Goal: Task Accomplishment & Management: Complete application form

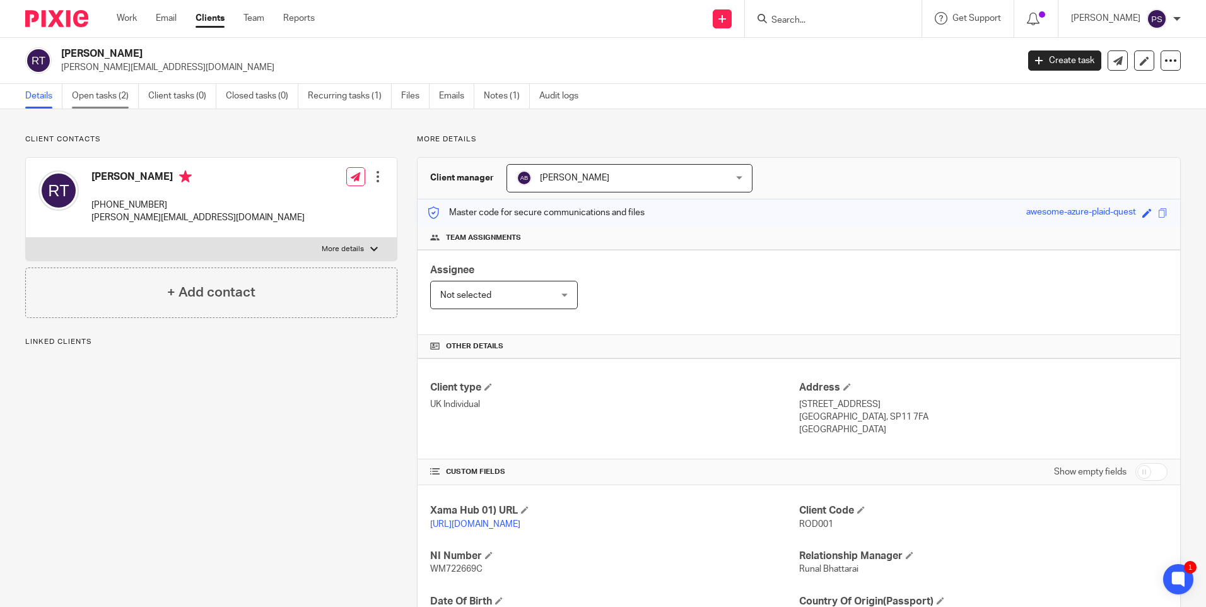
click at [90, 95] on link "Open tasks (2)" at bounding box center [105, 96] width 67 height 25
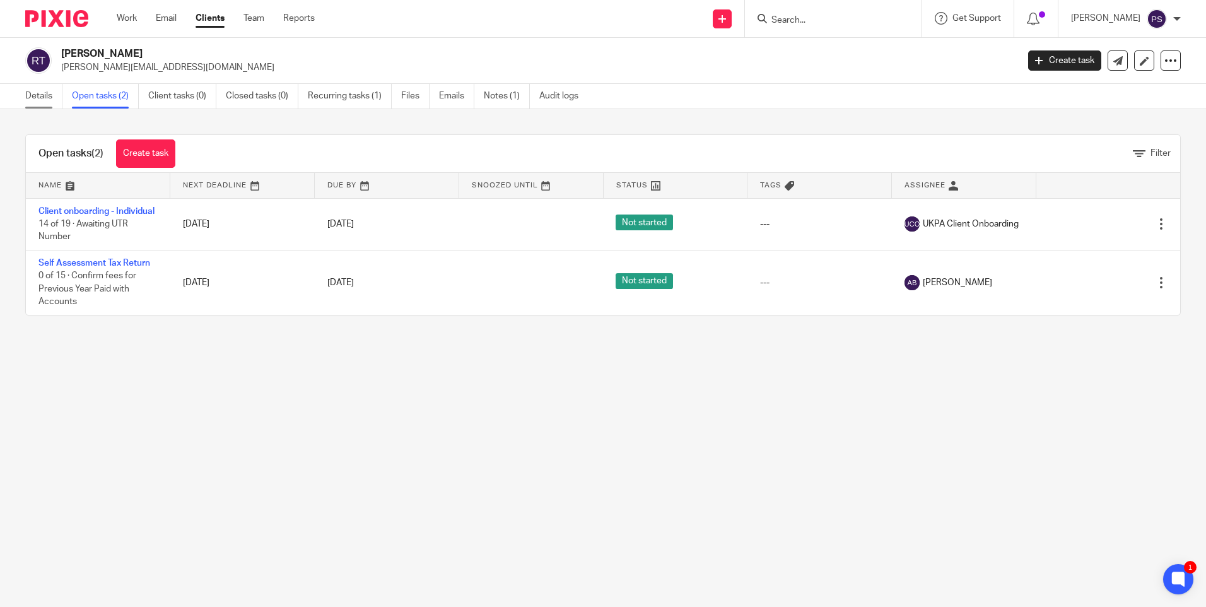
click at [32, 96] on link "Details" at bounding box center [43, 96] width 37 height 25
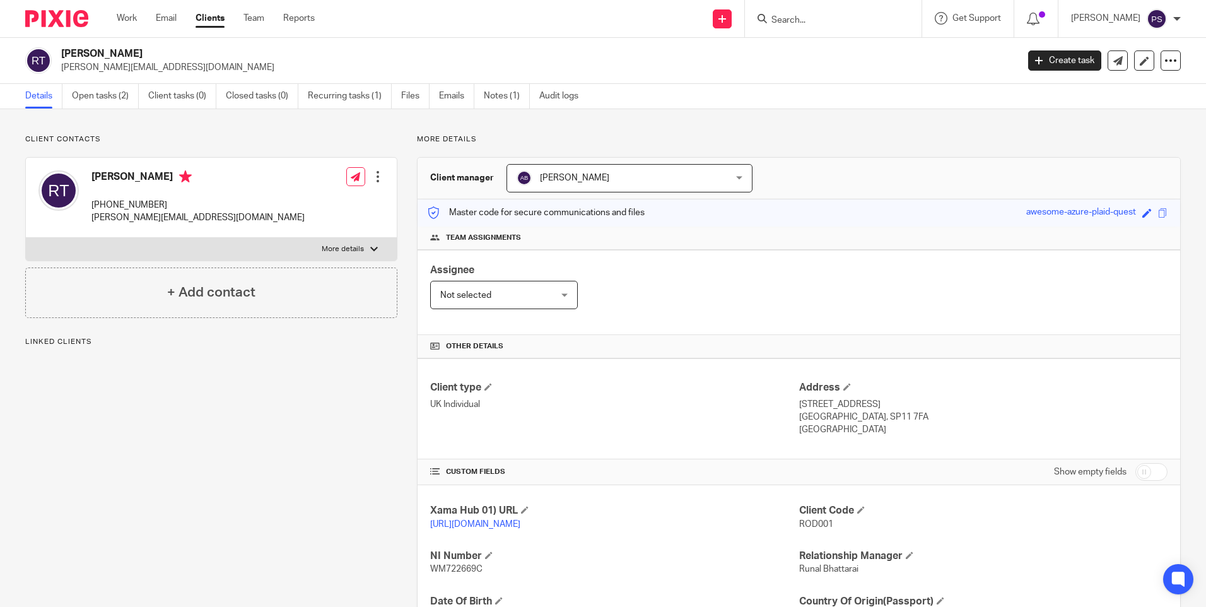
click at [810, 522] on span "ROD001" at bounding box center [816, 524] width 34 height 9
click at [810, 523] on span "ROD001" at bounding box center [816, 524] width 34 height 9
copy span "ROD001"
click at [138, 54] on h2 "Roderick Neil Thackray" at bounding box center [440, 53] width 758 height 13
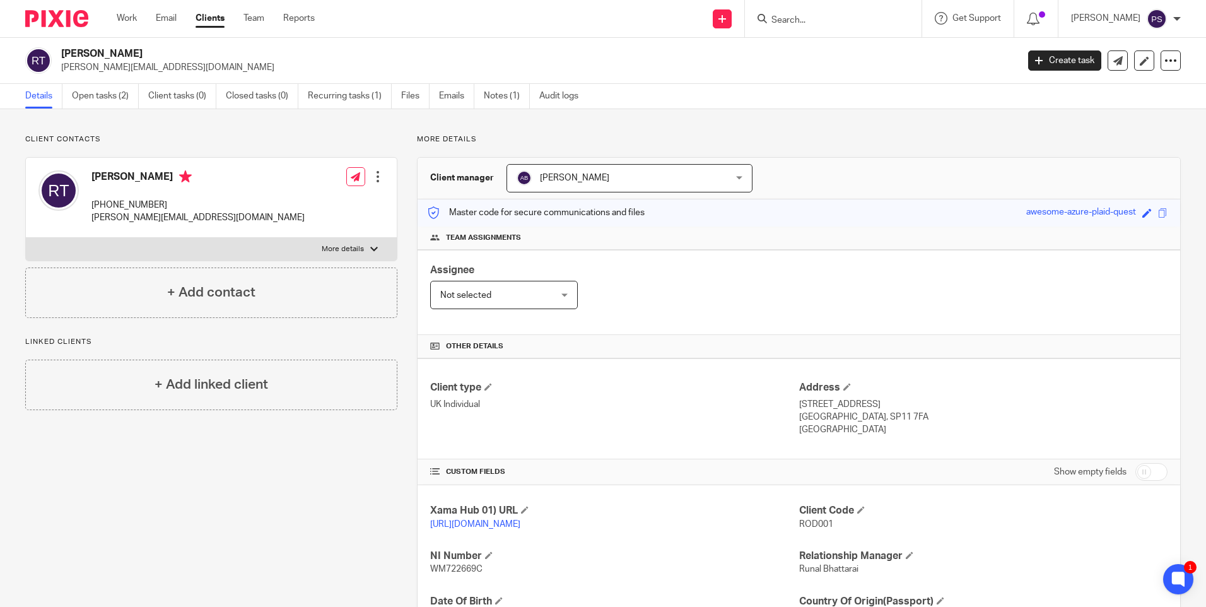
click at [138, 54] on h2 "Roderick Neil Thackray" at bounding box center [440, 53] width 758 height 13
copy div "Roderick Neil Thackray"
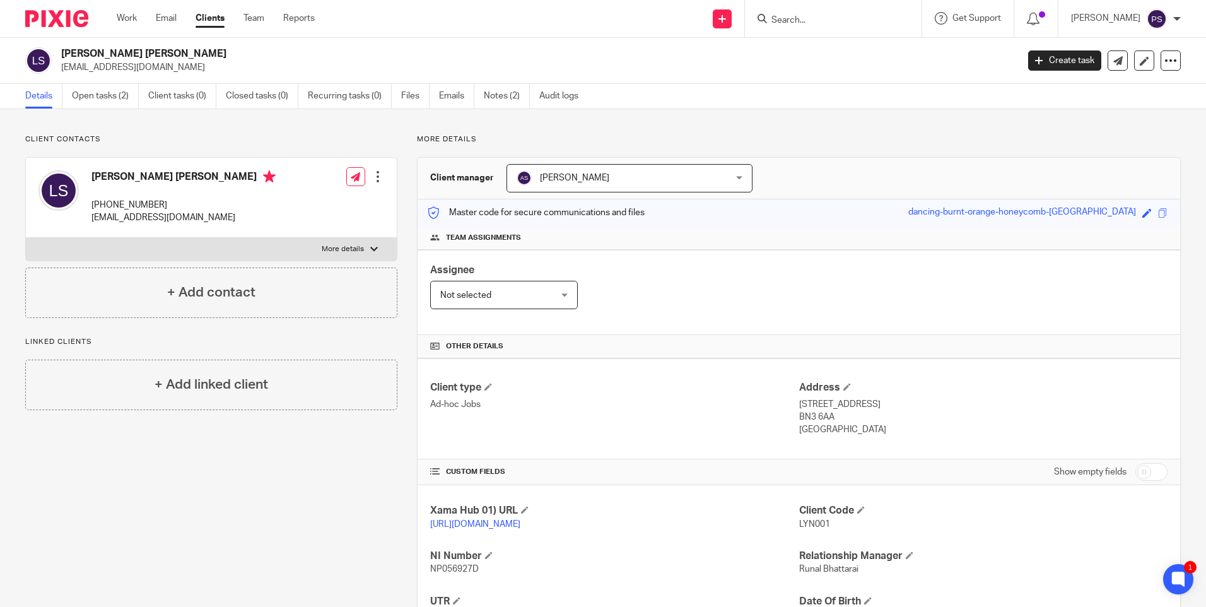
click at [815, 24] on input "Search" at bounding box center [827, 20] width 114 height 11
paste input "nicholas_wakley@hotmail.com"
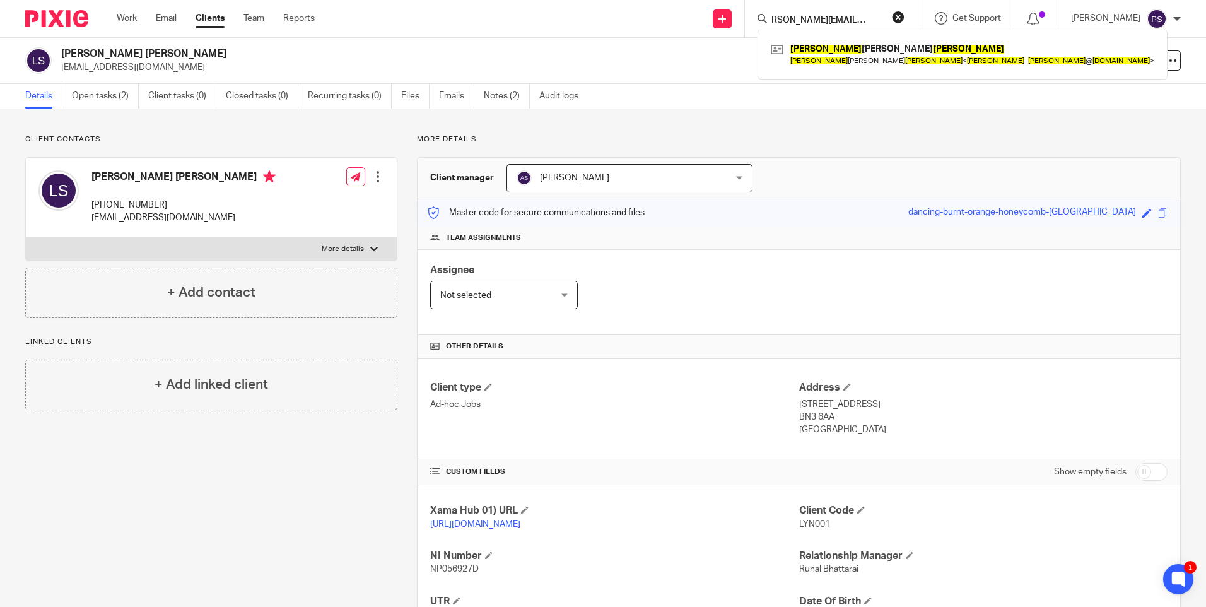
type input "nicholas_wakley@hotmail.com"
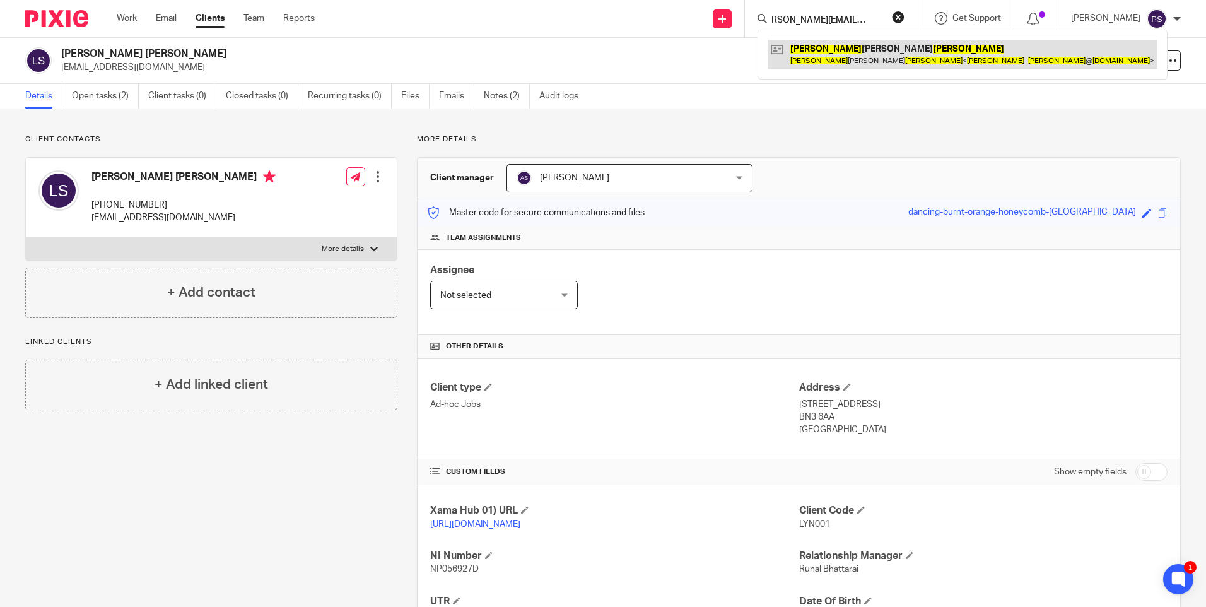
scroll to position [0, 0]
click at [810, 62] on link at bounding box center [962, 54] width 390 height 29
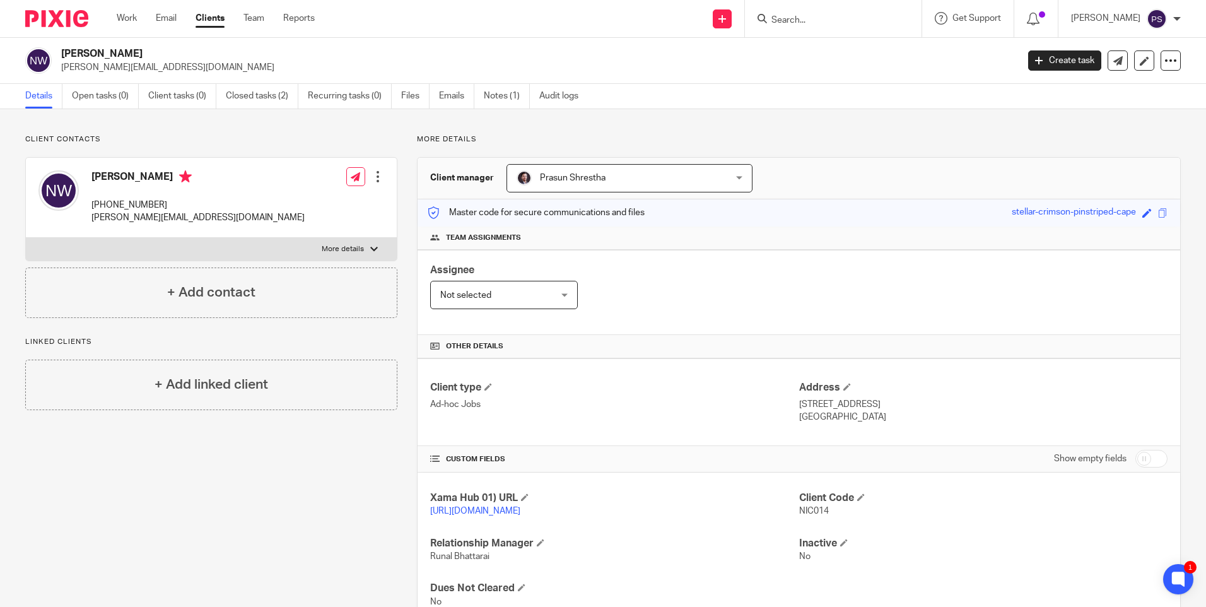
click at [806, 25] on input "Search" at bounding box center [827, 20] width 114 height 11
click at [804, 22] on input "Search" at bounding box center [827, 20] width 114 height 11
paste input "Waleed"
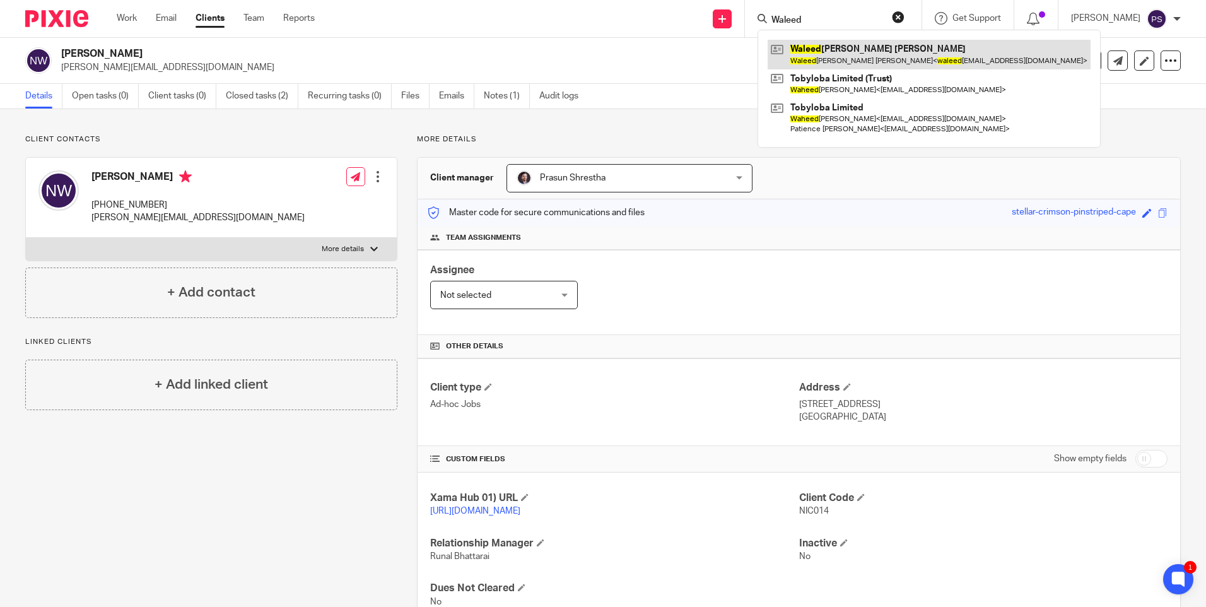
type input "Waleed"
click at [824, 44] on link at bounding box center [928, 54] width 323 height 29
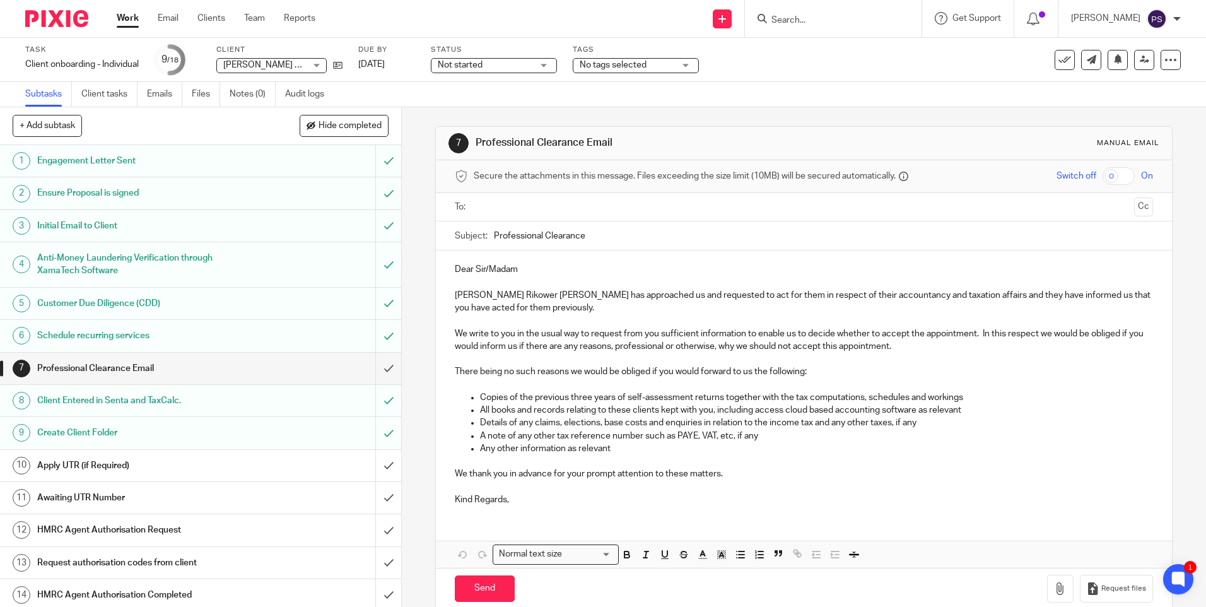
click at [819, 22] on input "Search" at bounding box center [827, 20] width 114 height 11
paste input "Fareed"
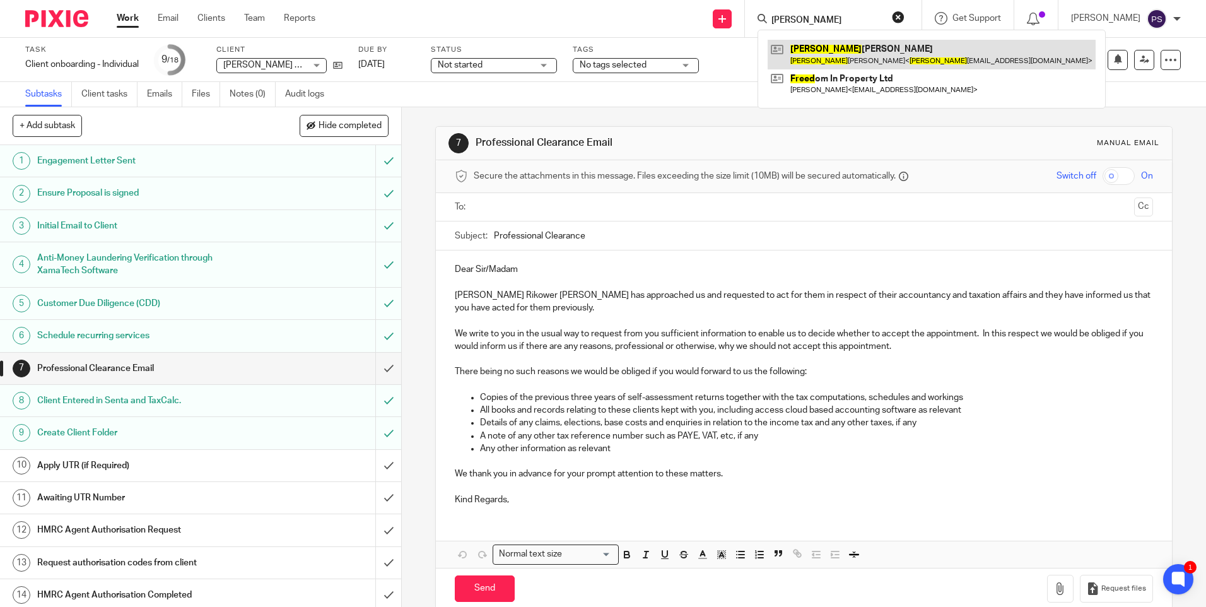
type input "Fareed"
click at [829, 52] on link at bounding box center [931, 54] width 328 height 29
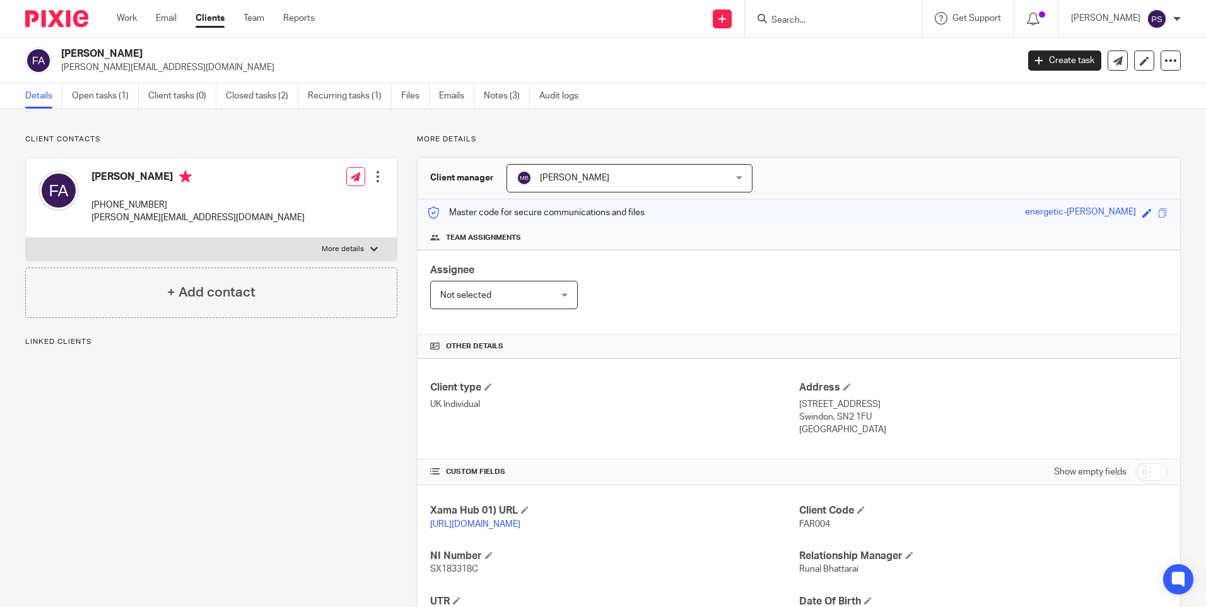
click at [368, 122] on div "Client contacts Fareed Husam Jamil Alqusous +44 075 513 76942 fareedh.al.qusous…" at bounding box center [603, 432] width 1206 height 647
click at [316, 120] on div "Client contacts Fareed Husam Jamil Alqusous +44 075 513 76942 fareedh.al.qusous…" at bounding box center [603, 432] width 1206 height 647
click at [803, 524] on span "FAR004" at bounding box center [814, 524] width 31 height 9
click at [803, 525] on span "FAR004" at bounding box center [814, 524] width 31 height 9
drag, startPoint x: 803, startPoint y: 525, endPoint x: 709, endPoint y: 438, distance: 127.2
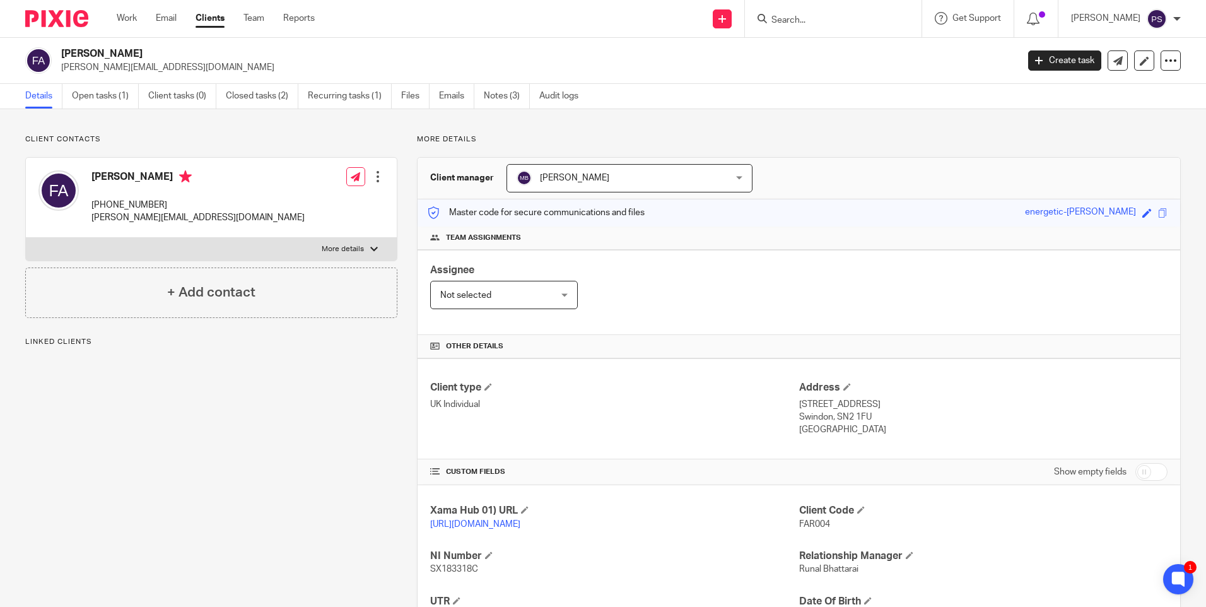
click at [709, 438] on div "Client type UK Individual Address 248 North Star House, North Star Avenue Swind…" at bounding box center [798, 408] width 762 height 101
click at [185, 57] on h2 "Fareed Husam Jamil Alqusous" at bounding box center [440, 53] width 758 height 13
copy div "Fareed Husam Jamil Alqusous"
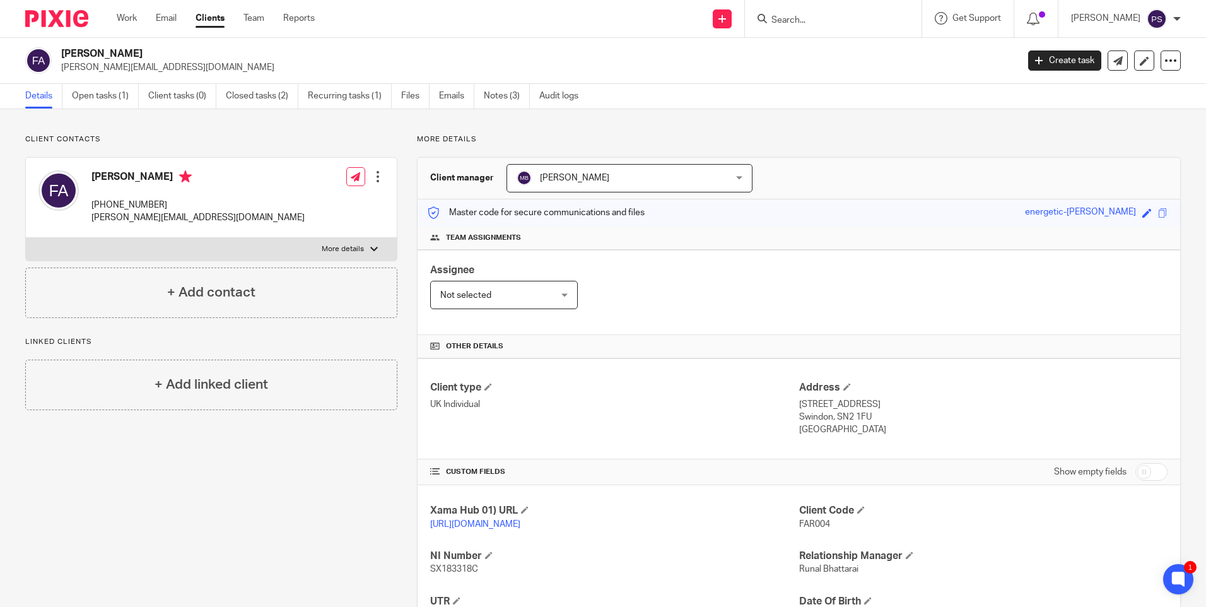
click at [185, 127] on div "Client contacts Fareed Husam Jamil Alqusous +44 075 513 76942 fareedh.al.qusous…" at bounding box center [603, 432] width 1206 height 647
click at [115, 94] on link "Open tasks (1)" at bounding box center [105, 96] width 67 height 25
click at [90, 61] on p "fareedh.al.qusous@hotmail.com" at bounding box center [535, 67] width 948 height 13
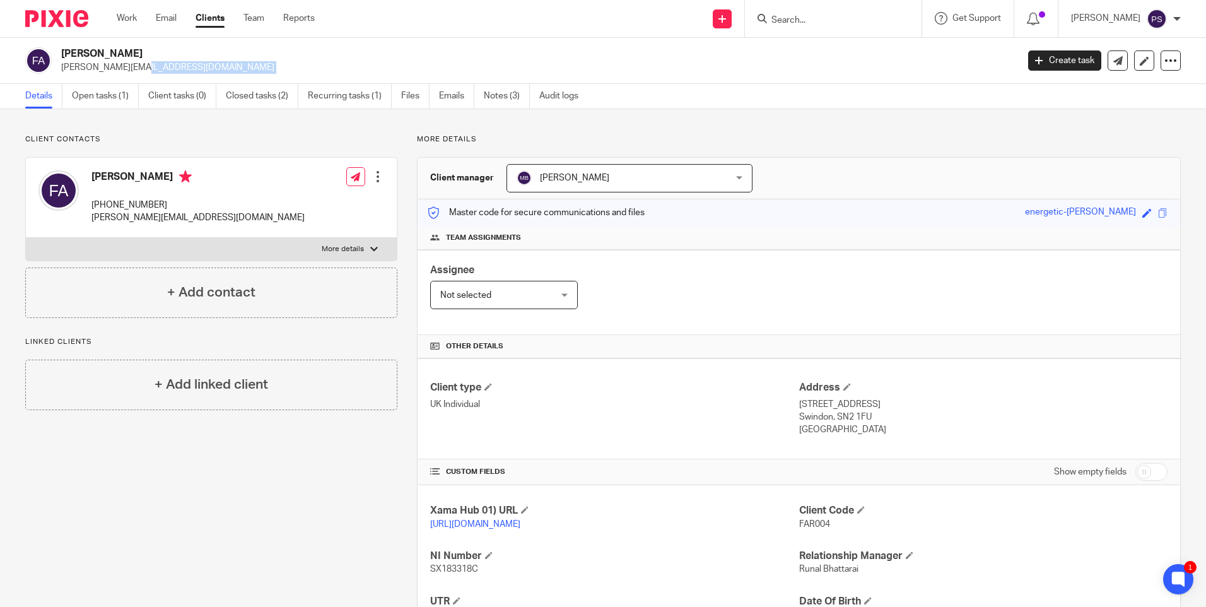
copy main "fareedh.al.qusous@hotmail.com Create task Update from Companies House Export da…"
click at [95, 47] on div "Fareed Husam Jamil Alqusous fareedh.al.qusous@hotmail.com Create task Update fr…" at bounding box center [603, 61] width 1206 height 46
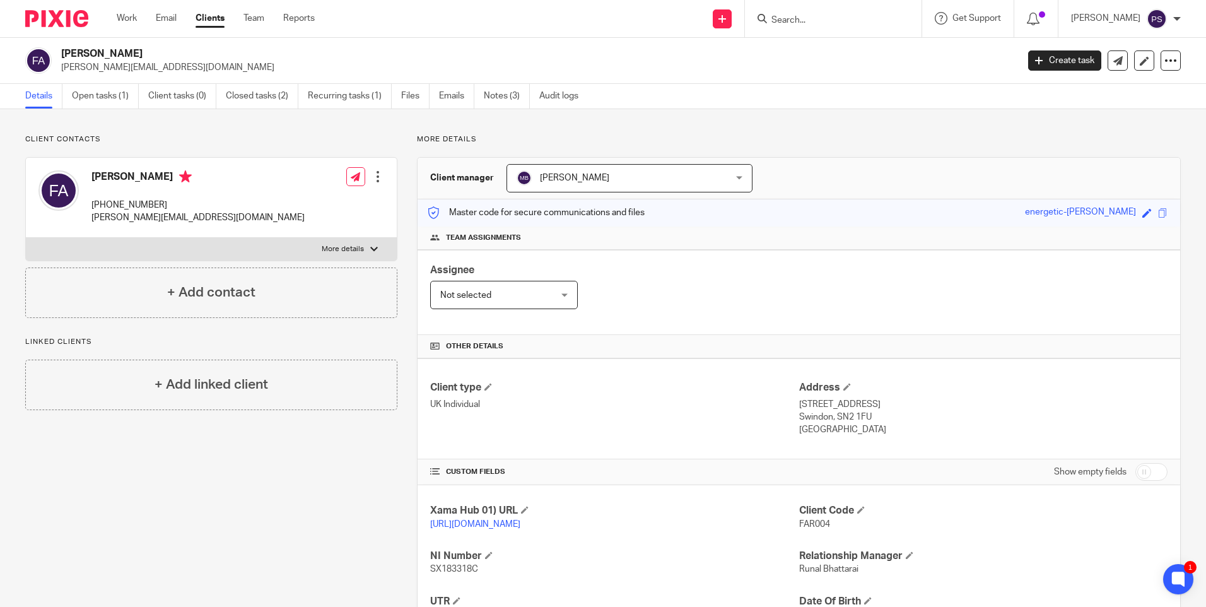
copy div "Fareed Husam Jamil Alqusous"
click at [802, 2] on div at bounding box center [833, 18] width 177 height 37
click at [807, 18] on input "Search" at bounding box center [827, 20] width 114 height 11
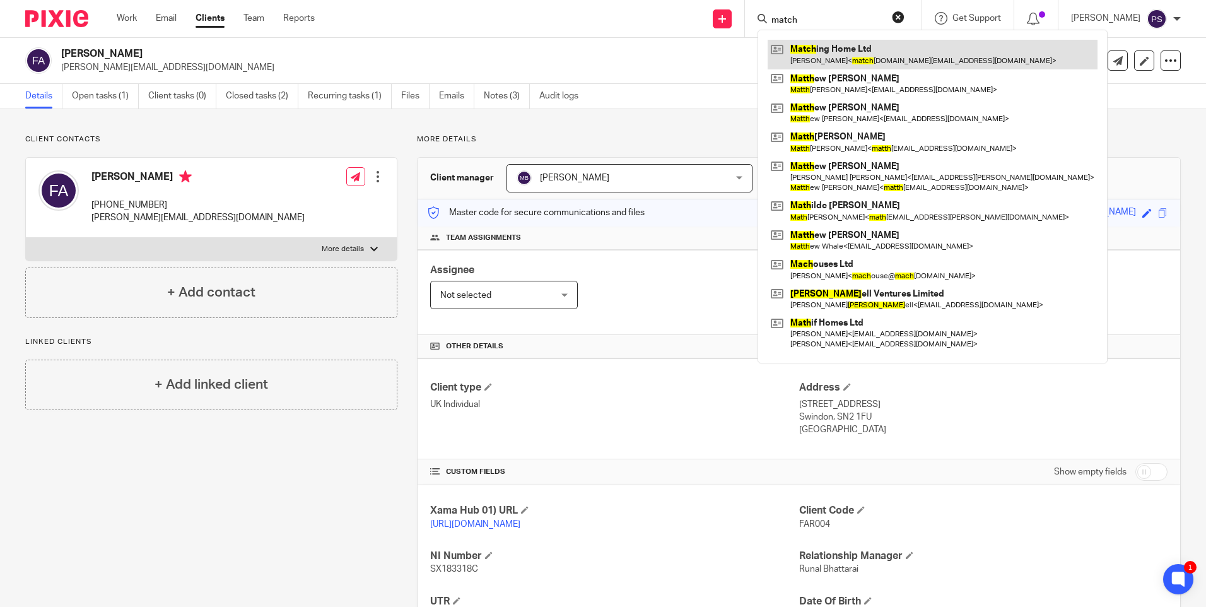
type input "match"
click at [812, 55] on link at bounding box center [932, 54] width 330 height 29
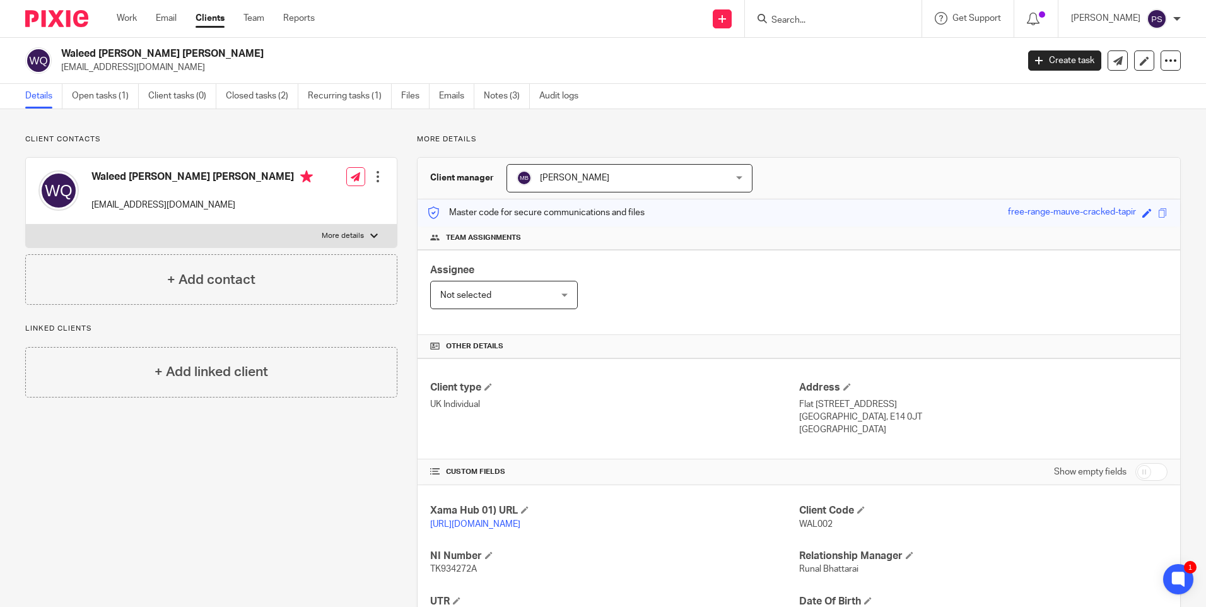
click at [149, 64] on p "[EMAIL_ADDRESS][DOMAIN_NAME]" at bounding box center [535, 67] width 948 height 13
copy main "[EMAIL_ADDRESS][DOMAIN_NAME] Create task Update from Companies House Export dat…"
click at [160, 55] on h2 "Waleed Husam Jamil Al Qusous" at bounding box center [440, 53] width 758 height 13
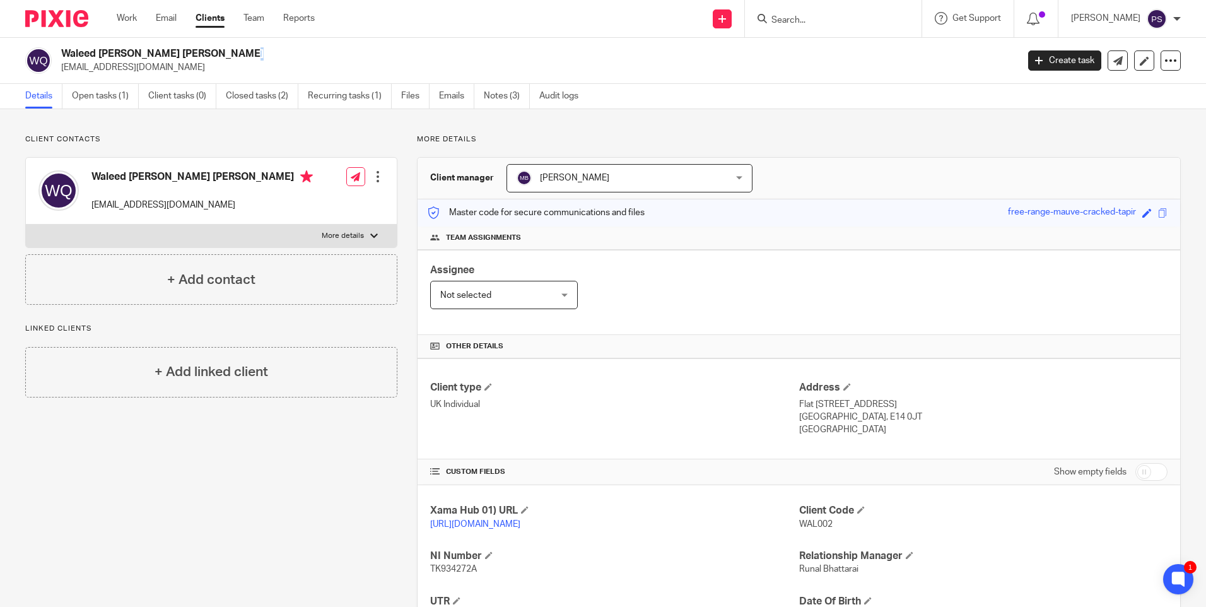
click at [160, 55] on h2 "Waleed Husam Jamil Al Qusous" at bounding box center [440, 53] width 758 height 13
copy div "Waleed Husam Jamil Al Qusous"
click at [231, 131] on div "Client contacts Waleed Husam Jamil Al Qusous waleedalqusous@gmail.com Edit cont…" at bounding box center [603, 432] width 1206 height 647
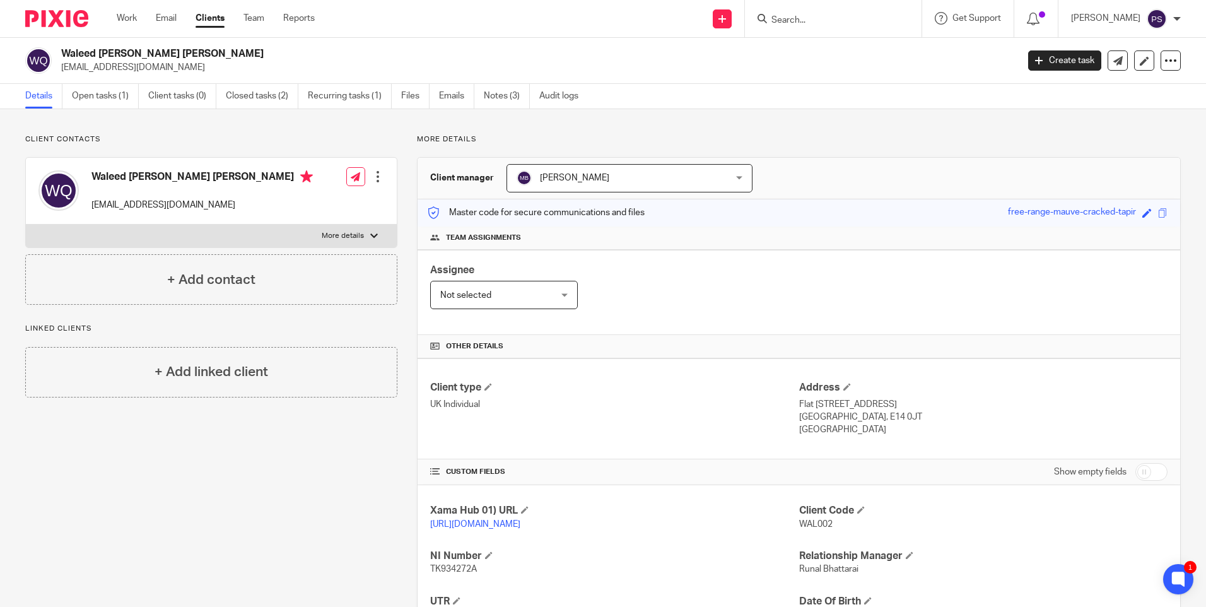
click at [147, 54] on h2 "Waleed Husam Jamil Al Qusous" at bounding box center [440, 53] width 758 height 13
copy div "Waleed Husam Jamil Al Qusous"
click at [823, 25] on input "Search" at bounding box center [827, 20] width 114 height 11
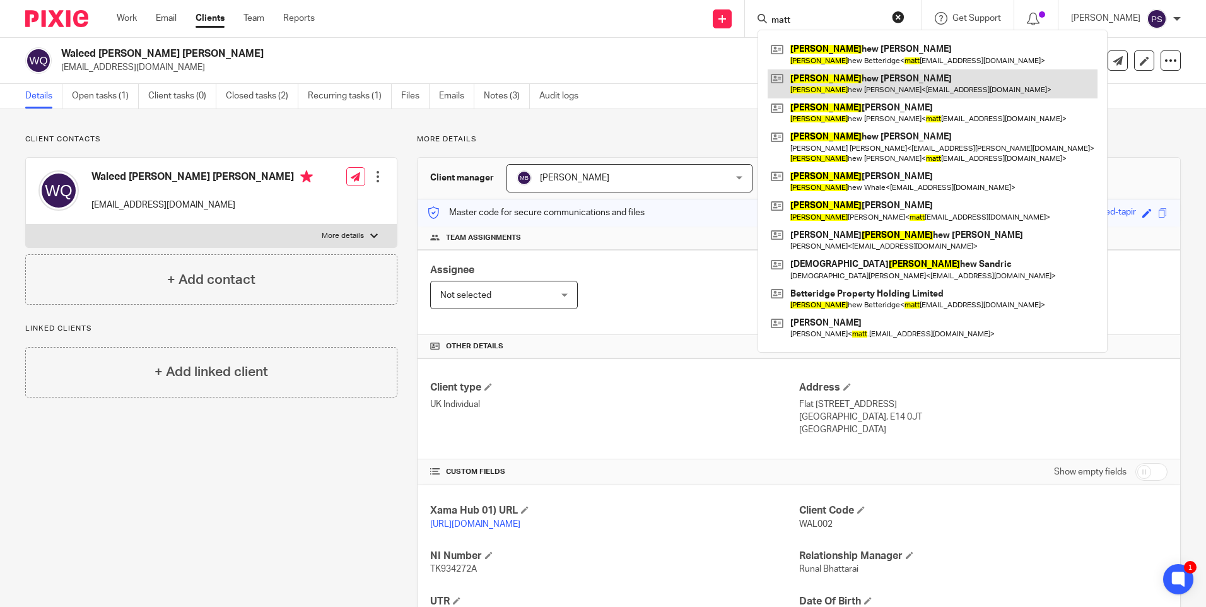
type input "matt"
click at [863, 81] on link at bounding box center [932, 83] width 330 height 29
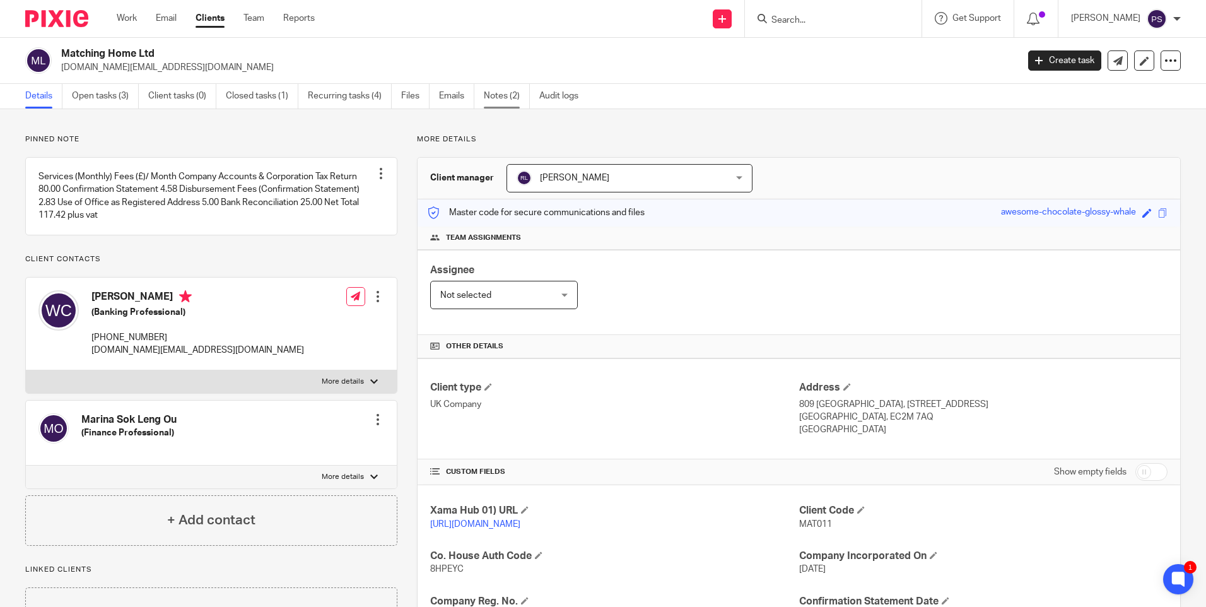
click at [500, 95] on link "Notes (2)" at bounding box center [507, 96] width 46 height 25
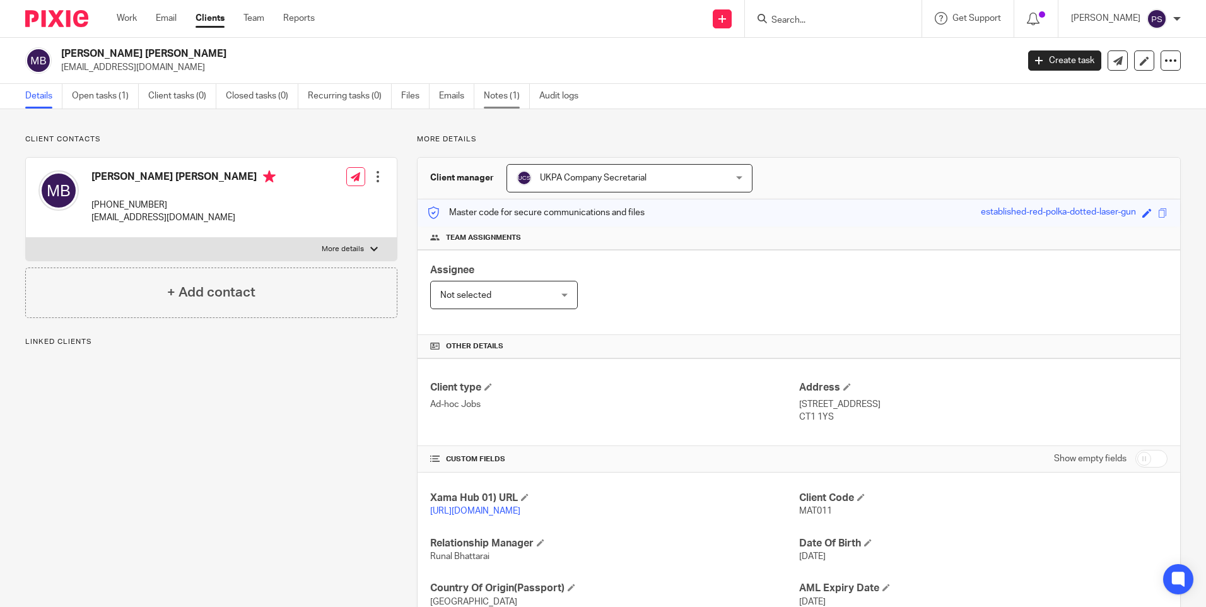
click at [518, 95] on link "Notes (1)" at bounding box center [507, 96] width 46 height 25
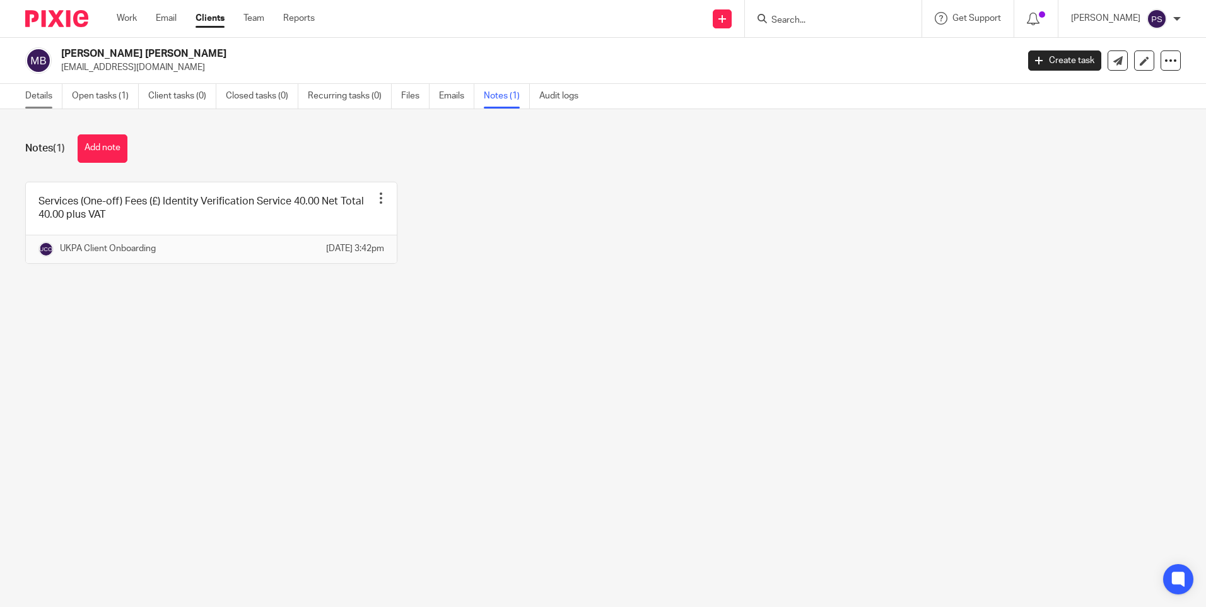
click at [26, 98] on link "Details" at bounding box center [43, 96] width 37 height 25
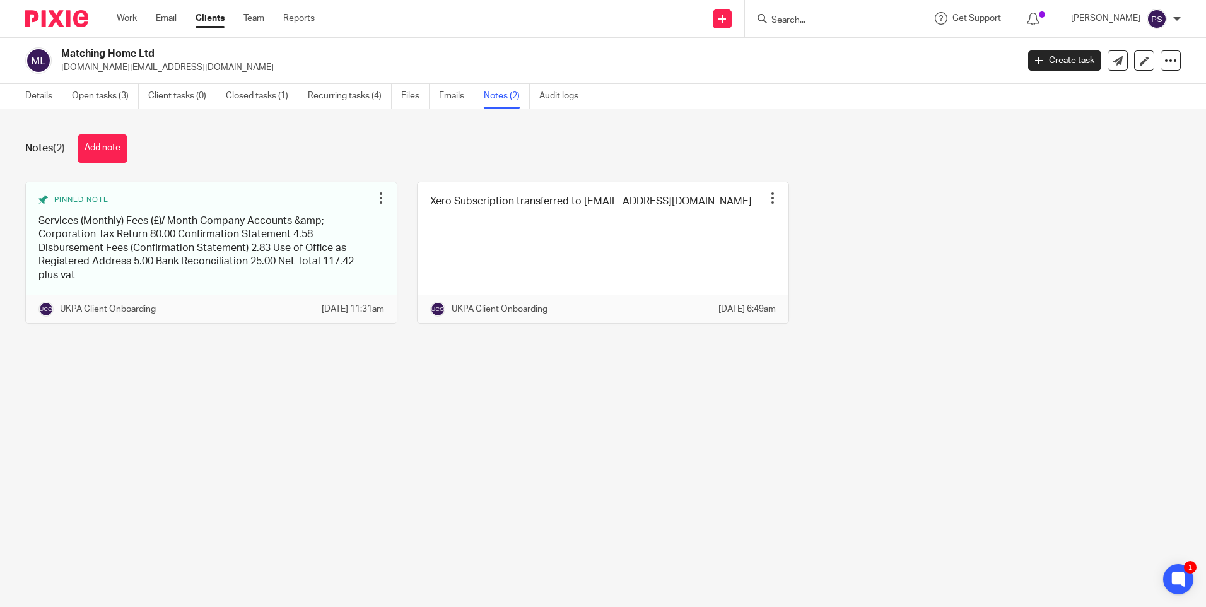
click at [16, 101] on div "Details Open tasks (3) Client tasks (0) Closed tasks (1) Recurring tasks (4) Fi…" at bounding box center [305, 96] width 610 height 25
click at [41, 98] on link "Details" at bounding box center [43, 96] width 37 height 25
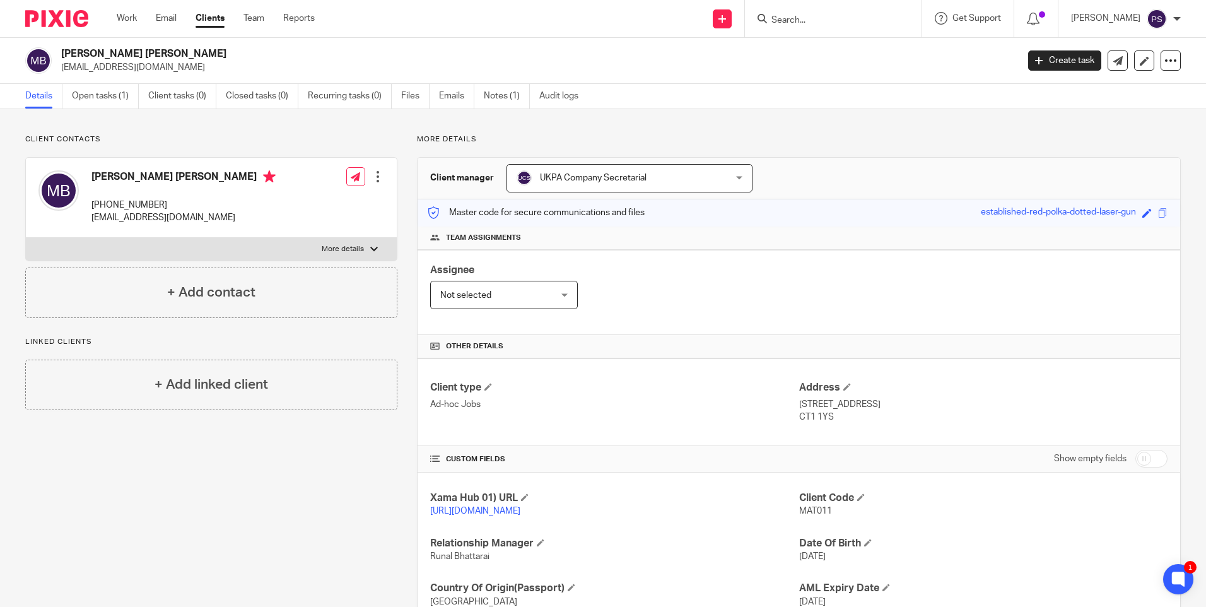
click at [310, 467] on div "Client contacts Matthew David Burden +44 739 190 5793 burdenmat@gmail.com Edit …" at bounding box center [202, 403] width 392 height 539
click at [143, 55] on h2 "[PERSON_NAME] [PERSON_NAME]" at bounding box center [440, 53] width 758 height 13
click at [143, 55] on h2 "Matthew David Burden" at bounding box center [440, 53] width 758 height 13
copy div "Matthew David Burden"
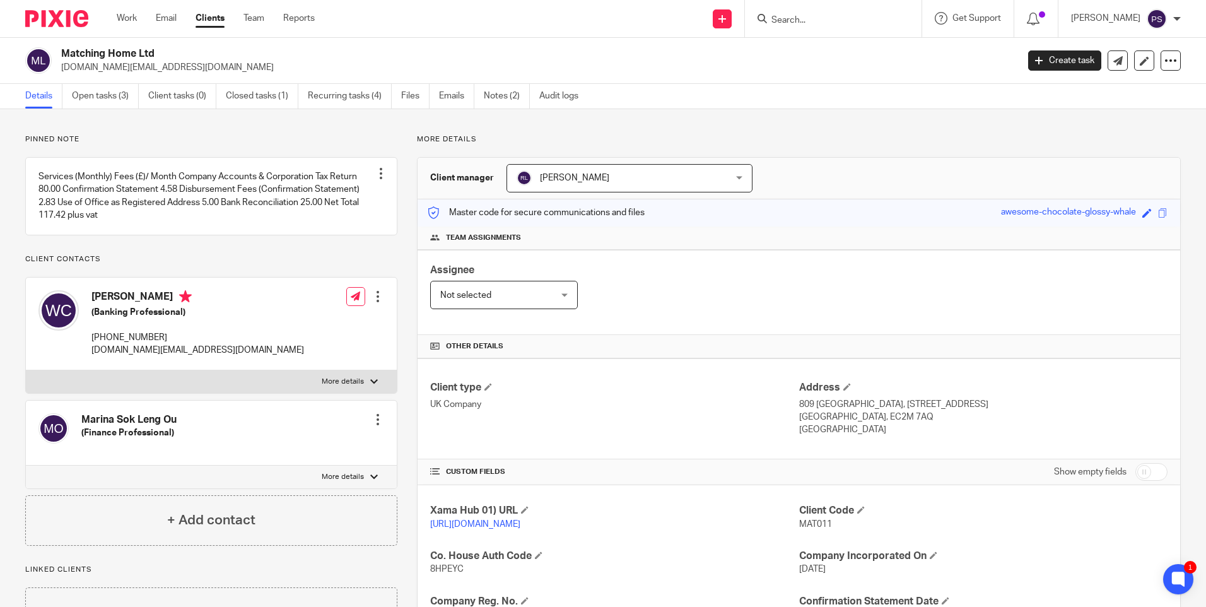
click at [90, 47] on h2 "Matching Home Ltd" at bounding box center [440, 53] width 758 height 13
copy div "Matching Home Ltd"
click at [800, 520] on span "MAT011" at bounding box center [815, 524] width 33 height 9
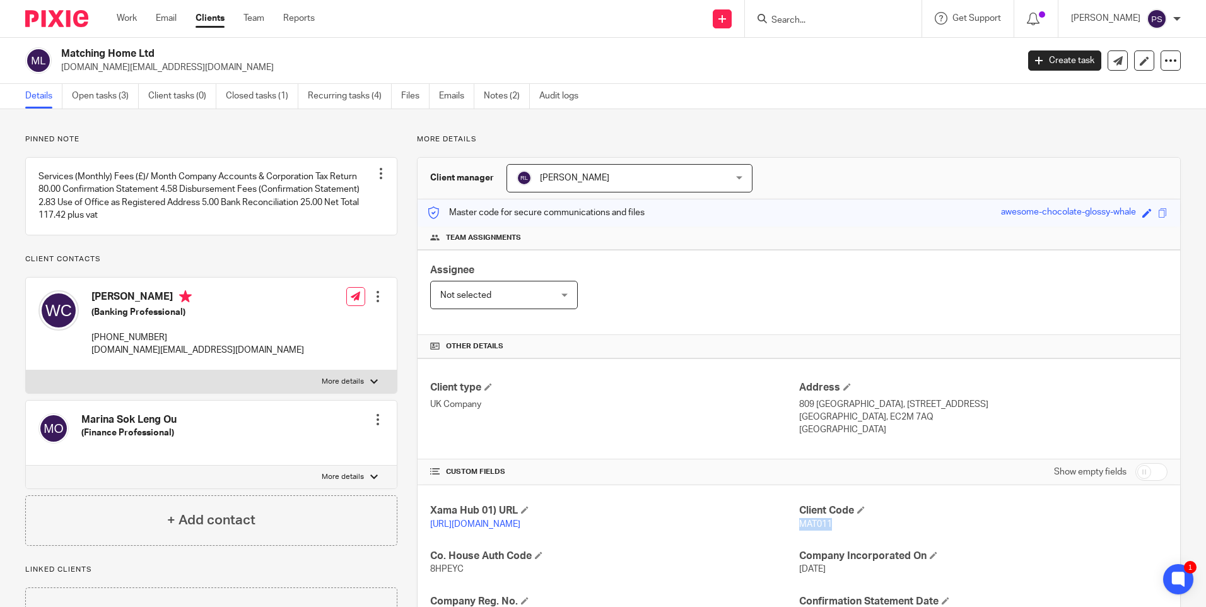
click at [800, 520] on span "MAT011" at bounding box center [815, 524] width 33 height 9
copy span "MAT011"
click at [808, 19] on input "Search" at bounding box center [827, 20] width 114 height 11
paste input "Khin Ko and Khine Su Mon"
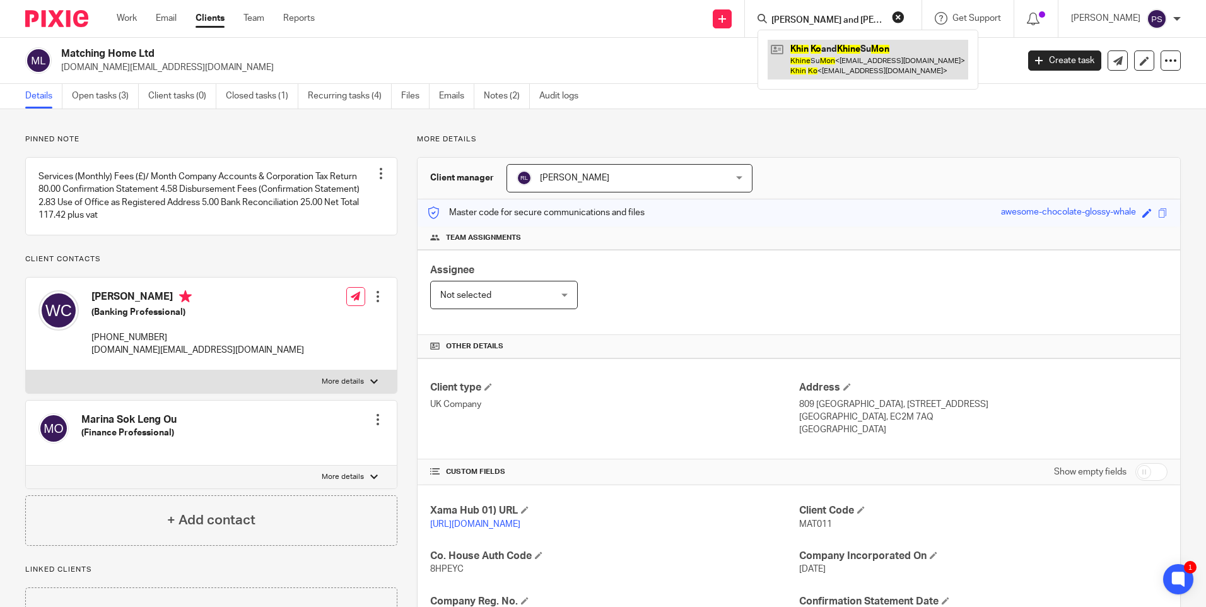
type input "Khin Ko and Khine Su Mon"
click at [836, 55] on link at bounding box center [867, 59] width 201 height 39
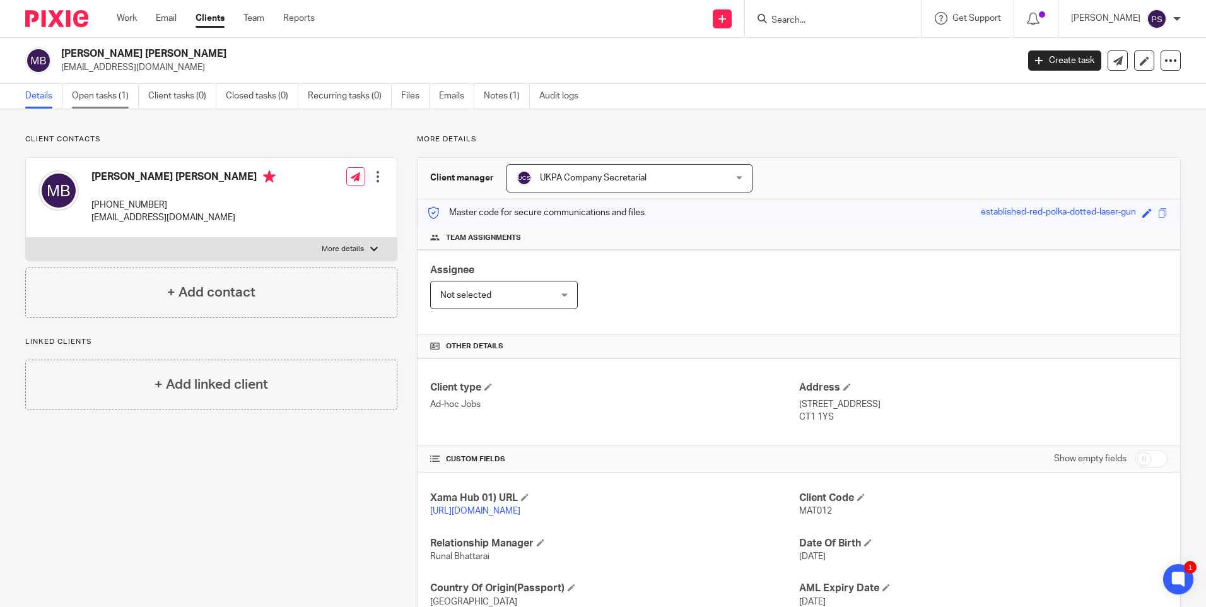
click at [95, 98] on link "Open tasks (1)" at bounding box center [105, 96] width 67 height 25
click at [818, 511] on span "MAT012" at bounding box center [815, 510] width 33 height 9
drag, startPoint x: 818, startPoint y: 511, endPoint x: 797, endPoint y: 512, distance: 20.8
click at [799, 513] on span "MAT012" at bounding box center [815, 510] width 33 height 9
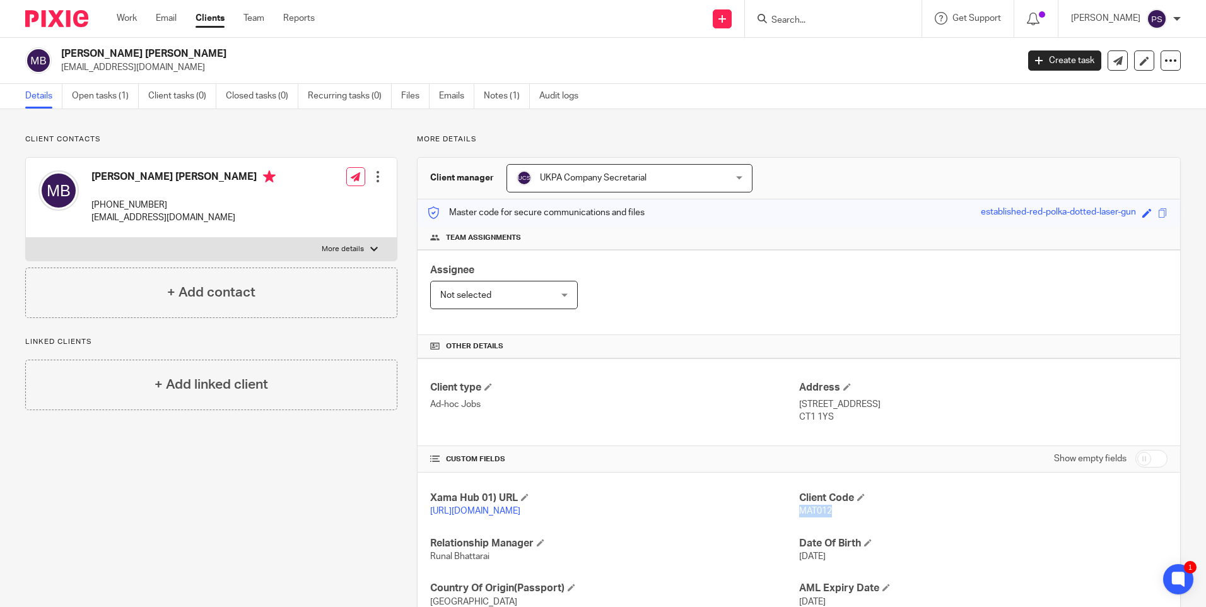
click at [799, 512] on span "MAT012" at bounding box center [815, 510] width 33 height 9
copy p "MAT012"
click at [817, 504] on p "MAT012" at bounding box center [983, 510] width 368 height 13
click at [816, 510] on span "MAT012" at bounding box center [815, 510] width 33 height 9
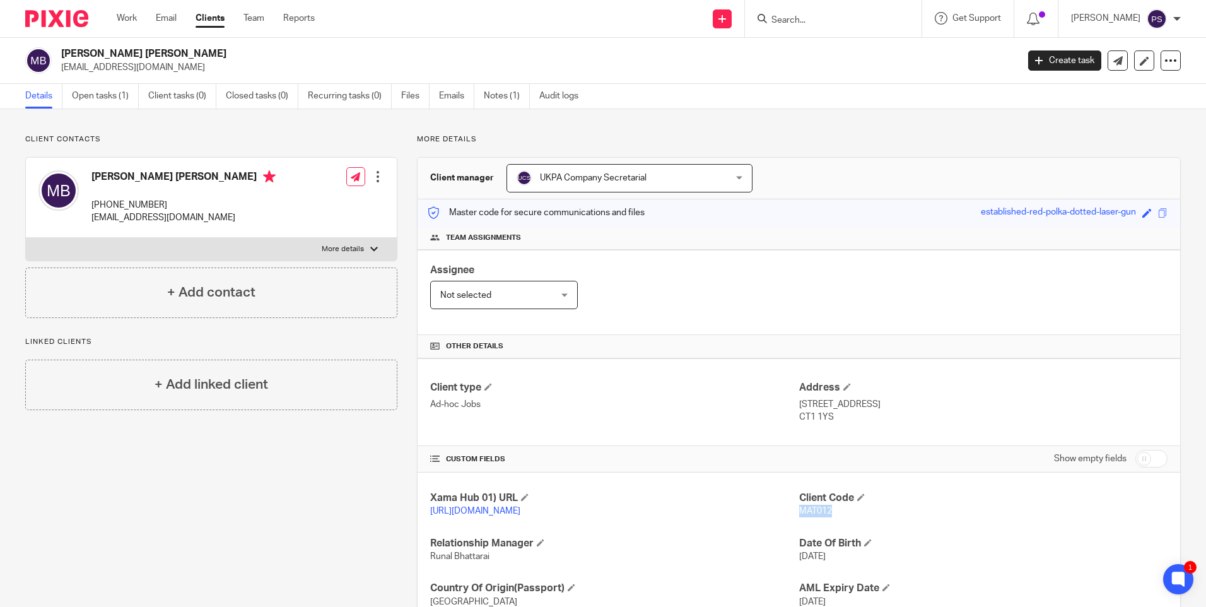
click at [816, 510] on span "MAT012" at bounding box center [815, 510] width 33 height 9
copy p "MAT012"
click at [142, 44] on div "Matthew David Burden burdenmat@gmail.com Create task Update from Companies Hous…" at bounding box center [603, 61] width 1206 height 46
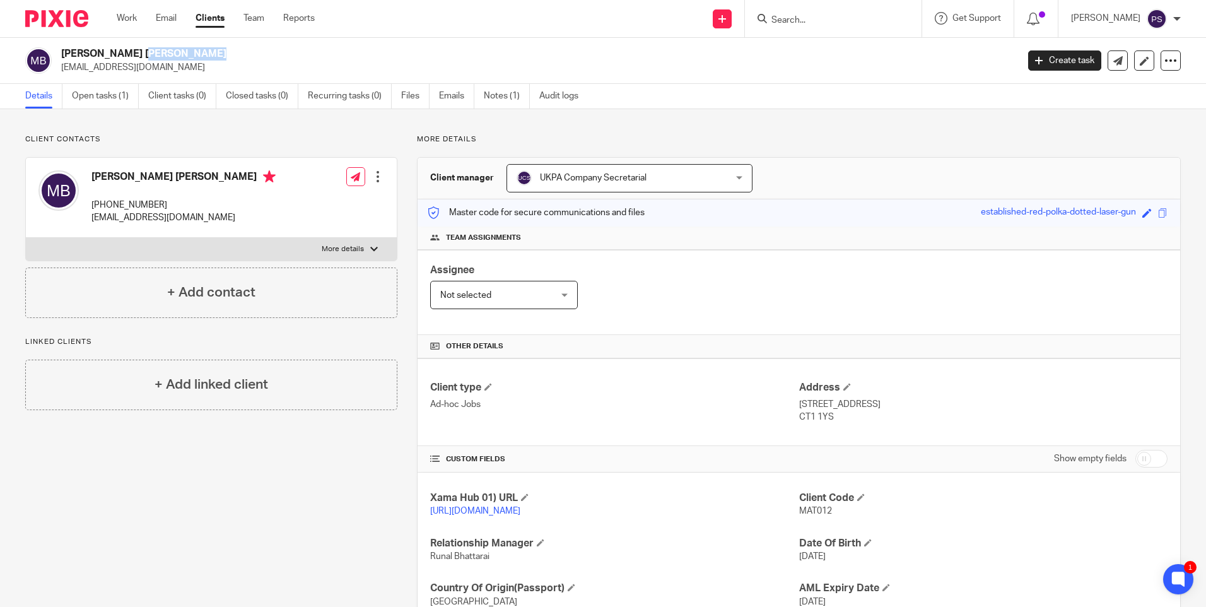
click at [142, 44] on div "Matthew David Burden burdenmat@gmail.com Create task Update from Companies Hous…" at bounding box center [603, 61] width 1206 height 46
copy div "Matthew David Burden"
click at [726, 20] on icon at bounding box center [722, 19] width 8 height 8
click at [728, 97] on link "Add client" at bounding box center [740, 96] width 78 height 18
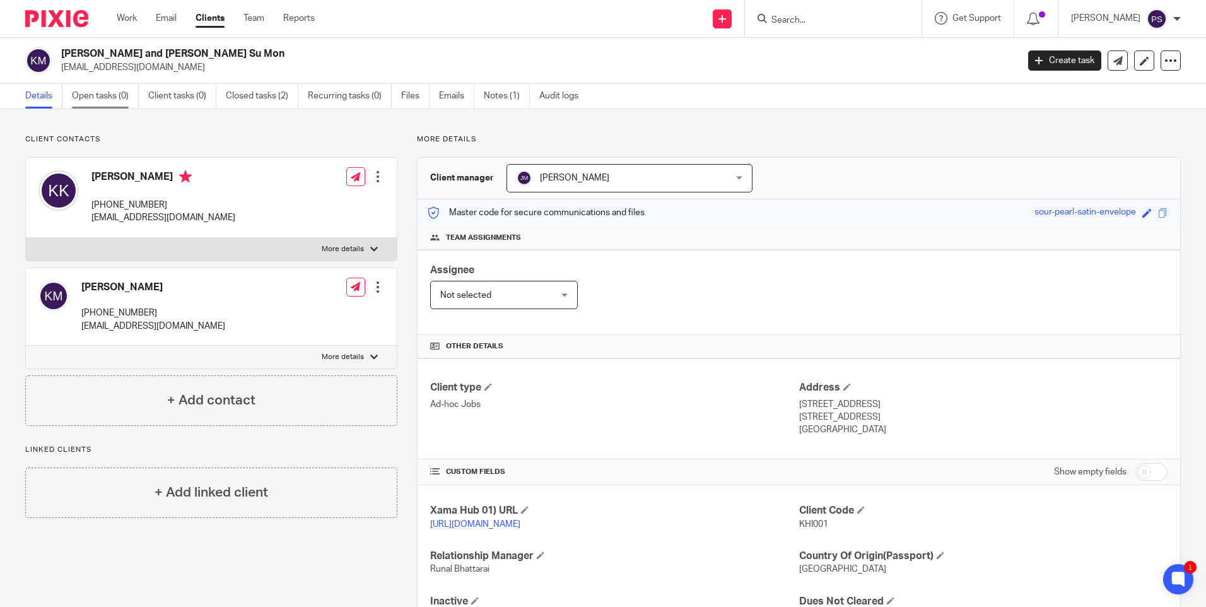
click at [120, 90] on link "Open tasks (0)" at bounding box center [105, 96] width 67 height 25
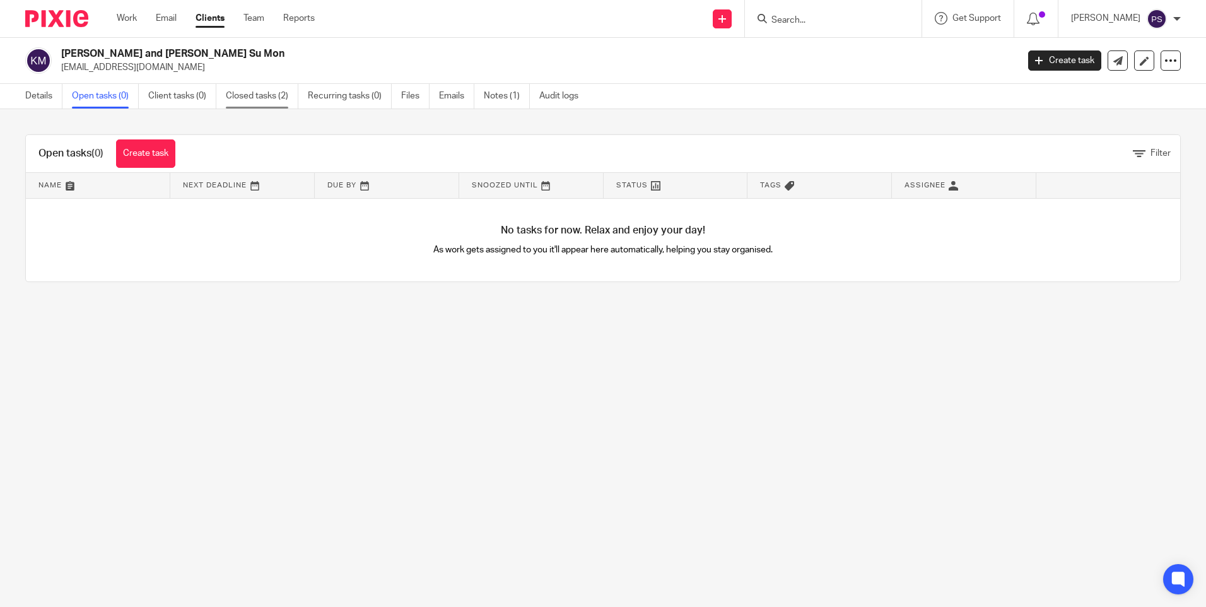
click at [257, 96] on link "Closed tasks (2)" at bounding box center [262, 96] width 73 height 25
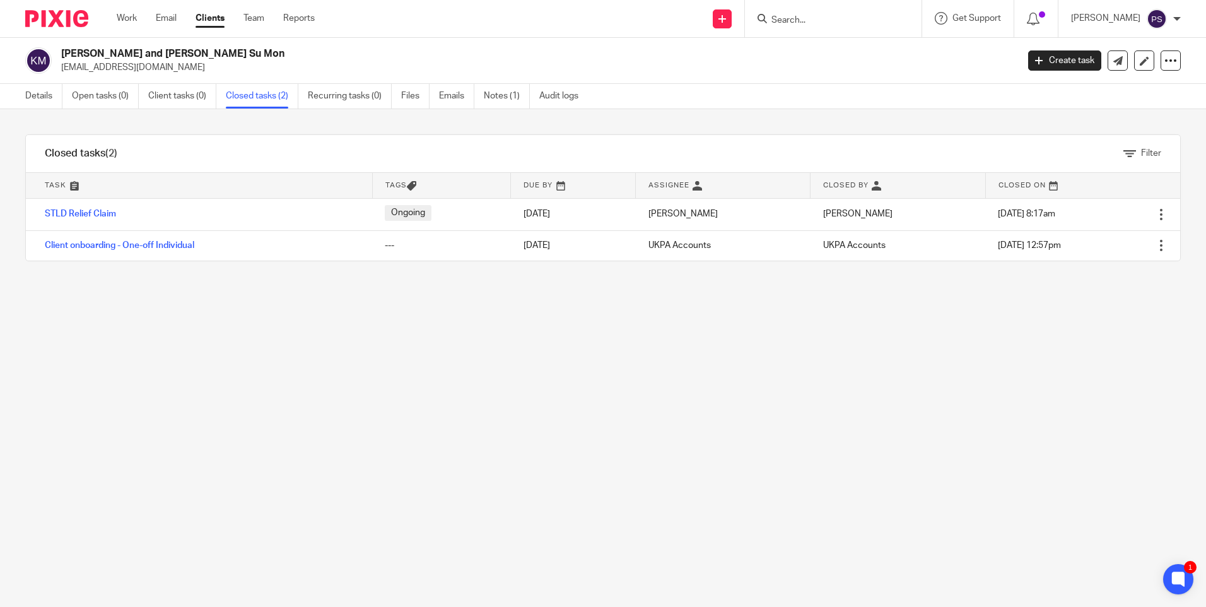
click at [347, 383] on div "Filter tasks Only show tasks matching all of these conditions 1 Task name Is Is…" at bounding box center [603, 358] width 1206 height 498
click at [37, 96] on link "Details" at bounding box center [43, 96] width 37 height 25
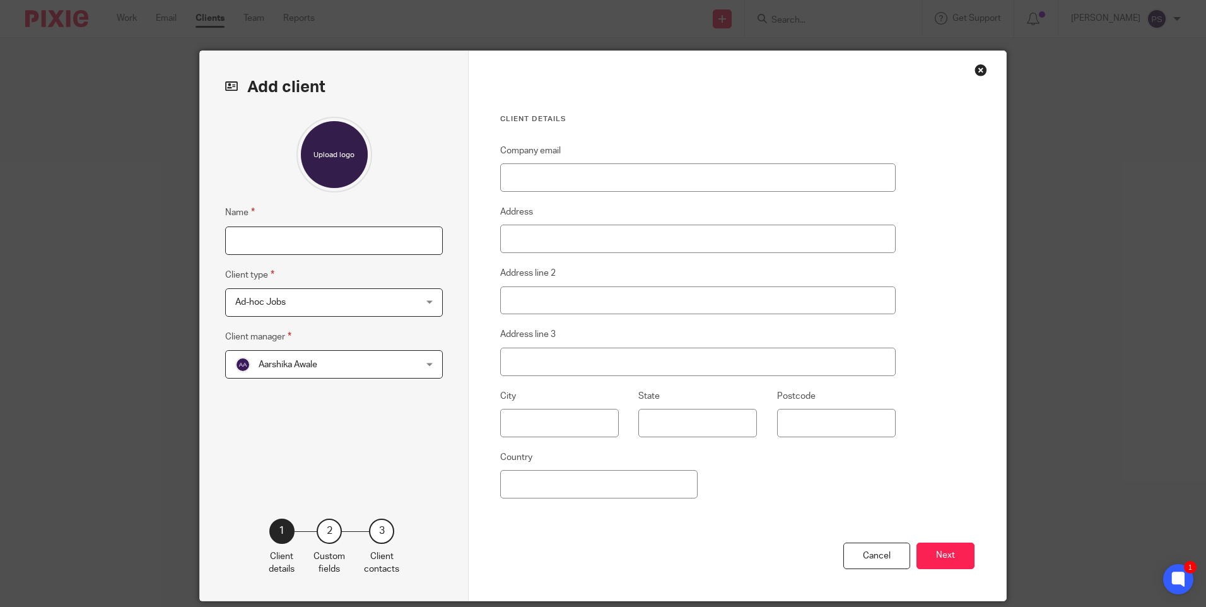
click at [262, 240] on input "Name" at bounding box center [334, 240] width 218 height 28
click at [269, 240] on input "Name" at bounding box center [334, 240] width 218 height 28
click at [375, 240] on input "Desislava Dimitrova Dimova and" at bounding box center [334, 240] width 218 height 28
type input "[PERSON_NAME] [PERSON_NAME] and [PERSON_NAME] [PERSON_NAME]"
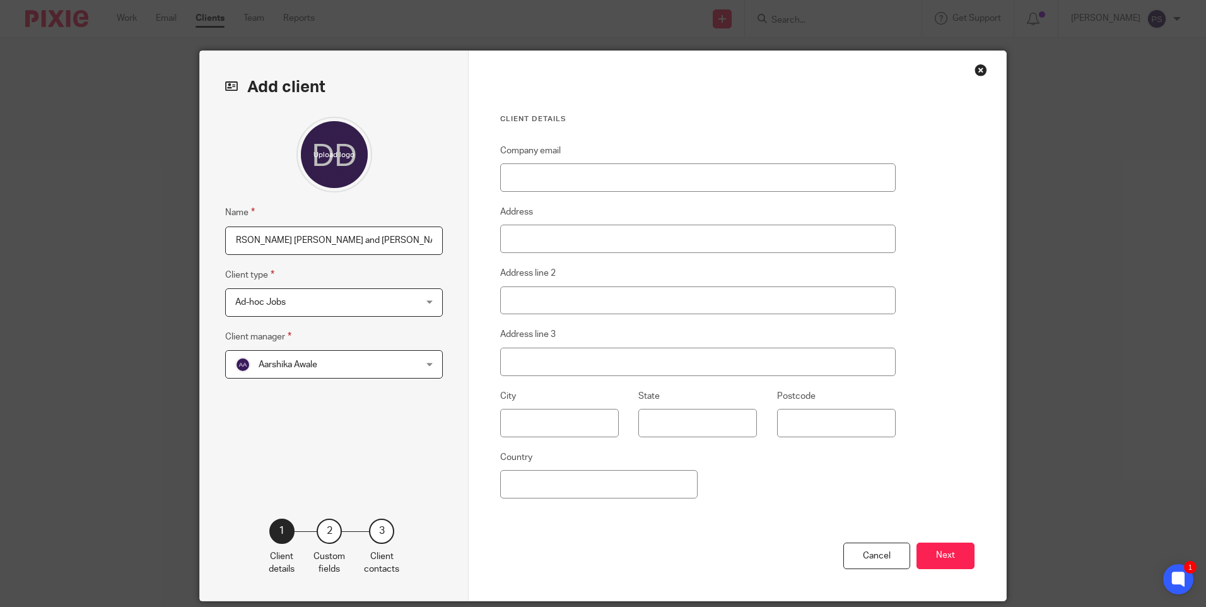
click at [307, 358] on span "Aarshika Awale" at bounding box center [317, 364] width 165 height 26
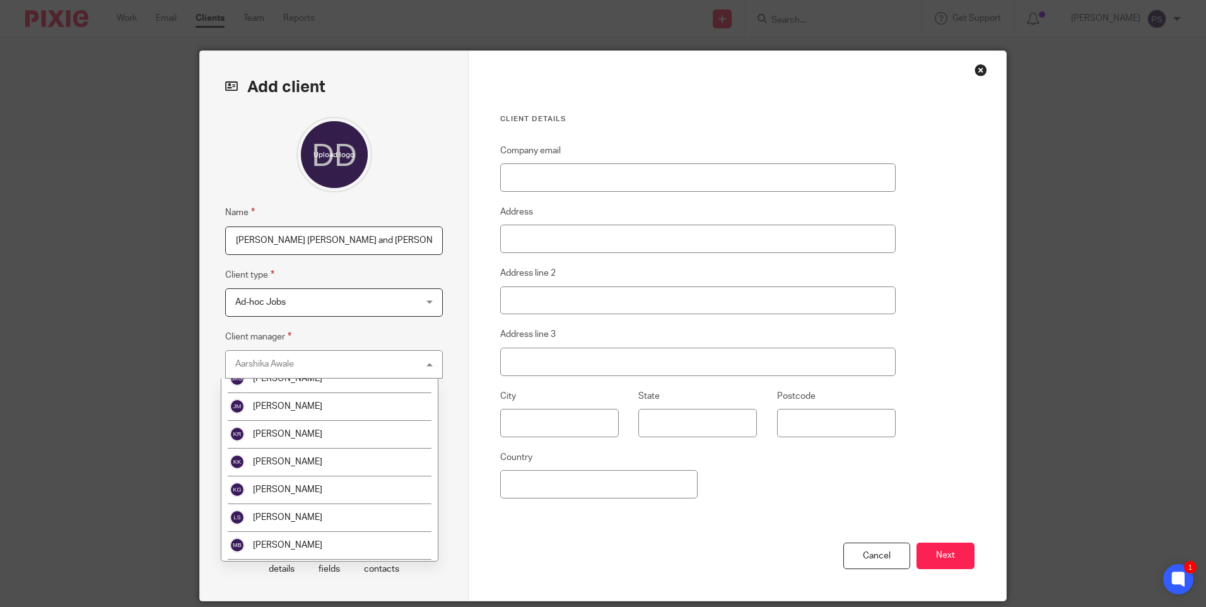
scroll to position [804, 0]
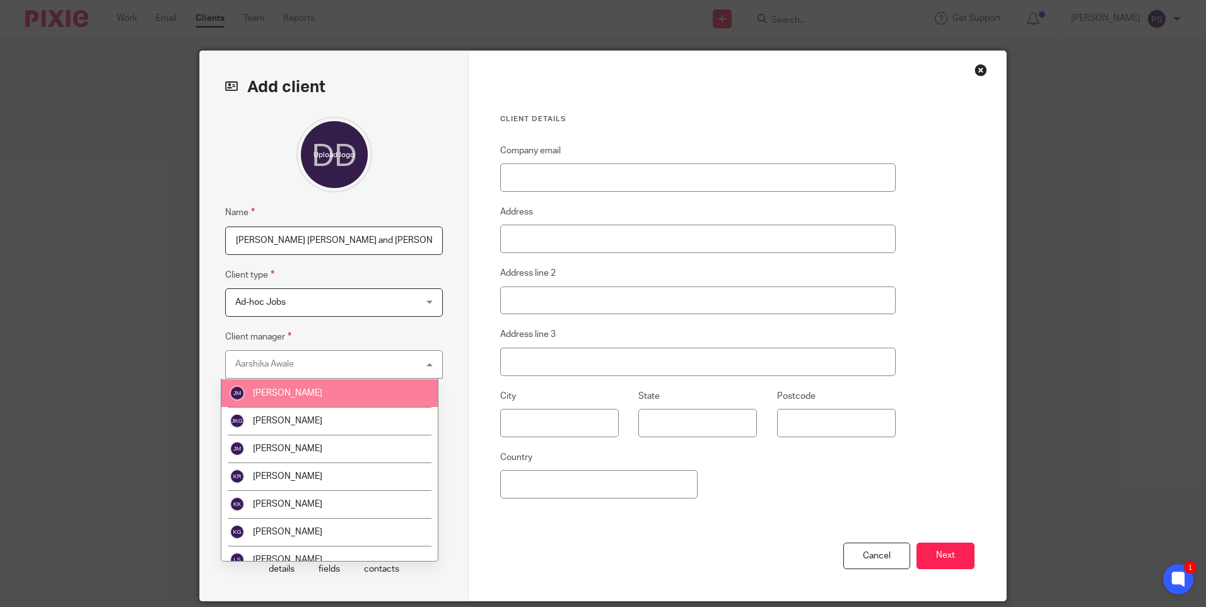
click at [289, 393] on span "[PERSON_NAME]" at bounding box center [287, 392] width 69 height 9
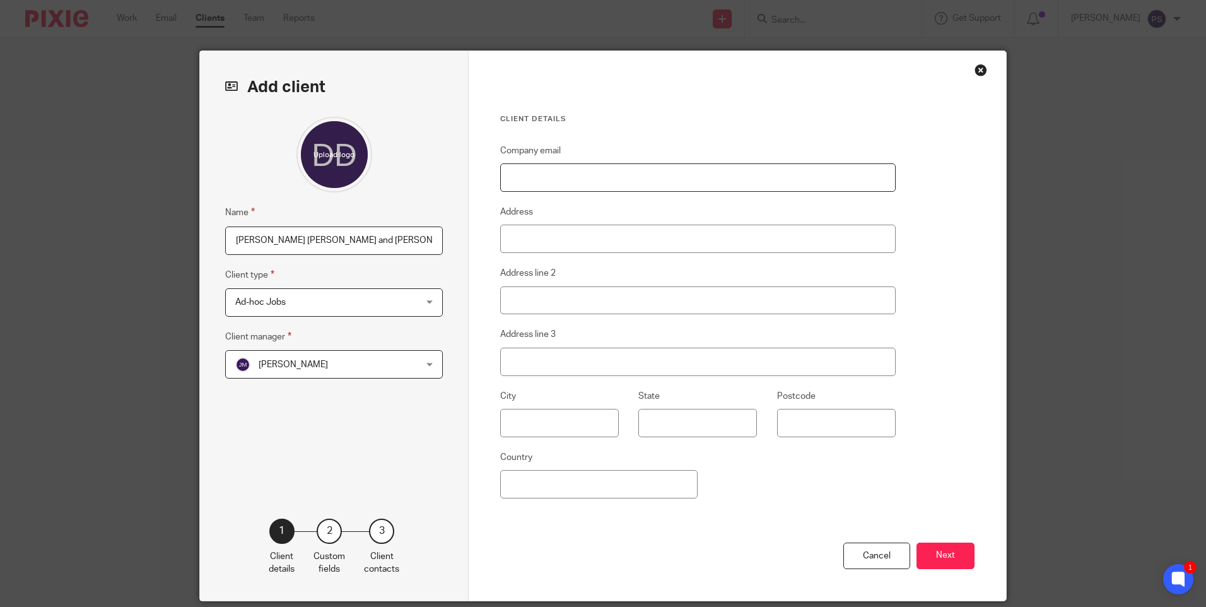
click at [644, 176] on input "Company email" at bounding box center [697, 177] width 395 height 28
paste input "[EMAIL_ADDRESS][DOMAIN_NAME]"
type input "[EMAIL_ADDRESS][DOMAIN_NAME]"
click at [552, 248] on input "Address" at bounding box center [697, 238] width 395 height 28
click at [573, 243] on input "Address" at bounding box center [697, 238] width 395 height 28
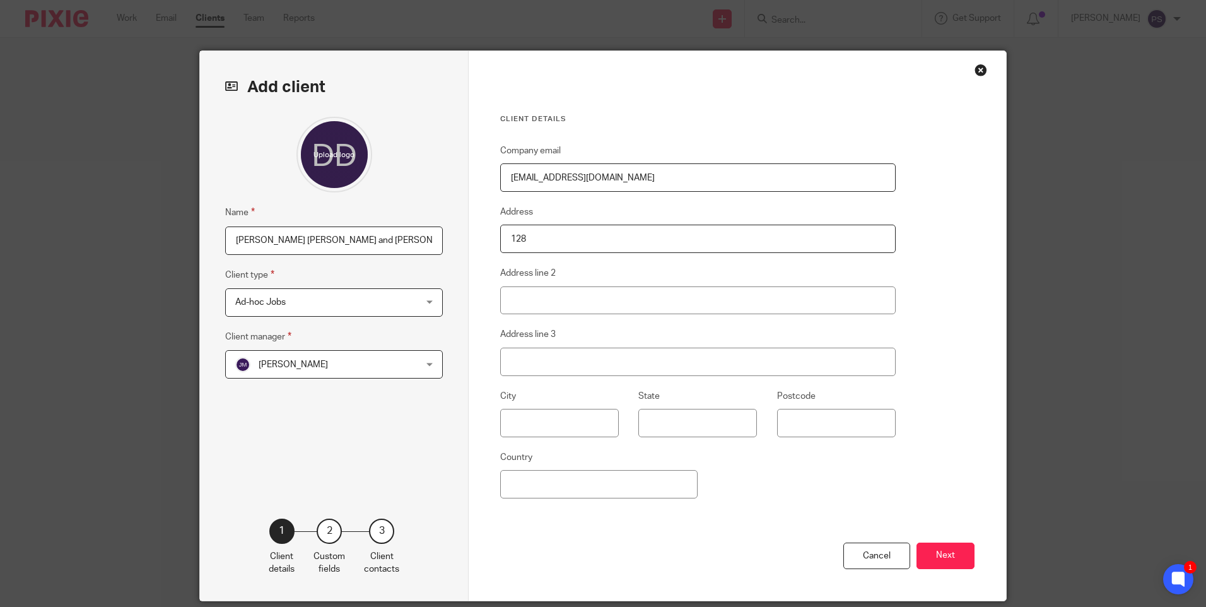
type input "128"
type input "Broadmead"
type input "Tunbridge Wells"
type input "TN2 5RW"
click at [524, 488] on input "Country" at bounding box center [598, 484] width 197 height 28
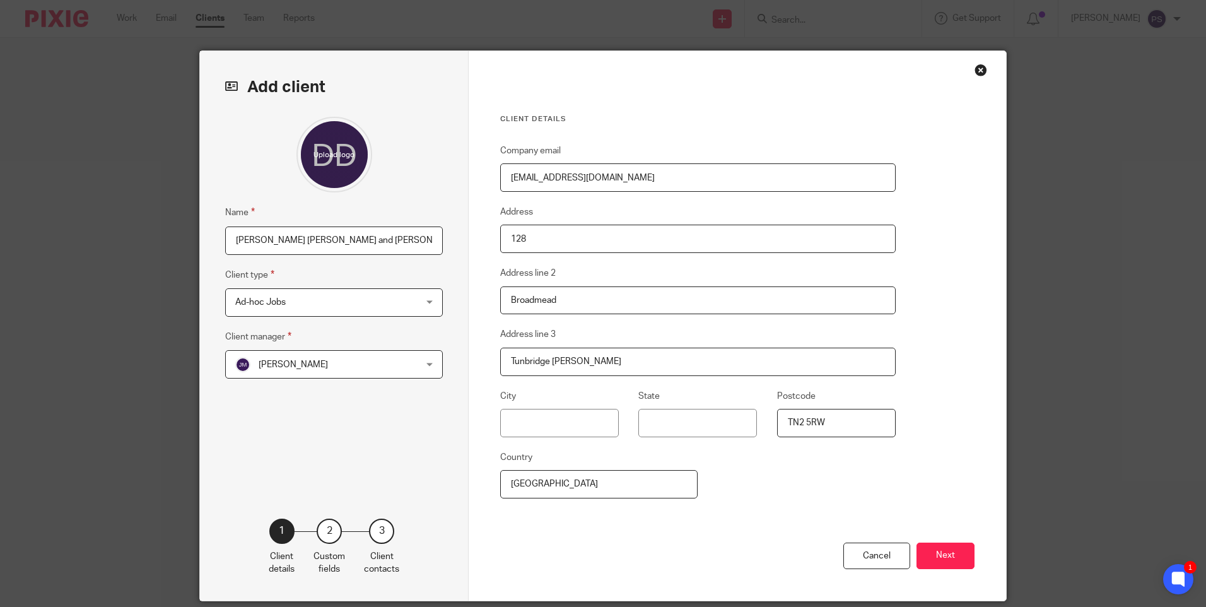
type input "United Kingdom"
click at [586, 542] on div "Cancel Next" at bounding box center [737, 571] width 474 height 59
click at [955, 561] on button "Next" at bounding box center [945, 555] width 58 height 27
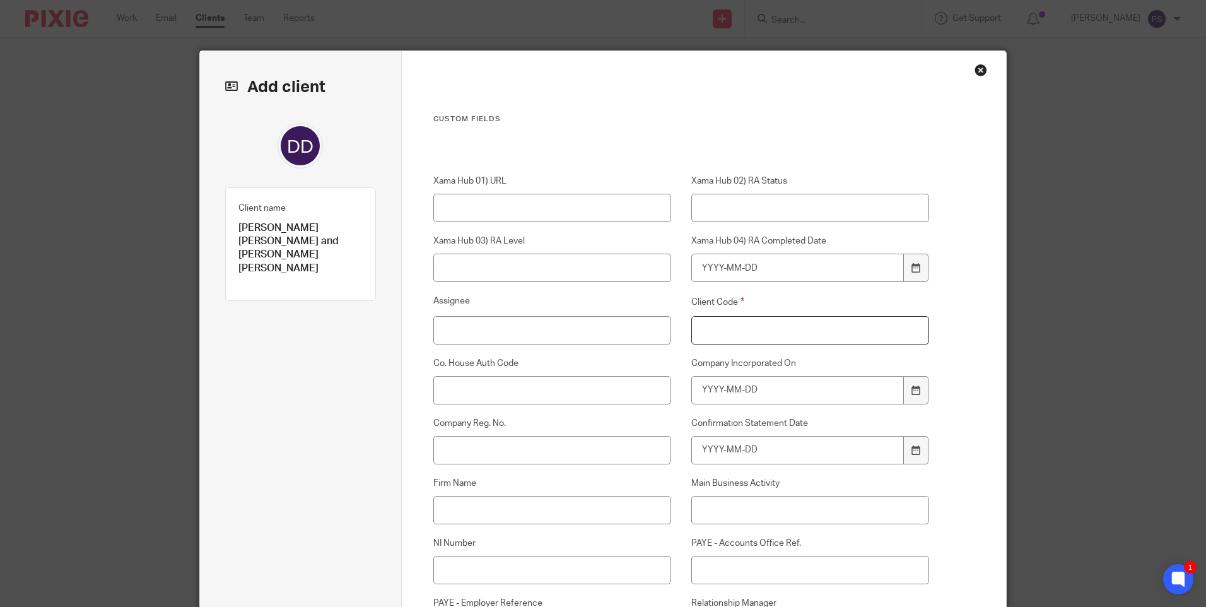
click at [755, 331] on input "Client Code" at bounding box center [810, 330] width 238 height 28
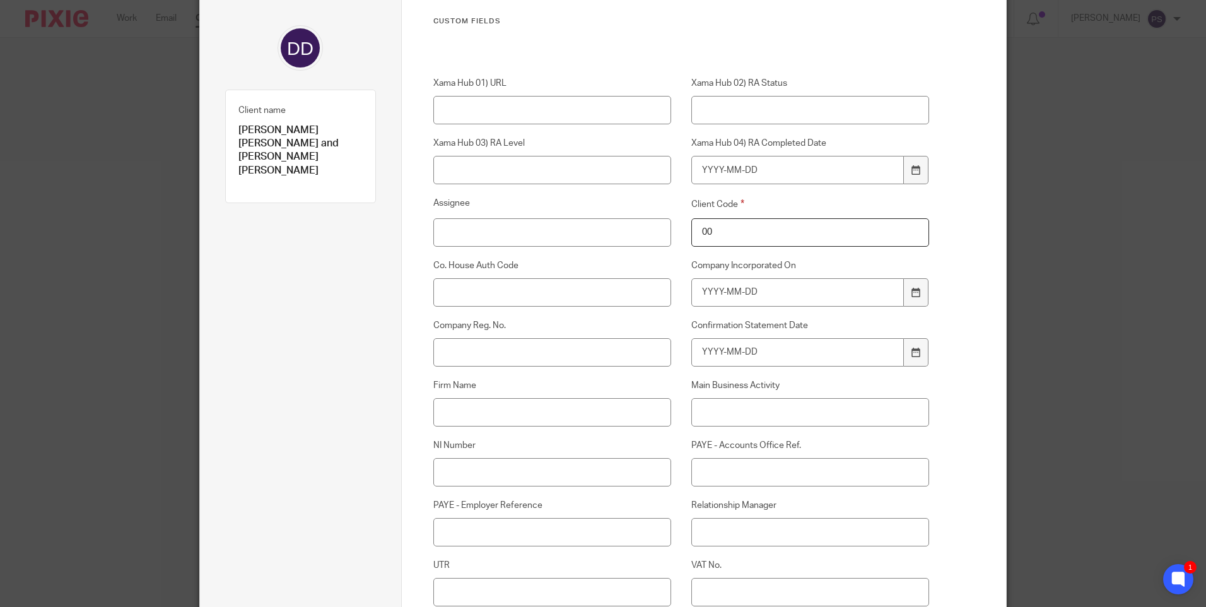
scroll to position [252, 0]
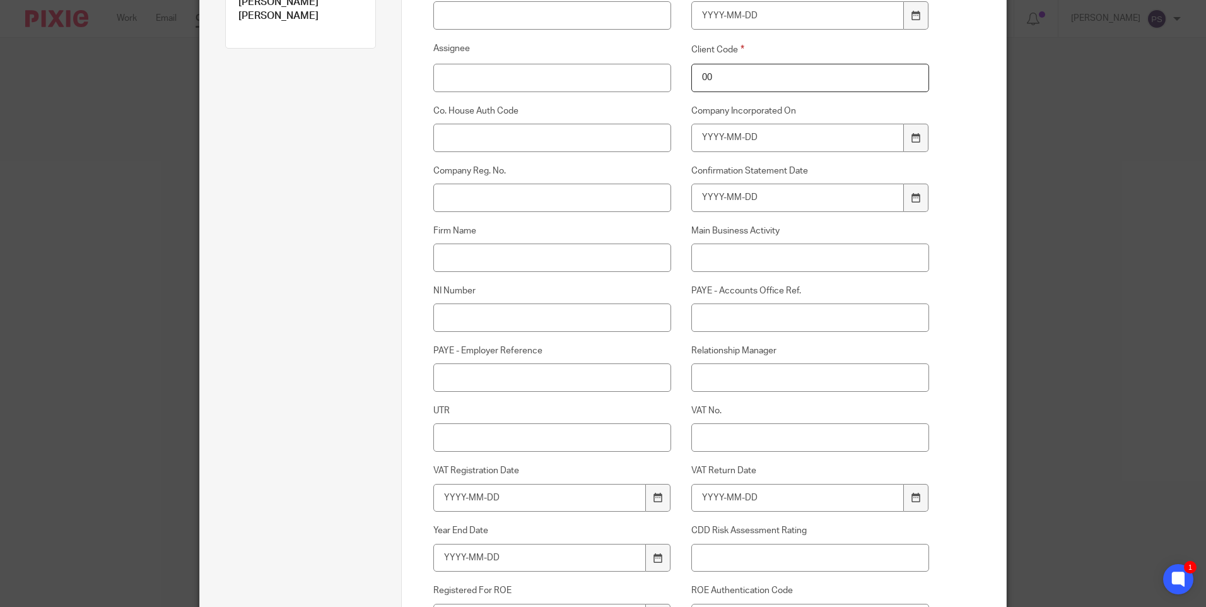
type input "00"
click at [722, 371] on input "Relationship Manager" at bounding box center [810, 377] width 238 height 28
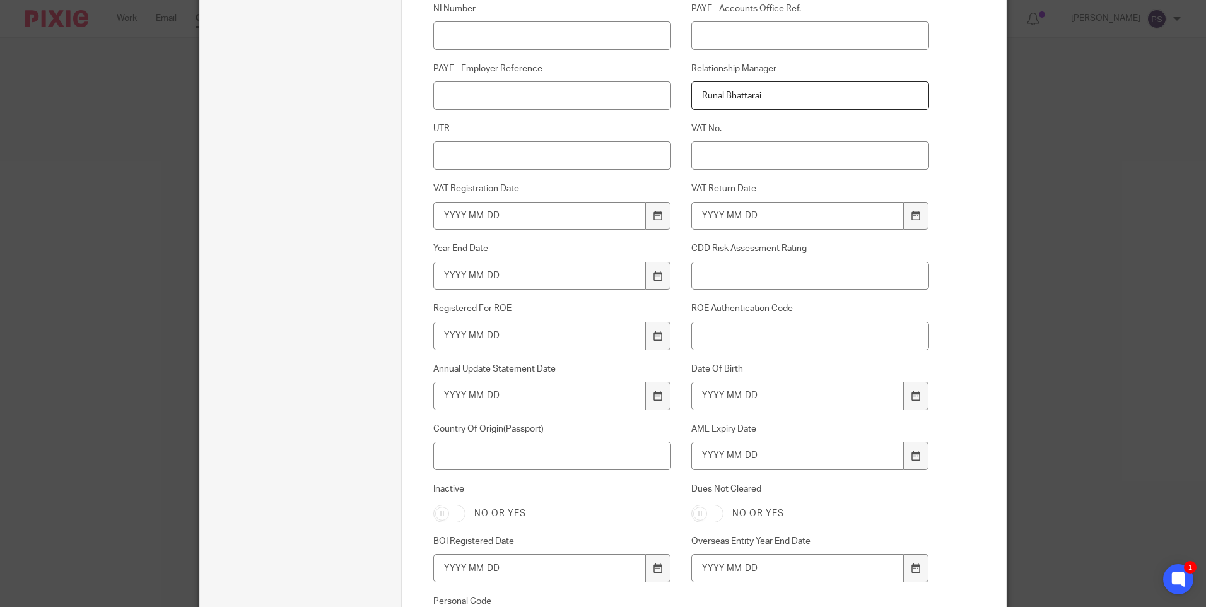
scroll to position [568, 0]
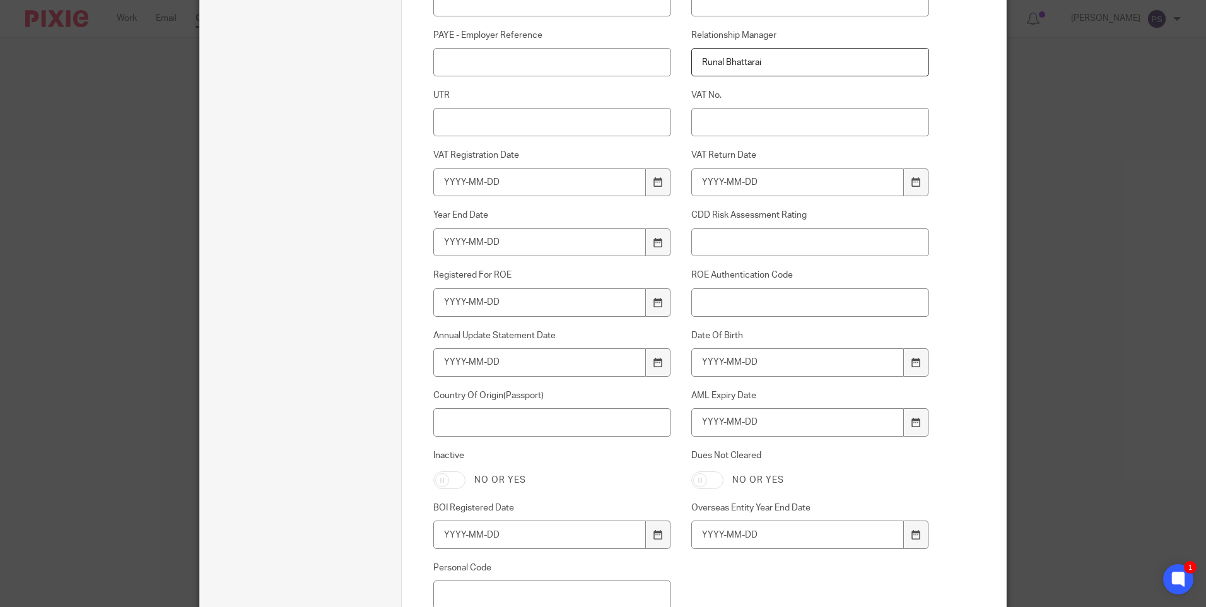
type input "Runal Bhattarai"
click at [751, 390] on label "AML Expiry Date" at bounding box center [810, 395] width 238 height 13
click at [751, 408] on input "AML Expiry Date" at bounding box center [797, 422] width 213 height 28
click at [713, 370] on input "Date Of Birth" at bounding box center [797, 362] width 213 height 28
click at [716, 356] on input "Date Of Birth" at bounding box center [797, 362] width 213 height 28
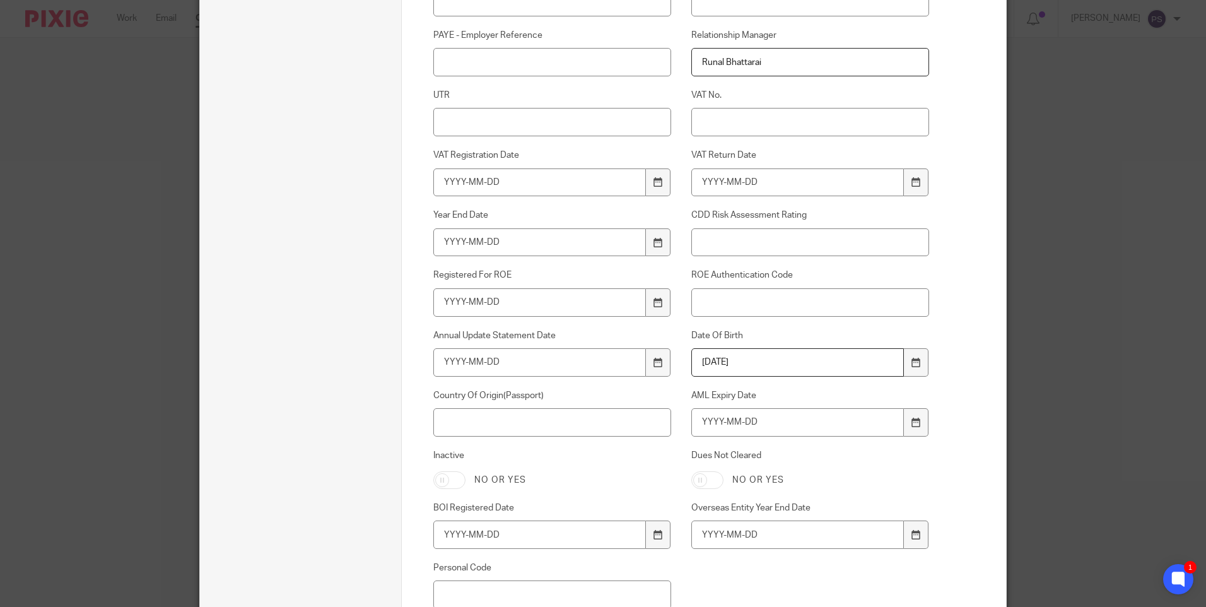
type input "1980-12-18"
click at [767, 424] on input "AML Expiry Date" at bounding box center [797, 422] width 213 height 28
type input "2026-07-07"
click at [508, 417] on input "Country Of Origin(Passport)" at bounding box center [552, 422] width 238 height 28
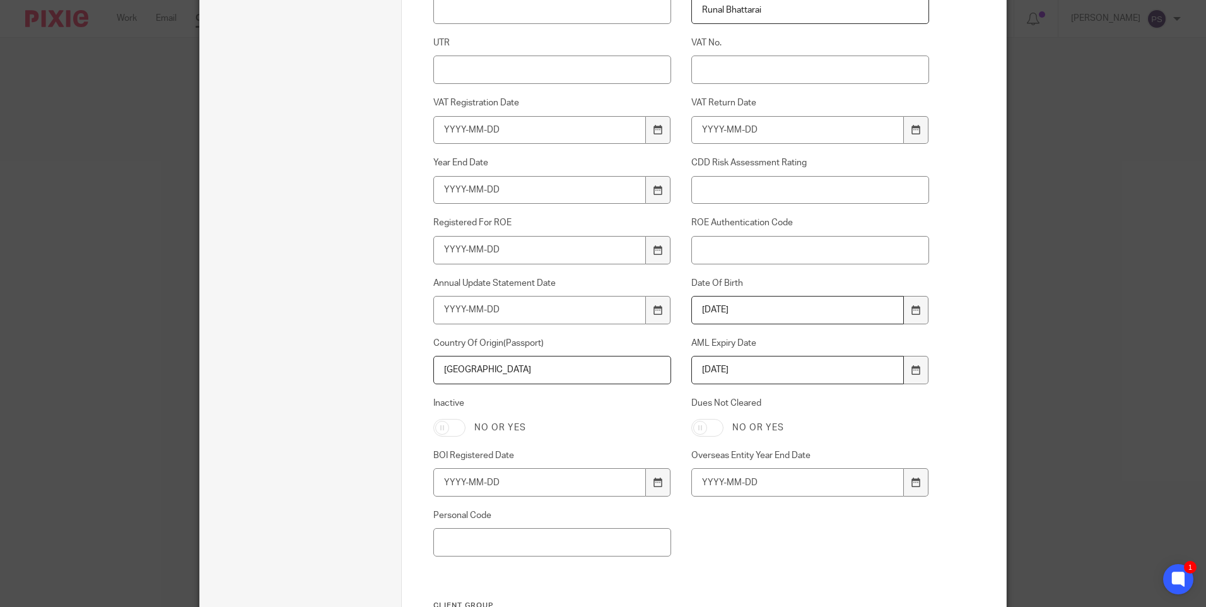
scroll to position [757, 0]
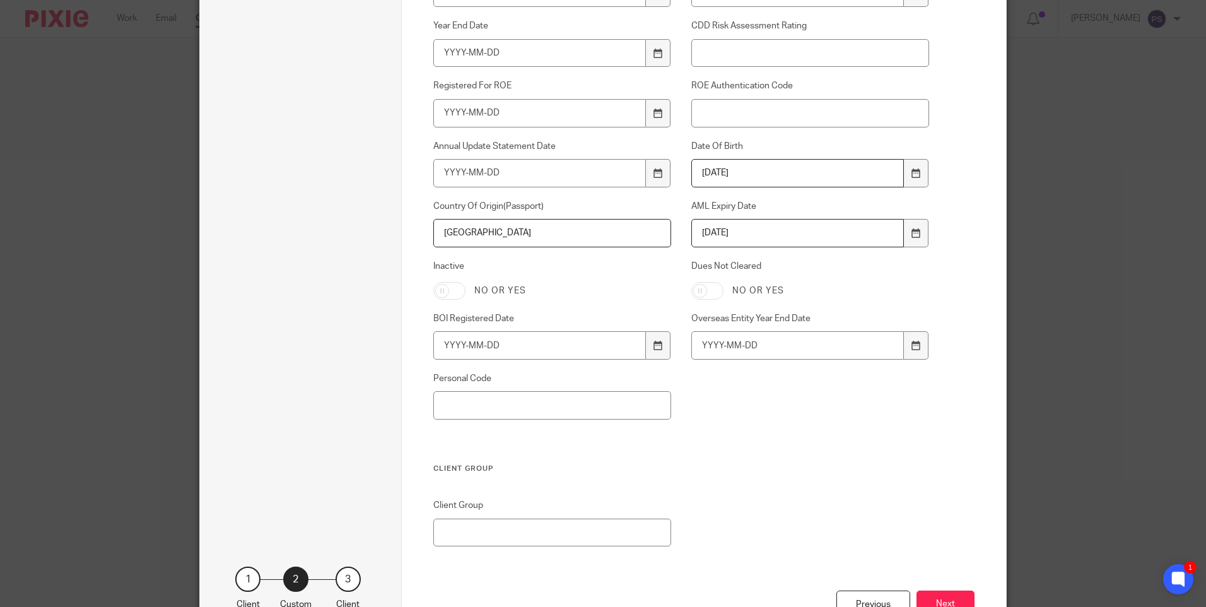
type input "United Kingdom"
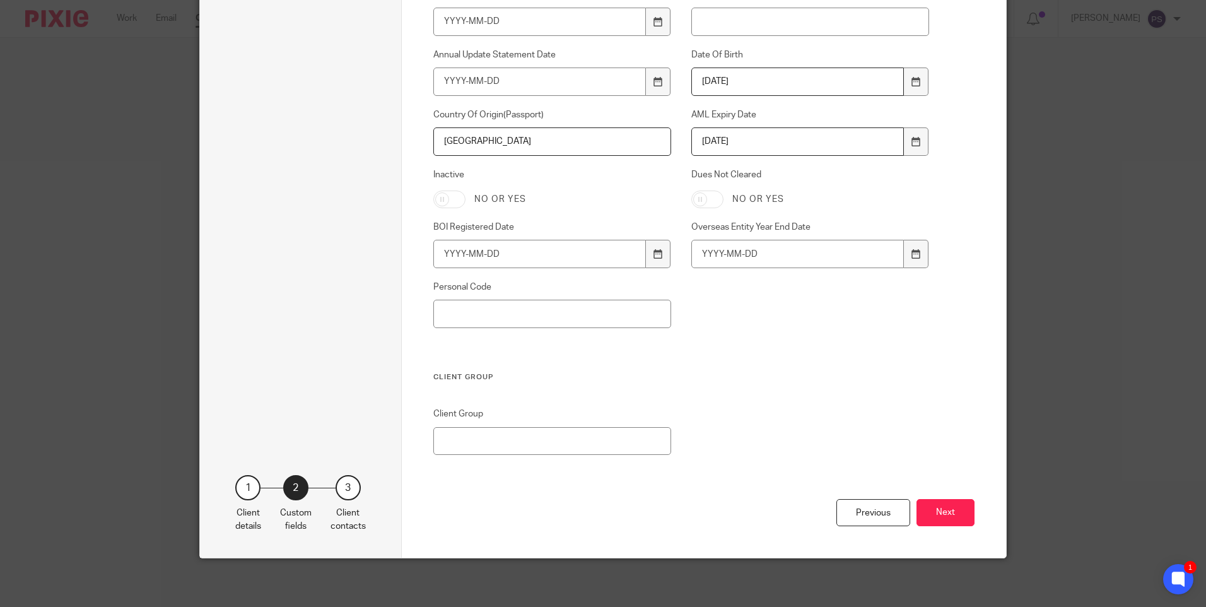
scroll to position [850, 0]
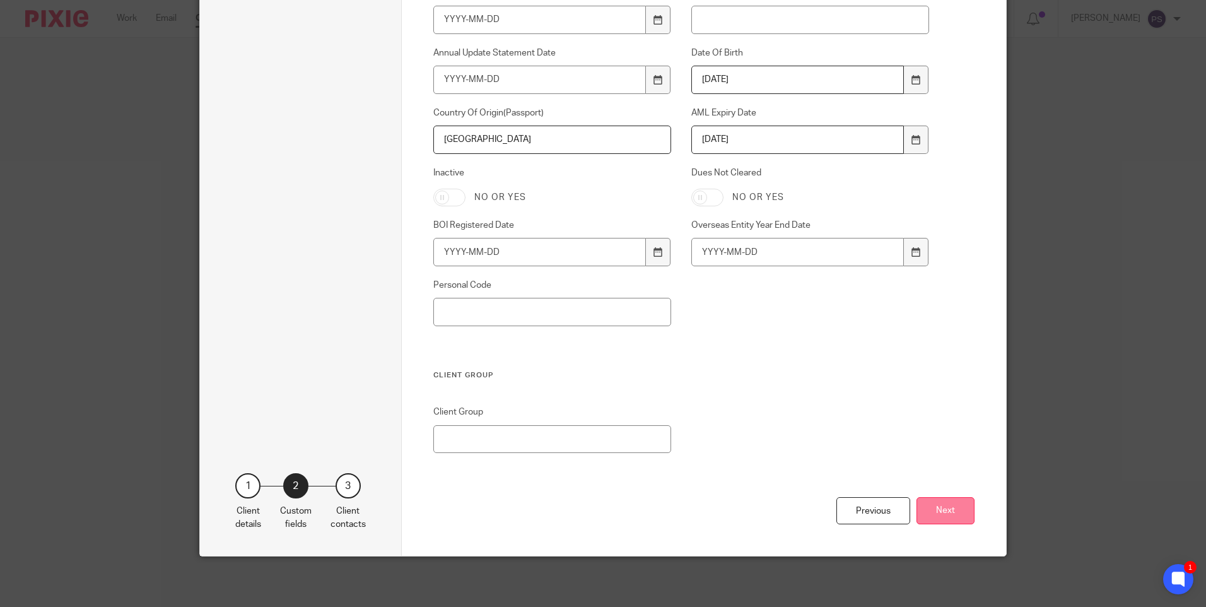
click at [931, 504] on button "Next" at bounding box center [945, 510] width 58 height 27
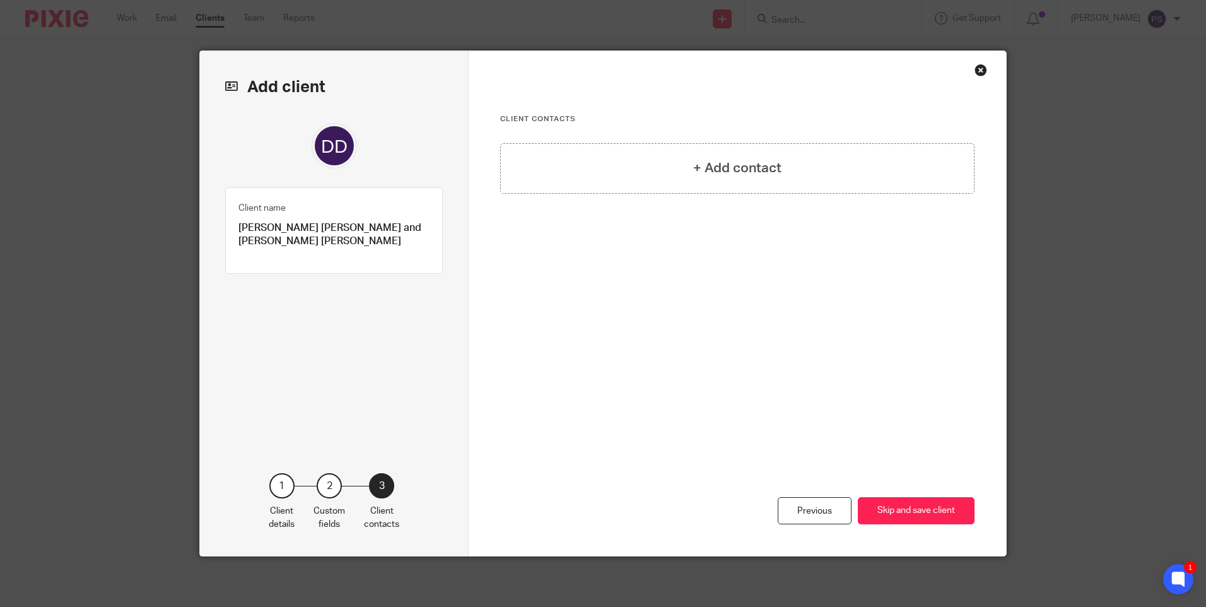
scroll to position [0, 0]
click at [743, 166] on h4 "+ Add contact" at bounding box center [737, 168] width 88 height 20
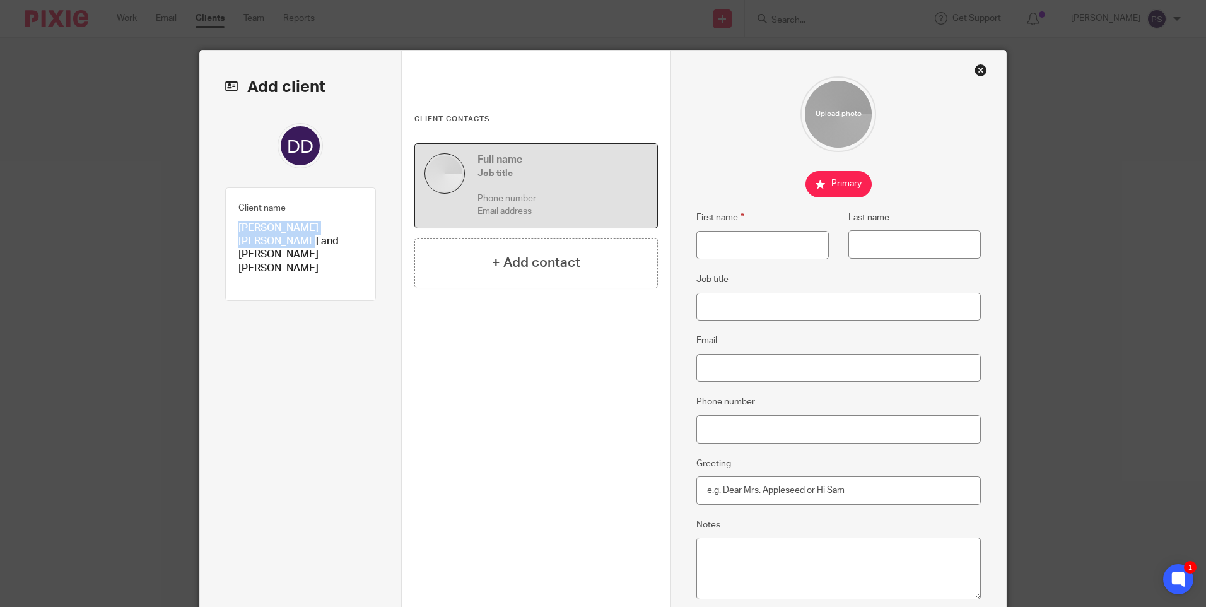
drag, startPoint x: 236, startPoint y: 226, endPoint x: 268, endPoint y: 240, distance: 34.2
click at [268, 240] on p "[PERSON_NAME] [PERSON_NAME] and [PERSON_NAME] [PERSON_NAME]" at bounding box center [300, 248] width 124 height 54
copy p "Desislava Dimitrova Dimova"
click at [711, 235] on input "First name" at bounding box center [762, 245] width 132 height 28
paste input "Desislava Dimitrova Dimova"
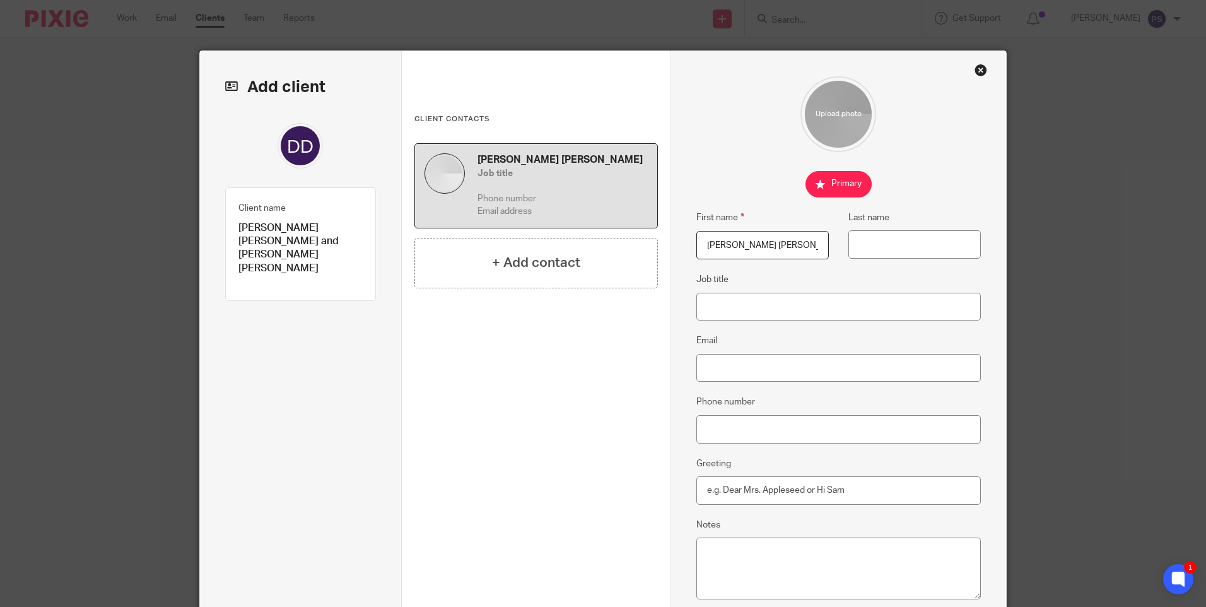
click at [800, 245] on input "Desislava Dimitrova Dimova" at bounding box center [762, 245] width 132 height 28
type input "Desislava Dimitrova"
click at [878, 243] on input "Last name" at bounding box center [914, 244] width 132 height 28
paste input "Dimova"
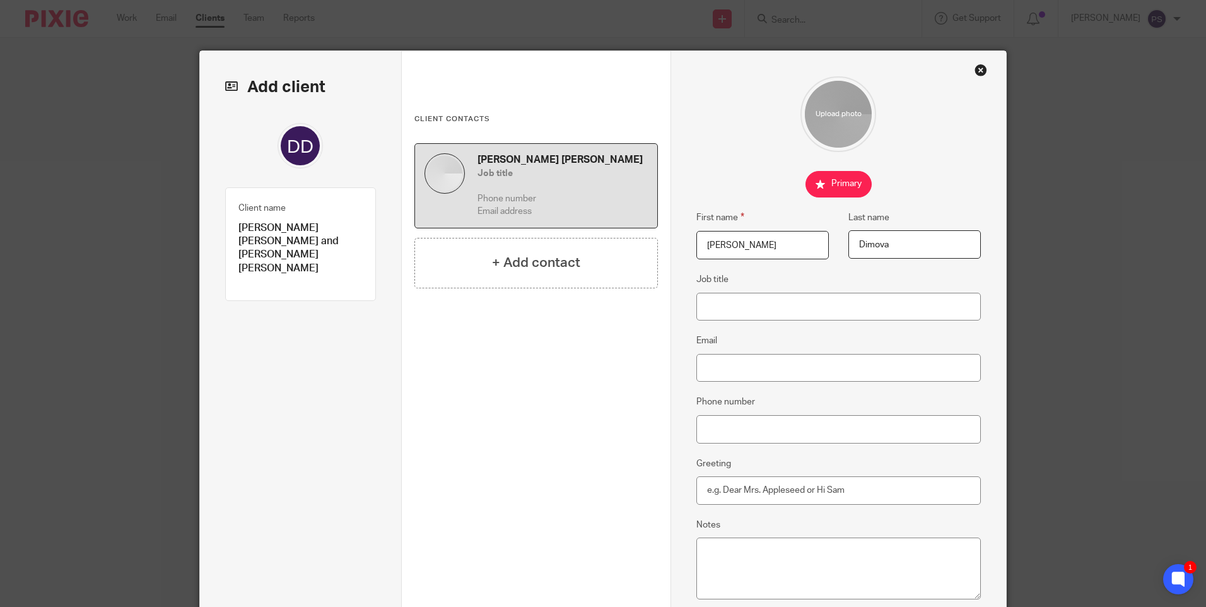
type input "Dimova"
click at [718, 370] on input "Email" at bounding box center [838, 368] width 285 height 28
click at [702, 431] on input "Phone number" at bounding box center [838, 429] width 285 height 28
paste input "07904921314"
type input "07904921314"
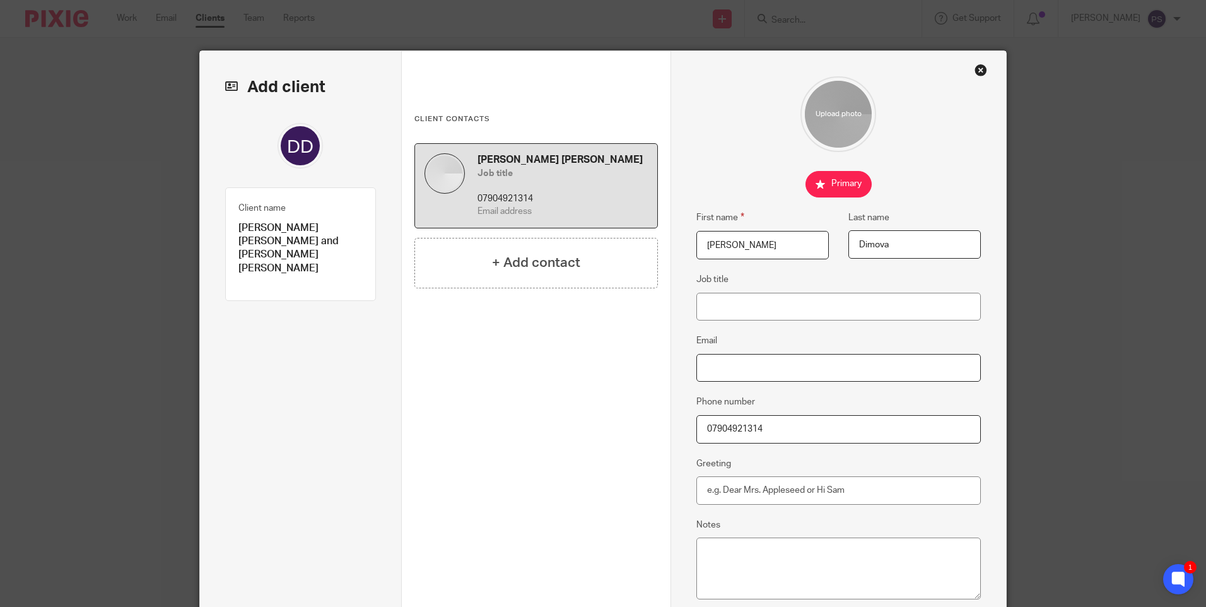
click at [719, 377] on input "Email" at bounding box center [838, 368] width 285 height 28
paste input "desidimova132@gmail.com"
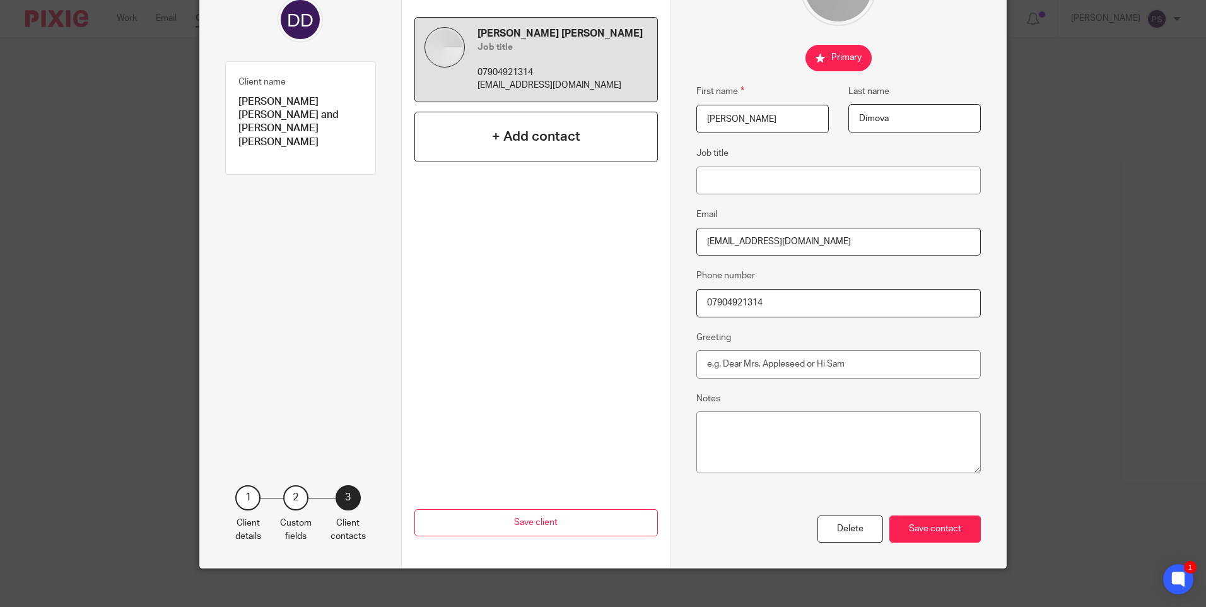
type input "desidimova132@gmail.com"
click at [541, 119] on div "+ Add contact" at bounding box center [535, 137] width 243 height 50
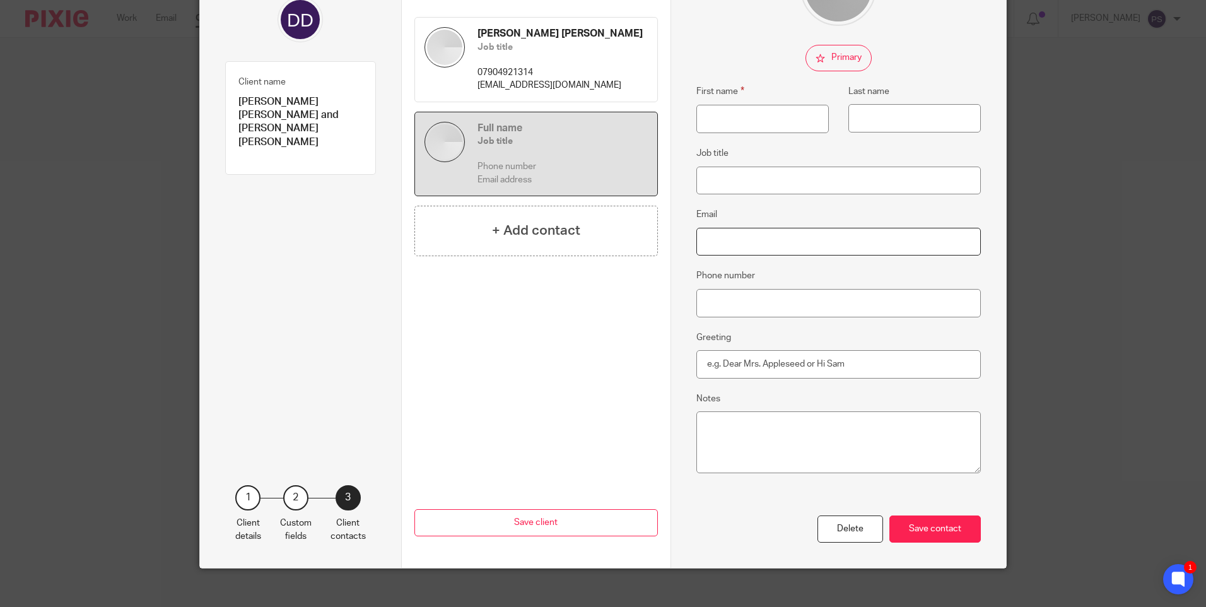
click at [723, 243] on input "Email" at bounding box center [838, 242] width 285 height 28
paste input "desidimova132@gmail.com"
type input "desidimova132@gmail.com"
click at [722, 306] on input "Phone number" at bounding box center [838, 303] width 285 height 28
paste input "07904921314"
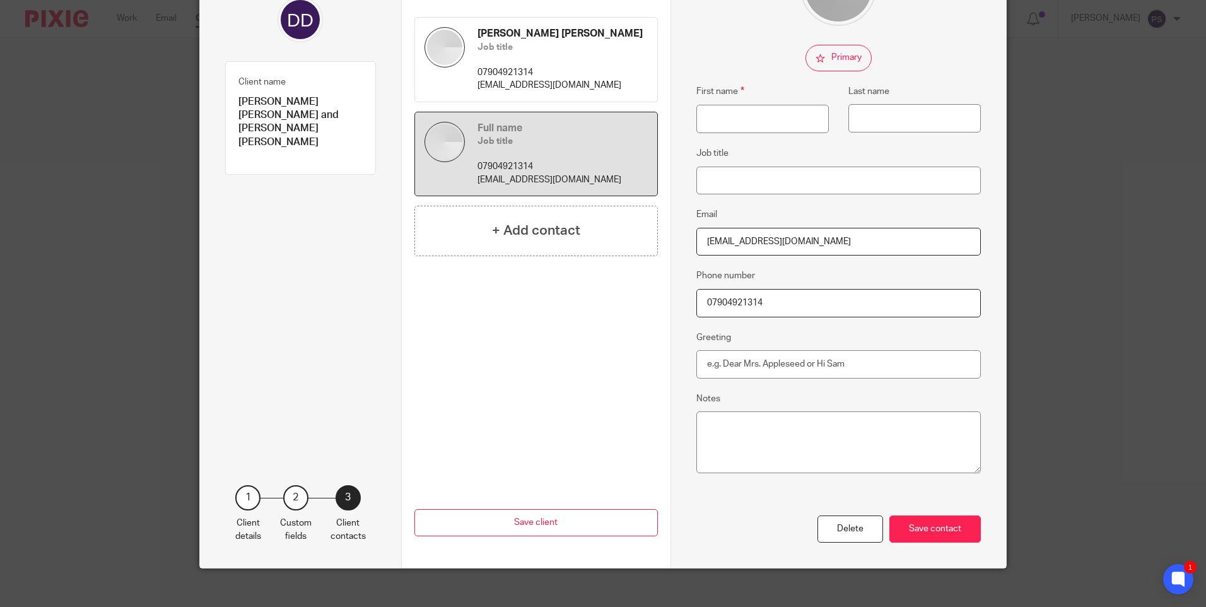
type input "07904921314"
drag, startPoint x: 293, startPoint y: 114, endPoint x: 278, endPoint y: 127, distance: 19.6
click at [278, 127] on p "[PERSON_NAME] [PERSON_NAME] and [PERSON_NAME] [PERSON_NAME]" at bounding box center [300, 122] width 124 height 54
copy p "Emil Dimchev Dimov"
click at [699, 114] on input "First name" at bounding box center [762, 119] width 132 height 28
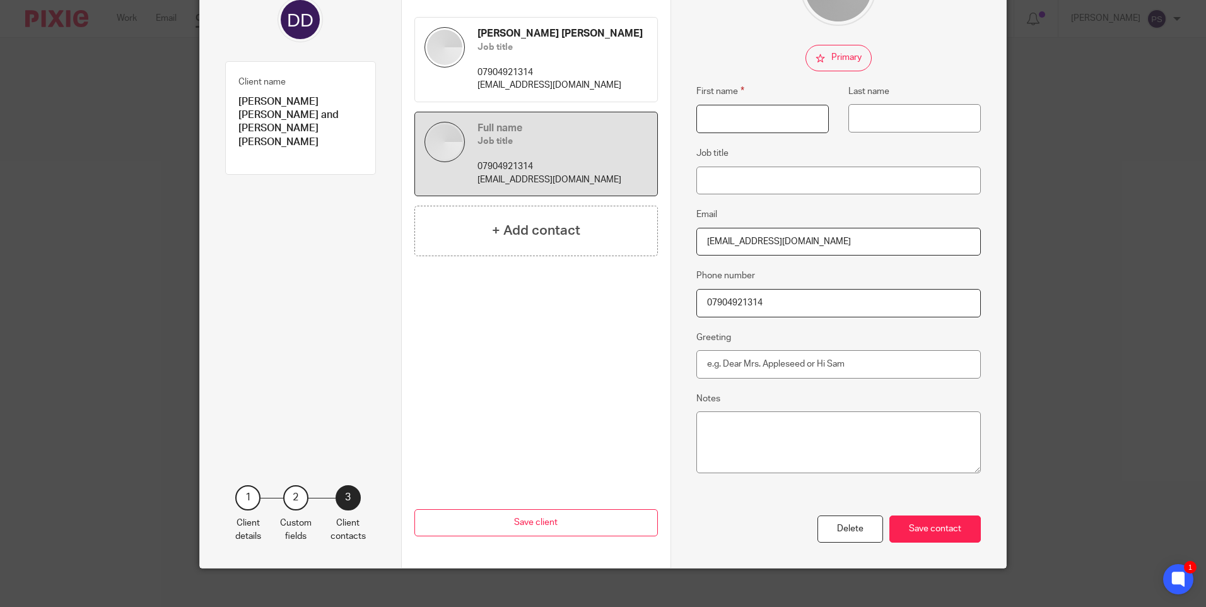
paste input "Emil Dimchev Dimov"
click at [767, 115] on input "Emil Dimchev Dimov" at bounding box center [762, 119] width 132 height 28
type input "Emil Dimchev"
click at [872, 110] on input "Last name" at bounding box center [914, 118] width 132 height 28
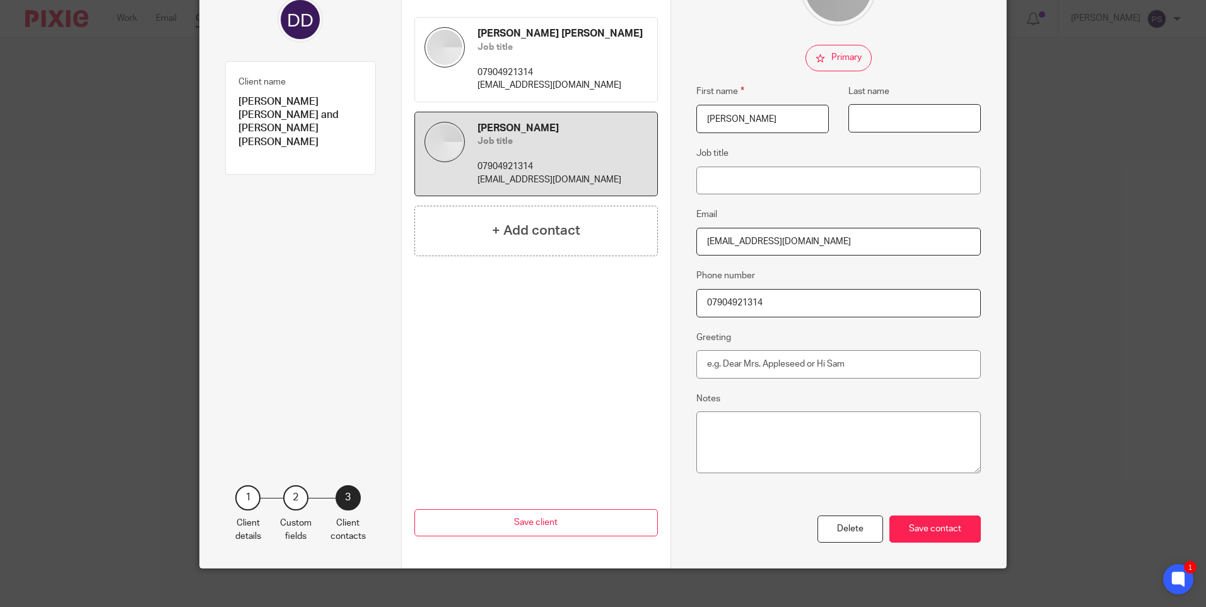
paste input "Dimov"
type input "Dimov"
click at [944, 525] on div "Save contact" at bounding box center [934, 528] width 91 height 27
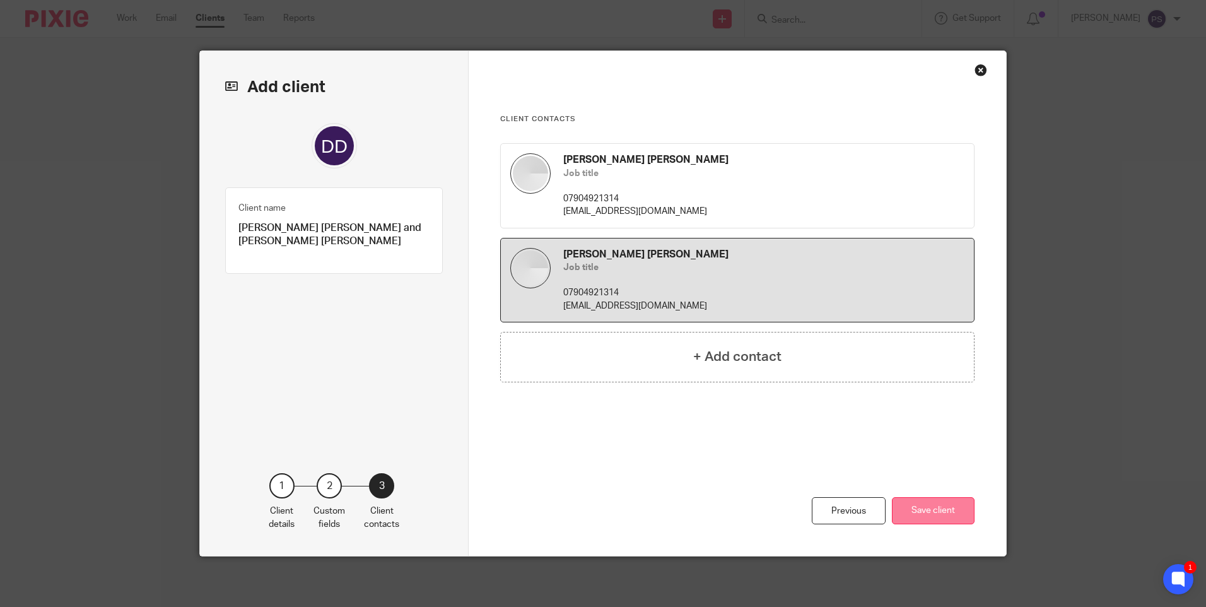
click at [953, 506] on button "Save client" at bounding box center [933, 510] width 83 height 27
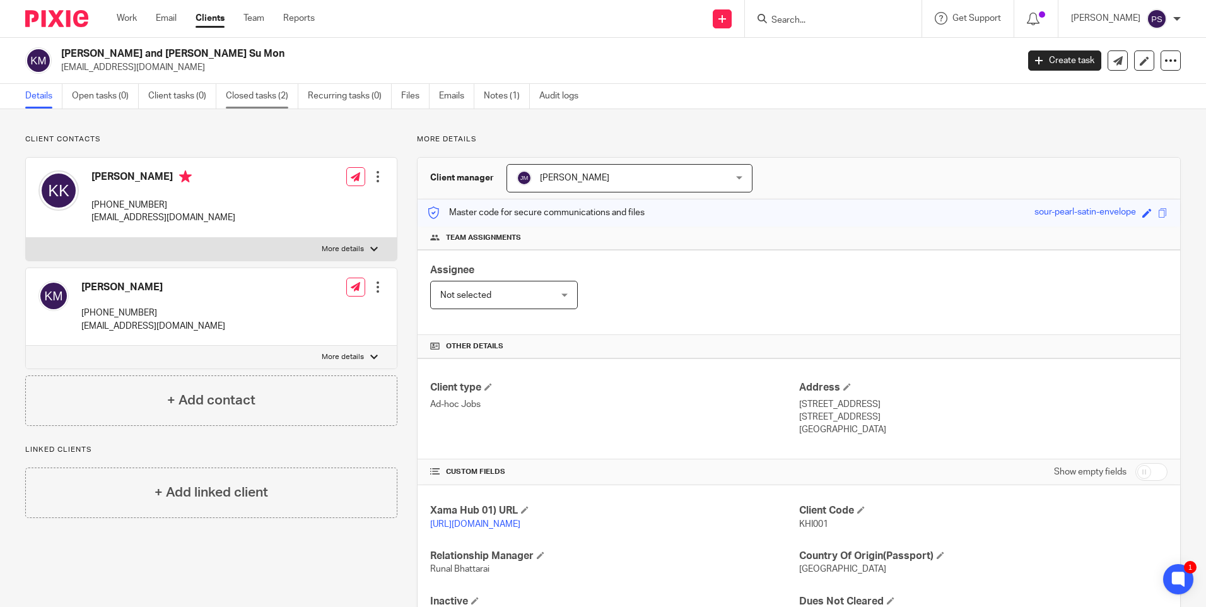
click at [258, 96] on link "Closed tasks (2)" at bounding box center [262, 96] width 73 height 25
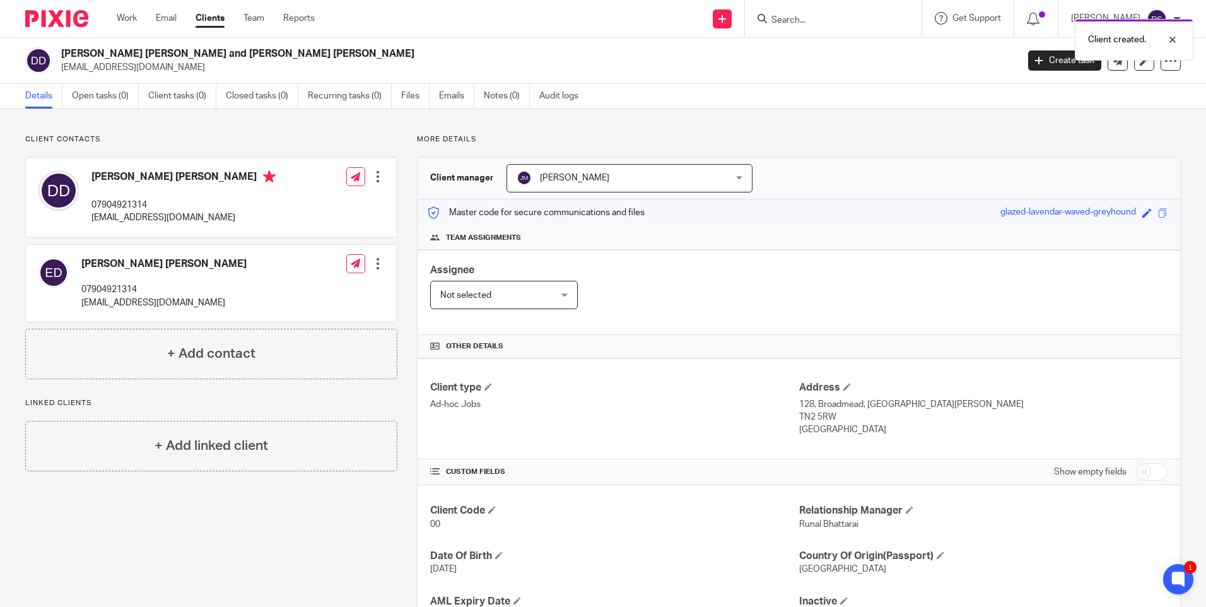
click at [168, 145] on div "Client contacts [PERSON_NAME] [PERSON_NAME] 07904921314 [EMAIL_ADDRESS][DOMAIN_…" at bounding box center [211, 256] width 372 height 245
click at [189, 138] on p "Client contacts" at bounding box center [211, 139] width 372 height 10
click at [122, 92] on link "Open tasks (0)" at bounding box center [105, 96] width 67 height 25
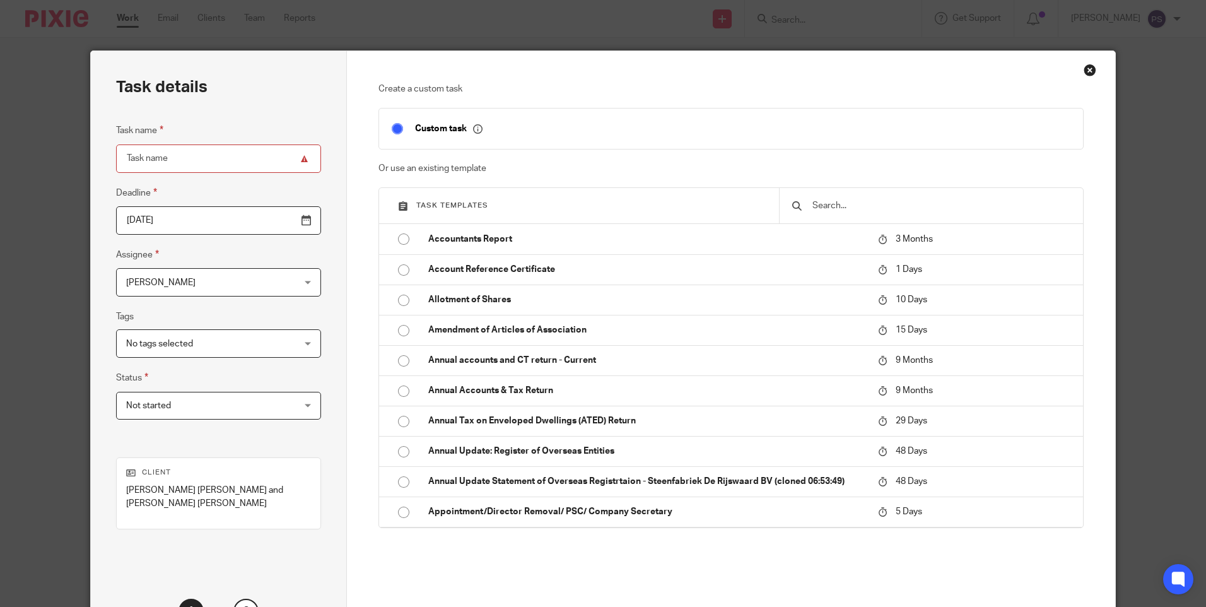
click at [824, 204] on input "text" at bounding box center [940, 206] width 259 height 14
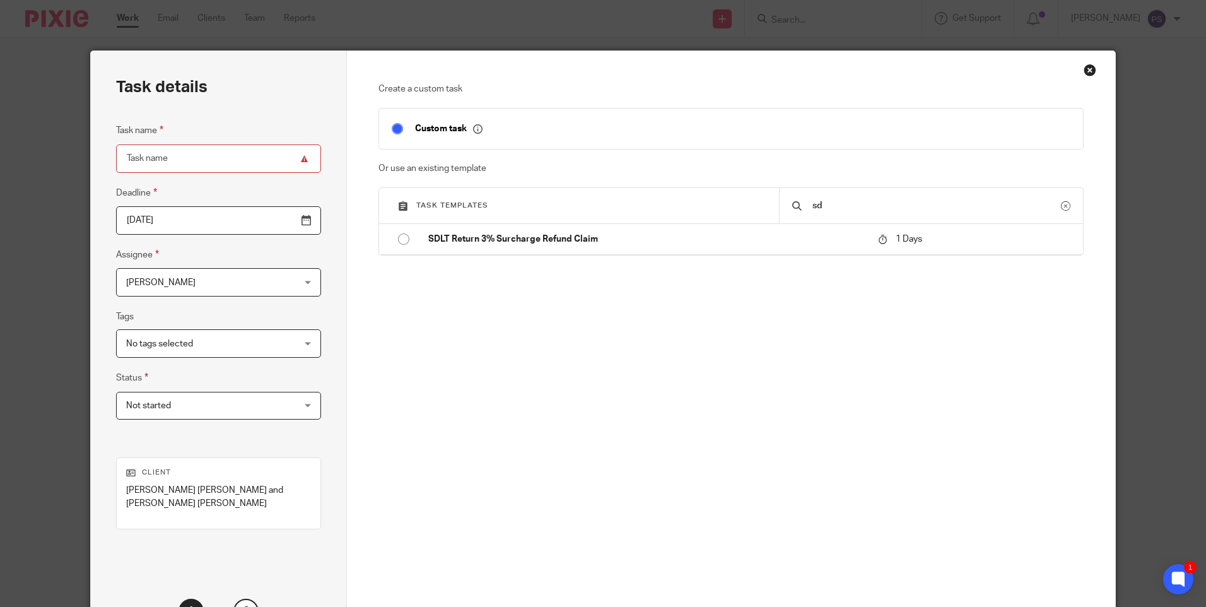
type input "sd"
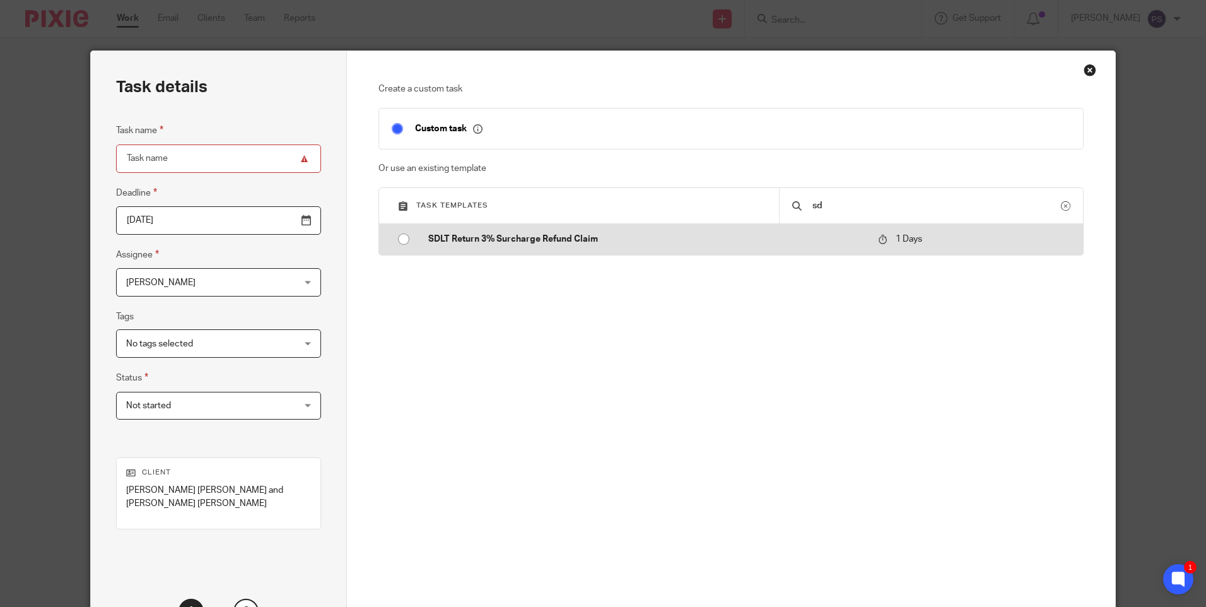
click at [439, 240] on p "SDLT Return 3% Surcharge Refund Claim" at bounding box center [646, 239] width 437 height 13
type input "2025-09-24"
type input "SDLT Return 3% Surcharge Refund Claim"
checkbox input "false"
radio input "true"
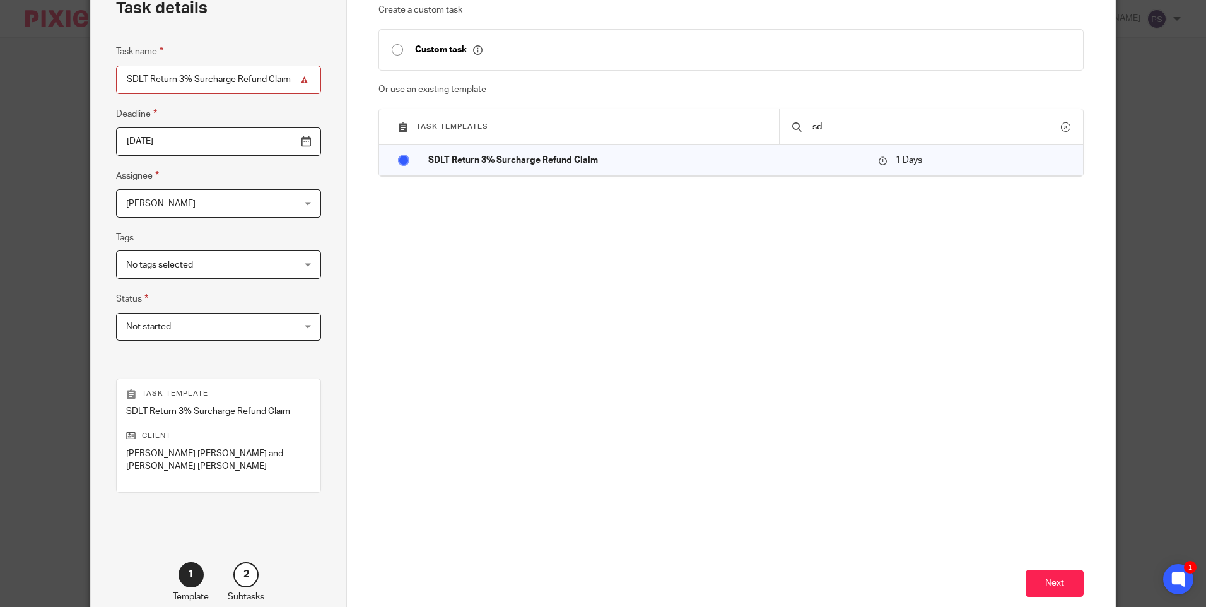
scroll to position [151, 0]
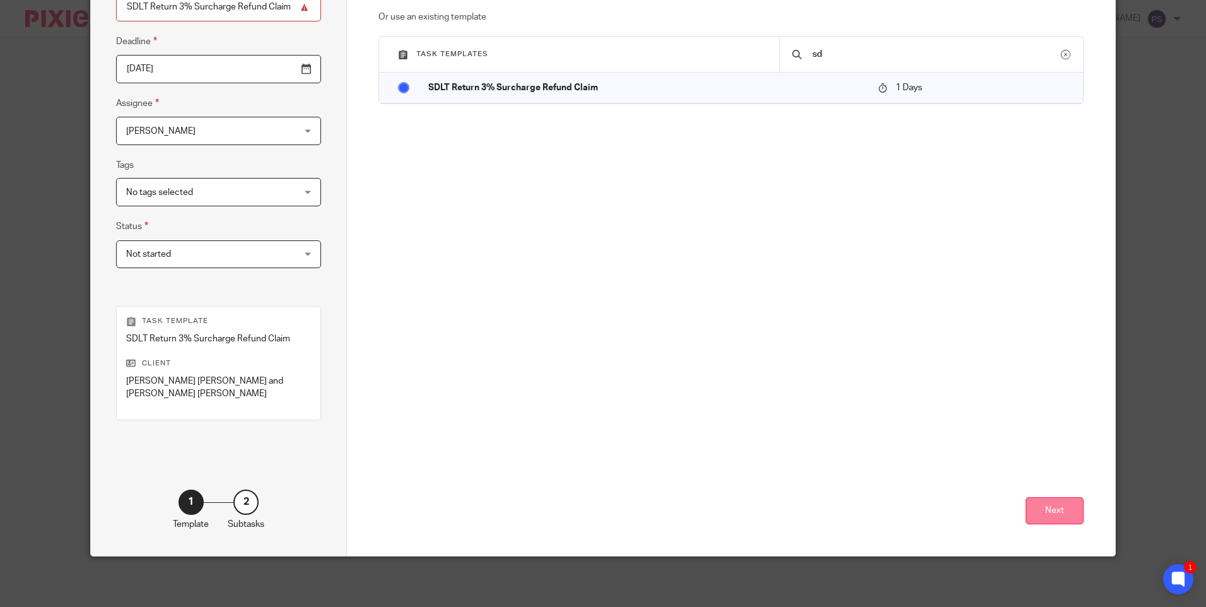
click at [1040, 510] on button "Next" at bounding box center [1054, 510] width 58 height 27
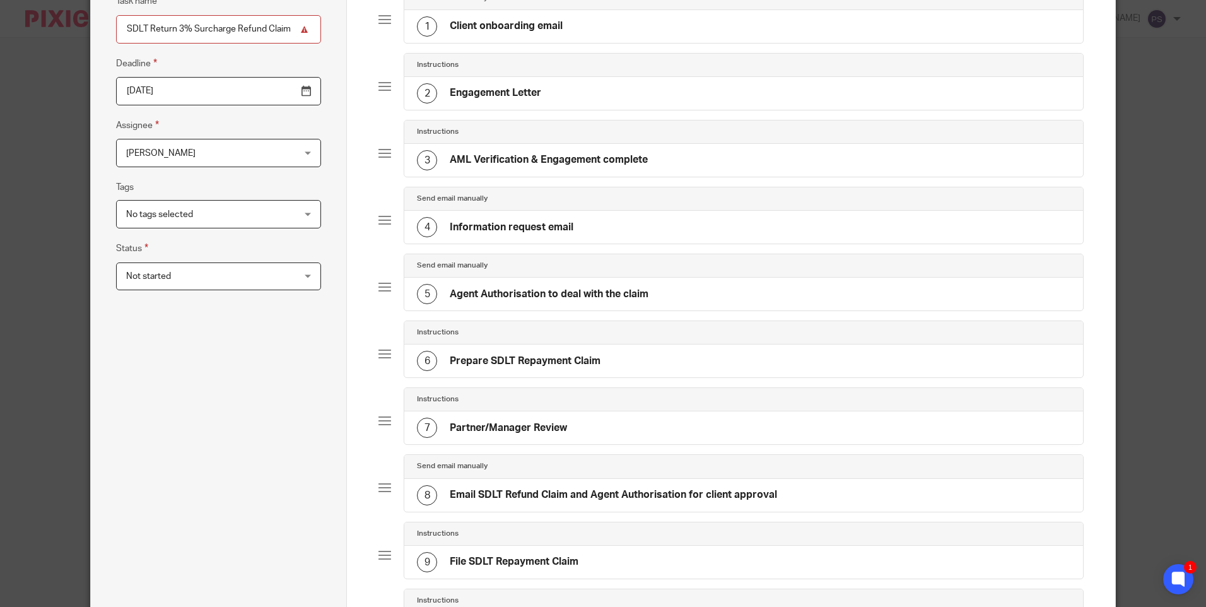
scroll to position [63, 0]
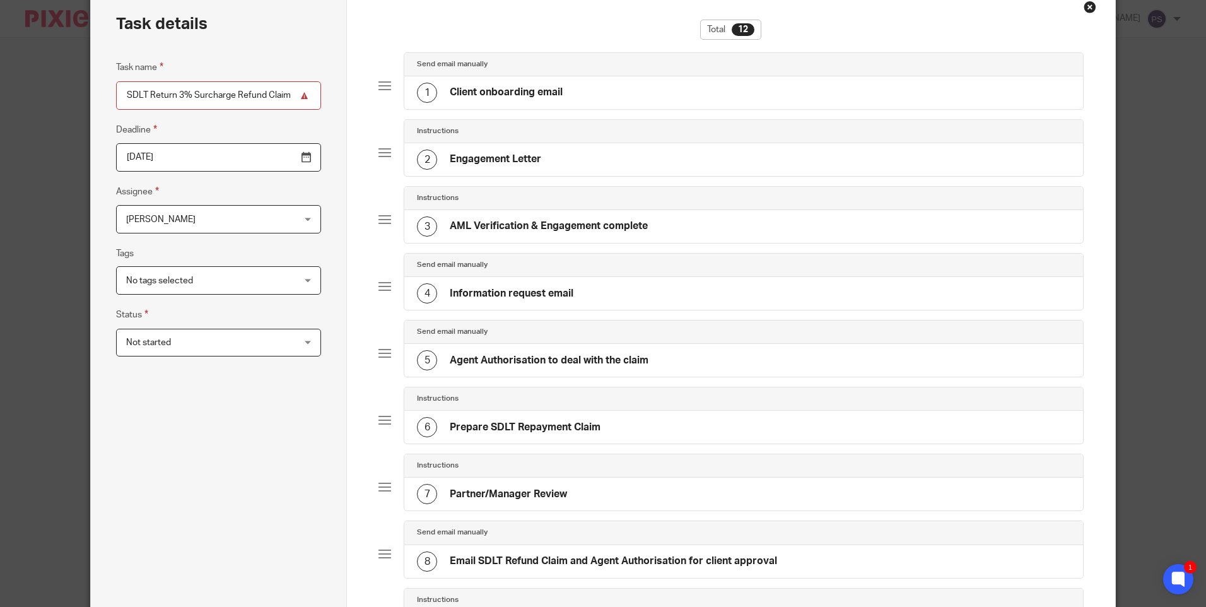
click at [219, 94] on input "SDLT Return 3% Surcharge Refund Claim" at bounding box center [218, 95] width 205 height 28
paste input "Advice Report"
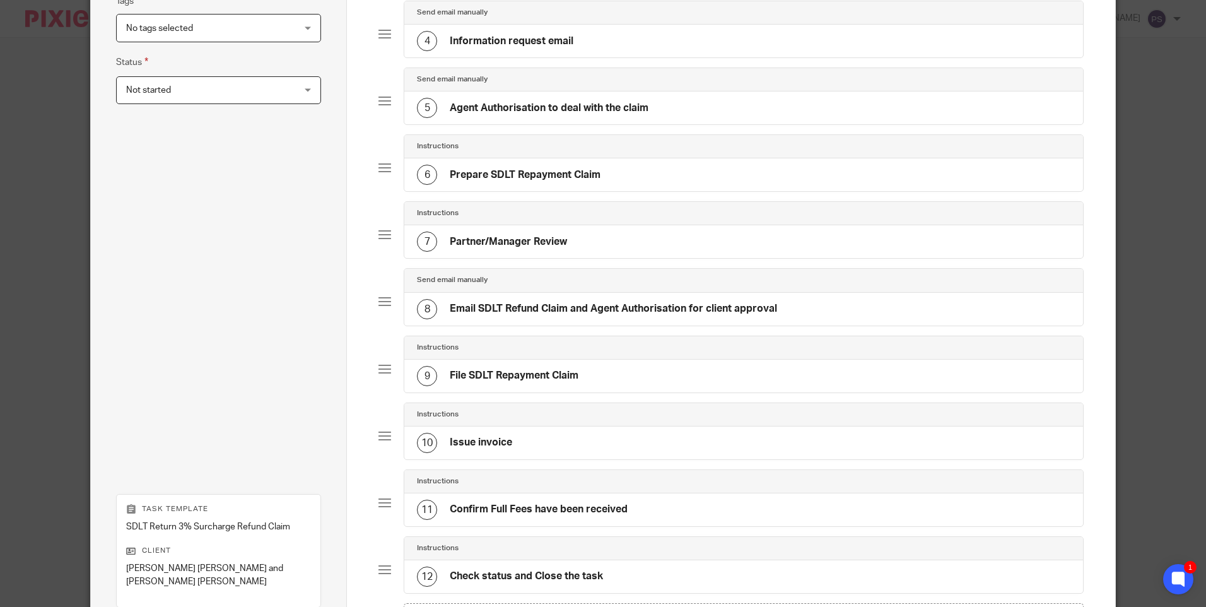
scroll to position [252, 0]
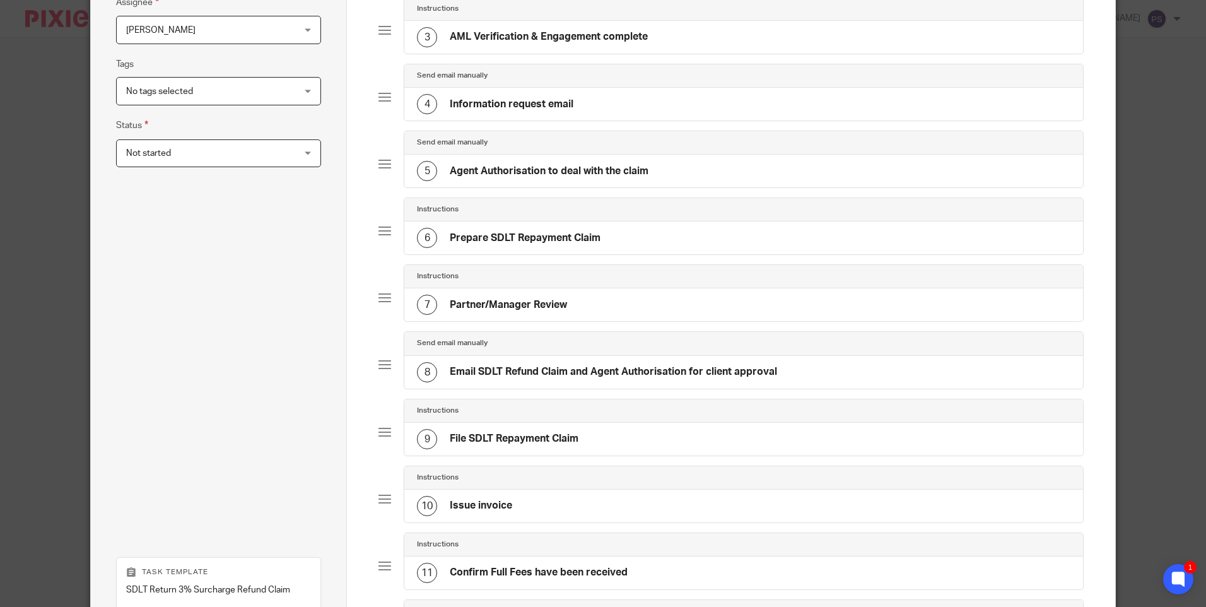
type input "SDLT Advice Report"
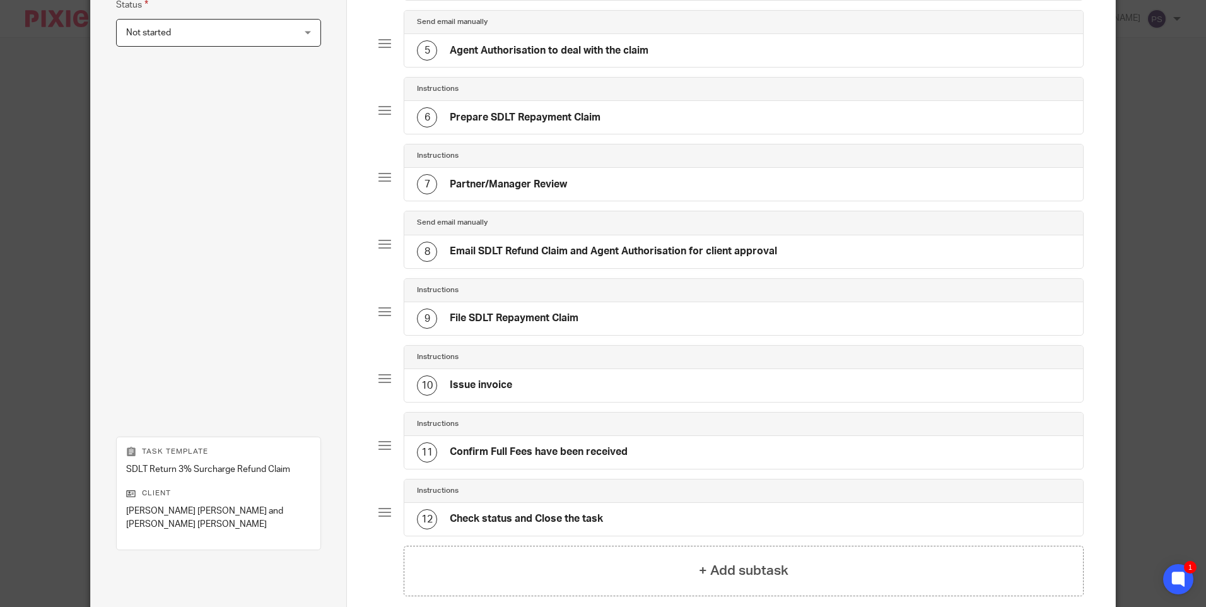
scroll to position [503, 0]
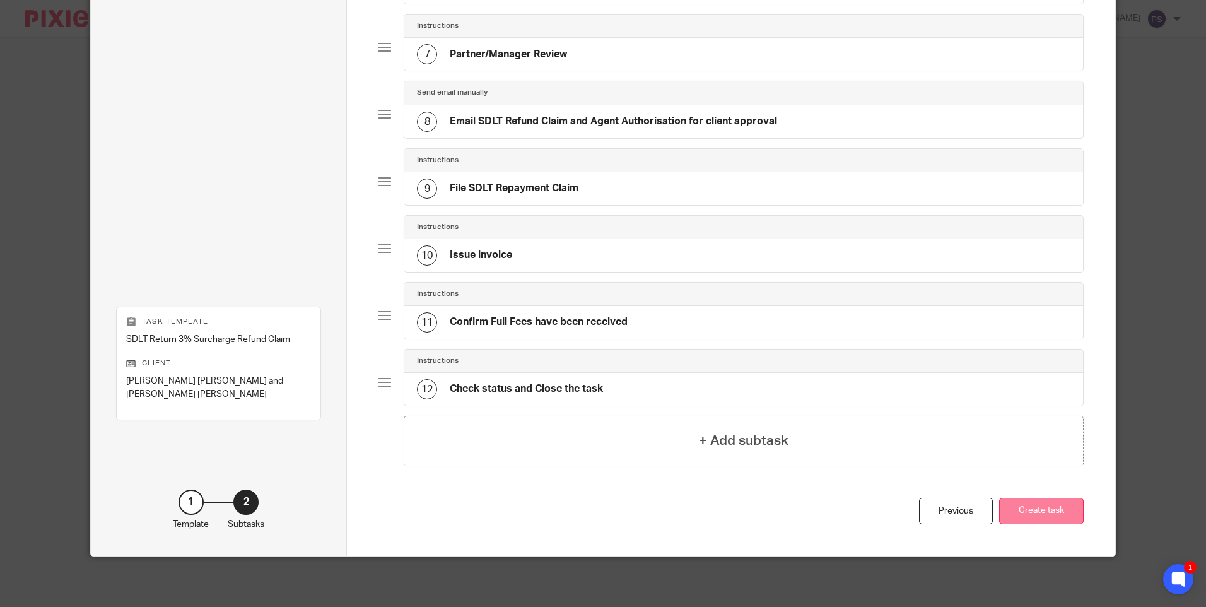
click at [1046, 513] on button "Create task" at bounding box center [1041, 511] width 85 height 27
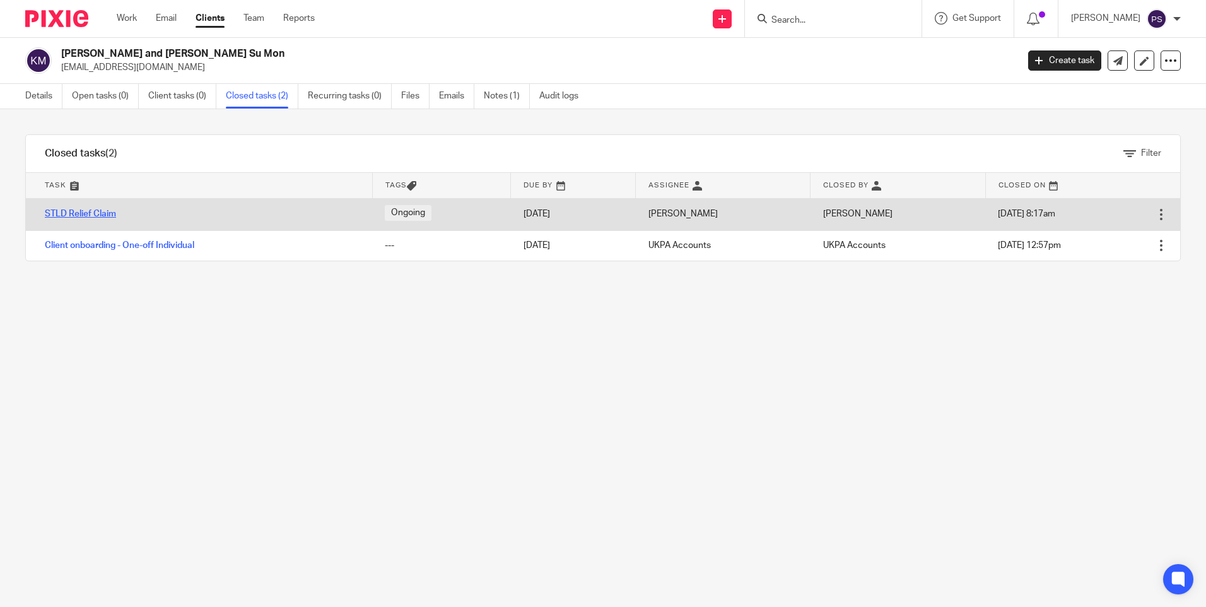
click at [85, 214] on link "STLD Relief Claim" at bounding box center [80, 213] width 71 height 9
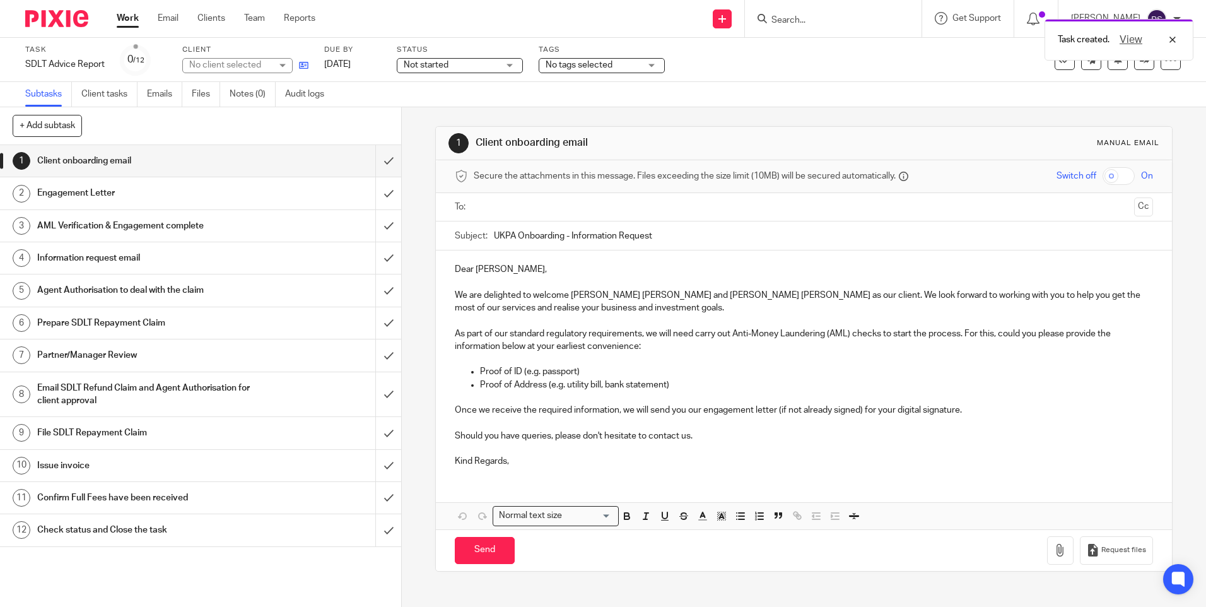
click at [303, 70] on icon at bounding box center [303, 65] width 9 height 9
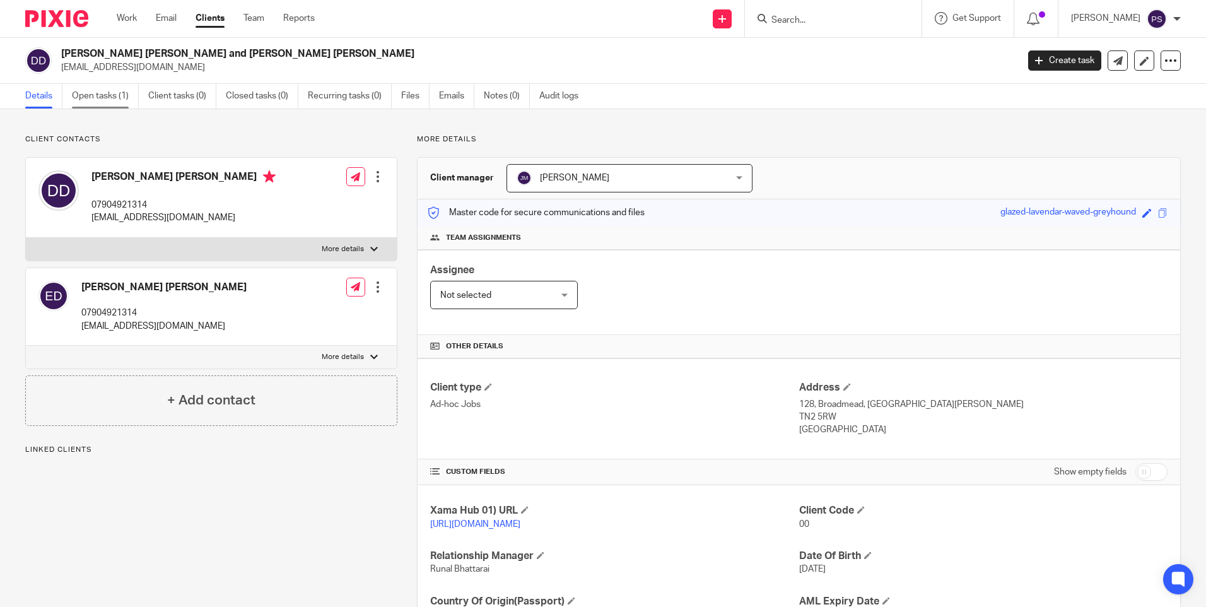
click at [91, 96] on link "Open tasks (1)" at bounding box center [105, 96] width 67 height 25
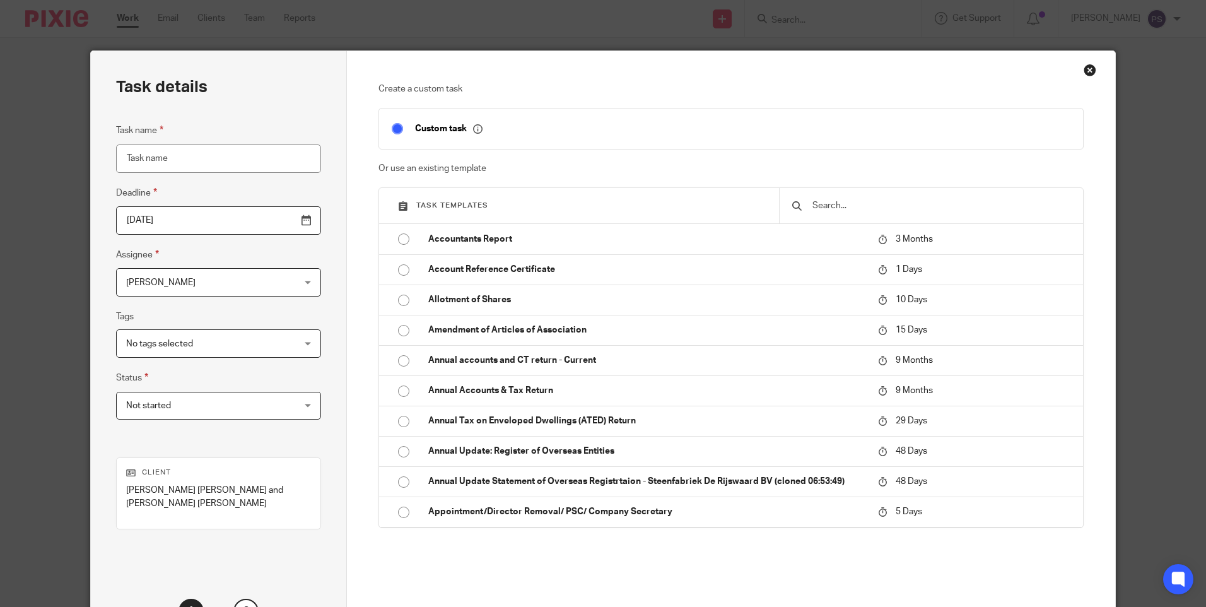
click at [854, 209] on input "text" at bounding box center [940, 206] width 259 height 14
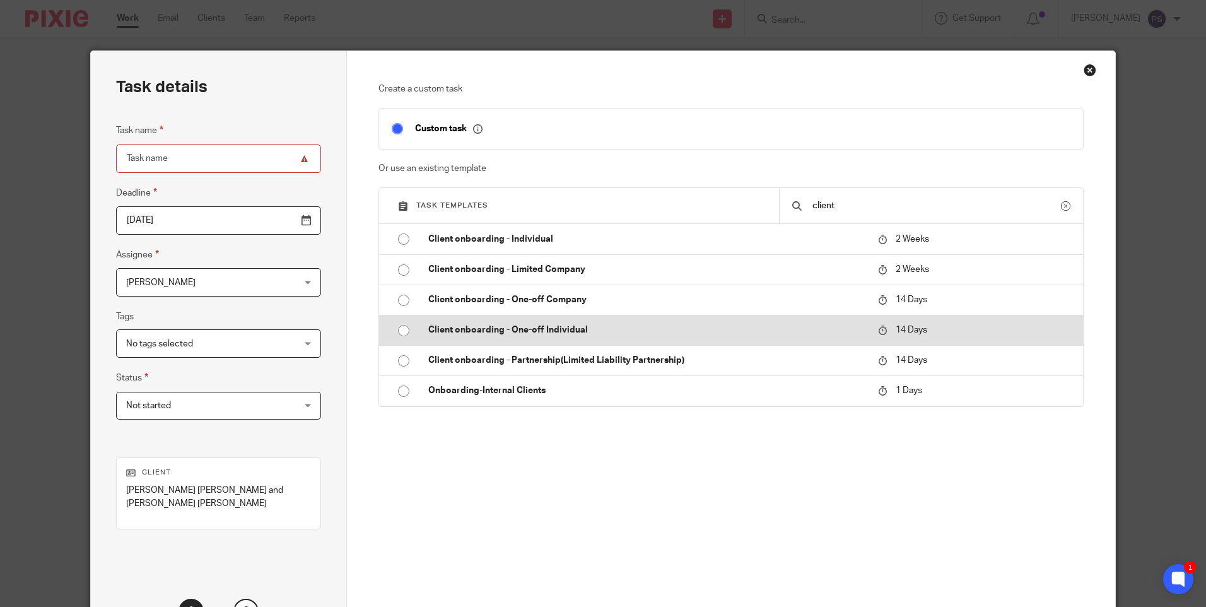
type input "client"
click at [396, 329] on input "radio" at bounding box center [404, 330] width 24 height 24
type input "2025-10-07"
type input "Client onboarding - One-off Individual"
checkbox input "false"
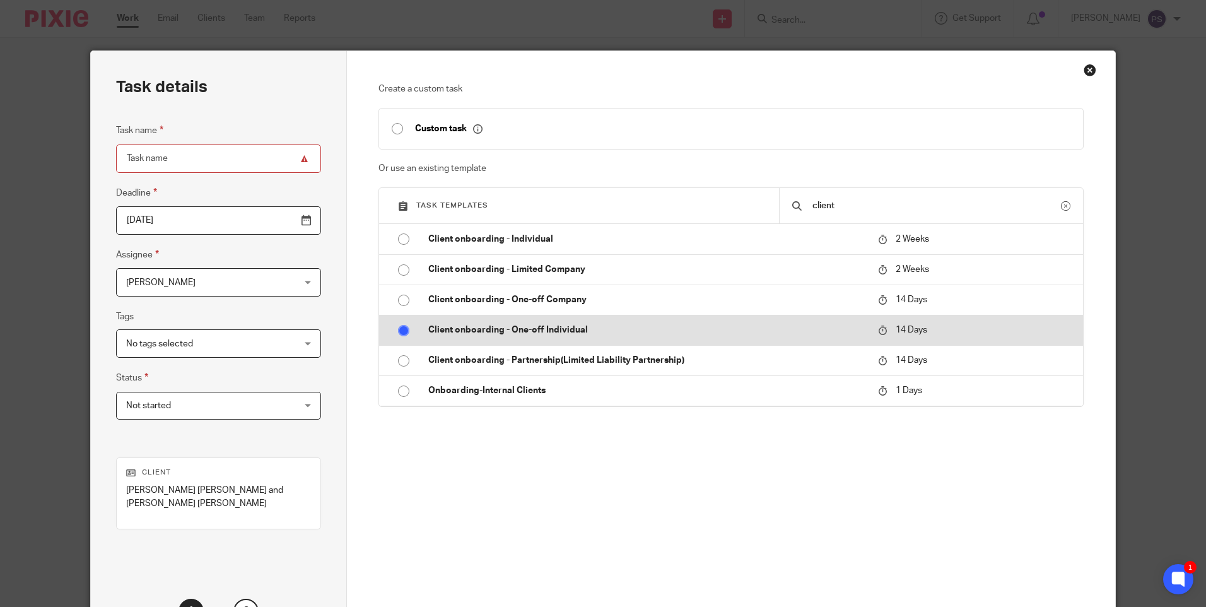
radio input "false"
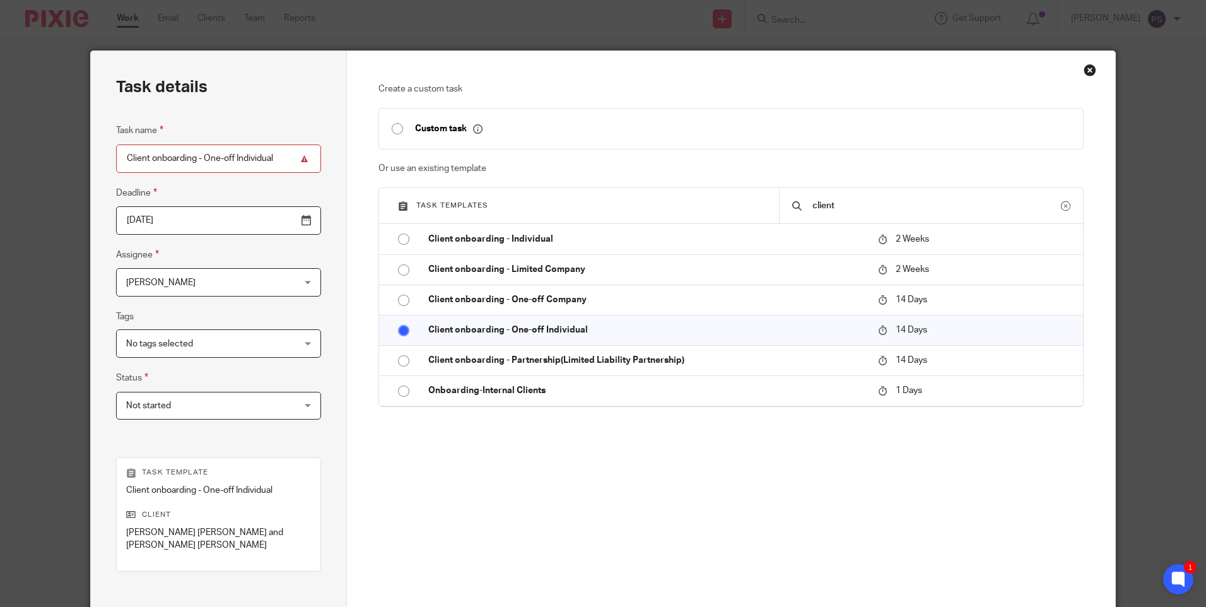
click at [203, 226] on input "2025-10-07" at bounding box center [218, 220] width 205 height 28
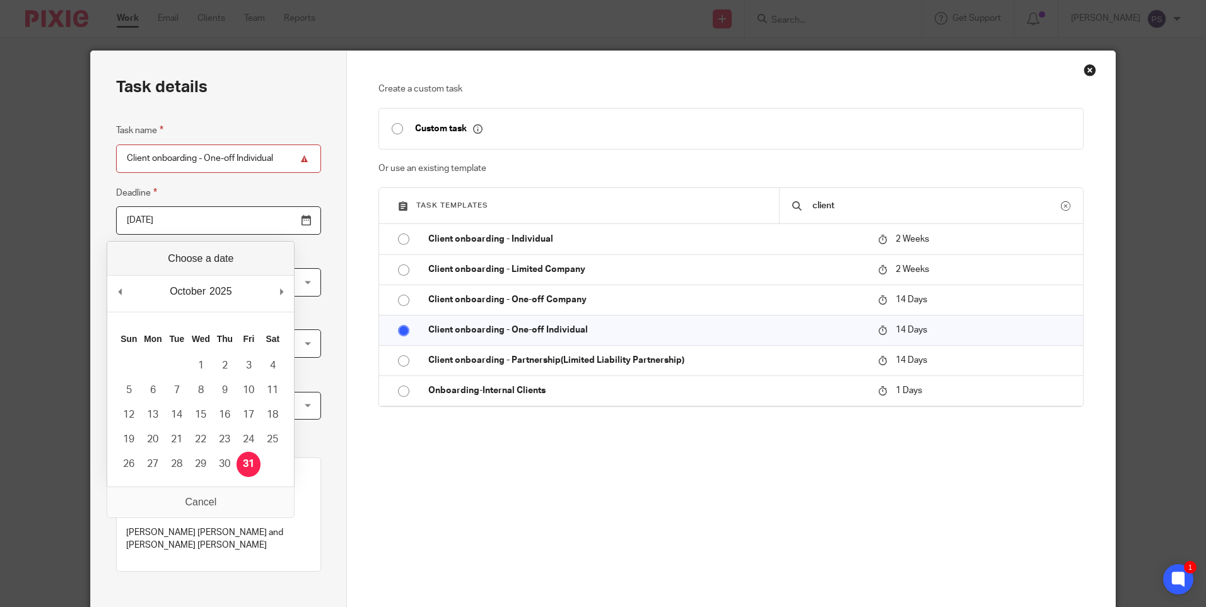
drag, startPoint x: 242, startPoint y: 467, endPoint x: 255, endPoint y: 462, distance: 13.8
click at [200, 229] on input "2025-10-31" at bounding box center [218, 220] width 205 height 28
type input "2025-10-07"
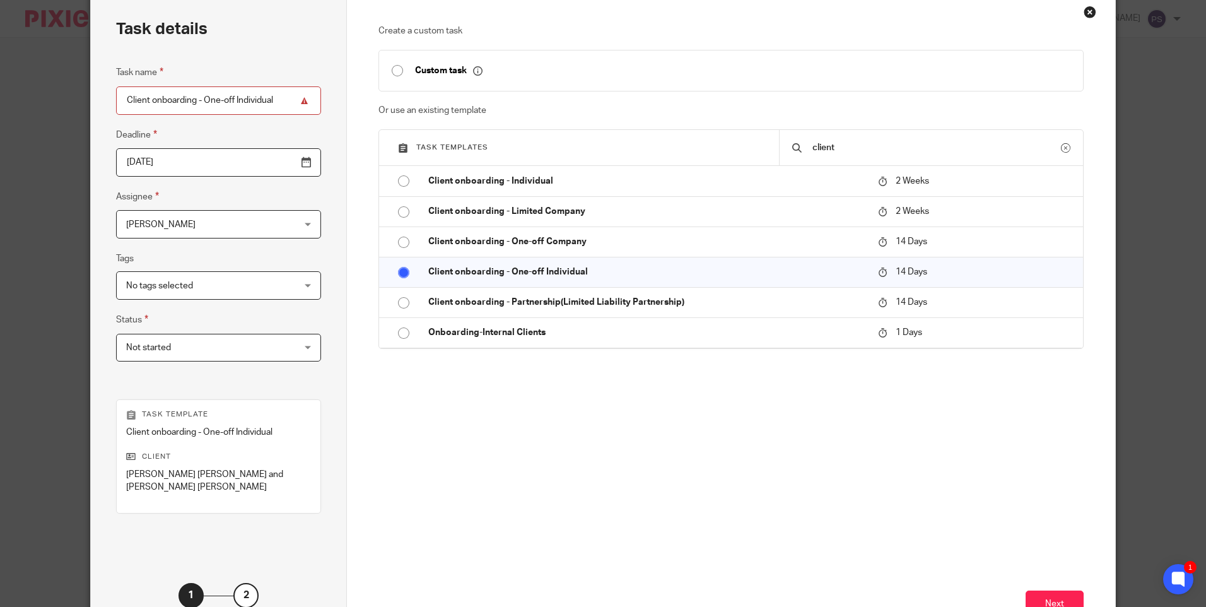
scroll to position [151, 0]
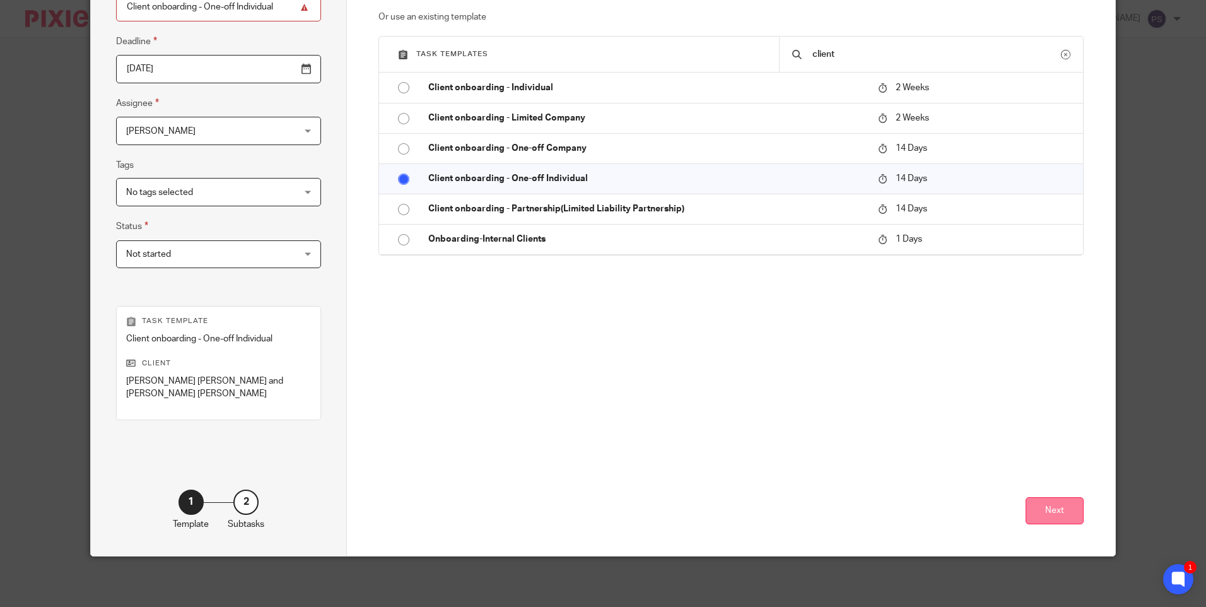
click at [1056, 513] on button "Next" at bounding box center [1054, 510] width 58 height 27
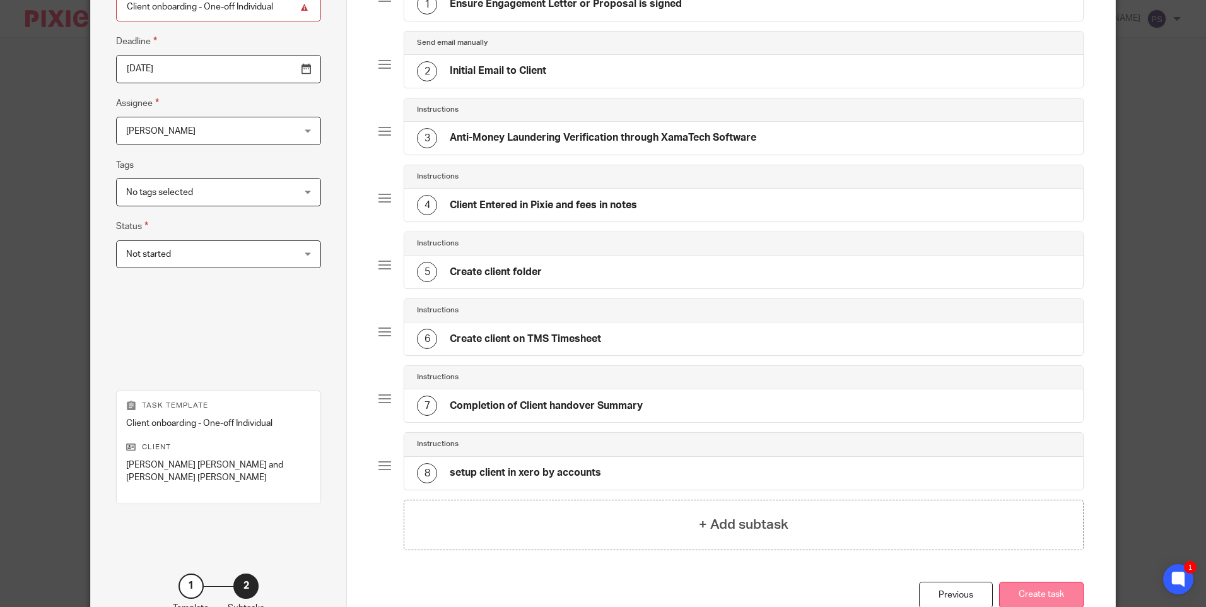
click at [1020, 593] on button "Create task" at bounding box center [1041, 594] width 85 height 27
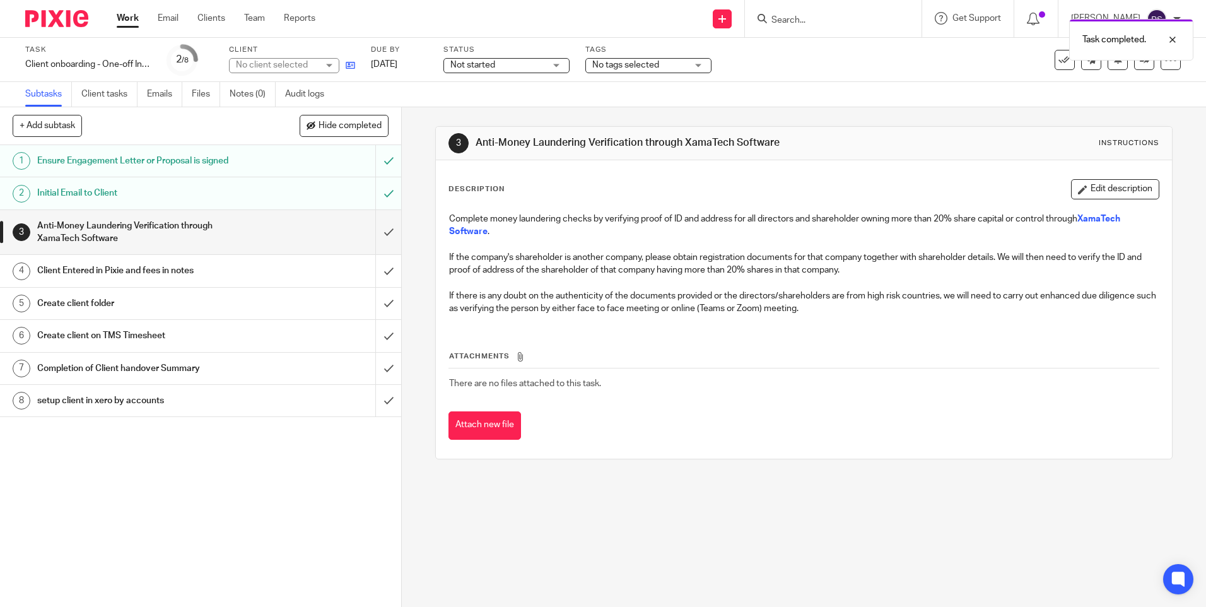
click at [344, 64] on link at bounding box center [347, 65] width 16 height 13
click at [369, 267] on input "submit" at bounding box center [200, 271] width 401 height 32
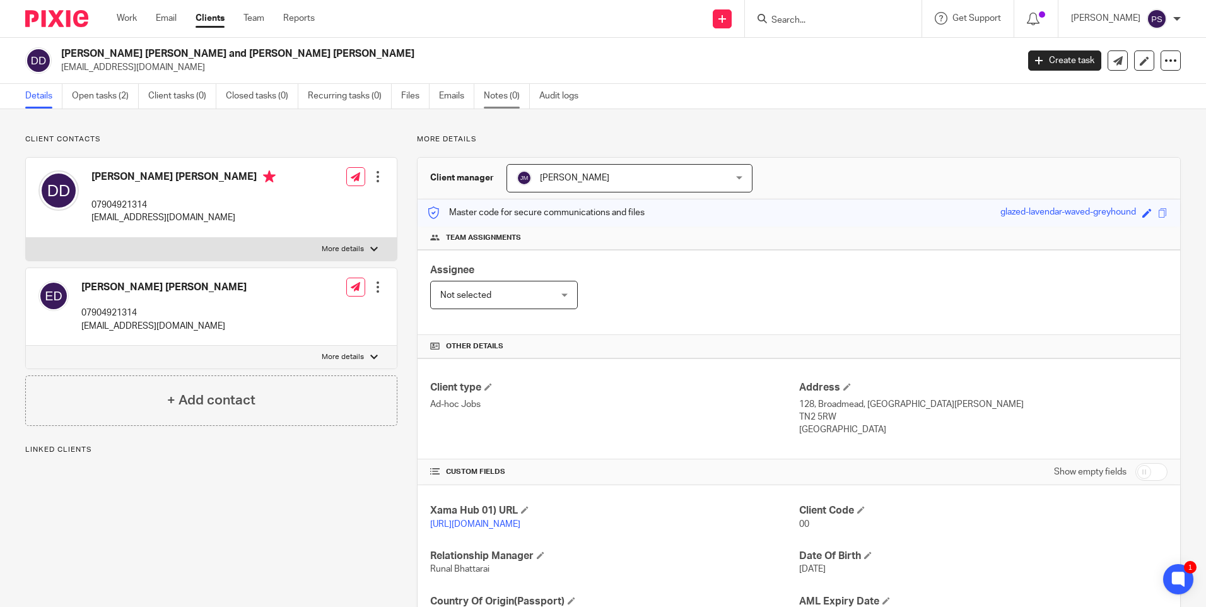
click at [496, 93] on link "Notes (0)" at bounding box center [507, 96] width 46 height 25
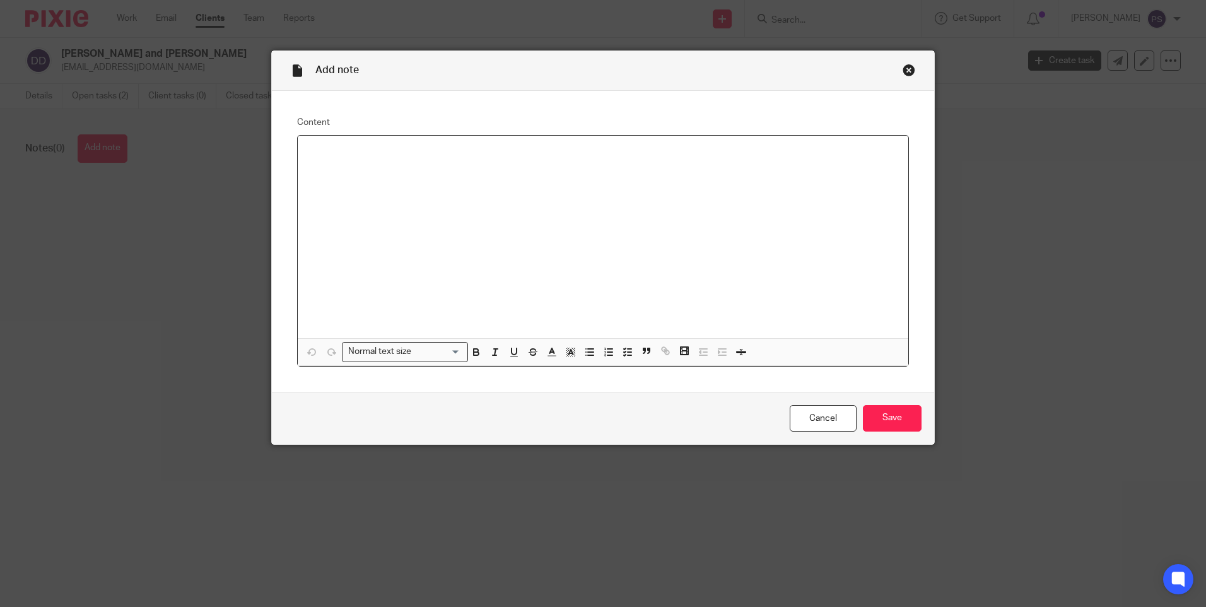
click at [322, 154] on p at bounding box center [603, 152] width 590 height 13
click at [600, 151] on p "Services (One-off) Fees (£) SDLT Advice Report 1,000.00 Net Total 1,000.00 VAT …" at bounding box center [603, 152] width 590 height 13
drag, startPoint x: 527, startPoint y: 152, endPoint x: 543, endPoint y: 190, distance: 41.6
click at [529, 153] on p "Services (One-off) Fees (£) SDLT Advice Report 1,000.00 Net Total 1,000 Plus VA…" at bounding box center [603, 152] width 590 height 13
click at [543, 192] on div "Services (One-off) Fees (£) SDLT Advice Report 1,000.00 Net Total 1,000 Plus VA…" at bounding box center [603, 237] width 610 height 202
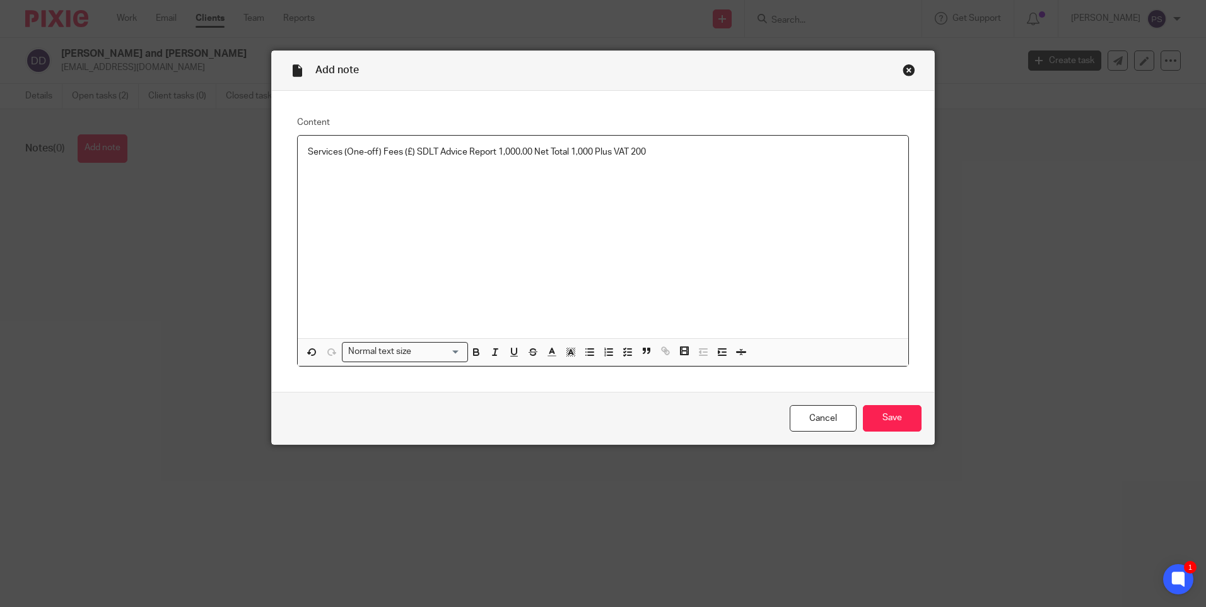
drag, startPoint x: 528, startPoint y: 148, endPoint x: 556, endPoint y: 186, distance: 47.4
click at [528, 148] on p "Services (One-off) Fees (£) SDLT Advice Report 1,000.00 Net Total 1,000 Plus VA…" at bounding box center [603, 152] width 590 height 13
drag, startPoint x: 526, startPoint y: 153, endPoint x: 539, endPoint y: 189, distance: 38.1
click at [528, 153] on p "Services (One-off) Fees (£) SDLT Advice Report 1,000.00 Net Total 1,000 Plus VA…" at bounding box center [603, 152] width 590 height 13
click at [656, 148] on p "Services (One-off) Fees (£) SDLT Advice Report 1,000 = Net Total 1,000 Plus VAT…" at bounding box center [603, 152] width 590 height 13
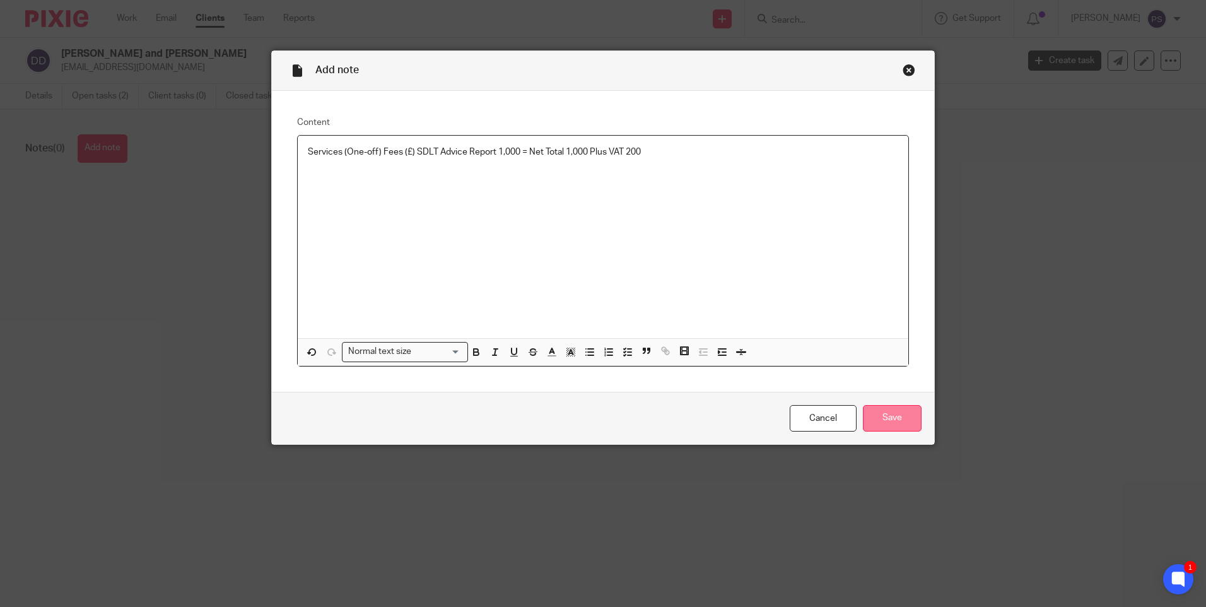
click at [873, 411] on input "Save" at bounding box center [892, 418] width 59 height 27
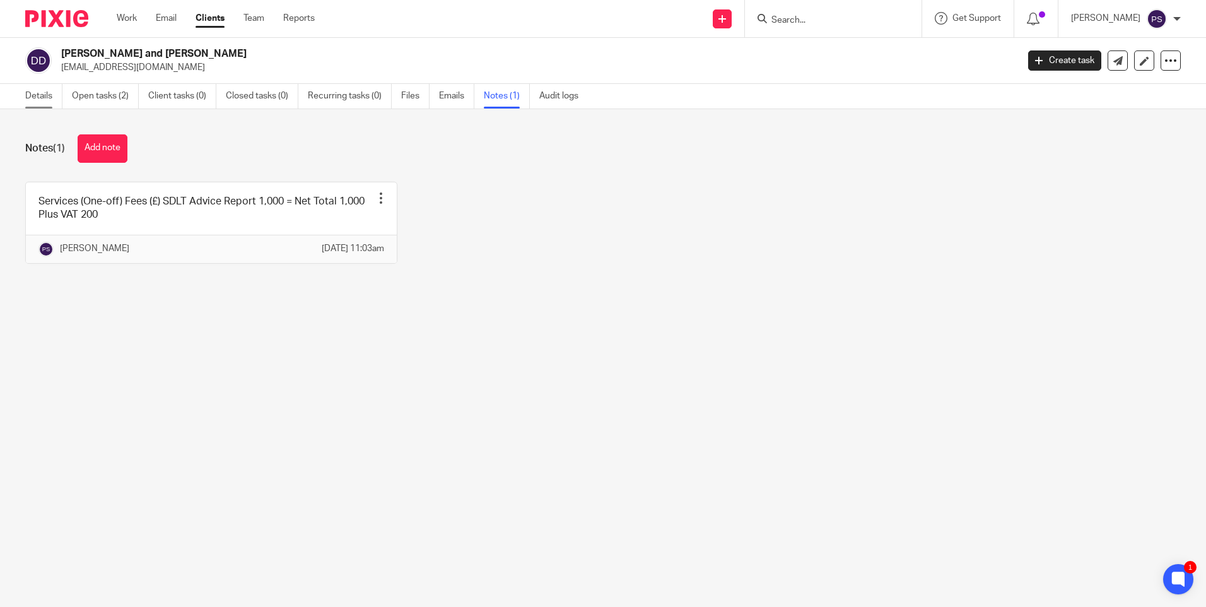
click at [29, 98] on link "Details" at bounding box center [43, 96] width 37 height 25
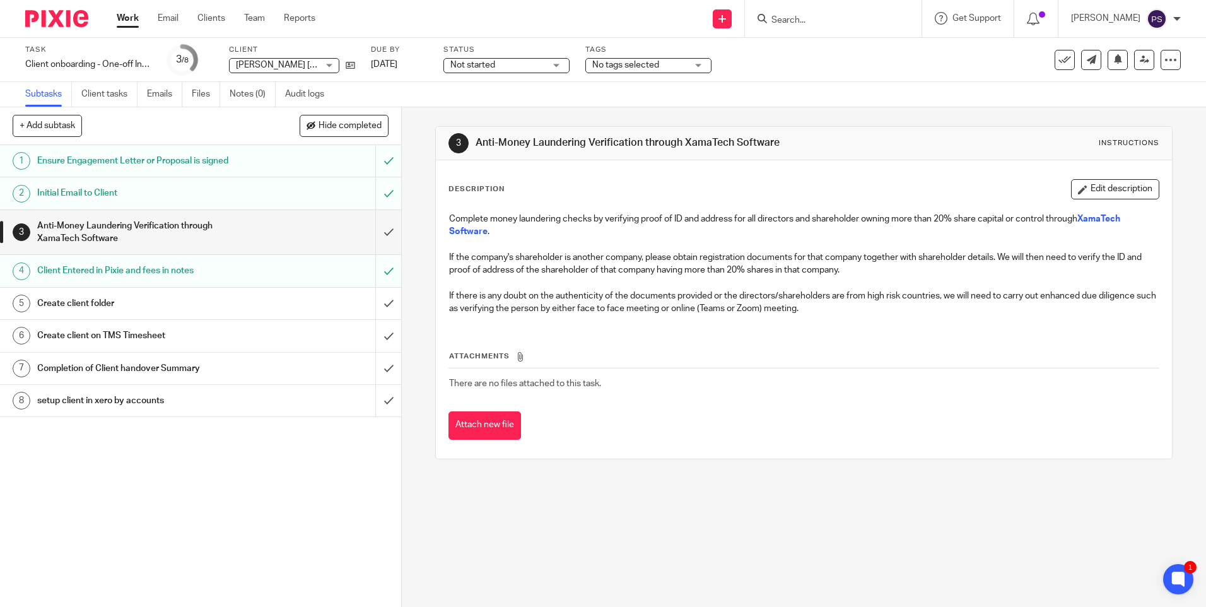
click at [812, 11] on form at bounding box center [837, 19] width 134 height 16
click at [351, 66] on icon at bounding box center [350, 65] width 9 height 9
click at [823, 16] on input "Search" at bounding box center [827, 20] width 114 height 11
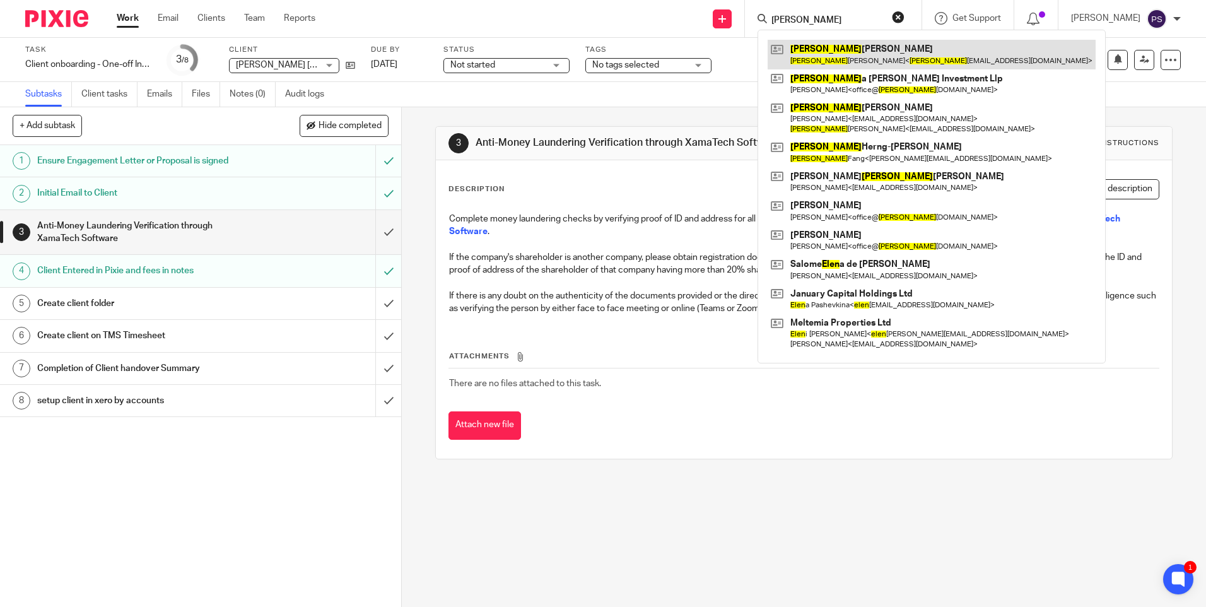
type input "[PERSON_NAME]"
click at [819, 52] on link at bounding box center [931, 54] width 328 height 29
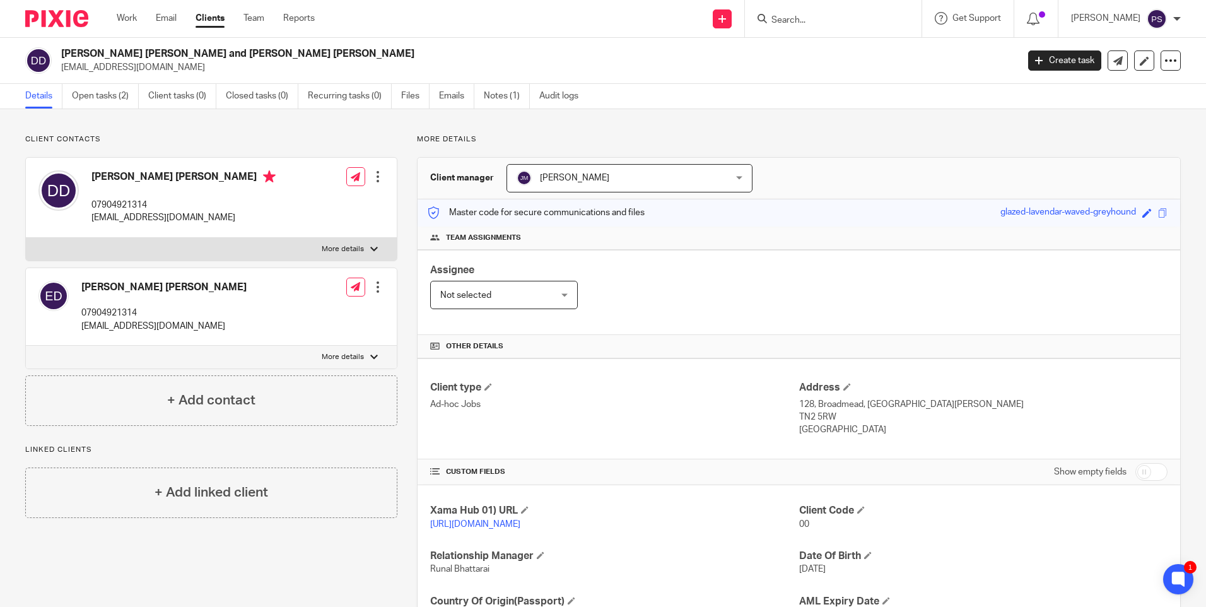
click at [242, 127] on div "Client contacts Desislava Dimitrova Dimova 07904921314 desidimova132@gmail.com …" at bounding box center [603, 410] width 1206 height 602
click at [217, 55] on h2 "Desislava Dimitrova Dimova and Emil Dimchev Dimov" at bounding box center [440, 53] width 758 height 13
click at [217, 55] on h2 "[PERSON_NAME] [PERSON_NAME] and [PERSON_NAME] [PERSON_NAME]" at bounding box center [440, 53] width 758 height 13
click at [217, 55] on h2 "Desislava Dimitrova Dimova and Emil Dimchev Dimov" at bounding box center [440, 53] width 758 height 13
copy div "Desislava Dimitrova Dimova and Emil Dimchev Dimov"
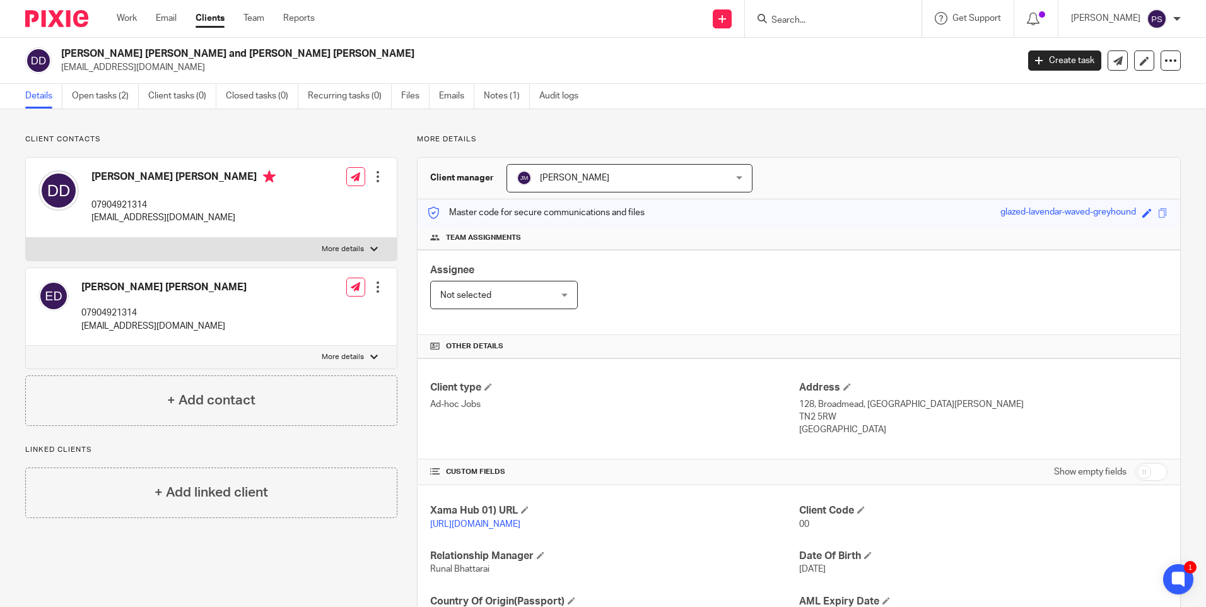
click at [106, 132] on div "Client contacts Desislava Dimitrova Dimova 07904921314 desidimova132@gmail.com …" at bounding box center [603, 410] width 1206 height 602
click at [164, 55] on h2 "[PERSON_NAME] [PERSON_NAME] and [PERSON_NAME] [PERSON_NAME]" at bounding box center [440, 53] width 758 height 13
click at [164, 55] on h2 "[PERSON_NAME] and [PERSON_NAME]" at bounding box center [440, 53] width 758 height 13
copy div "[PERSON_NAME] and [PERSON_NAME]"
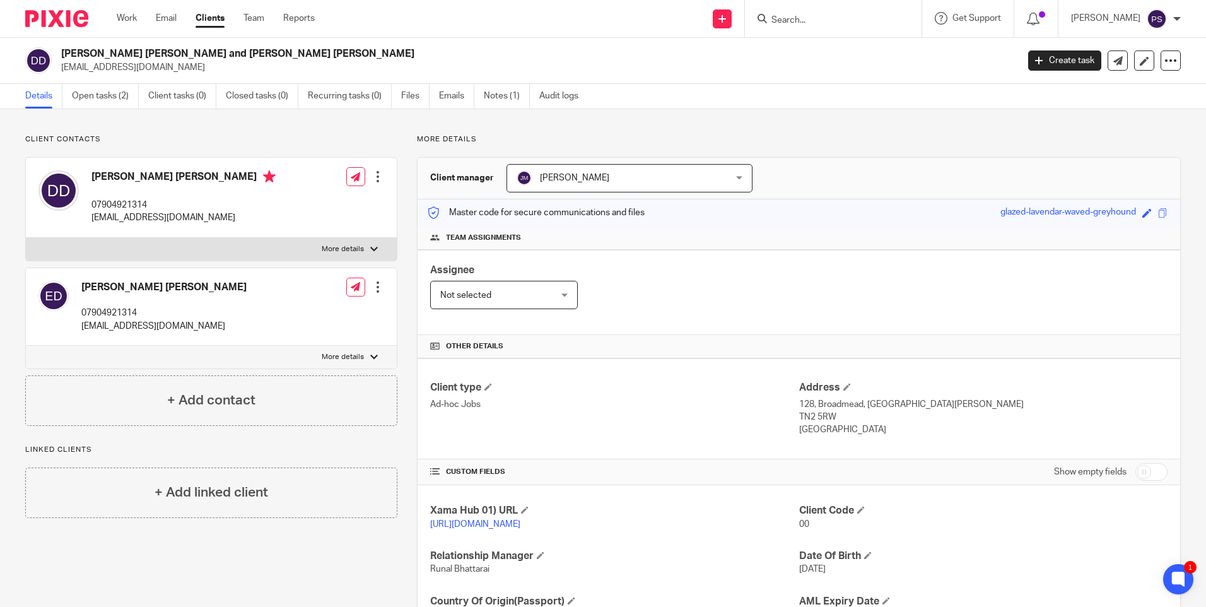
click at [301, 140] on p "Client contacts" at bounding box center [211, 139] width 372 height 10
click at [305, 136] on p "Client contacts" at bounding box center [211, 139] width 372 height 10
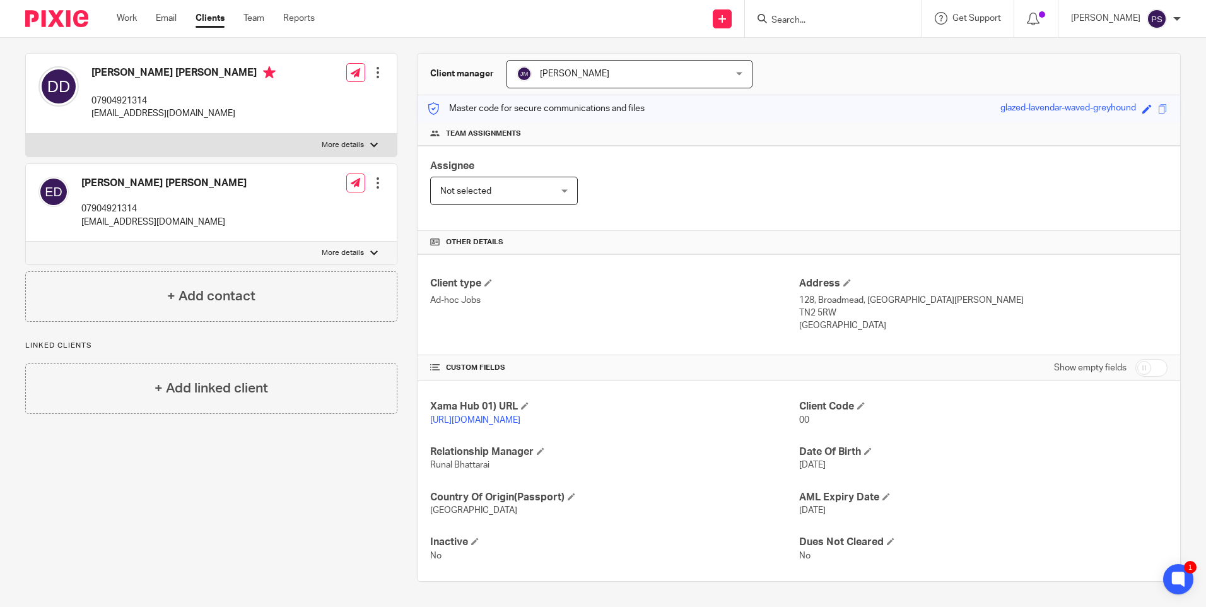
click at [485, 416] on link "https://platform.xamatech.com/portal/crm/clients/f9c42150-9863-11f0-96c4-13720a…" at bounding box center [475, 420] width 90 height 9
click at [477, 414] on p "https://platform.xamatech.com/portal/crm/clients/f9c42150-9863-11f0-96c4-13720a…" at bounding box center [614, 420] width 368 height 13
click at [477, 416] on link "https://platform.xamatech.com/portal/crm/clients/f9c42150-9863-11f0-96c4-13720a…" at bounding box center [475, 420] width 90 height 9
click at [124, 95] on p "07904921314" at bounding box center [183, 101] width 184 height 13
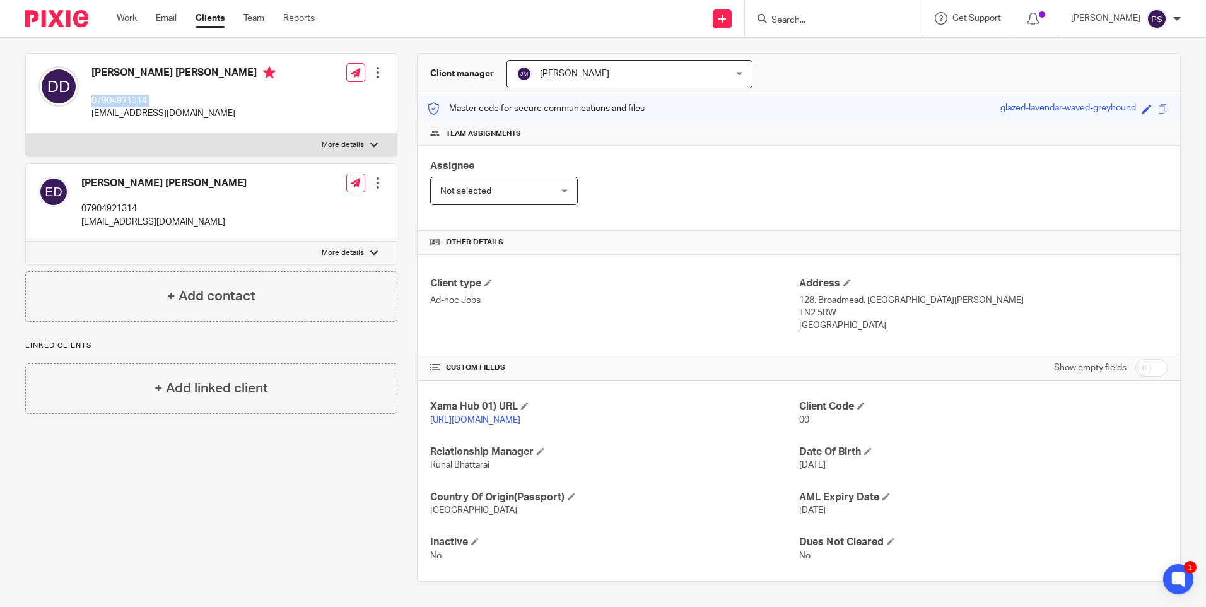
click at [124, 95] on p "07904921314" at bounding box center [183, 101] width 184 height 13
copy div "07904921314"
click at [799, 294] on p "128, Broadmead, Tunbridge Wells" at bounding box center [983, 300] width 368 height 13
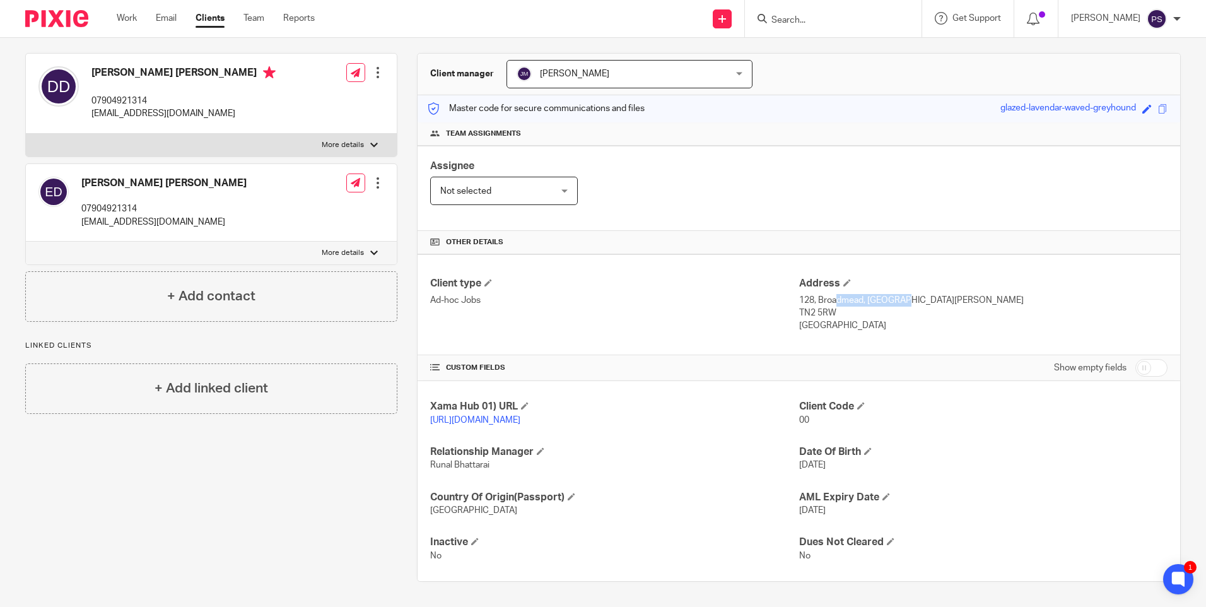
drag, startPoint x: 794, startPoint y: 285, endPoint x: 859, endPoint y: 286, distance: 65.0
click at [859, 294] on p "128, Broadmead, Tunbridge Wells" at bounding box center [983, 300] width 368 height 13
copy p "128, Broadmead,"
drag, startPoint x: 864, startPoint y: 288, endPoint x: 918, endPoint y: 288, distance: 53.6
click at [918, 294] on p "128, Broadmead, Tunbridge Wells" at bounding box center [983, 300] width 368 height 13
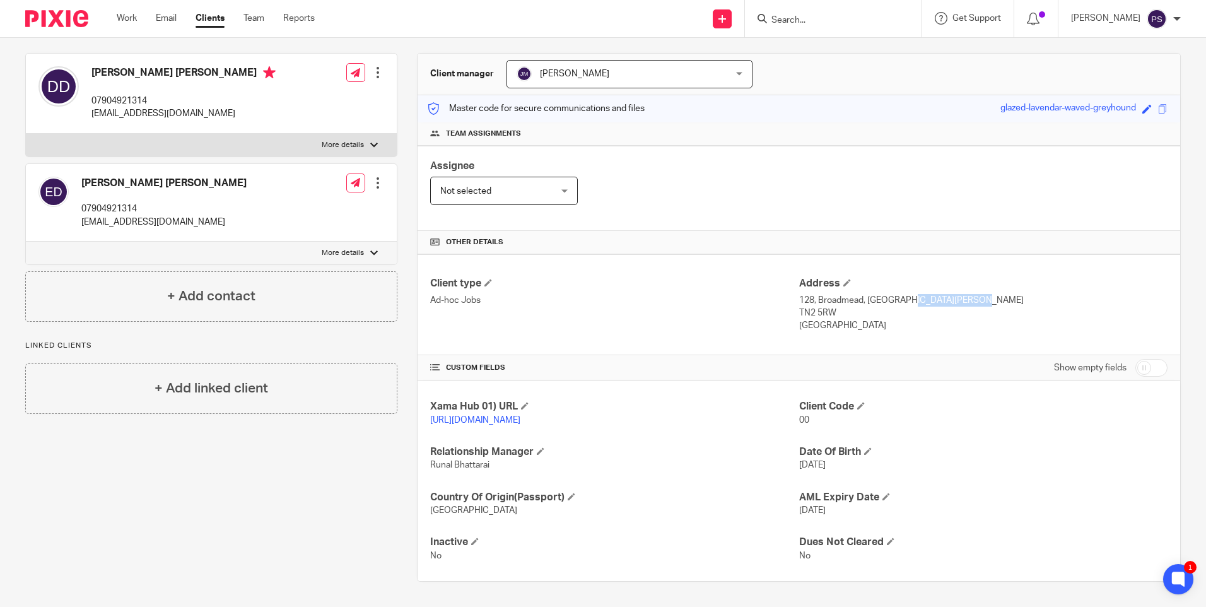
drag, startPoint x: 918, startPoint y: 288, endPoint x: 944, endPoint y: 285, distance: 26.6
click at [944, 294] on p "128, Broadmead, Tunbridge Wells" at bounding box center [983, 300] width 368 height 13
copy p "Tunbridge Wells"
click at [817, 306] on p "TN2 5RW" at bounding box center [983, 312] width 368 height 13
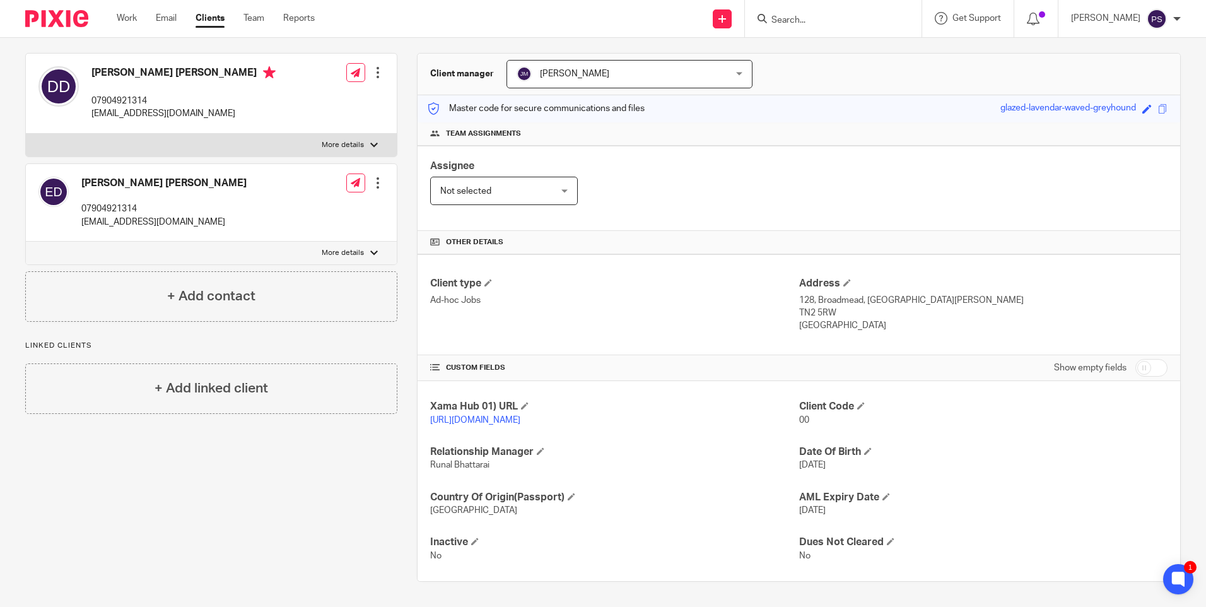
click at [817, 306] on p "TN2 5RW" at bounding box center [983, 312] width 368 height 13
copy div "TN2 5RW"
click at [463, 416] on link "https://platform.xamatech.com/portal/crm/clients/f9c42150-9863-11f0-96c4-13720a…" at bounding box center [475, 420] width 90 height 9
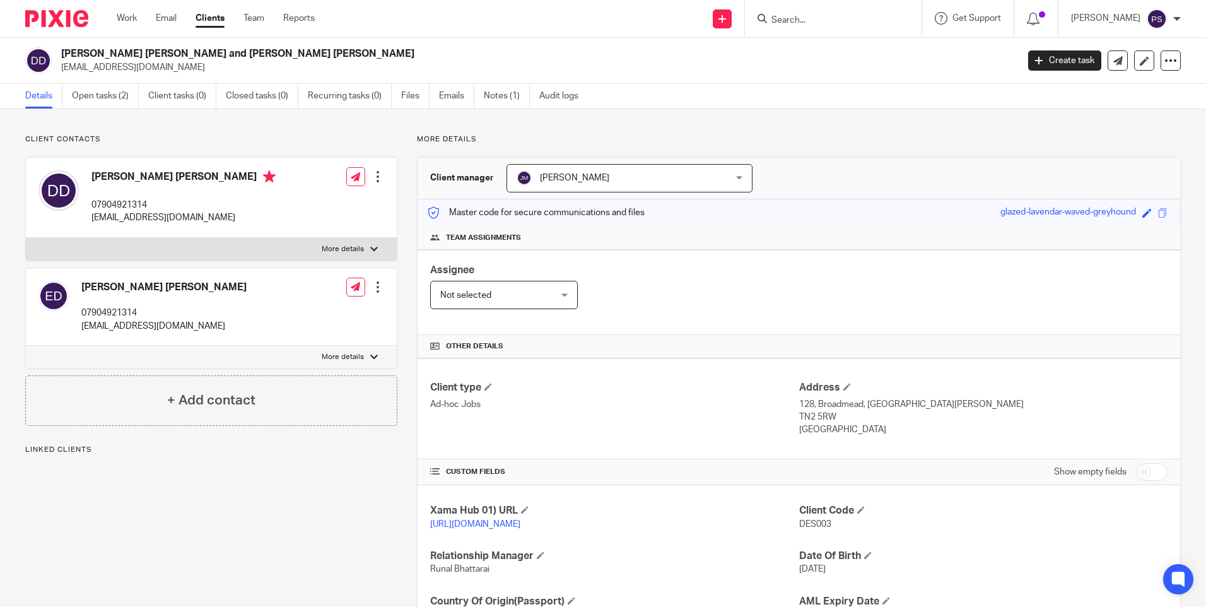
click at [281, 482] on div "Client contacts [PERSON_NAME] [PERSON_NAME] 07904921314 [EMAIL_ADDRESS][DOMAIN_…" at bounding box center [202, 409] width 392 height 551
click at [285, 127] on div "Client contacts [PERSON_NAME] [PERSON_NAME] 07904921314 [EMAIL_ADDRESS][DOMAIN_…" at bounding box center [603, 410] width 1206 height 602
click at [487, 91] on link "Notes (1)" at bounding box center [507, 96] width 46 height 25
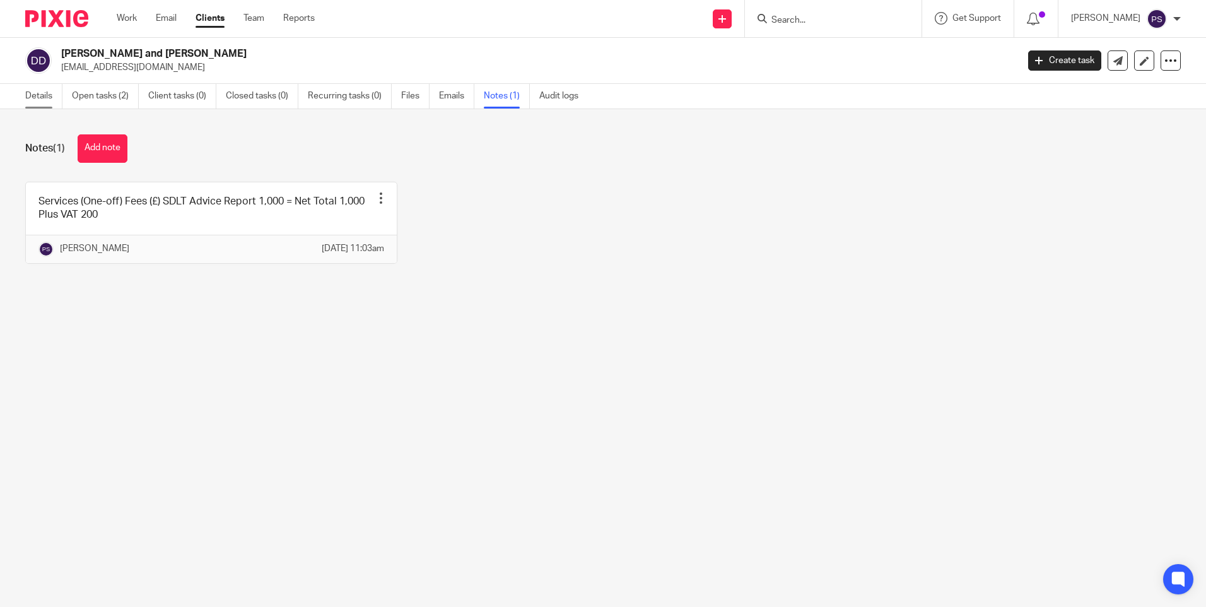
click at [25, 92] on link "Details" at bounding box center [43, 96] width 37 height 25
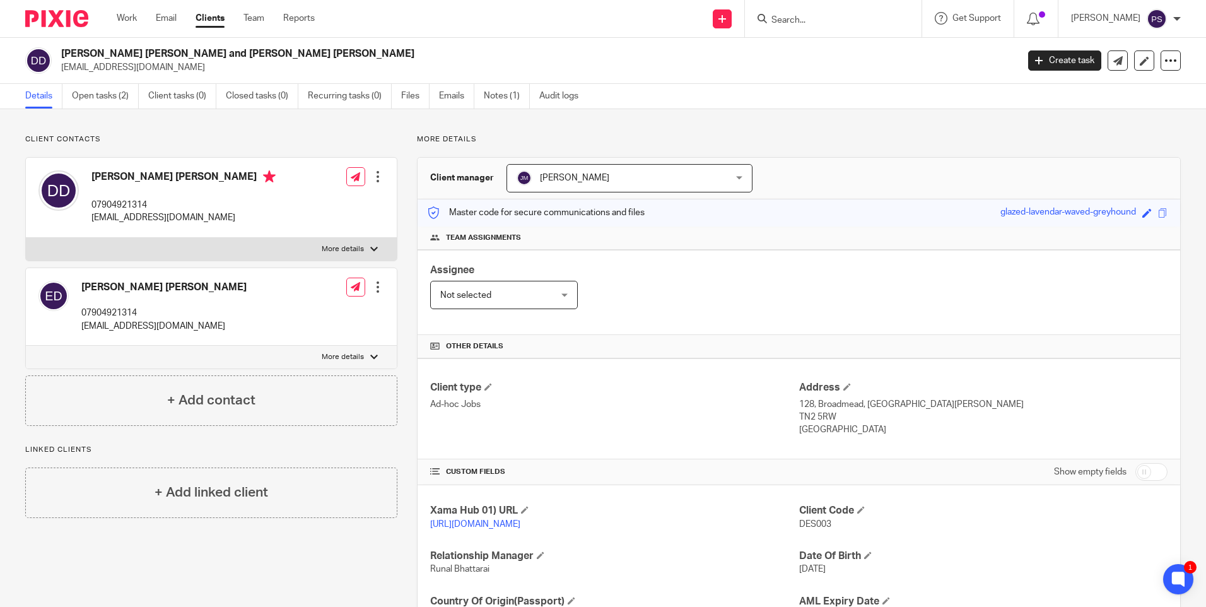
click at [228, 127] on div "Client contacts Desislava Dimitrova Dimova 07904921314 desidimova132@gmail.com …" at bounding box center [603, 410] width 1206 height 602
click at [799, 19] on input "Search" at bounding box center [827, 20] width 114 height 11
paste input "Fareed"
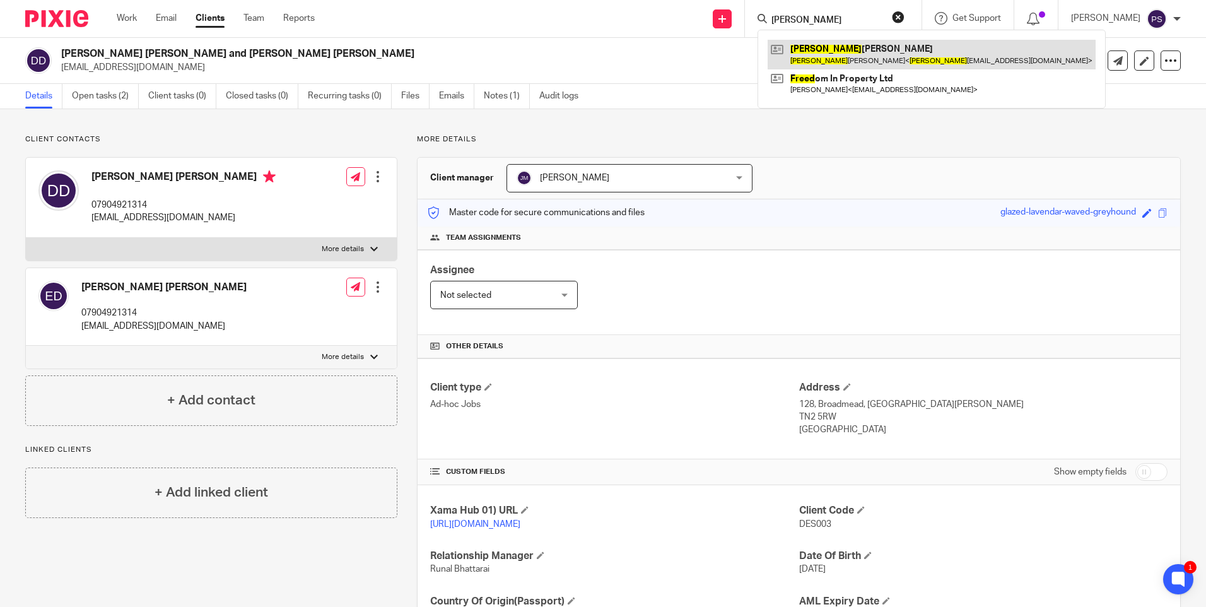
type input "Fareed"
click at [830, 52] on link at bounding box center [931, 54] width 328 height 29
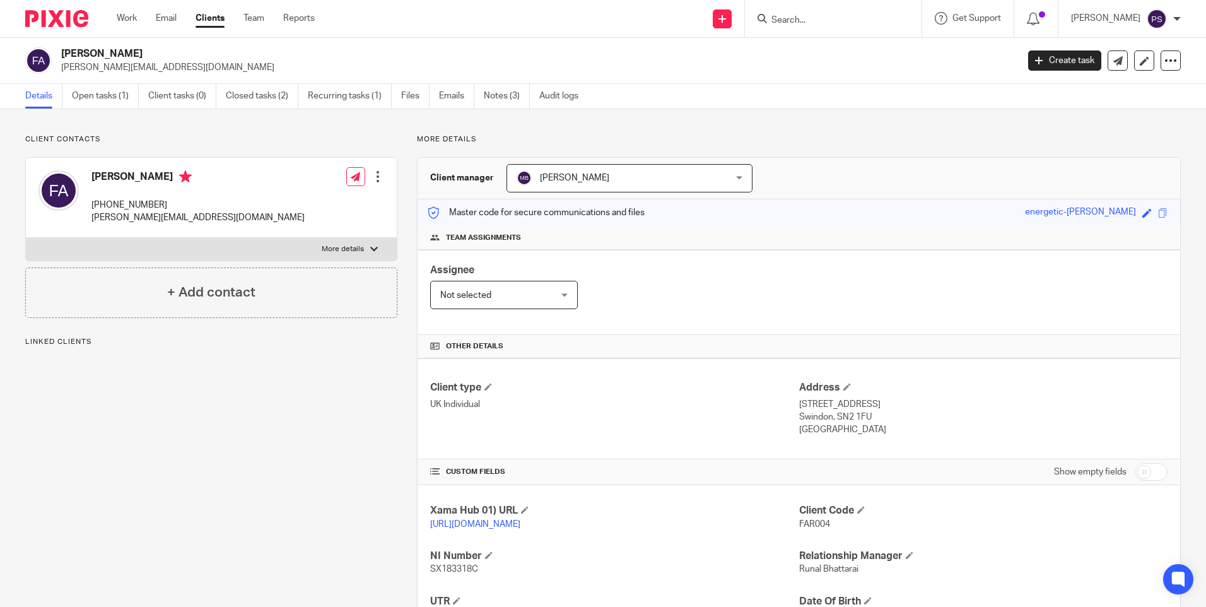
click at [117, 49] on h2 "[PERSON_NAME]" at bounding box center [440, 53] width 758 height 13
copy div "[PERSON_NAME]"
click at [805, 11] on form at bounding box center [837, 19] width 134 height 16
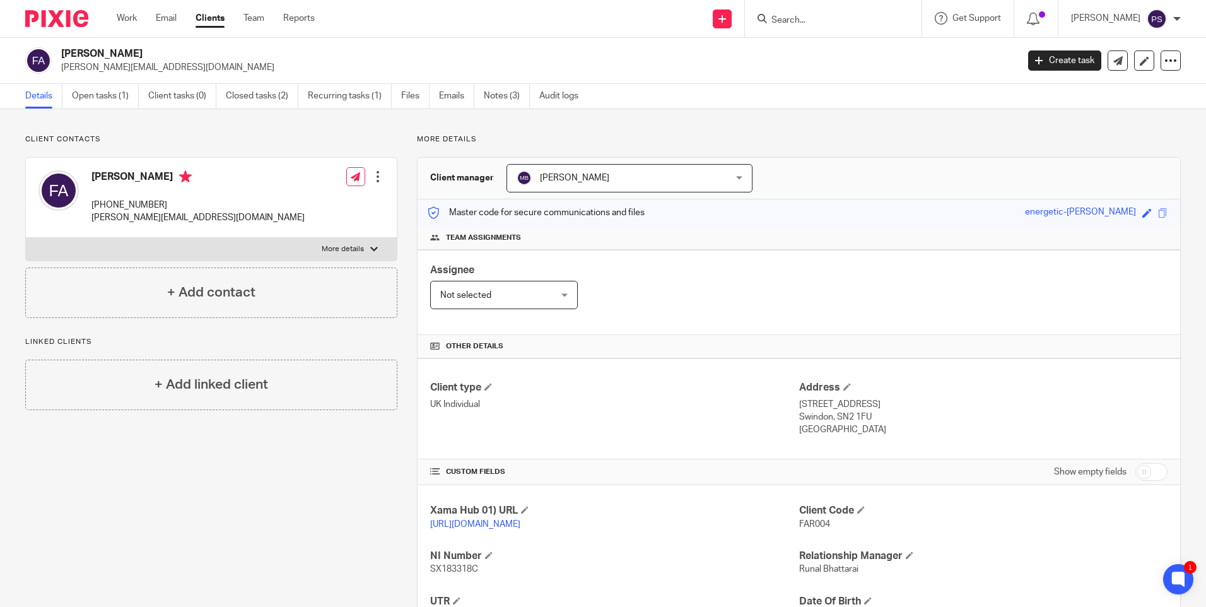
click at [809, 16] on input "Search" at bounding box center [827, 20] width 114 height 11
paste input "Waleed"
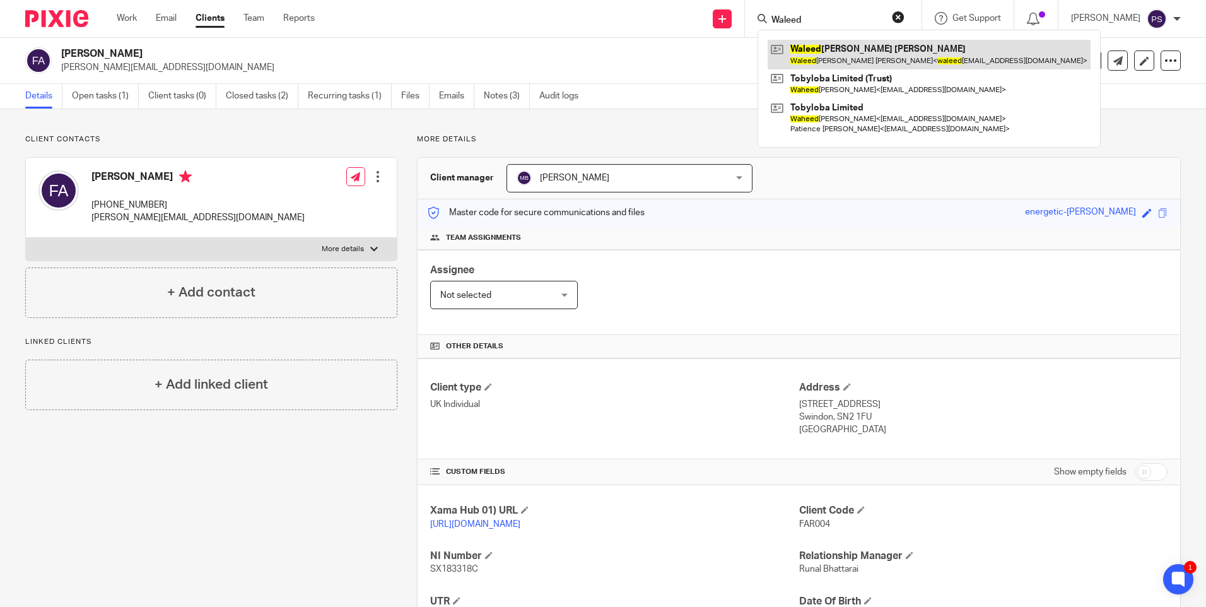
type input "Waleed"
click at [815, 47] on link at bounding box center [928, 54] width 323 height 29
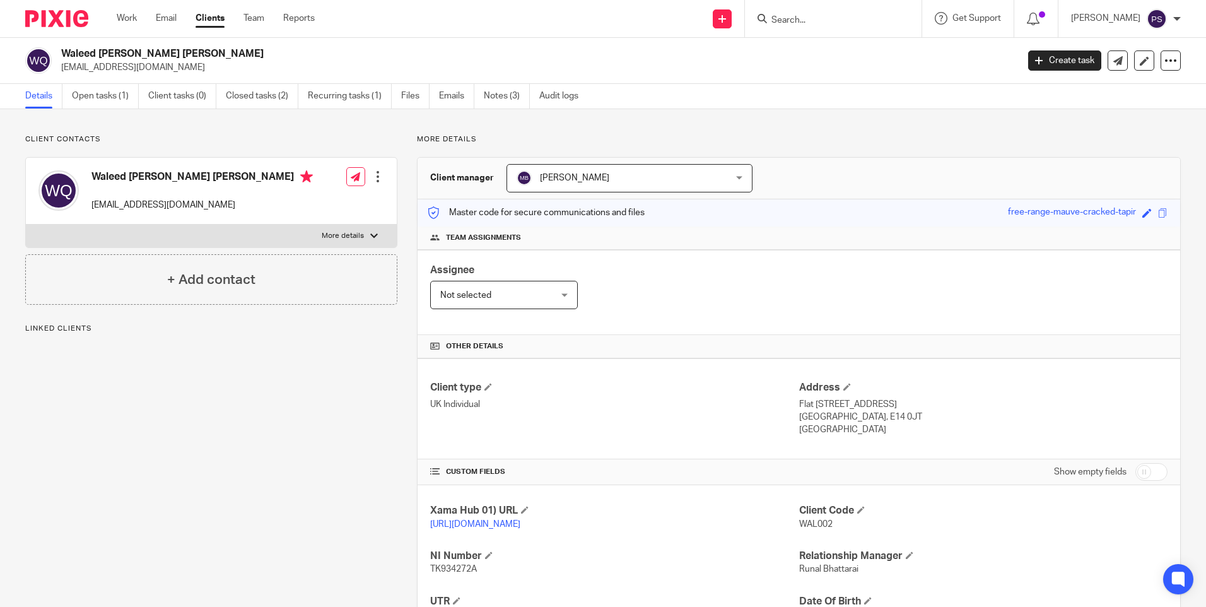
click at [138, 54] on h2 "Waleed [PERSON_NAME] [PERSON_NAME]" at bounding box center [440, 53] width 758 height 13
drag, startPoint x: 0, startPoint y: 0, endPoint x: 138, endPoint y: 54, distance: 148.1
click at [138, 54] on h2 "Waleed Husam Jamil Al Qusous" at bounding box center [440, 53] width 758 height 13
click at [849, 20] on input "Search" at bounding box center [827, 20] width 114 height 11
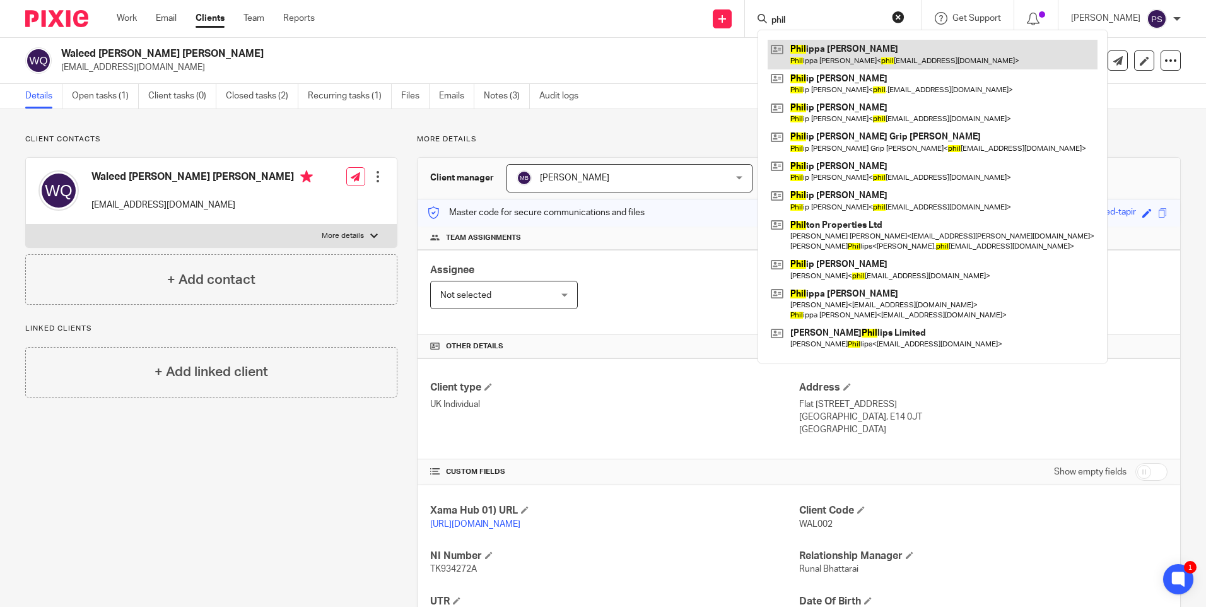
type input "phil"
click at [856, 48] on link at bounding box center [932, 54] width 330 height 29
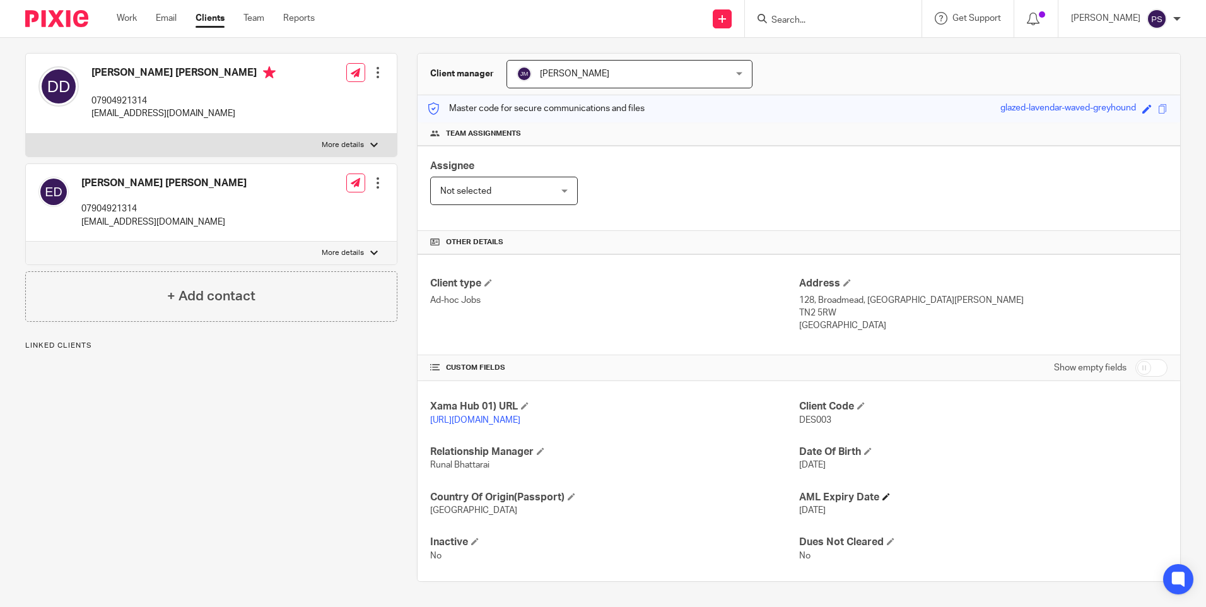
scroll to position [117, 0]
click at [819, 416] on span "DES003" at bounding box center [815, 420] width 32 height 9
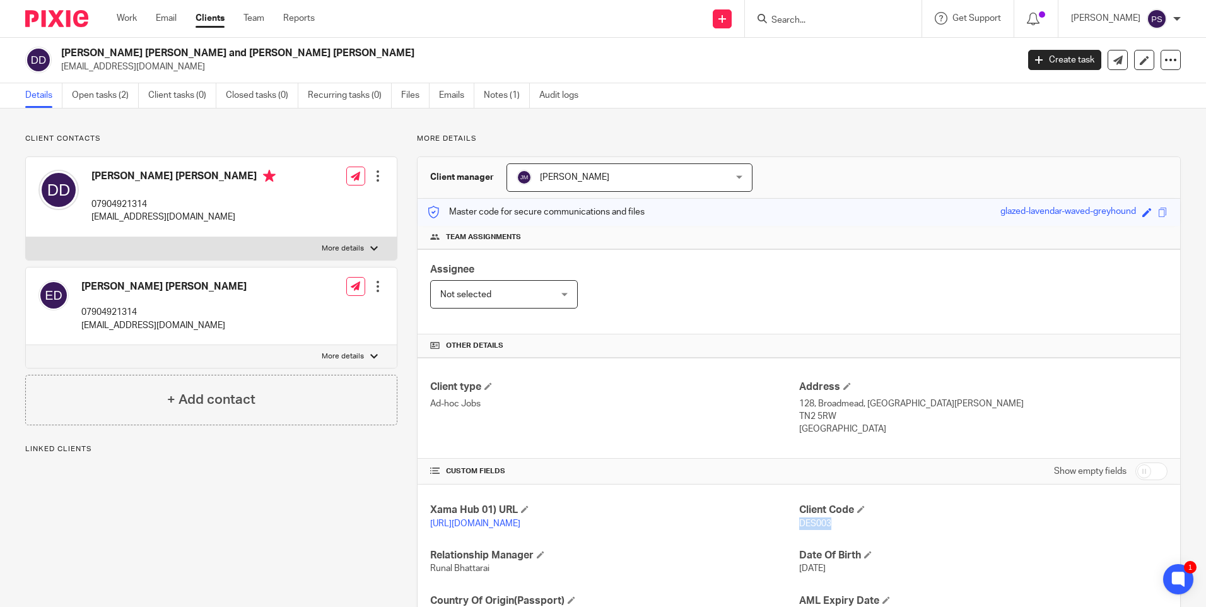
scroll to position [0, 0]
click at [168, 57] on h2 "[PERSON_NAME] [PERSON_NAME] and [PERSON_NAME] [PERSON_NAME]" at bounding box center [440, 53] width 758 height 13
copy div "[PERSON_NAME] [PERSON_NAME] and [PERSON_NAME] [PERSON_NAME]"
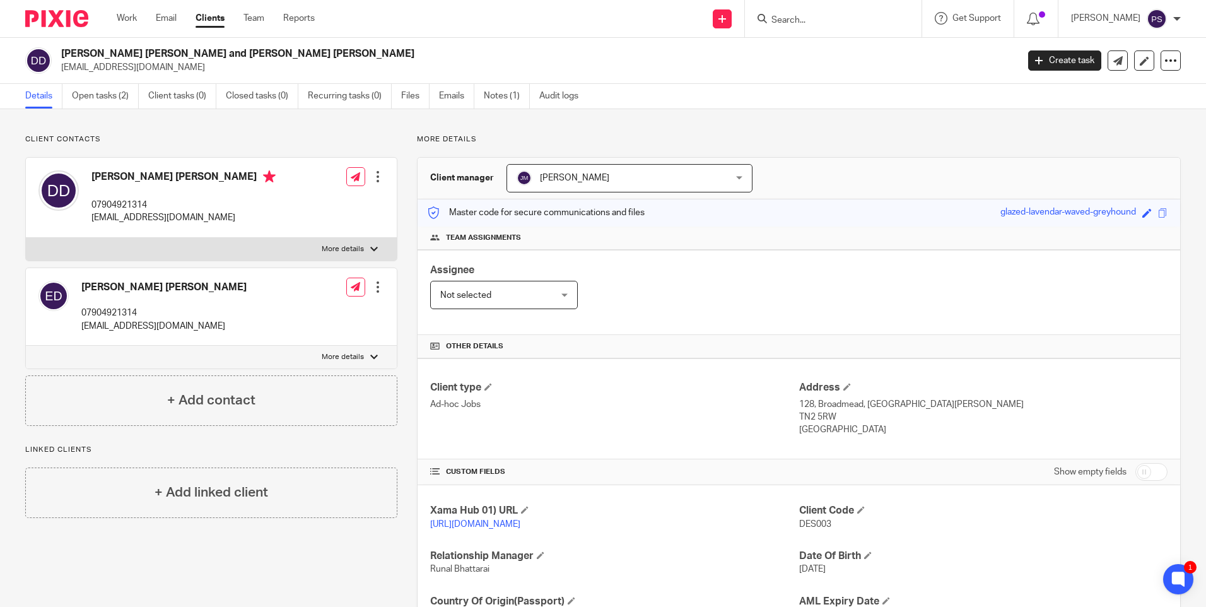
click at [808, 526] on span "DES003" at bounding box center [815, 524] width 32 height 9
copy span "DES003"
click at [799, 518] on p "DES003" at bounding box center [983, 524] width 368 height 13
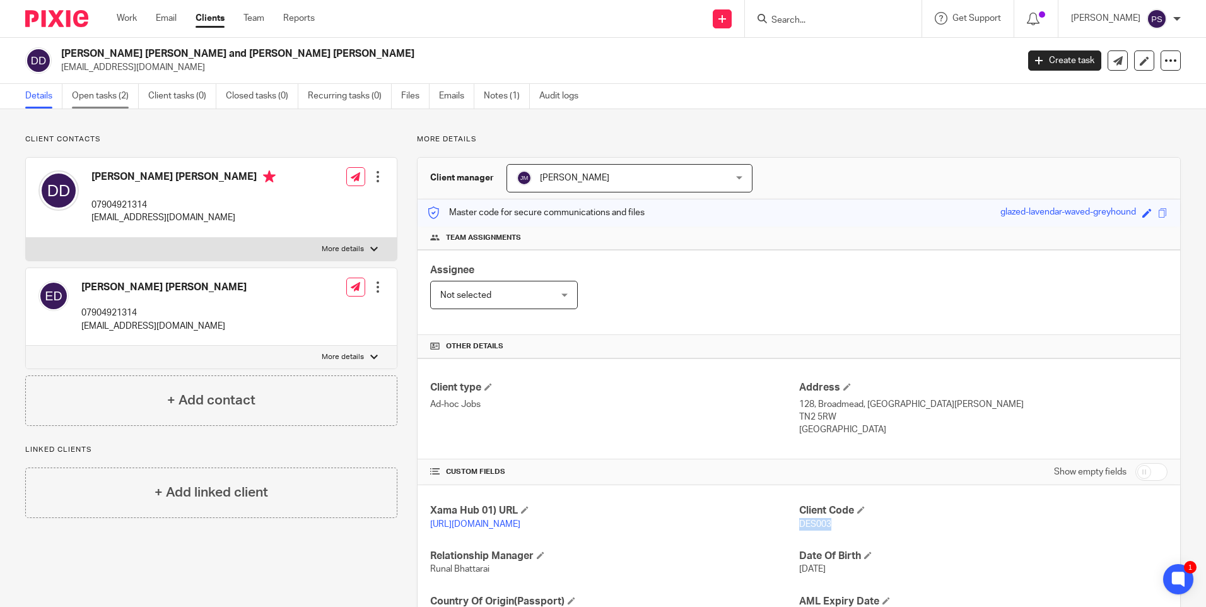
click at [120, 96] on link "Open tasks (2)" at bounding box center [105, 96] width 67 height 25
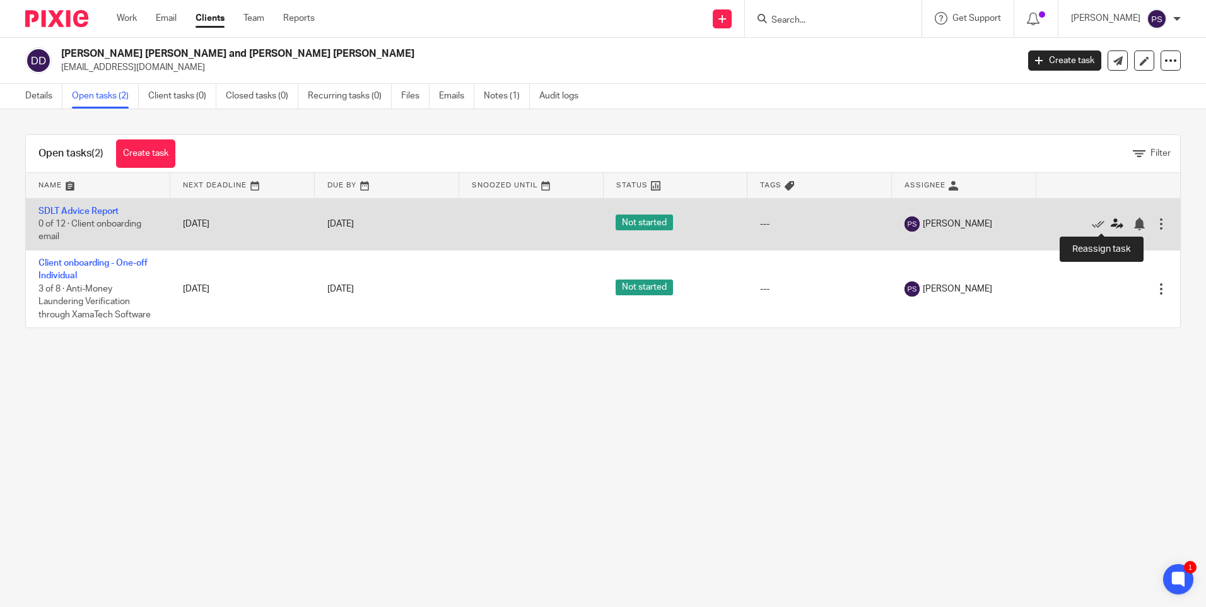
click at [1110, 220] on icon at bounding box center [1116, 224] width 13 height 13
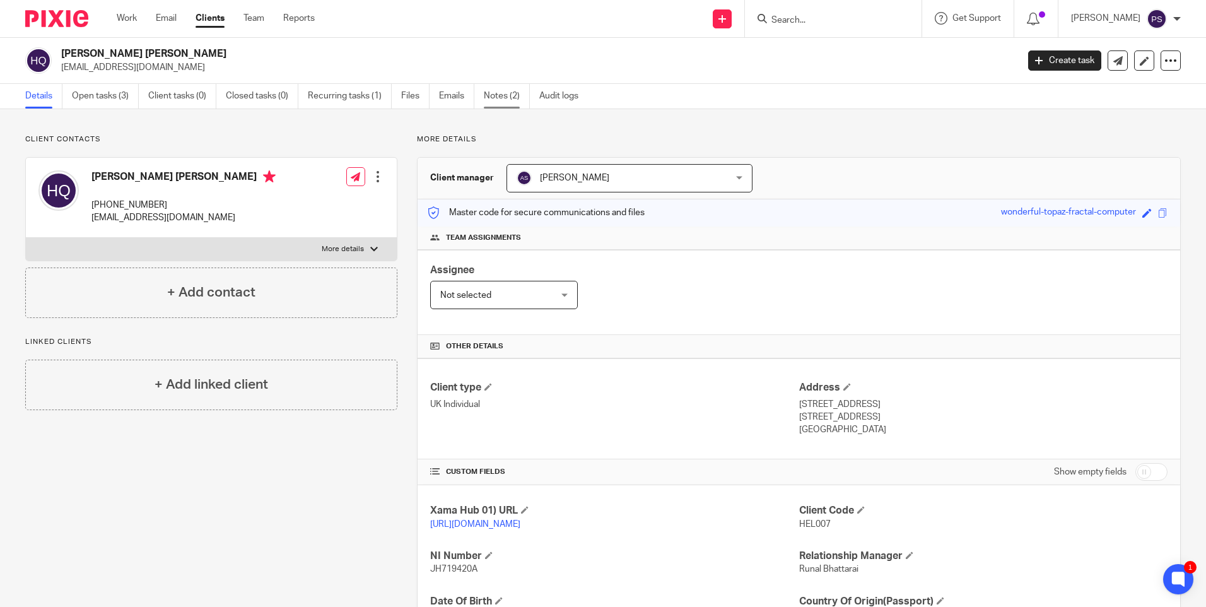
click at [497, 95] on link "Notes (2)" at bounding box center [507, 96] width 46 height 25
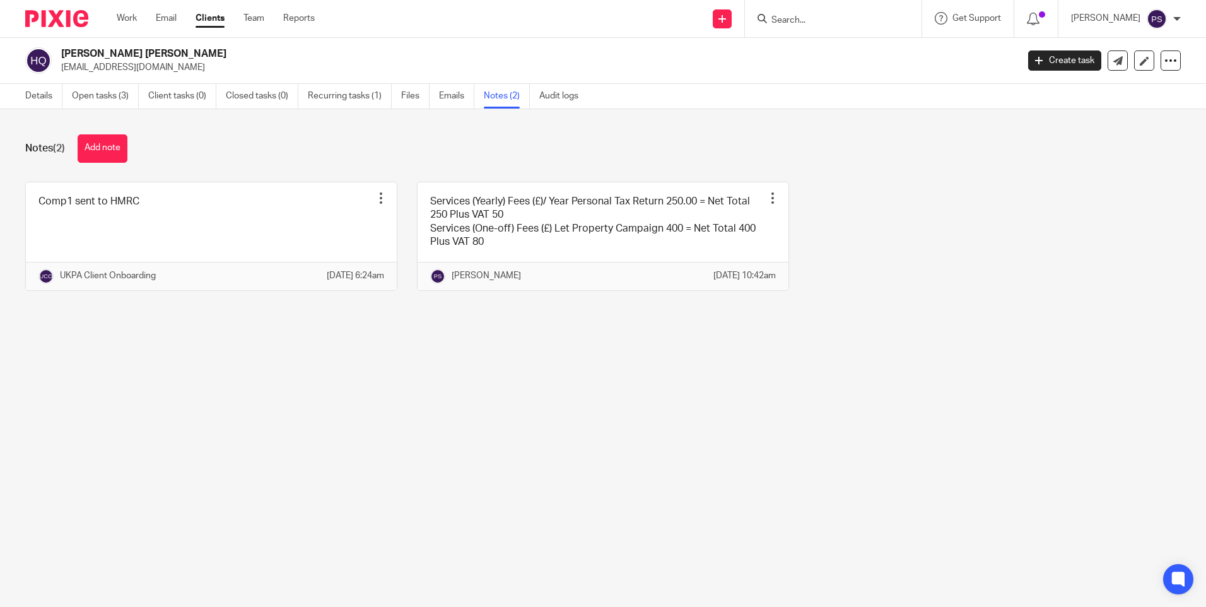
click at [170, 66] on p "[EMAIL_ADDRESS][DOMAIN_NAME]" at bounding box center [535, 67] width 948 height 13
copy main "[EMAIL_ADDRESS][DOMAIN_NAME] Create task Update from Companies House Export dat…"
click at [204, 430] on main "[PERSON_NAME] [PERSON_NAME] [EMAIL_ADDRESS][DOMAIN_NAME] Create task Update fro…" at bounding box center [603, 303] width 1206 height 607
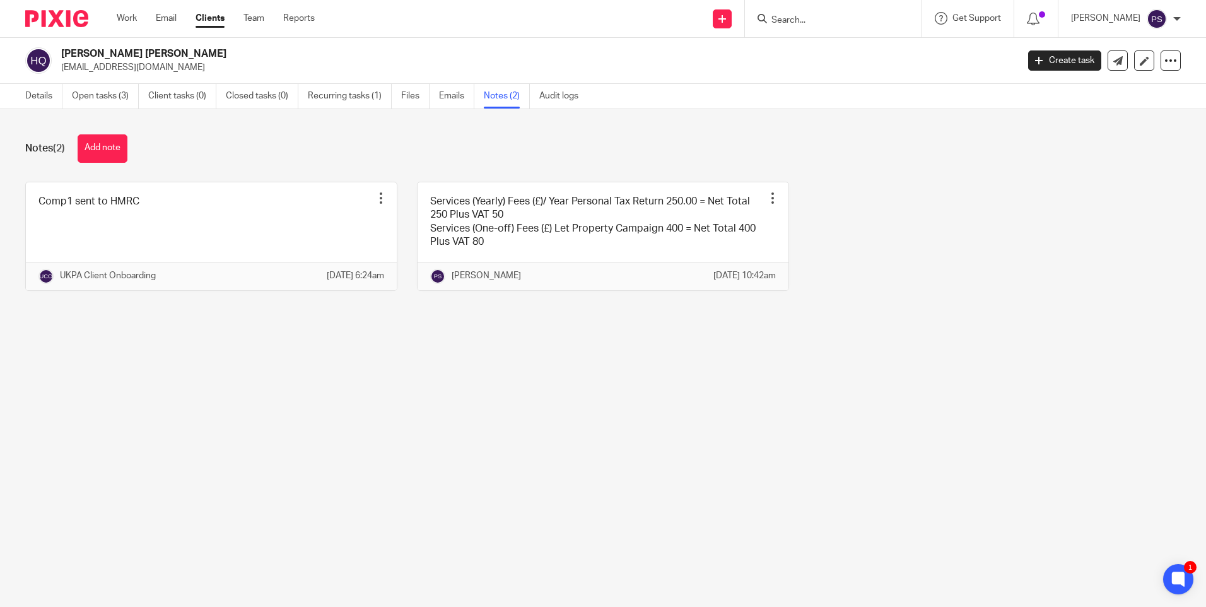
click at [252, 385] on main "[PERSON_NAME] [PERSON_NAME] [EMAIL_ADDRESS][DOMAIN_NAME] Create task Update fro…" at bounding box center [603, 303] width 1206 height 607
click at [48, 96] on link "Details" at bounding box center [43, 96] width 37 height 25
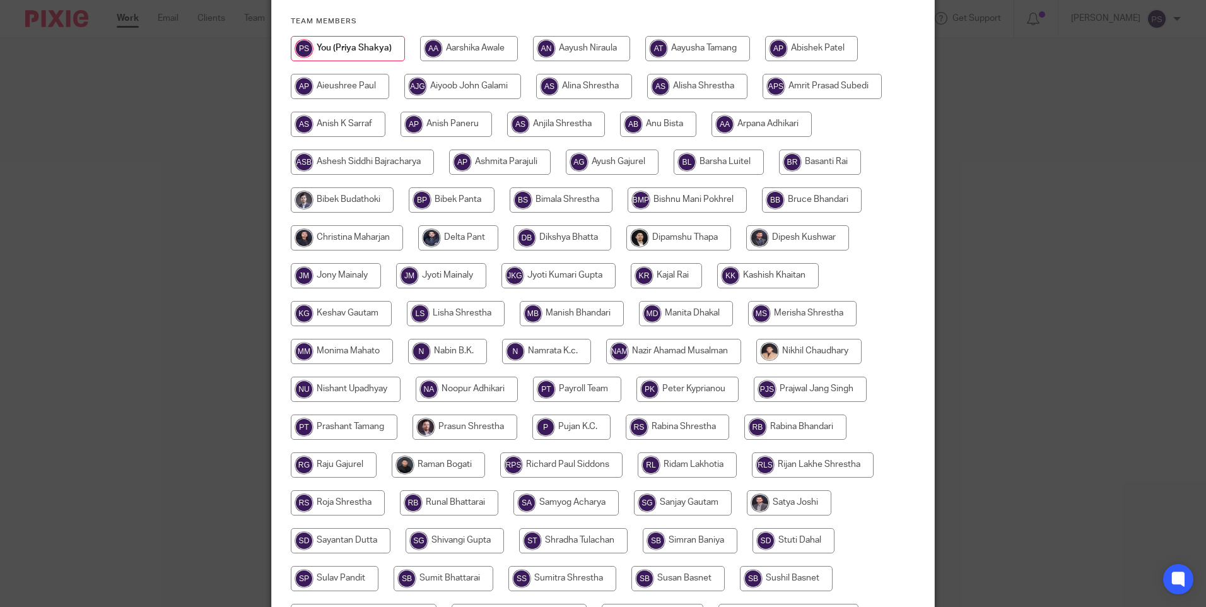
scroll to position [126, 0]
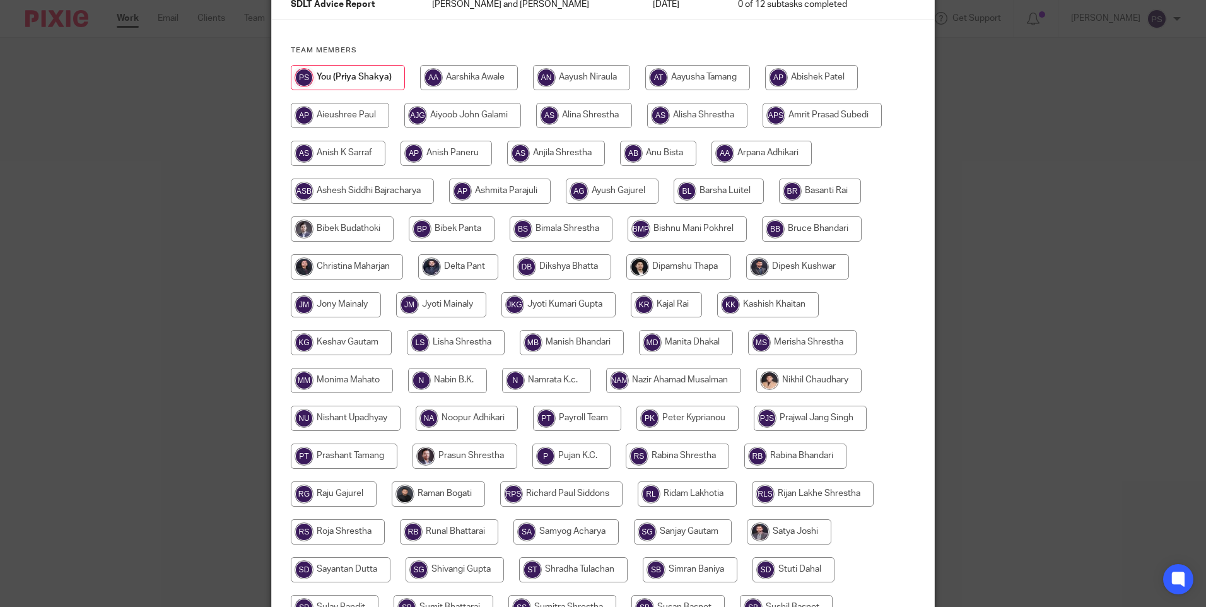
click at [322, 410] on input "radio" at bounding box center [346, 417] width 110 height 25
radio input "true"
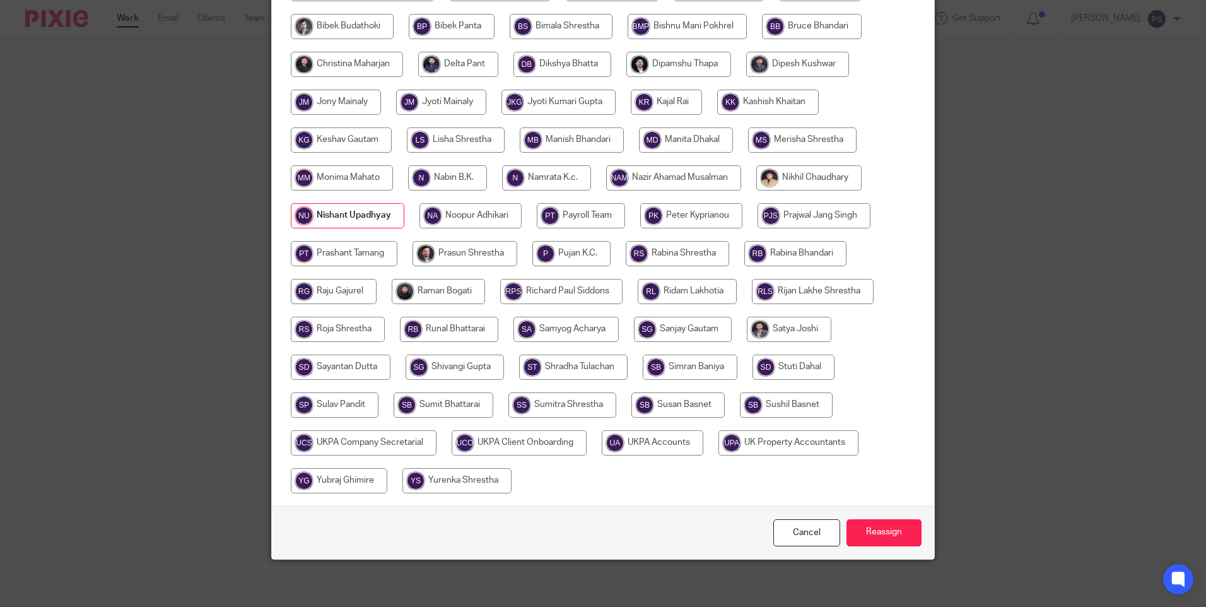
scroll to position [332, 0]
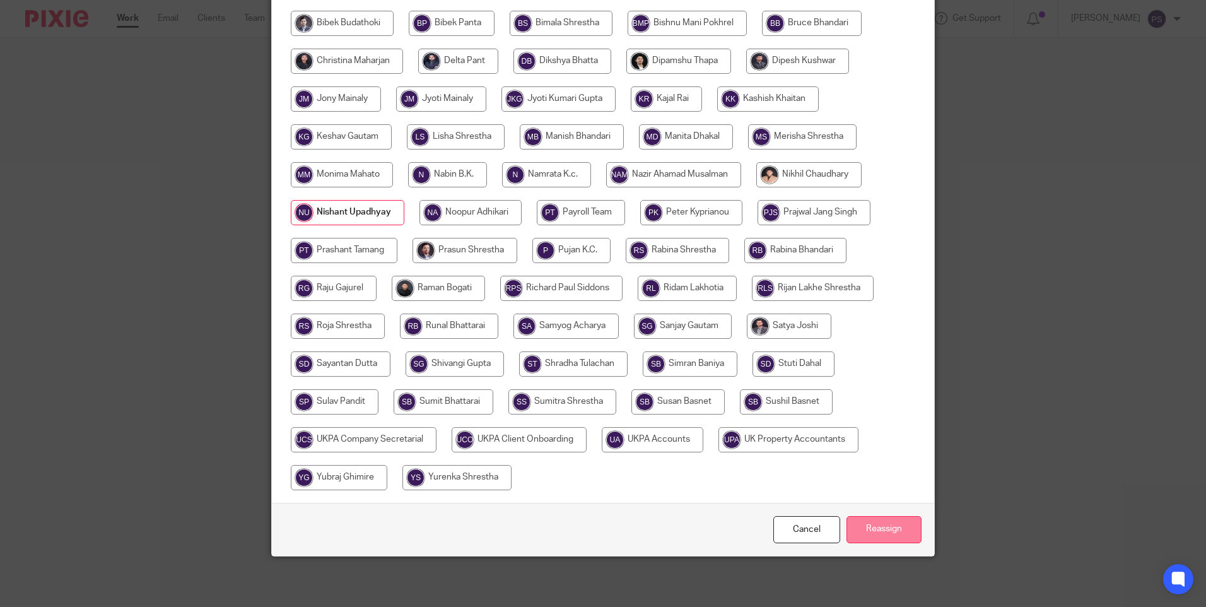
click at [870, 523] on input "Reassign" at bounding box center [883, 529] width 75 height 27
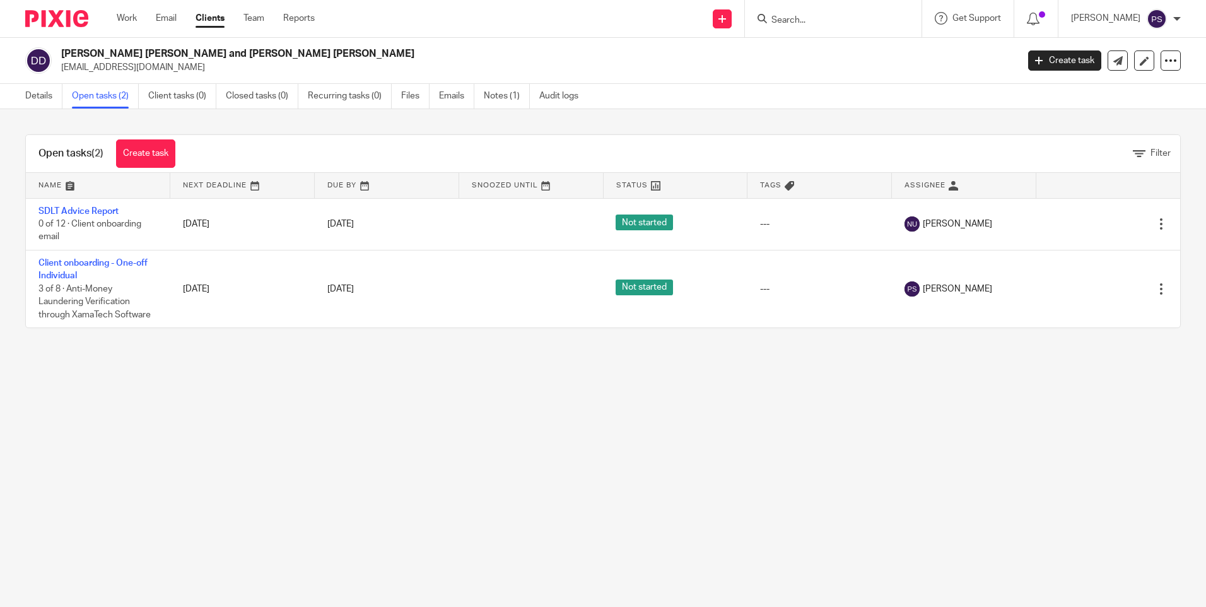
click at [696, 503] on main "[PERSON_NAME] [PERSON_NAME] and [PERSON_NAME] [PERSON_NAME] [EMAIL_ADDRESS][DOM…" at bounding box center [603, 303] width 1206 height 607
click at [36, 99] on link "Details" at bounding box center [43, 96] width 37 height 25
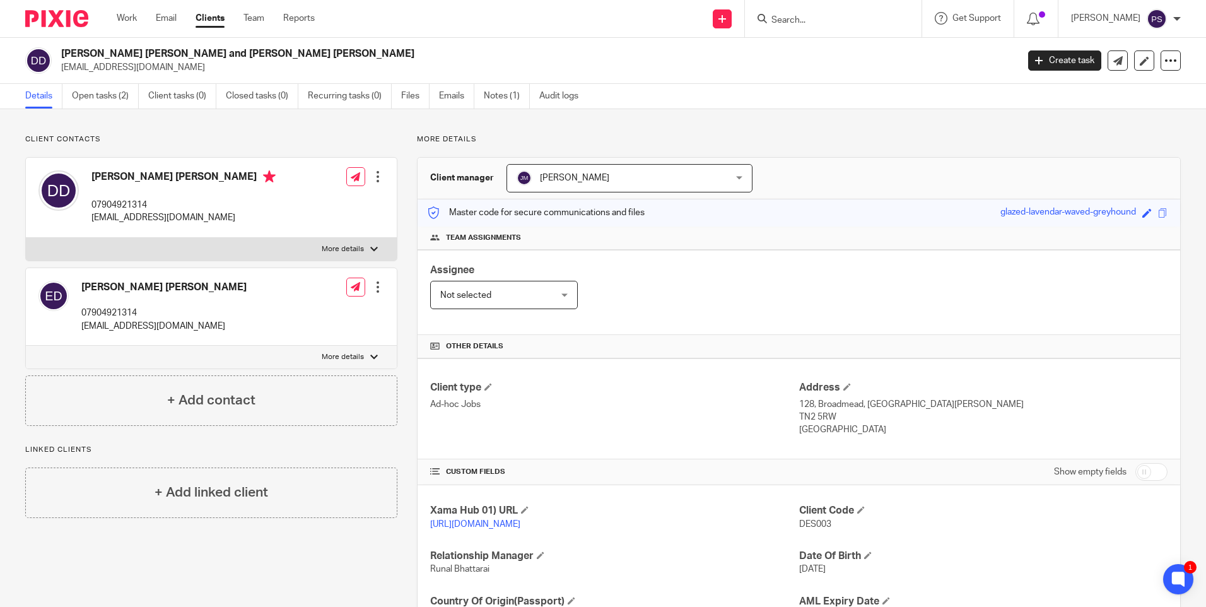
click at [126, 199] on p "07904921314" at bounding box center [183, 205] width 184 height 13
click at [127, 199] on p "07904921314" at bounding box center [183, 205] width 184 height 13
copy p "07904921314"
drag, startPoint x: 794, startPoint y: 405, endPoint x: 858, endPoint y: 407, distance: 63.7
click at [858, 407] on p "128, Broadmead, Tunbridge Wells" at bounding box center [983, 404] width 368 height 13
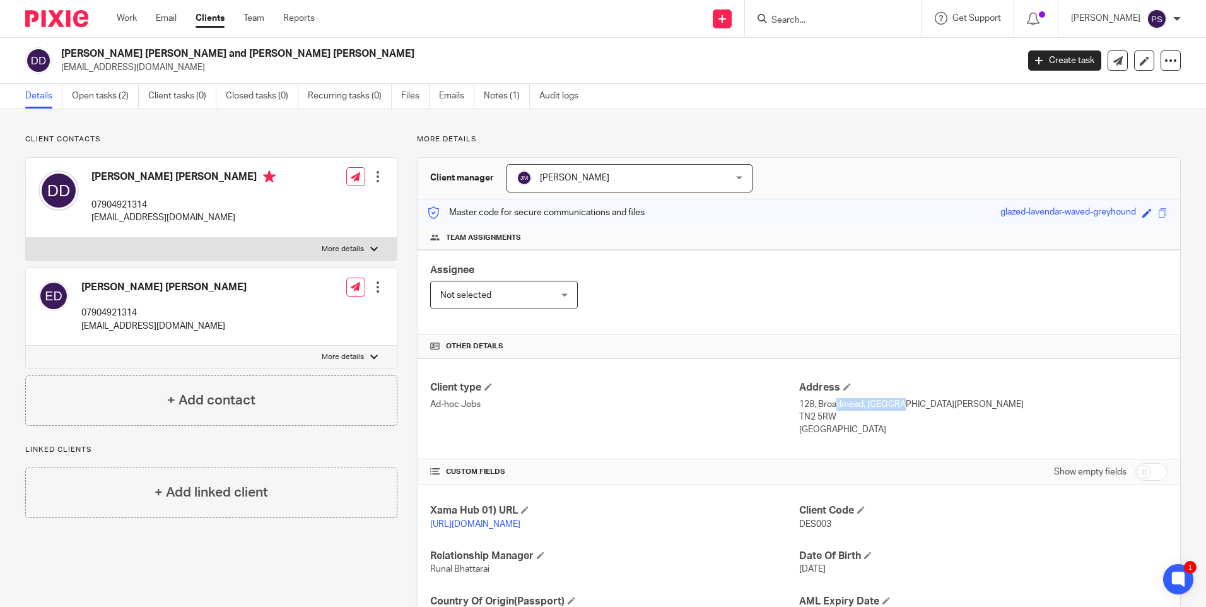
copy p "128, Broadmead"
drag, startPoint x: 865, startPoint y: 405, endPoint x: 917, endPoint y: 404, distance: 52.4
click at [917, 404] on p "128, Broadmead, Tunbridge Wells" at bounding box center [983, 404] width 368 height 13
drag, startPoint x: 861, startPoint y: 403, endPoint x: 912, endPoint y: 403, distance: 51.7
click at [912, 403] on p "128, Broadmead, Tunbridge Wells" at bounding box center [983, 404] width 368 height 13
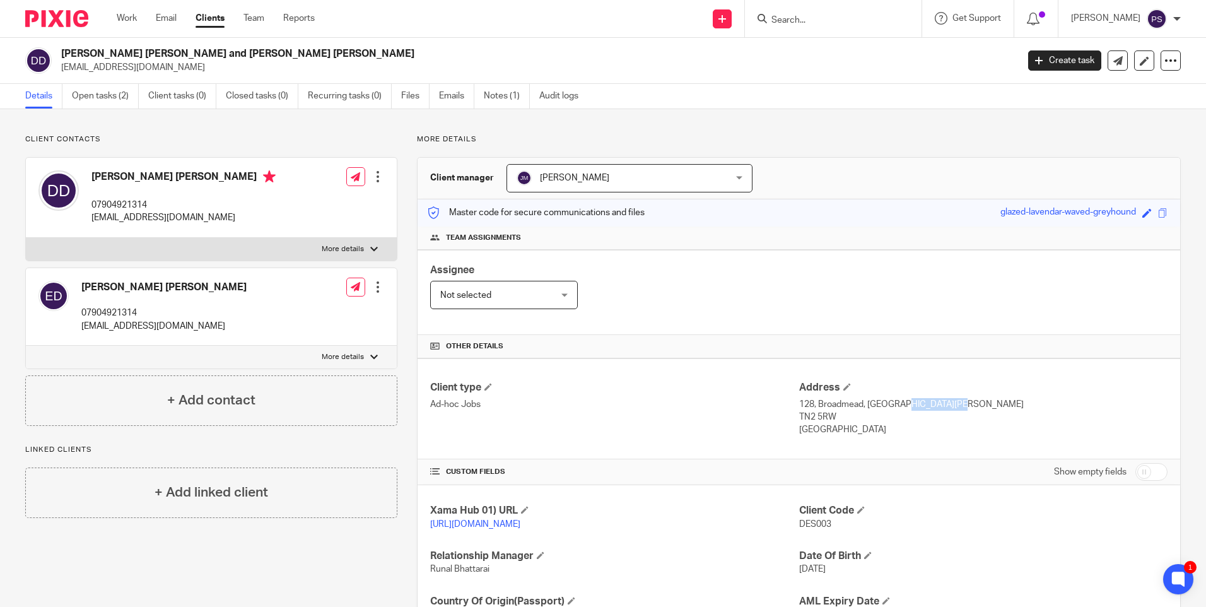
drag, startPoint x: 912, startPoint y: 403, endPoint x: 866, endPoint y: 405, distance: 46.1
click at [866, 405] on p "128, Broadmead, Tunbridge Wells" at bounding box center [983, 404] width 368 height 13
drag, startPoint x: 862, startPoint y: 405, endPoint x: 928, endPoint y: 405, distance: 65.6
click at [928, 405] on p "128, Broadmead, Tunbridge Wells" at bounding box center [983, 404] width 368 height 13
copy p "Tunbridge Wells"
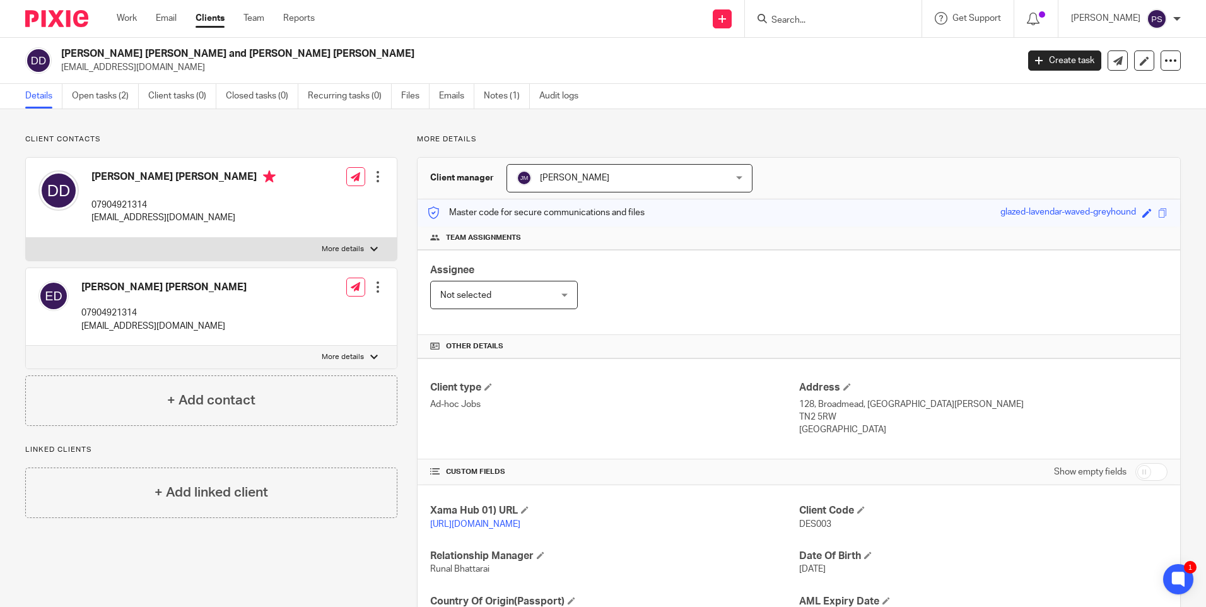
click at [814, 416] on p "TN2 5RW" at bounding box center [983, 417] width 368 height 13
copy div "TN2 5RW"
click at [329, 121] on div "Client contacts [PERSON_NAME] [PERSON_NAME] 07904921314 [EMAIL_ADDRESS][DOMAIN_…" at bounding box center [603, 410] width 1206 height 602
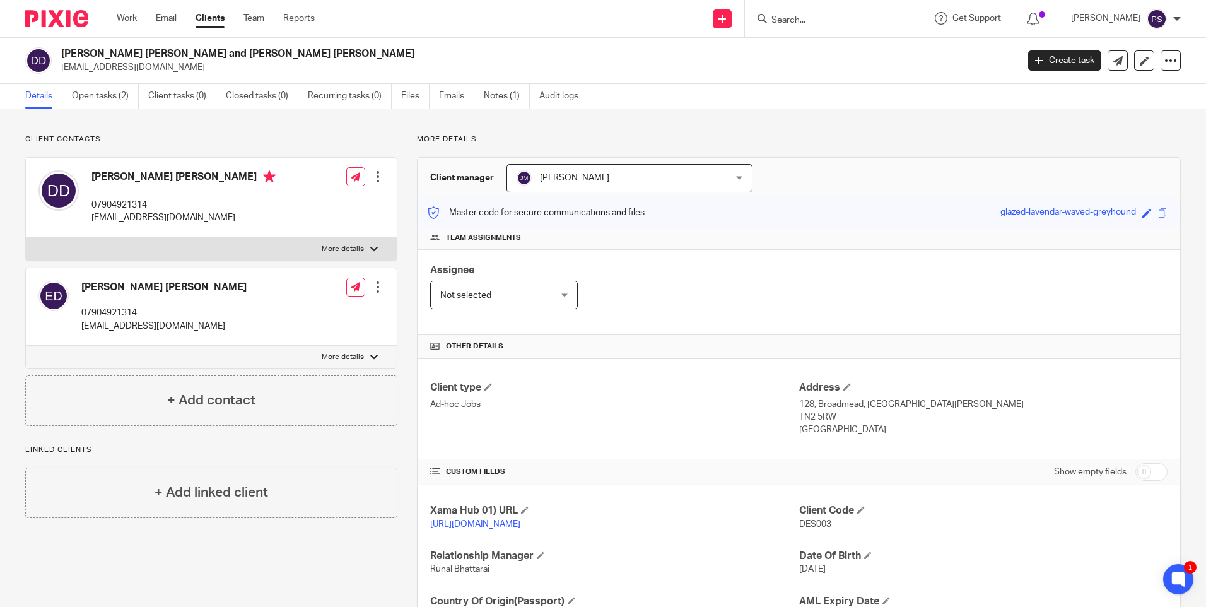
click at [180, 114] on div "Client contacts [PERSON_NAME] [PERSON_NAME] 07904921314 [EMAIL_ADDRESS][DOMAIN_…" at bounding box center [603, 410] width 1206 height 602
click at [108, 100] on link "Open tasks (2)" at bounding box center [105, 96] width 67 height 25
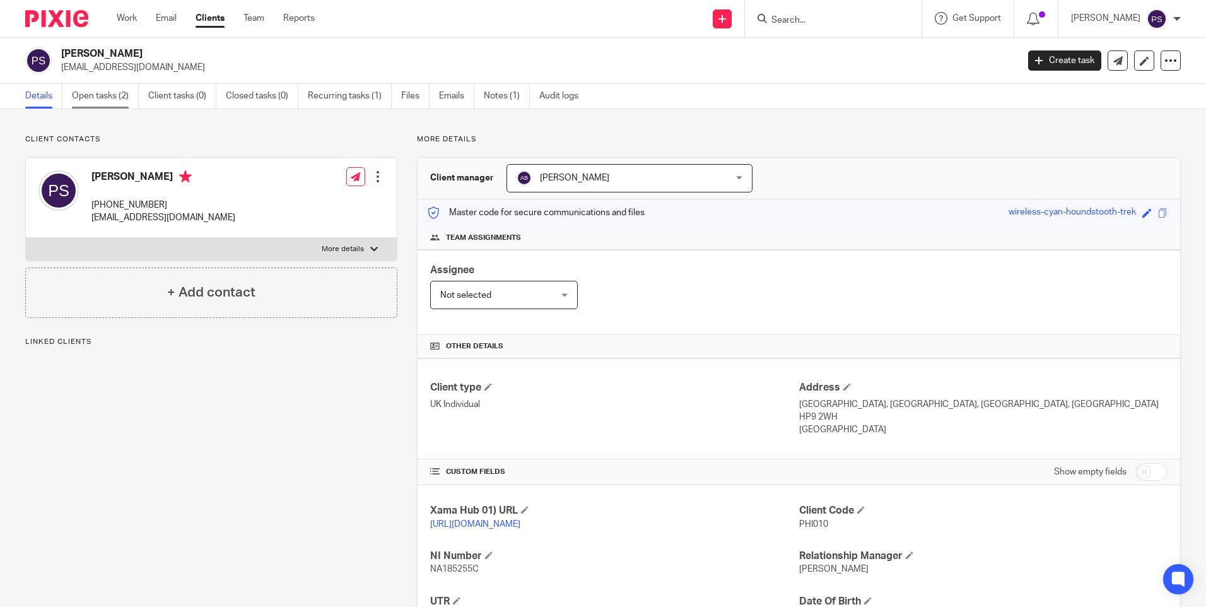
click at [97, 95] on link "Open tasks (2)" at bounding box center [105, 96] width 67 height 25
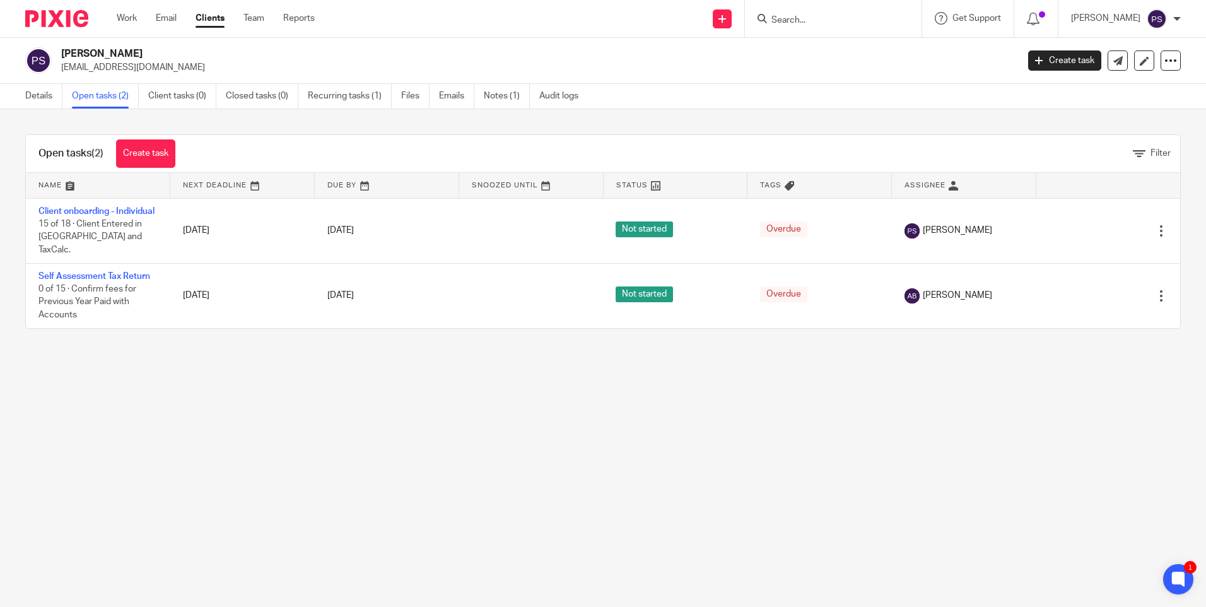
click at [812, 20] on input "Search" at bounding box center [827, 20] width 114 height 11
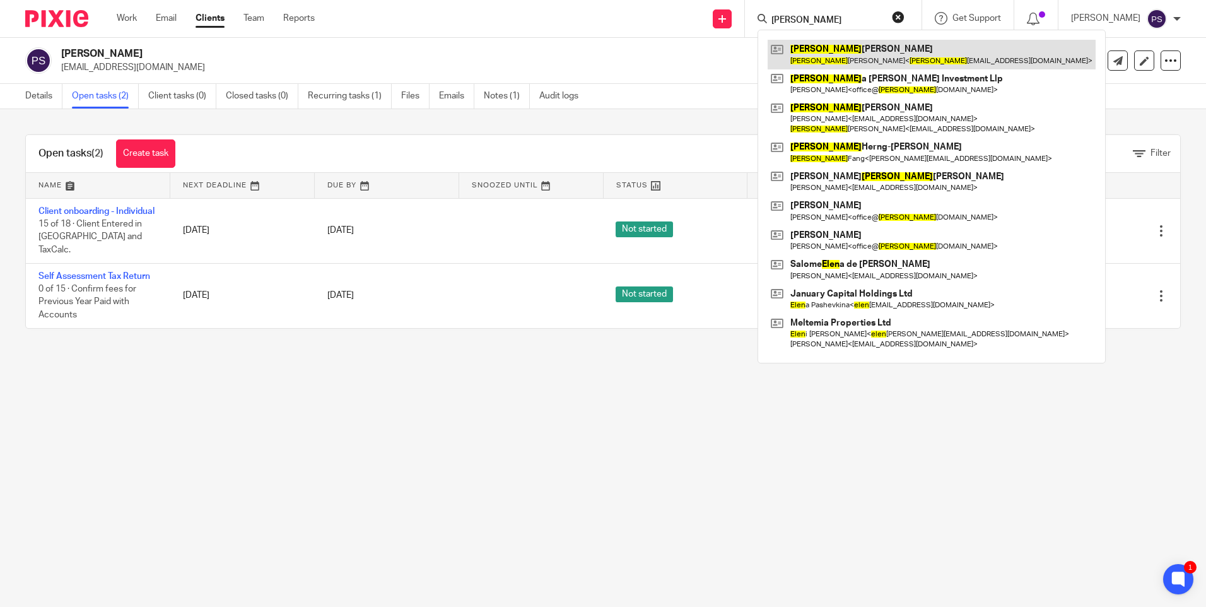
type input "helen"
click at [825, 51] on link at bounding box center [931, 54] width 328 height 29
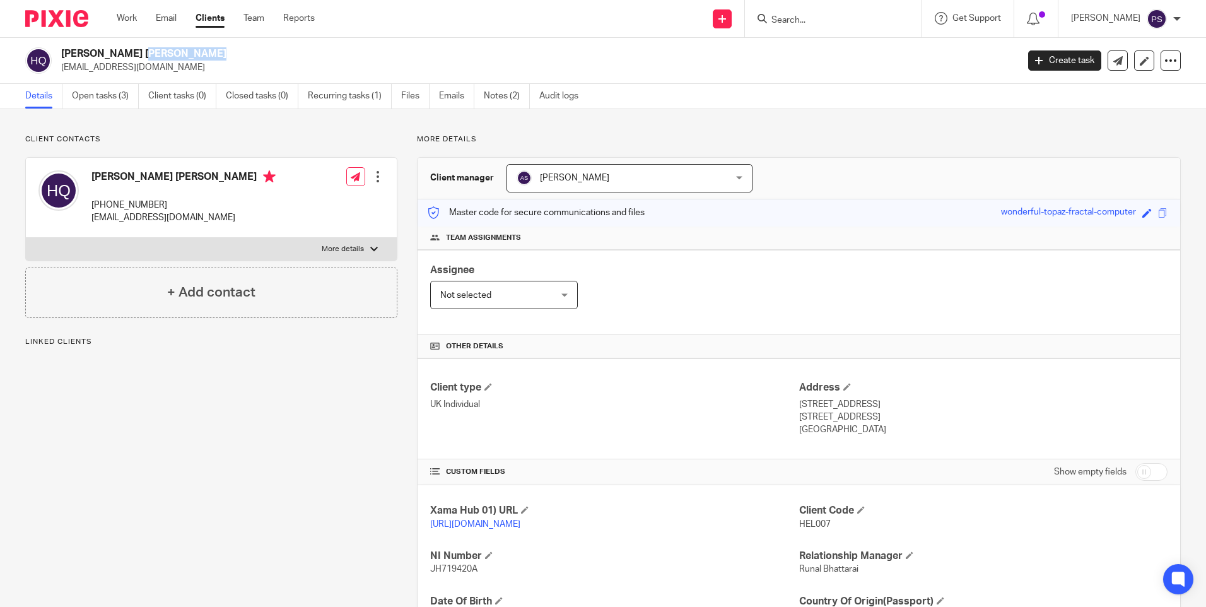
drag, startPoint x: 0, startPoint y: 0, endPoint x: 136, endPoint y: 54, distance: 146.4
click at [136, 54] on h2 "[PERSON_NAME] [PERSON_NAME]" at bounding box center [440, 53] width 758 height 13
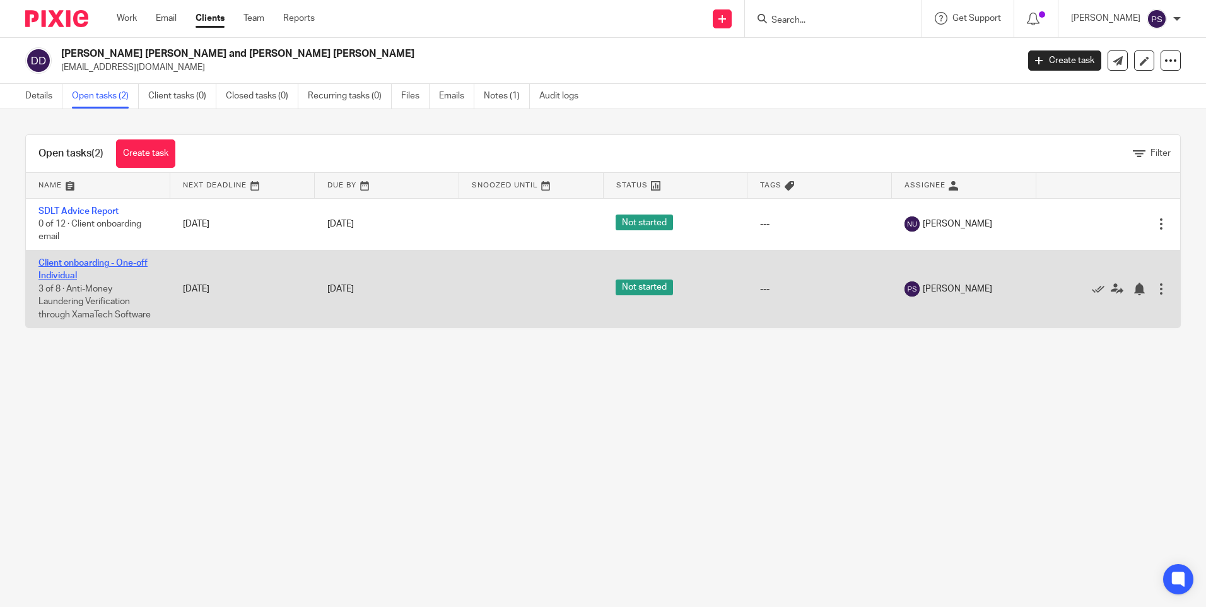
click at [71, 262] on link "Client onboarding - One-off Individual" at bounding box center [92, 269] width 109 height 21
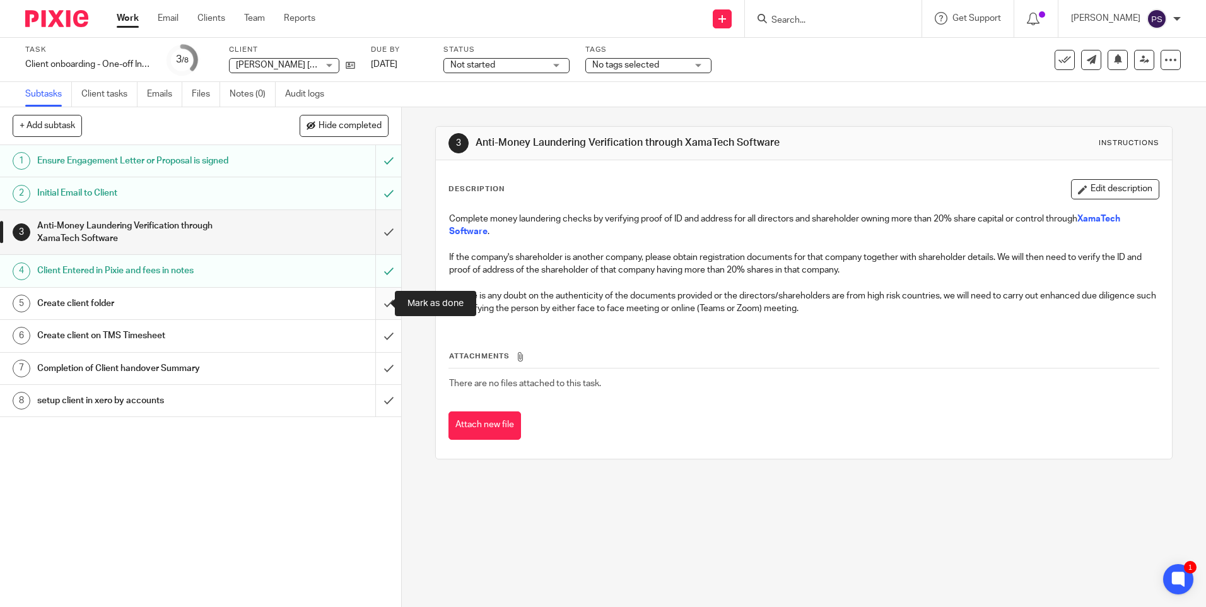
click at [376, 310] on input "submit" at bounding box center [200, 304] width 401 height 32
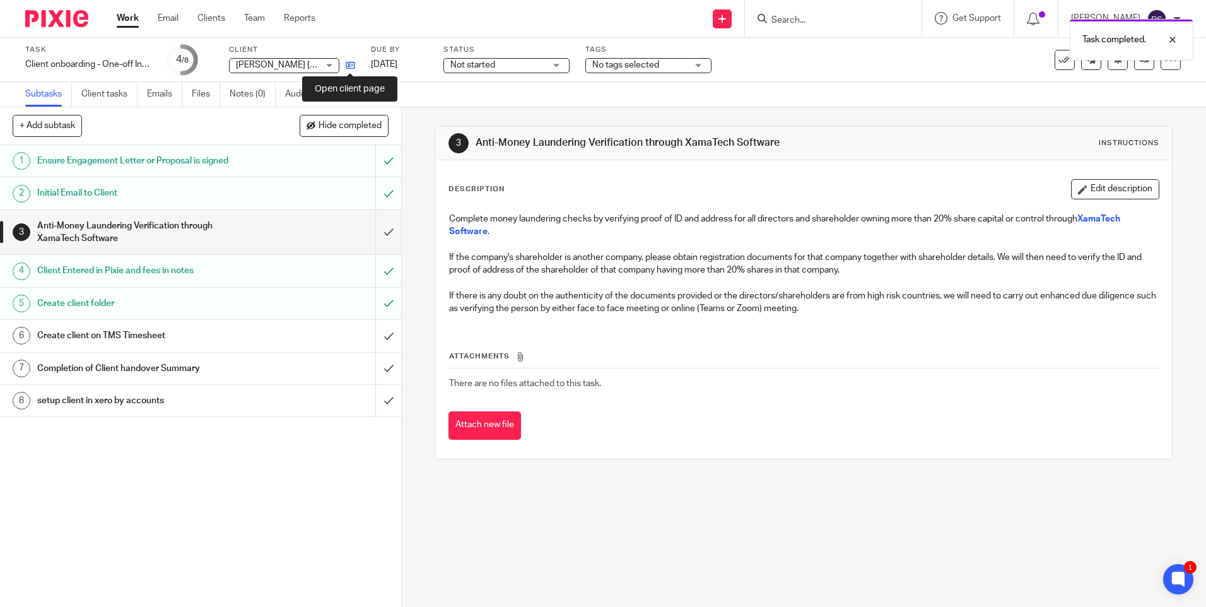
click at [351, 64] on icon at bounding box center [350, 65] width 9 height 9
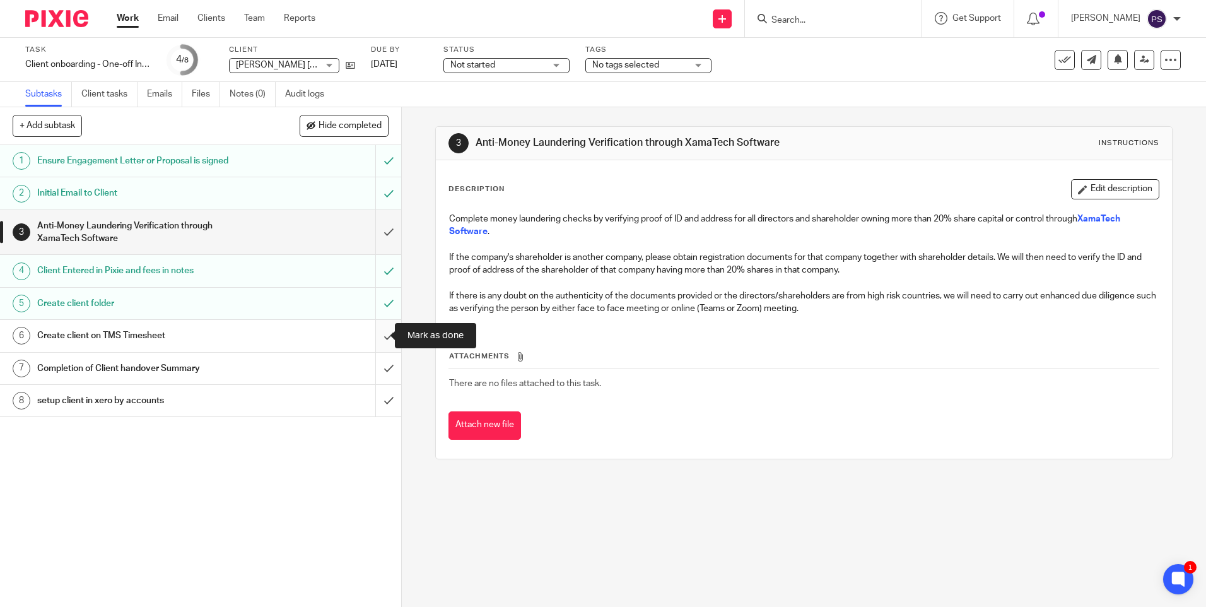
click at [367, 337] on input "submit" at bounding box center [200, 336] width 401 height 32
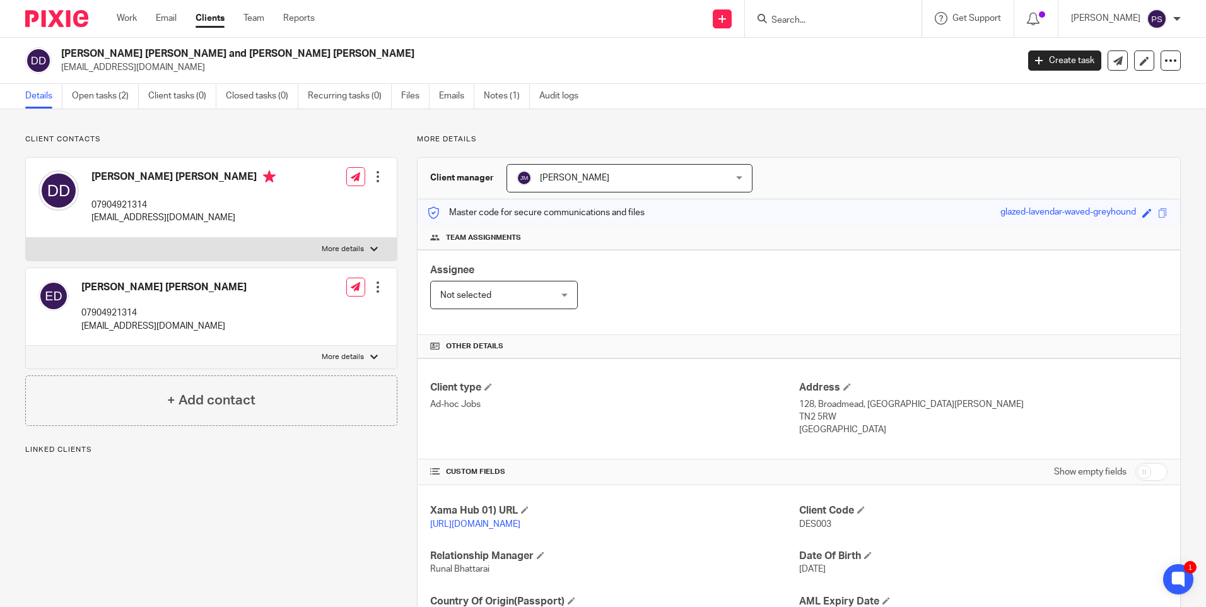
click at [815, 525] on span "DES003" at bounding box center [815, 524] width 32 height 9
copy span "DES003"
click at [158, 52] on h2 "[PERSON_NAME] [PERSON_NAME] and [PERSON_NAME] [PERSON_NAME]" at bounding box center [440, 53] width 758 height 13
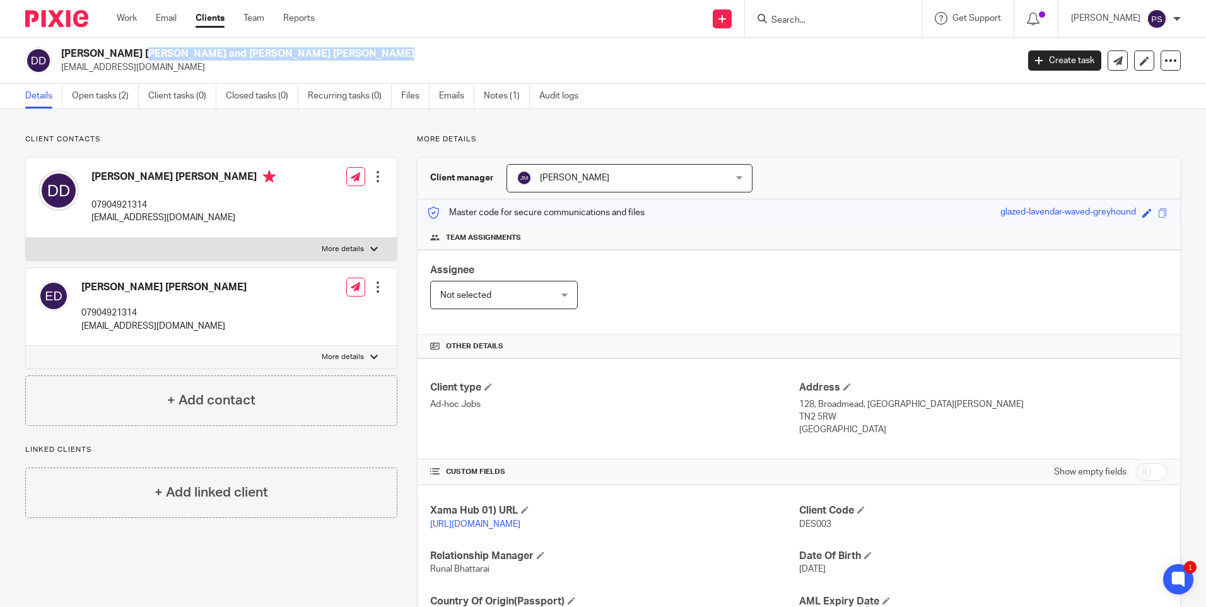
click at [158, 52] on h2 "[PERSON_NAME] and [PERSON_NAME]" at bounding box center [440, 53] width 758 height 13
copy div "[PERSON_NAME] and [PERSON_NAME]"
click at [195, 52] on h2 "[PERSON_NAME] and [PERSON_NAME]" at bounding box center [440, 53] width 758 height 13
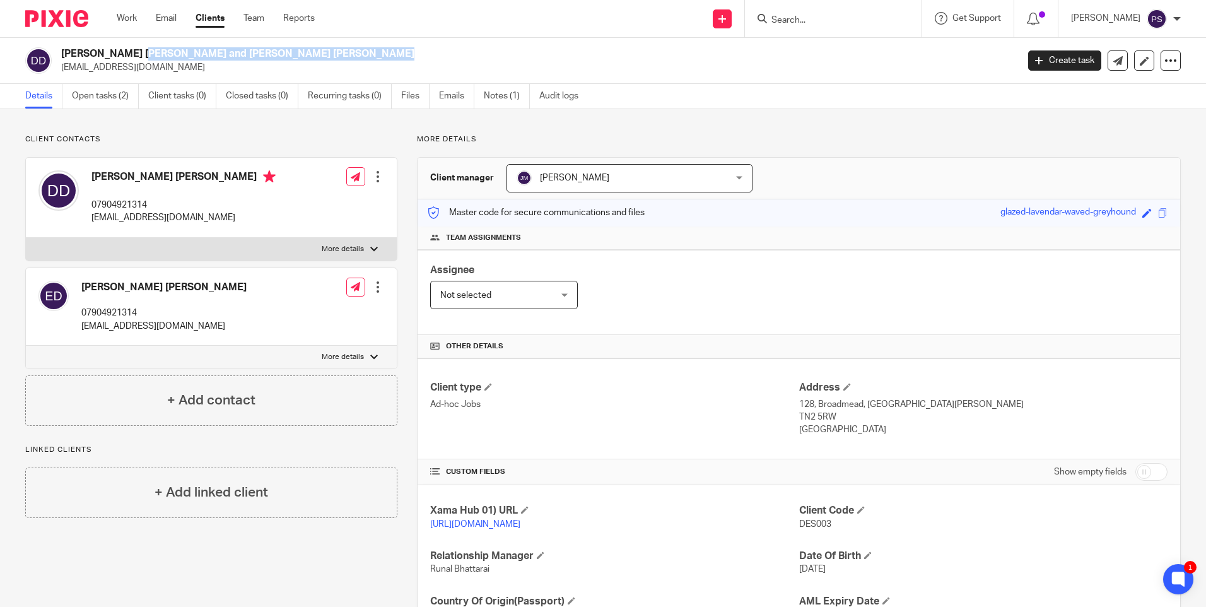
click at [195, 52] on h2 "[PERSON_NAME] and [PERSON_NAME]" at bounding box center [440, 53] width 758 height 13
click at [279, 131] on div "Client contacts [PERSON_NAME] [PERSON_NAME] 07904921314 [EMAIL_ADDRESS][DOMAIN_…" at bounding box center [603, 410] width 1206 height 602
click at [252, 123] on div "Client contacts [PERSON_NAME] [PERSON_NAME] 07904921314 [EMAIL_ADDRESS][DOMAIN_…" at bounding box center [603, 410] width 1206 height 602
click at [233, 136] on p "Client contacts" at bounding box center [211, 139] width 372 height 10
click at [119, 285] on h4 "Emil Dimchev Dimov" at bounding box center [163, 287] width 165 height 13
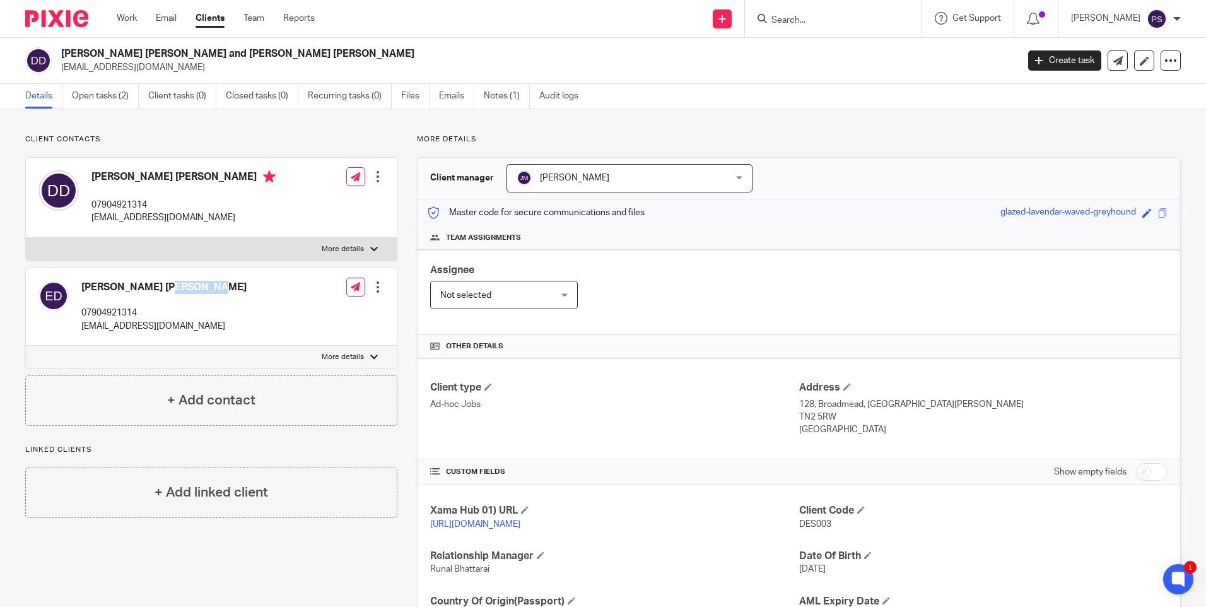
click at [119, 285] on h4 "Emil Dimchev Dimov" at bounding box center [163, 287] width 165 height 13
copy div "Emil Dimchev Dimov"
click at [122, 329] on p "desidimova132@gmail.com" at bounding box center [163, 326] width 165 height 13
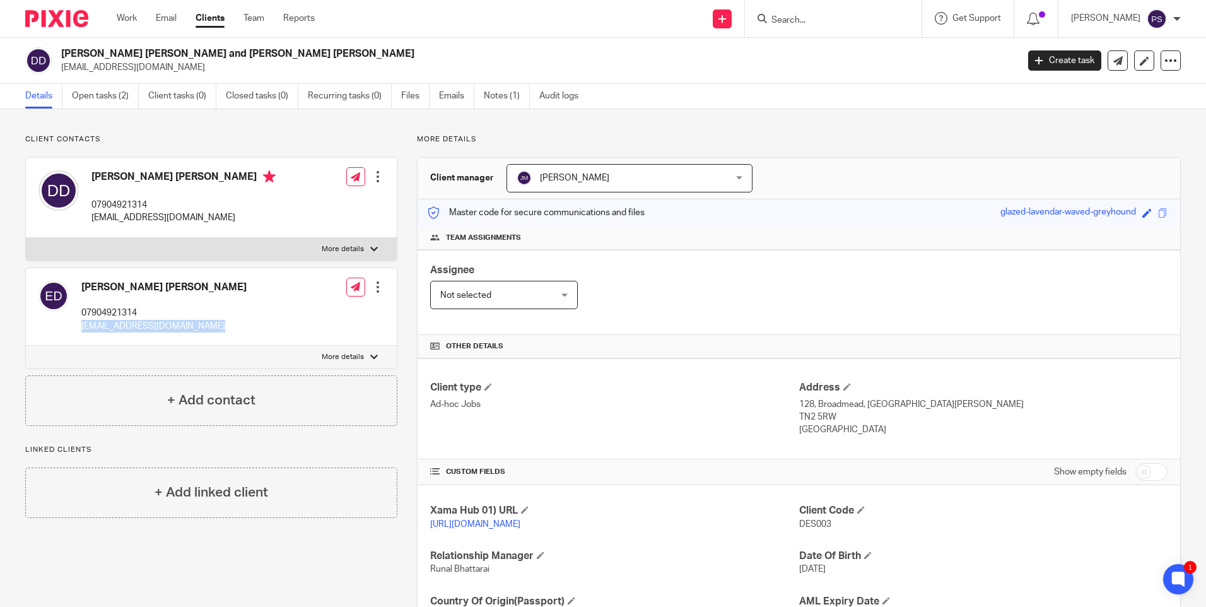
click at [122, 329] on p "desidimova132@gmail.com" at bounding box center [163, 326] width 165 height 13
copy div "desidimova132@gmail.com"
click at [112, 312] on p "07904921314" at bounding box center [163, 312] width 165 height 13
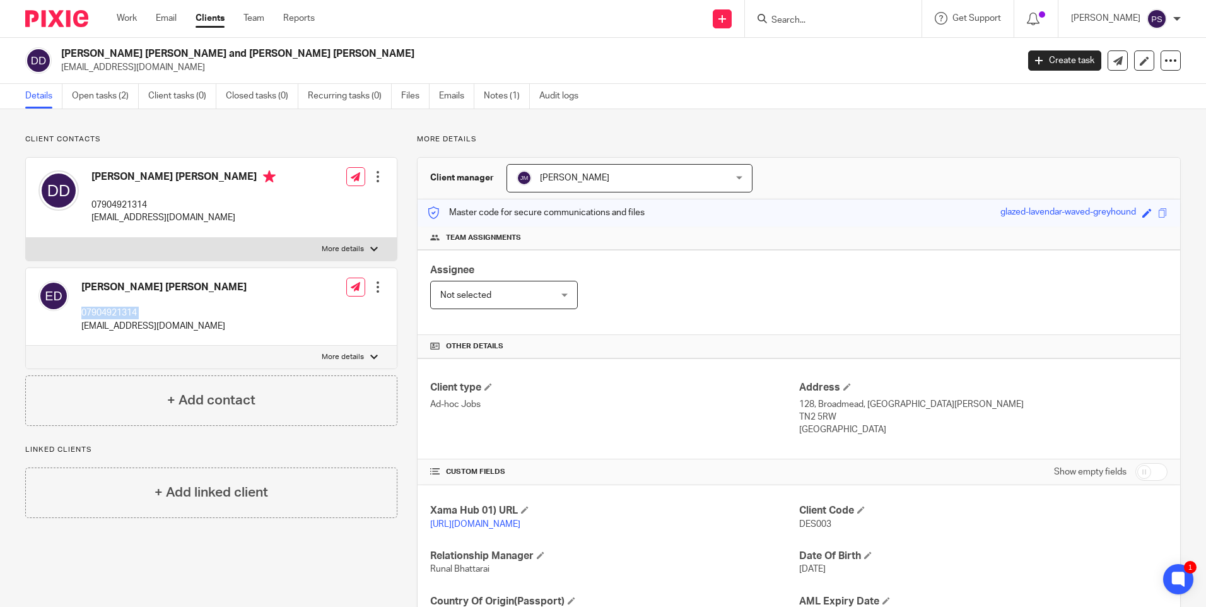
click at [112, 312] on p "07904921314" at bounding box center [163, 312] width 165 height 13
copy div "07904921314"
drag, startPoint x: 793, startPoint y: 405, endPoint x: 856, endPoint y: 407, distance: 63.1
click at [856, 407] on p "128, Broadmead, Tunbridge Wells" at bounding box center [983, 404] width 368 height 13
copy p "128, Broadmead"
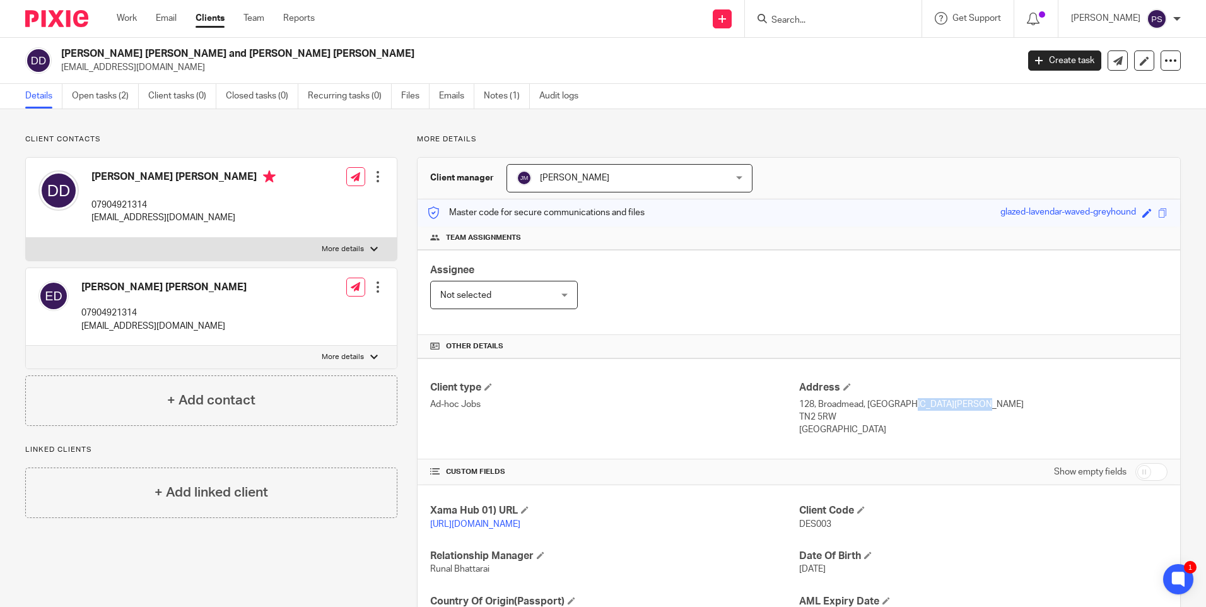
drag, startPoint x: 863, startPoint y: 403, endPoint x: 933, endPoint y: 405, distance: 70.0
click at [933, 405] on p "128, Broadmead, Tunbridge Wells" at bounding box center [983, 404] width 368 height 13
copy p "Tunbridge Wells"
click at [817, 416] on p "TN2 5RW" at bounding box center [983, 417] width 368 height 13
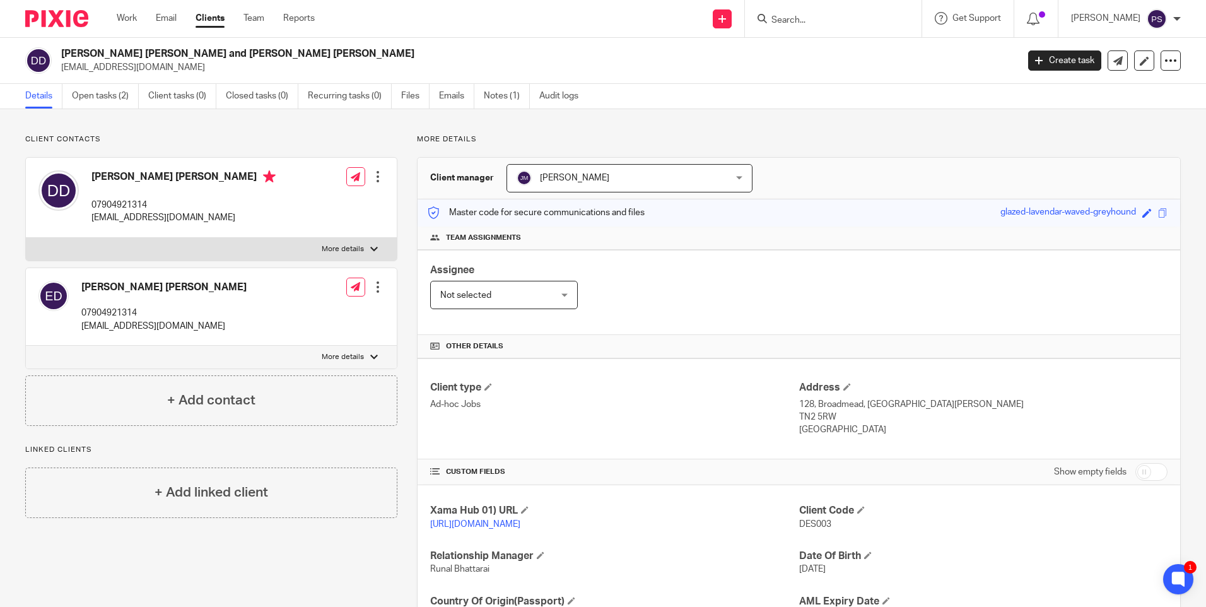
click at [817, 416] on p "TN2 5RW" at bounding box center [983, 417] width 368 height 13
copy div "TN2 5RW"
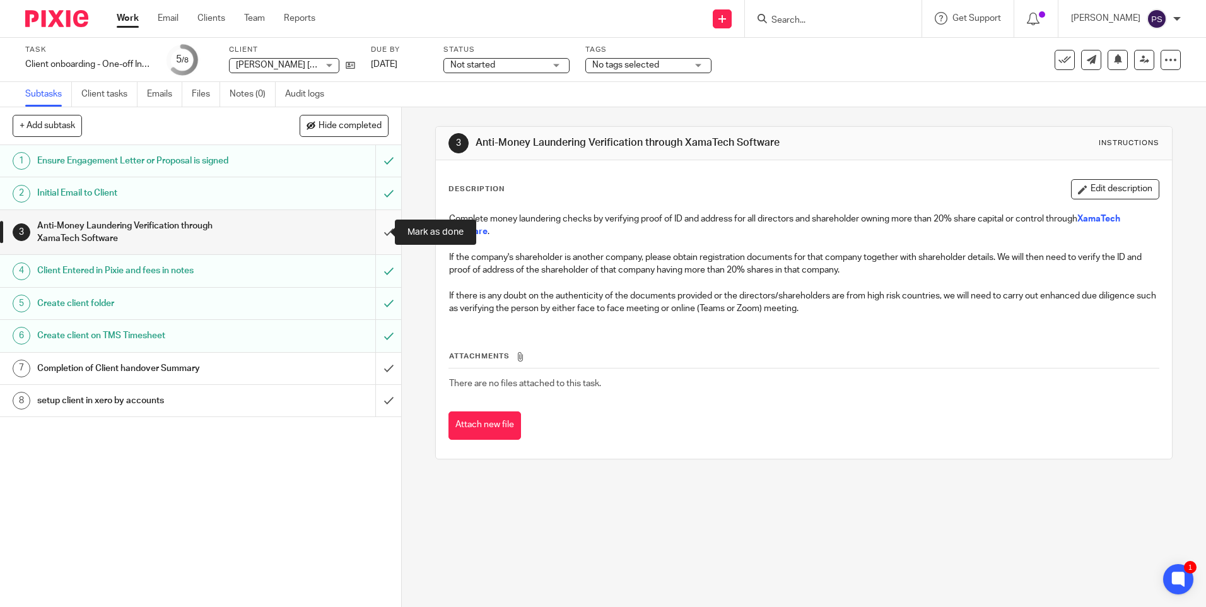
click at [371, 218] on input "submit" at bounding box center [200, 232] width 401 height 45
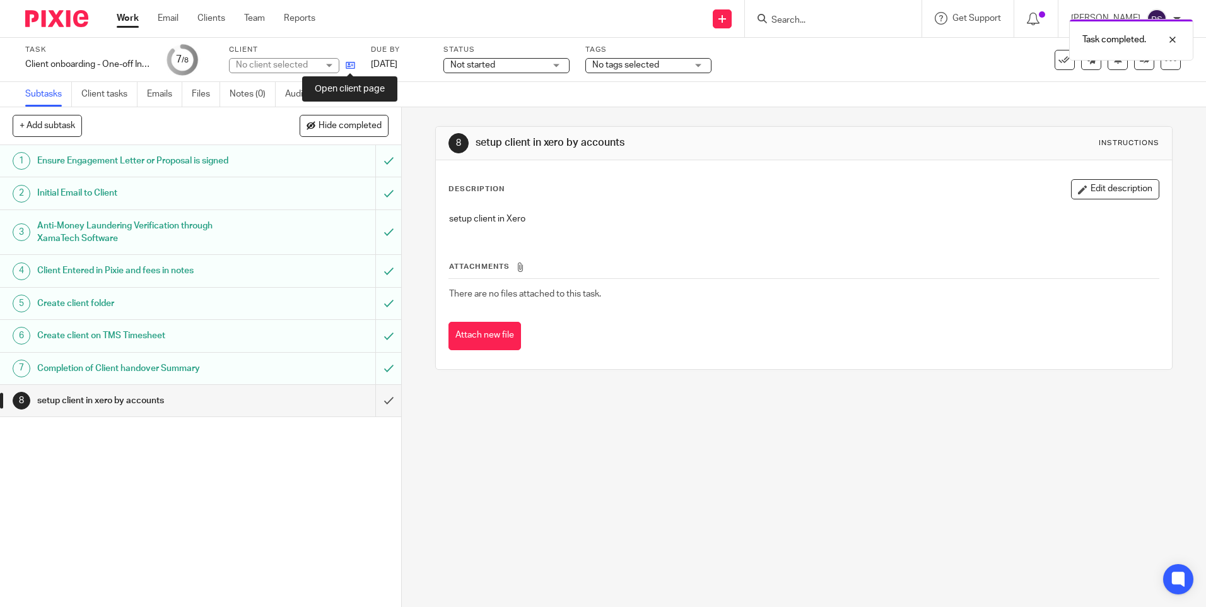
click at [352, 67] on icon at bounding box center [350, 65] width 9 height 9
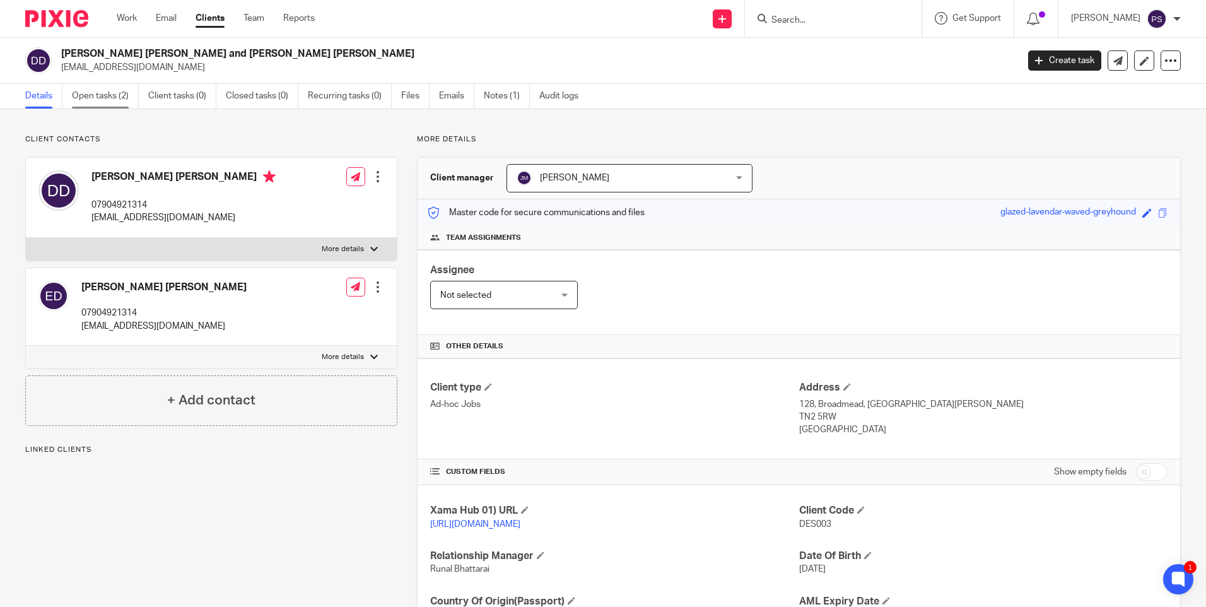
click at [108, 100] on link "Open tasks (2)" at bounding box center [105, 96] width 67 height 25
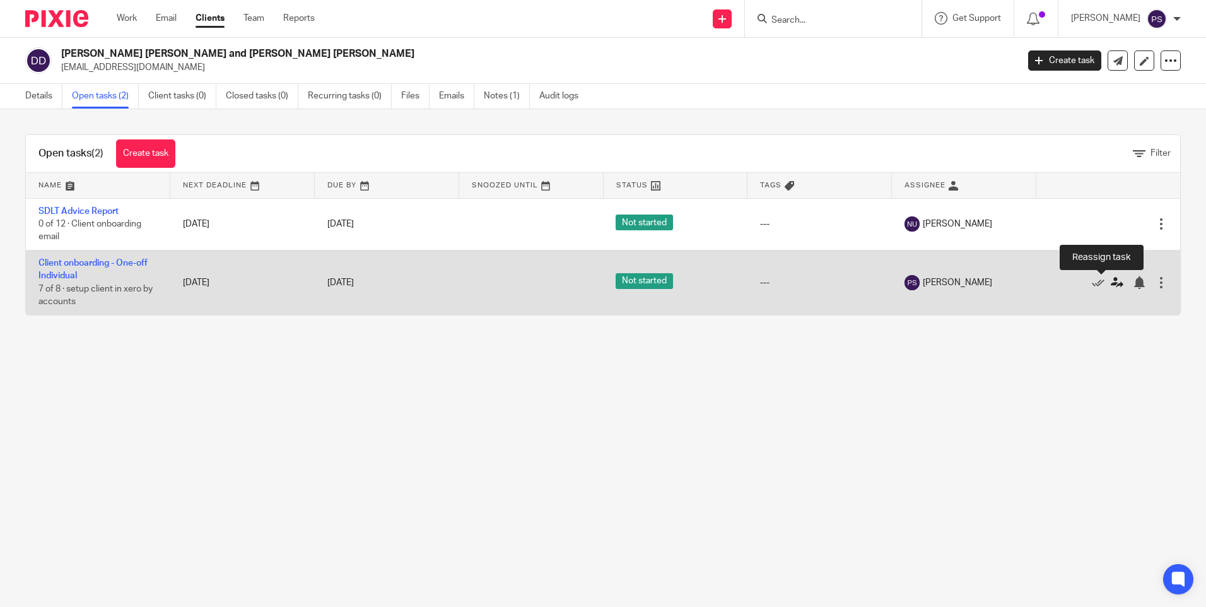
click at [1110, 279] on icon at bounding box center [1116, 282] width 13 height 13
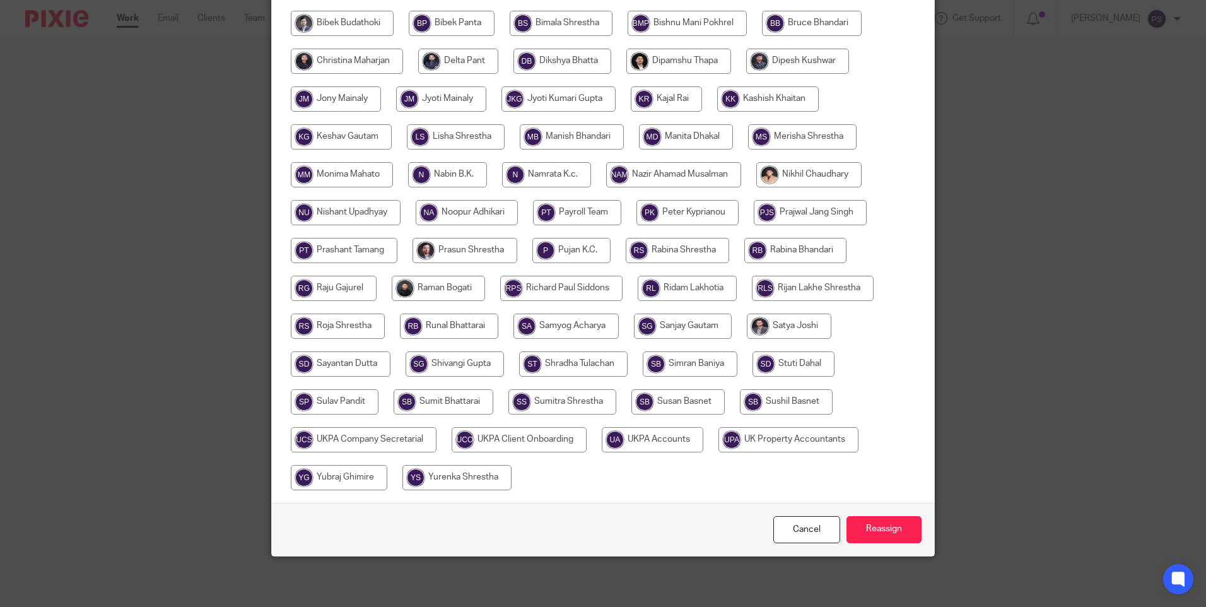
scroll to position [341, 0]
click at [630, 437] on input "radio" at bounding box center [653, 439] width 102 height 25
radio input "true"
click at [856, 520] on input "Reassign" at bounding box center [883, 529] width 75 height 27
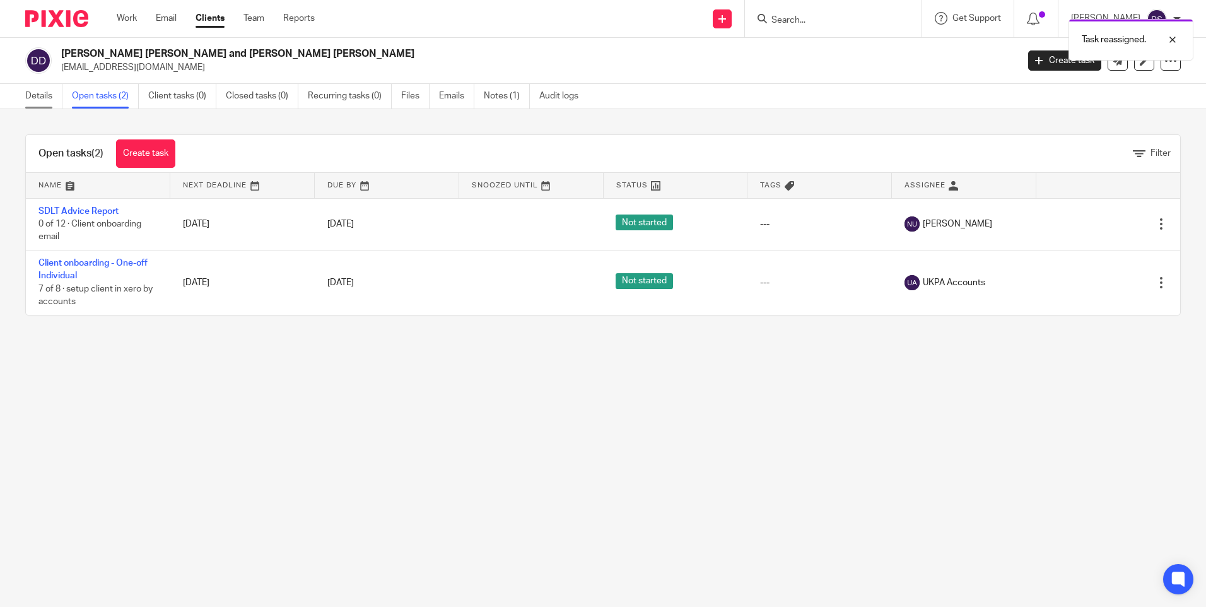
click at [36, 101] on link "Details" at bounding box center [43, 96] width 37 height 25
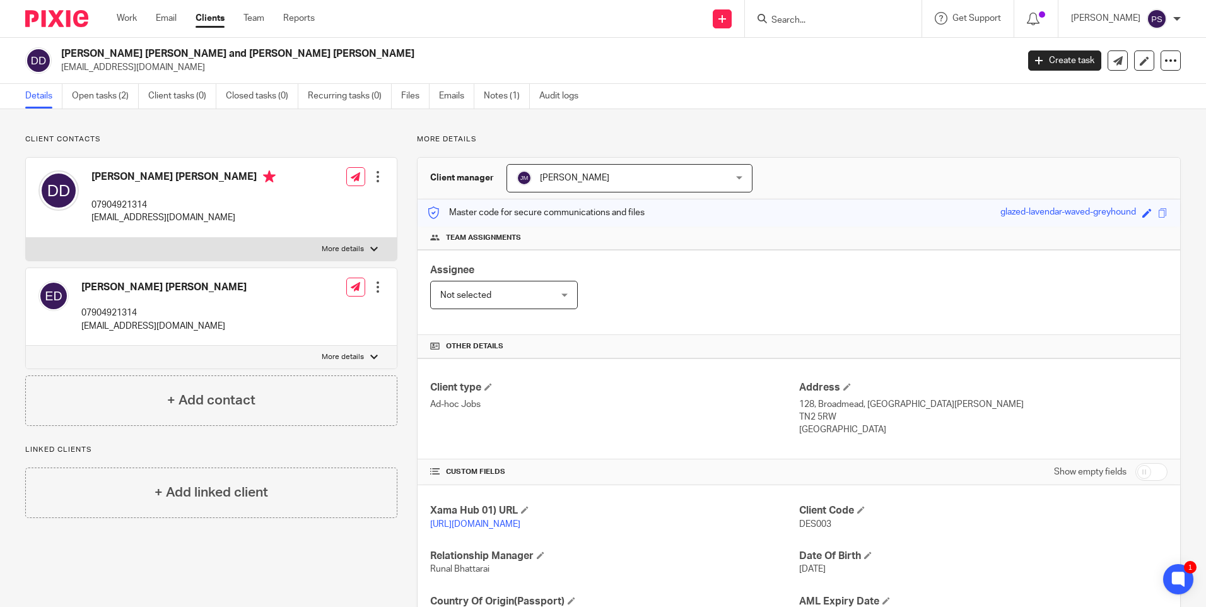
click at [323, 131] on div "Client contacts [PERSON_NAME] [PERSON_NAME] 07904921314 [EMAIL_ADDRESS][DOMAIN_…" at bounding box center [603, 410] width 1206 height 602
click at [830, 11] on form at bounding box center [837, 19] width 134 height 16
click at [824, 23] on input "Search" at bounding box center [827, 20] width 114 height 11
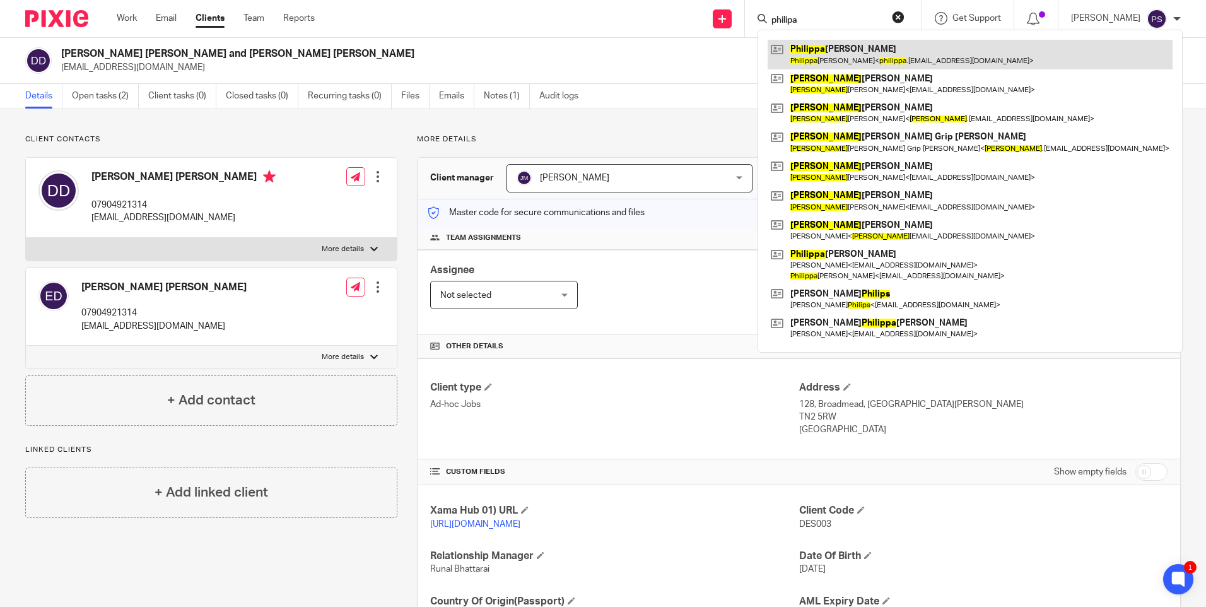
type input "philipa"
click at [827, 48] on link at bounding box center [969, 54] width 405 height 29
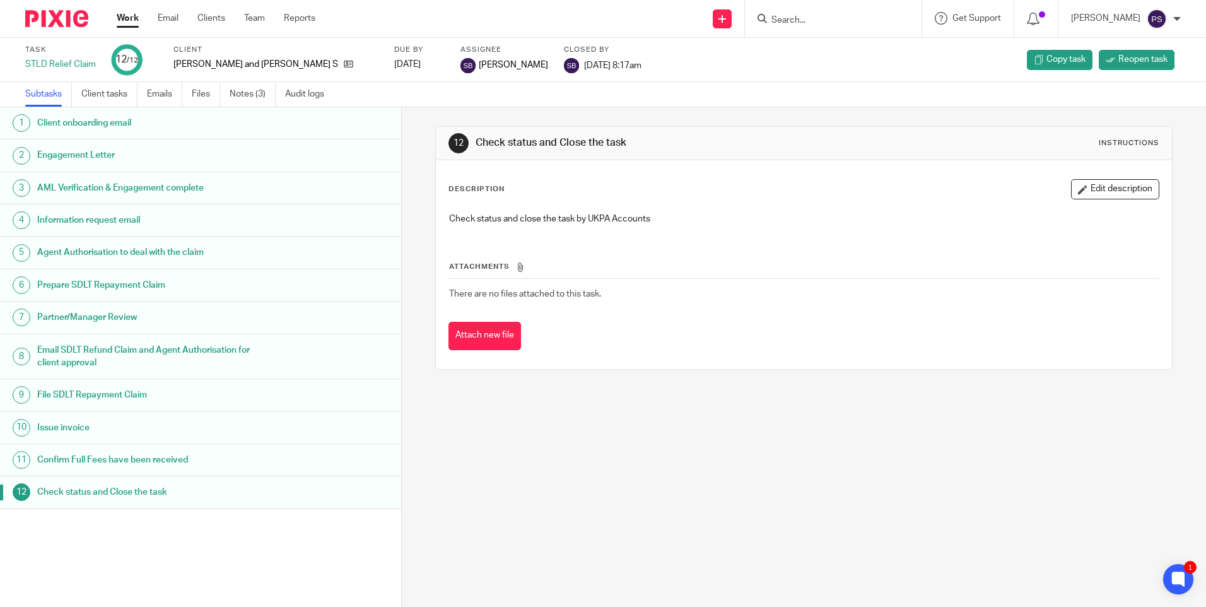
click at [802, 14] on form at bounding box center [837, 19] width 134 height 16
click at [810, 18] on input "Search" at bounding box center [827, 20] width 114 height 11
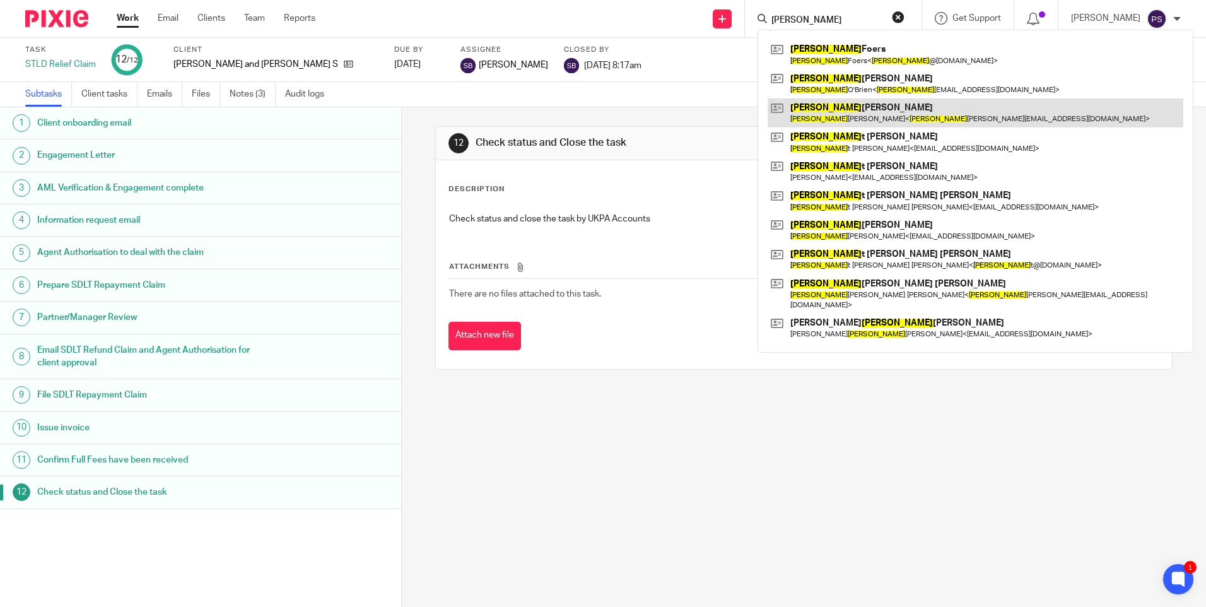
type input "[PERSON_NAME]"
click at [855, 106] on link at bounding box center [975, 112] width 416 height 29
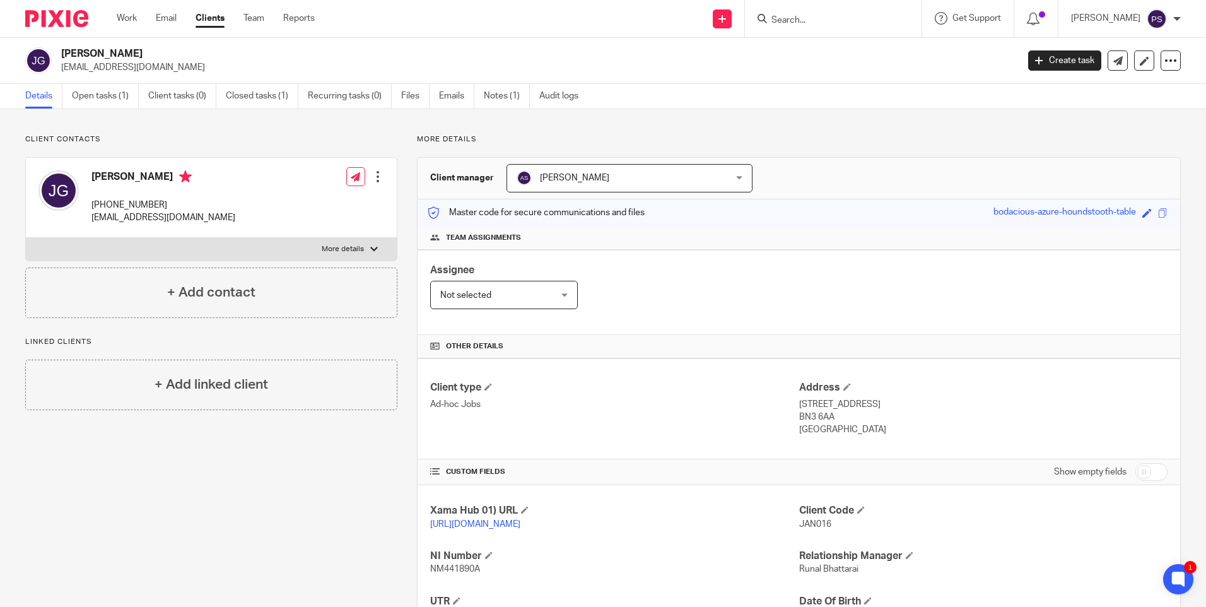
click at [158, 67] on p "[EMAIL_ADDRESS][DOMAIN_NAME]" at bounding box center [535, 67] width 948 height 13
click at [157, 67] on p "[EMAIL_ADDRESS][DOMAIN_NAME]" at bounding box center [535, 67] width 948 height 13
copy main "[EMAIL_ADDRESS][DOMAIN_NAME] Create task Update from Companies House Export dat…"
click at [822, 18] on input "Search" at bounding box center [827, 20] width 114 height 11
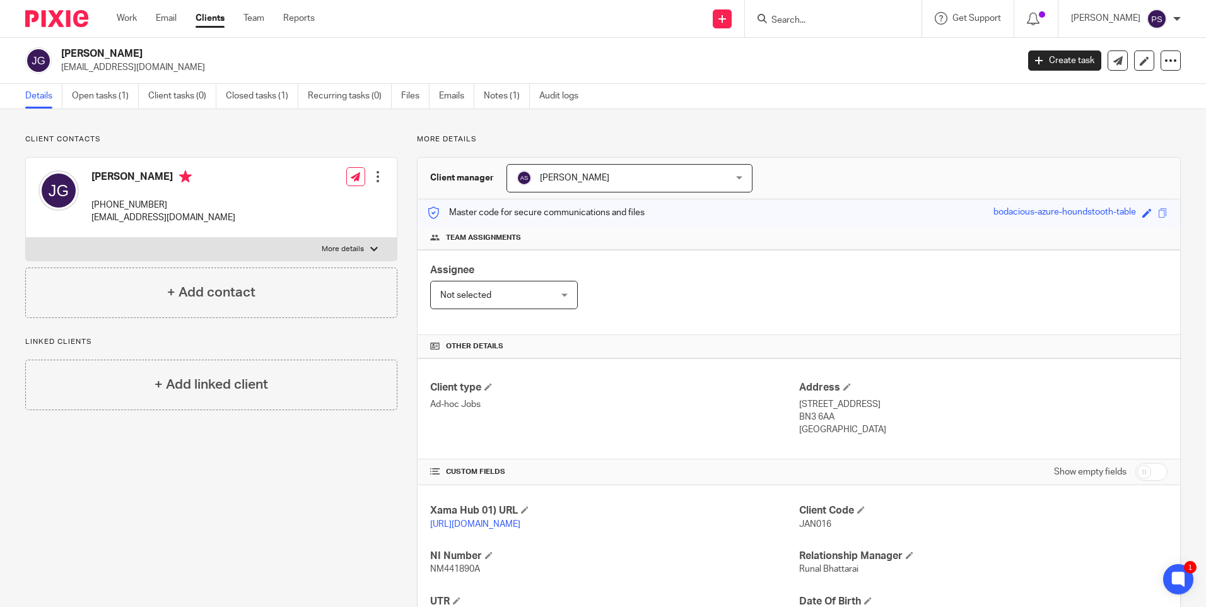
paste input "[EMAIL_ADDRESS][DOMAIN_NAME]"
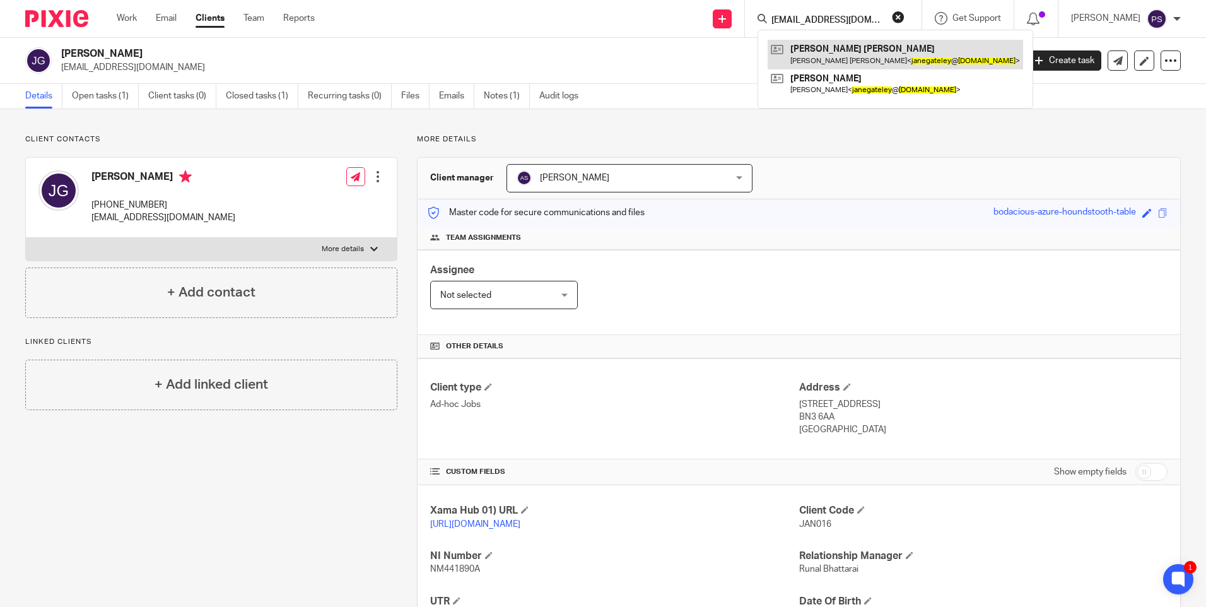
type input "[EMAIL_ADDRESS][DOMAIN_NAME]"
click at [826, 50] on link at bounding box center [894, 54] width 255 height 29
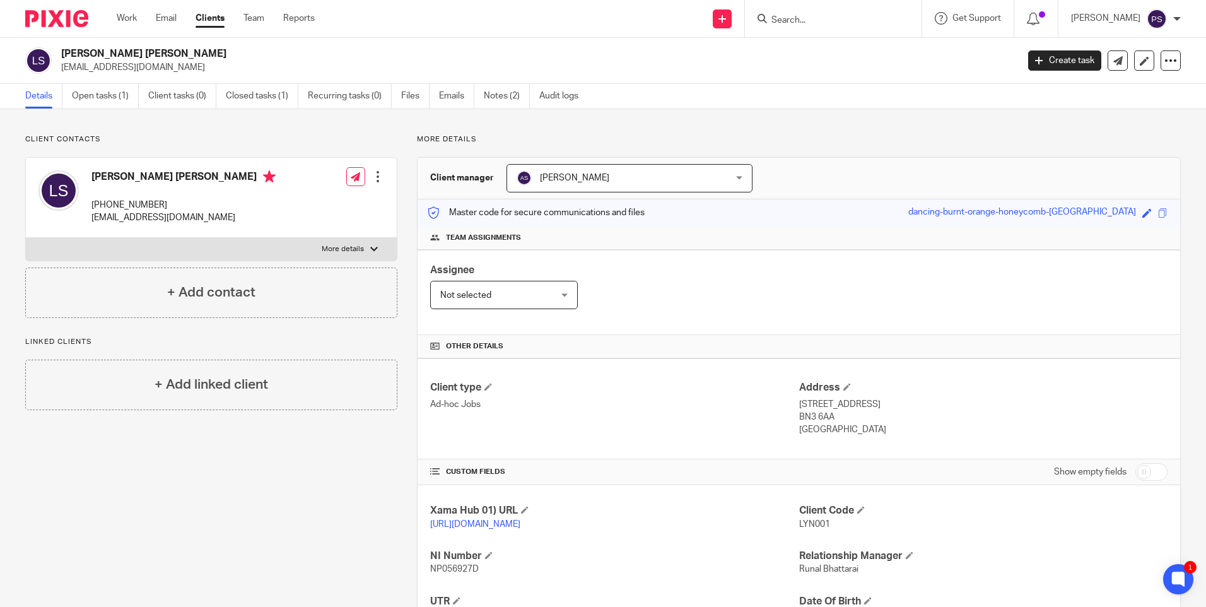
click at [529, 69] on p "[EMAIL_ADDRESS][DOMAIN_NAME]" at bounding box center [535, 67] width 948 height 13
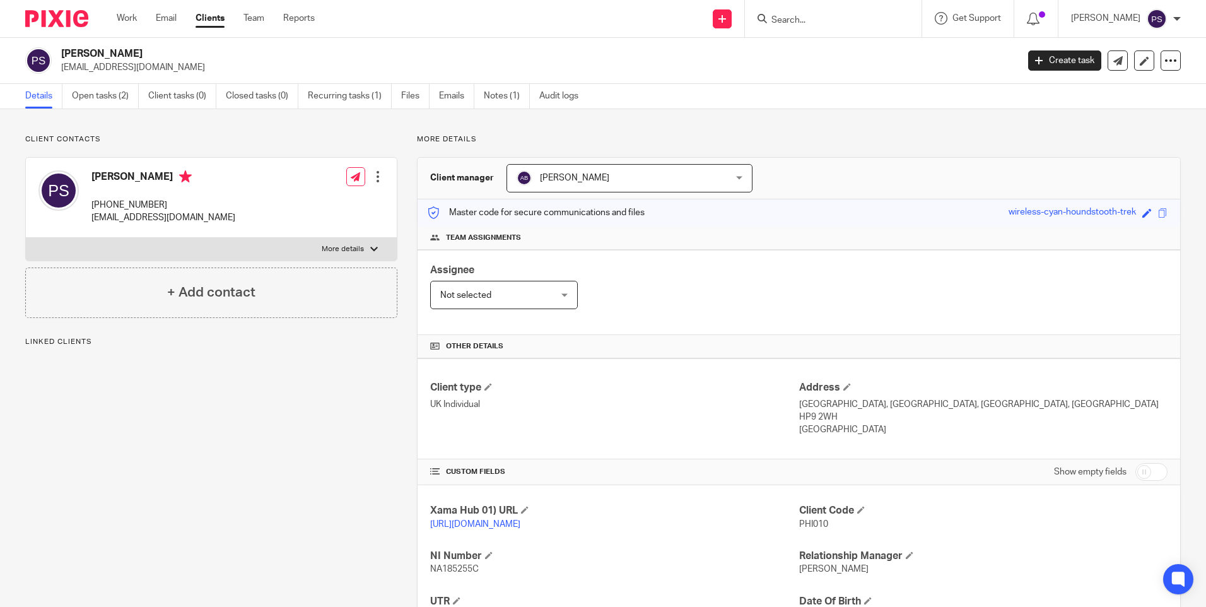
click at [110, 71] on p "[EMAIL_ADDRESS][DOMAIN_NAME]" at bounding box center [535, 67] width 948 height 13
click at [111, 70] on p "[EMAIL_ADDRESS][DOMAIN_NAME]" at bounding box center [535, 67] width 948 height 13
copy main "philippa.sefton@hotmail.com Create task Update from Companies House Export data…"
click at [832, 20] on input "Search" at bounding box center [827, 20] width 114 height 11
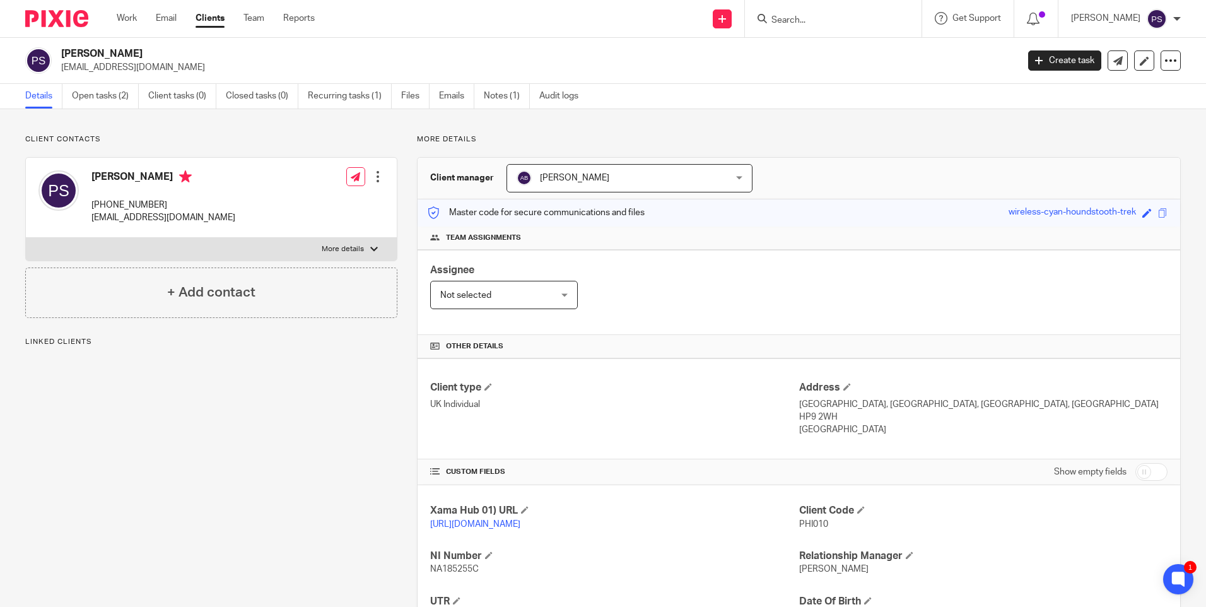
paste input "[EMAIL_ADDRESS][DOMAIN_NAME]"
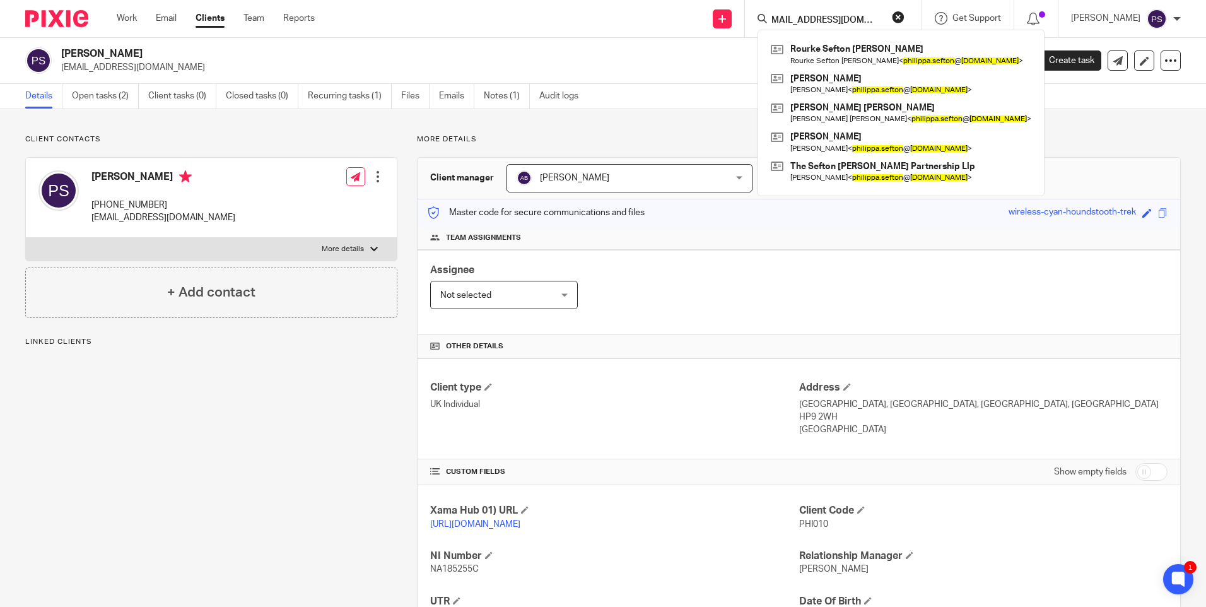
type input "[EMAIL_ADDRESS][DOMAIN_NAME]"
click at [722, 123] on div "Client contacts Philippa Jane Sefton +44 079 198 51013 philippa.sefton@hotmail.…" at bounding box center [603, 432] width 1206 height 647
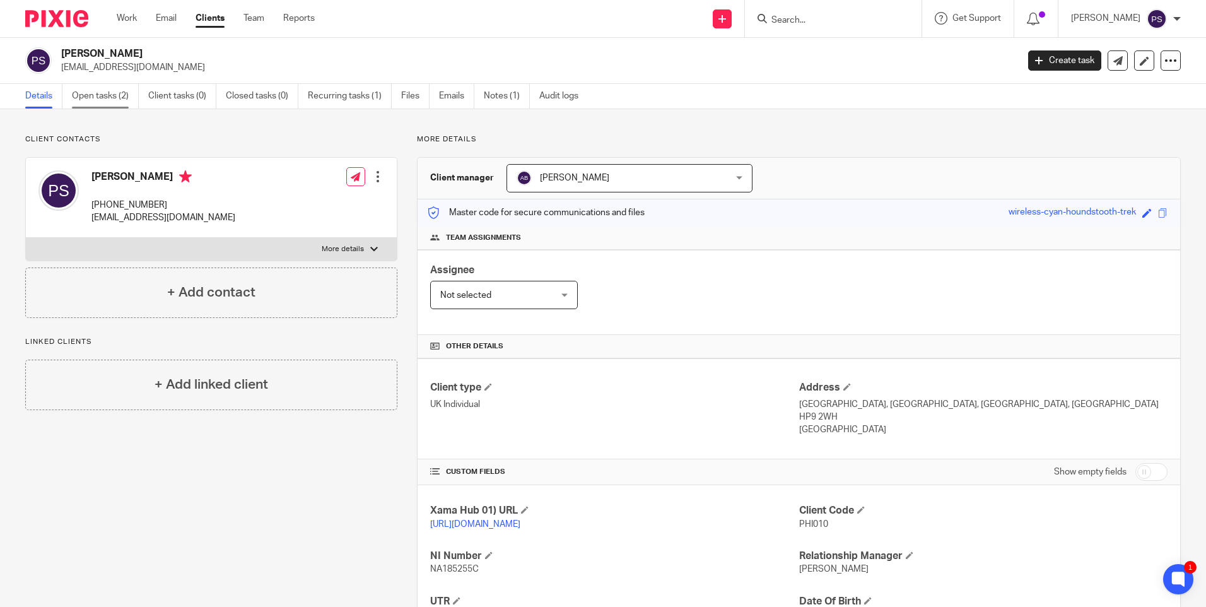
click at [112, 101] on link "Open tasks (2)" at bounding box center [105, 96] width 67 height 25
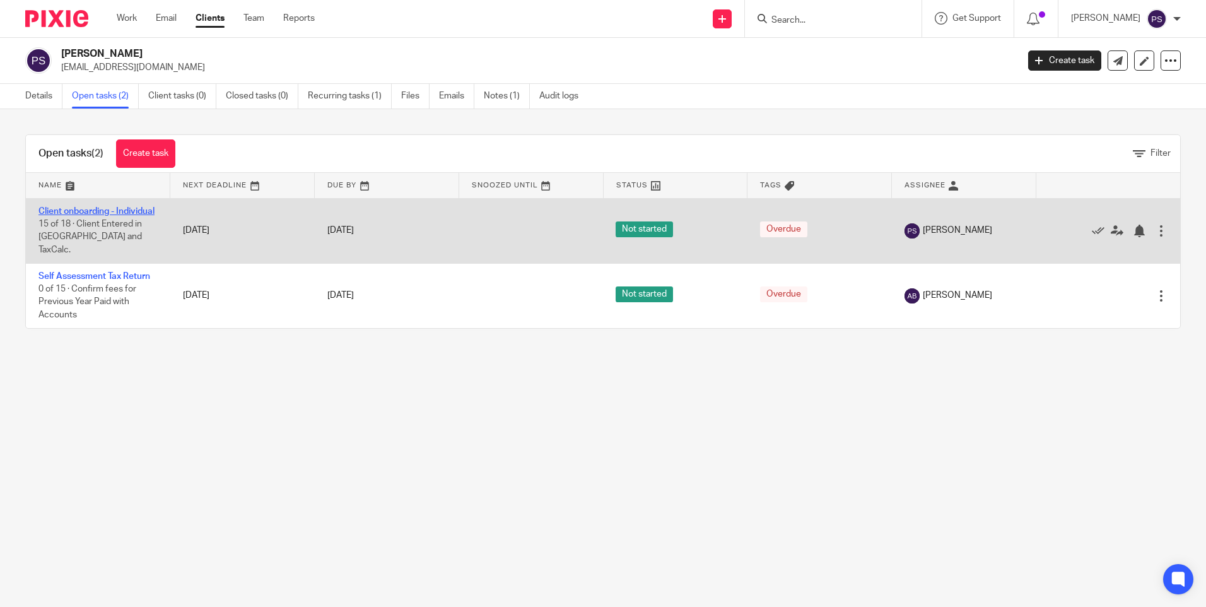
click at [62, 214] on link "Client onboarding - Individual" at bounding box center [96, 211] width 116 height 9
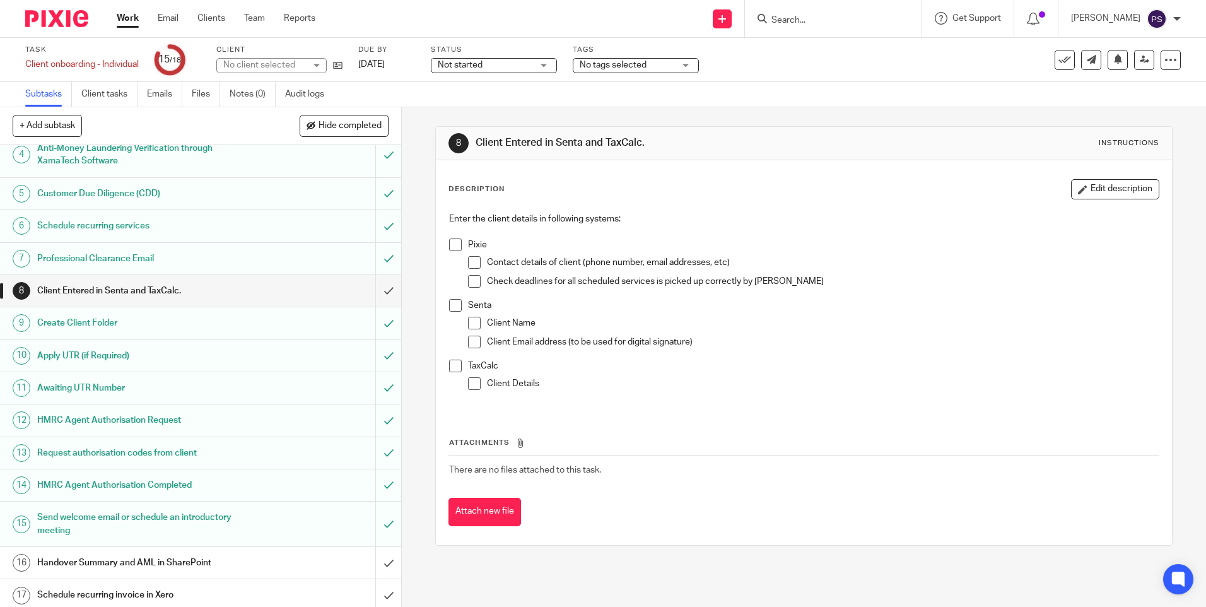
scroll to position [147, 0]
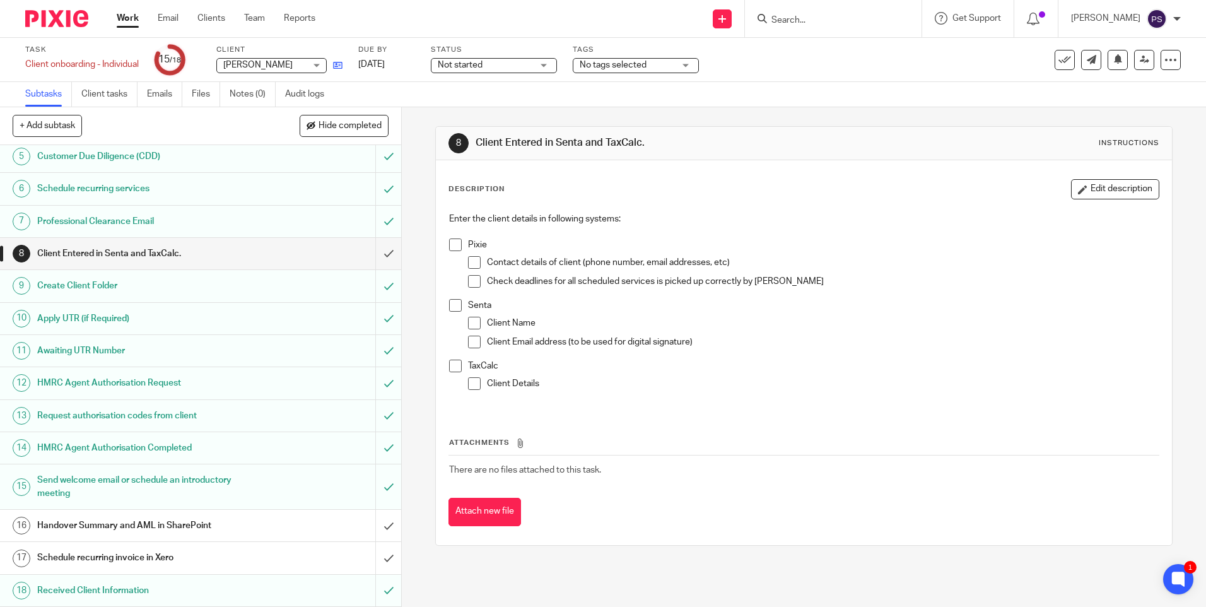
click at [340, 63] on icon at bounding box center [337, 65] width 9 height 9
click at [376, 254] on input "submit" at bounding box center [200, 254] width 401 height 32
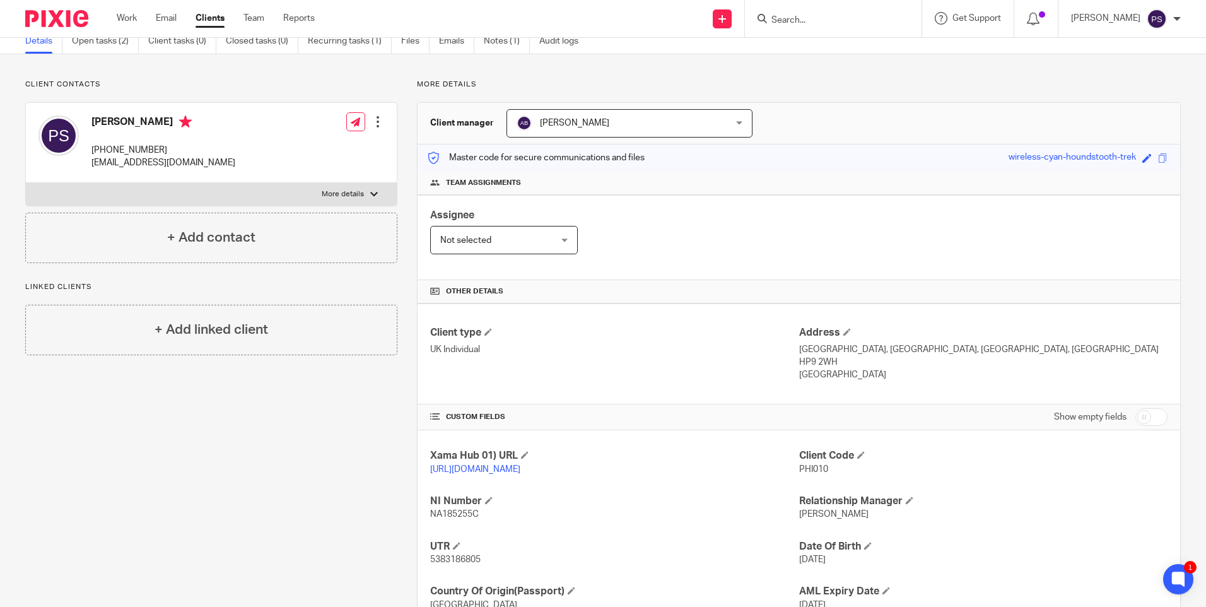
scroll to position [126, 0]
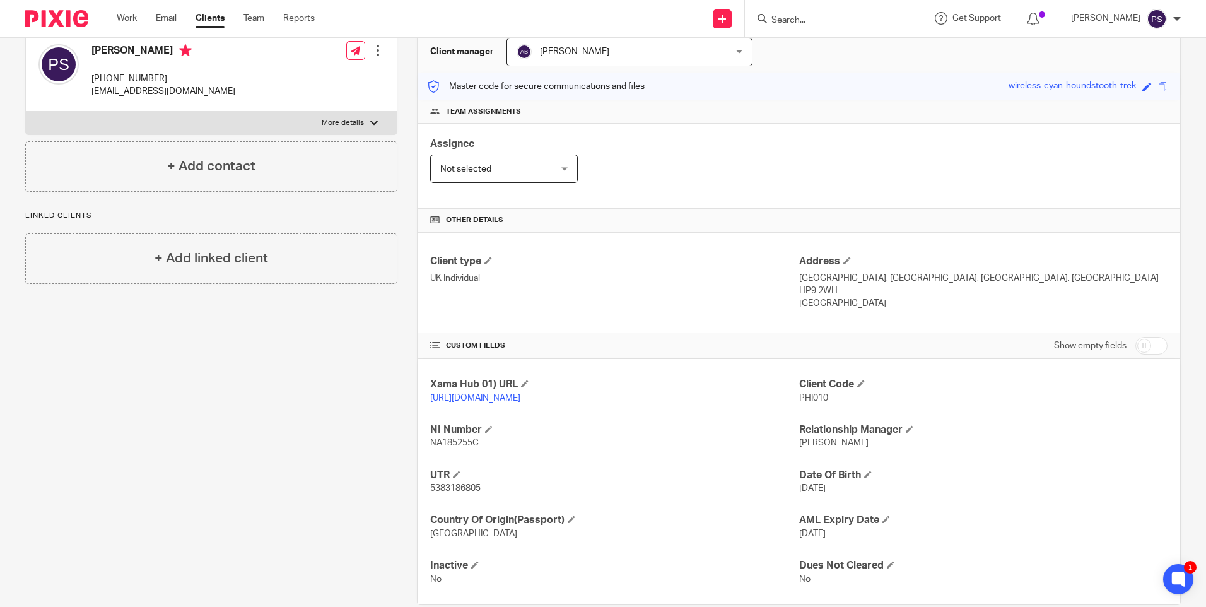
click at [812, 396] on span "PHI010" at bounding box center [813, 397] width 29 height 9
copy span "PHI010"
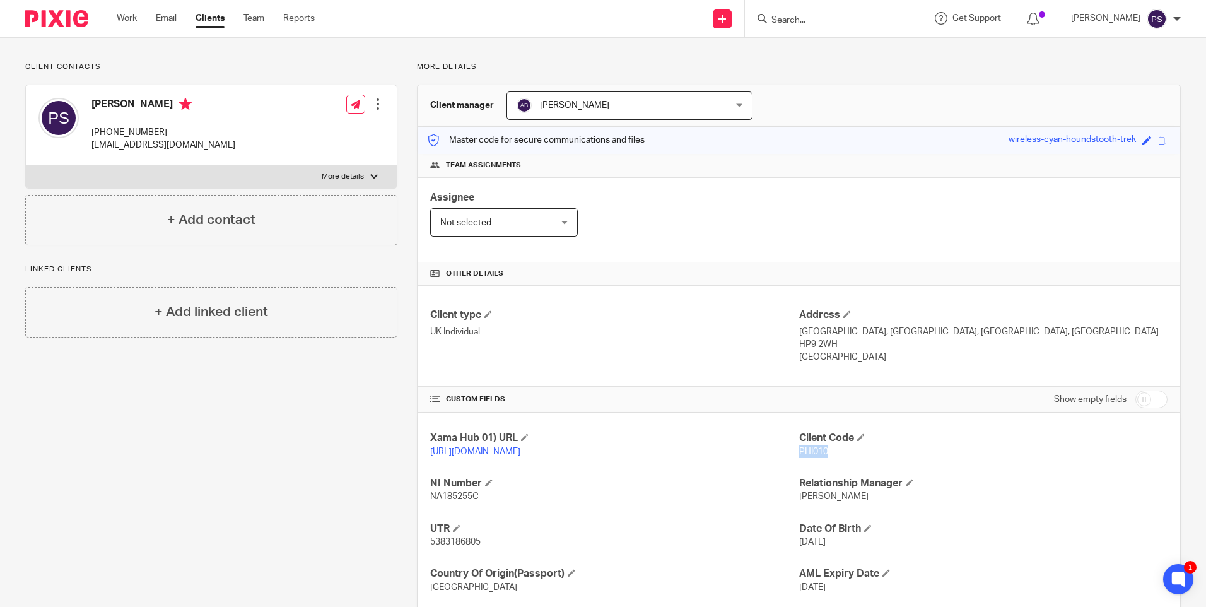
scroll to position [0, 0]
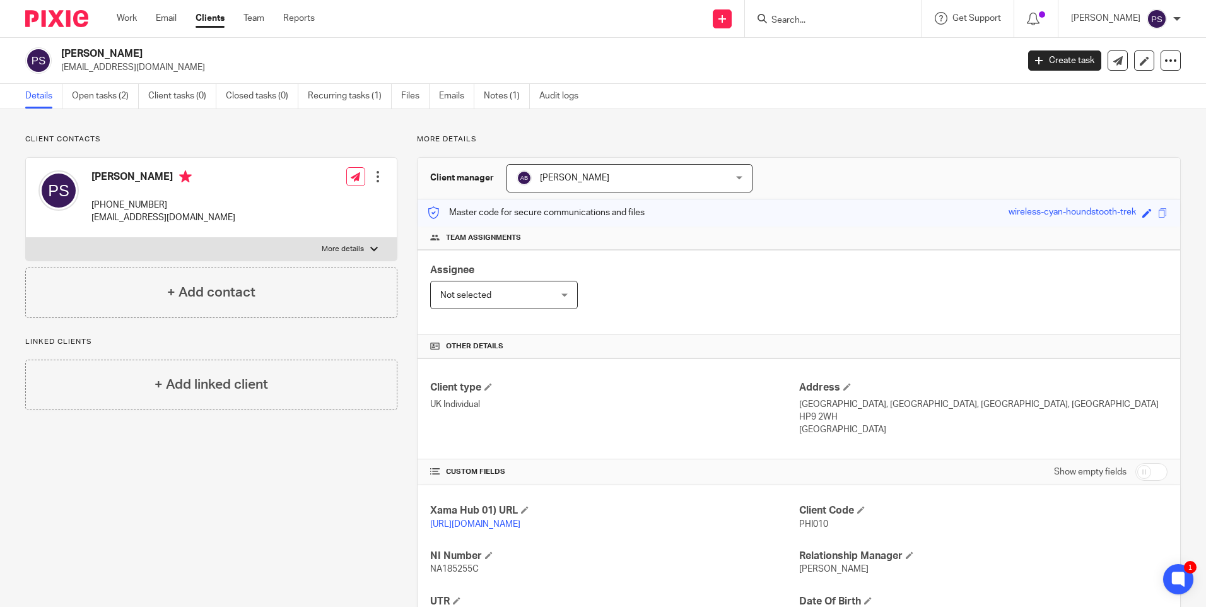
click at [149, 54] on h2 "[PERSON_NAME]" at bounding box center [440, 53] width 758 height 13
copy div "[PERSON_NAME]"
click at [129, 217] on p "[EMAIL_ADDRESS][DOMAIN_NAME]" at bounding box center [163, 217] width 144 height 13
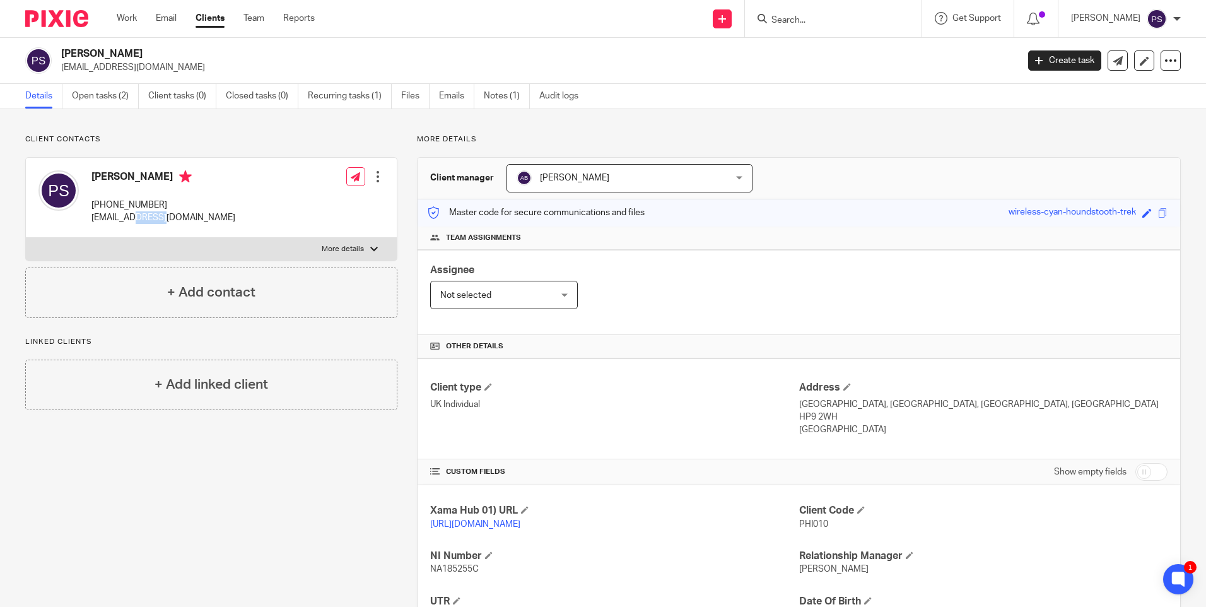
click at [129, 217] on p "philippa.sefton@hotmail.com" at bounding box center [163, 217] width 144 height 13
copy div "philippa.sefton@hotmail.com"
click at [805, 521] on span "PHI010" at bounding box center [813, 524] width 29 height 9
click at [806, 521] on span "PHI010" at bounding box center [813, 524] width 29 height 9
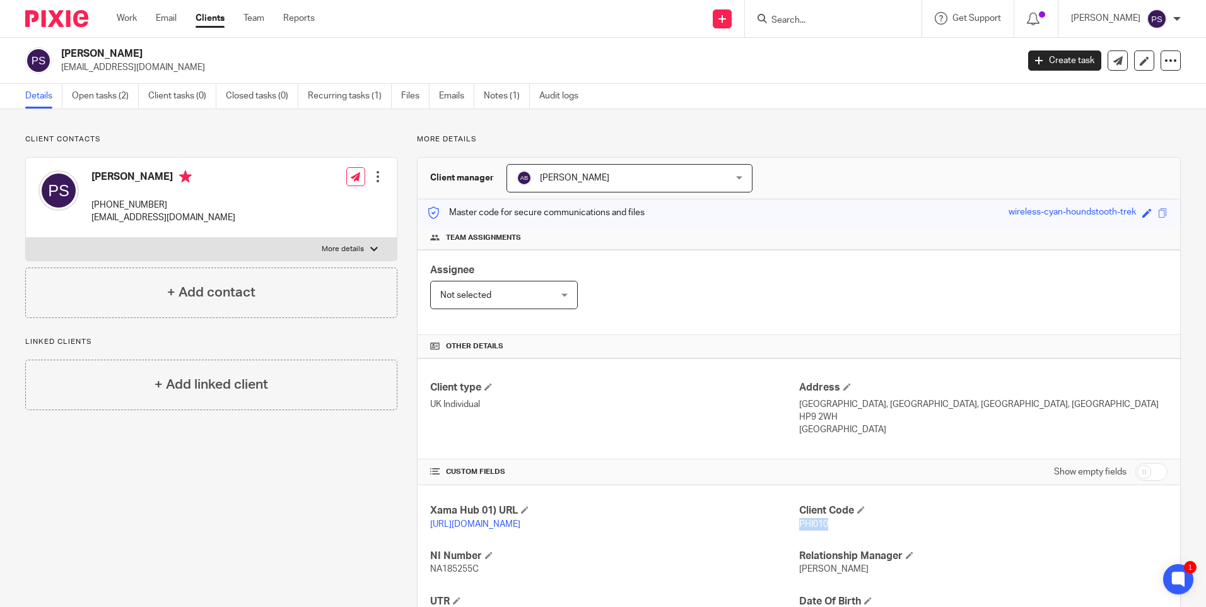
copy span "PHI010"
click at [143, 67] on p "philippa.sefton@hotmail.com" at bounding box center [535, 67] width 948 height 13
copy main "philippa.sefton@hotmail.com Create task Update from Companies House Export data…"
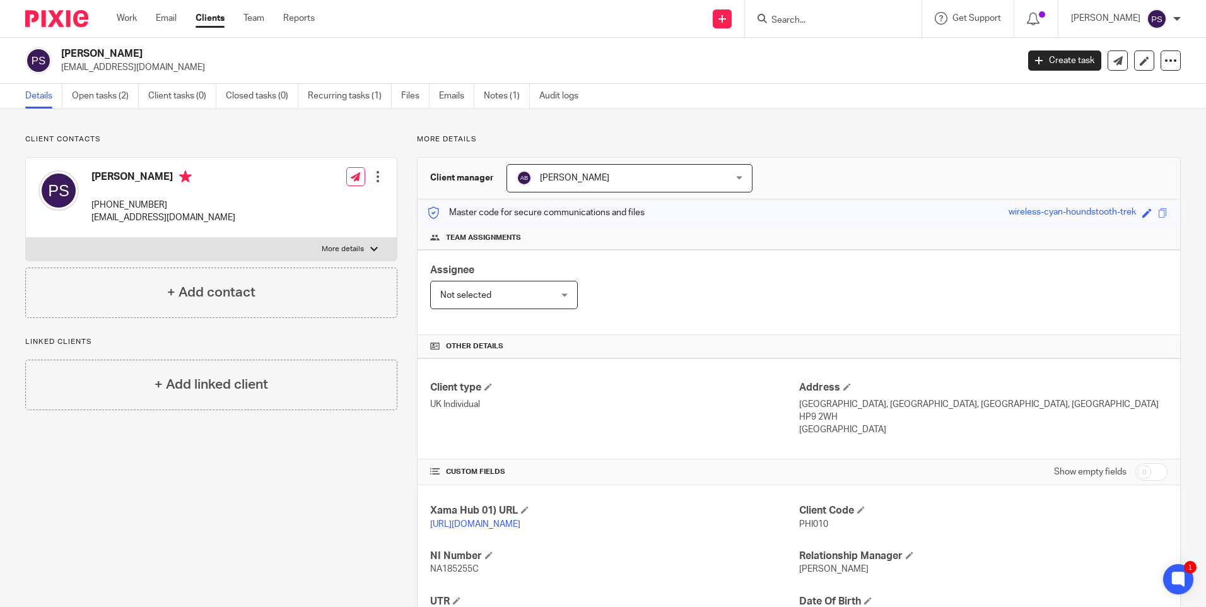
click at [292, 144] on p "Client contacts" at bounding box center [211, 139] width 372 height 10
click at [144, 65] on p "philippa.sefton@hotmail.com" at bounding box center [535, 67] width 948 height 13
copy main "philippa.sefton@hotmail.com Create task Update from Companies House Export data…"
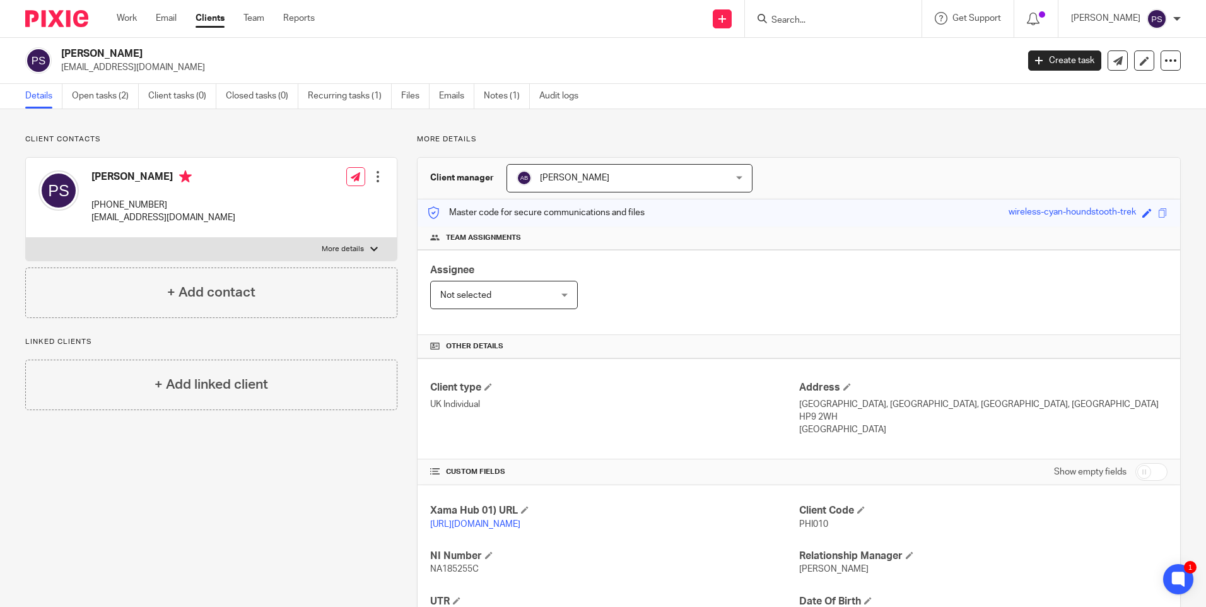
click at [812, 24] on input "Search" at bounding box center [827, 20] width 114 height 11
paste input "philippa.sefton@hotmail.com"
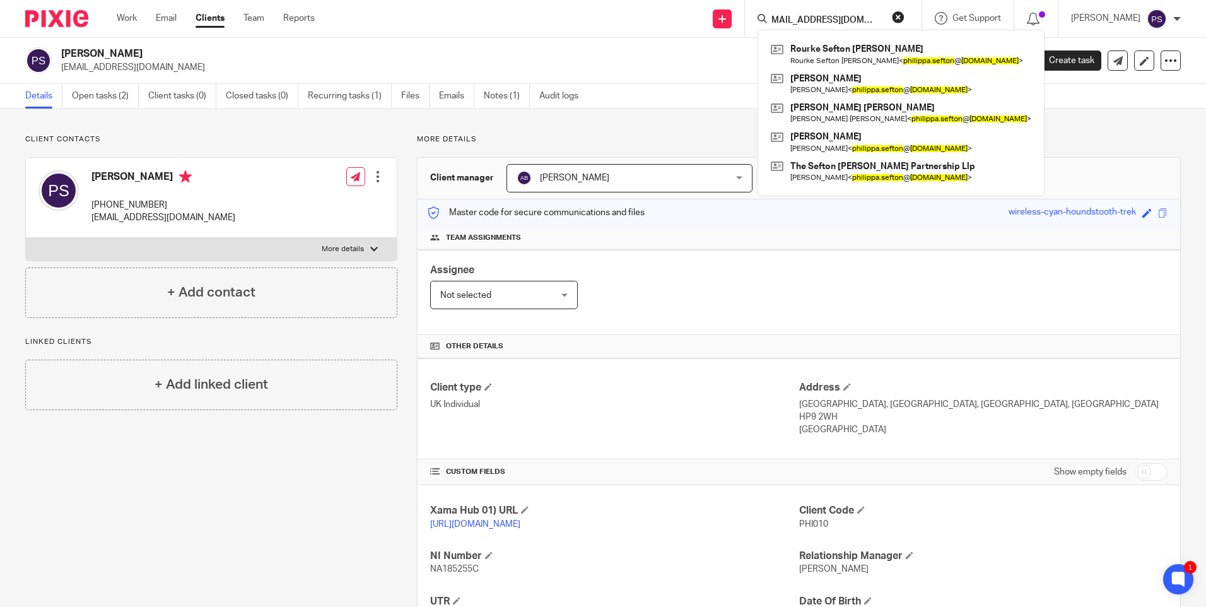
type input "philippa.sefton@hotmail.com"
click at [825, 112] on link at bounding box center [900, 112] width 267 height 29
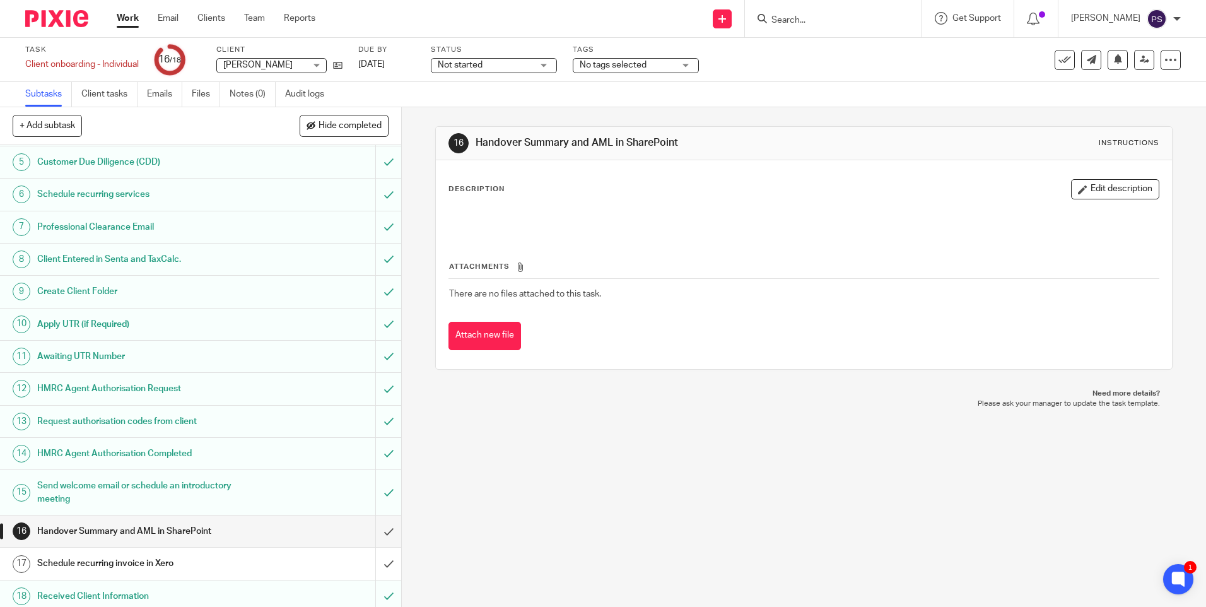
scroll to position [147, 0]
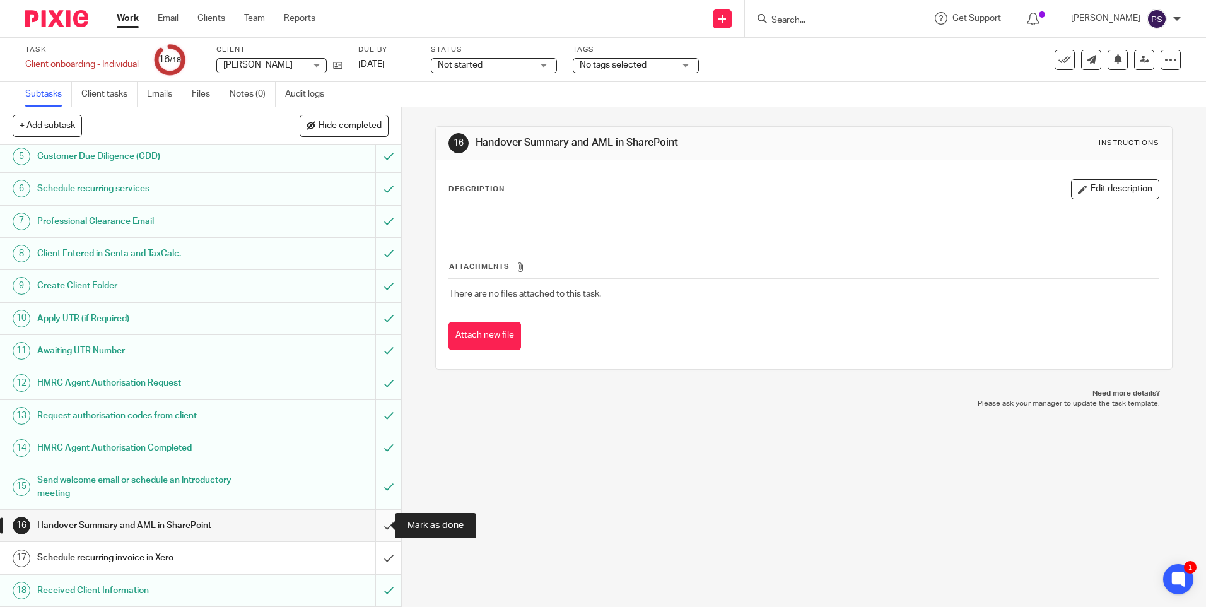
click at [371, 527] on input "submit" at bounding box center [200, 526] width 401 height 32
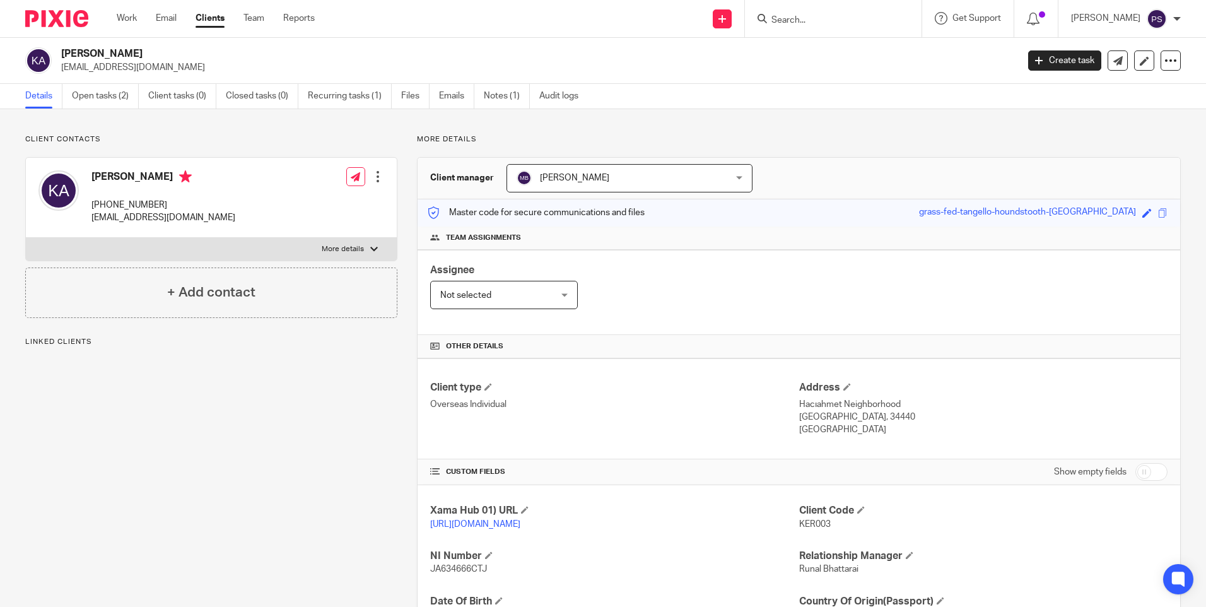
click at [814, 522] on span "KER003" at bounding box center [815, 524] width 32 height 9
copy span "KER003"
click at [103, 74] on div "[PERSON_NAME] [EMAIL_ADDRESS][DOMAIN_NAME] Create task Update from Companies Ho…" at bounding box center [603, 61] width 1206 height 46
click at [103, 88] on link "Open tasks (2)" at bounding box center [105, 96] width 67 height 25
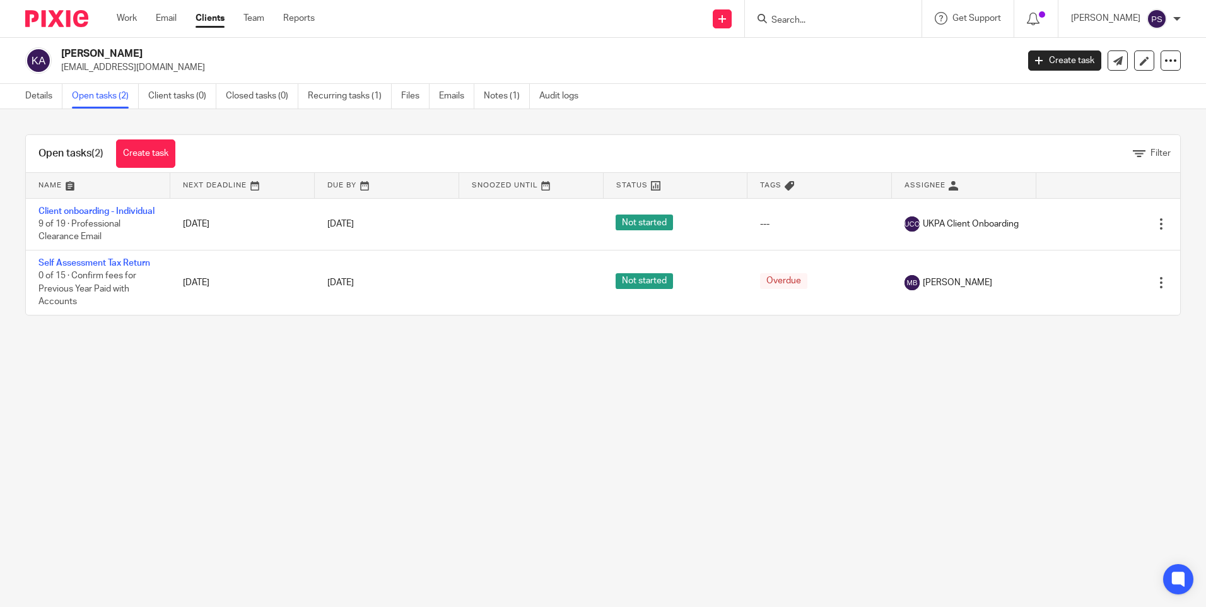
click at [47, 98] on link "Details" at bounding box center [43, 96] width 37 height 25
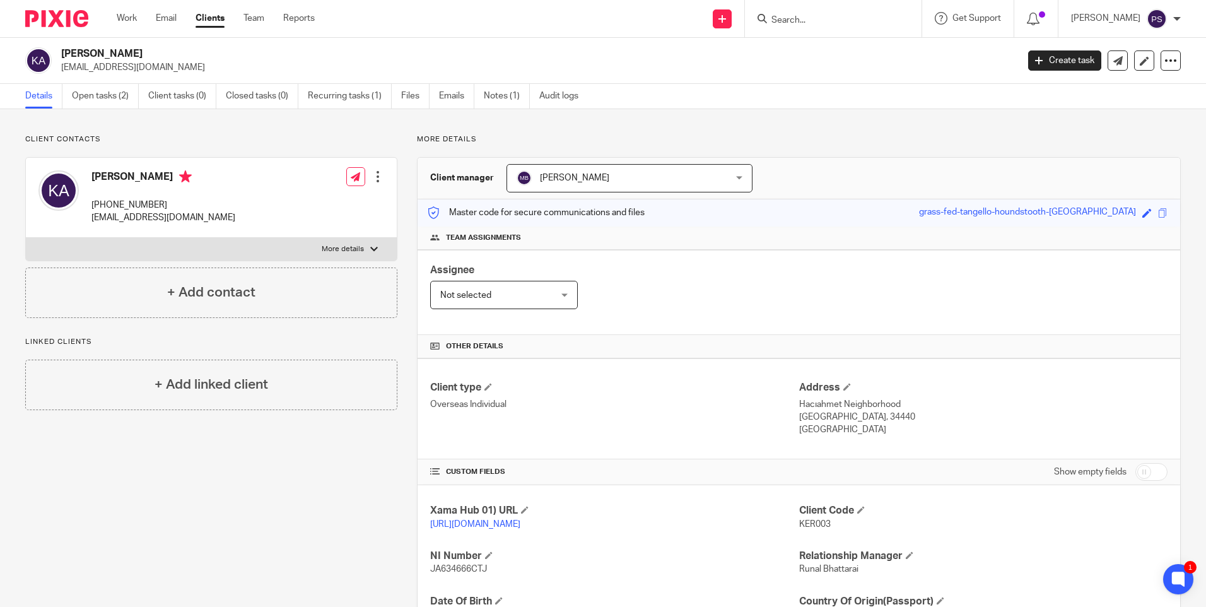
click at [92, 51] on h2 "Kerim Alp" at bounding box center [440, 53] width 758 height 13
copy div "Kerim Alp"
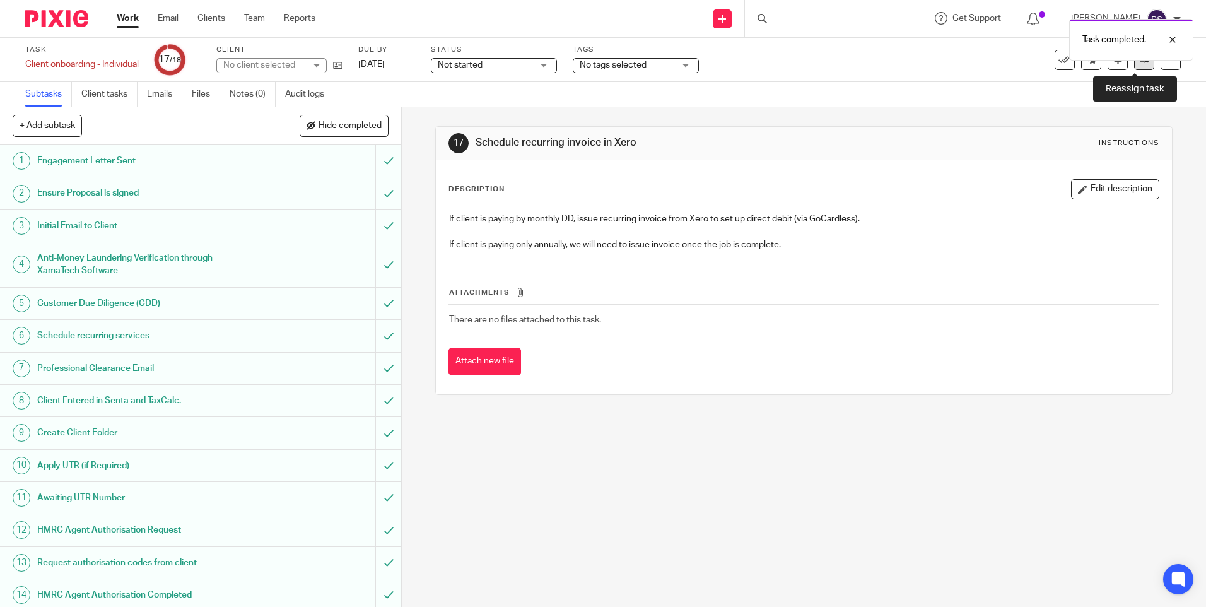
click at [1136, 64] on link at bounding box center [1144, 60] width 20 height 20
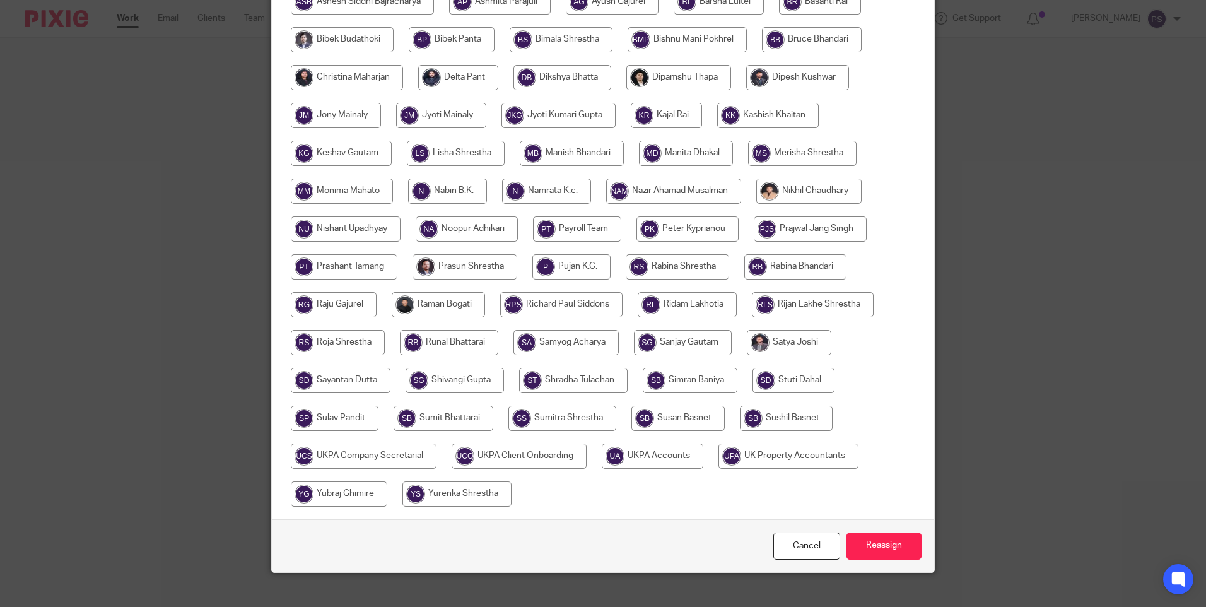
scroll to position [332, 0]
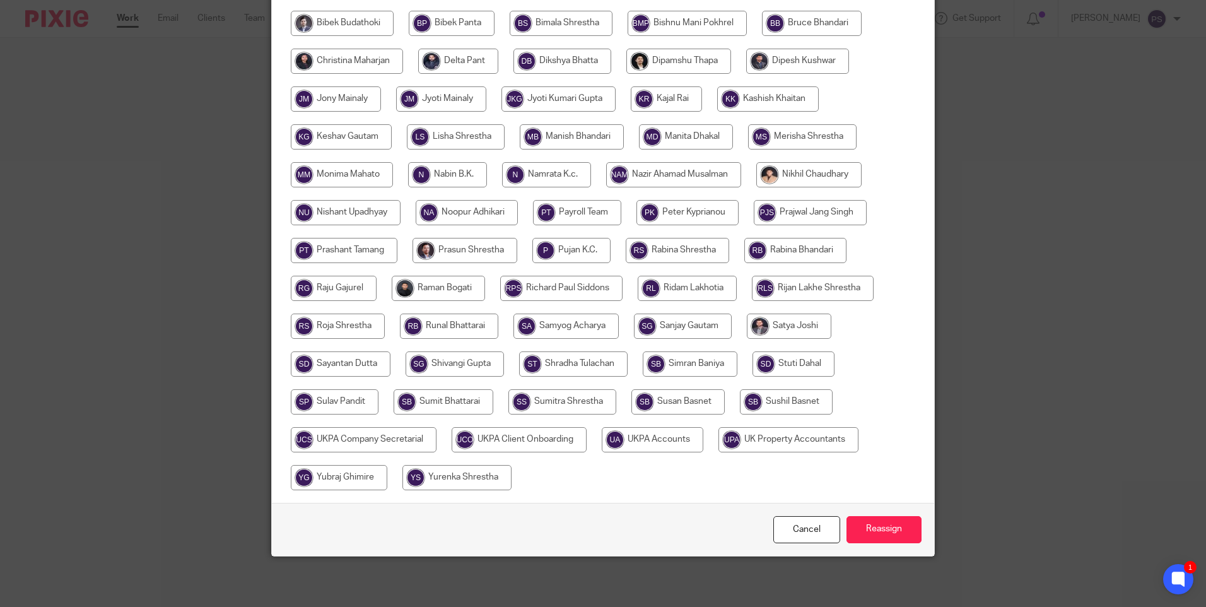
click at [628, 432] on input "radio" at bounding box center [653, 439] width 102 height 25
radio input "true"
click at [862, 529] on input "Reassign" at bounding box center [883, 529] width 75 height 27
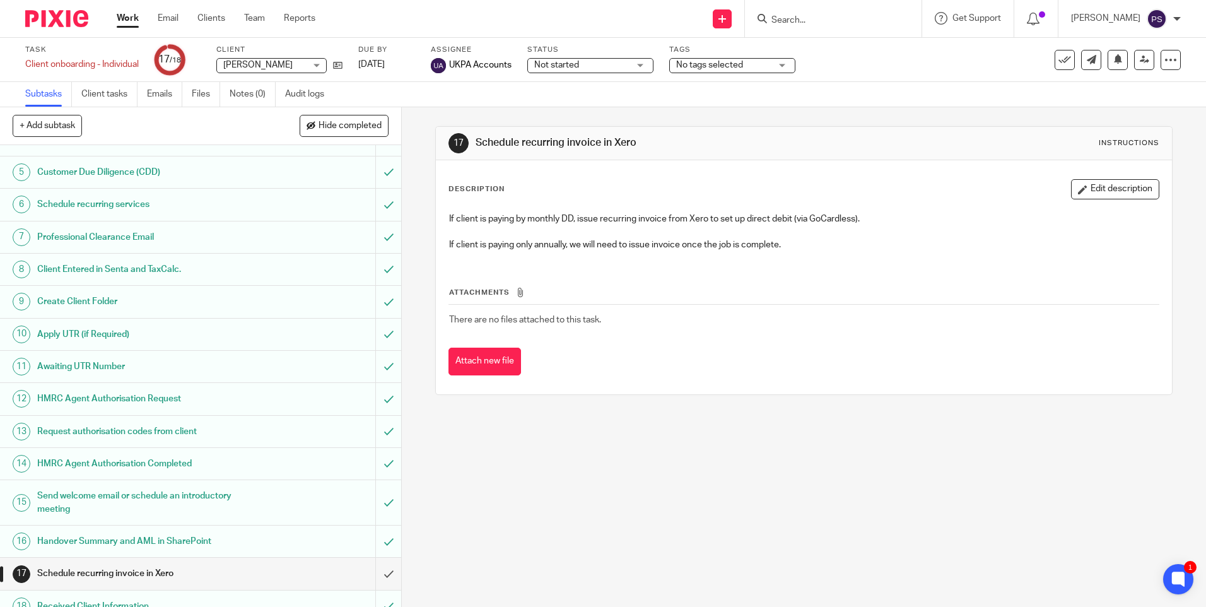
scroll to position [147, 0]
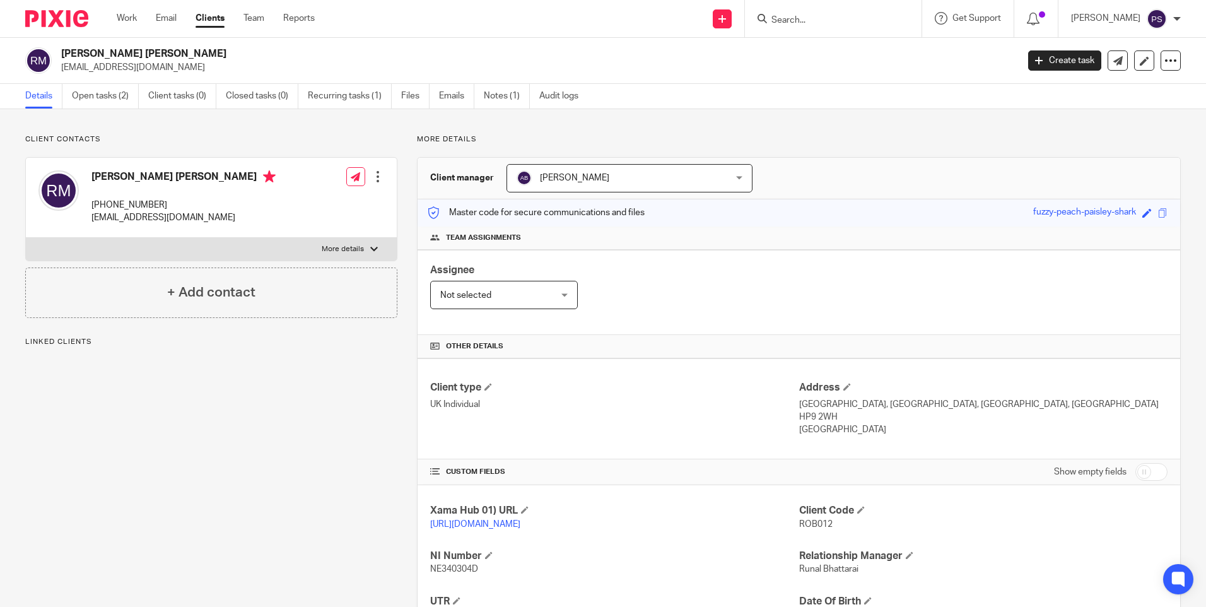
click at [133, 131] on div "Client contacts Robert Trevelyan Minns +44 079 198 51013 philippa.sefton@hotmai…" at bounding box center [603, 432] width 1206 height 647
click at [94, 96] on link "Open tasks (2)" at bounding box center [105, 96] width 67 height 25
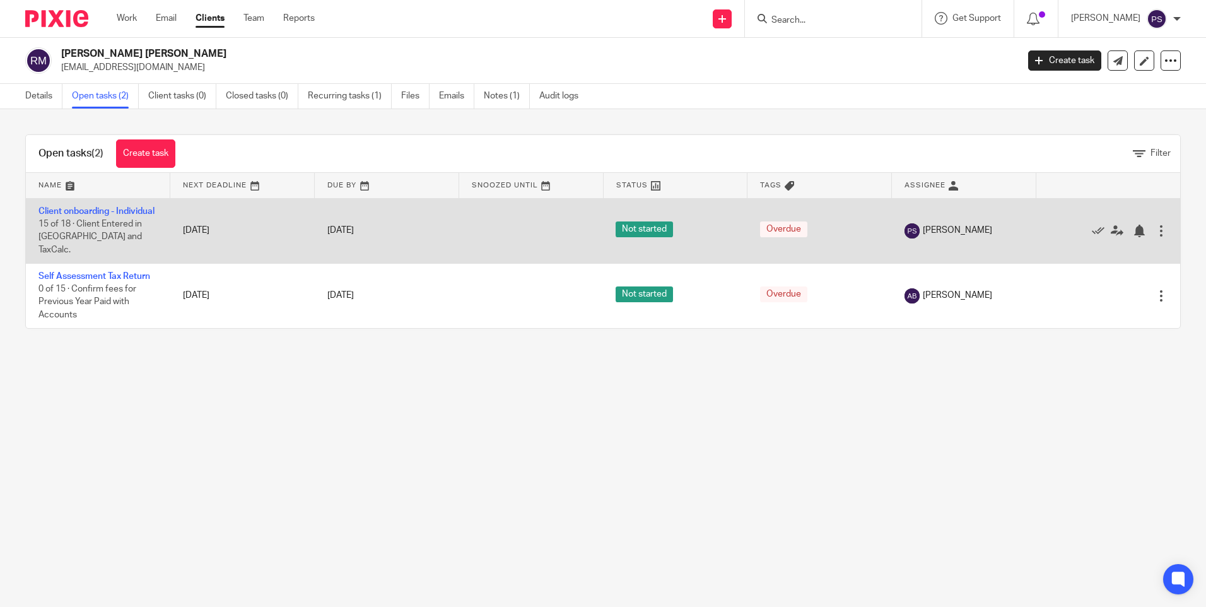
click at [57, 217] on td "Client onboarding - Individual 15 of 18 · Client Entered in [GEOGRAPHIC_DATA] a…" at bounding box center [98, 230] width 144 height 65
click at [61, 208] on link "Client onboarding - Individual" at bounding box center [96, 211] width 116 height 9
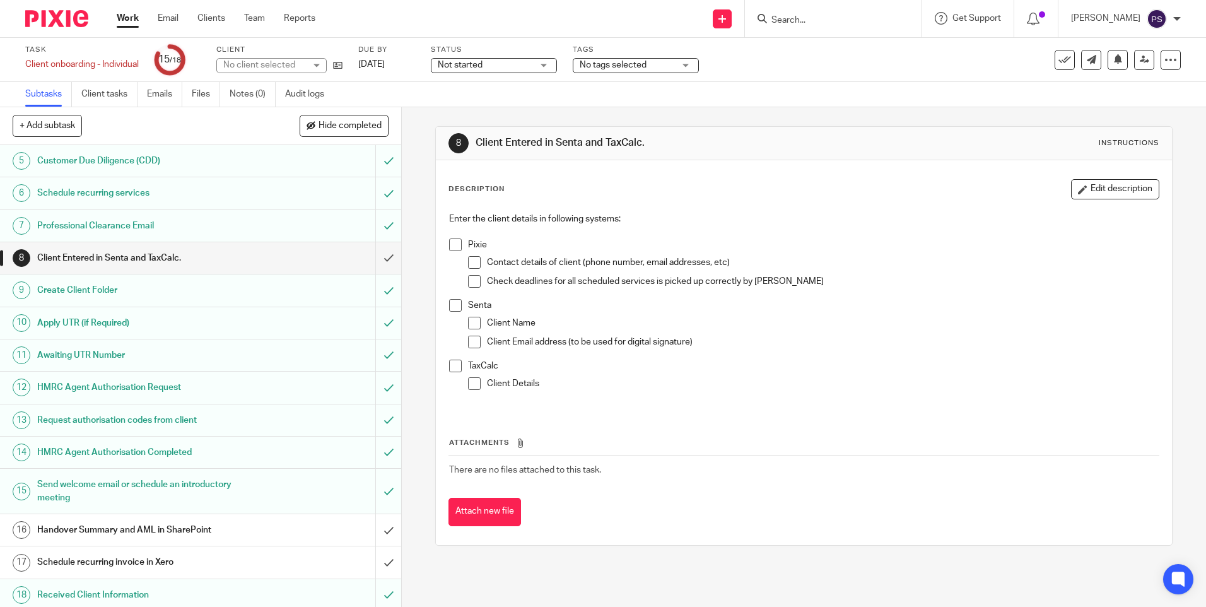
scroll to position [147, 0]
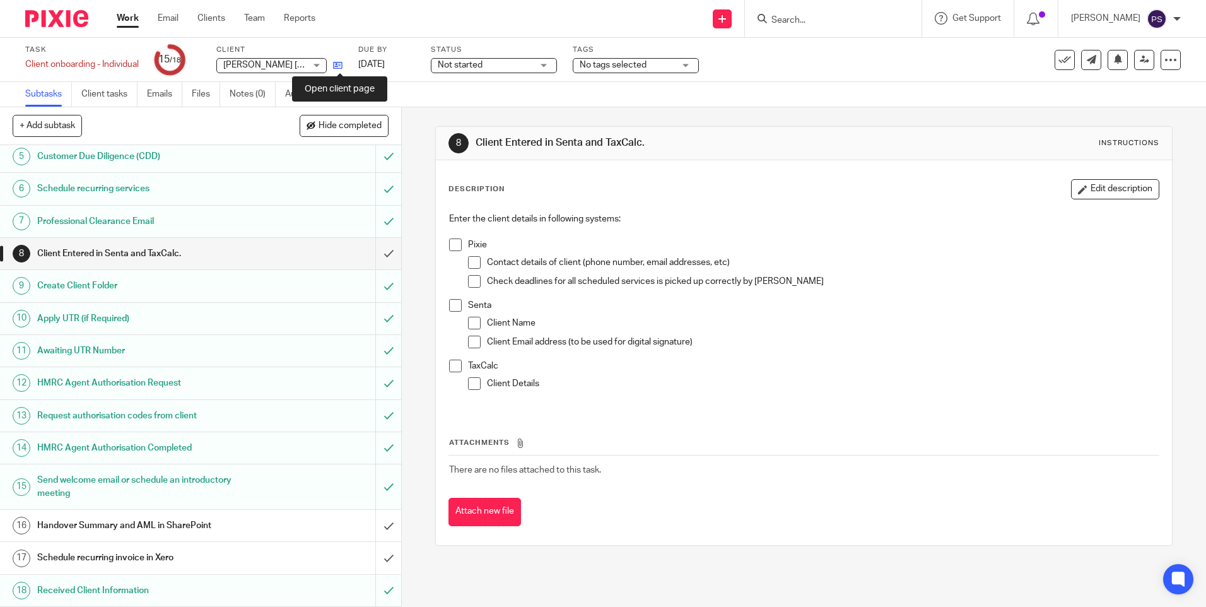
click at [339, 66] on icon at bounding box center [337, 65] width 9 height 9
click at [369, 249] on input "submit" at bounding box center [200, 254] width 401 height 32
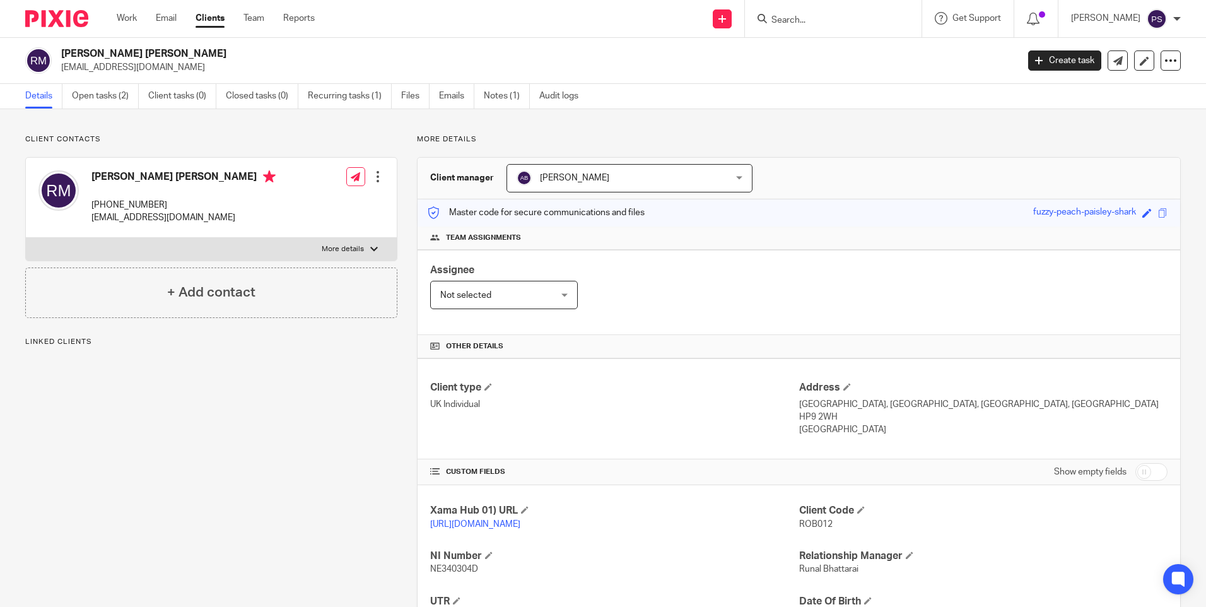
click at [819, 527] on span "ROB012" at bounding box center [815, 524] width 33 height 9
copy span "ROB012"
click at [1010, 311] on div "Assignee Not selected Not selected Not selected [PERSON_NAME] [PERSON_NAME] [PE…" at bounding box center [798, 292] width 762 height 85
click at [156, 55] on h2 "[PERSON_NAME] [PERSON_NAME]" at bounding box center [440, 53] width 758 height 13
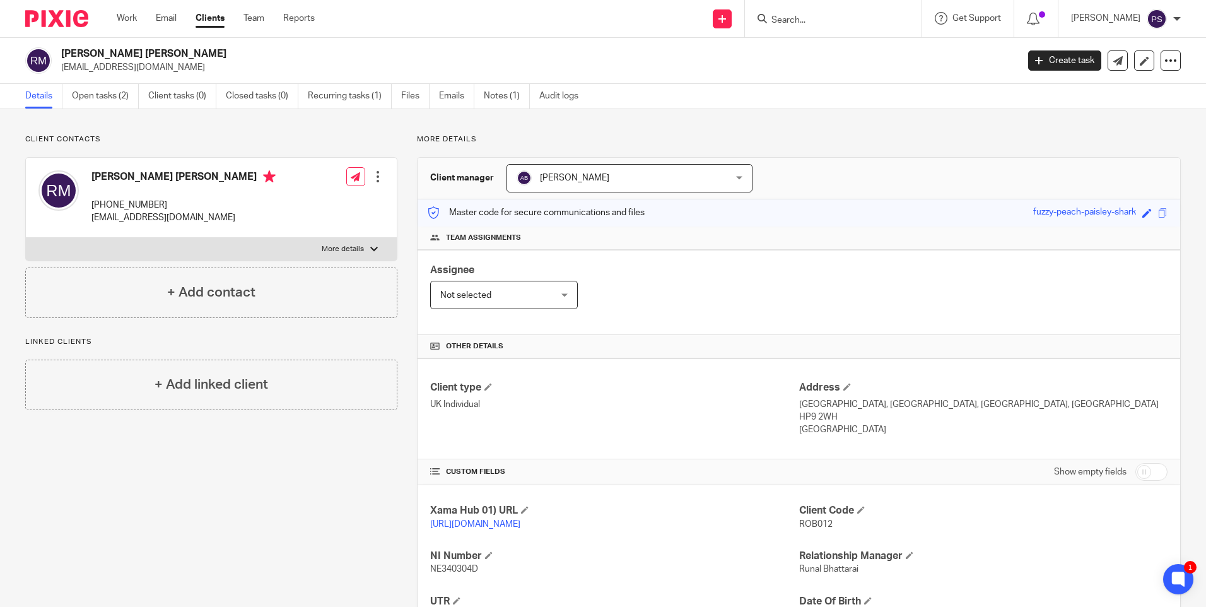
click at [156, 55] on h2 "[PERSON_NAME] [PERSON_NAME]" at bounding box center [440, 53] width 758 height 13
copy div "[PERSON_NAME] [PERSON_NAME]"
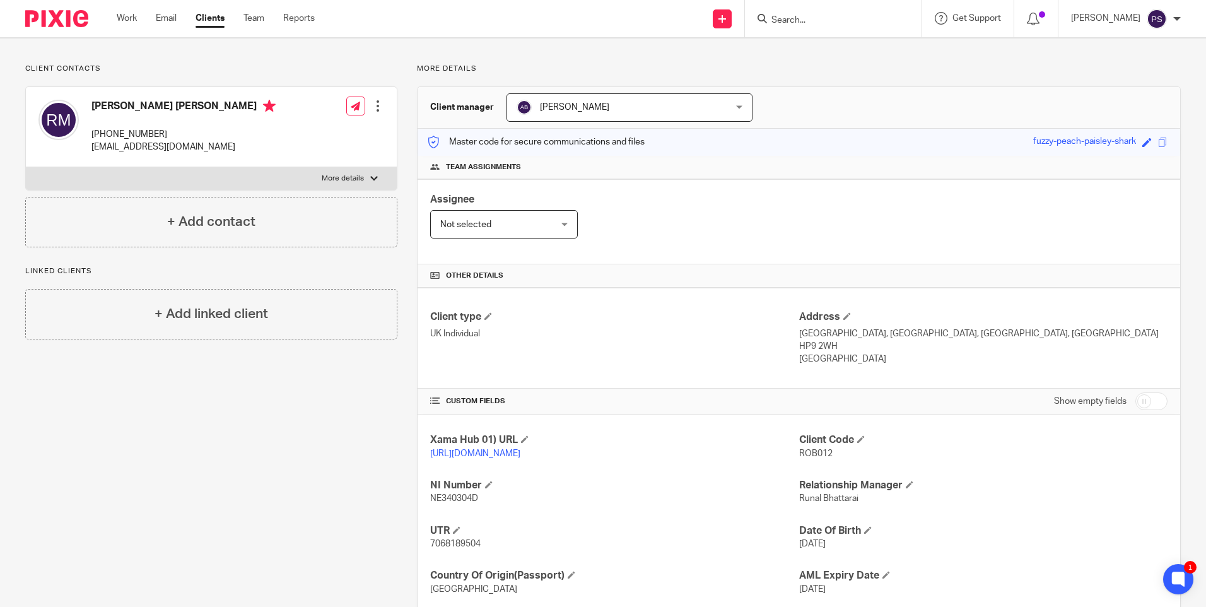
scroll to position [162, 0]
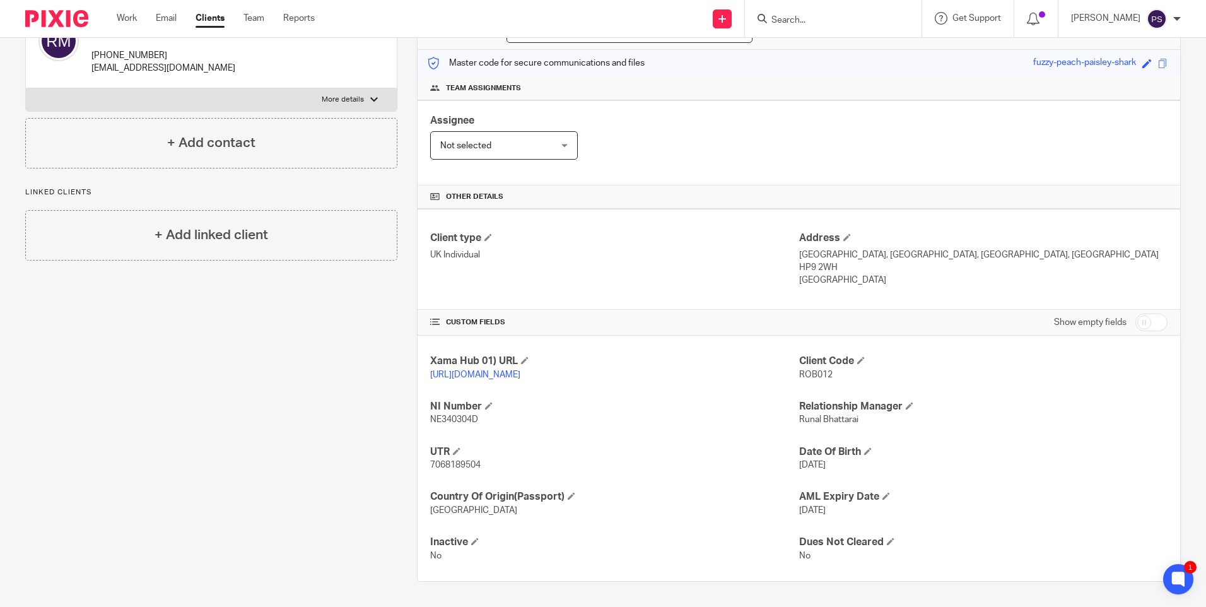
click at [436, 463] on span "7068189504" at bounding box center [455, 464] width 50 height 9
copy span "7068189504"
click at [445, 417] on span "NE340304D" at bounding box center [454, 419] width 48 height 9
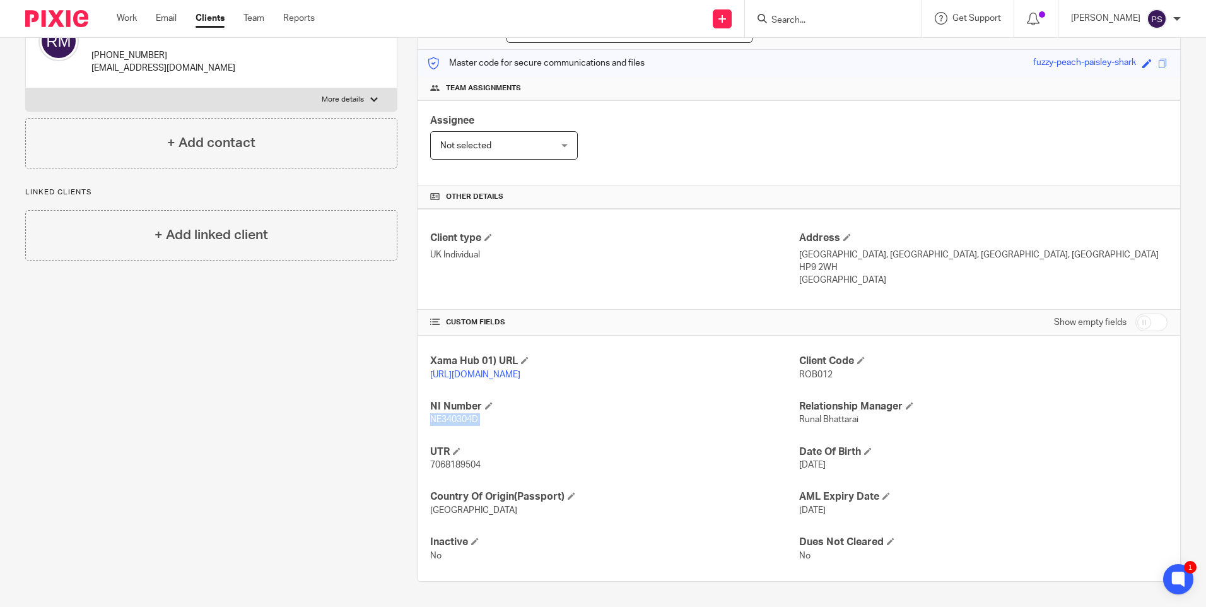
click at [445, 417] on span "NE340304D" at bounding box center [454, 419] width 48 height 9
copy p "NE340304D"
drag, startPoint x: 791, startPoint y: 242, endPoint x: 851, endPoint y: 245, distance: 60.6
click at [851, 245] on div "Client type UK Individual Address The [GEOGRAPHIC_DATA], [GEOGRAPHIC_DATA], [GE…" at bounding box center [798, 259] width 762 height 101
drag, startPoint x: 851, startPoint y: 245, endPoint x: 832, endPoint y: 242, distance: 19.3
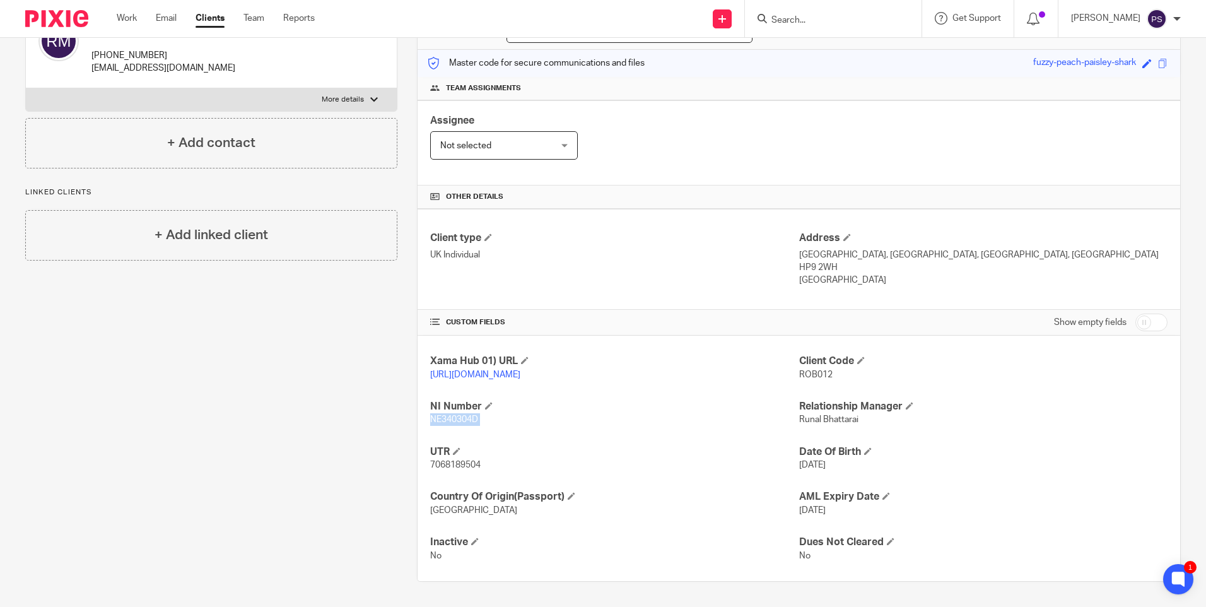
click at [832, 248] on p "[GEOGRAPHIC_DATA], [GEOGRAPHIC_DATA], [GEOGRAPHIC_DATA], [GEOGRAPHIC_DATA]" at bounding box center [983, 254] width 368 height 13
drag, startPoint x: 793, startPoint y: 245, endPoint x: 852, endPoint y: 245, distance: 59.3
click at [852, 248] on p "[GEOGRAPHIC_DATA], [GEOGRAPHIC_DATA], [GEOGRAPHIC_DATA], [GEOGRAPHIC_DATA]" at bounding box center [983, 254] width 368 height 13
copy p "The Great Barn"
drag, startPoint x: 854, startPoint y: 242, endPoint x: 893, endPoint y: 244, distance: 38.5
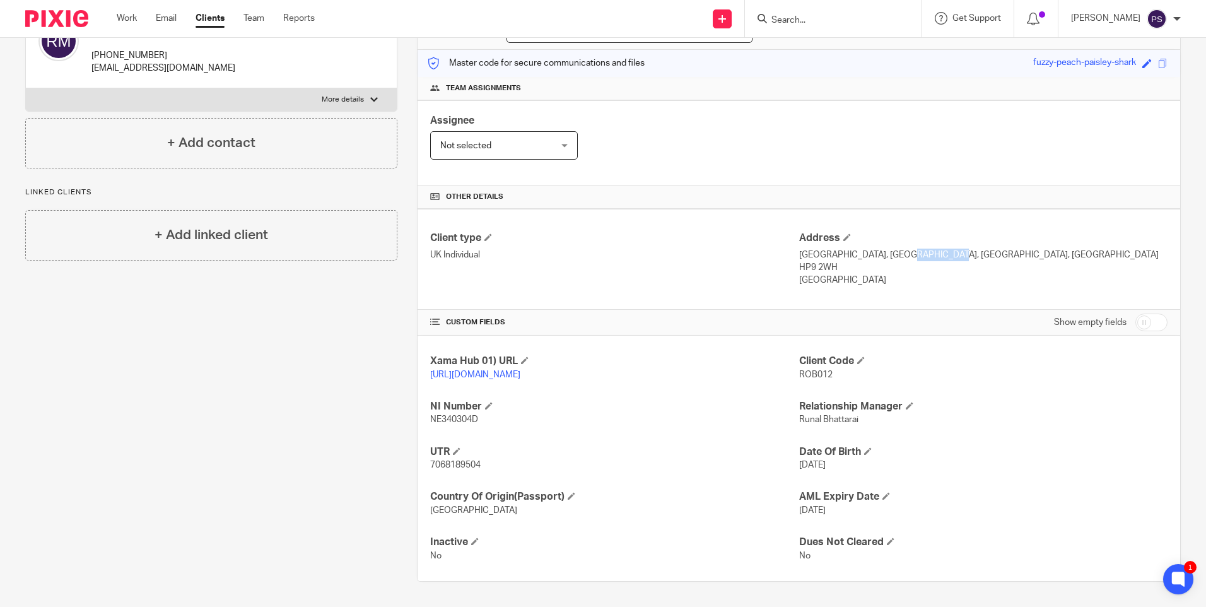
click at [893, 248] on p "[GEOGRAPHIC_DATA], [GEOGRAPHIC_DATA], [GEOGRAPHIC_DATA], [GEOGRAPHIC_DATA]" at bounding box center [983, 254] width 368 height 13
copy p "[GEOGRAPHIC_DATA]"
drag, startPoint x: 899, startPoint y: 240, endPoint x: 950, endPoint y: 243, distance: 51.2
click at [950, 248] on p "[GEOGRAPHIC_DATA], [GEOGRAPHIC_DATA], [GEOGRAPHIC_DATA], [GEOGRAPHIC_DATA]" at bounding box center [983, 254] width 368 height 13
copy p "Beaconsfield"
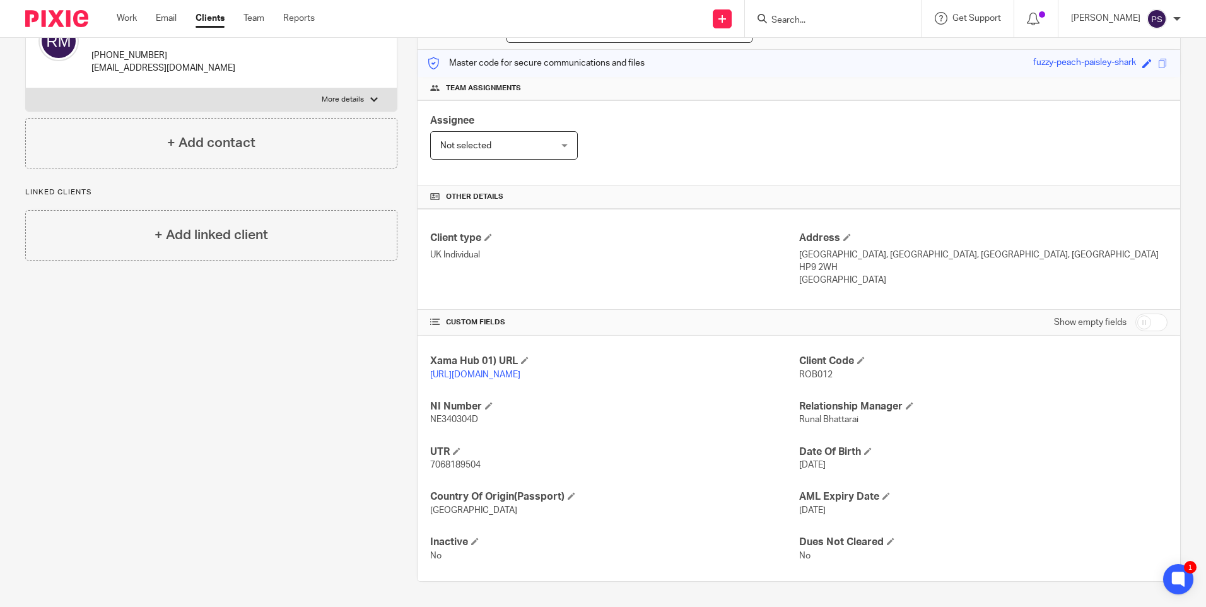
click at [961, 248] on p "[GEOGRAPHIC_DATA], [GEOGRAPHIC_DATA], [GEOGRAPHIC_DATA], [GEOGRAPHIC_DATA]" at bounding box center [983, 254] width 368 height 13
click at [961, 248] on p "The Great Barn, Park Lane, Beaconsfield, Bucks" at bounding box center [983, 254] width 368 height 13
copy p "Bucks"
click at [820, 261] on p "HP9 2WH" at bounding box center [983, 267] width 368 height 13
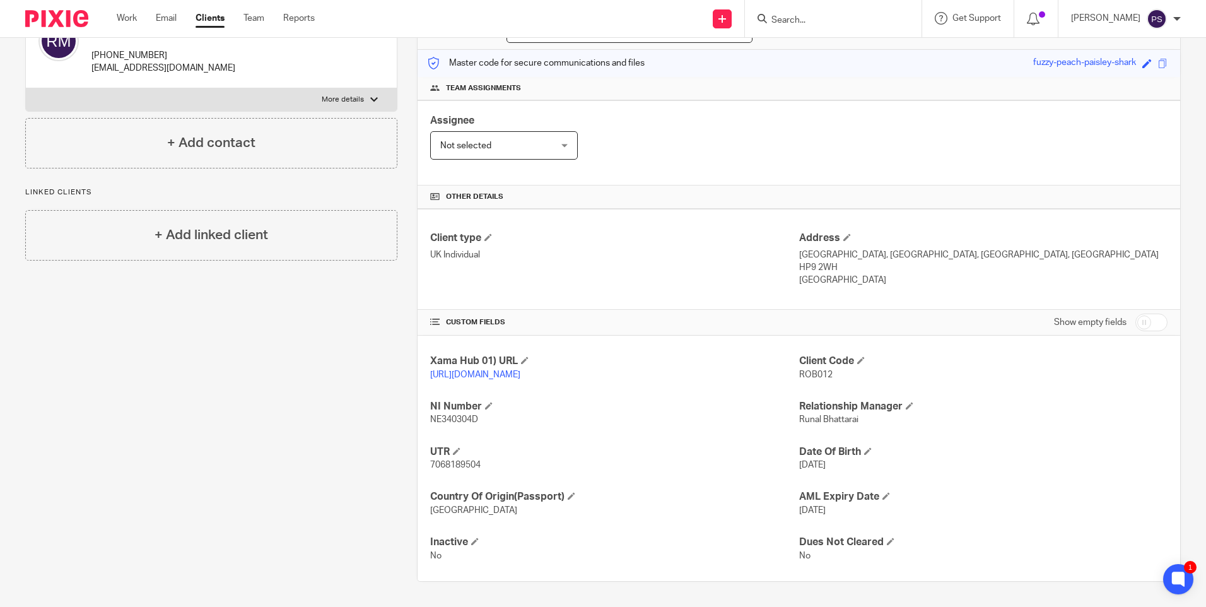
click at [820, 261] on p "HP9 2WH" at bounding box center [983, 267] width 368 height 13
copy div "HP9 2WH"
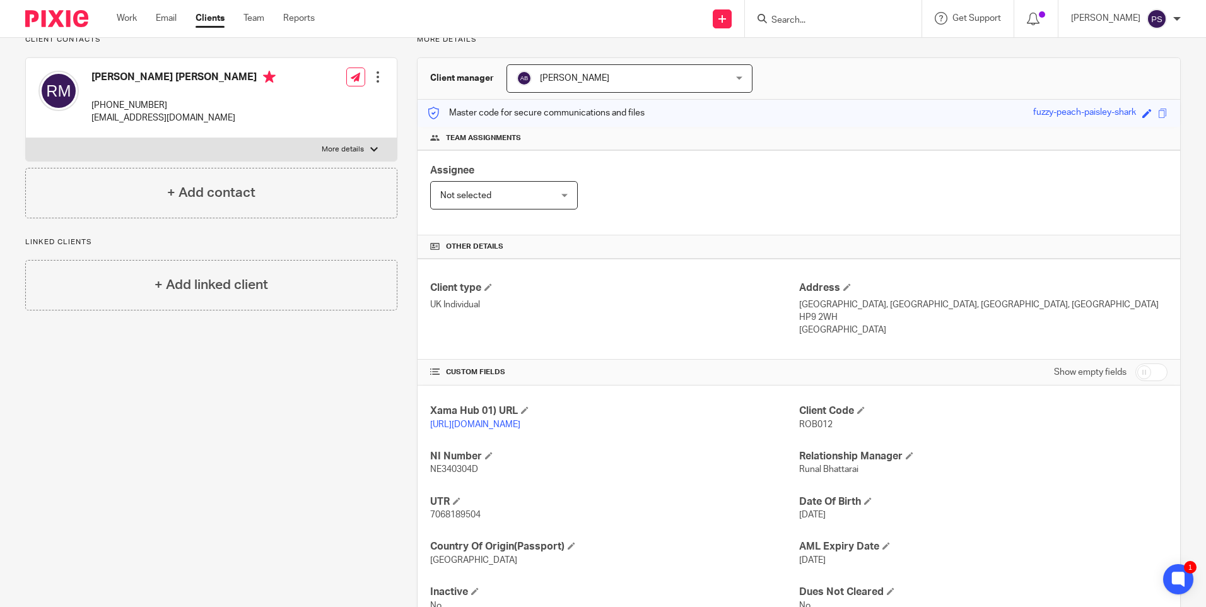
scroll to position [0, 0]
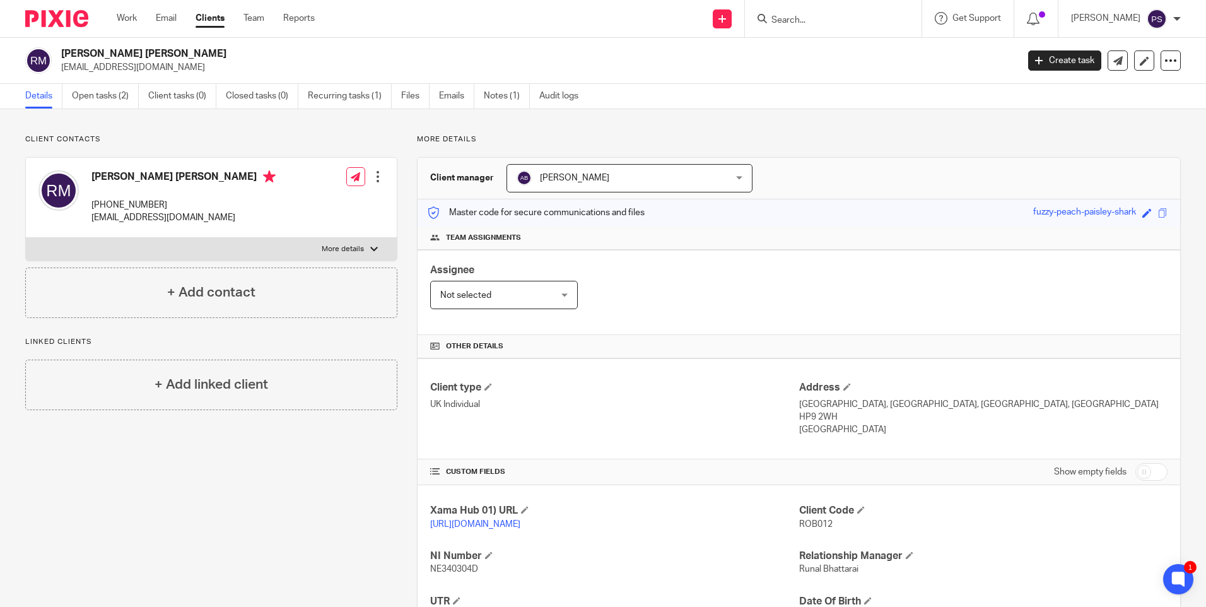
click at [134, 203] on p "+44 079 198 51013" at bounding box center [183, 205] width 184 height 13
copy div "+44 079 198 51013"
click at [138, 218] on p "philippa.sefton@hotmail.com" at bounding box center [183, 217] width 184 height 13
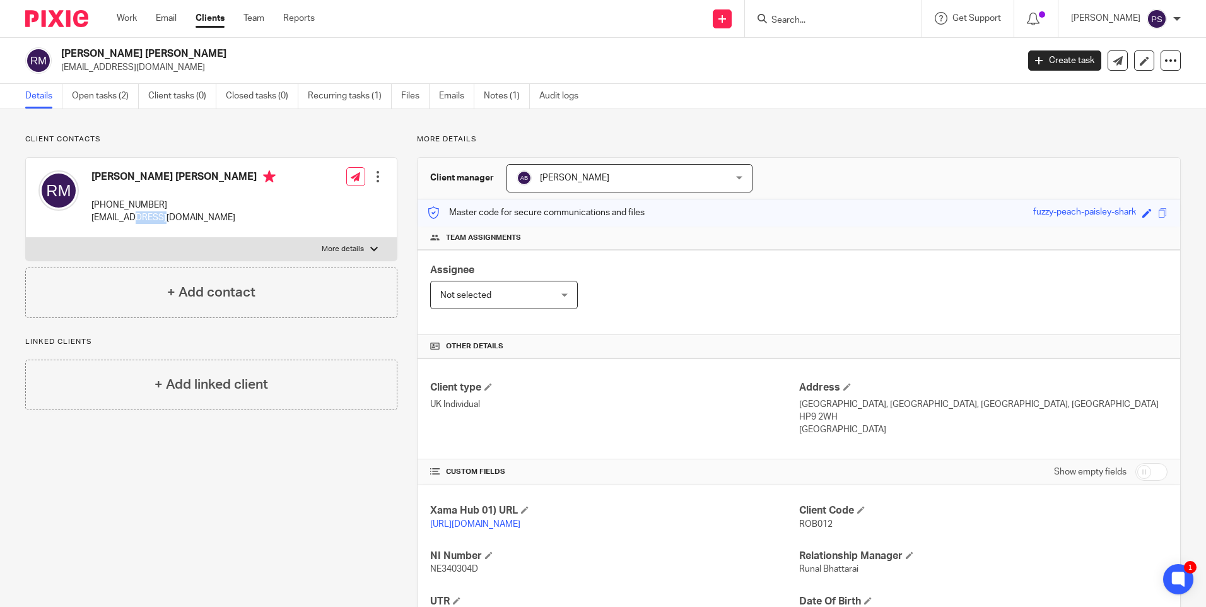
click at [139, 218] on p "philippa.sefton@hotmail.com" at bounding box center [183, 217] width 184 height 13
drag, startPoint x: 139, startPoint y: 218, endPoint x: 146, endPoint y: 216, distance: 7.4
click at [146, 216] on p "philippa.sefton@hotmail.com" at bounding box center [183, 217] width 184 height 13
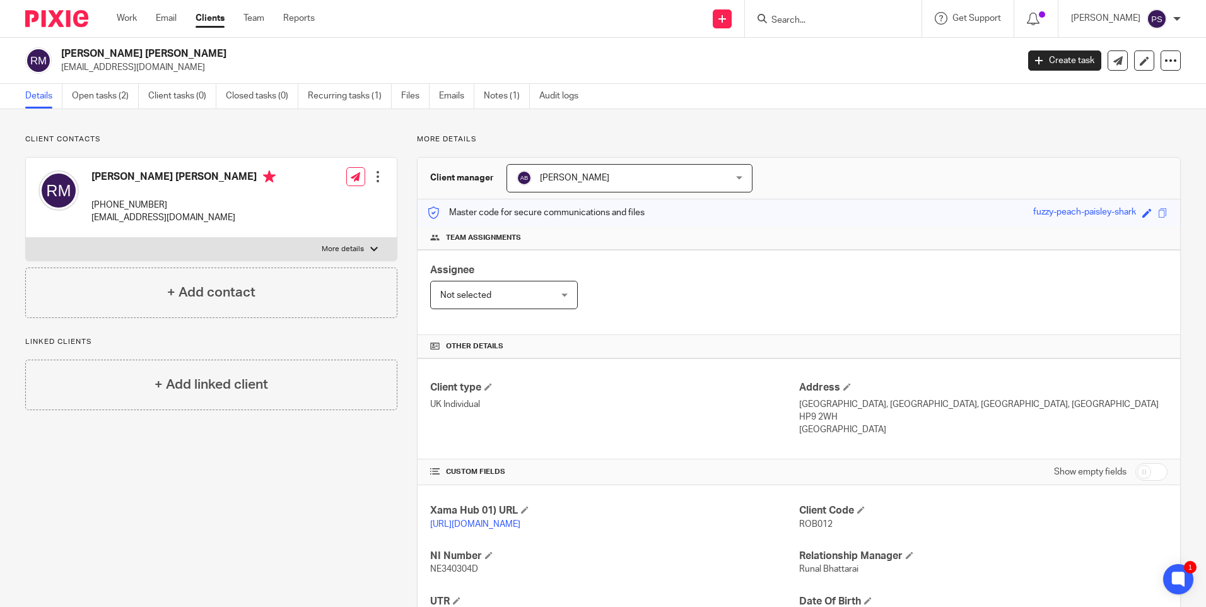
click at [117, 136] on p "Client contacts" at bounding box center [211, 139] width 372 height 10
click at [134, 51] on h2 "[PERSON_NAME] [PERSON_NAME]" at bounding box center [440, 53] width 758 height 13
click at [133, 51] on h2 "[PERSON_NAME] [PERSON_NAME]" at bounding box center [440, 53] width 758 height 13
click at [133, 52] on h2 "[PERSON_NAME] [PERSON_NAME]" at bounding box center [440, 53] width 758 height 13
click at [105, 67] on p "philippa.sefton@hotmail.com" at bounding box center [535, 67] width 948 height 13
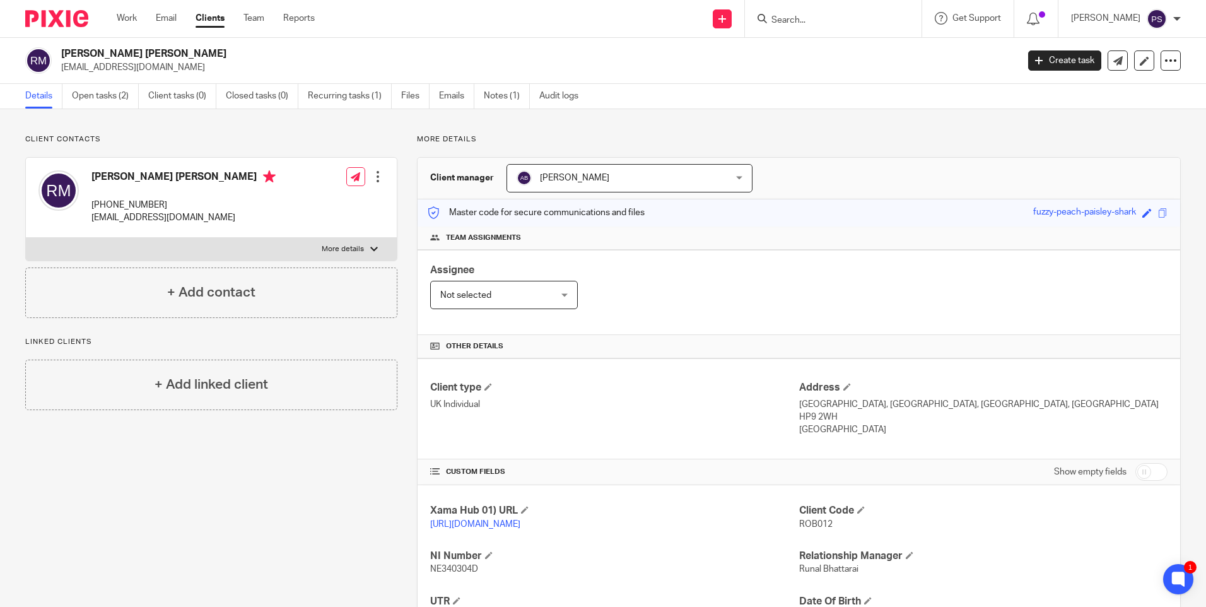
click at [105, 67] on p "philippa.sefton@hotmail.com" at bounding box center [535, 67] width 948 height 13
click at [160, 48] on h2 "[PERSON_NAME] [PERSON_NAME]" at bounding box center [440, 53] width 758 height 13
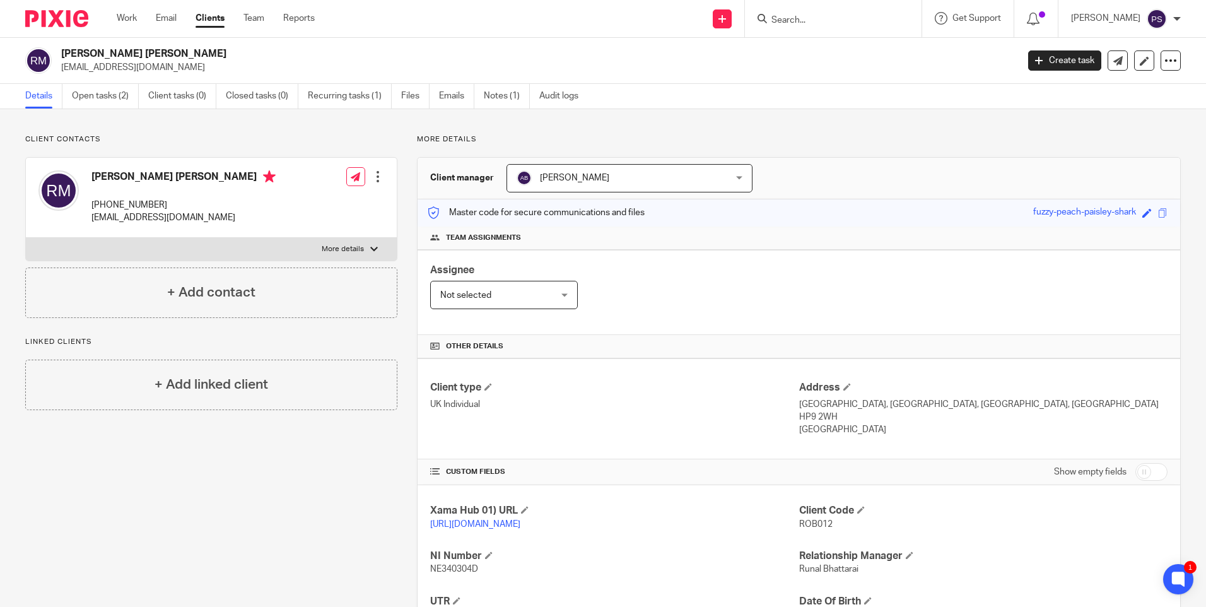
click at [805, 523] on span "ROB012" at bounding box center [815, 524] width 33 height 9
click at [807, 522] on span "ROB012" at bounding box center [815, 524] width 33 height 9
click at [813, 21] on input "Search" at bounding box center [827, 20] width 114 height 11
click at [106, 67] on p "philippa.sefton@hotmail.com" at bounding box center [535, 67] width 948 height 13
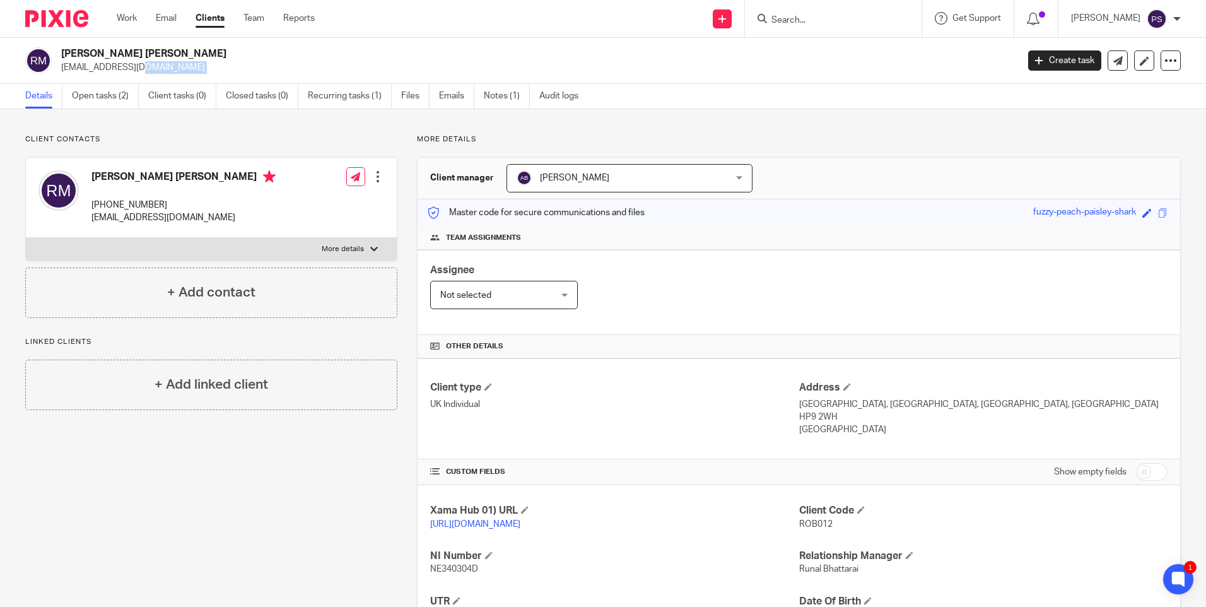
click at [106, 67] on p "philippa.sefton@hotmail.com" at bounding box center [535, 67] width 948 height 13
click at [803, 19] on input "Search" at bounding box center [827, 20] width 114 height 11
paste input "philippa.sefton@hotmail.com"
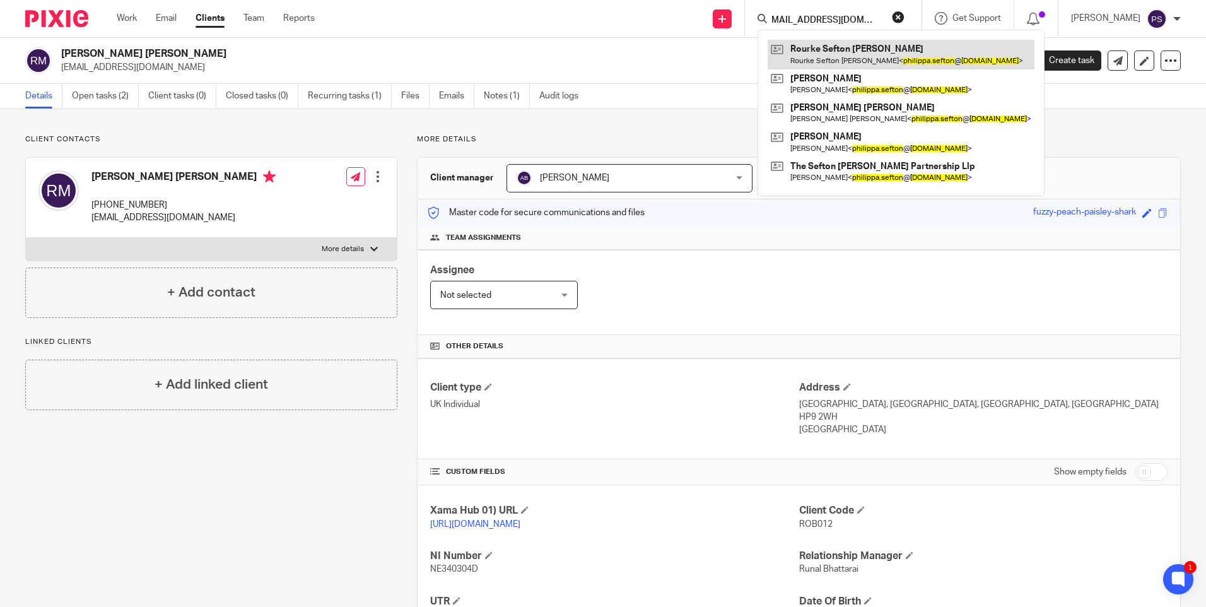
type input "philippa.sefton@hotmail.com"
click at [822, 54] on link at bounding box center [900, 54] width 267 height 29
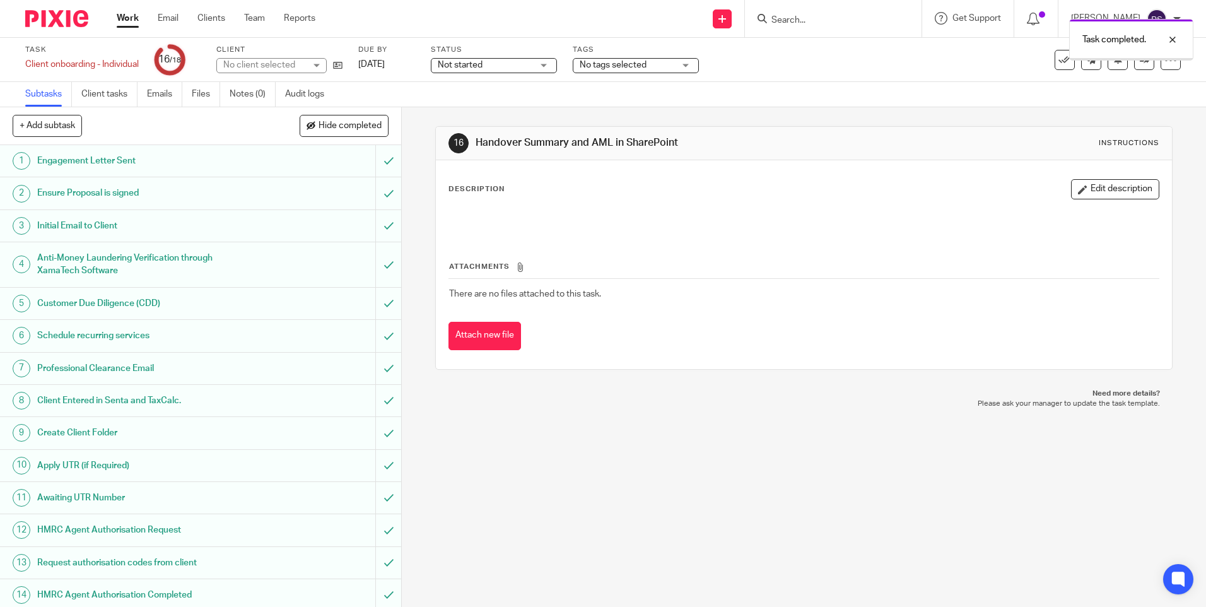
scroll to position [147, 0]
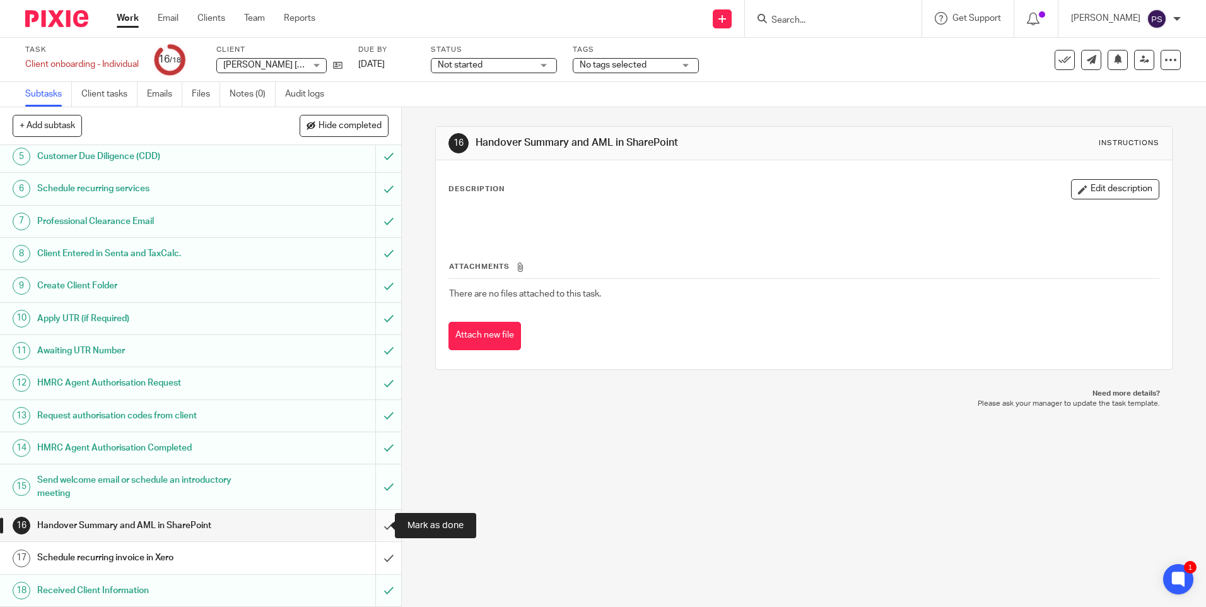
click at [368, 529] on input "submit" at bounding box center [200, 526] width 401 height 32
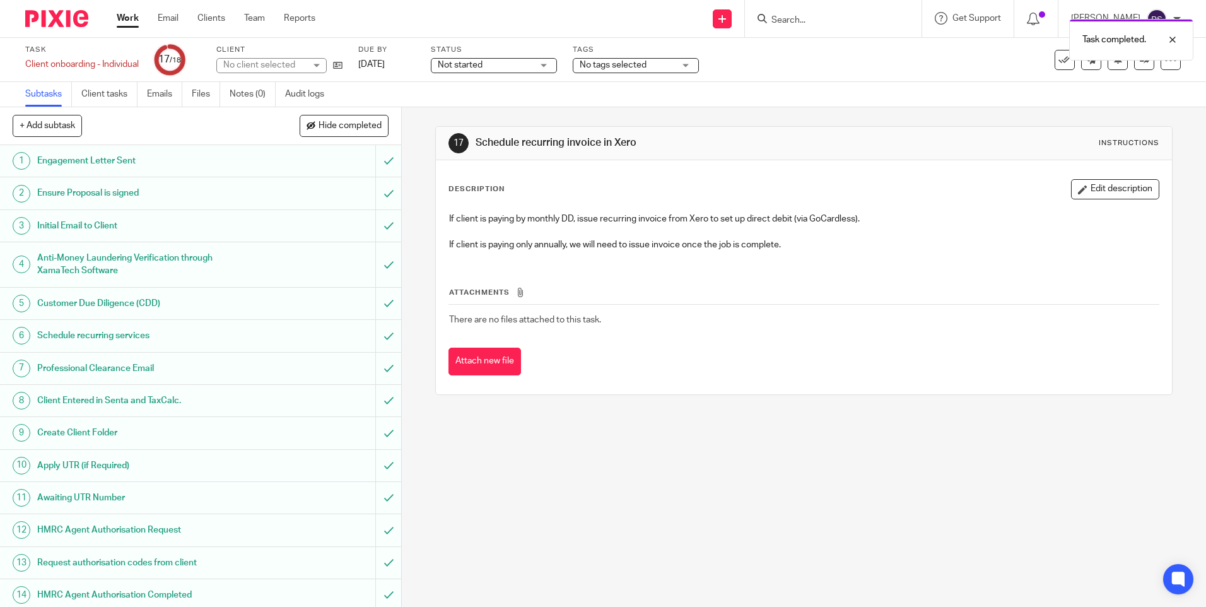
scroll to position [147, 0]
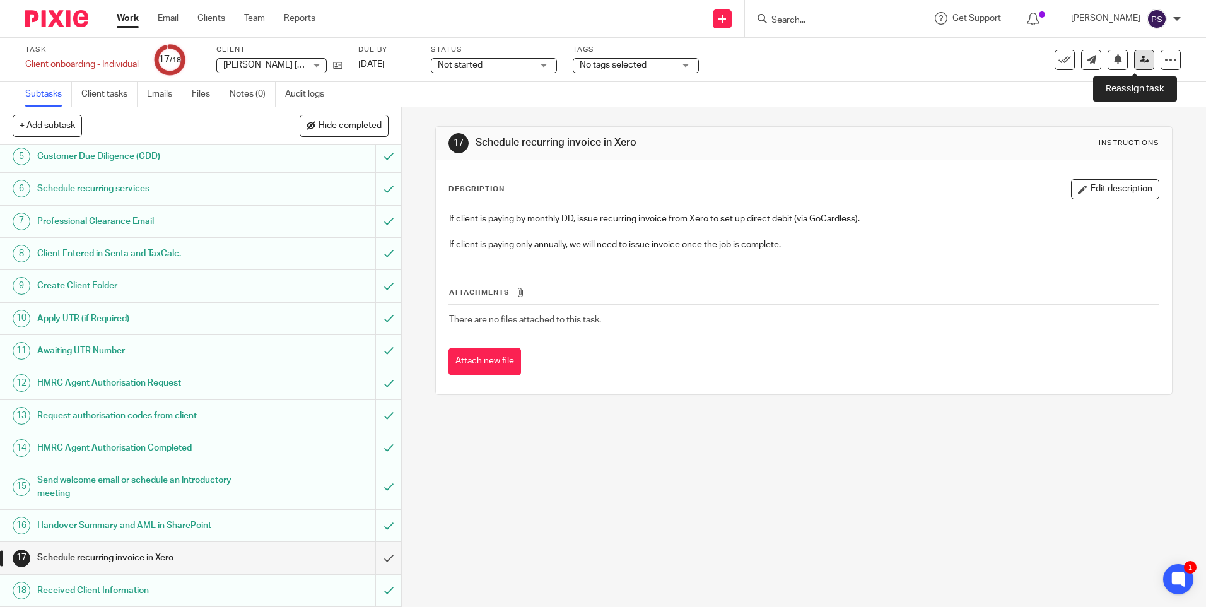
click at [1139, 61] on icon at bounding box center [1143, 59] width 9 height 9
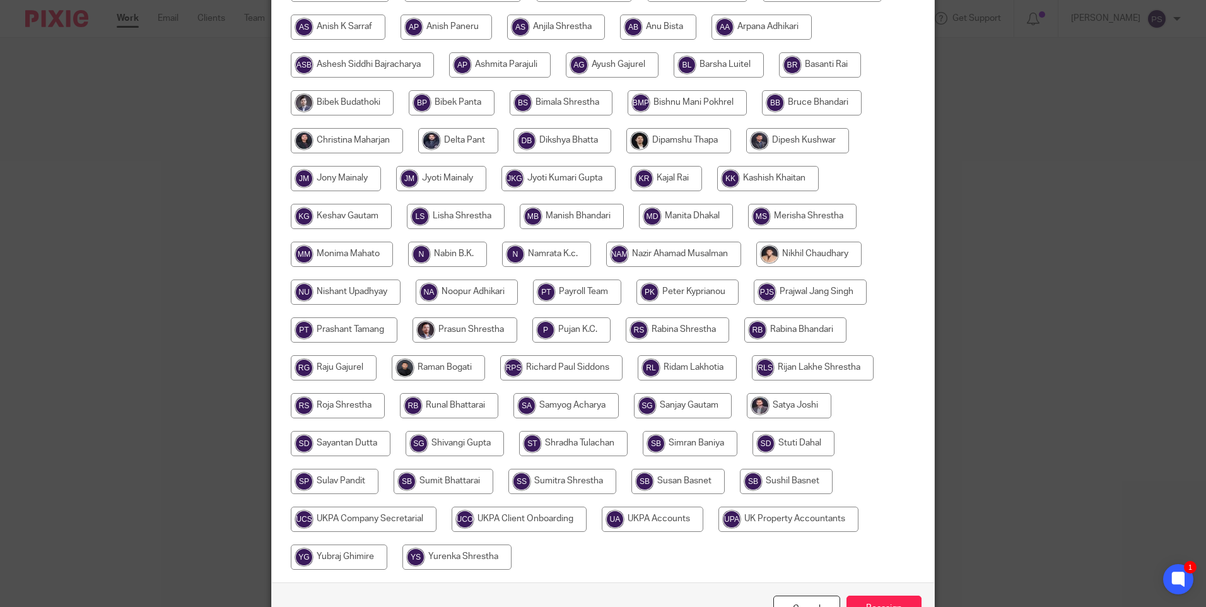
scroll to position [332, 0]
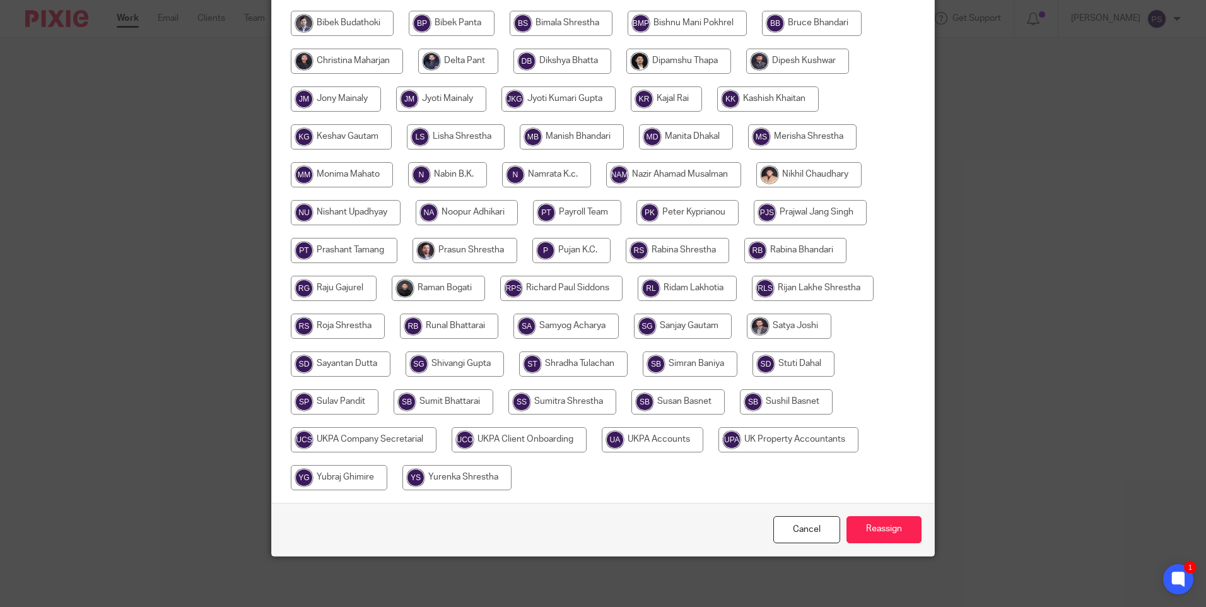
click at [639, 439] on input "radio" at bounding box center [653, 439] width 102 height 25
radio input "true"
click at [883, 527] on input "Reassign" at bounding box center [883, 529] width 75 height 27
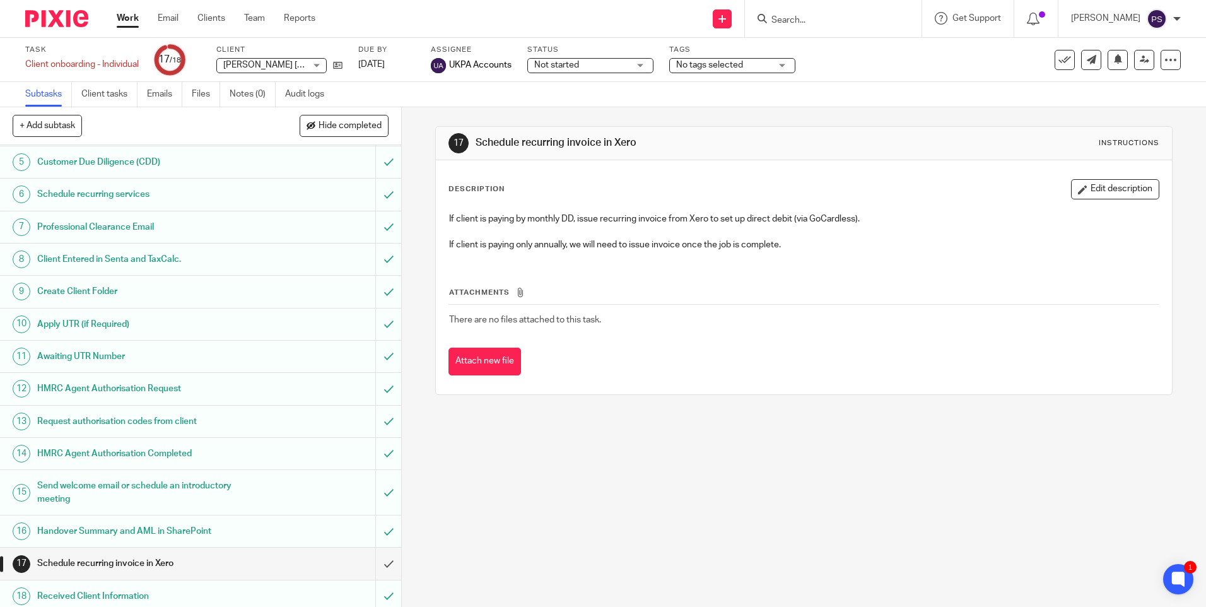
scroll to position [147, 0]
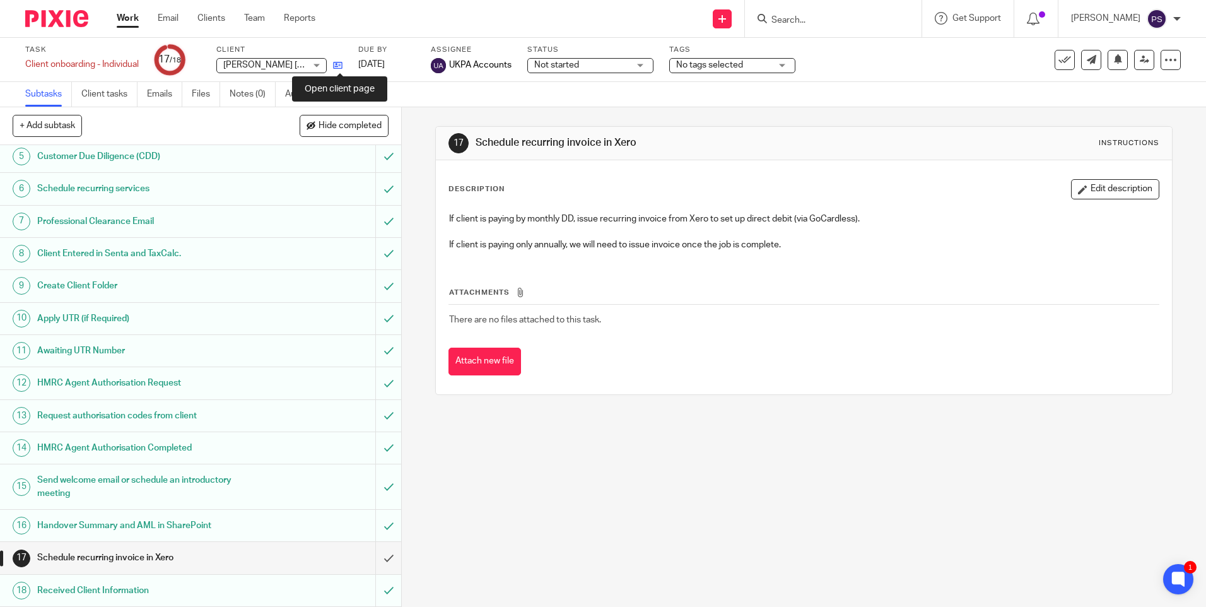
click at [339, 66] on icon at bounding box center [337, 65] width 9 height 9
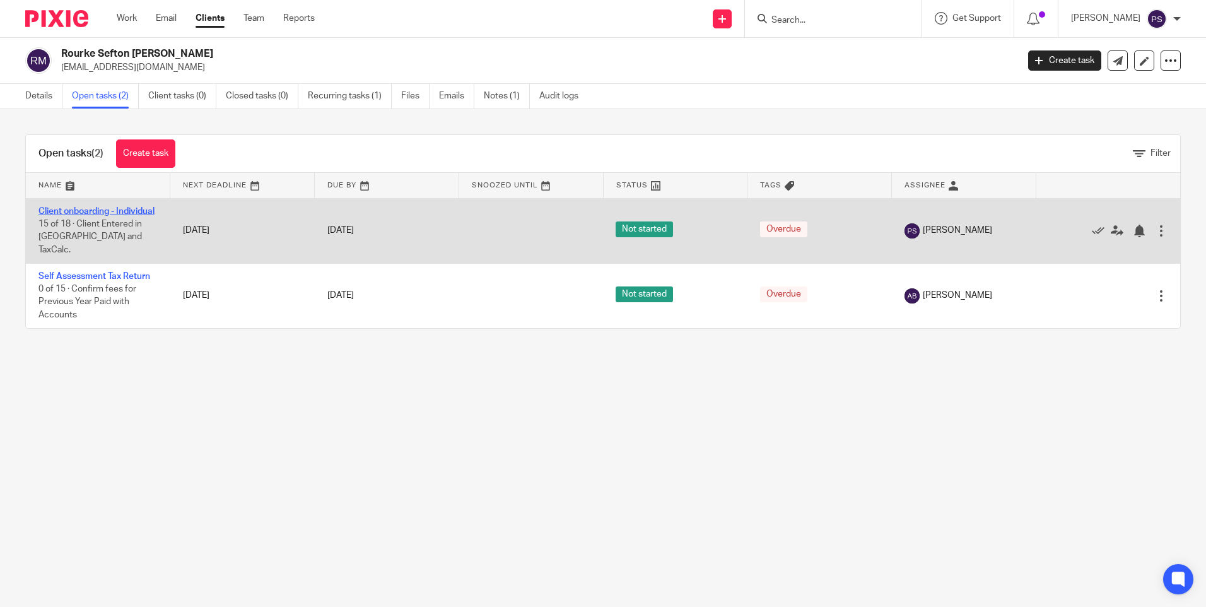
click at [69, 214] on link "Client onboarding - Individual" at bounding box center [96, 211] width 116 height 9
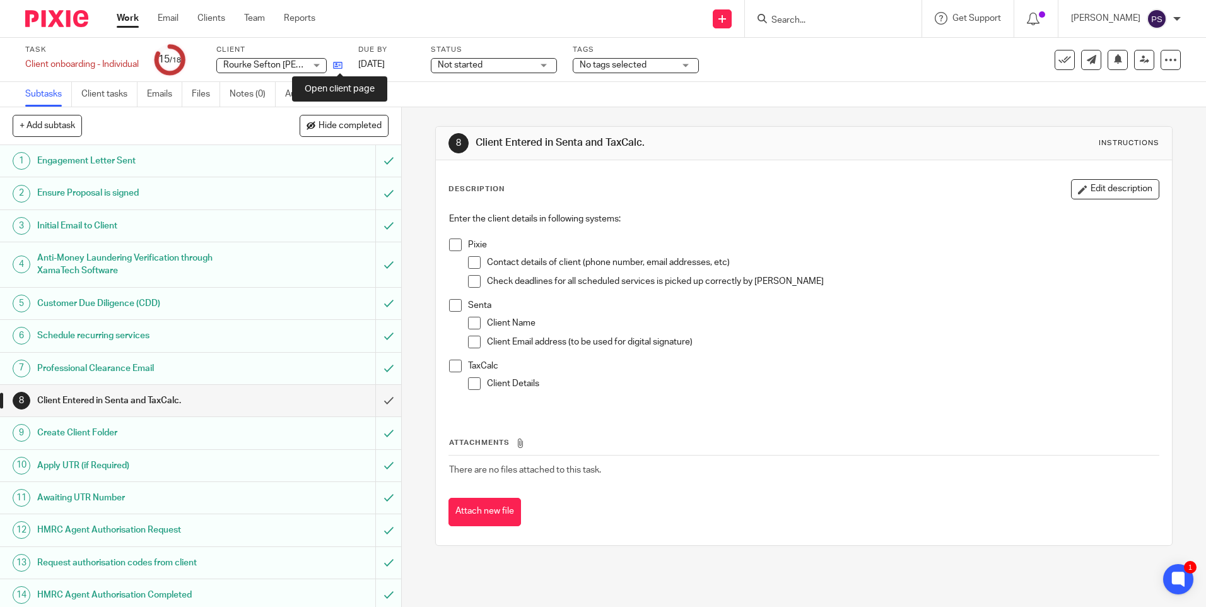
click at [337, 63] on icon at bounding box center [337, 65] width 9 height 9
click at [368, 395] on input "submit" at bounding box center [200, 401] width 401 height 32
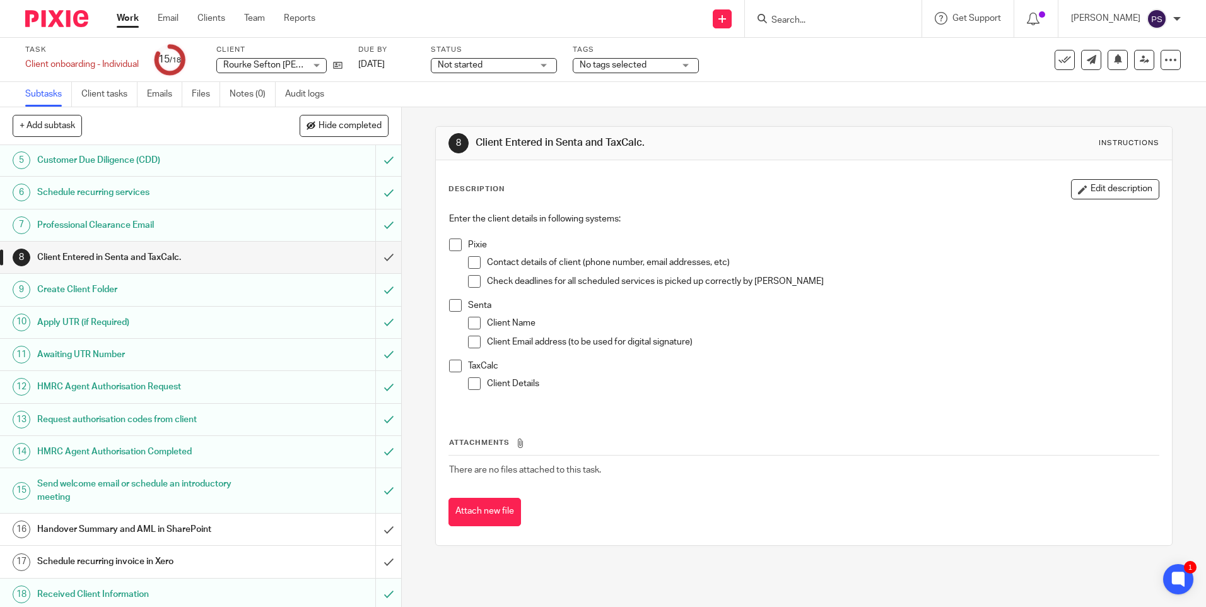
scroll to position [147, 0]
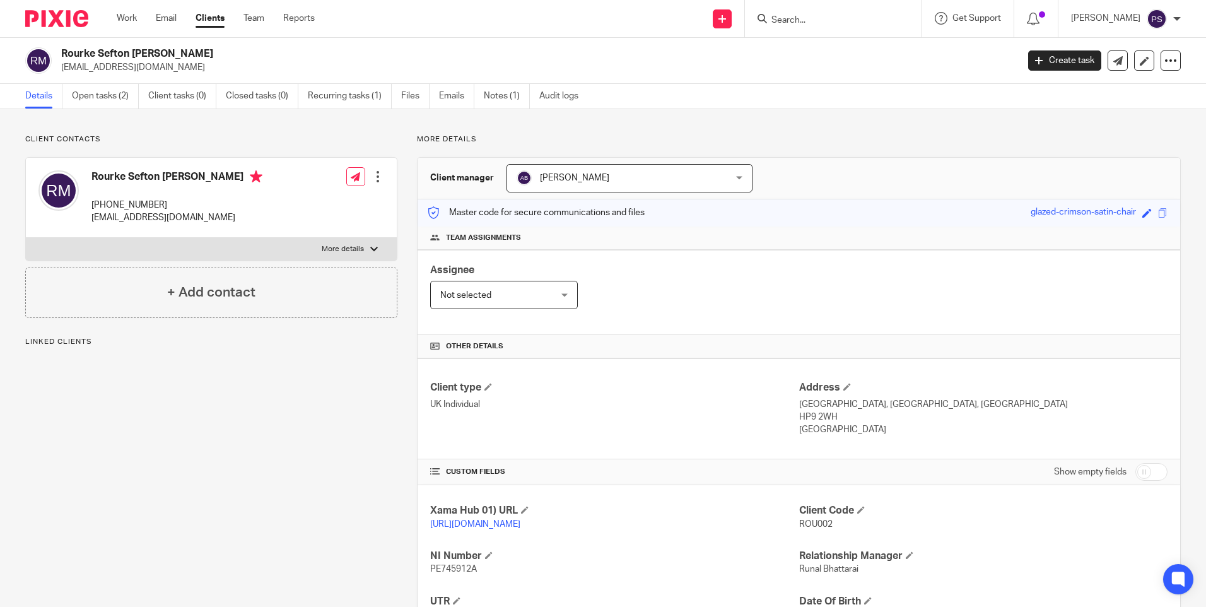
drag, startPoint x: 0, startPoint y: 0, endPoint x: 170, endPoint y: 134, distance: 216.9
click at [170, 134] on p "Client contacts" at bounding box center [211, 139] width 372 height 10
click at [801, 525] on span "ROU002" at bounding box center [815, 524] width 33 height 9
copy span "ROU002"
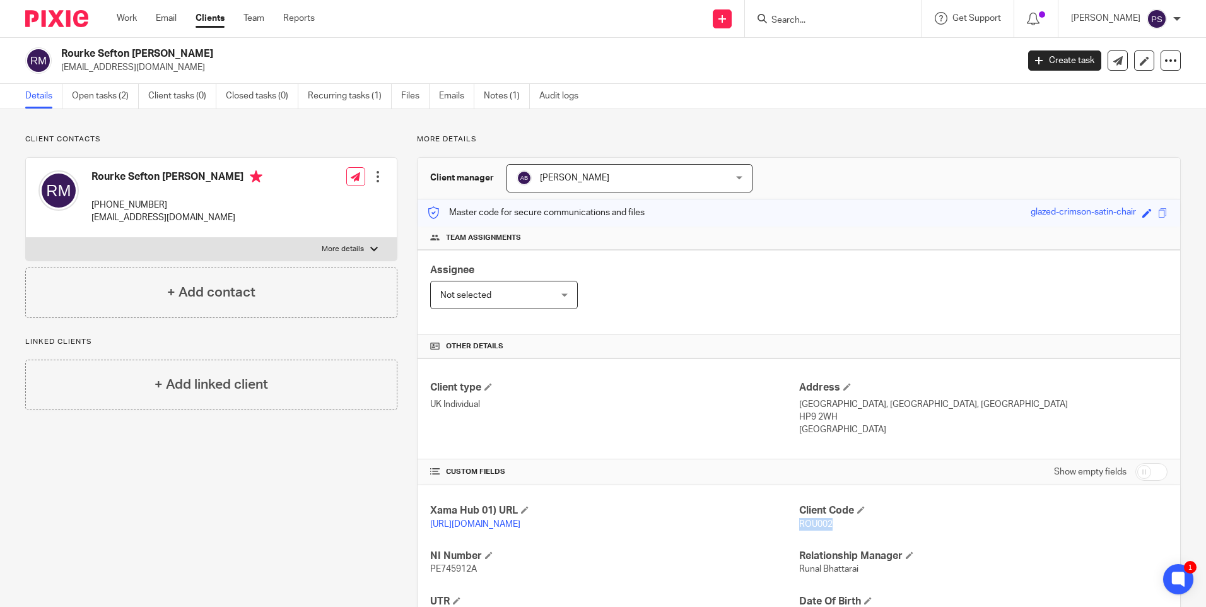
click at [115, 49] on h2 "Rourke Sefton [PERSON_NAME]" at bounding box center [440, 53] width 758 height 13
copy div "Rourke Sefton [PERSON_NAME]"
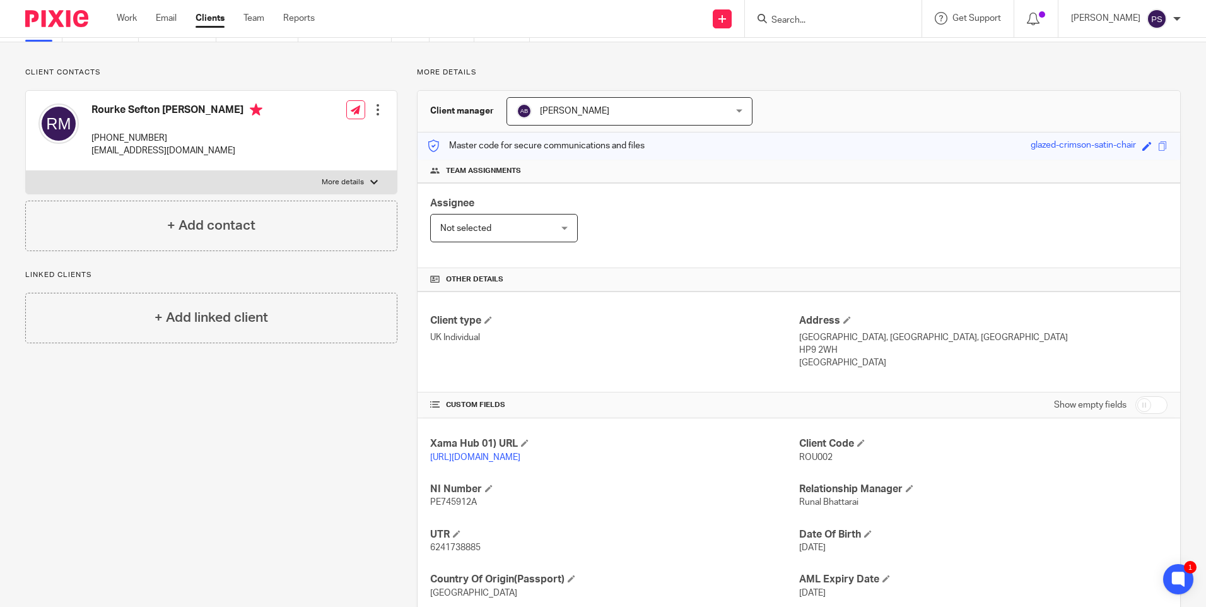
scroll to position [162, 0]
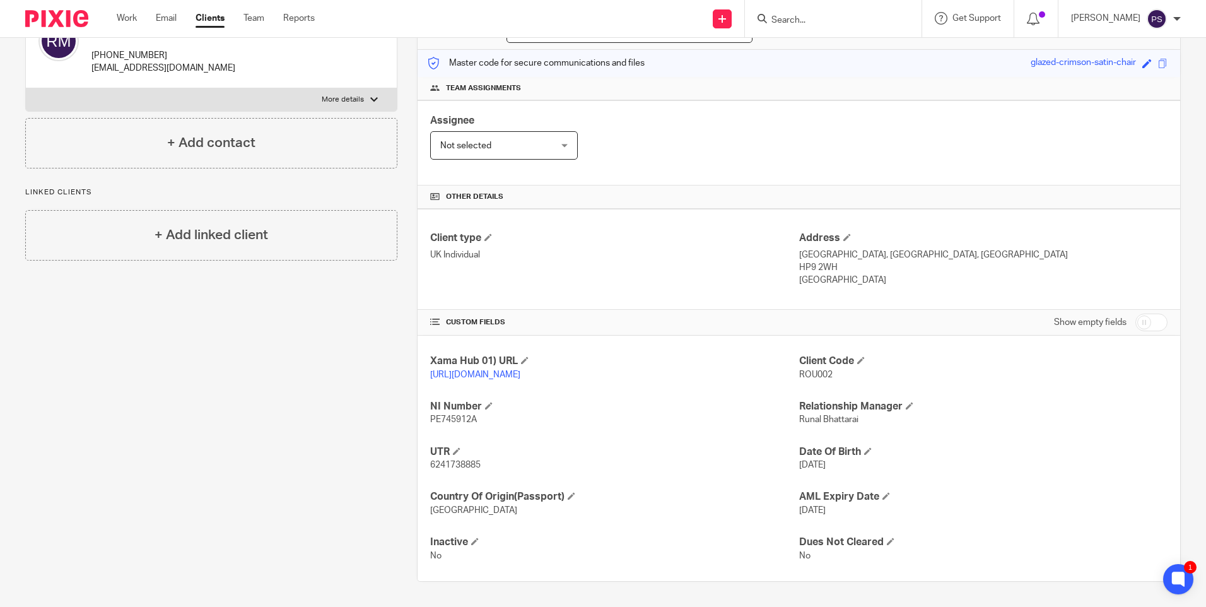
click at [445, 463] on span "6241738885" at bounding box center [455, 464] width 50 height 9
copy span "6241738885"
click at [457, 420] on span "PE745912A" at bounding box center [453, 419] width 47 height 9
click at [458, 420] on span "PE745912A" at bounding box center [453, 419] width 47 height 9
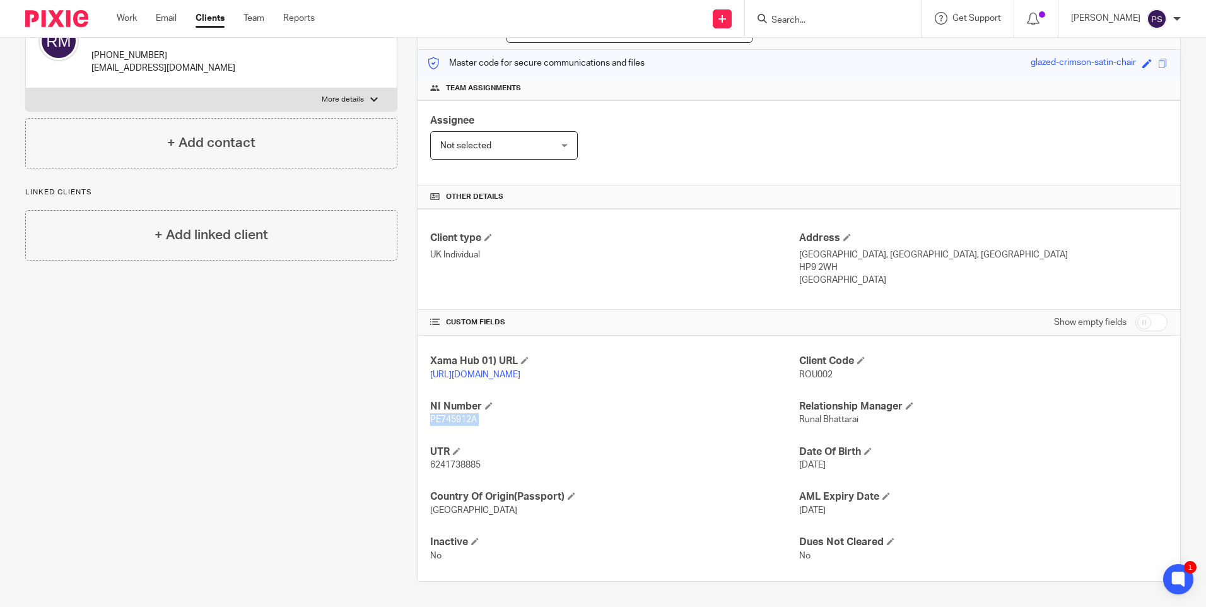
click at [458, 420] on span "PE745912A" at bounding box center [453, 419] width 47 height 9
copy p "PE745912A"
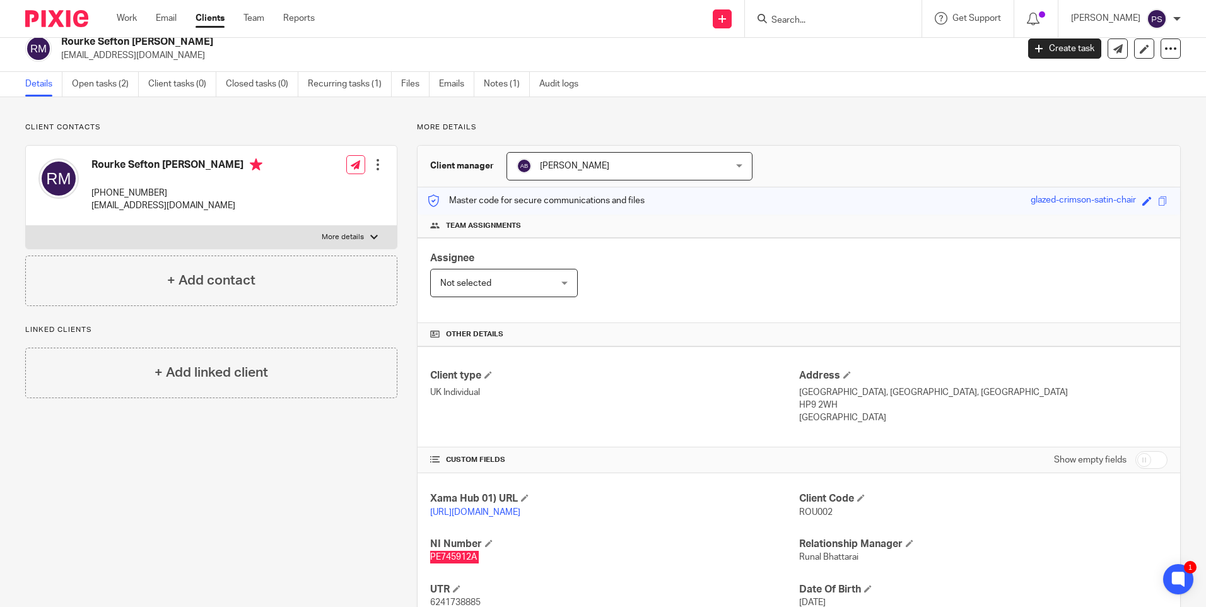
scroll to position [0, 0]
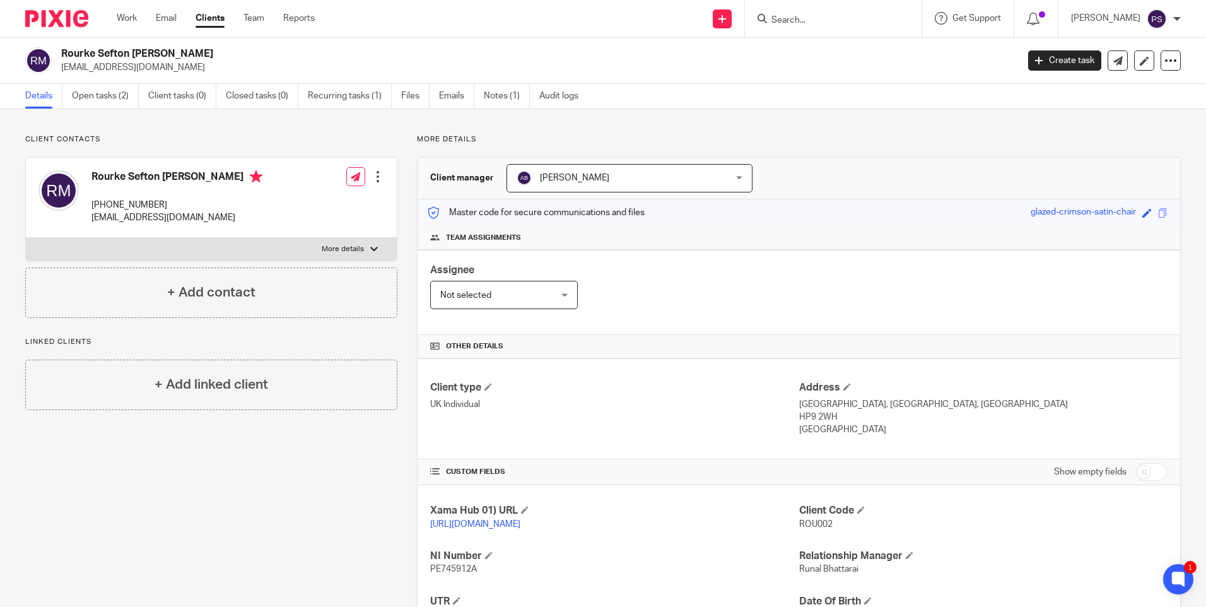
click at [145, 204] on p "+44 079 198 51013" at bounding box center [176, 205] width 171 height 13
click at [145, 204] on p "[PHONE_NUMBER]" at bounding box center [176, 205] width 171 height 13
drag, startPoint x: 795, startPoint y: 406, endPoint x: 882, endPoint y: 407, distance: 86.4
click at [882, 407] on p "Great Barn, Wilton Park, Beaconsfield" at bounding box center [983, 404] width 368 height 13
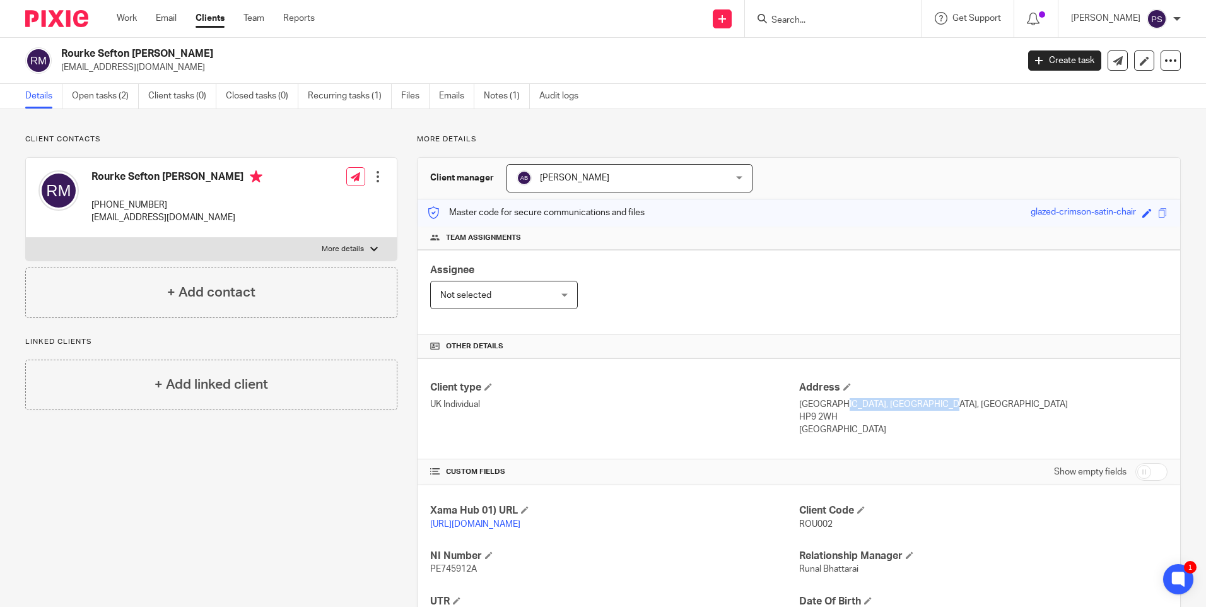
copy p "Great Barn, Wilton Park"
click at [918, 405] on p "Great Barn, Wilton Park, Beaconsfield" at bounding box center [983, 404] width 368 height 13
copy p "Beaconsfield"
click at [811, 416] on p "HP9 2WH" at bounding box center [983, 417] width 368 height 13
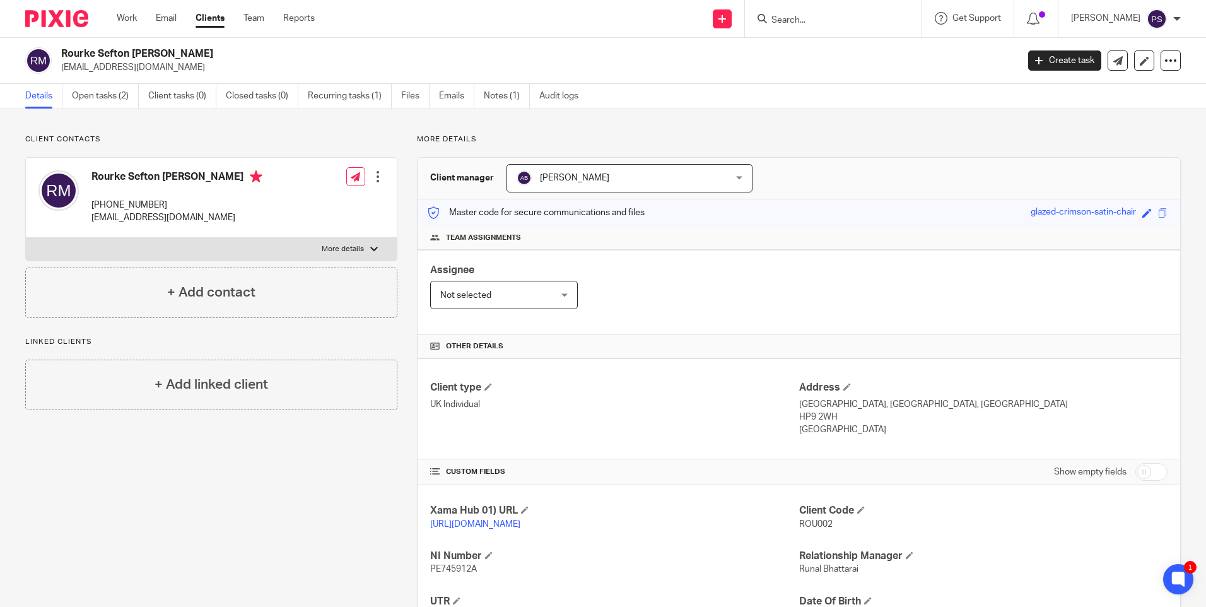
click at [811, 416] on p "HP9 2WH" at bounding box center [983, 417] width 368 height 13
copy div "HP9 2WH"
click at [139, 204] on p "[PHONE_NUMBER]" at bounding box center [176, 205] width 171 height 13
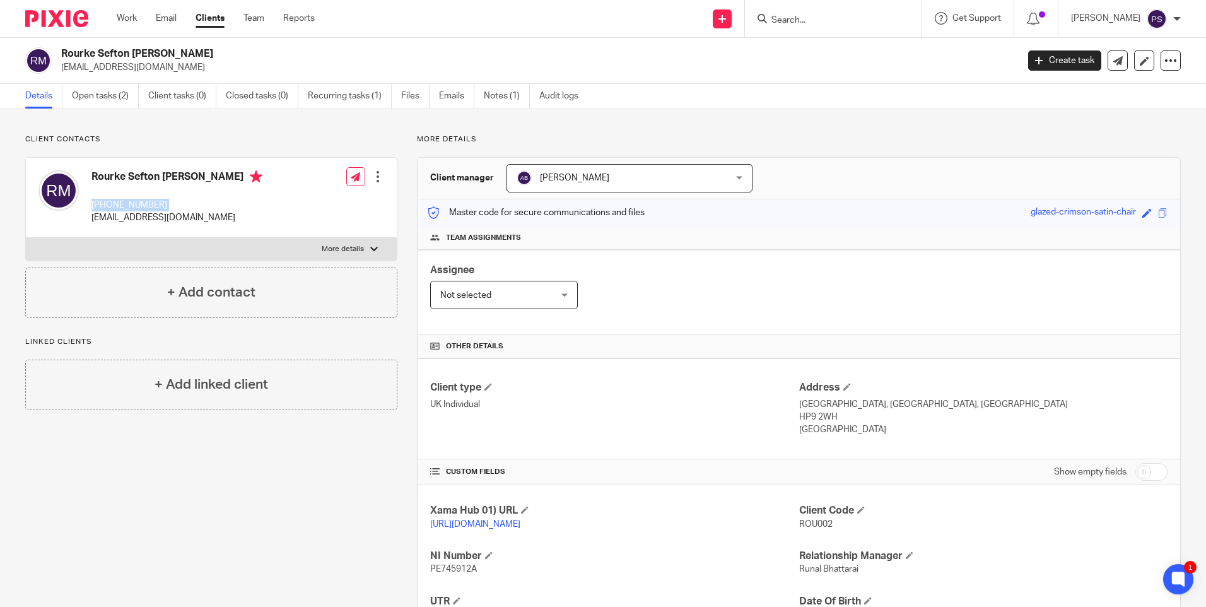
click at [139, 204] on p "[PHONE_NUMBER]" at bounding box center [176, 205] width 171 height 13
copy div "[PHONE_NUMBER]"
click at [158, 204] on p "[PHONE_NUMBER]" at bounding box center [176, 205] width 171 height 13
click at [153, 214] on p "[EMAIL_ADDRESS][DOMAIN_NAME]" at bounding box center [176, 217] width 171 height 13
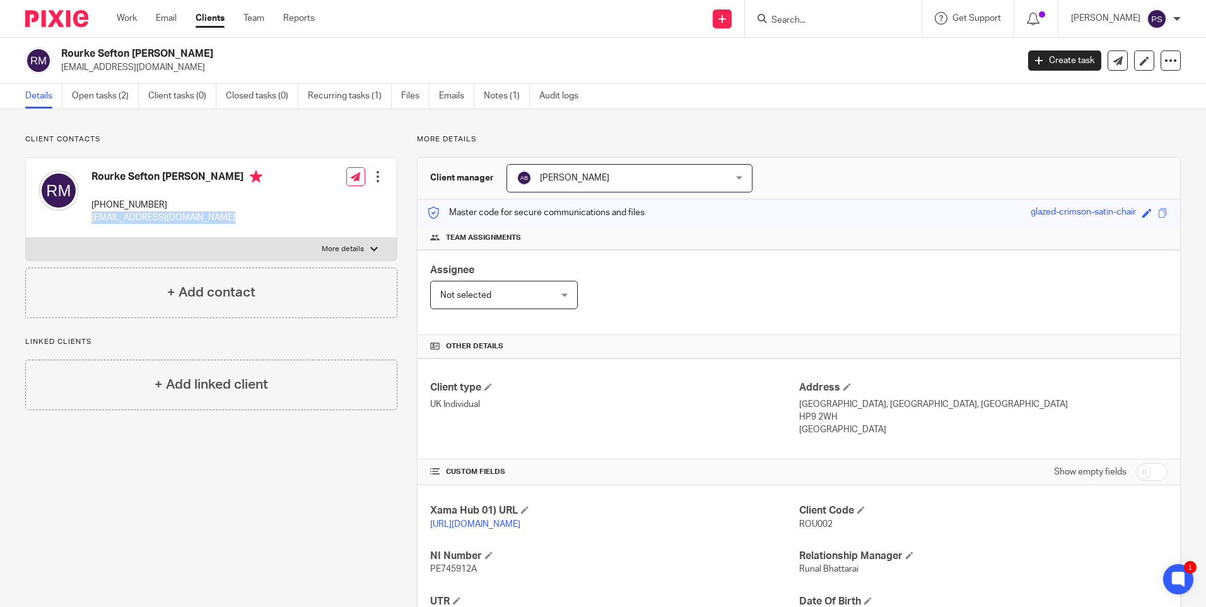
click at [153, 214] on p "[EMAIL_ADDRESS][DOMAIN_NAME]" at bounding box center [176, 217] width 171 height 13
copy div "[EMAIL_ADDRESS][DOMAIN_NAME]"
click at [143, 50] on h2 "Rourke Sefton Minns" at bounding box center [440, 53] width 758 height 13
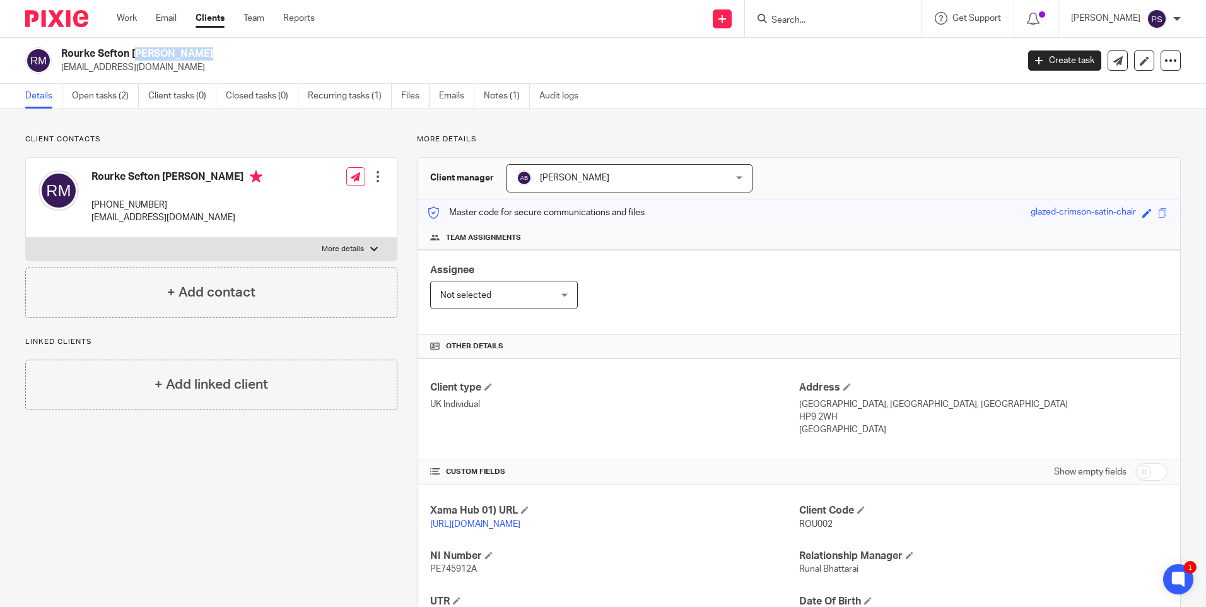
click at [143, 50] on h2 "Rourke Sefton Minns" at bounding box center [440, 53] width 758 height 13
copy div "Rourke Sefton Minns"
click at [146, 70] on p "philippa.sefton@hotmail.com" at bounding box center [535, 67] width 948 height 13
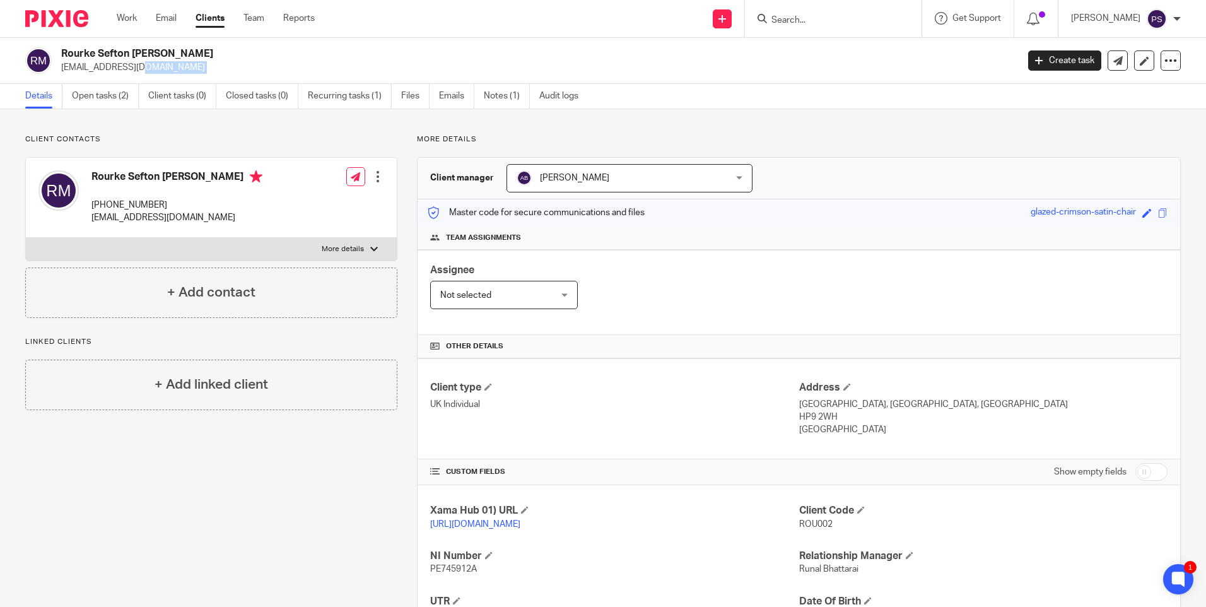
click at [155, 66] on p "philippa.sefton@hotmail.com" at bounding box center [535, 67] width 948 height 13
click at [860, 24] on input "Search" at bounding box center [827, 20] width 114 height 11
paste input "philippa.sefton@hotmail.com"
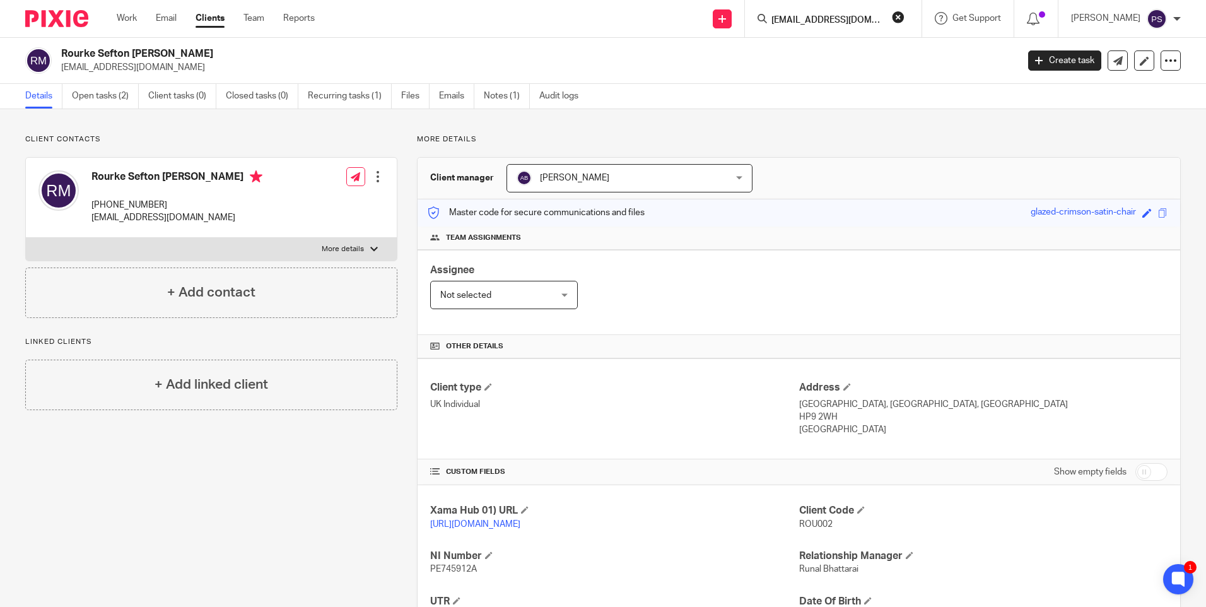
scroll to position [0, 8]
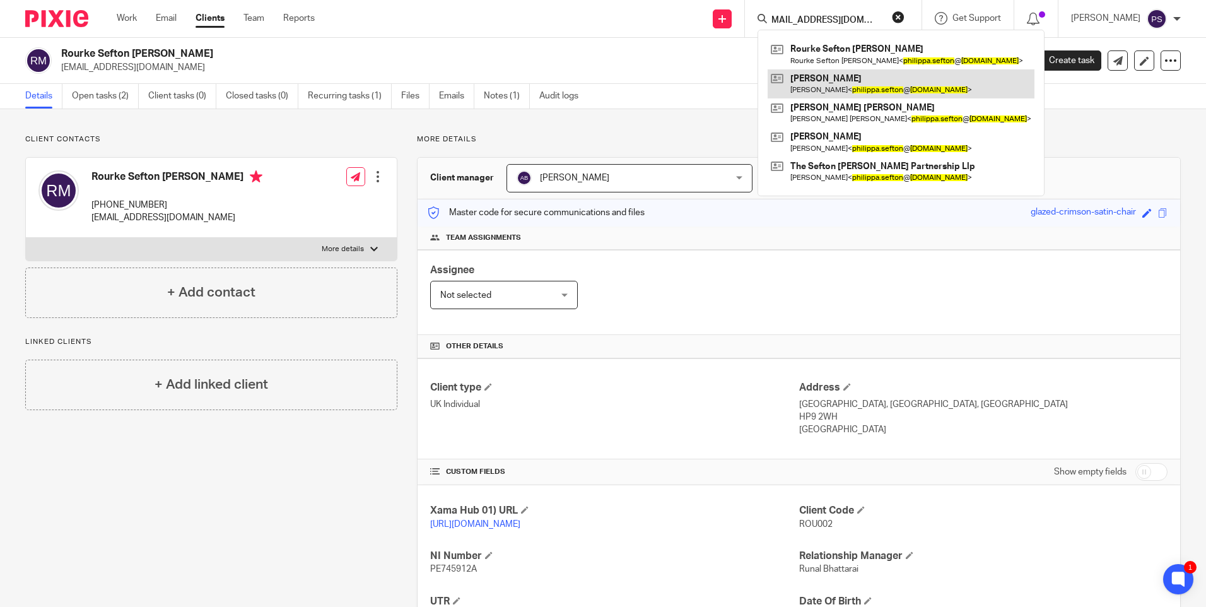
type input "philippa.sefton@hotmail.com"
click at [843, 78] on link at bounding box center [900, 83] width 267 height 29
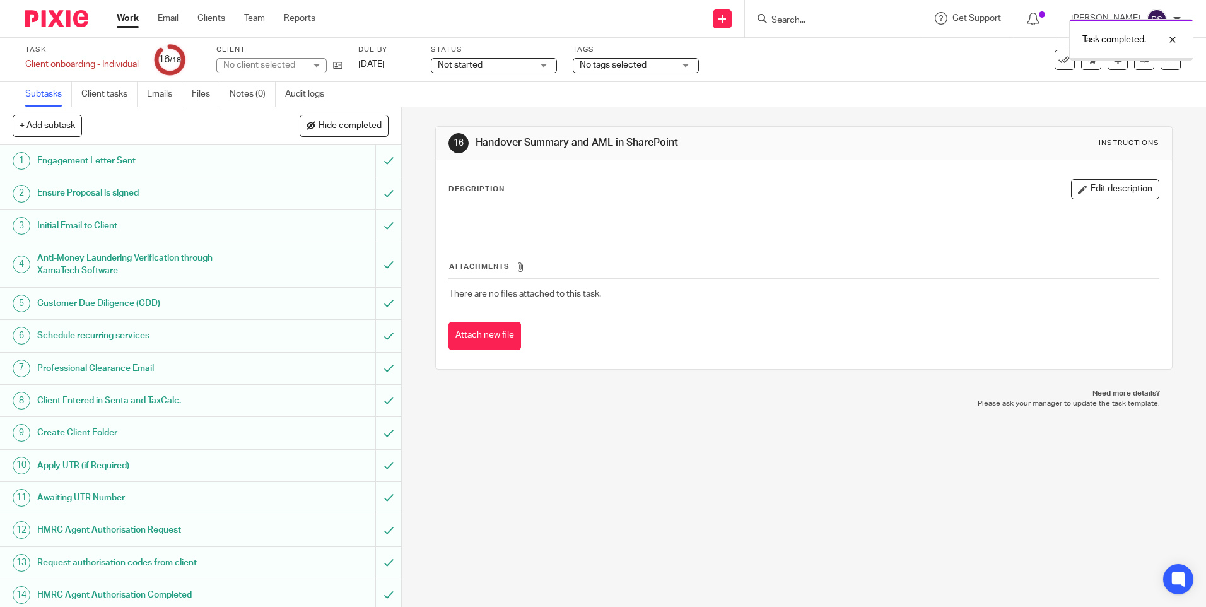
scroll to position [147, 0]
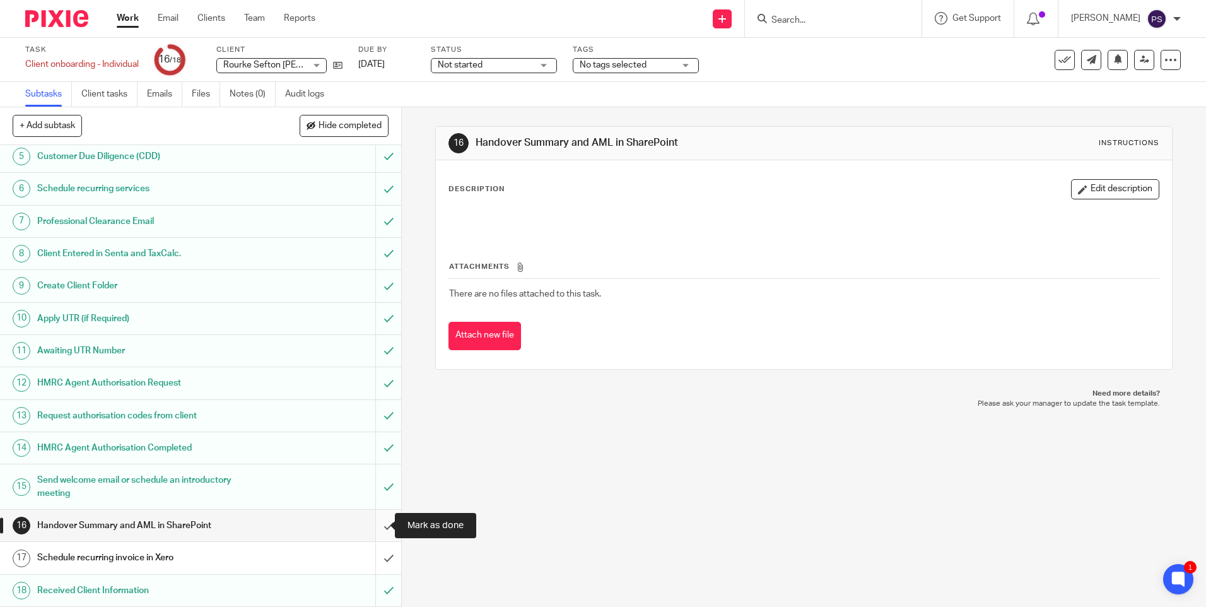
click at [376, 528] on input "submit" at bounding box center [200, 526] width 401 height 32
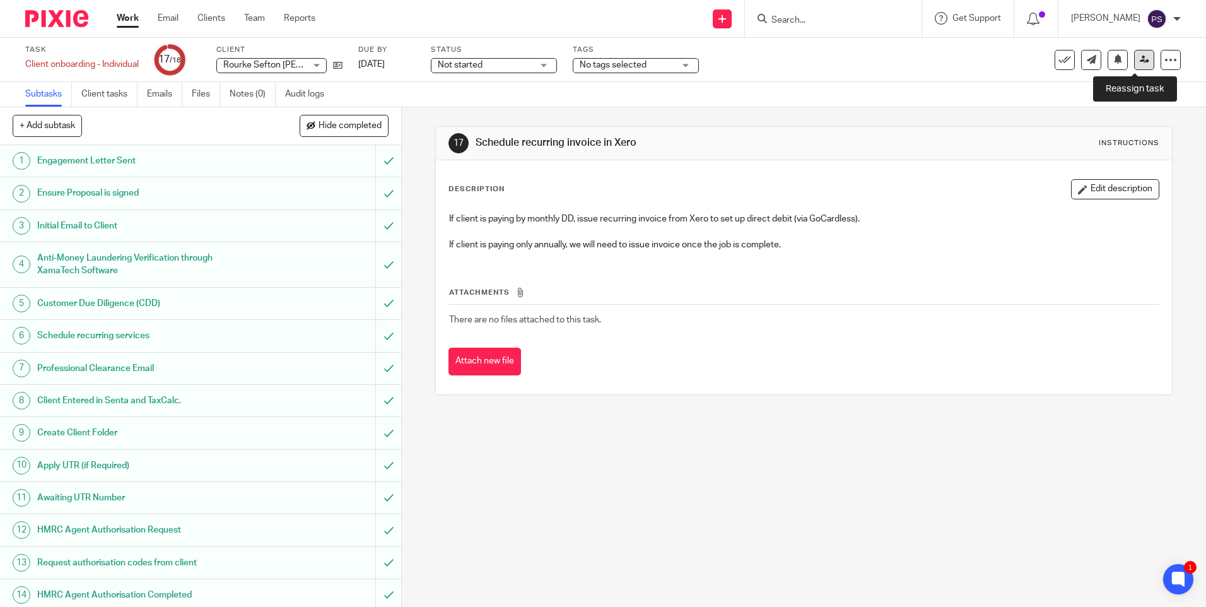
click at [1135, 66] on link at bounding box center [1144, 60] width 20 height 20
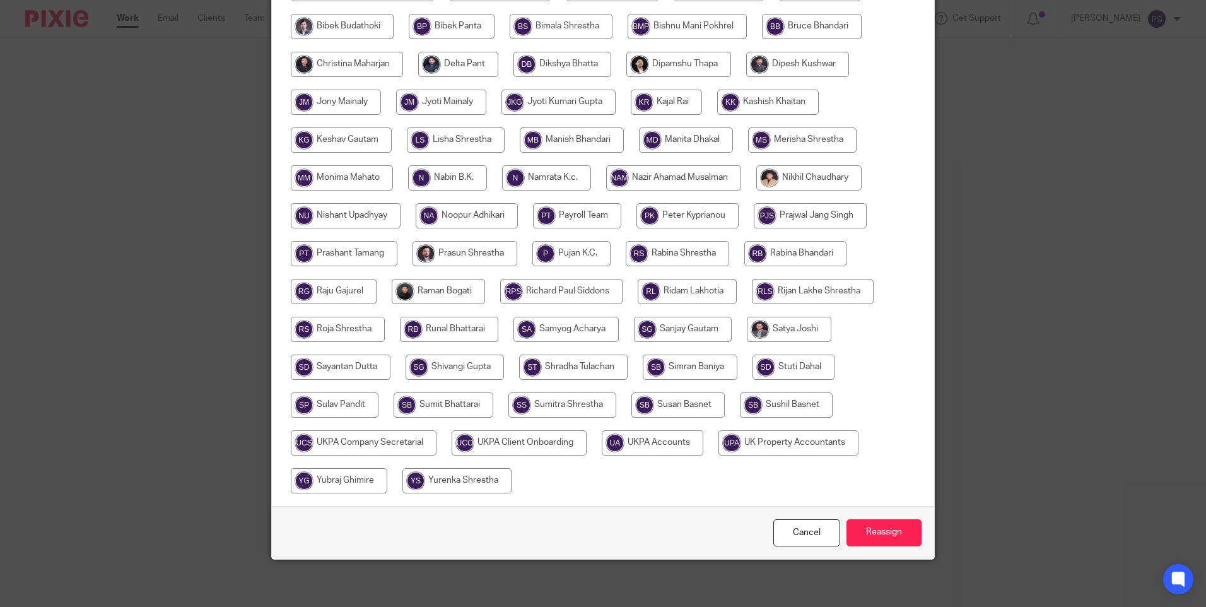
scroll to position [332, 0]
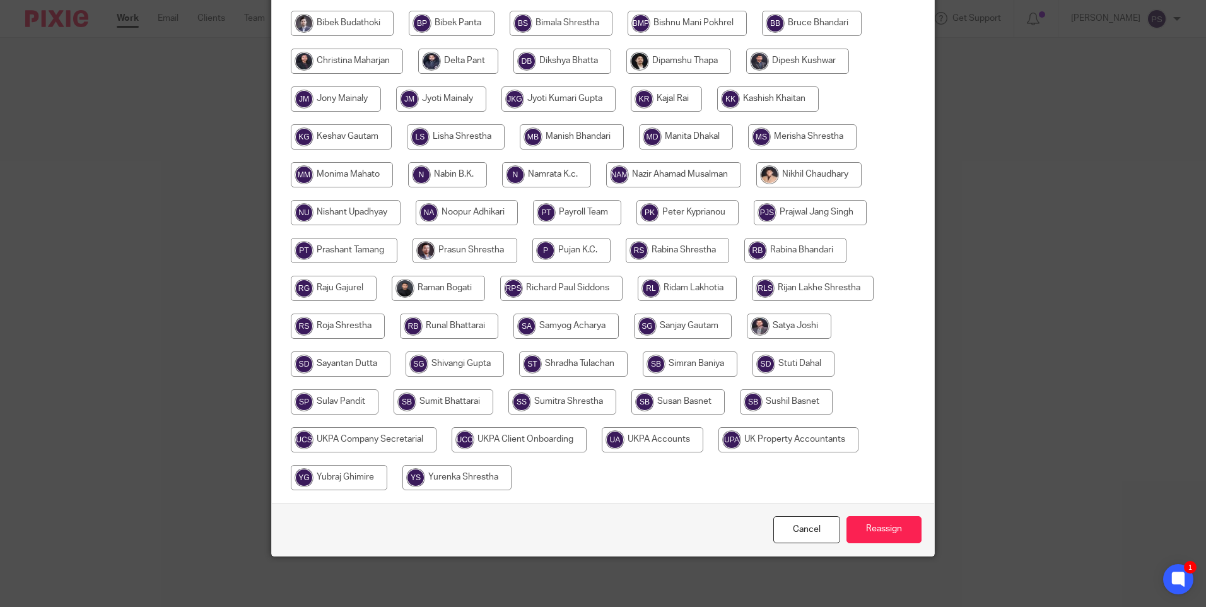
click at [661, 434] on input "radio" at bounding box center [653, 439] width 102 height 25
radio input "true"
click at [862, 522] on input "Reassign" at bounding box center [883, 529] width 75 height 27
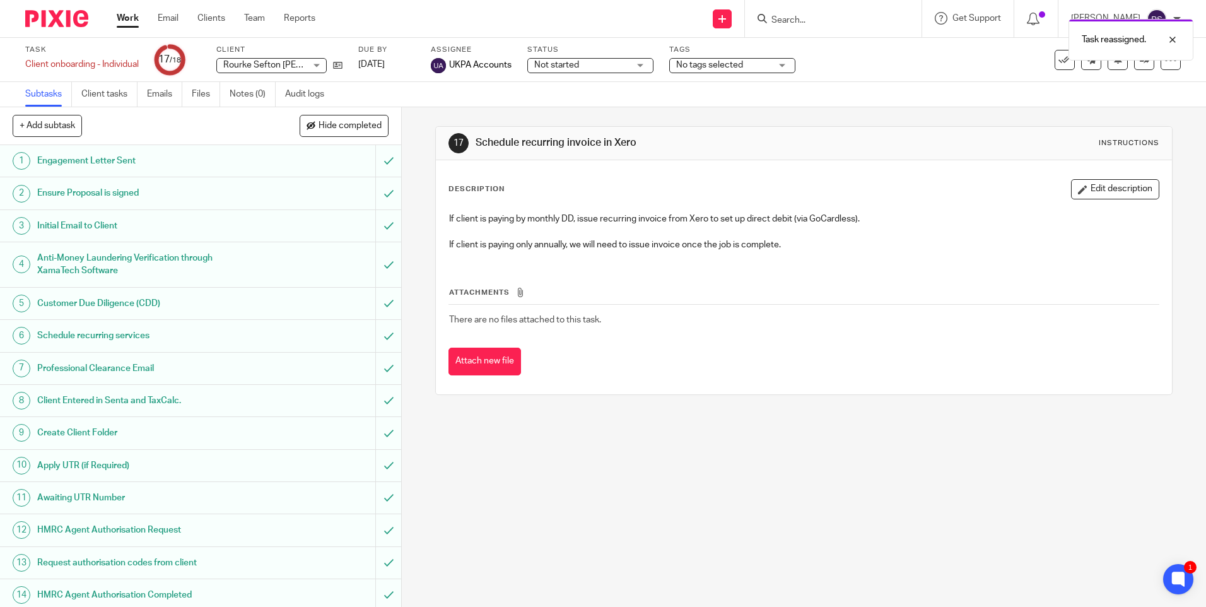
click at [812, 18] on div "Task reassigned." at bounding box center [898, 37] width 590 height 48
click at [817, 18] on div "Task reassigned." at bounding box center [898, 37] width 590 height 48
click at [819, 22] on div "Task reassigned." at bounding box center [898, 37] width 590 height 48
click at [803, 14] on form at bounding box center [837, 19] width 134 height 16
click at [804, 15] on input "Search" at bounding box center [827, 20] width 114 height 11
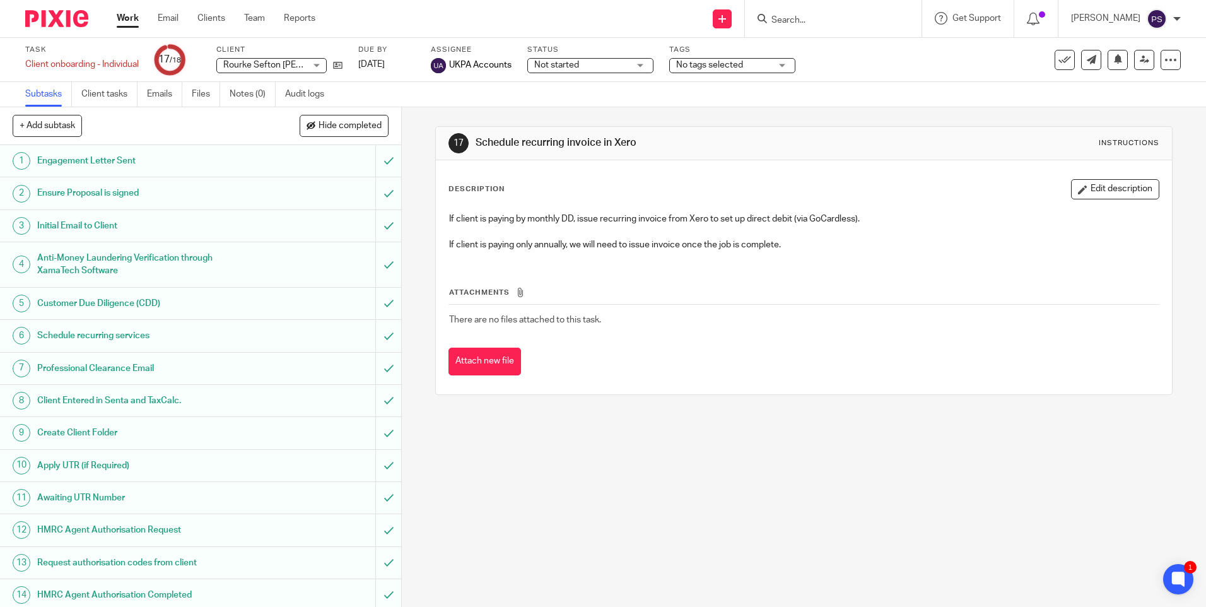
paste input "philippa.sefton@hotmail.com"
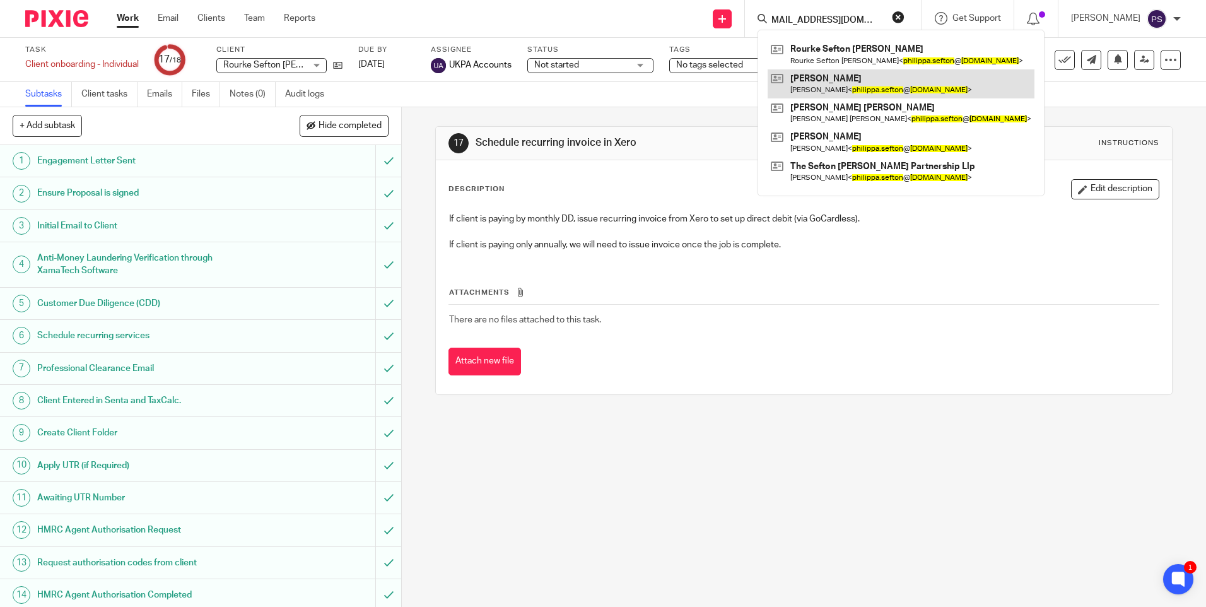
type input "philippa.sefton@hotmail.com"
click at [827, 76] on link at bounding box center [900, 83] width 267 height 29
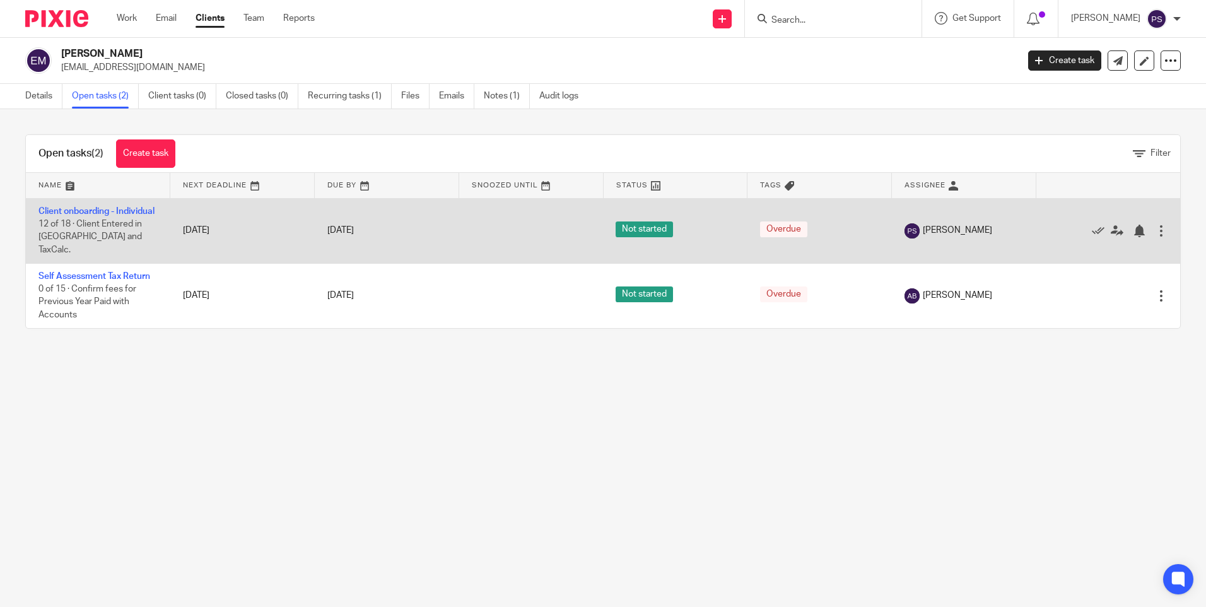
click at [61, 203] on td "Client onboarding - Individual 12 of 18 · Client Entered in [GEOGRAPHIC_DATA] a…" at bounding box center [98, 230] width 144 height 65
click at [57, 212] on link "Client onboarding - Individual" at bounding box center [96, 211] width 116 height 9
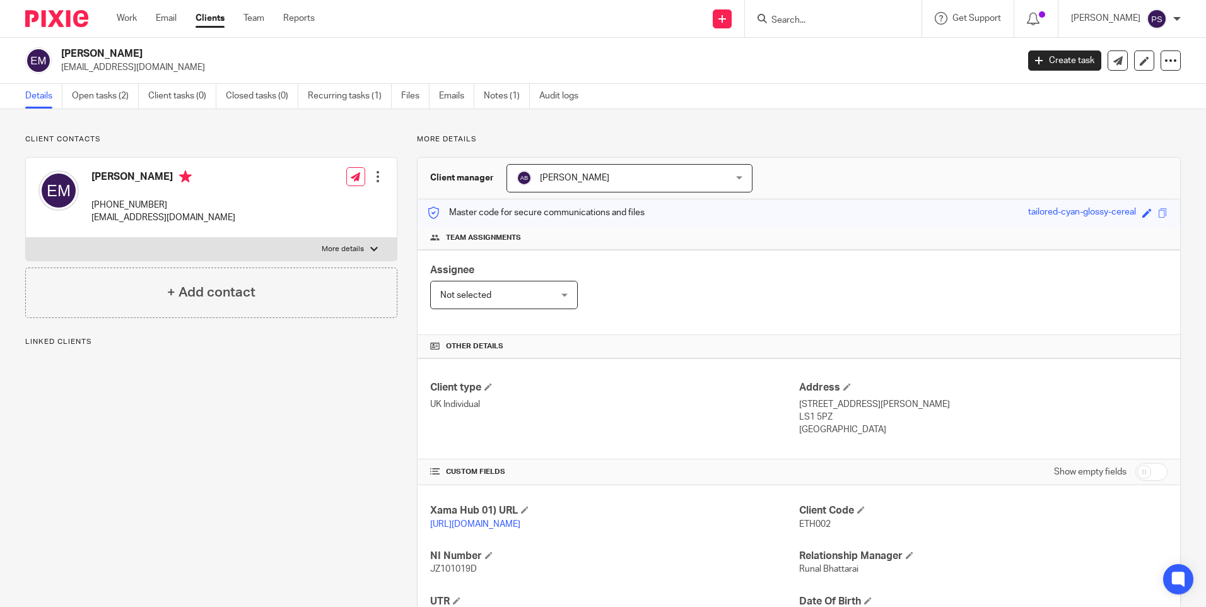
click at [814, 520] on span "ETH002" at bounding box center [815, 524] width 32 height 9
copy span "ETH002"
click at [141, 51] on h2 "[PERSON_NAME]" at bounding box center [440, 53] width 758 height 13
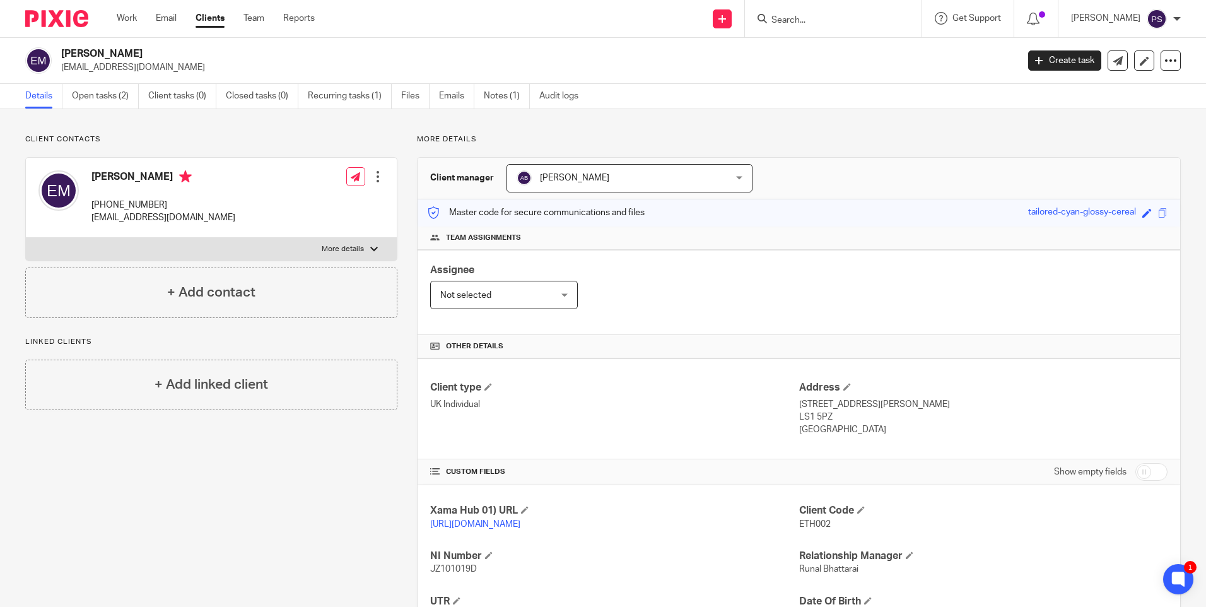
click at [141, 51] on h2 "[PERSON_NAME]" at bounding box center [440, 53] width 758 height 13
copy div "[PERSON_NAME]"
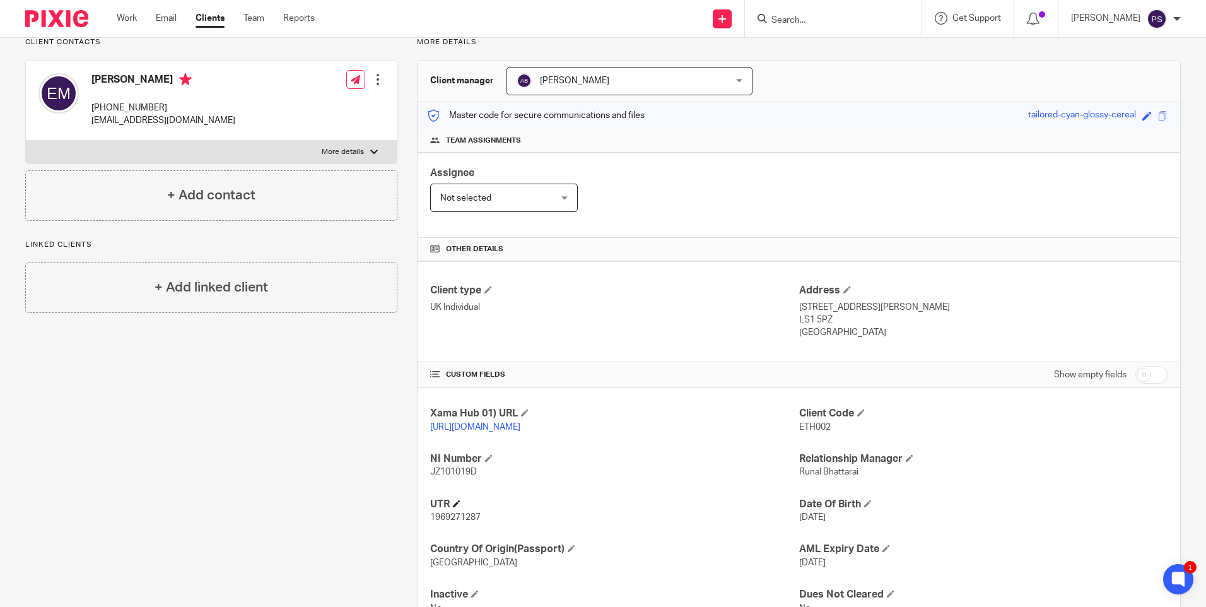
scroll to position [126, 0]
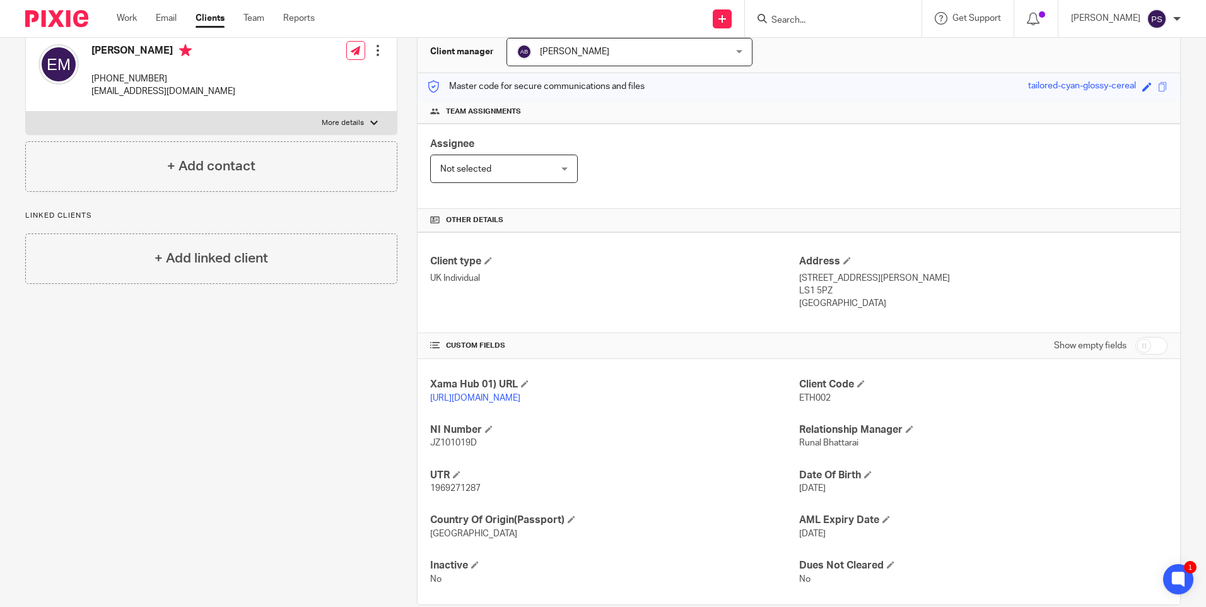
click at [443, 494] on p "1969271287" at bounding box center [614, 488] width 368 height 13
copy span "1969271287"
click at [446, 449] on p "JZ101019D" at bounding box center [614, 442] width 368 height 13
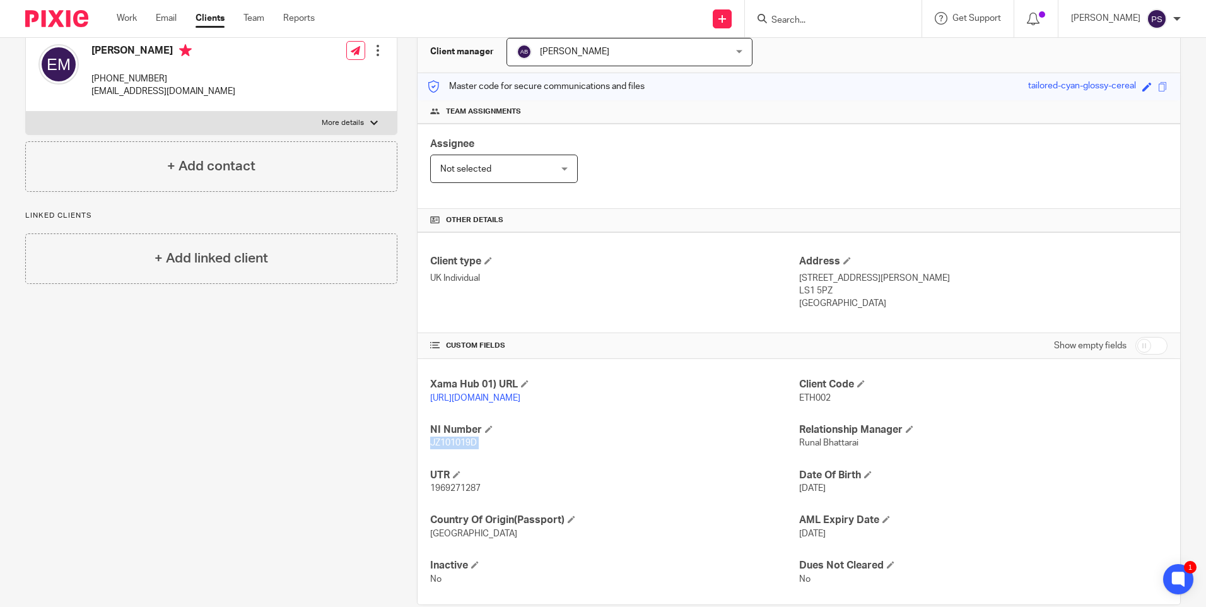
click at [446, 449] on p "JZ101019D" at bounding box center [614, 442] width 368 height 13
copy p "JZ101019D"
drag, startPoint x: 798, startPoint y: 279, endPoint x: 875, endPoint y: 283, distance: 77.0
click at [875, 283] on p "[STREET_ADDRESS][PERSON_NAME]" at bounding box center [983, 278] width 368 height 13
copy p "5 Bedford [PERSON_NAME]"
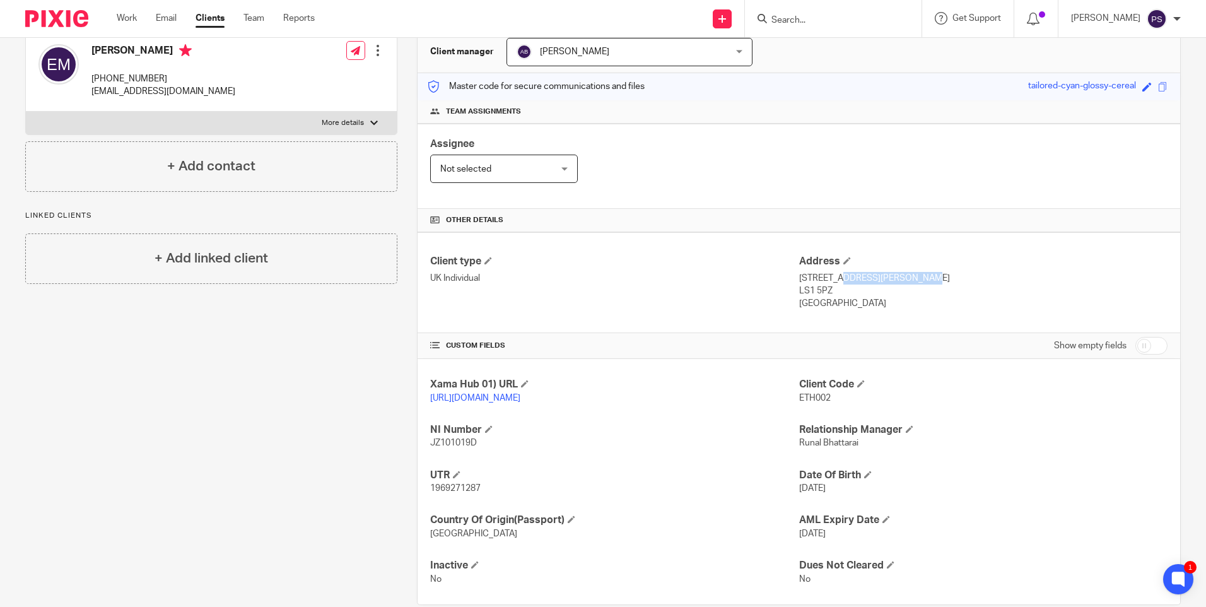
drag, startPoint x: 881, startPoint y: 280, endPoint x: 949, endPoint y: 281, distance: 68.1
click at [949, 281] on p "[STREET_ADDRESS][PERSON_NAME]" at bounding box center [983, 278] width 368 height 13
copy p "[STREET_ADDRESS]"
click at [967, 274] on p "[STREET_ADDRESS][PERSON_NAME]" at bounding box center [983, 278] width 368 height 13
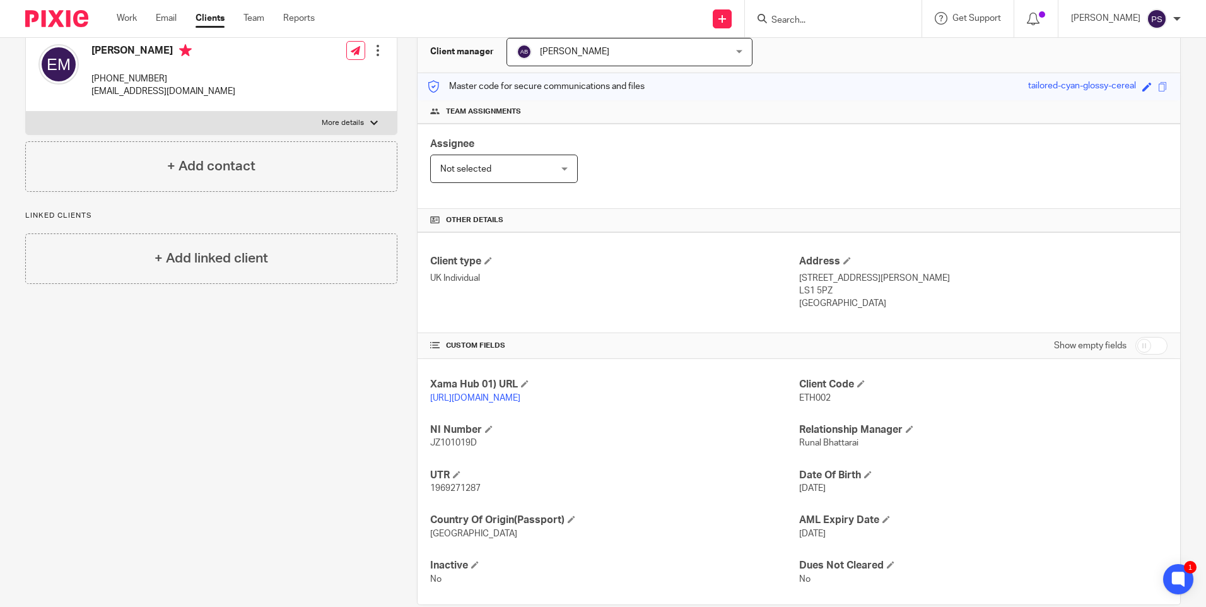
copy p "[GEOGRAPHIC_DATA]"
click at [807, 289] on p "LS1 5PZ" at bounding box center [983, 290] width 368 height 13
copy div "LS1 5PZ"
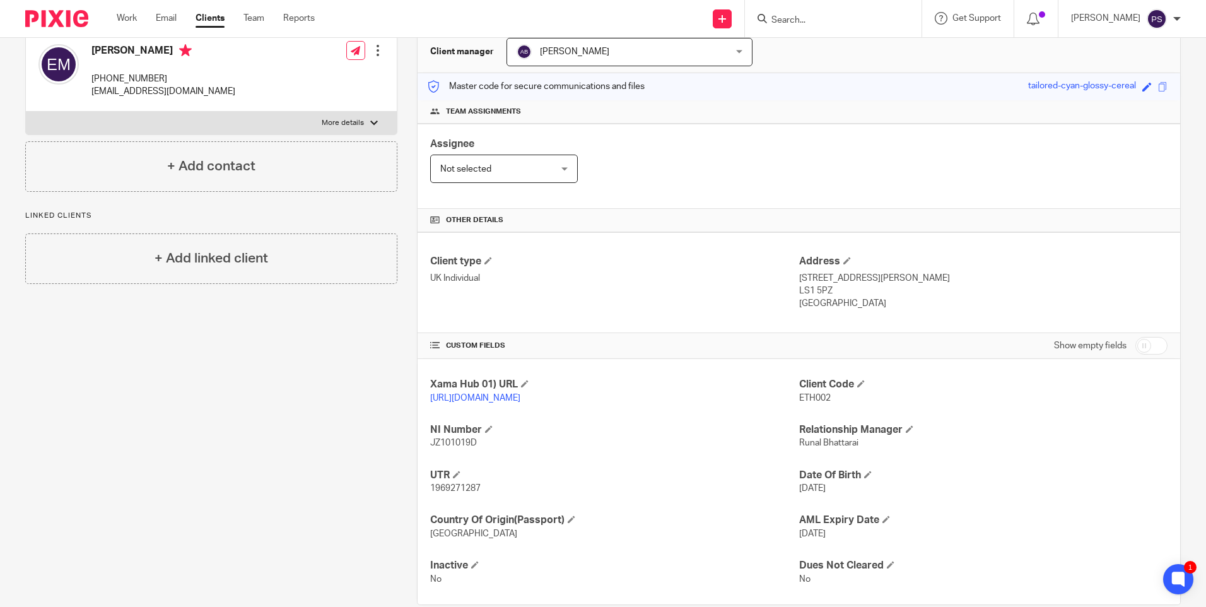
click at [166, 74] on p "[PHONE_NUMBER]" at bounding box center [163, 79] width 144 height 13
copy div "[PHONE_NUMBER]"
click at [162, 90] on p "[EMAIL_ADDRESS][DOMAIN_NAME]" at bounding box center [163, 91] width 144 height 13
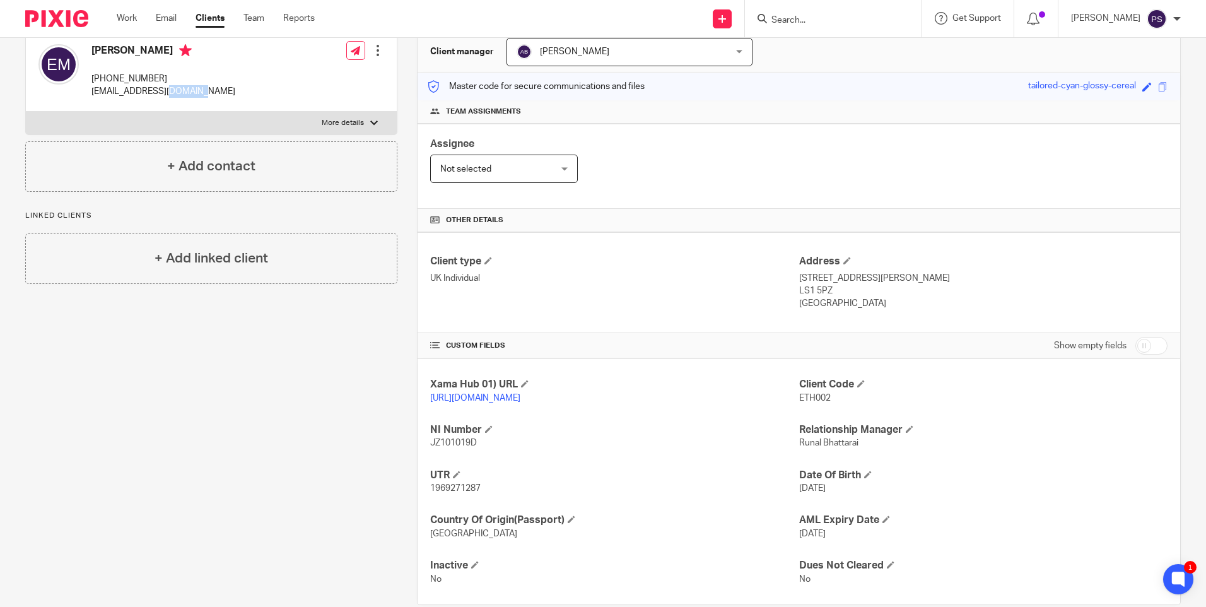
click at [162, 90] on p "[EMAIL_ADDRESS][DOMAIN_NAME]" at bounding box center [163, 91] width 144 height 13
copy div "[EMAIL_ADDRESS][DOMAIN_NAME]"
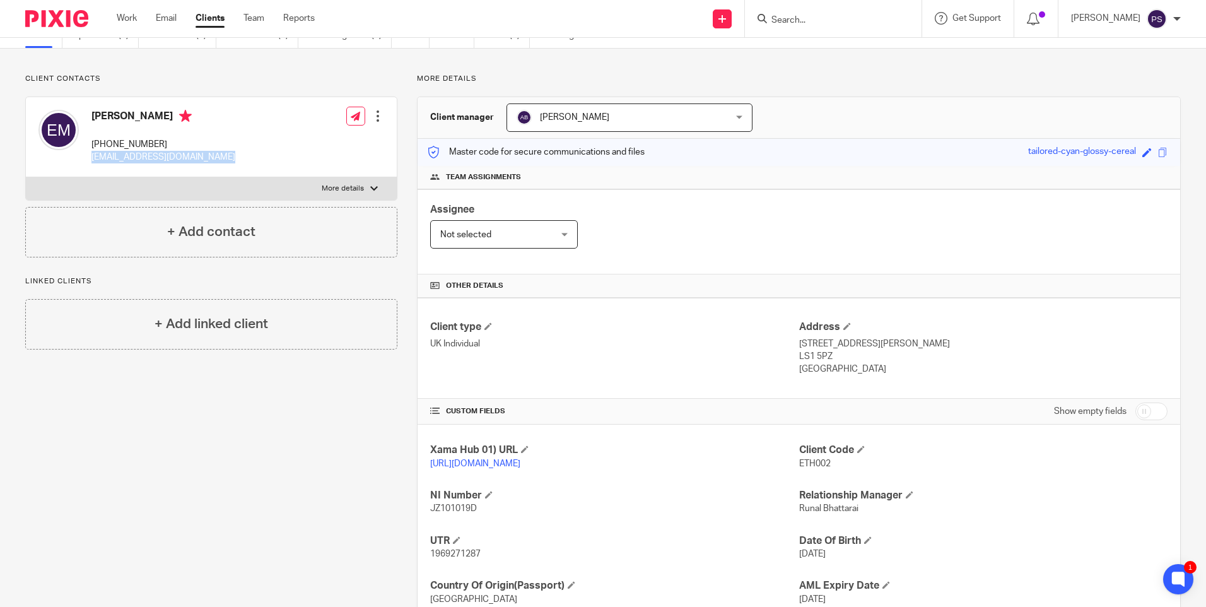
scroll to position [0, 0]
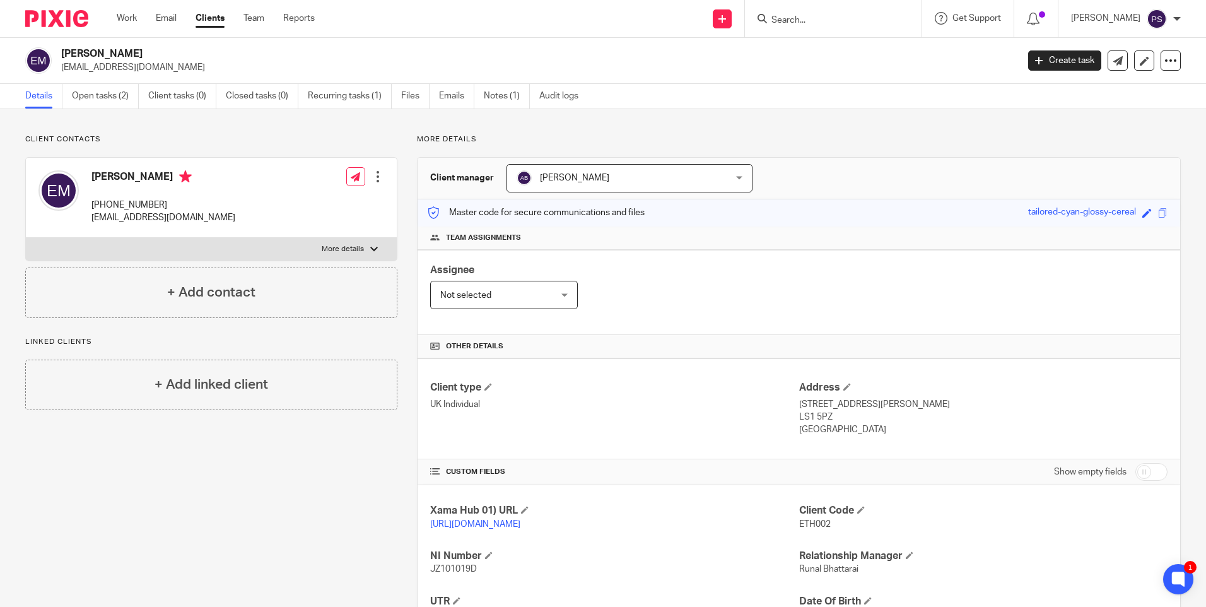
click at [97, 57] on h2 "[PERSON_NAME]" at bounding box center [440, 53] width 758 height 13
click at [126, 66] on p "[EMAIL_ADDRESS][DOMAIN_NAME]" at bounding box center [535, 67] width 948 height 13
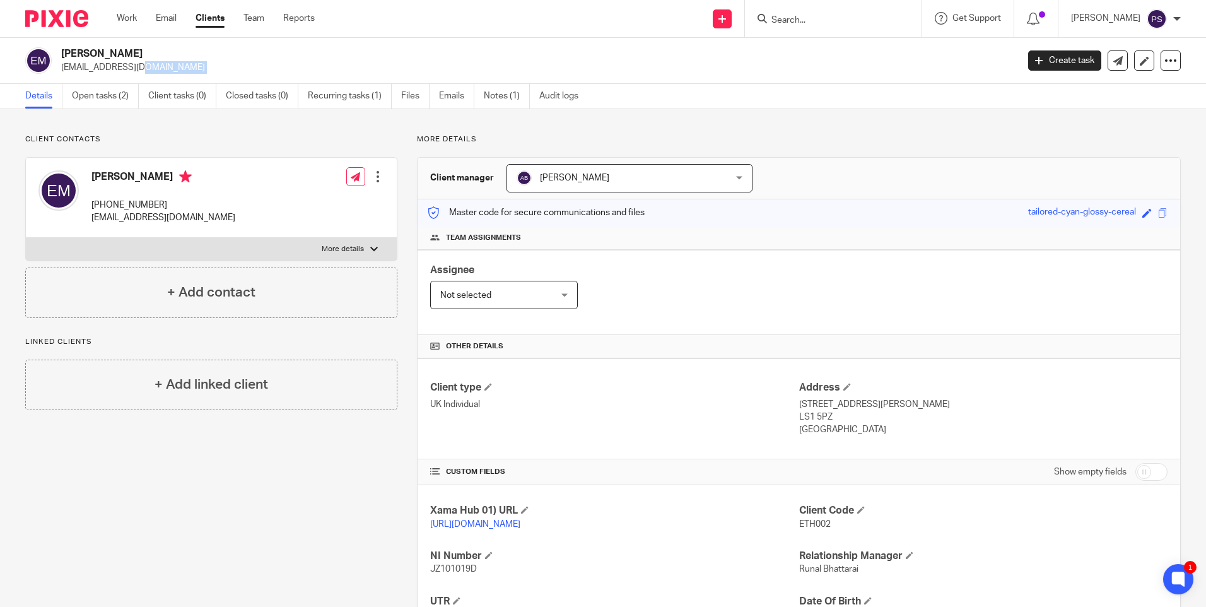
click at [126, 66] on p "[EMAIL_ADDRESS][DOMAIN_NAME]" at bounding box center [535, 67] width 948 height 13
click at [819, 21] on input "Search" at bounding box center [827, 20] width 114 height 11
paste input "[PERSON_NAME][EMAIL_ADDRESS][PERSON_NAME][DOMAIN_NAME]"
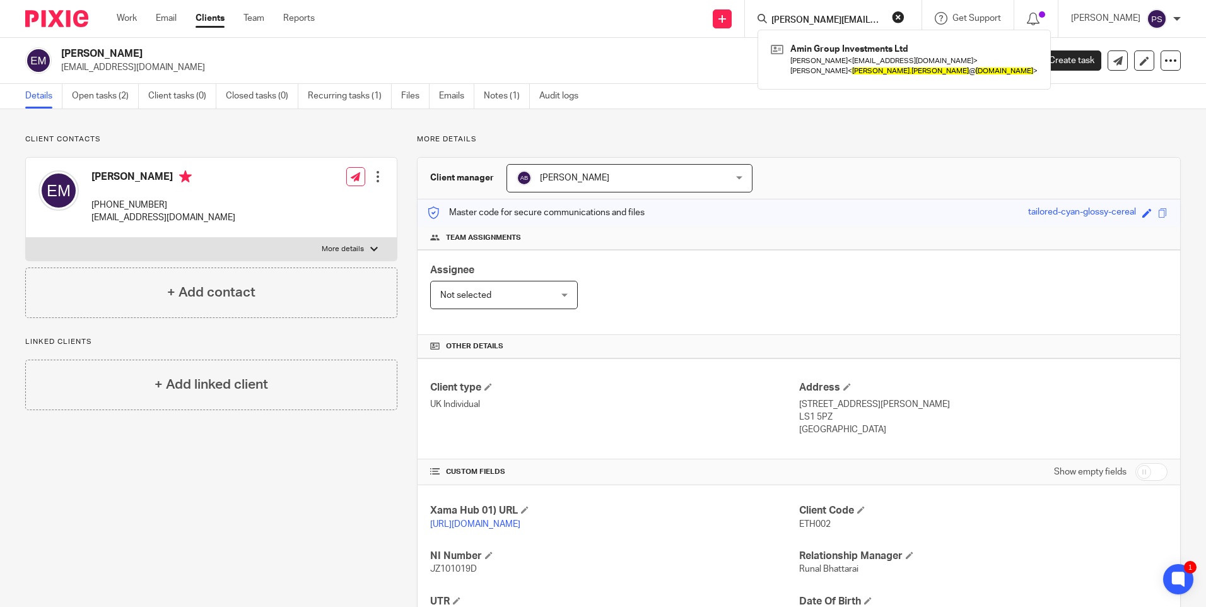
type input "[PERSON_NAME][EMAIL_ADDRESS][PERSON_NAME][DOMAIN_NAME]"
click at [904, 18] on button "reset" at bounding box center [898, 17] width 13 height 13
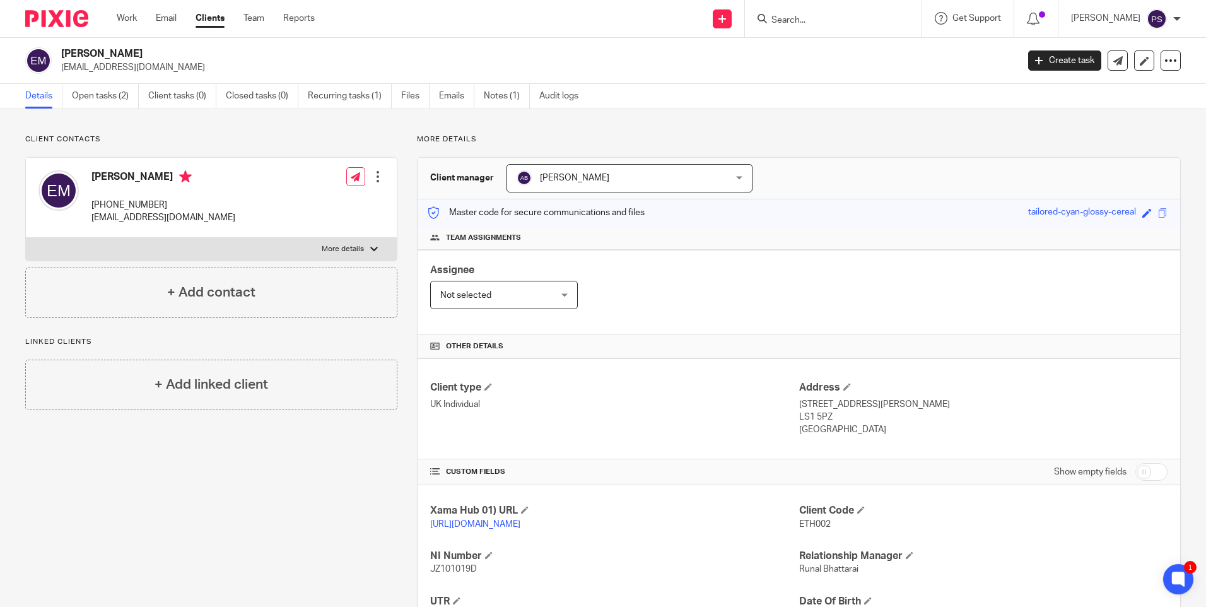
click at [803, 14] on form at bounding box center [837, 19] width 134 height 16
click at [806, 23] on input "Search" at bounding box center [827, 20] width 114 height 11
paste input "[PERSON_NAME]"
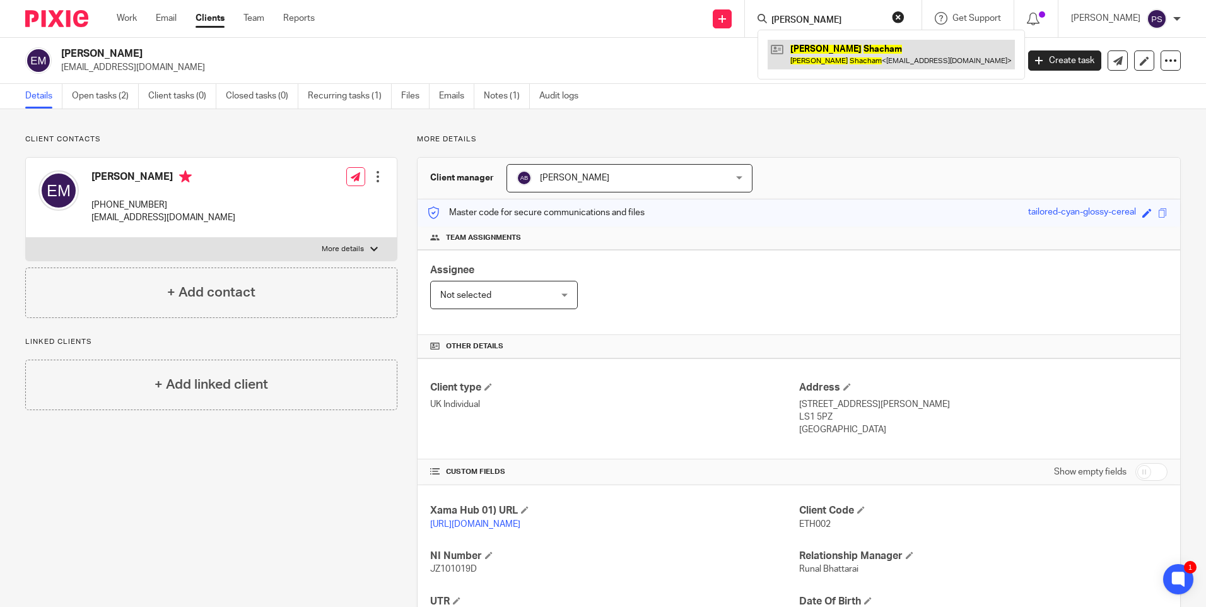
type input "[PERSON_NAME]"
click at [819, 54] on link at bounding box center [890, 54] width 247 height 29
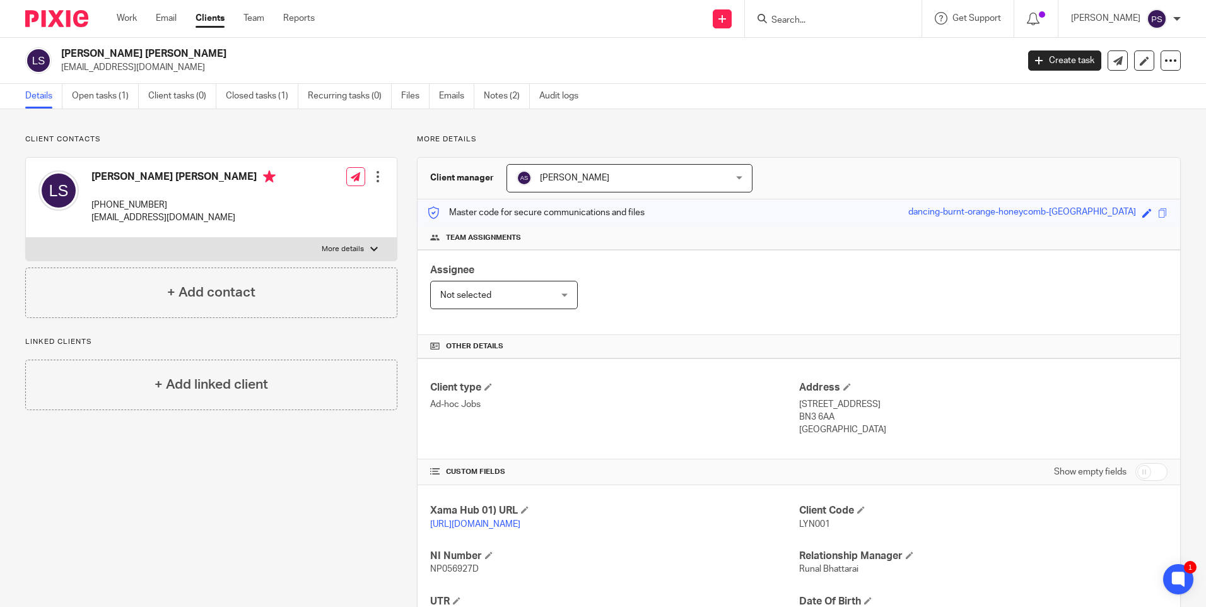
click at [811, 21] on input "Search" at bounding box center [827, 20] width 114 height 11
paste input "[PERSON_NAME][EMAIL_ADDRESS][PERSON_NAME][DOMAIN_NAME]"
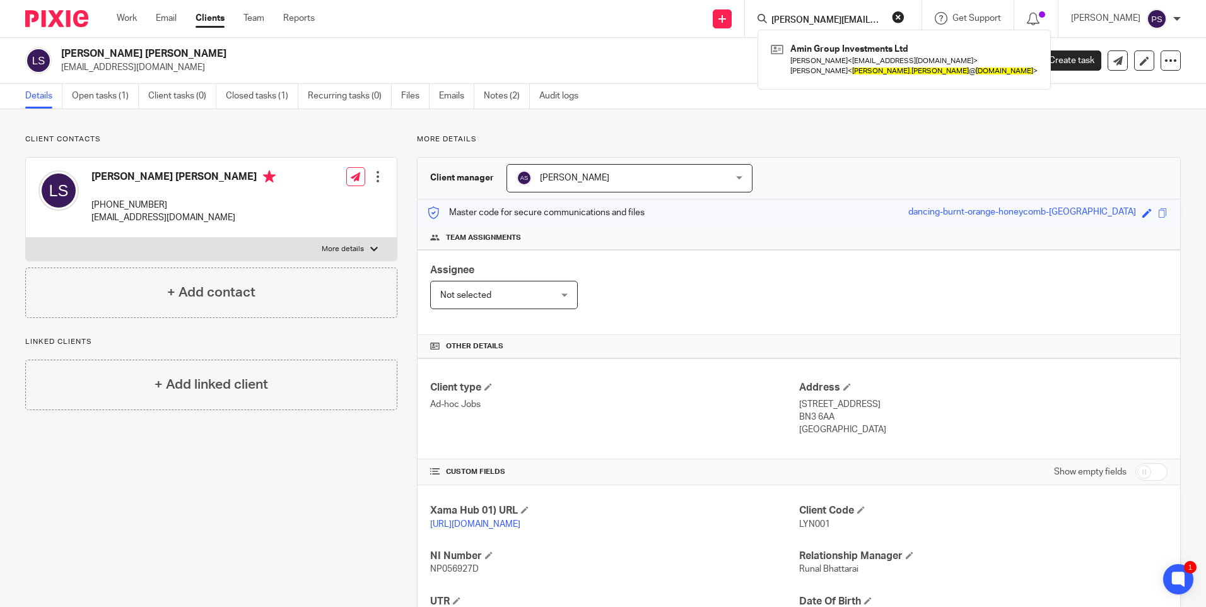
type input "[PERSON_NAME][EMAIL_ADDRESS][PERSON_NAME][DOMAIN_NAME]"
click at [731, 19] on link at bounding box center [722, 18] width 19 height 19
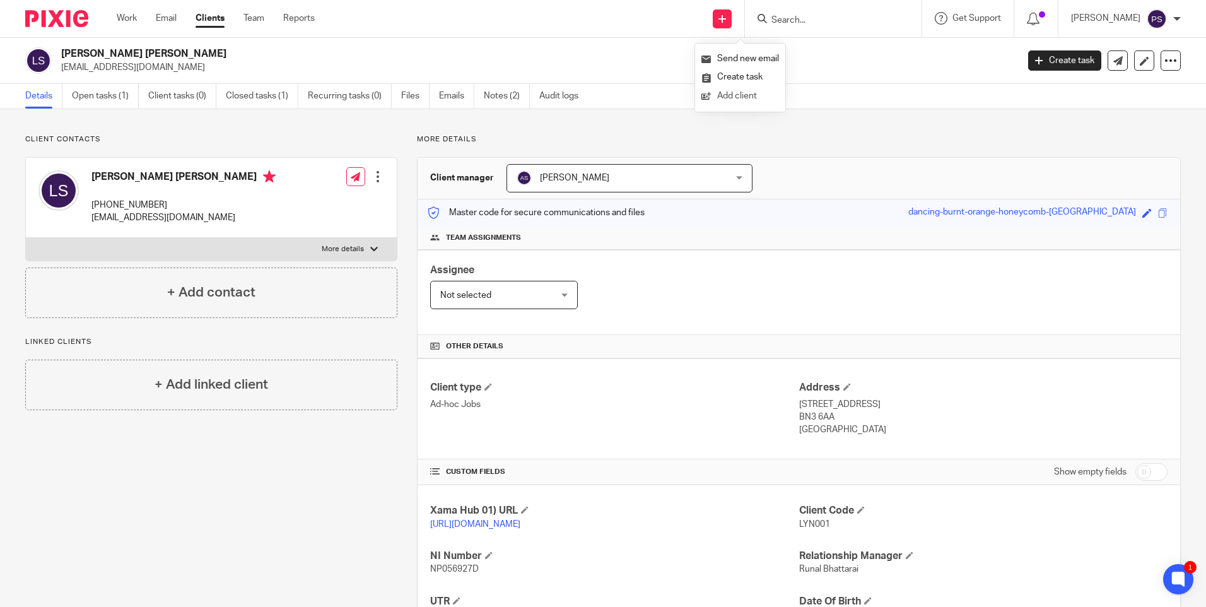
click at [725, 95] on link "Add client" at bounding box center [740, 96] width 78 height 18
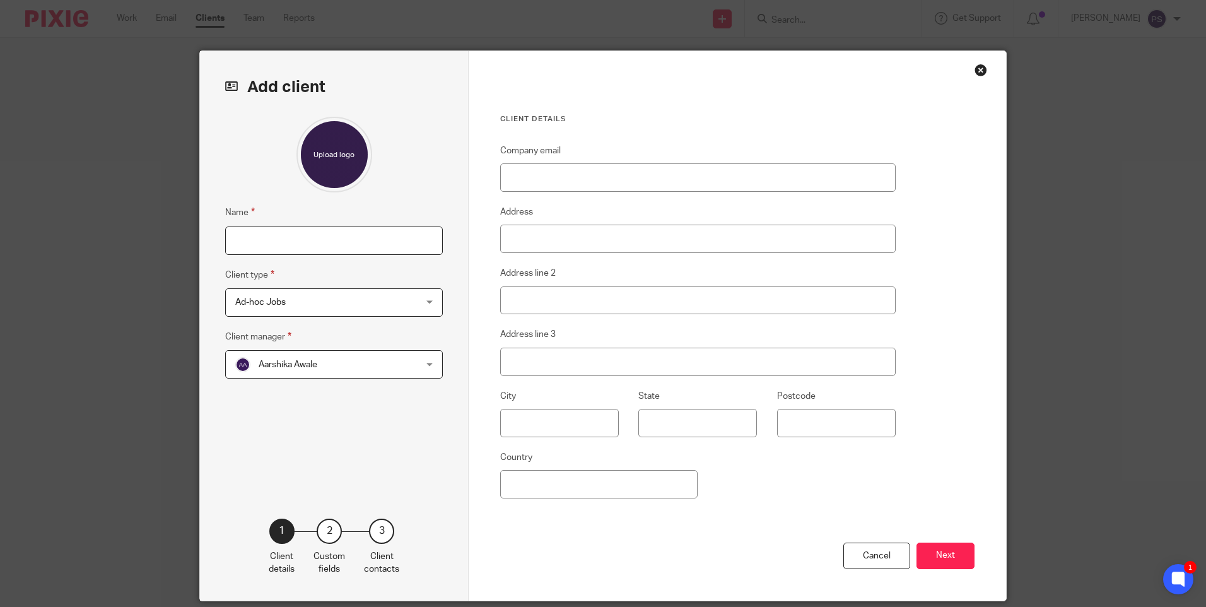
click at [277, 233] on input "Name" at bounding box center [334, 240] width 218 height 28
type input "[PERSON_NAME] H [PERSON_NAME]"
click at [254, 297] on span "Ad-hoc Jobs" at bounding box center [317, 302] width 165 height 26
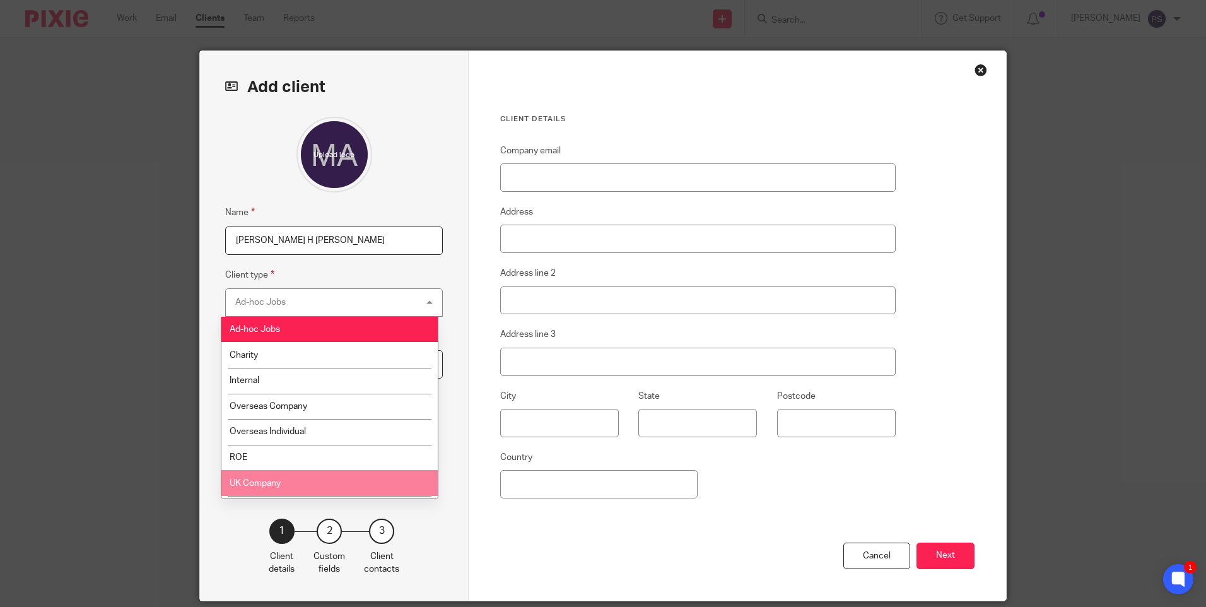
scroll to position [125, 0]
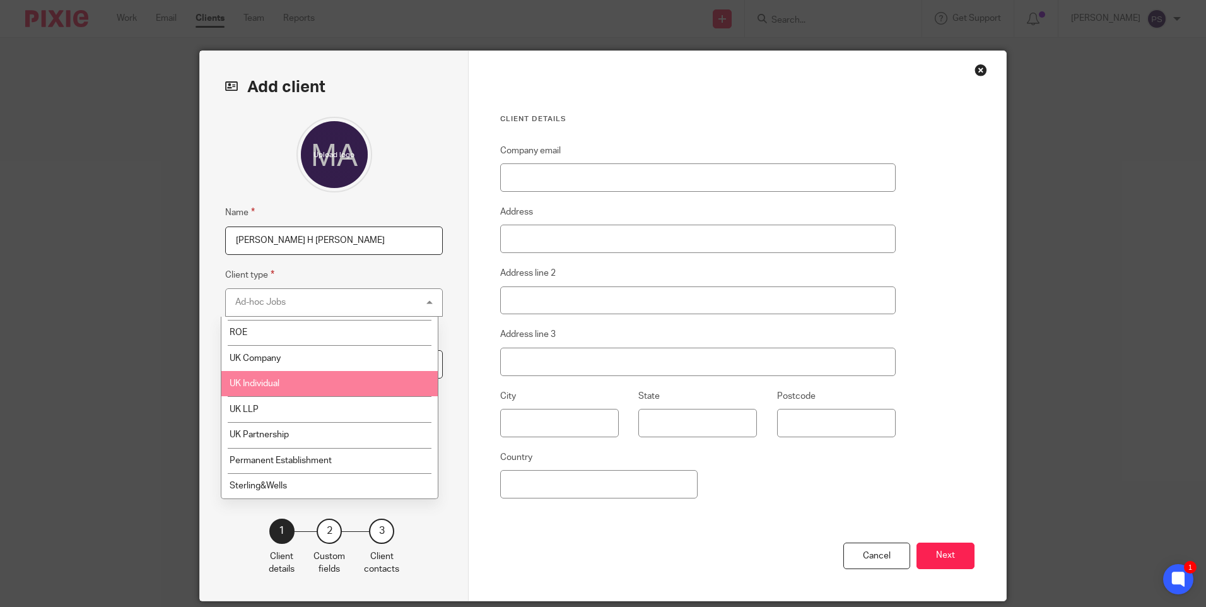
click at [285, 386] on li "UK Individual" at bounding box center [329, 384] width 216 height 26
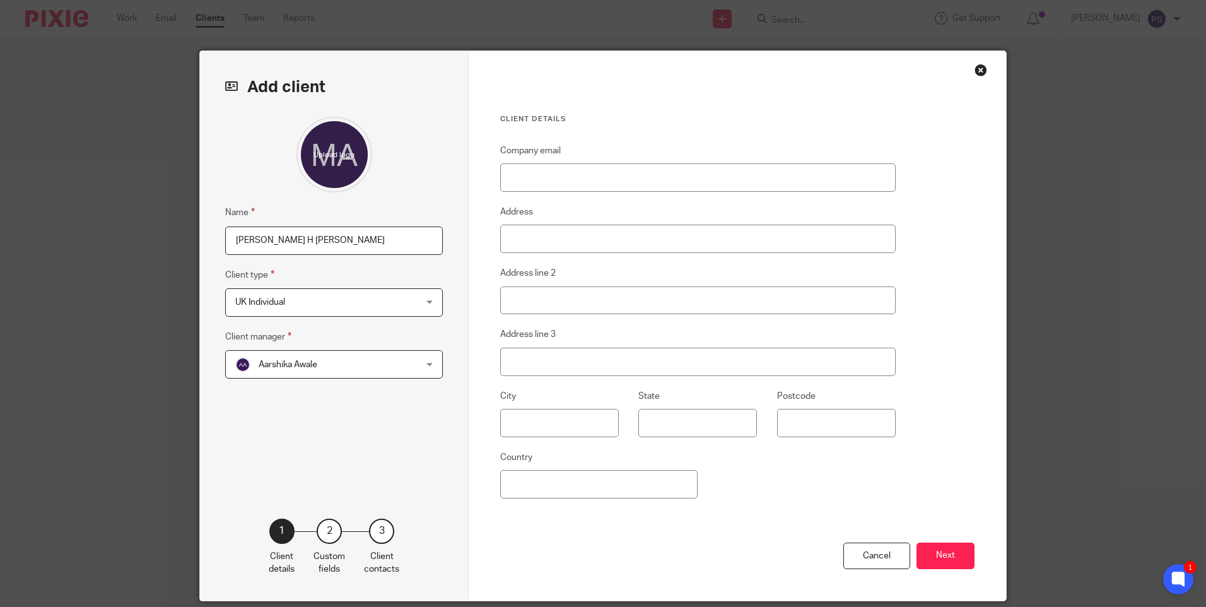
click at [279, 359] on span "Aarshika Awale" at bounding box center [317, 364] width 165 height 26
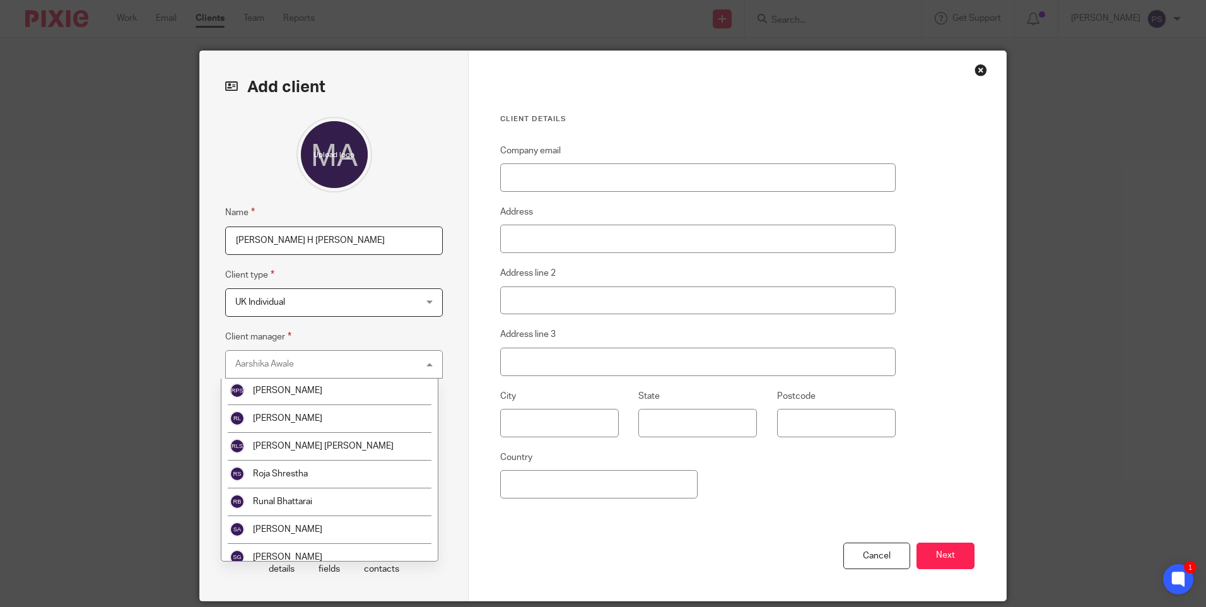
scroll to position [2065, 0]
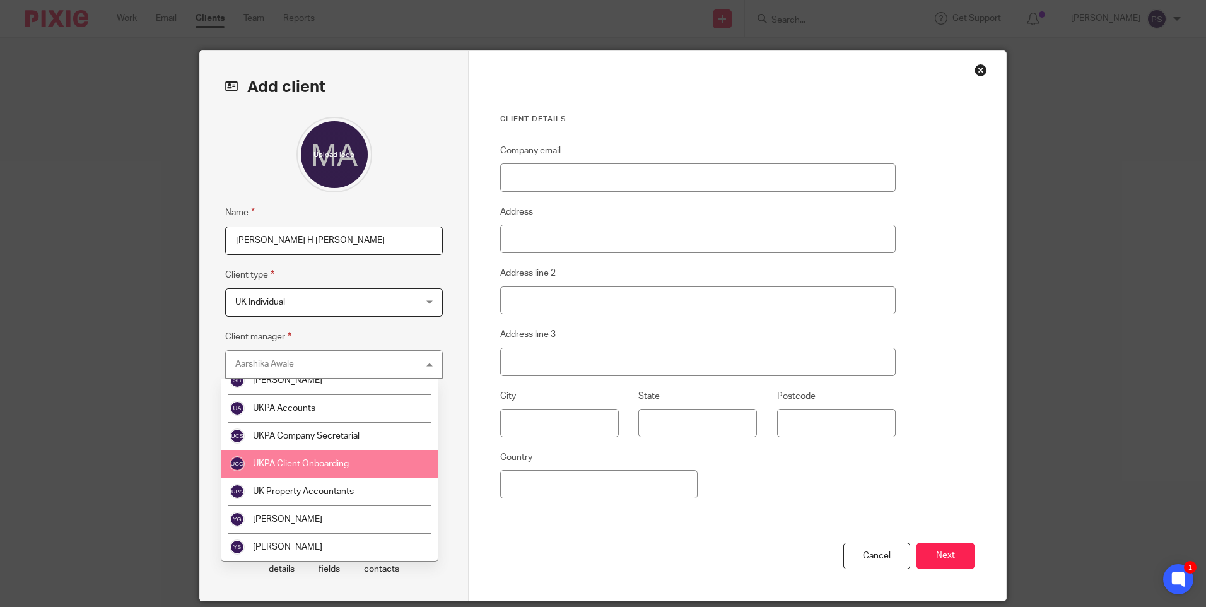
click at [327, 468] on li "UKPA Client Onboarding" at bounding box center [329, 464] width 216 height 28
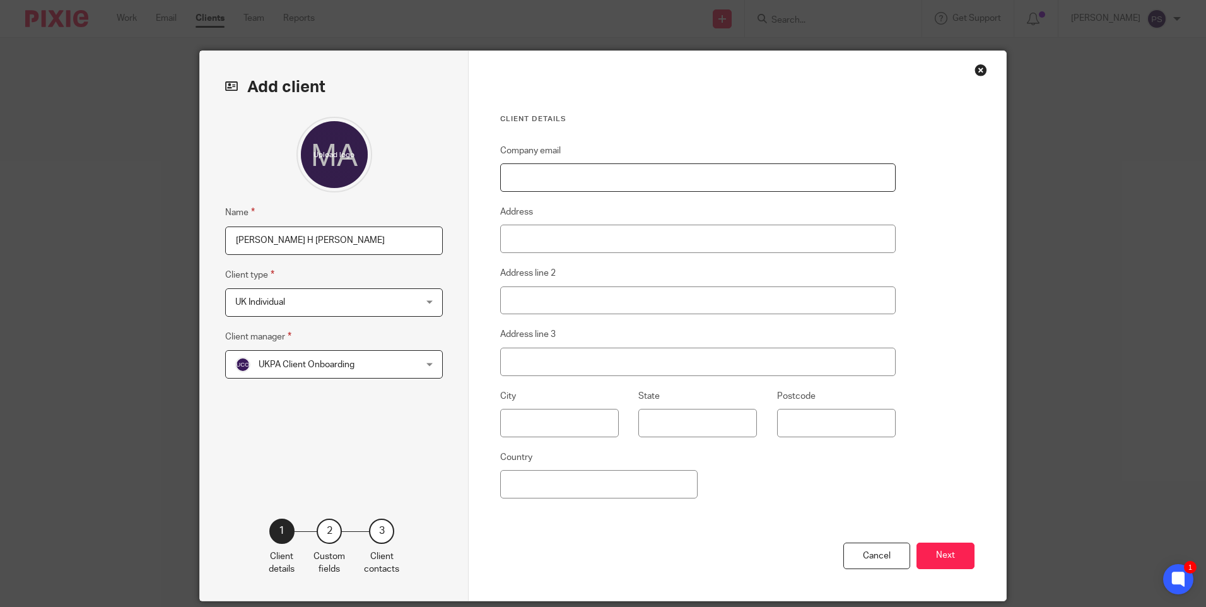
click at [570, 178] on input "Company email" at bounding box center [697, 177] width 395 height 28
paste input "[PERSON_NAME][EMAIL_ADDRESS][PERSON_NAME][DOMAIN_NAME]"
type input "[PERSON_NAME][EMAIL_ADDRESS][PERSON_NAME][DOMAIN_NAME]"
click at [519, 239] on input "Address" at bounding box center [697, 238] width 395 height 28
paste input "[STREET_ADDRESS]"
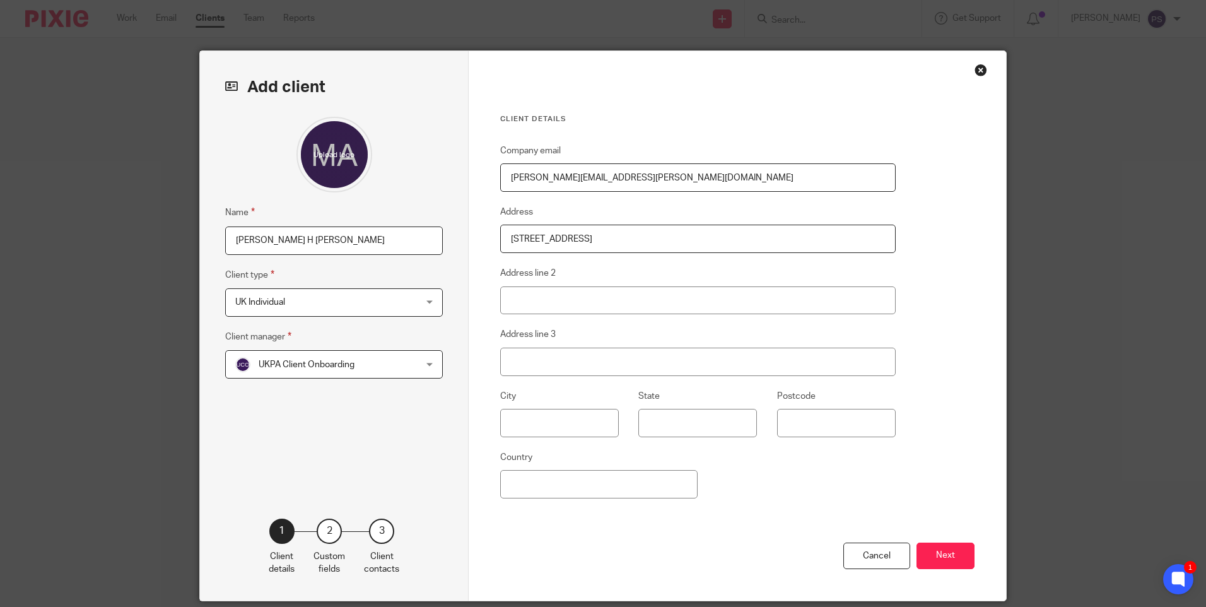
type input "[STREET_ADDRESS]"
click at [545, 303] on input "Address line 2" at bounding box center [697, 300] width 395 height 28
paste input "Harrow"
type input "Harrow"
click at [502, 363] on input "Address line 3" at bounding box center [697, 361] width 395 height 28
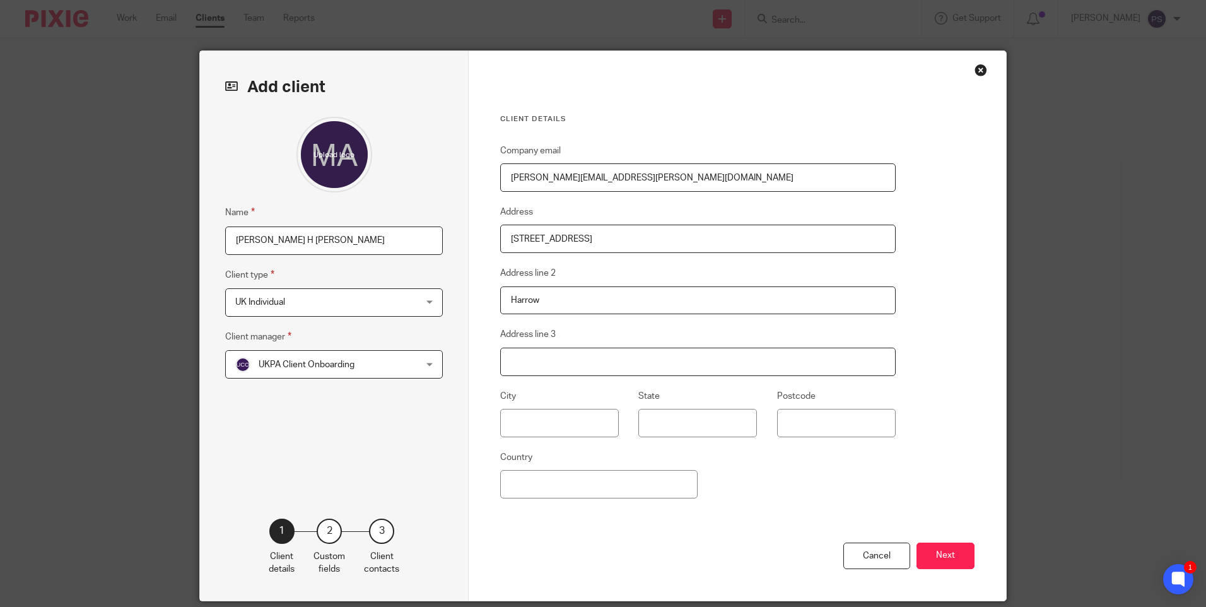
paste input "[GEOGRAPHIC_DATA]"
type input "[GEOGRAPHIC_DATA]"
click at [820, 422] on input "Postcode" at bounding box center [836, 423] width 119 height 28
paste input "HA3 7BZ"
type input "HA3 7BZ"
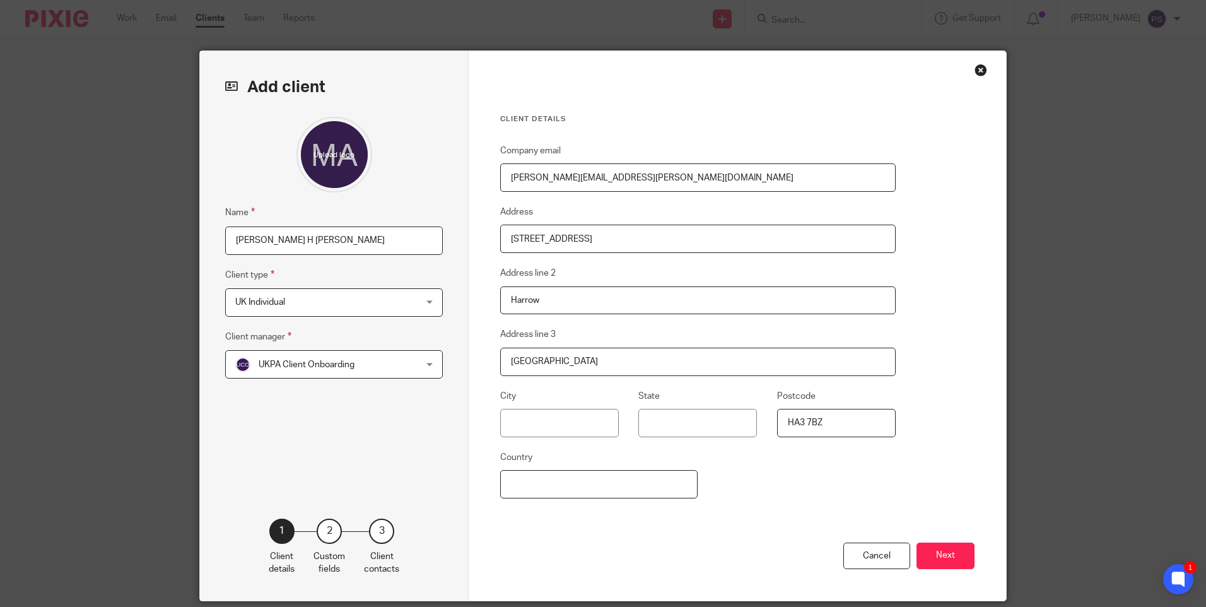
click at [583, 489] on input "Country" at bounding box center [598, 484] width 197 height 28
type input "[GEOGRAPHIC_DATA]"
click at [937, 564] on button "Next" at bounding box center [945, 555] width 58 height 27
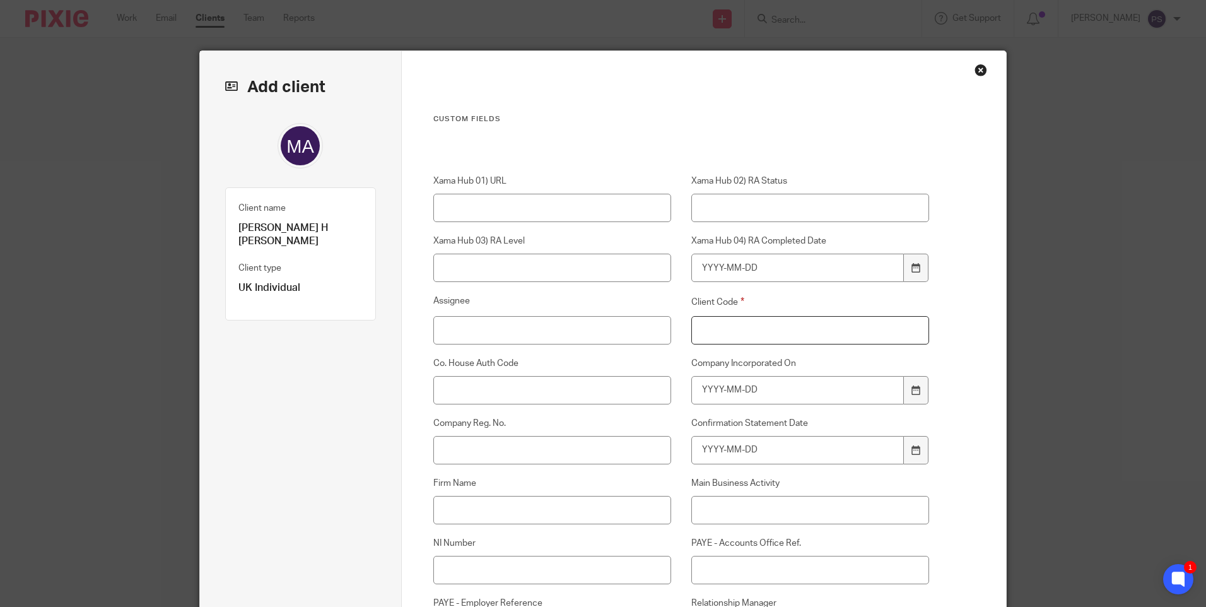
click at [743, 341] on input "Client Code" at bounding box center [810, 330] width 238 height 28
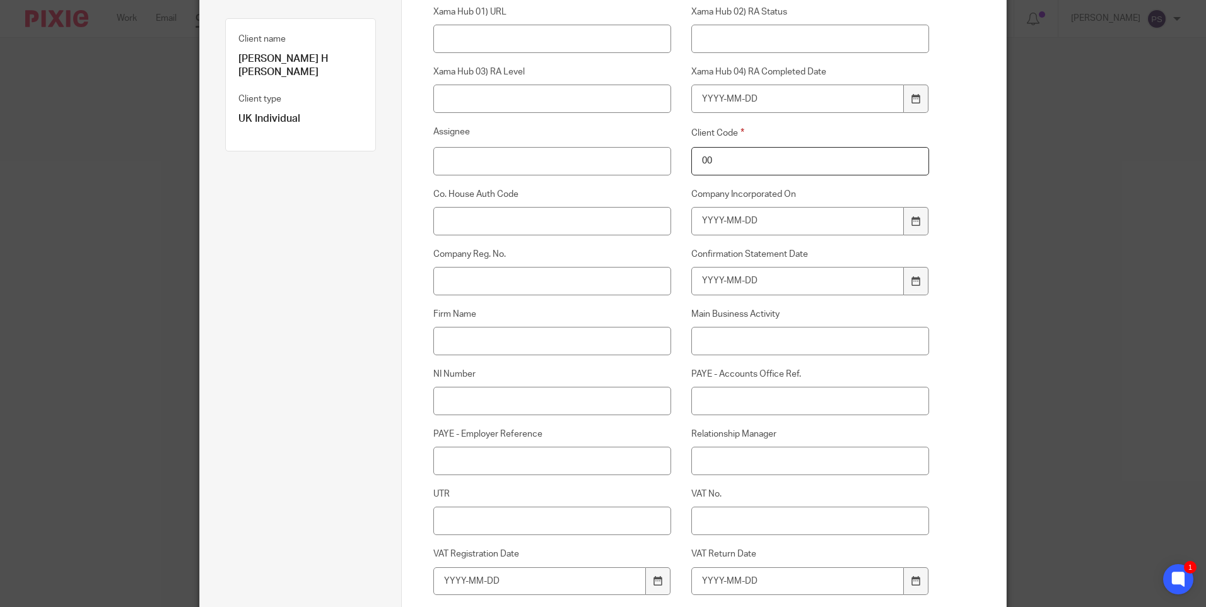
scroll to position [252, 0]
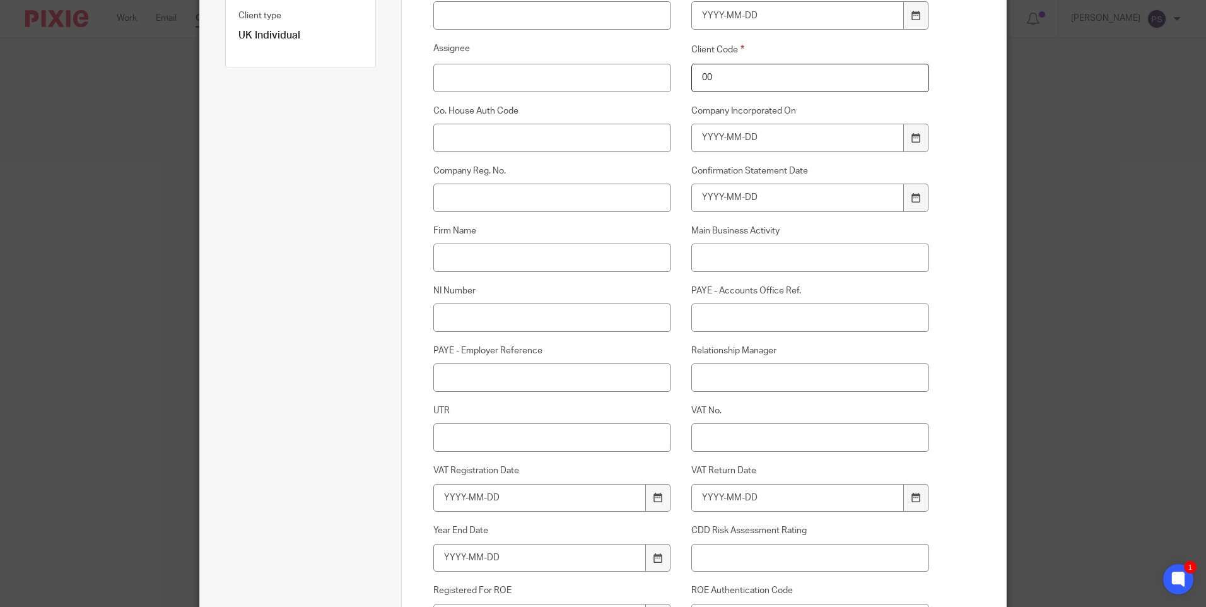
type input "00"
click at [721, 379] on input "Relationship Manager" at bounding box center [810, 377] width 238 height 28
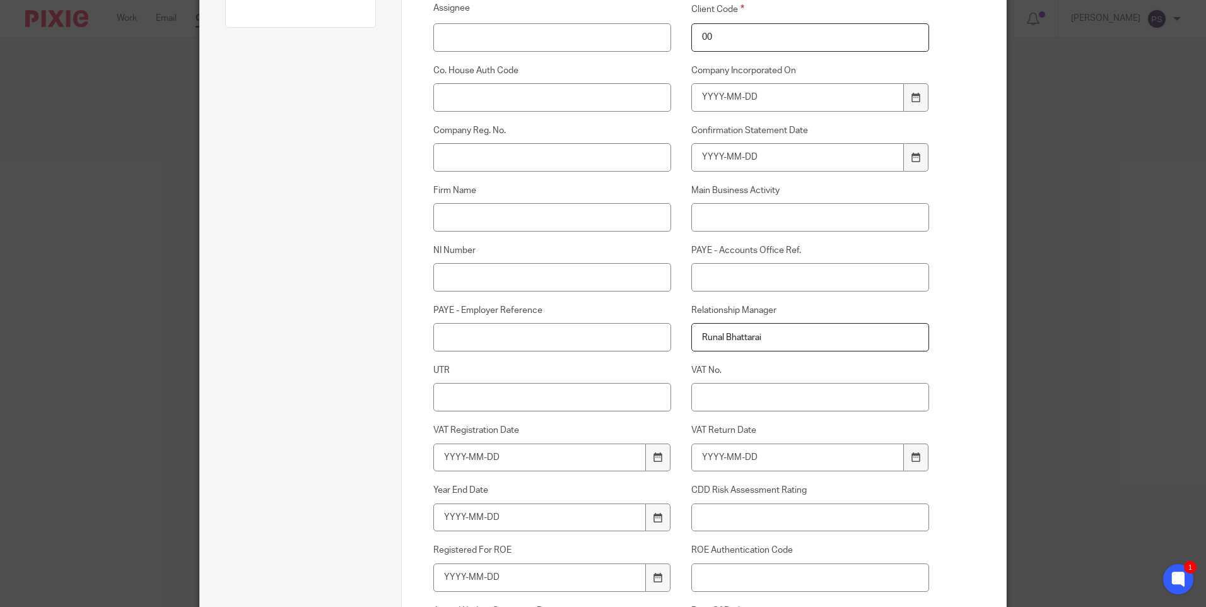
scroll to position [378, 0]
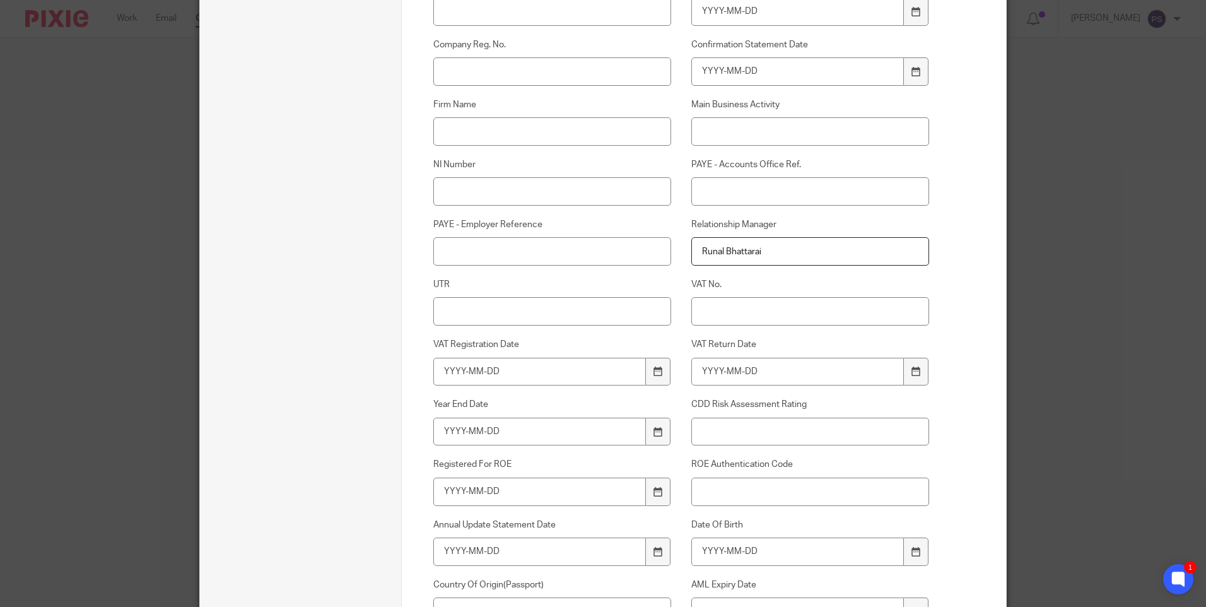
type input "Runal Bhattarai"
click at [452, 202] on input "NI Number" at bounding box center [552, 191] width 238 height 28
paste input "SR257142C"
type input "SR257142C"
click at [448, 307] on input "UTR" at bounding box center [552, 311] width 238 height 28
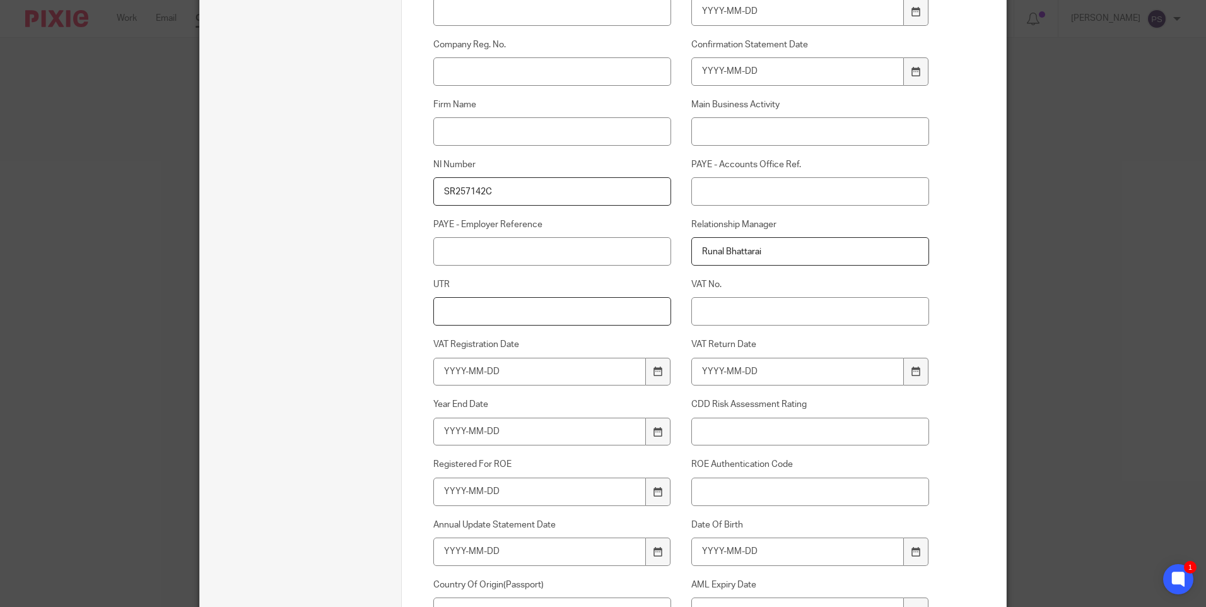
paste input "8236460998"
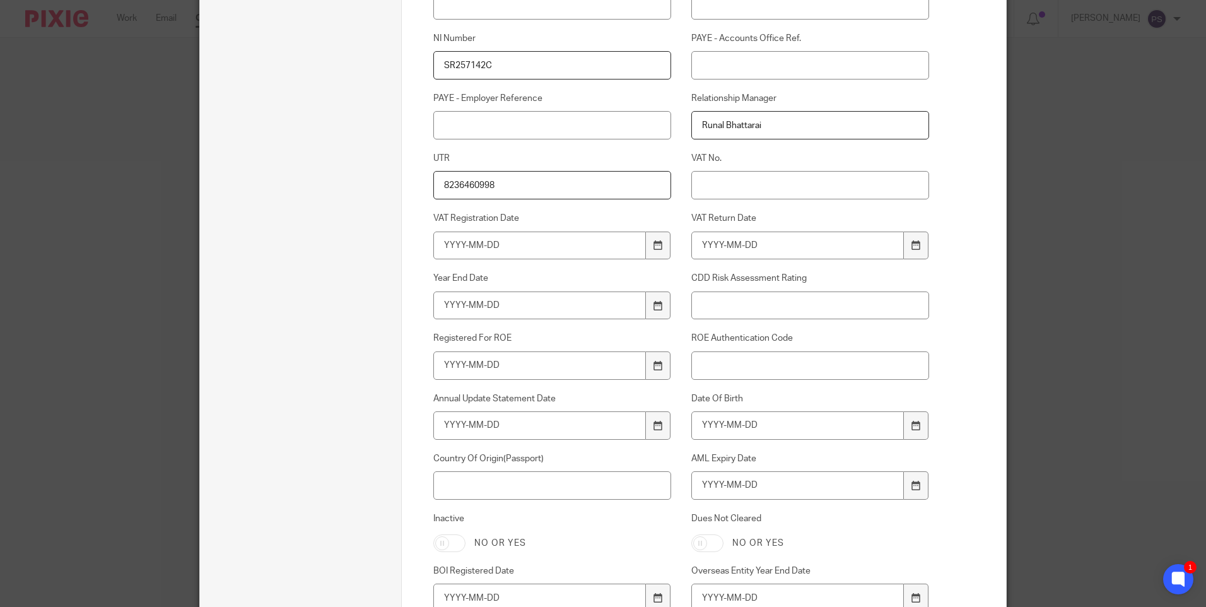
type input "8236460998"
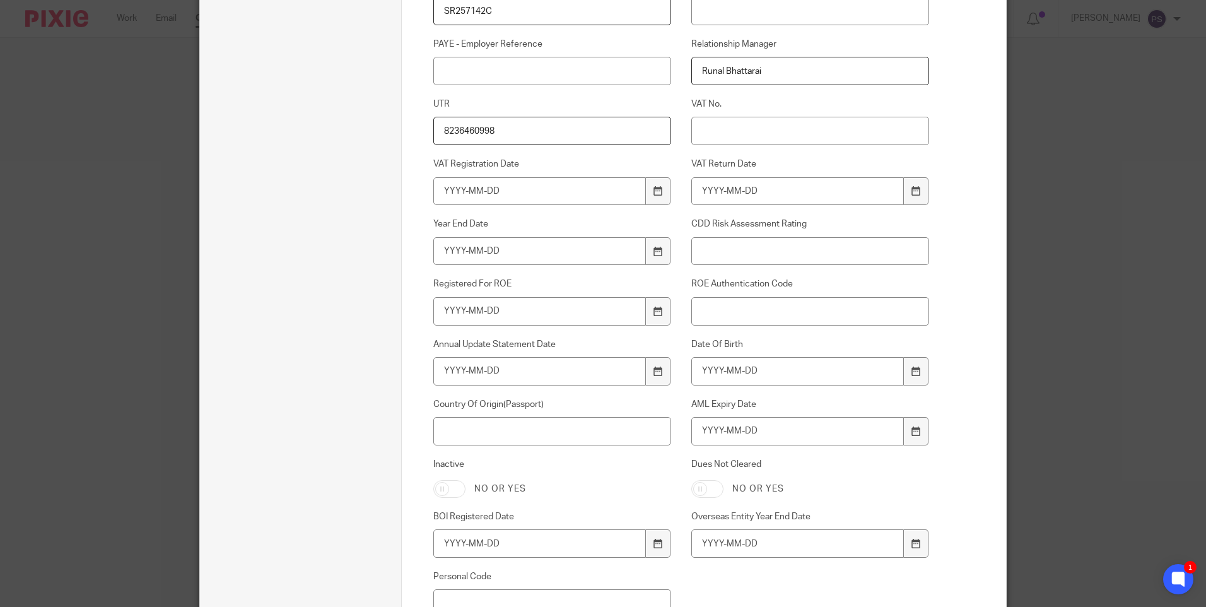
scroll to position [631, 0]
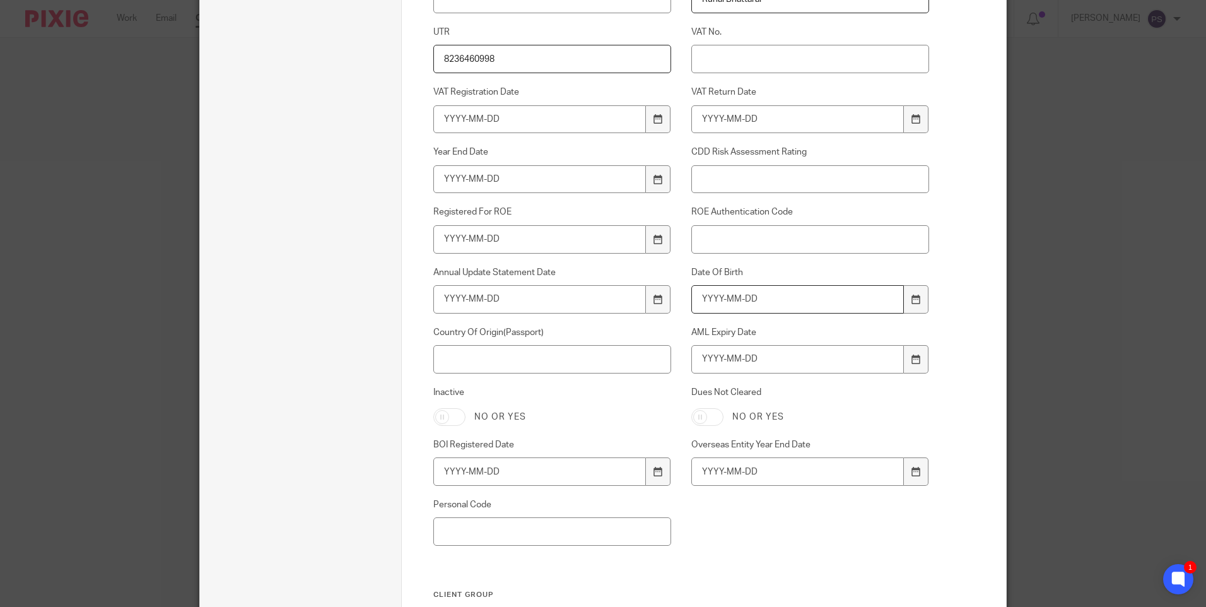
click at [711, 298] on input "Date Of Birth" at bounding box center [797, 299] width 213 height 28
type input "1965-01-03"
click at [711, 361] on input "AML Expiry Date" at bounding box center [797, 359] width 213 height 28
type input "2029-05-07"
click at [503, 361] on input "Country Of Origin(Passport)" at bounding box center [552, 359] width 238 height 28
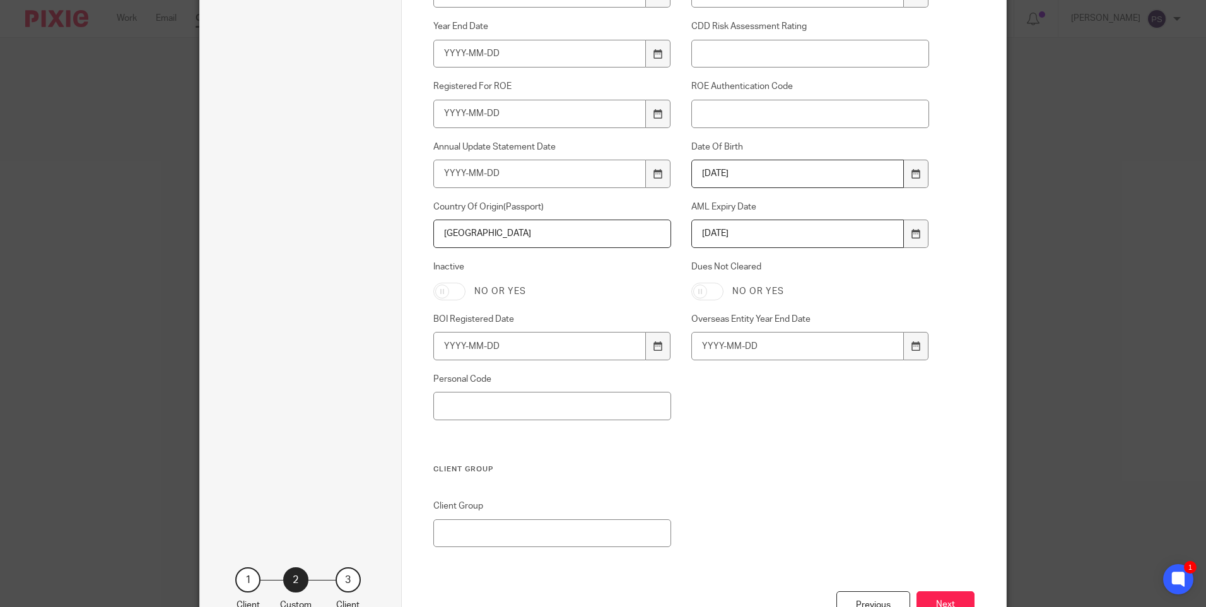
scroll to position [757, 0]
type input "[GEOGRAPHIC_DATA]"
click at [952, 600] on button "Next" at bounding box center [945, 603] width 58 height 27
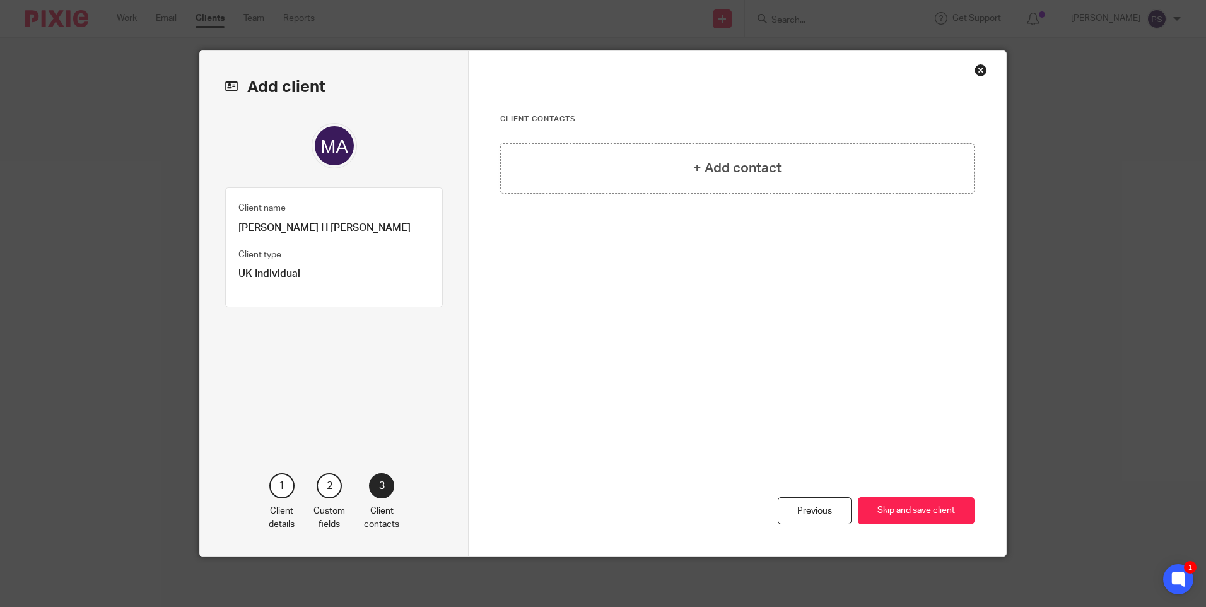
scroll to position [0, 0]
click at [767, 156] on div "+ Add contact" at bounding box center [737, 168] width 474 height 50
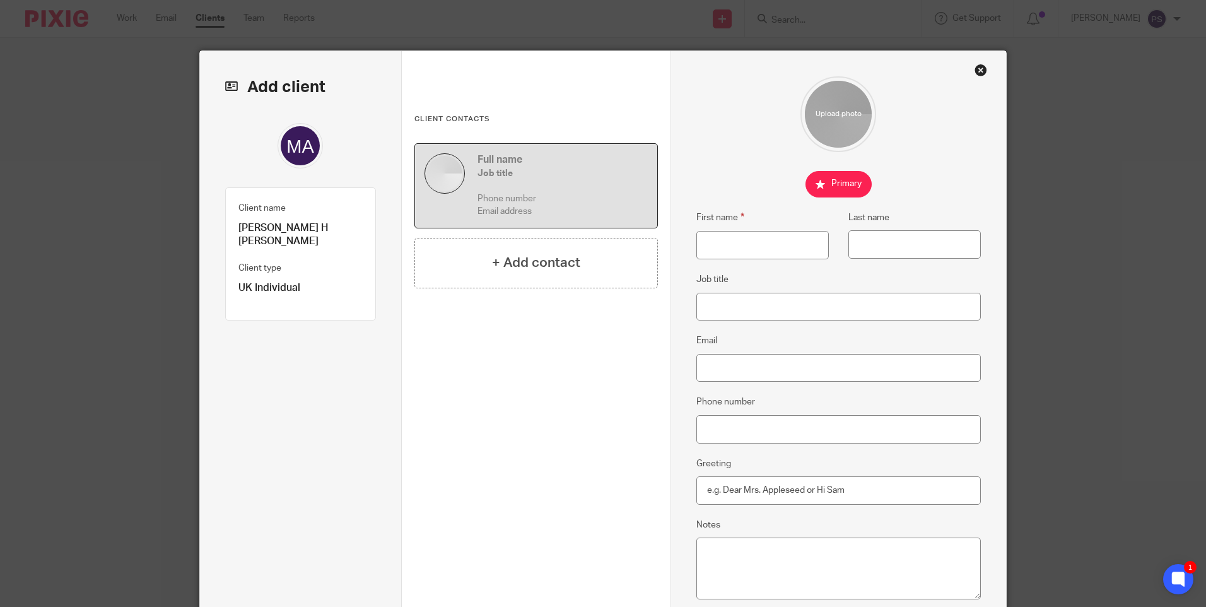
click at [265, 233] on p "Mohammad Amin H Abdul Qayoum" at bounding box center [300, 234] width 124 height 27
copy div "Mohammad Amin H Abdul Qayoum"
click at [761, 242] on input "First name" at bounding box center [762, 245] width 132 height 28
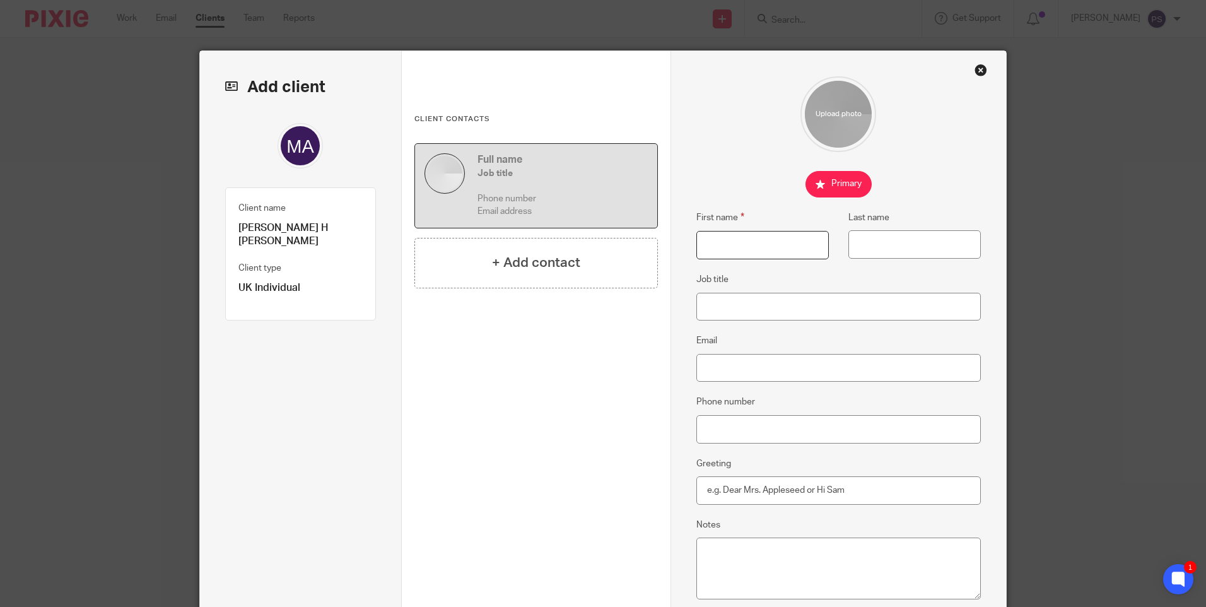
paste input "Mohammad Amin H Abdul Qayoum"
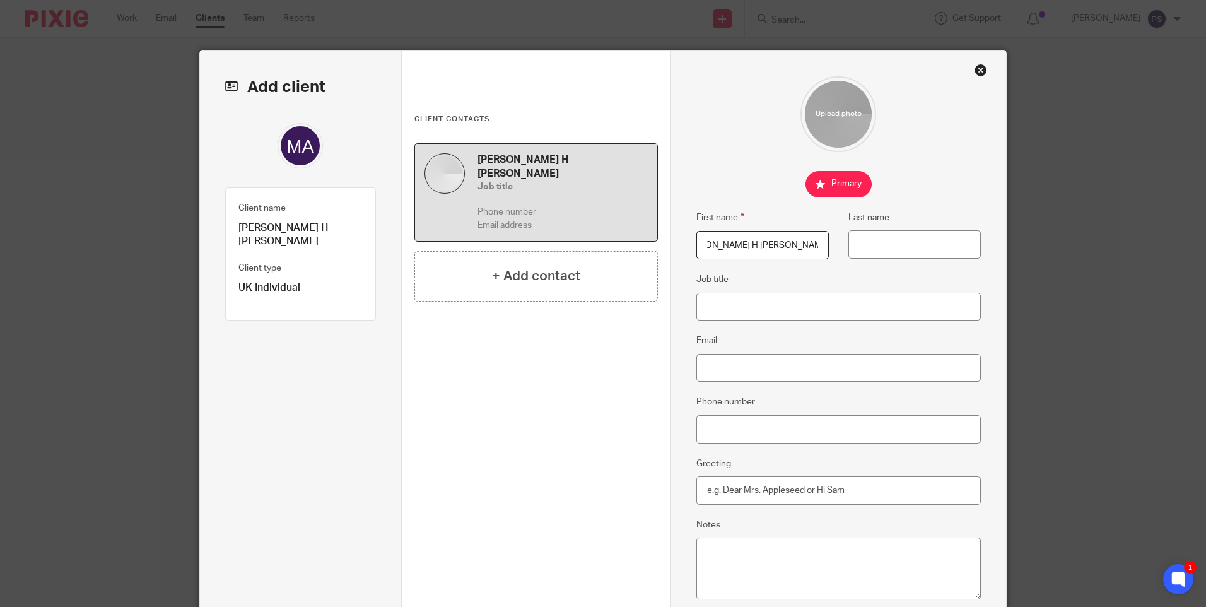
click at [796, 243] on input "Mohammad Amin H Abdul Qayoum" at bounding box center [762, 245] width 132 height 28
type input "Mohammad Amin H Abdul"
click at [889, 244] on input "Last name" at bounding box center [914, 244] width 132 height 28
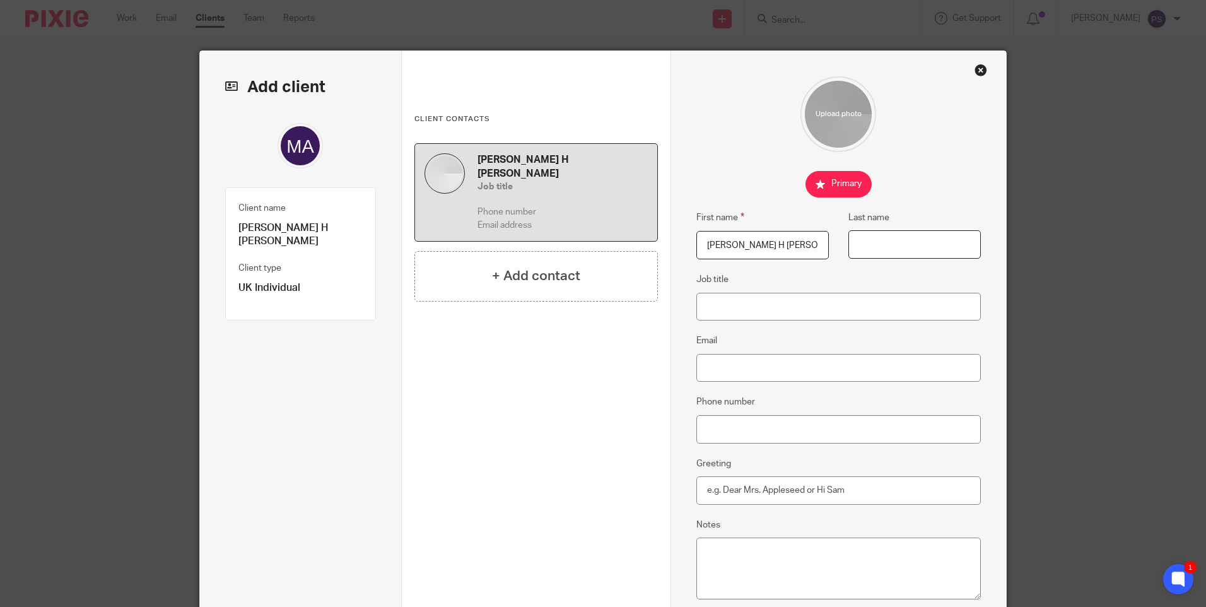
paste input "Qayoum"
type input "Qayoum"
click at [713, 359] on input "Email" at bounding box center [838, 368] width 285 height 28
paste input "nabil.amin@outlook.com"
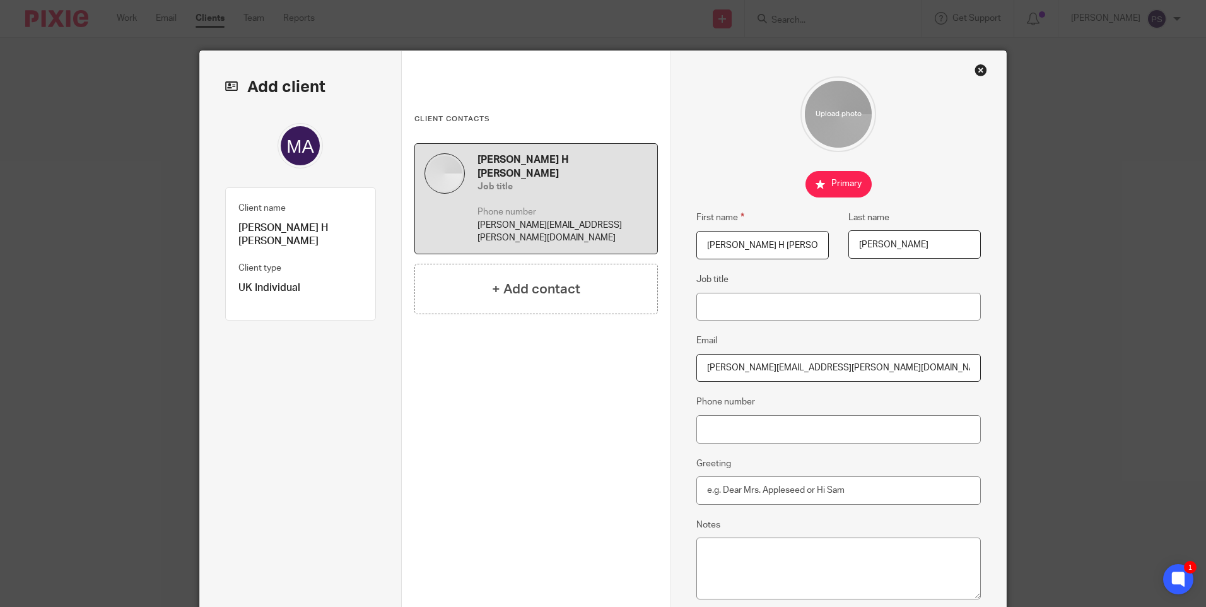
type input "nabil.amin@outlook.com"
click at [716, 429] on input "Phone number" at bounding box center [838, 429] width 285 height 28
paste input "+44 759 494 7474"
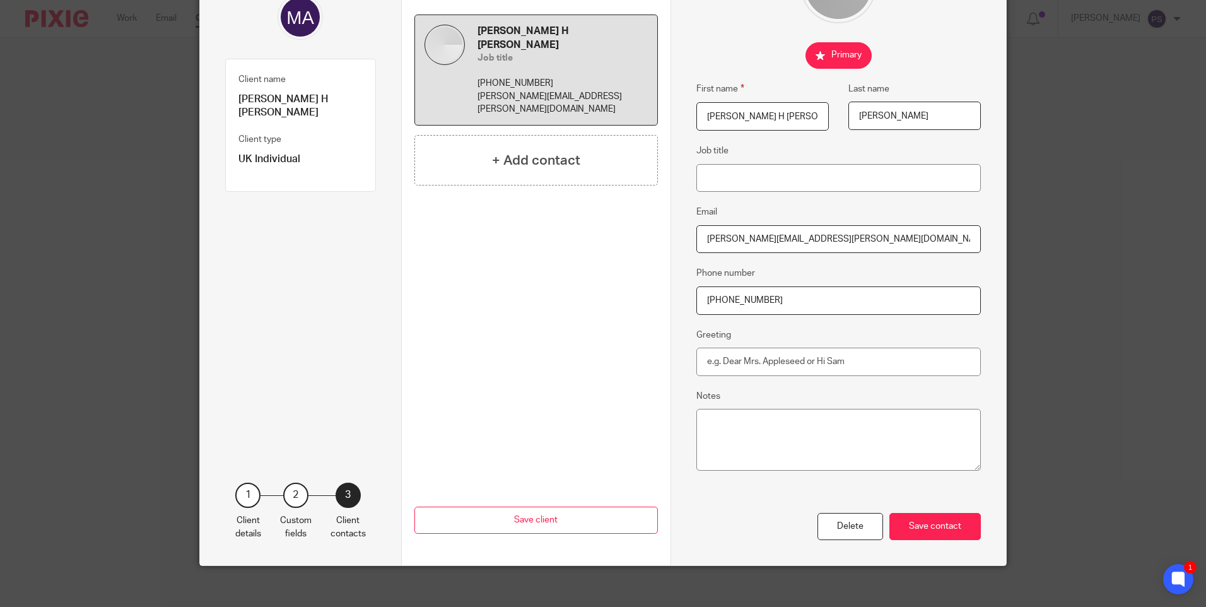
scroll to position [138, 0]
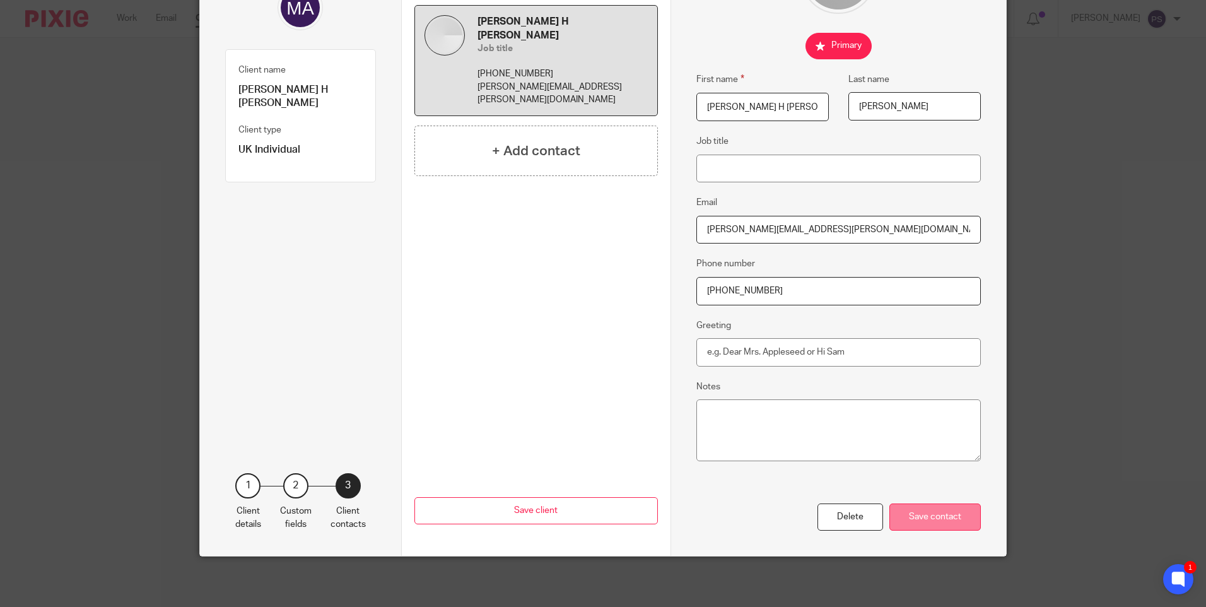
type input "+44 759 494 7474"
click at [936, 520] on div "Save contact" at bounding box center [934, 516] width 91 height 27
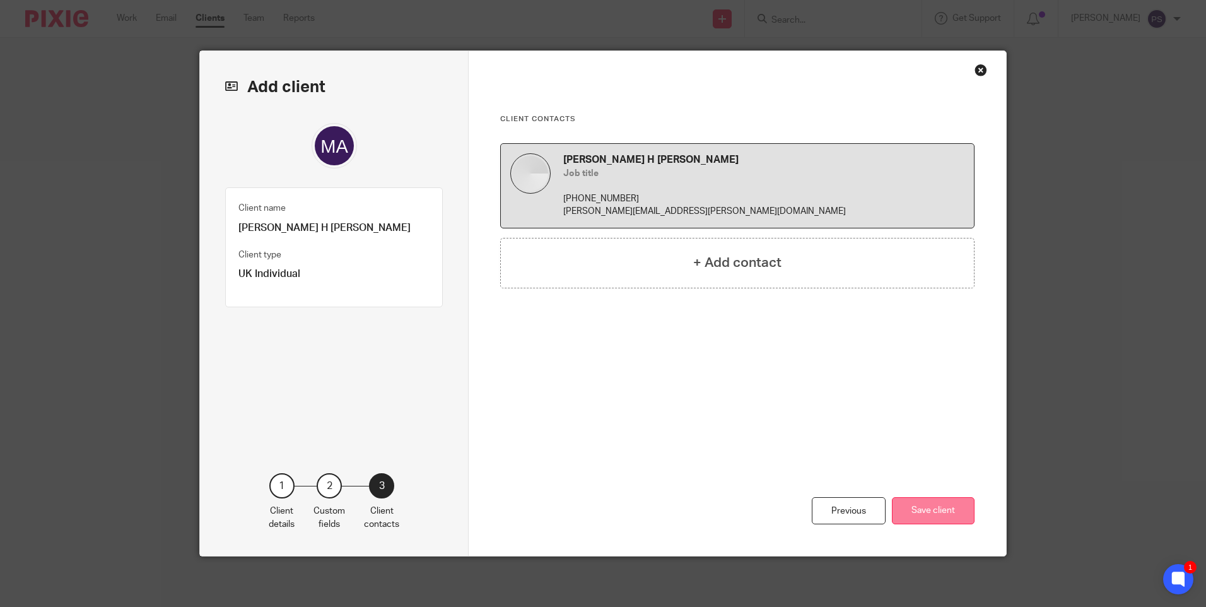
click at [914, 506] on button "Save client" at bounding box center [933, 510] width 83 height 27
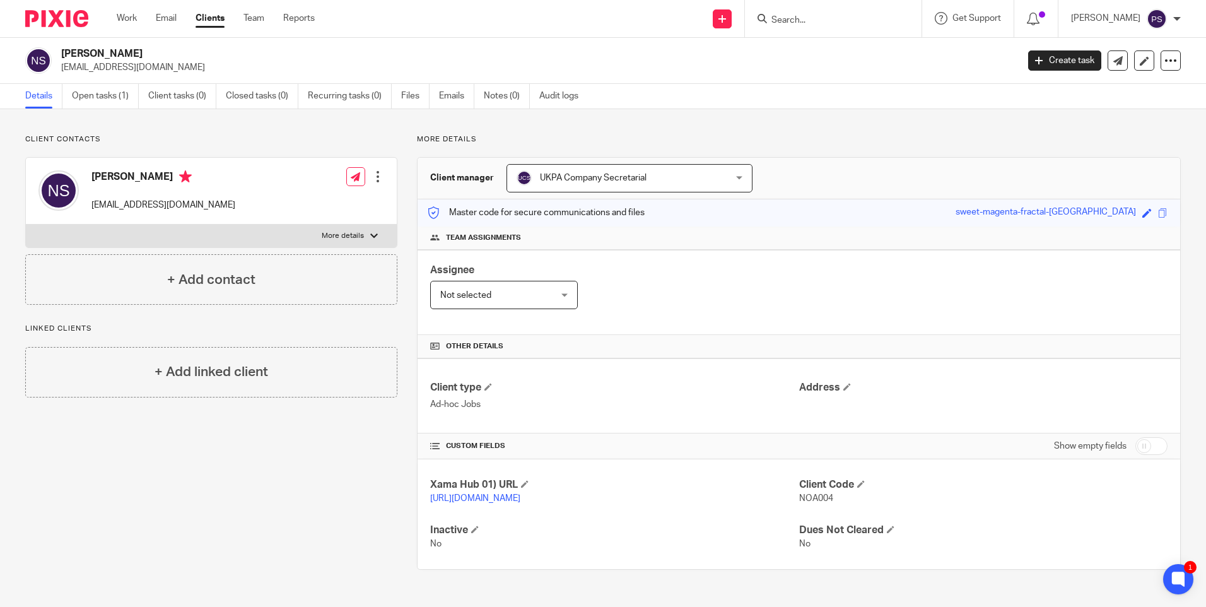
click at [119, 53] on h2 "Noah Shacham" at bounding box center [440, 53] width 758 height 13
click at [119, 53] on h2 "[PERSON_NAME]" at bounding box center [440, 53] width 758 height 13
click at [119, 53] on h2 "Noah Shacham" at bounding box center [440, 53] width 758 height 13
copy div "Noah Shacham"
click at [804, 498] on span "NOA004" at bounding box center [816, 498] width 34 height 9
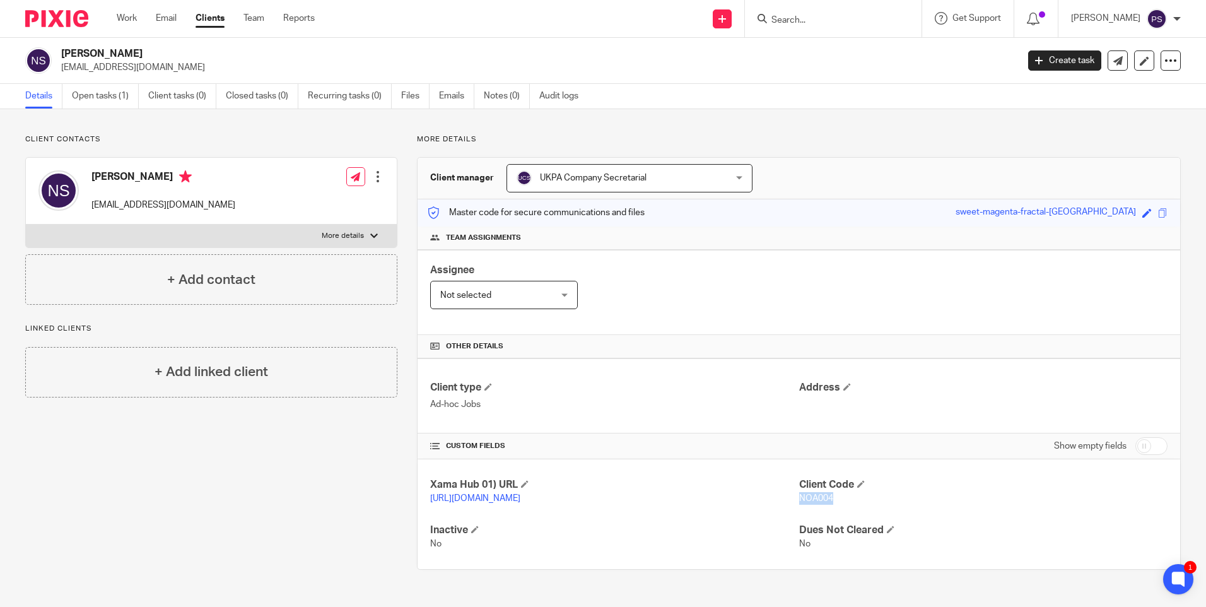
click at [804, 498] on span "NOA004" at bounding box center [816, 498] width 34 height 9
copy span "NOA004"
click at [496, 92] on link "Notes (0)" at bounding box center [507, 96] width 46 height 25
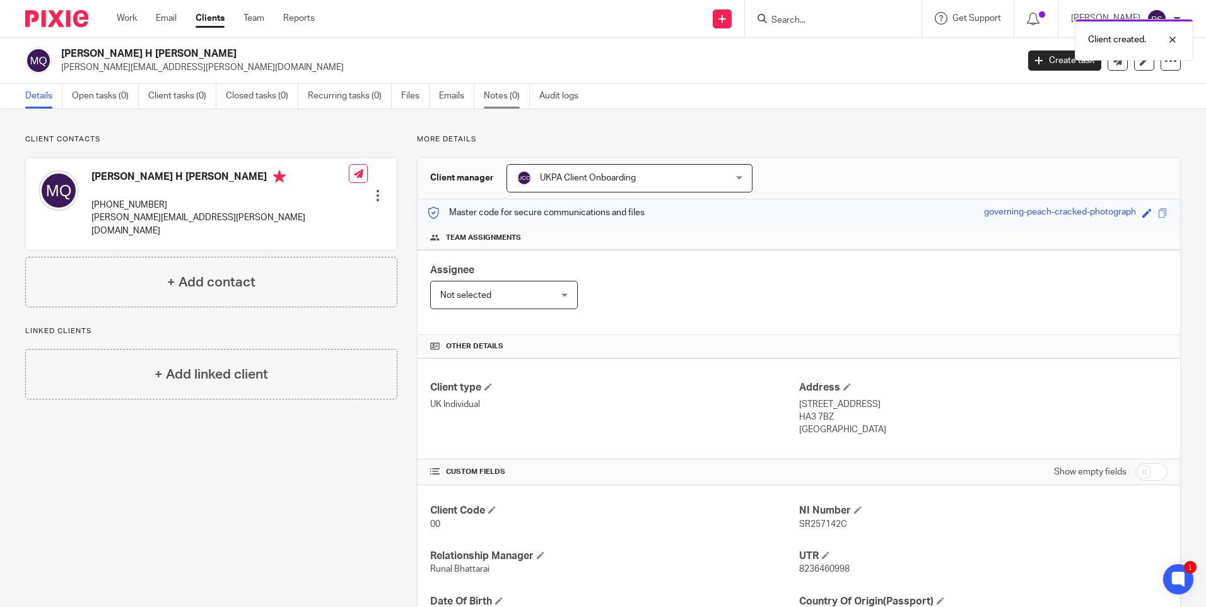
click at [498, 100] on link "Notes (0)" at bounding box center [507, 96] width 46 height 25
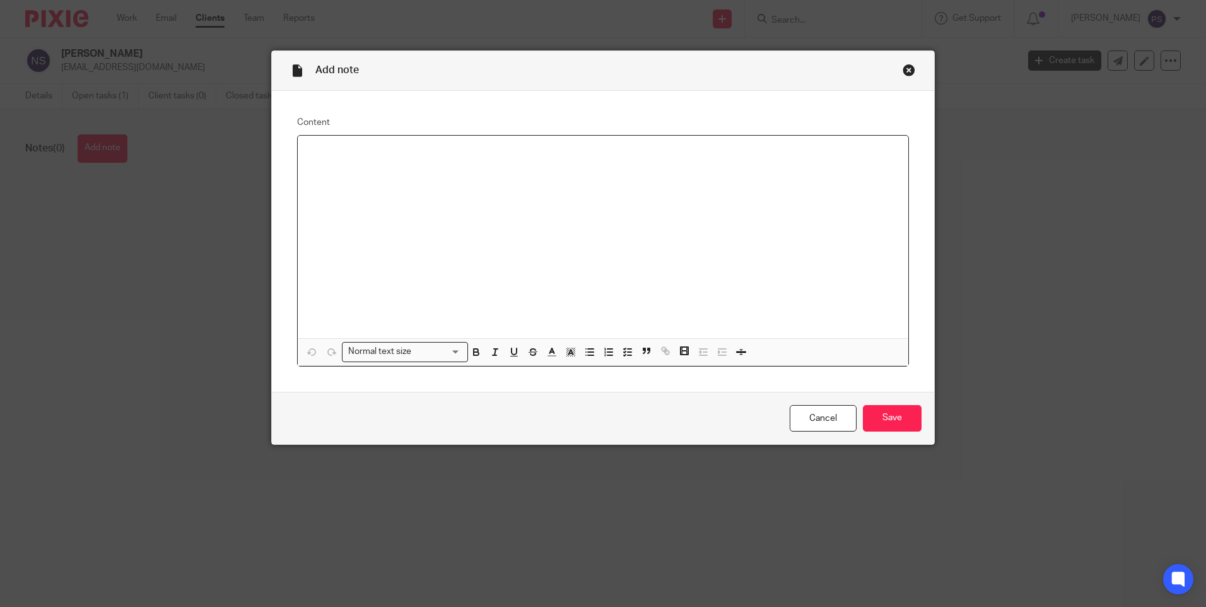
click at [334, 156] on p at bounding box center [603, 152] width 590 height 13
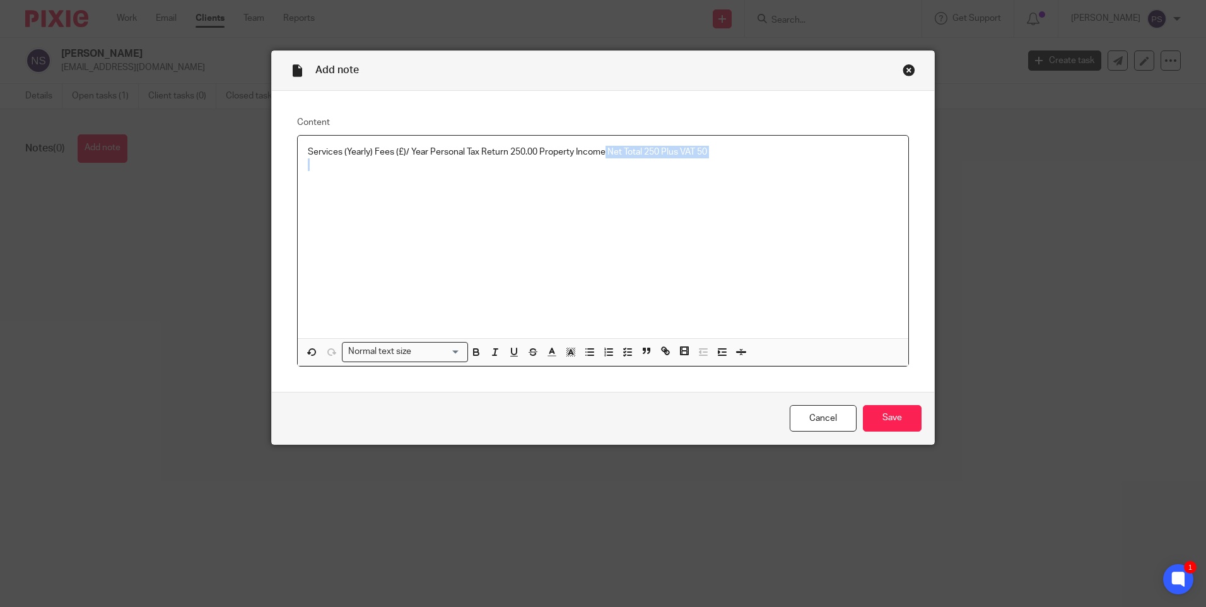
drag, startPoint x: 600, startPoint y: 149, endPoint x: 536, endPoint y: 159, distance: 64.4
click at [536, 159] on div "Services (Yearly) Fees (£)/ Year Personal Tax Return 250.00 Property Income Net…" at bounding box center [603, 237] width 610 height 202
click at [578, 150] on p "Services (Yearly) Fees (£)/ Year Personal Tax Return 250.00 Property Income Net…" at bounding box center [603, 152] width 590 height 13
drag, startPoint x: 535, startPoint y: 149, endPoint x: 600, endPoint y: 149, distance: 65.0
click at [600, 149] on p "Services (Yearly) Fees (£)/ Year Personal Tax Return 250.00 Property Income Net…" at bounding box center [603, 152] width 590 height 13
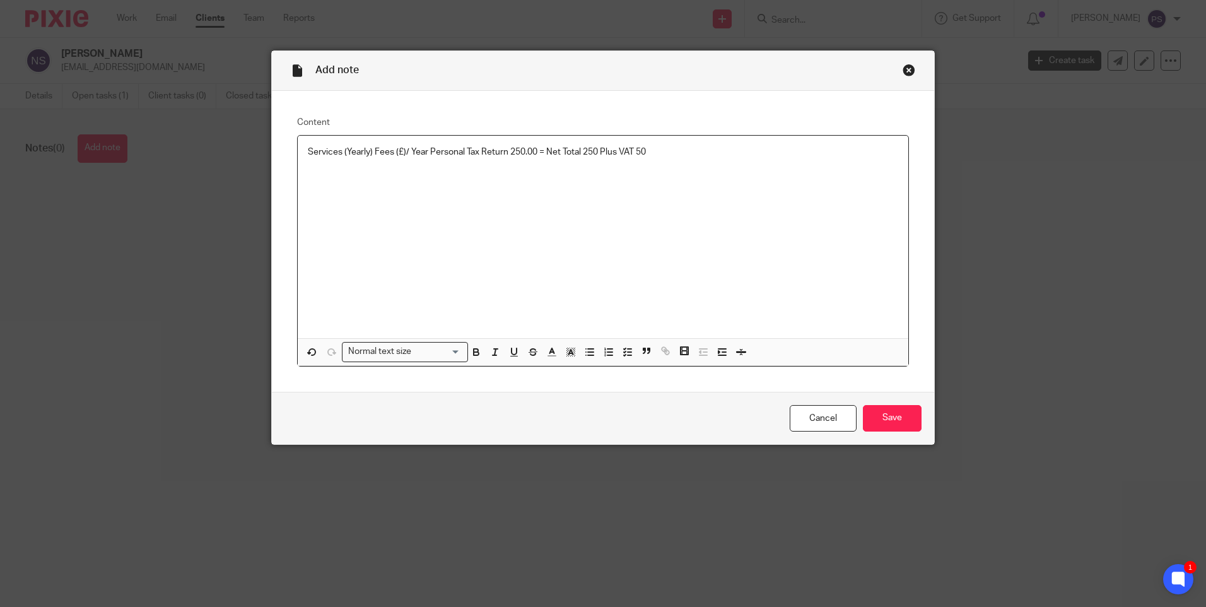
click at [601, 178] on div "Services (Yearly) Fees (£)/ Year Personal Tax Return 250.00 = Net Total 250 Plu…" at bounding box center [603, 237] width 610 height 202
click at [711, 161] on p at bounding box center [603, 164] width 590 height 13
click at [899, 409] on input "Save" at bounding box center [892, 418] width 59 height 27
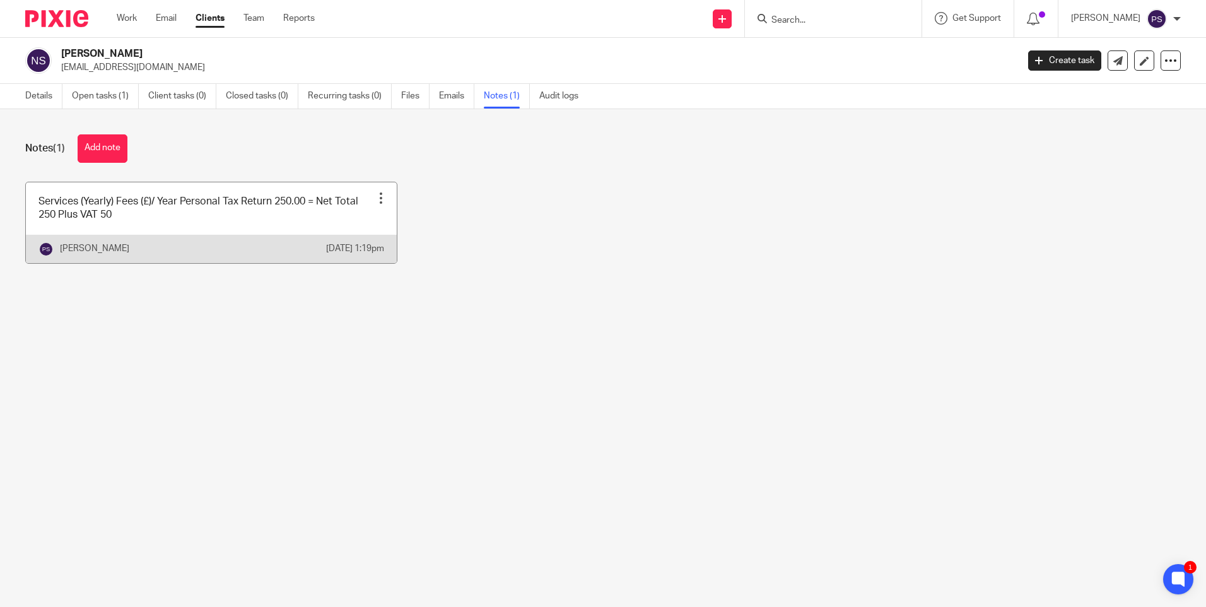
click at [375, 202] on div at bounding box center [381, 198] width 13 height 13
click at [231, 226] on link at bounding box center [211, 222] width 371 height 81
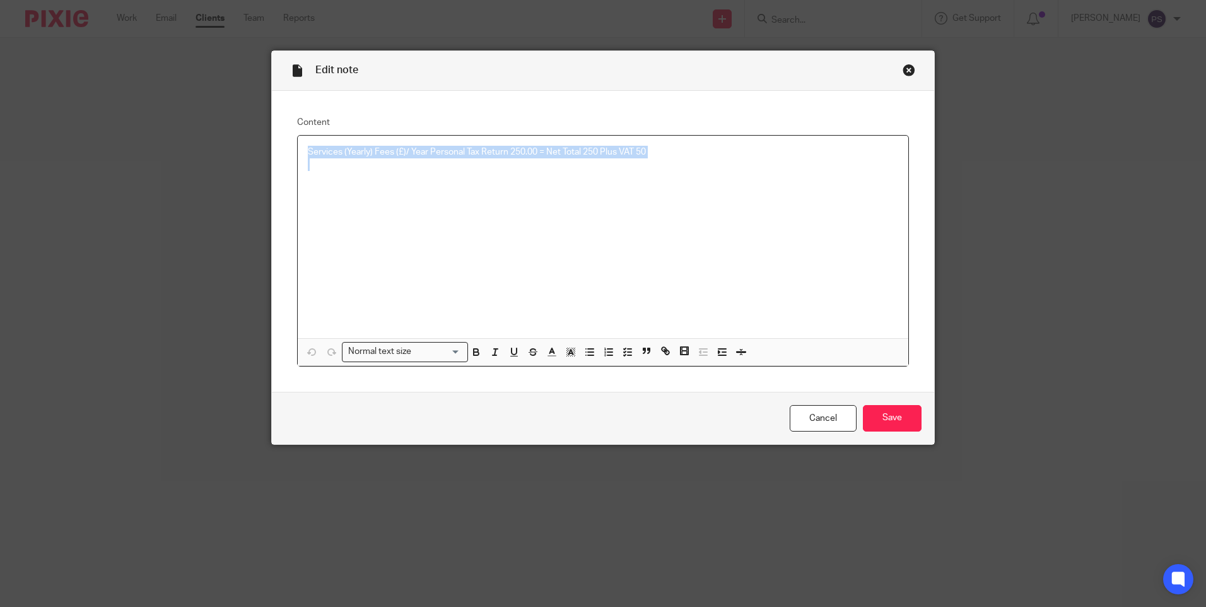
drag, startPoint x: 300, startPoint y: 151, endPoint x: 653, endPoint y: 162, distance: 353.9
click at [653, 162] on div "Services (Yearly) Fees (£)/ Year Personal Tax Return 250.00 = Net Total 250 Plu…" at bounding box center [603, 237] width 610 height 202
copy p "Services (Yearly) Fees (£)/ Year Personal Tax Return 250.00 = Net Total 250 Plu…"
click at [902, 73] on div "Close this dialog window" at bounding box center [908, 70] width 13 height 13
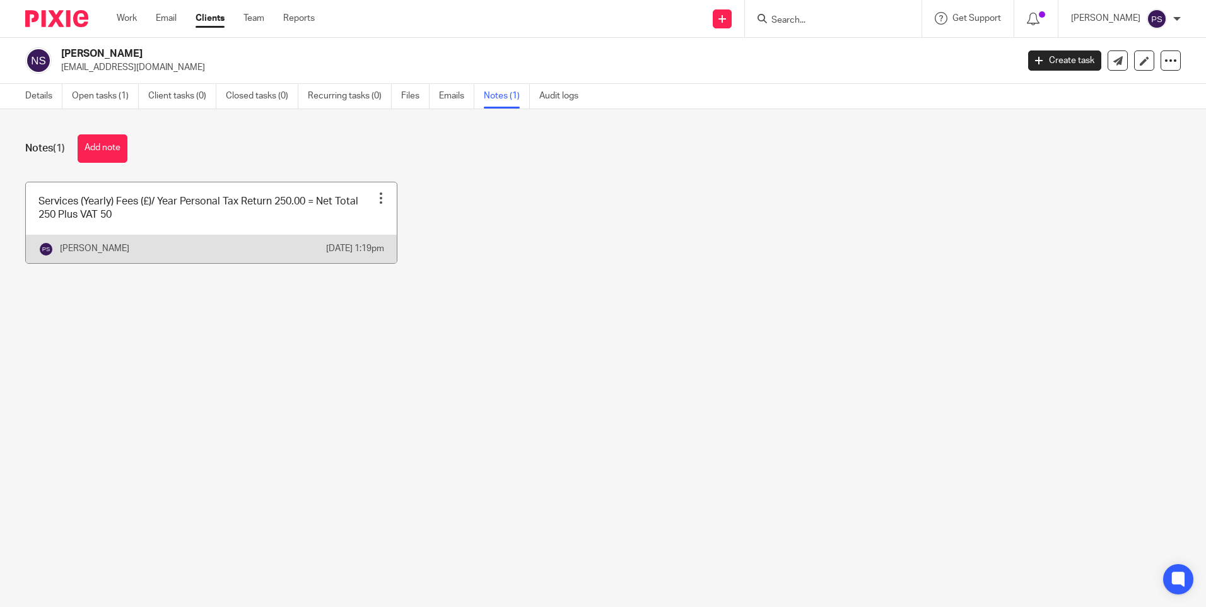
click at [375, 199] on div at bounding box center [381, 198] width 13 height 13
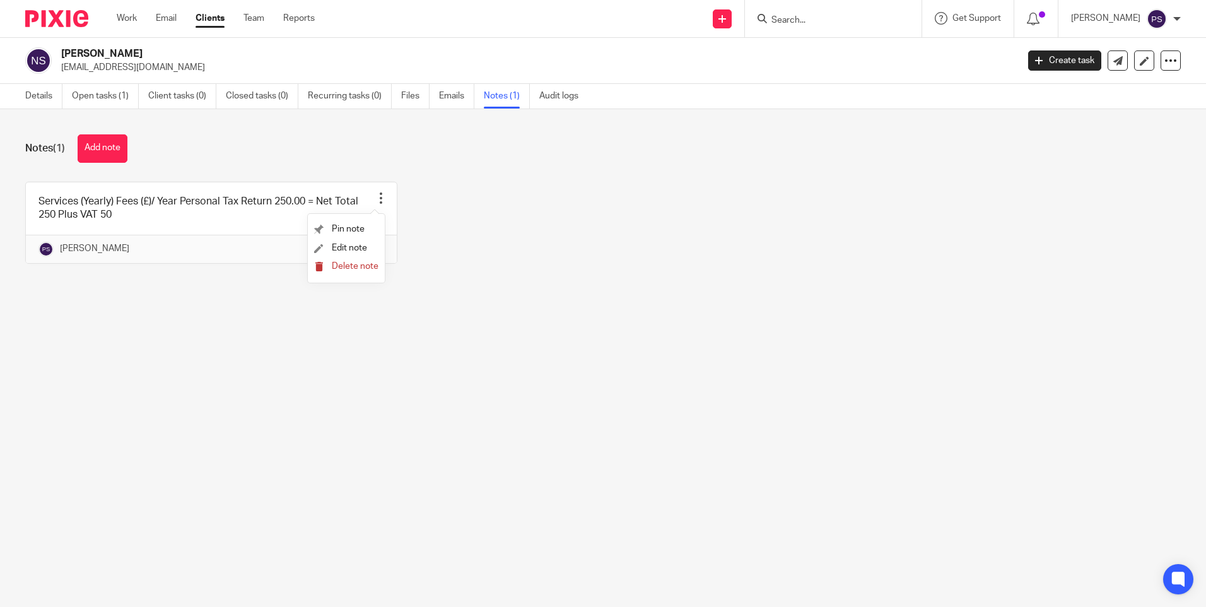
click at [346, 262] on span "Delete note" at bounding box center [355, 266] width 47 height 9
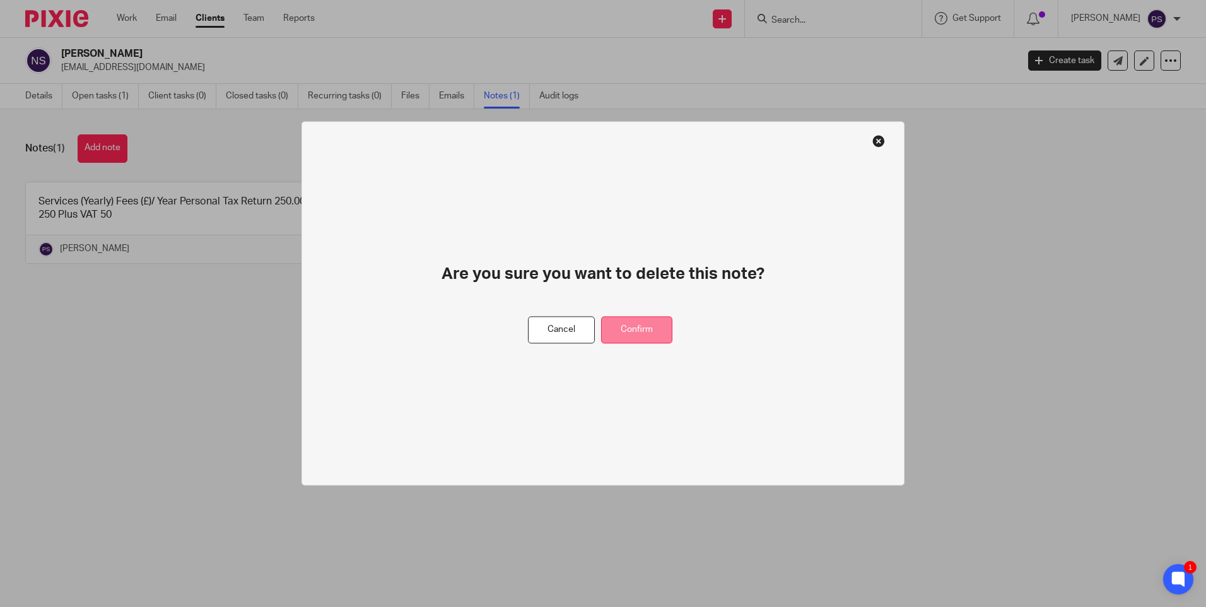
click at [636, 332] on button "Confirm" at bounding box center [636, 330] width 71 height 27
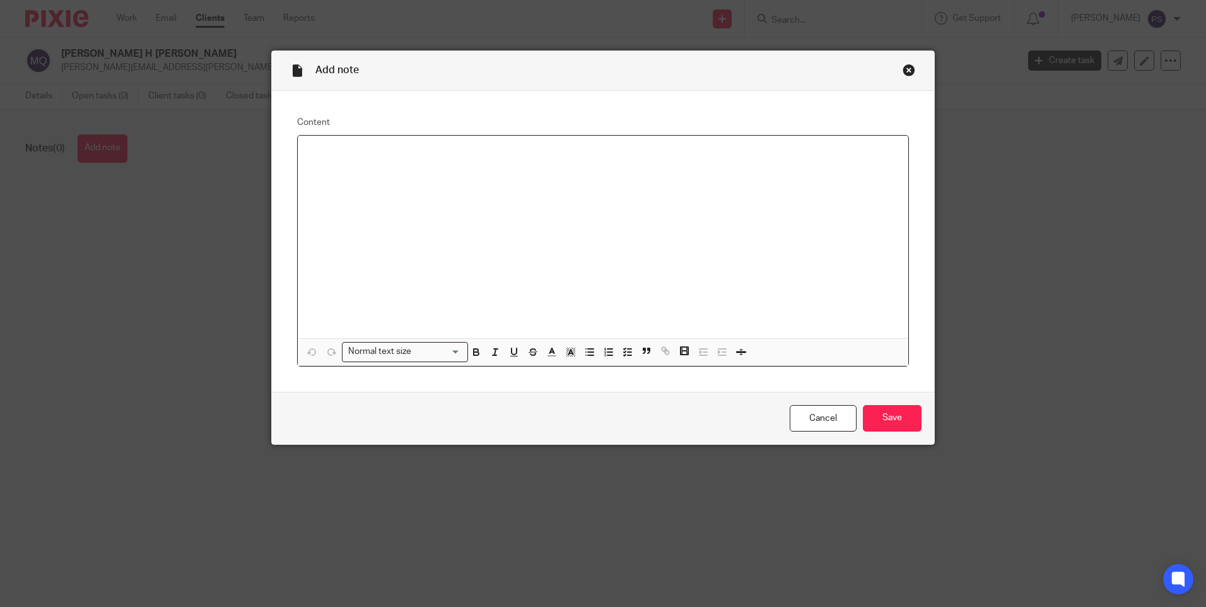
click at [320, 165] on div at bounding box center [603, 237] width 610 height 202
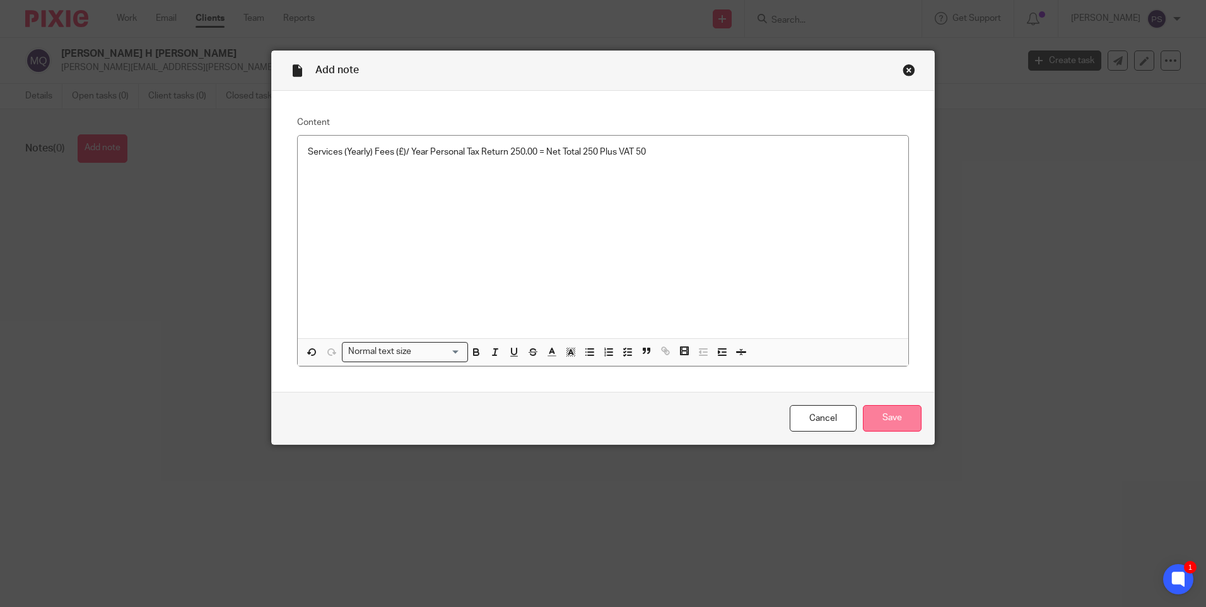
click at [875, 419] on input "Save" at bounding box center [892, 418] width 59 height 27
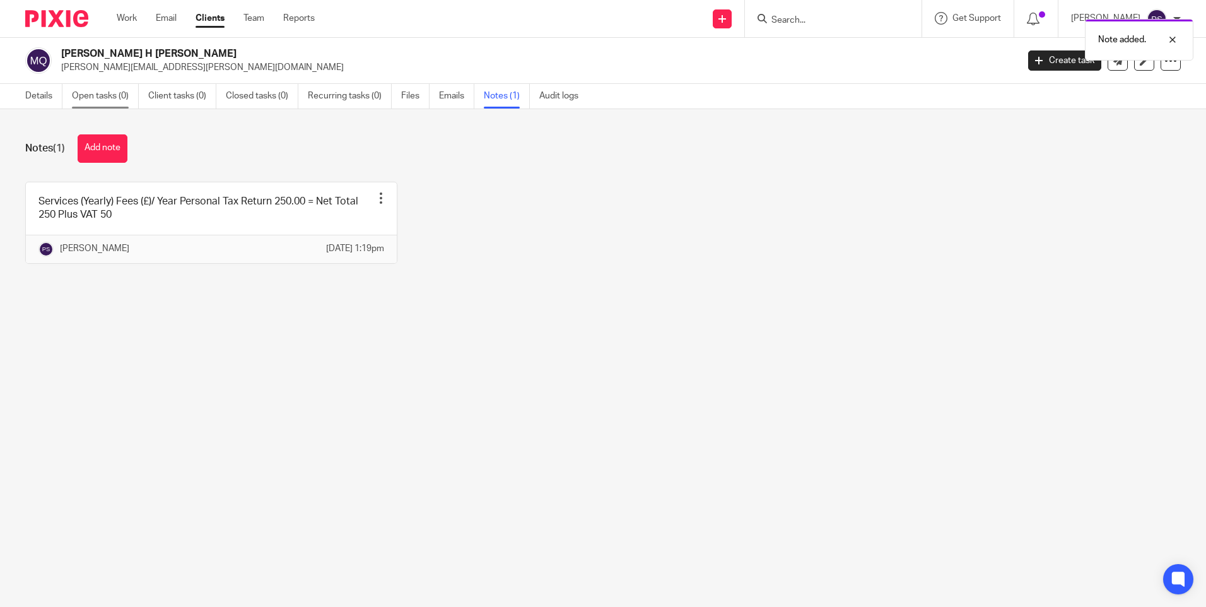
click at [117, 90] on link "Open tasks (0)" at bounding box center [105, 96] width 67 height 25
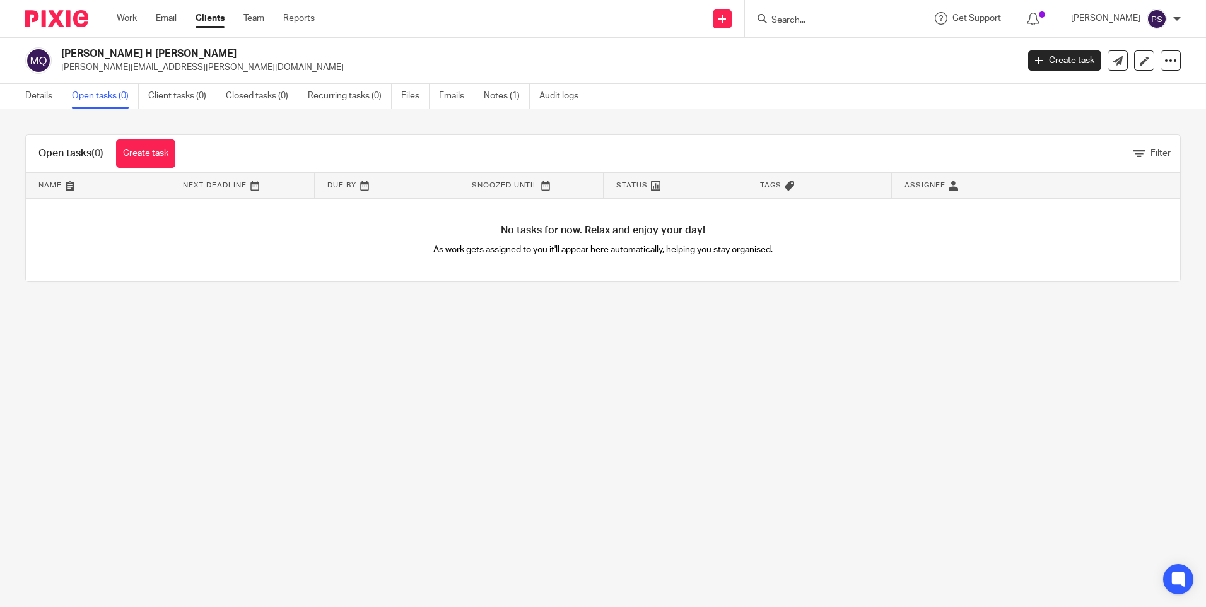
click at [147, 139] on div "Open tasks (0) Create task" at bounding box center [107, 153] width 162 height 37
click at [141, 148] on link "Create task" at bounding box center [145, 153] width 59 height 28
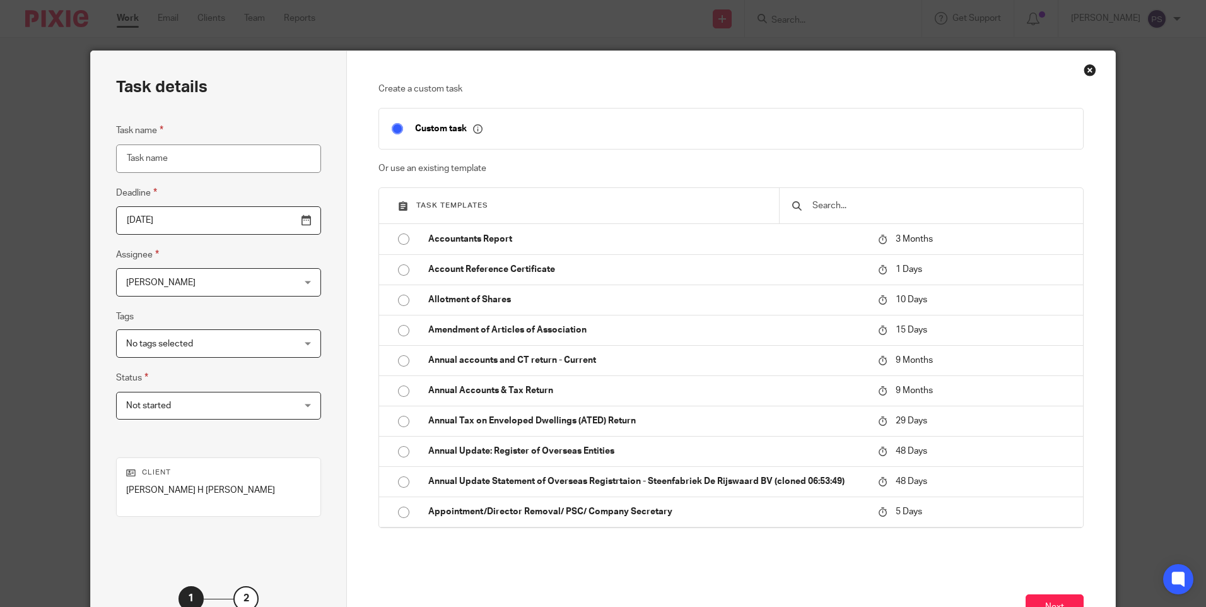
click at [832, 205] on input "text" at bounding box center [940, 206] width 259 height 14
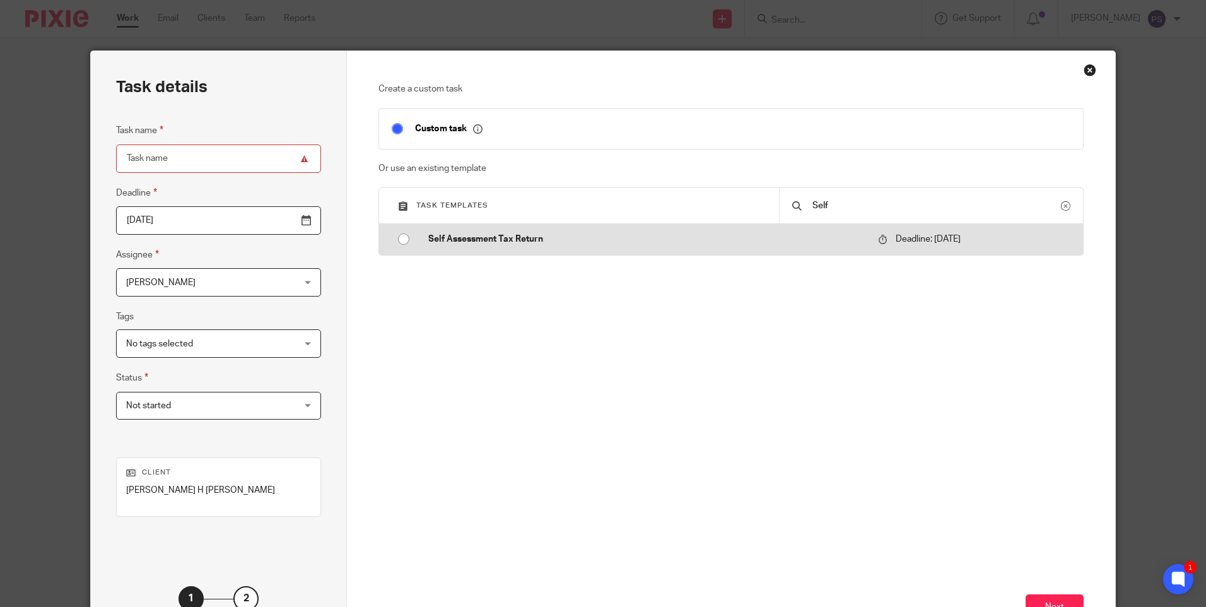
type input "Self"
click at [397, 242] on input "radio" at bounding box center [404, 239] width 24 height 24
type input "2026-01-31"
type input "Self Assessment Tax Return"
checkbox input "false"
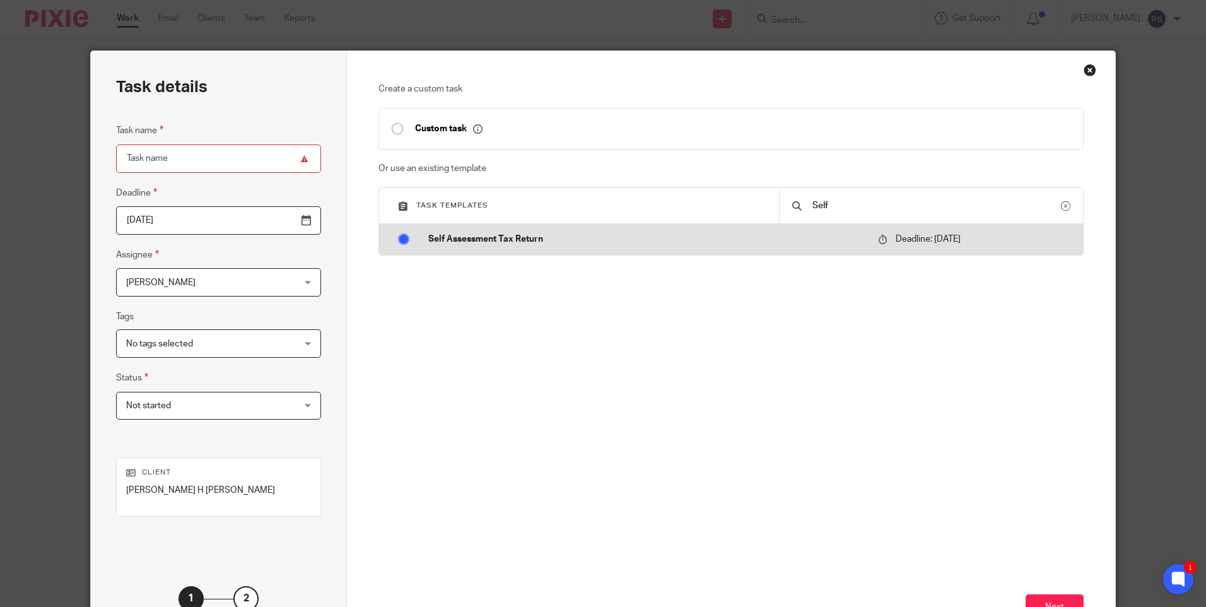
radio input "false"
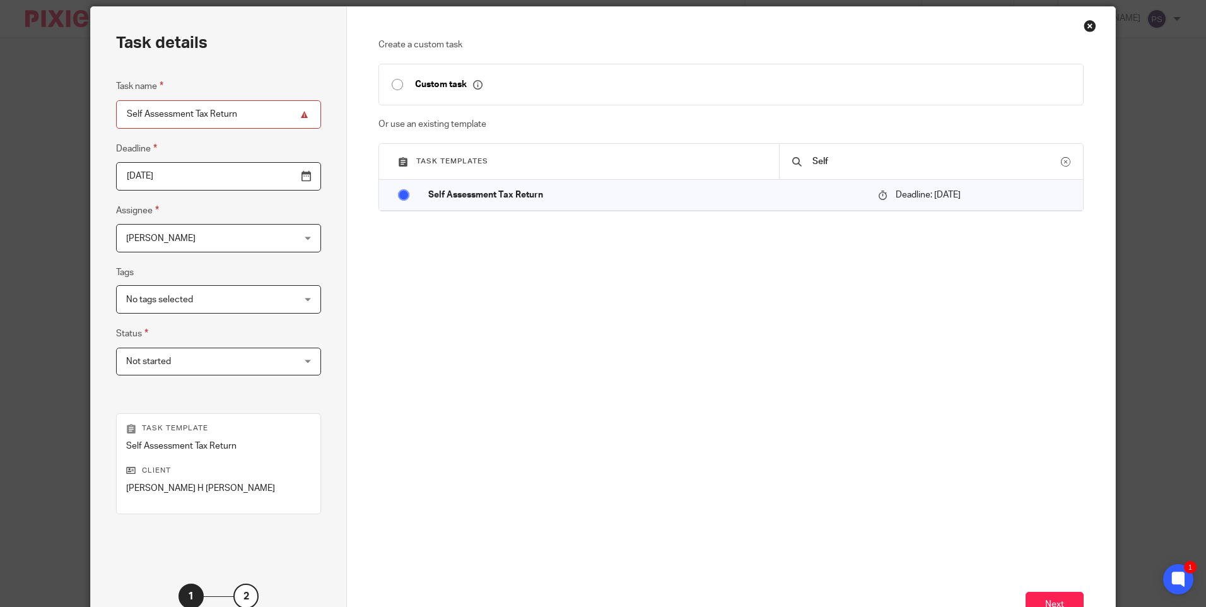
scroll to position [126, 0]
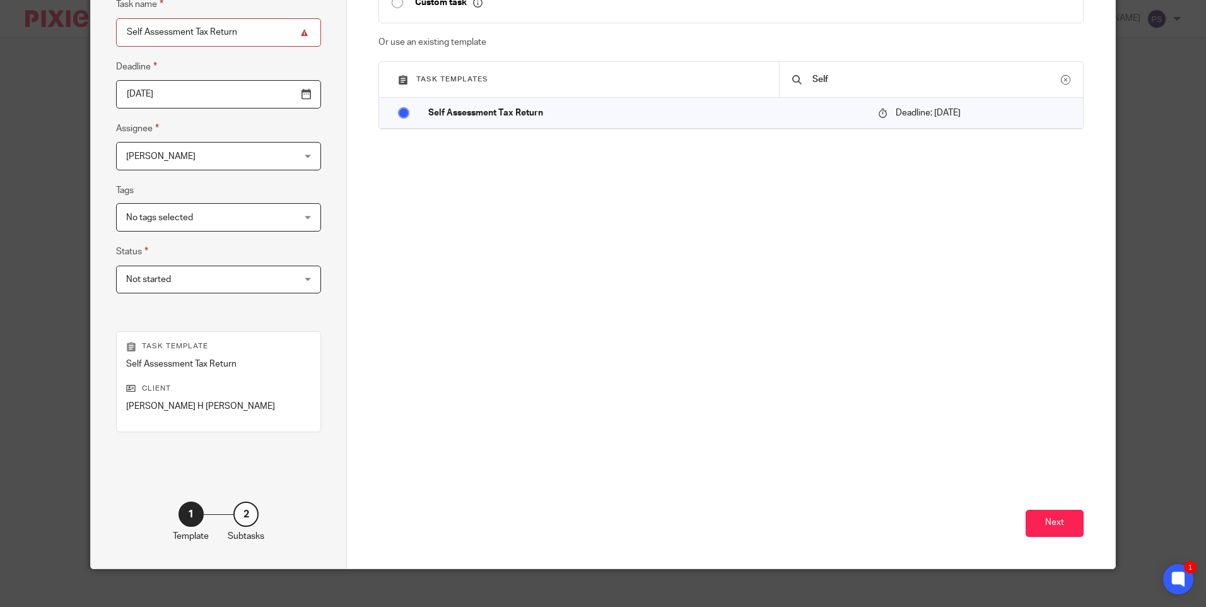
click at [206, 163] on span "[PERSON_NAME]" at bounding box center [203, 156] width 155 height 26
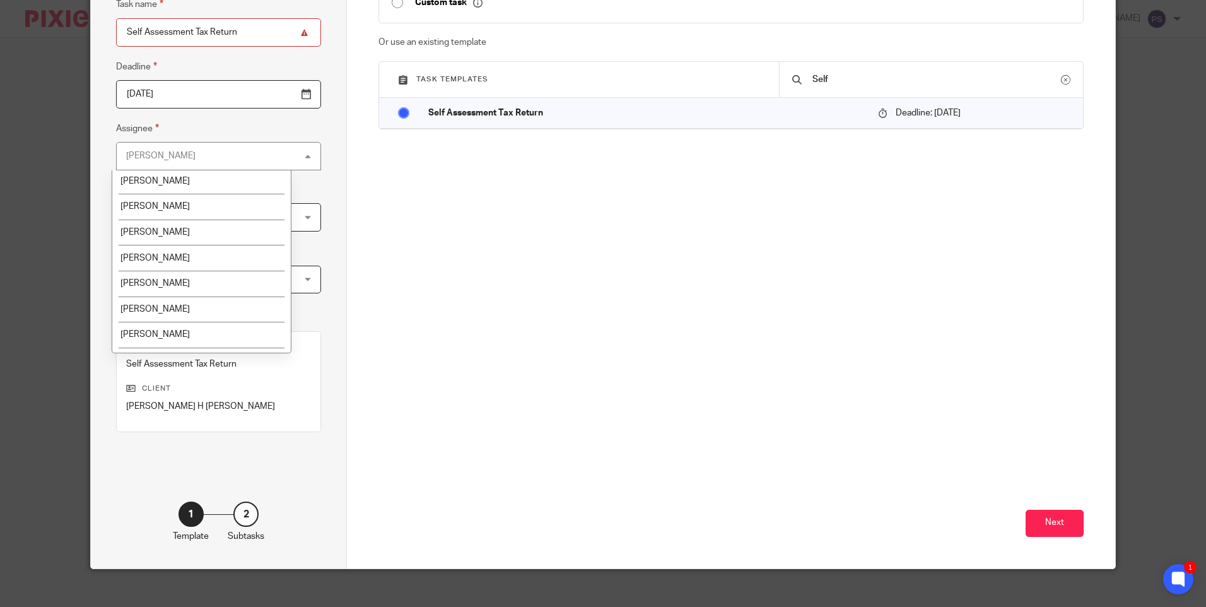
scroll to position [1916, 0]
click at [168, 256] on li "UKPA Client Onboarding" at bounding box center [201, 263] width 178 height 26
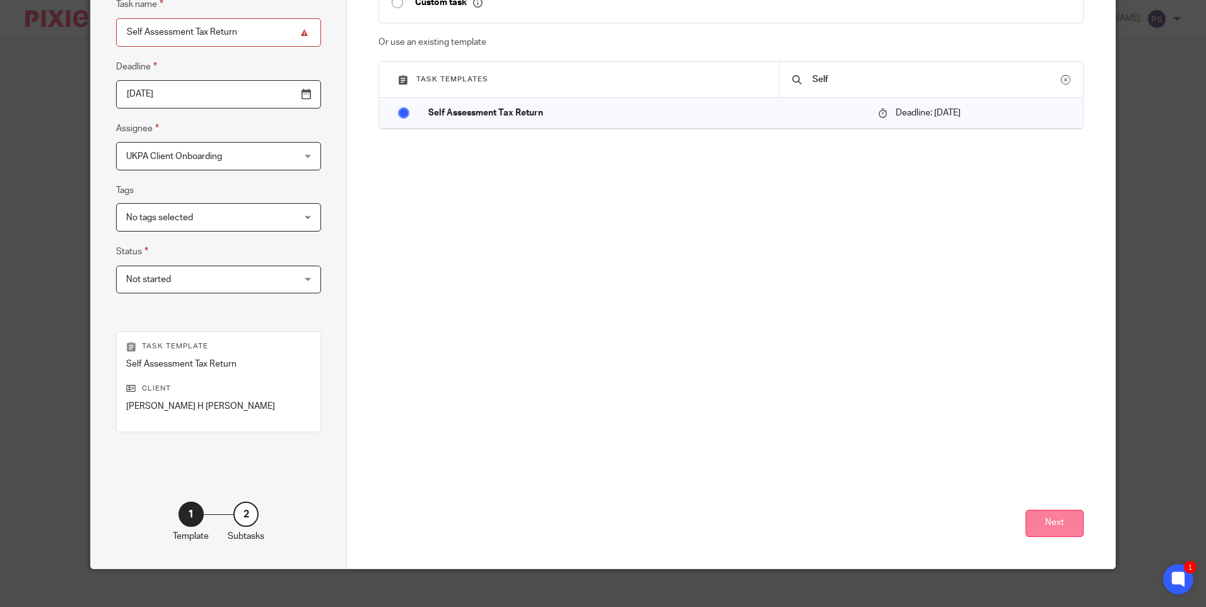
click at [1042, 520] on button "Next" at bounding box center [1054, 523] width 58 height 27
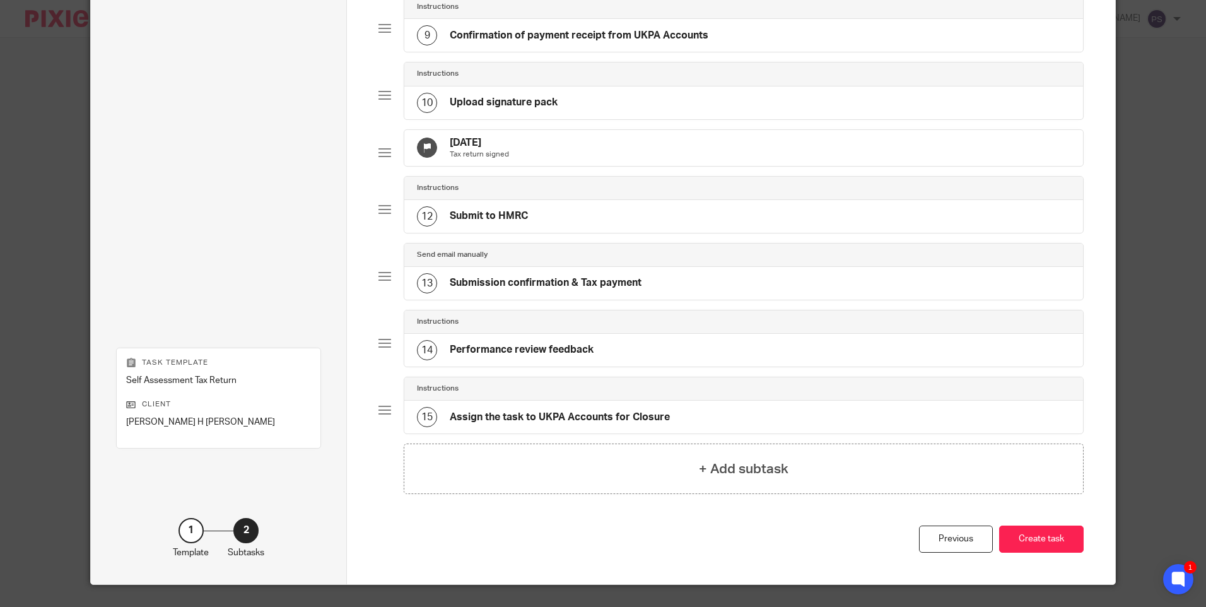
scroll to position [674, 0]
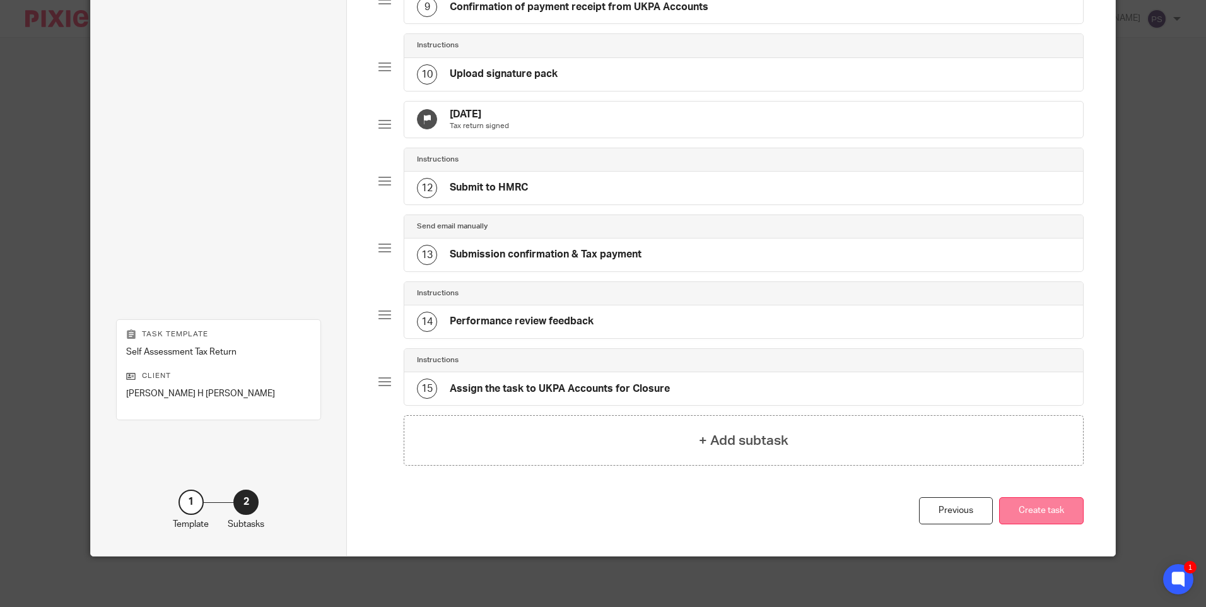
click at [1024, 513] on button "Create task" at bounding box center [1041, 510] width 85 height 27
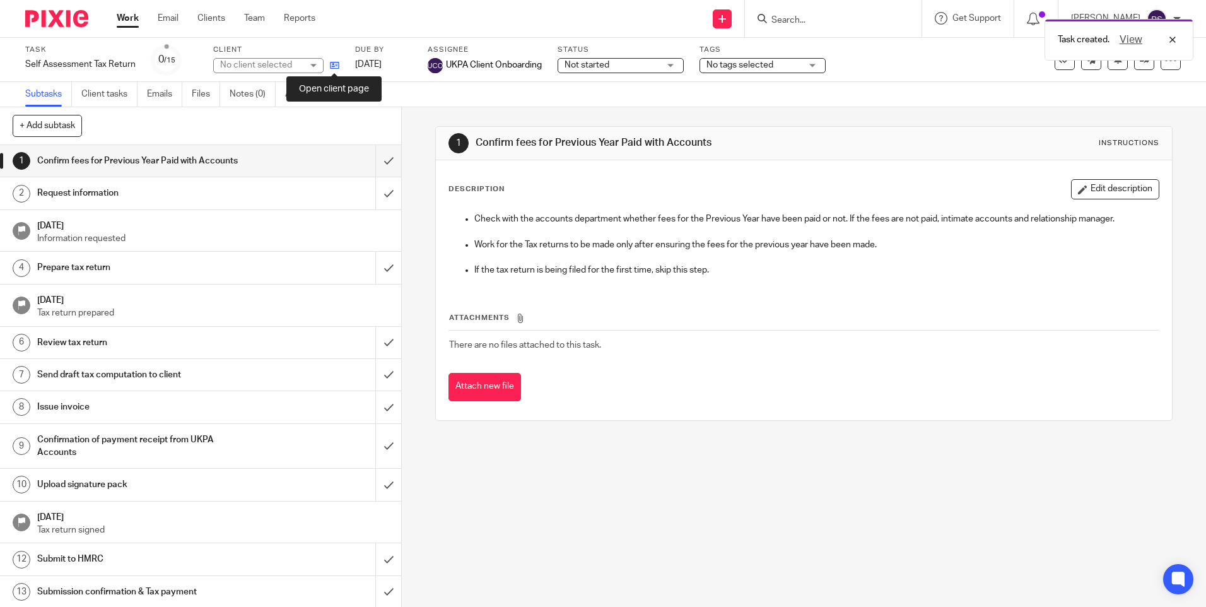
click at [331, 69] on icon at bounding box center [334, 65] width 9 height 9
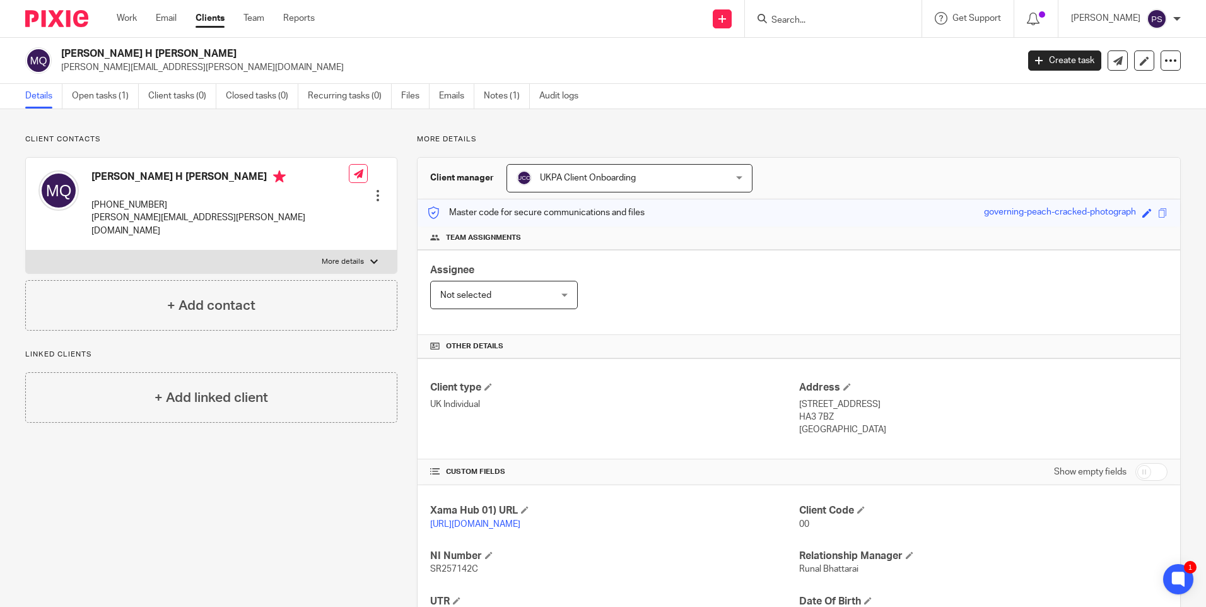
click at [142, 130] on div "Client contacts [PERSON_NAME] H [PERSON_NAME] [PHONE_NUMBER] [PERSON_NAME][EMAI…" at bounding box center [603, 432] width 1206 height 647
click at [104, 95] on link "Open tasks (1)" at bounding box center [105, 96] width 67 height 25
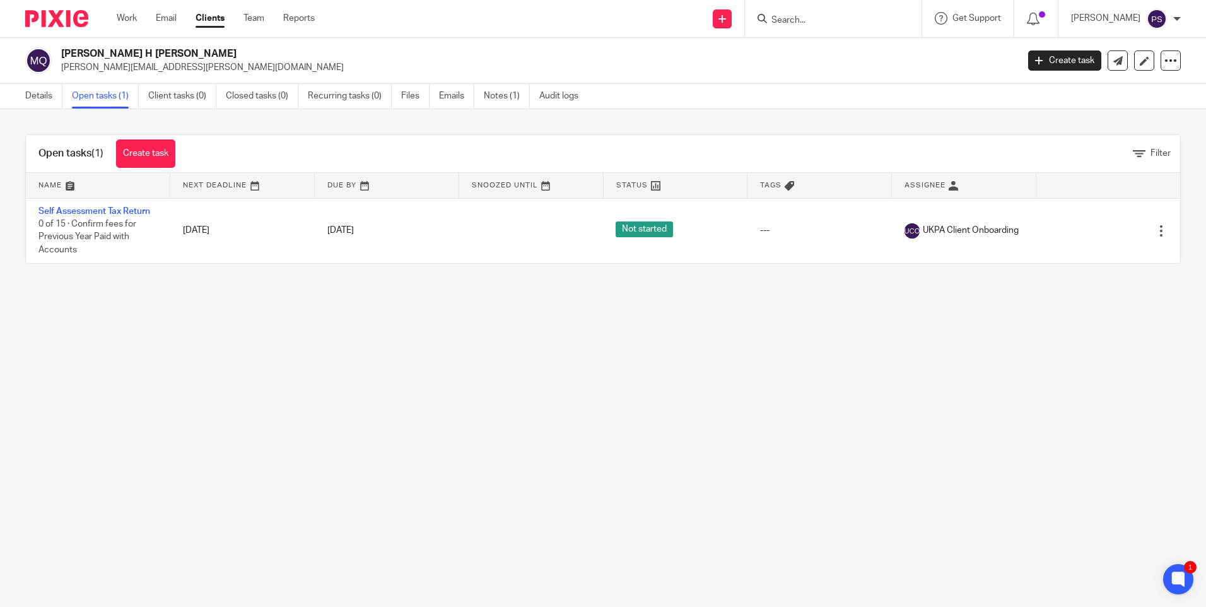
click at [248, 115] on div "Open tasks (1) Create task Filter Name Next Deadline Due By Snoozed Until Statu…" at bounding box center [603, 199] width 1206 height 180
click at [158, 149] on link "Create task" at bounding box center [145, 153] width 59 height 28
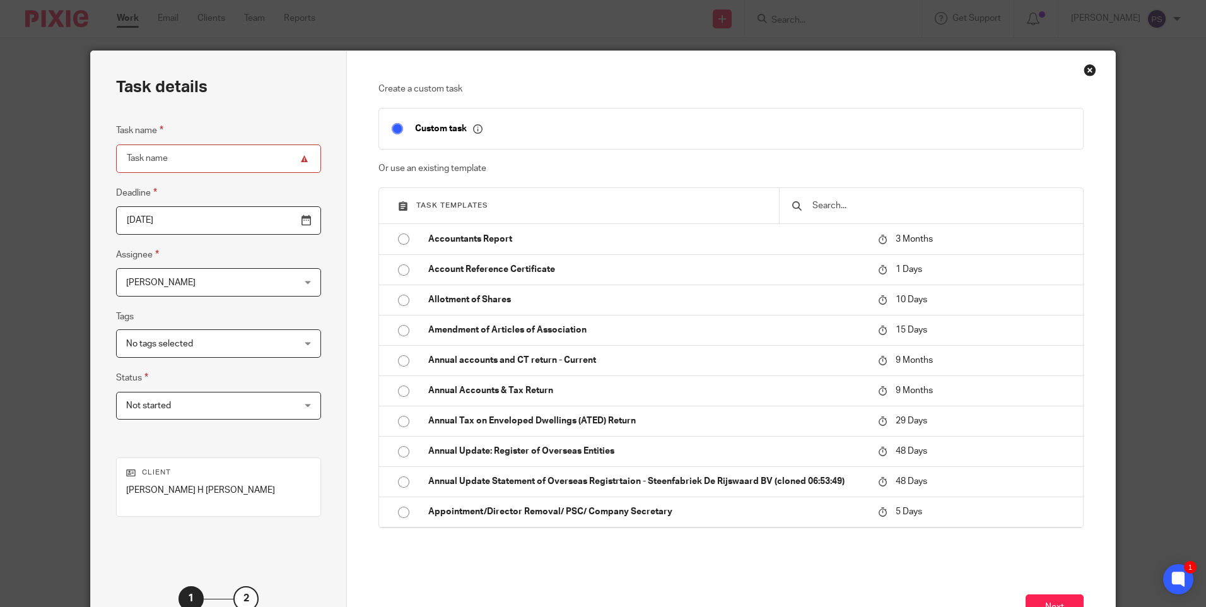
click at [849, 204] on input "text" at bounding box center [940, 206] width 259 height 14
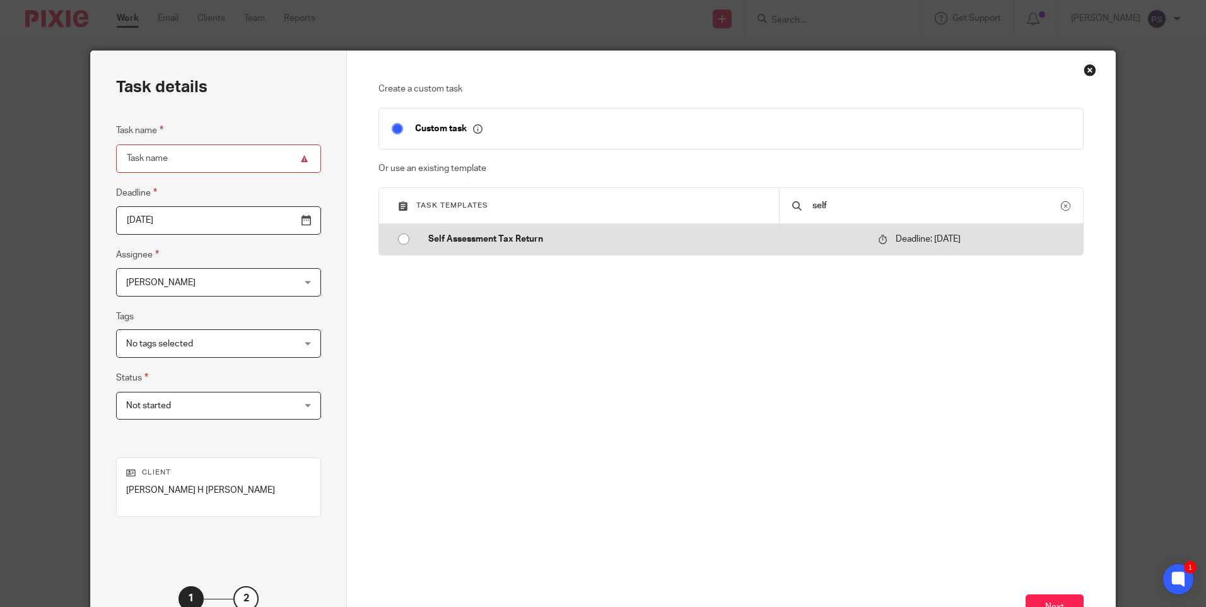
type input "self"
click at [404, 238] on input "radio" at bounding box center [404, 239] width 24 height 24
type input "2026-01-31"
type input "Self Assessment Tax Return"
checkbox input "false"
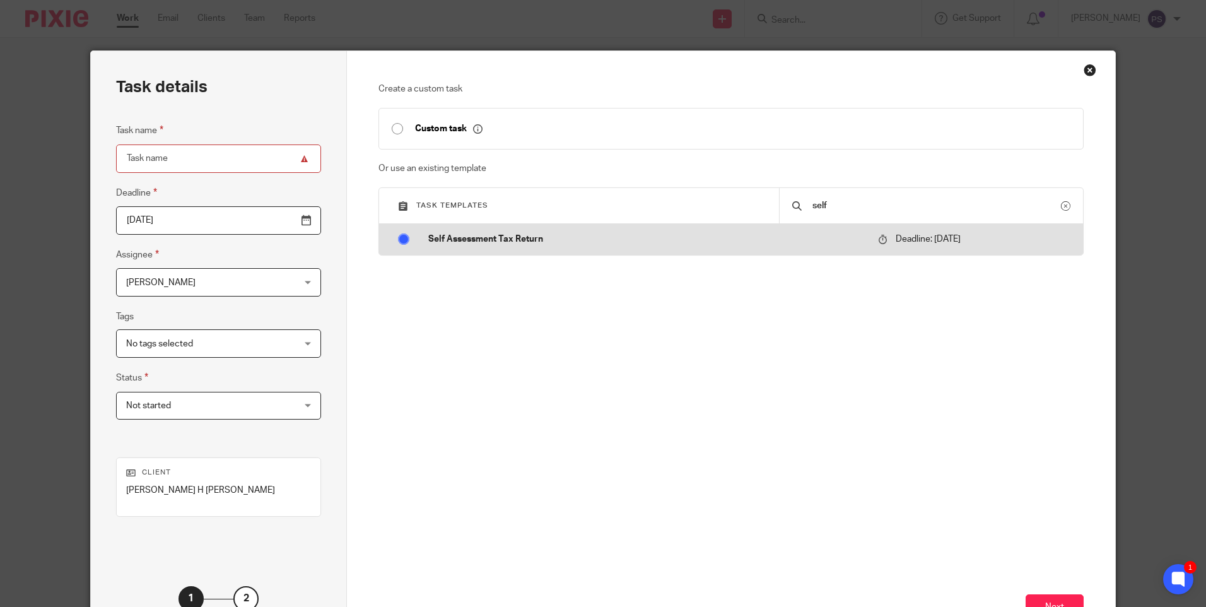
radio input "false"
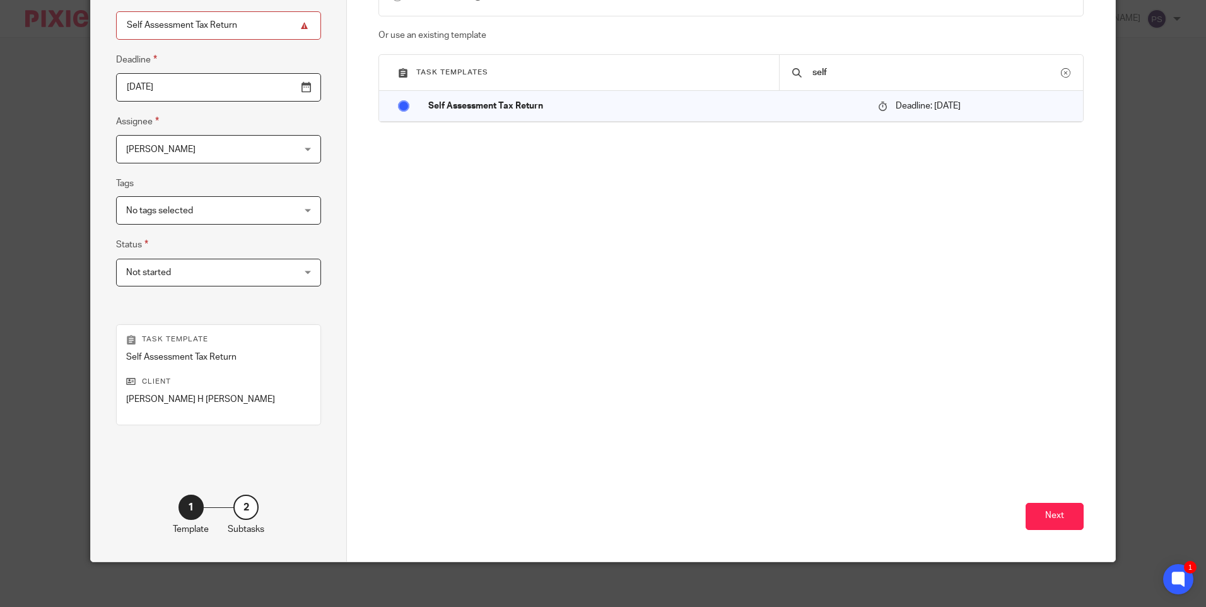
scroll to position [139, 0]
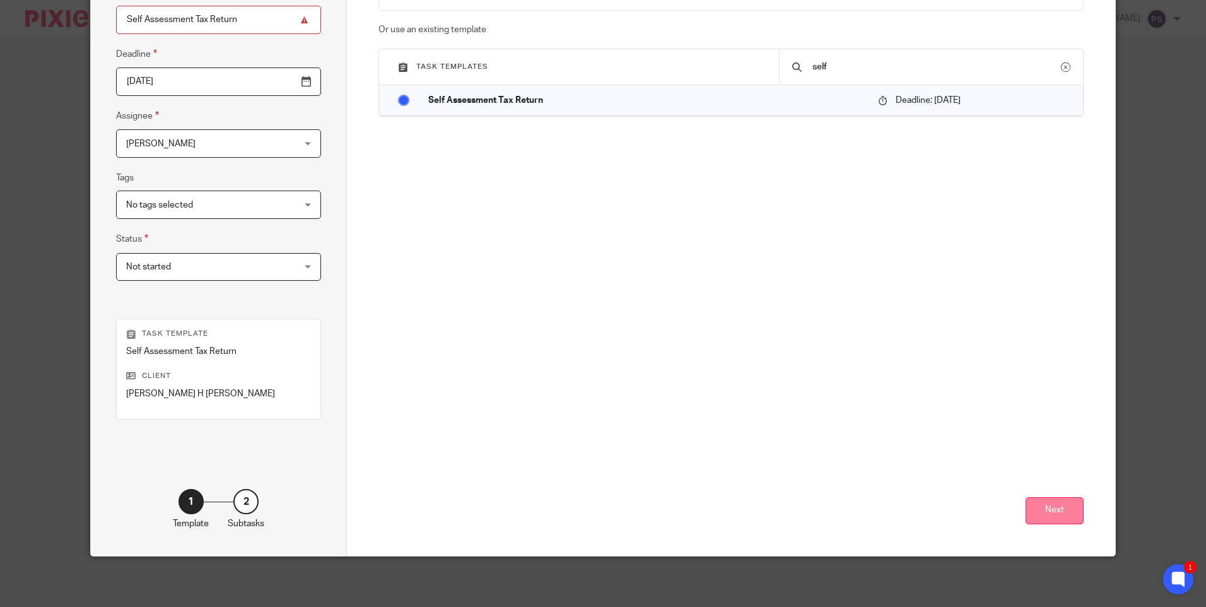
click at [1043, 509] on button "Next" at bounding box center [1054, 510] width 58 height 27
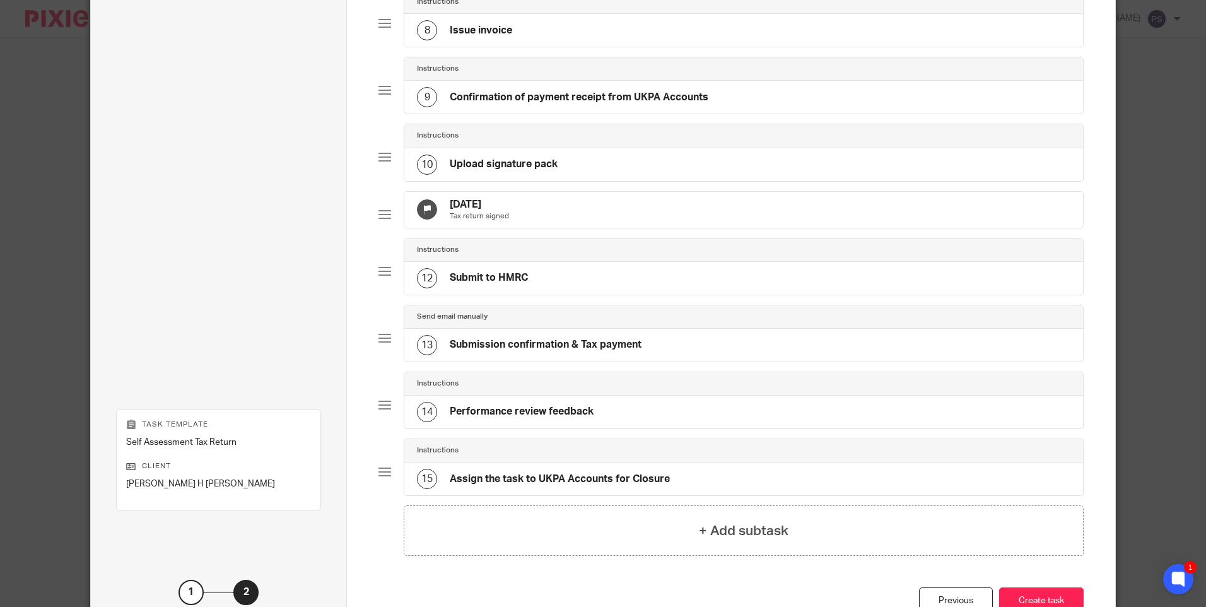
scroll to position [580, 0]
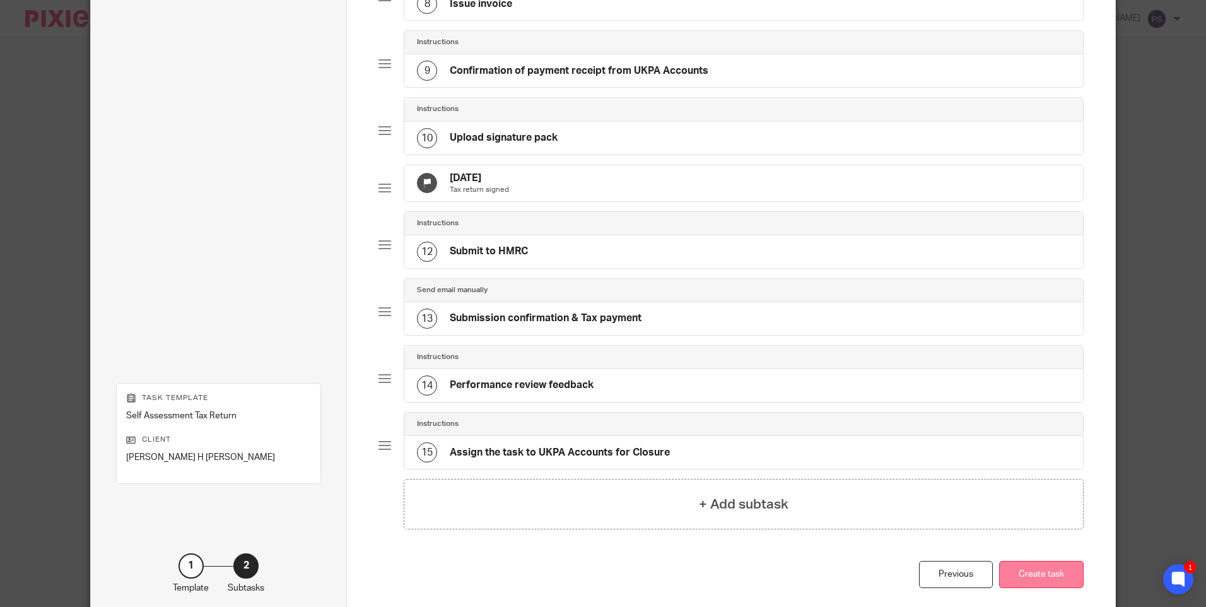
click at [1048, 588] on button "Create task" at bounding box center [1041, 574] width 85 height 27
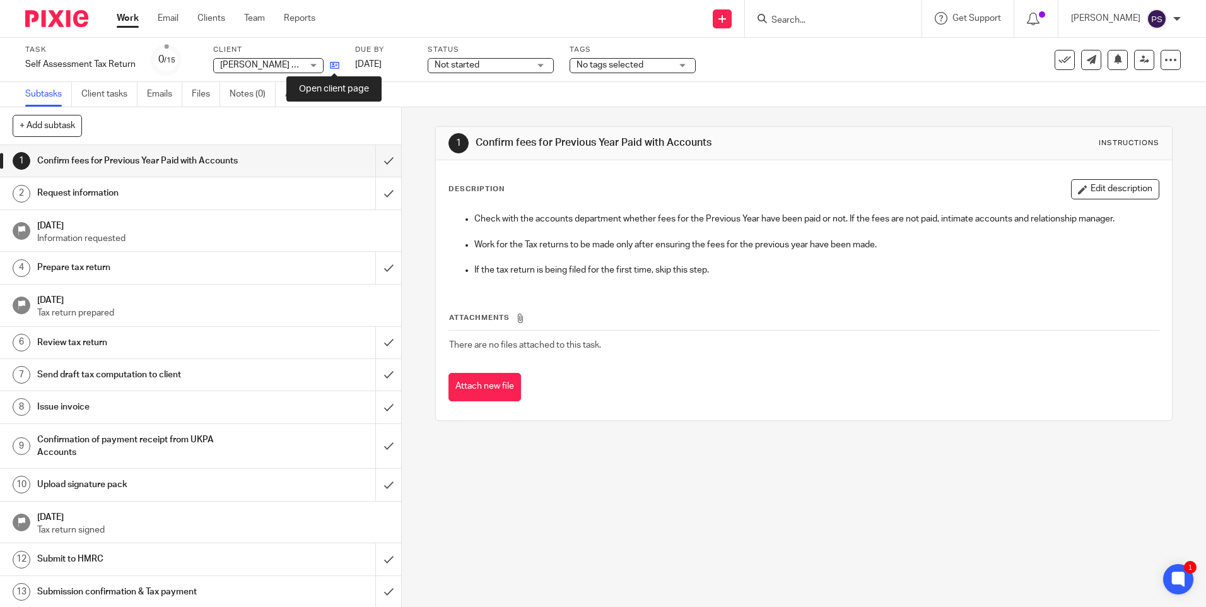
click at [334, 64] on icon at bounding box center [334, 65] width 9 height 9
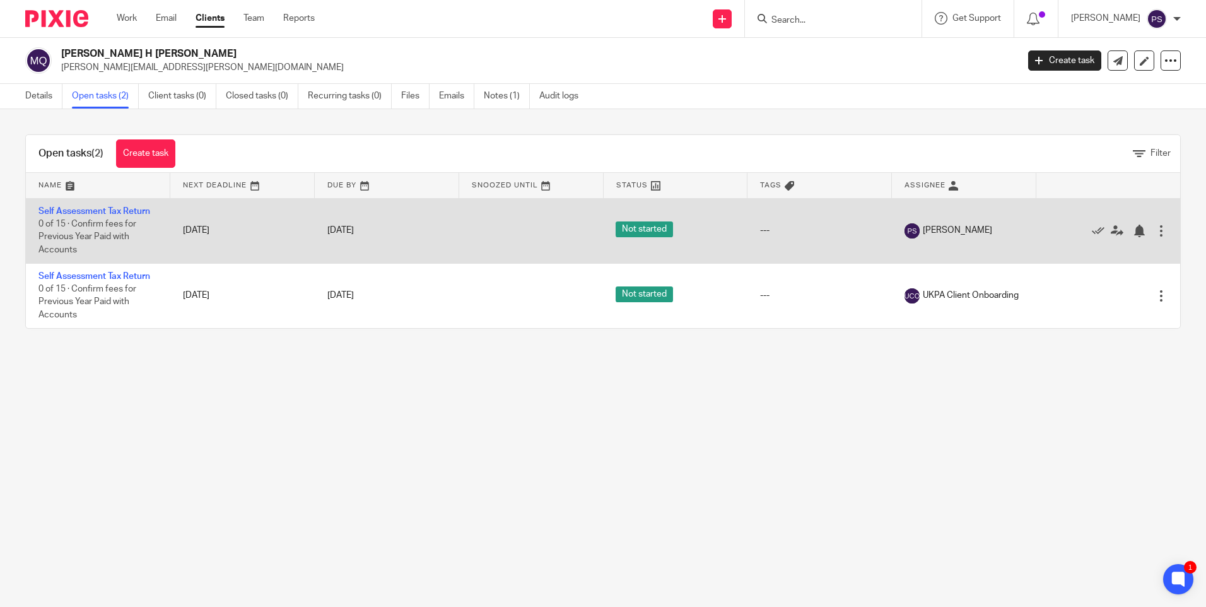
click at [1155, 231] on div at bounding box center [1161, 230] width 13 height 13
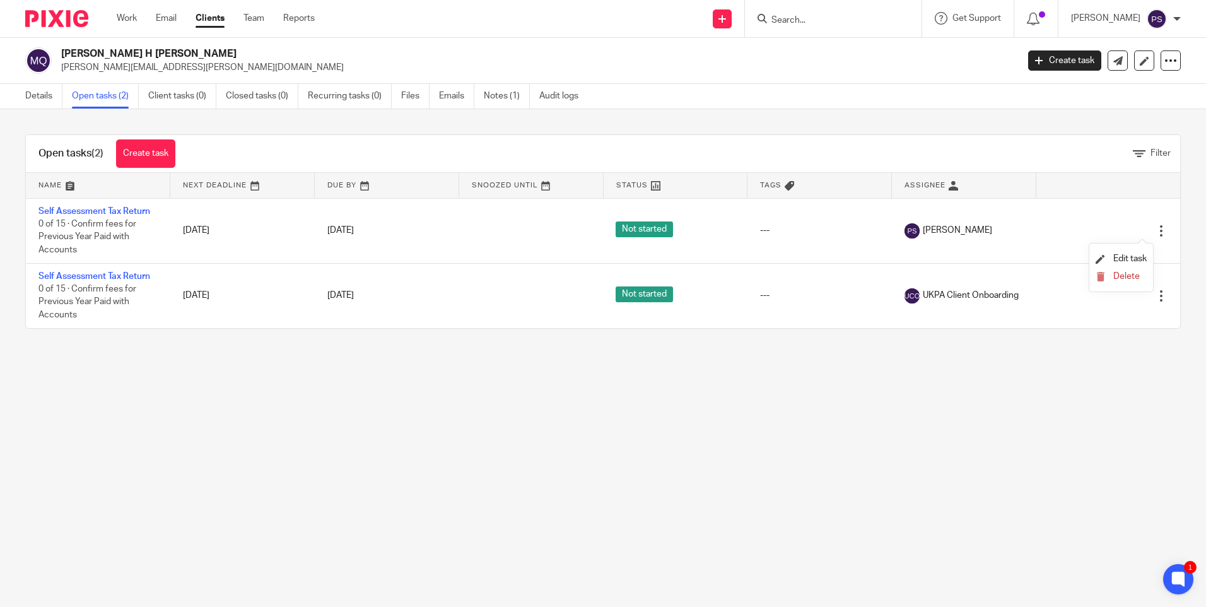
click at [1126, 270] on li "Delete" at bounding box center [1120, 277] width 51 height 16
click at [1122, 274] on span "Delete" at bounding box center [1126, 276] width 26 height 9
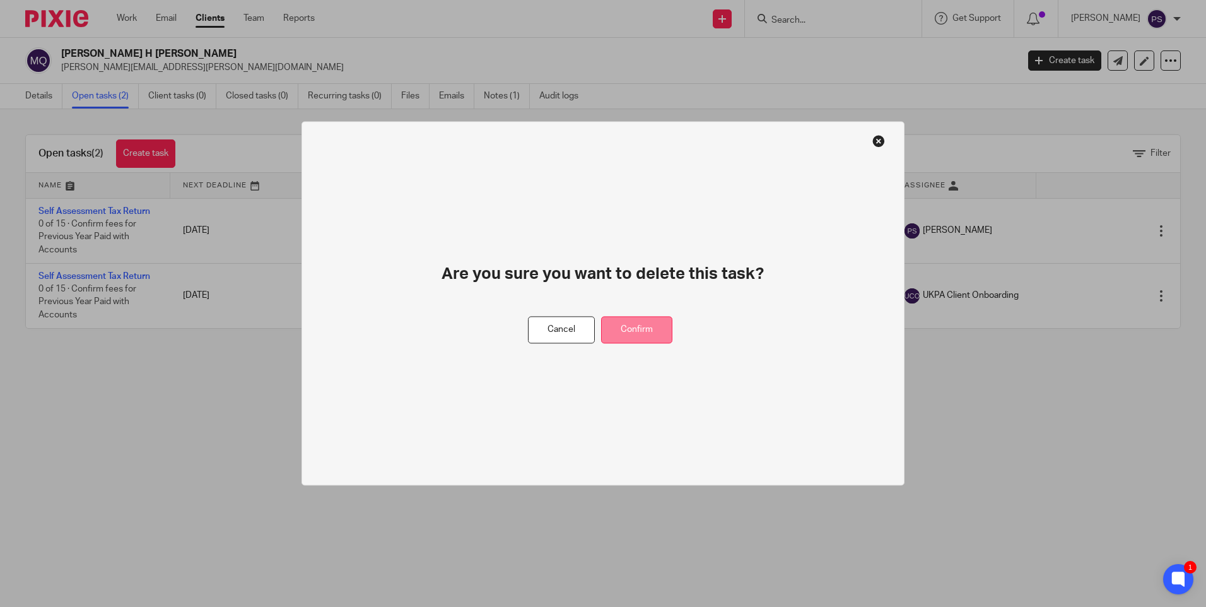
click at [643, 332] on button "Confirm" at bounding box center [636, 330] width 71 height 27
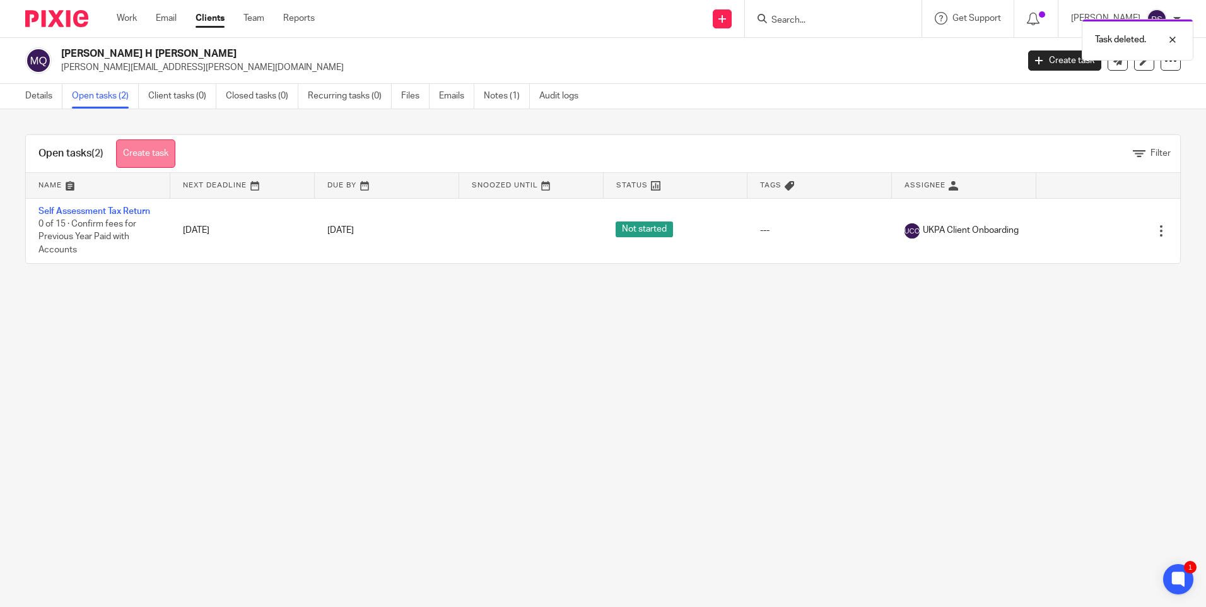
click at [136, 148] on link "Create task" at bounding box center [145, 153] width 59 height 28
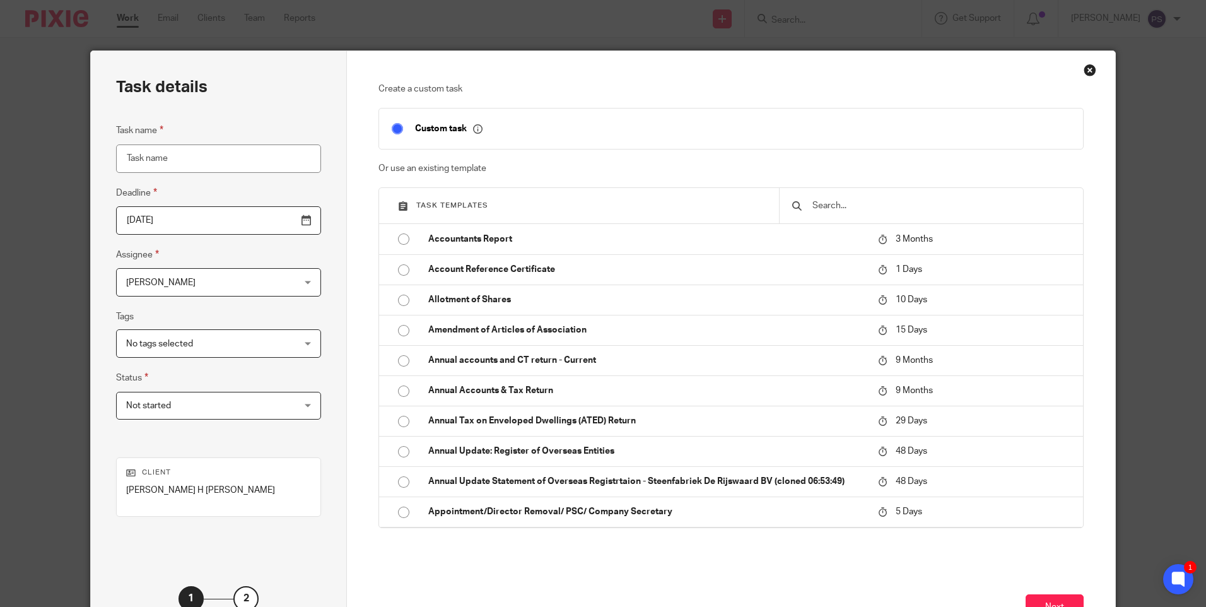
click at [838, 211] on input "text" at bounding box center [940, 206] width 259 height 14
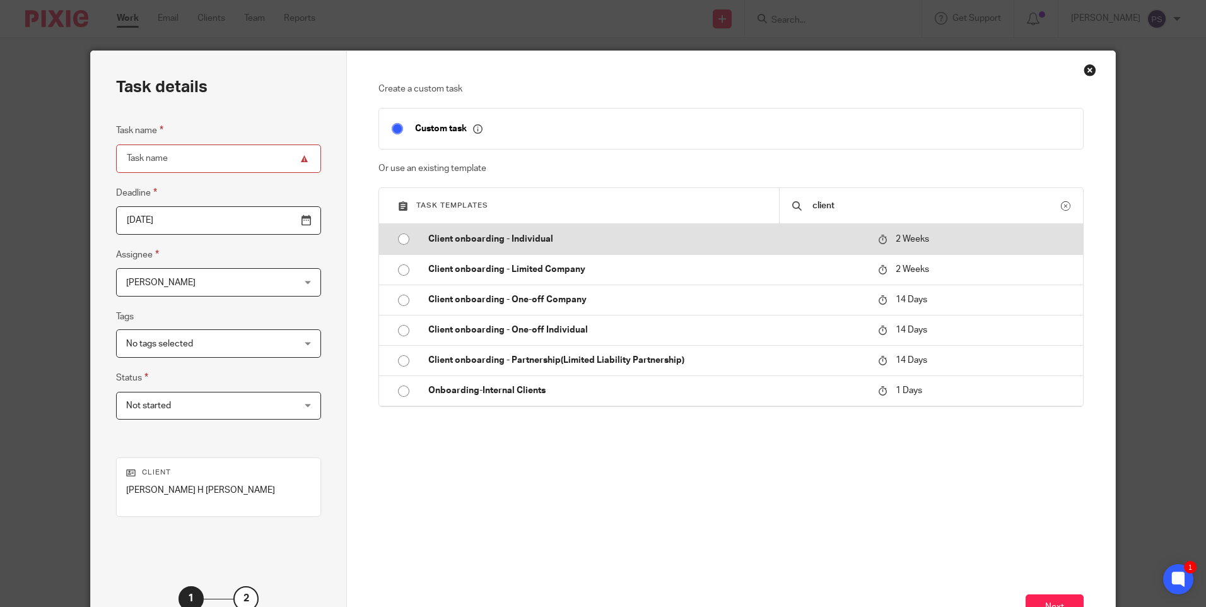
type input "client"
click at [399, 240] on input "radio" at bounding box center [404, 239] width 24 height 24
type input "2025-10-07"
type input "Client onboarding - Individual"
checkbox input "false"
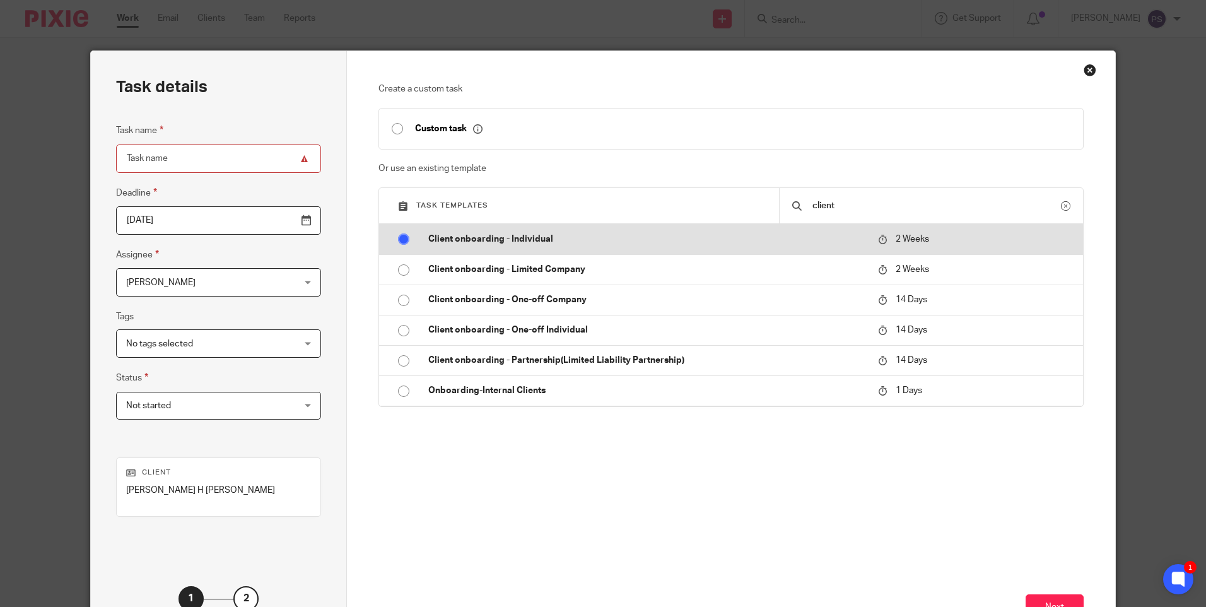
radio input "false"
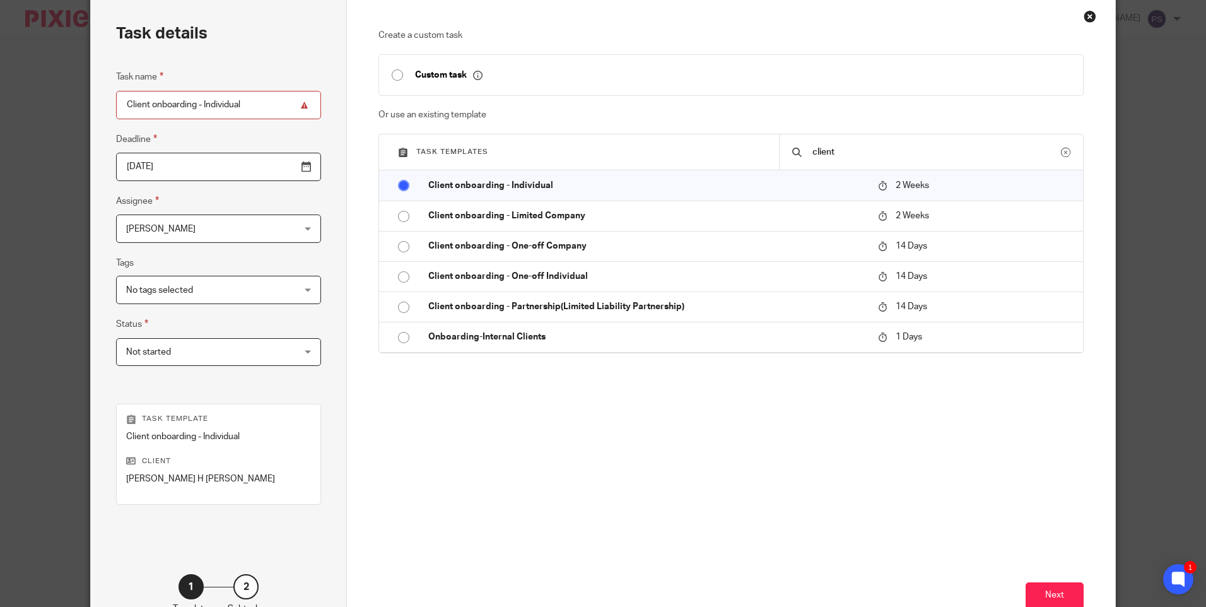
scroll to position [126, 0]
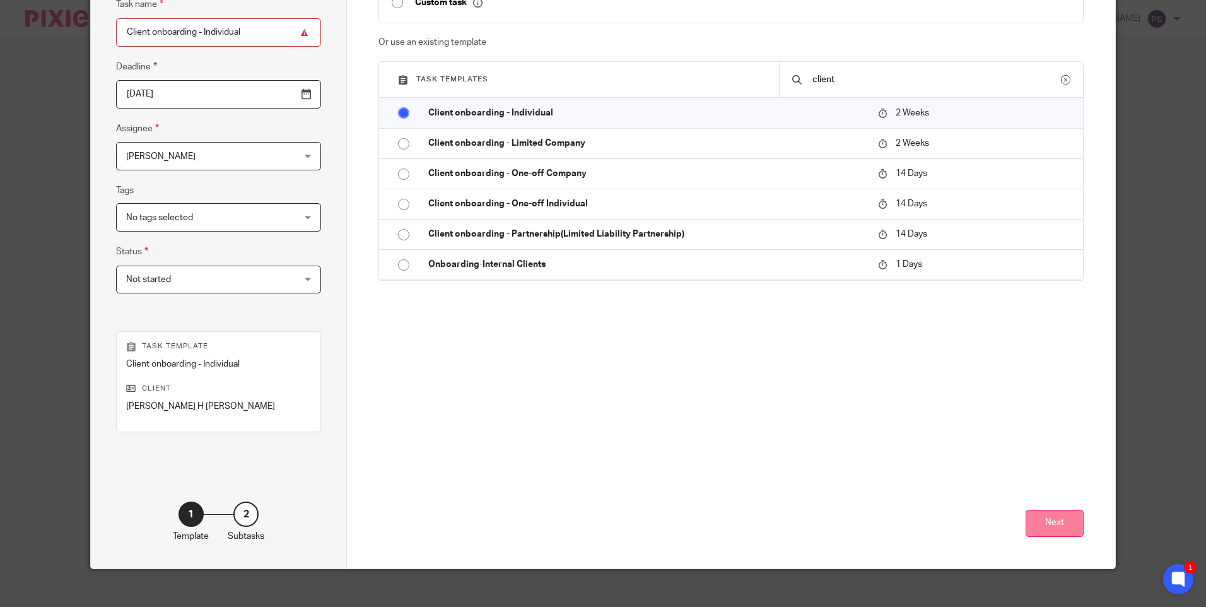
click at [1029, 528] on button "Next" at bounding box center [1054, 523] width 58 height 27
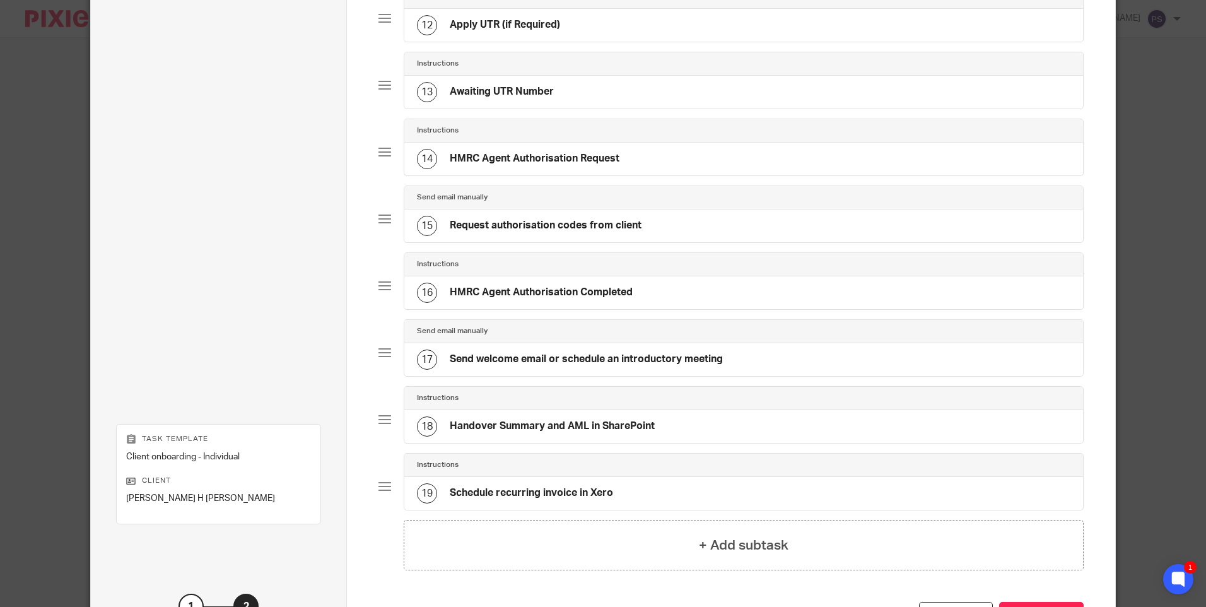
scroll to position [883, 0]
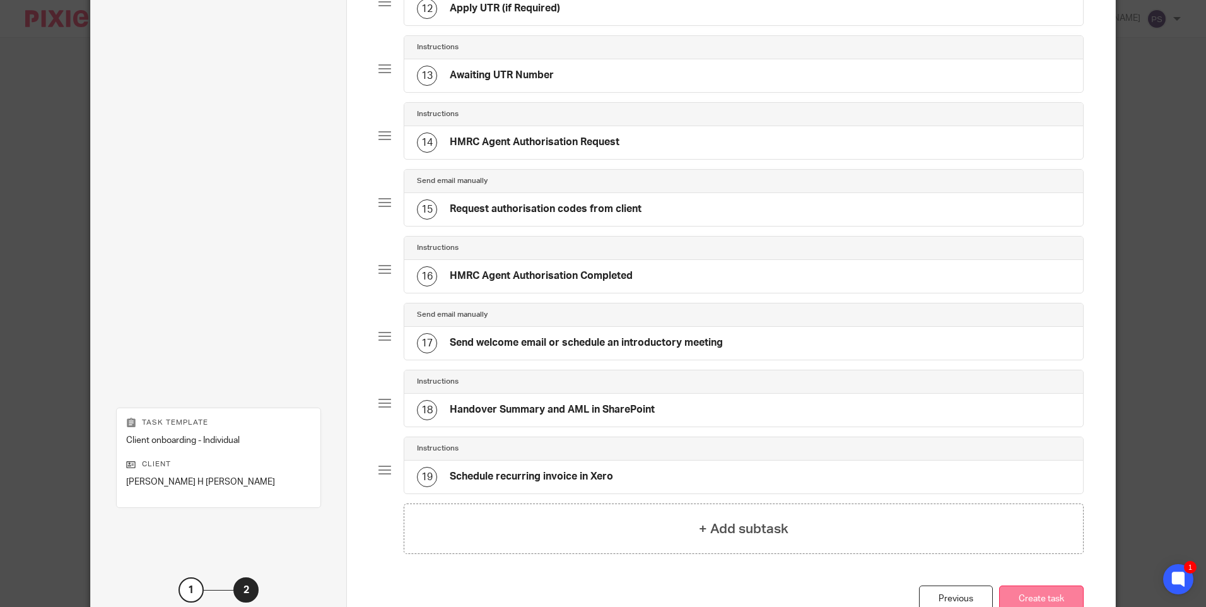
click at [1040, 585] on button "Create task" at bounding box center [1041, 598] width 85 height 27
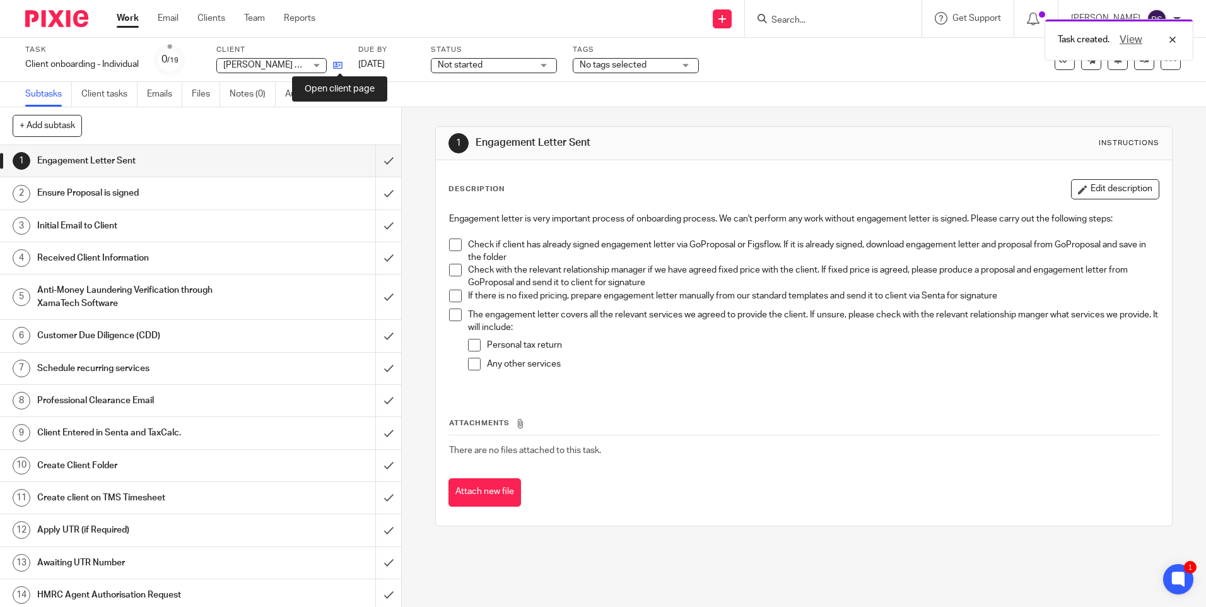
click at [339, 64] on icon at bounding box center [337, 65] width 9 height 9
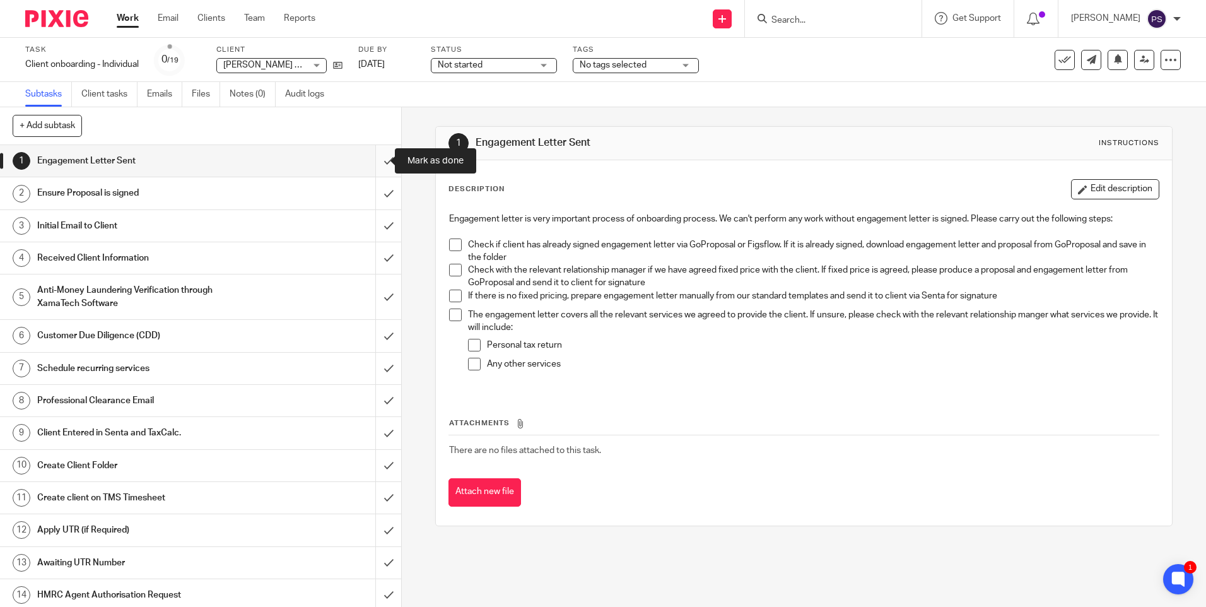
click at [385, 168] on input "submit" at bounding box center [200, 161] width 401 height 32
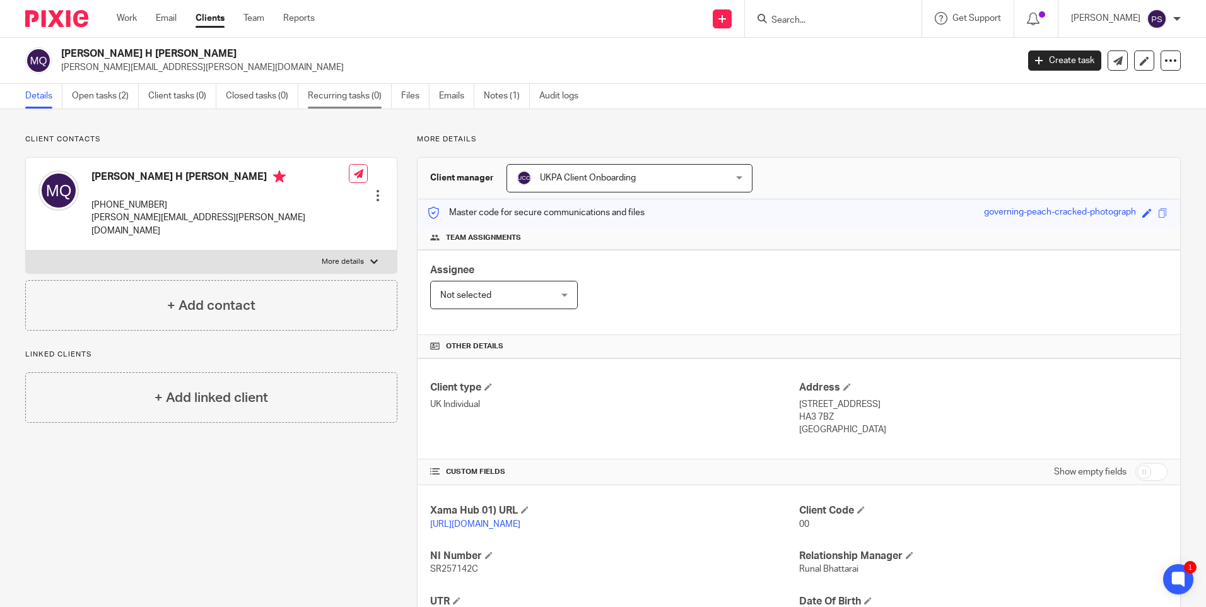
click at [344, 96] on link "Recurring tasks (0)" at bounding box center [350, 96] width 84 height 25
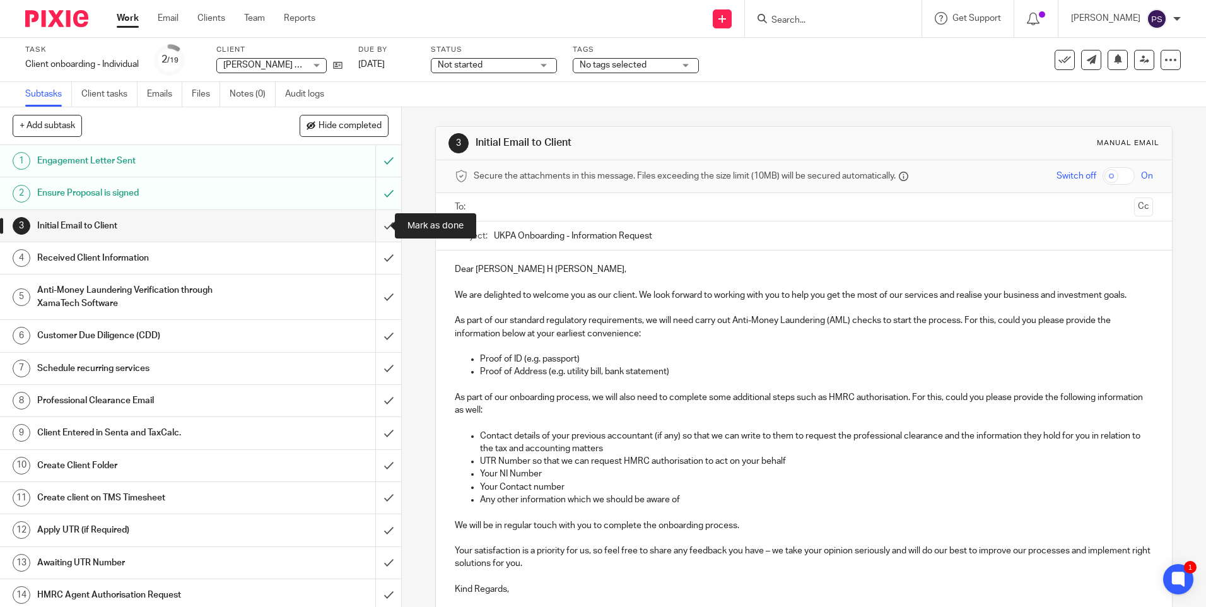
click at [371, 217] on input "submit" at bounding box center [200, 226] width 401 height 32
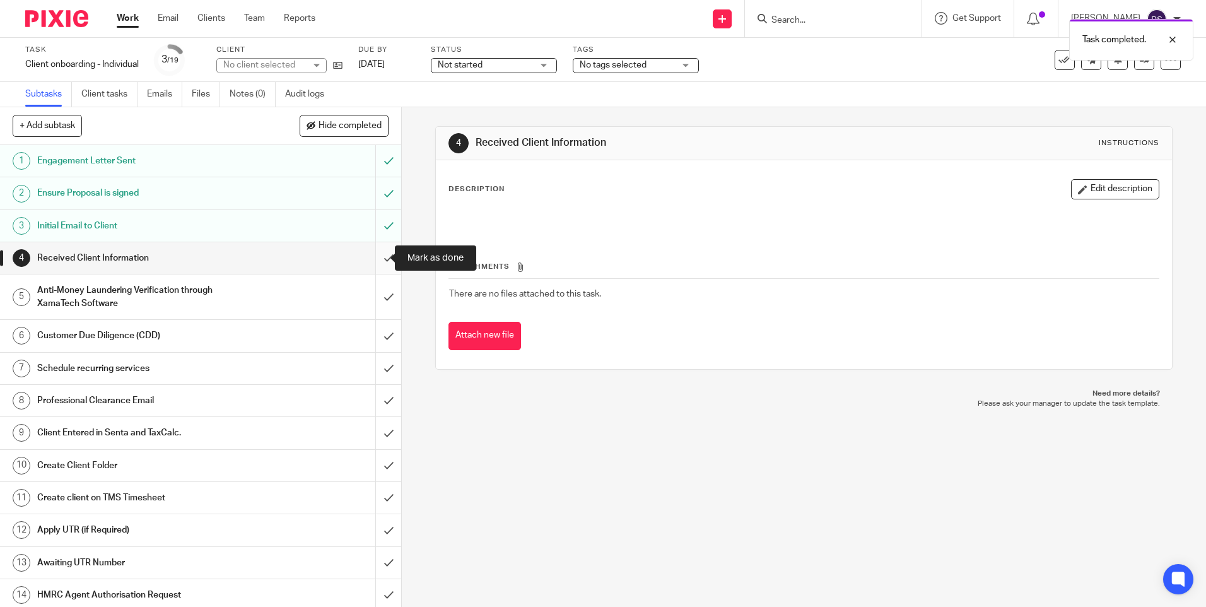
click at [381, 264] on input "submit" at bounding box center [200, 258] width 401 height 32
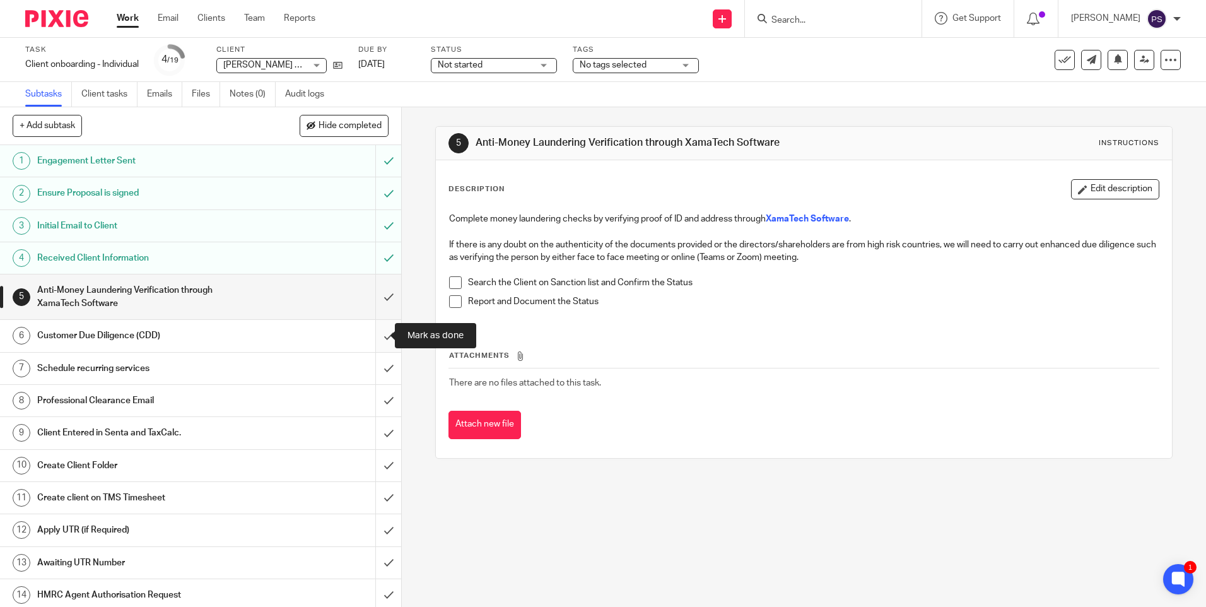
click at [373, 343] on input "submit" at bounding box center [200, 336] width 401 height 32
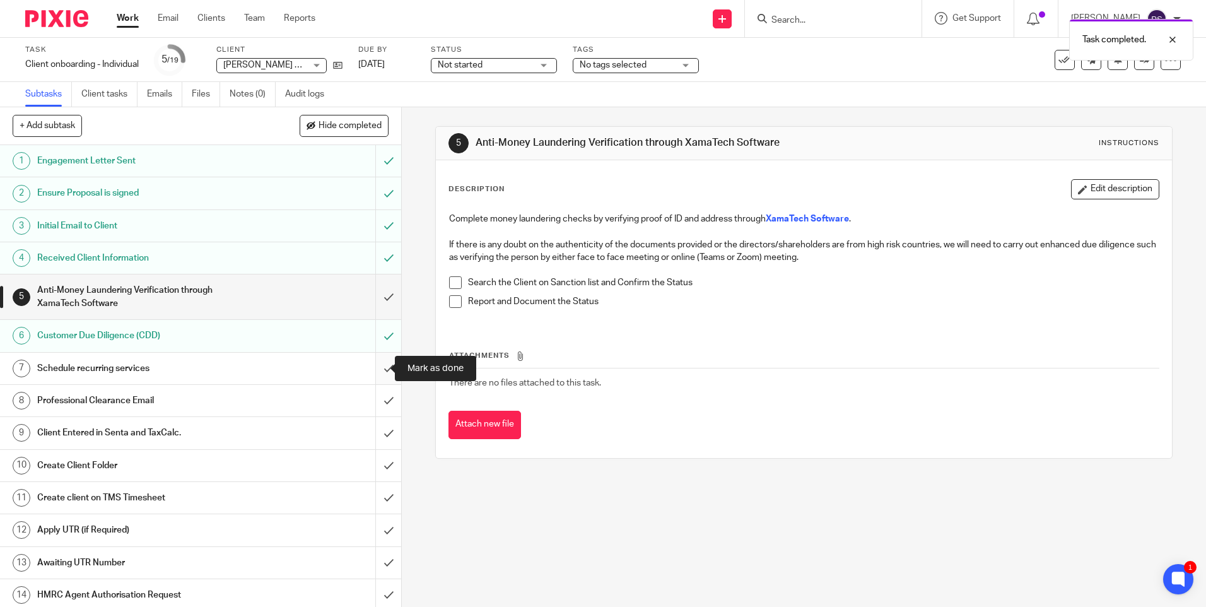
click at [373, 373] on input "submit" at bounding box center [200, 369] width 401 height 32
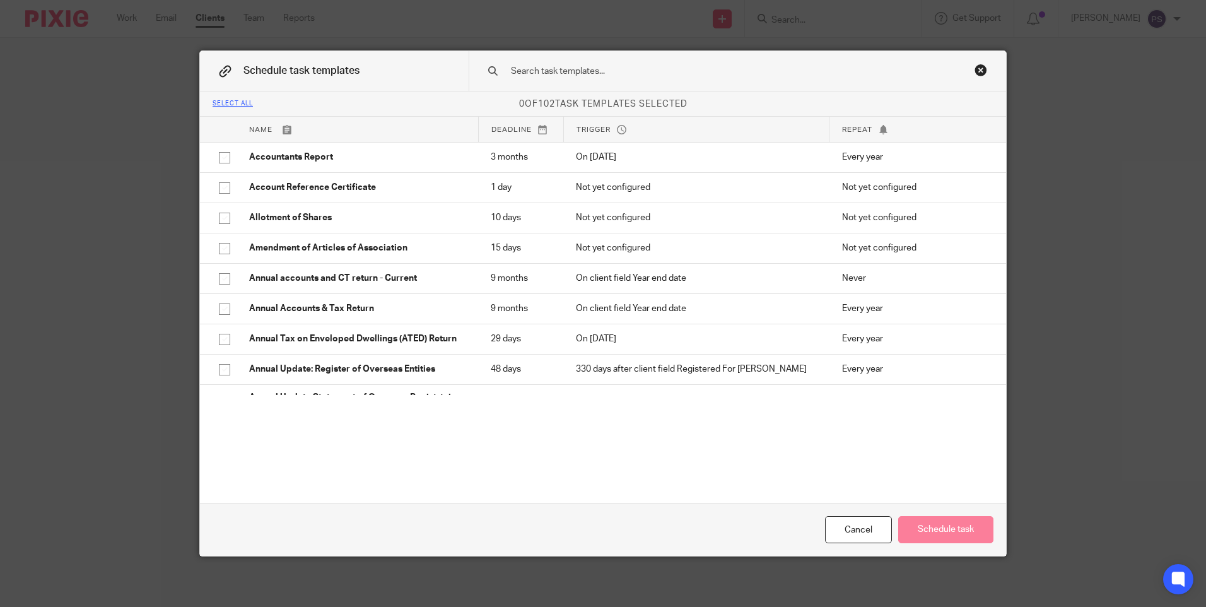
click at [553, 69] on input "text" at bounding box center [718, 71] width 416 height 14
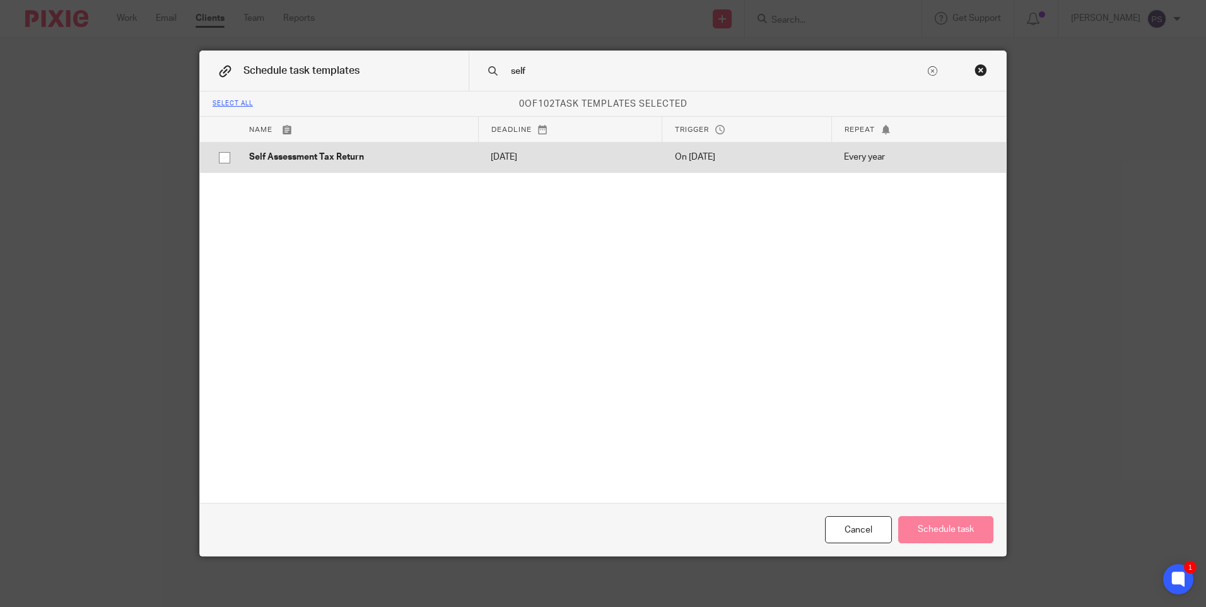
type input "self"
click at [224, 153] on input "checkbox" at bounding box center [225, 158] width 24 height 24
checkbox input "true"
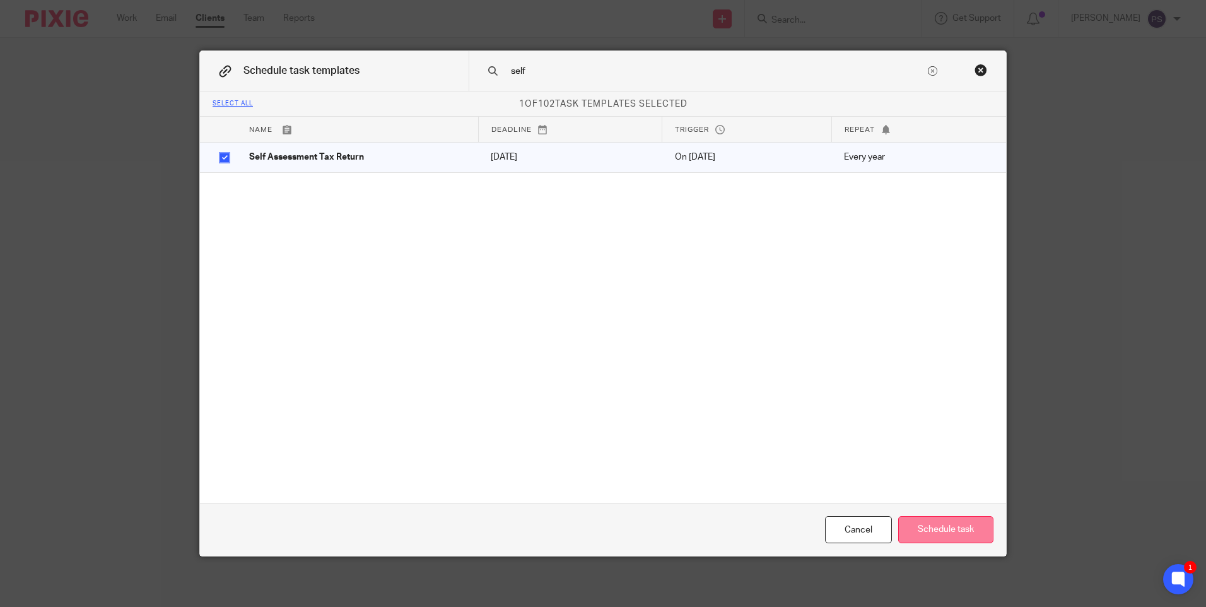
click at [947, 525] on button "Schedule task" at bounding box center [945, 529] width 95 height 27
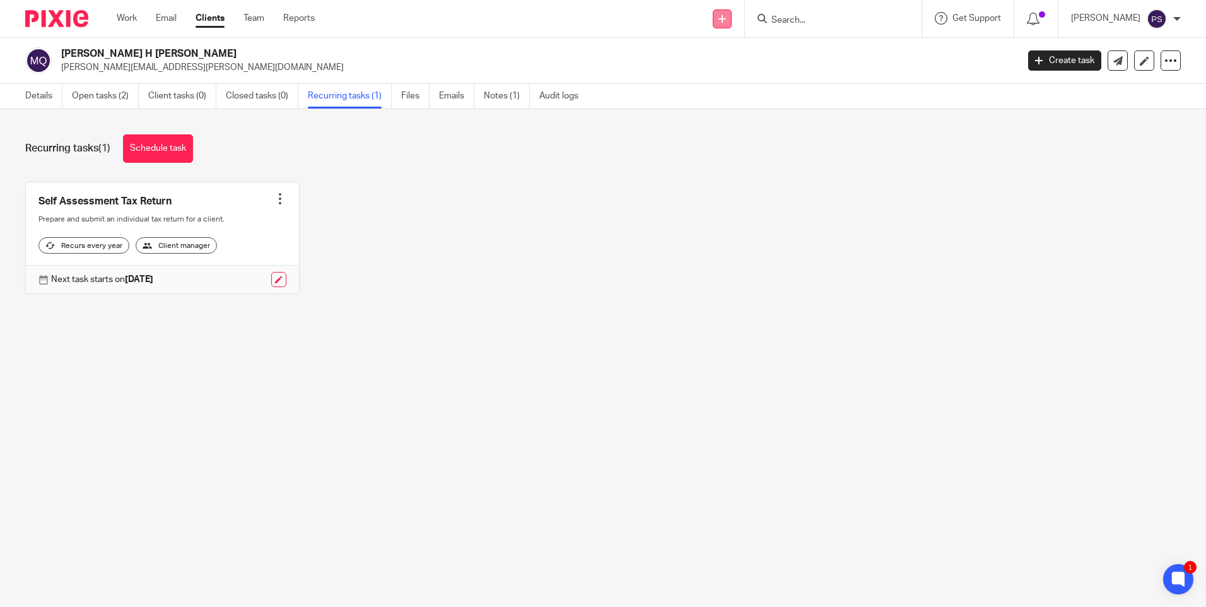
click at [726, 18] on icon at bounding box center [722, 19] width 8 height 8
click at [727, 93] on link "Add client" at bounding box center [740, 96] width 78 height 18
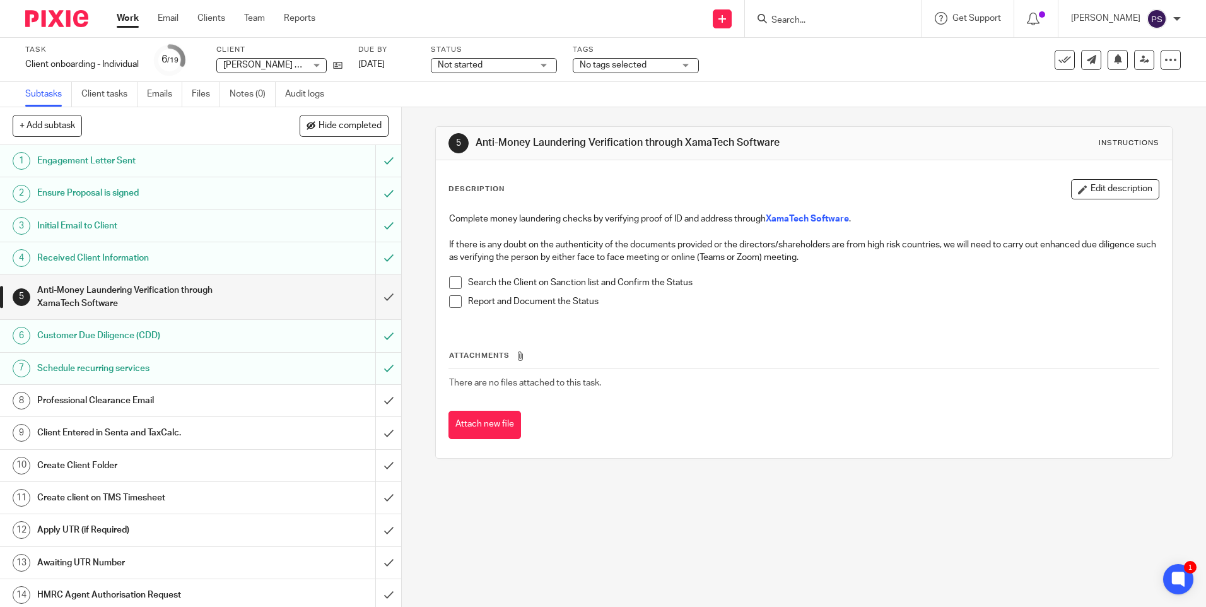
click at [820, 21] on input "Search" at bounding box center [827, 20] width 114 height 11
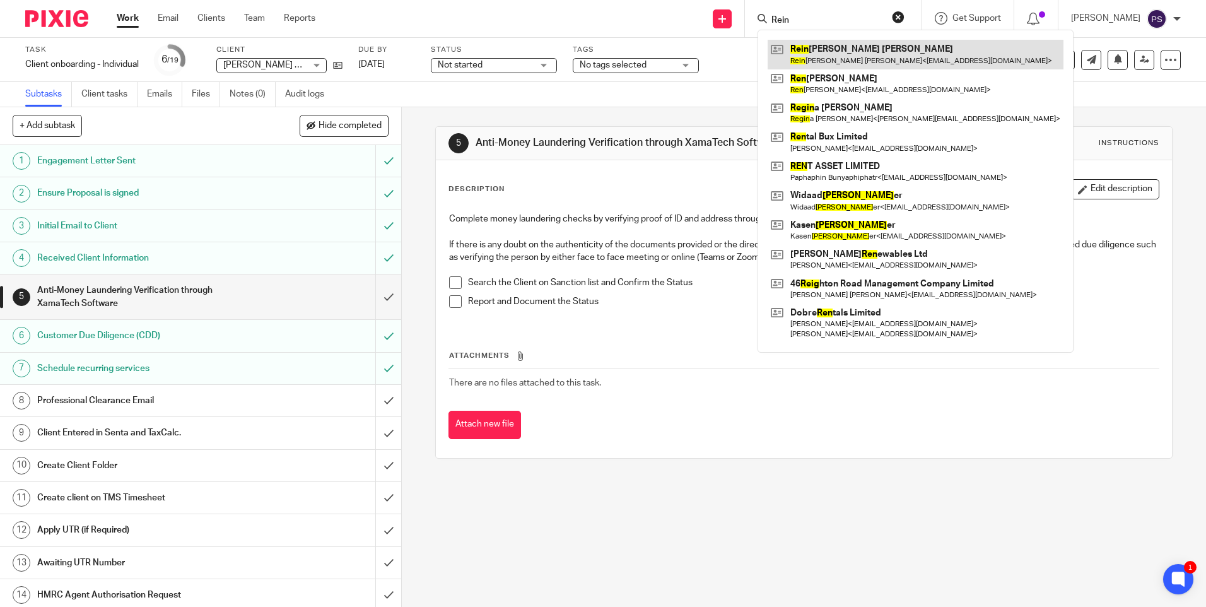
type input "Rein"
click at [820, 54] on link at bounding box center [915, 54] width 296 height 29
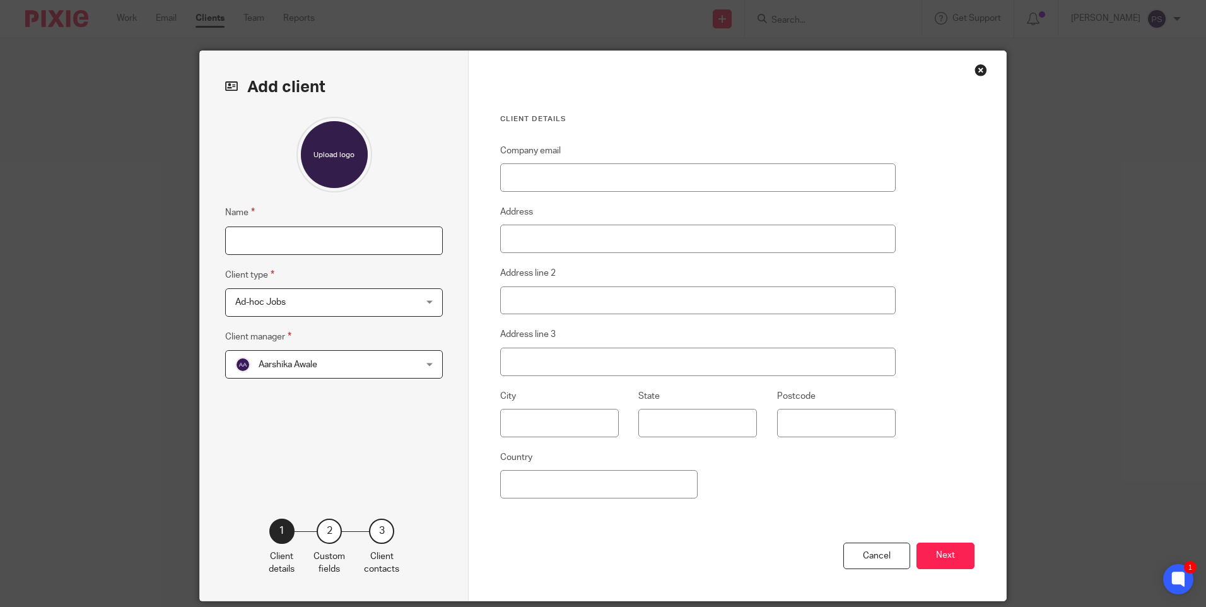
click at [313, 250] on input "Name" at bounding box center [334, 240] width 218 height 28
click at [344, 243] on input "Name" at bounding box center [334, 240] width 218 height 28
type input "Padmanabhan Pavithran"
click at [343, 308] on span "Ad-hoc Jobs" at bounding box center [317, 302] width 165 height 26
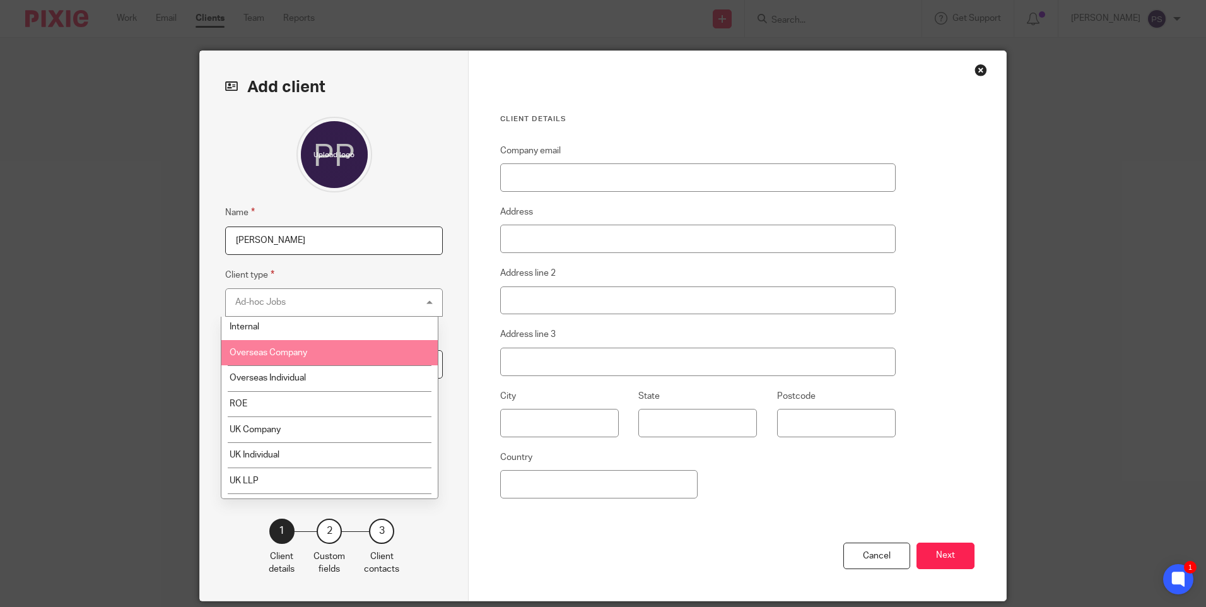
scroll to position [125, 0]
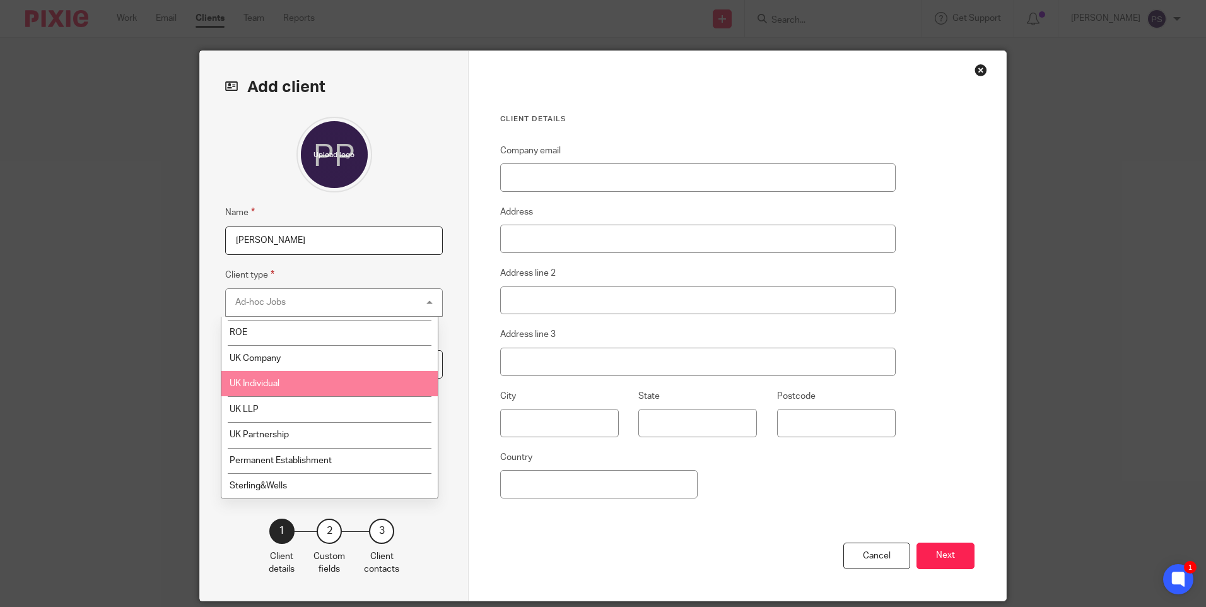
click at [268, 374] on li "UK Individual" at bounding box center [329, 384] width 216 height 26
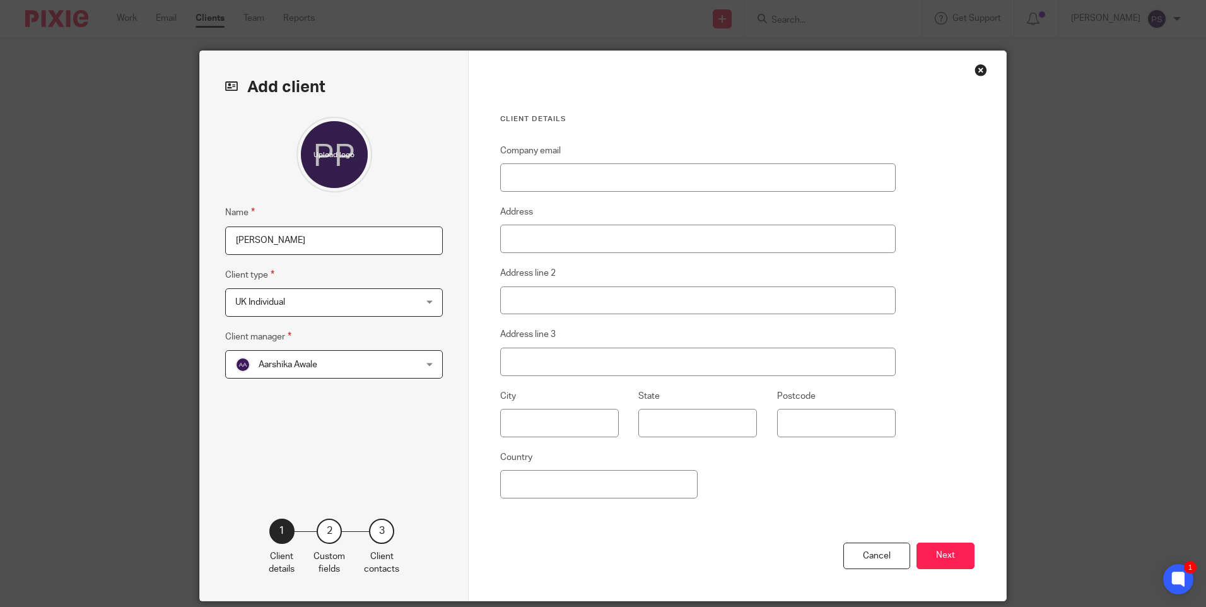
click at [277, 364] on span "Aarshika Awale" at bounding box center [288, 364] width 59 height 9
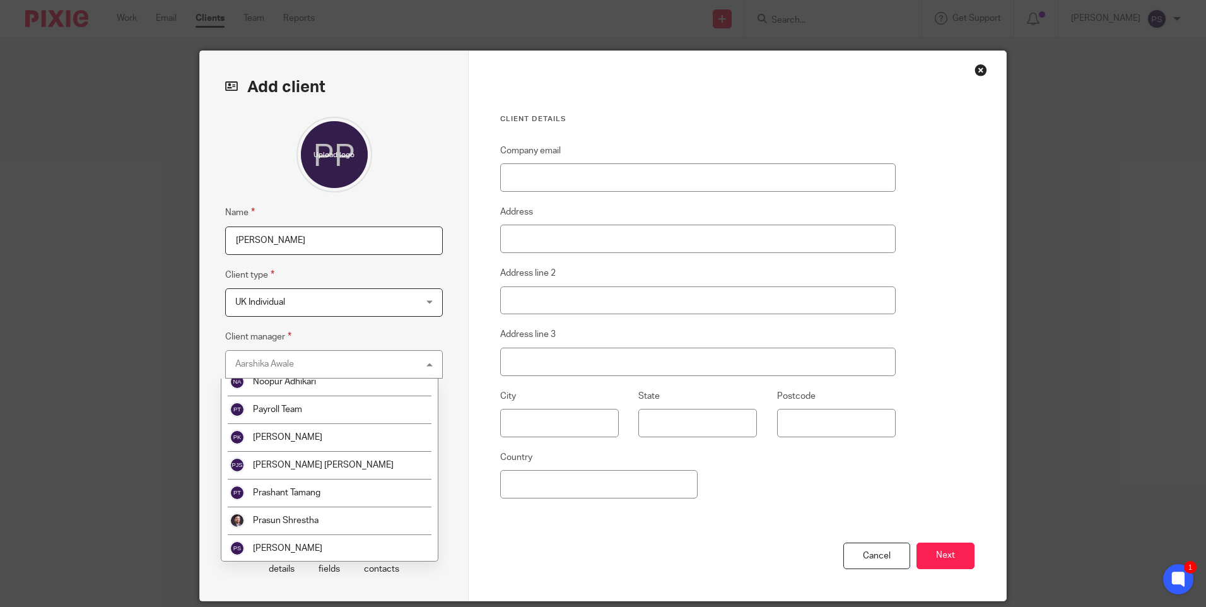
scroll to position [2065, 0]
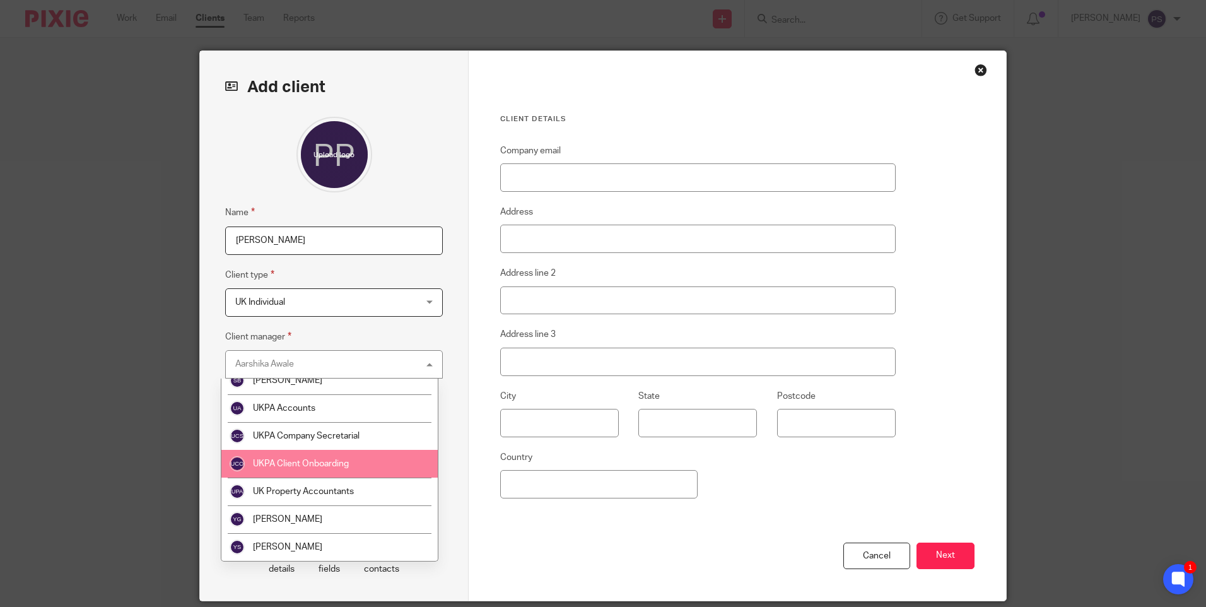
click at [318, 466] on span "UKPA Client Onboarding" at bounding box center [301, 463] width 96 height 9
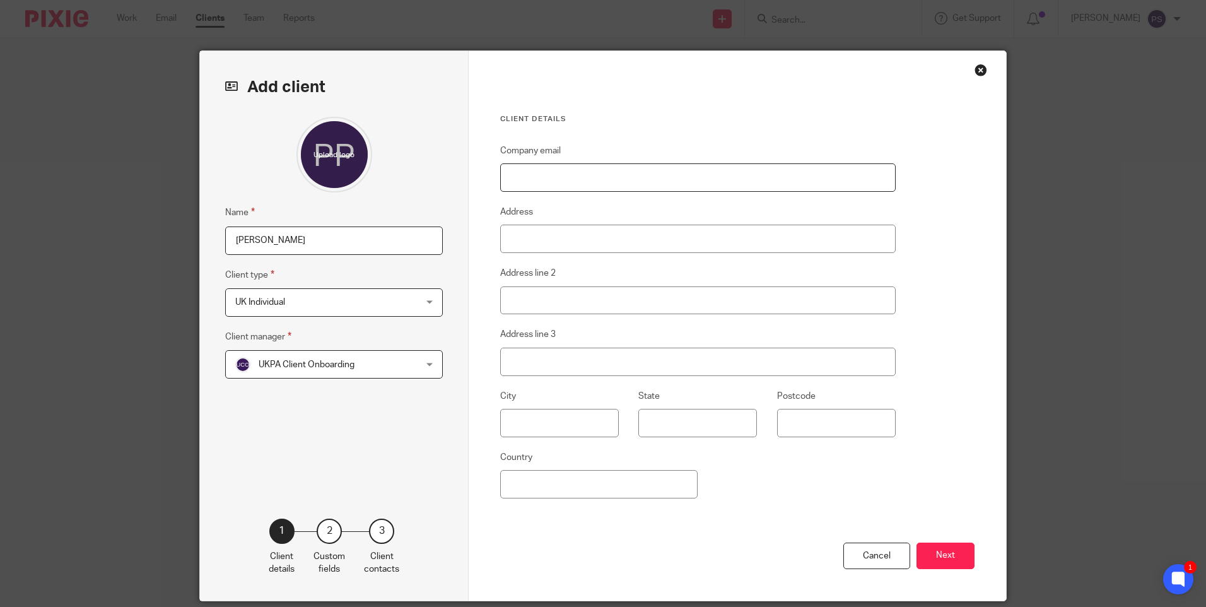
click at [521, 179] on input "Company email" at bounding box center [697, 177] width 395 height 28
click at [579, 175] on input "Company email" at bounding box center [697, 177] width 395 height 28
paste input "batpavi@gmail.com"
type input "batpavi@gmail.com"
click at [523, 243] on input "Address" at bounding box center [697, 238] width 395 height 28
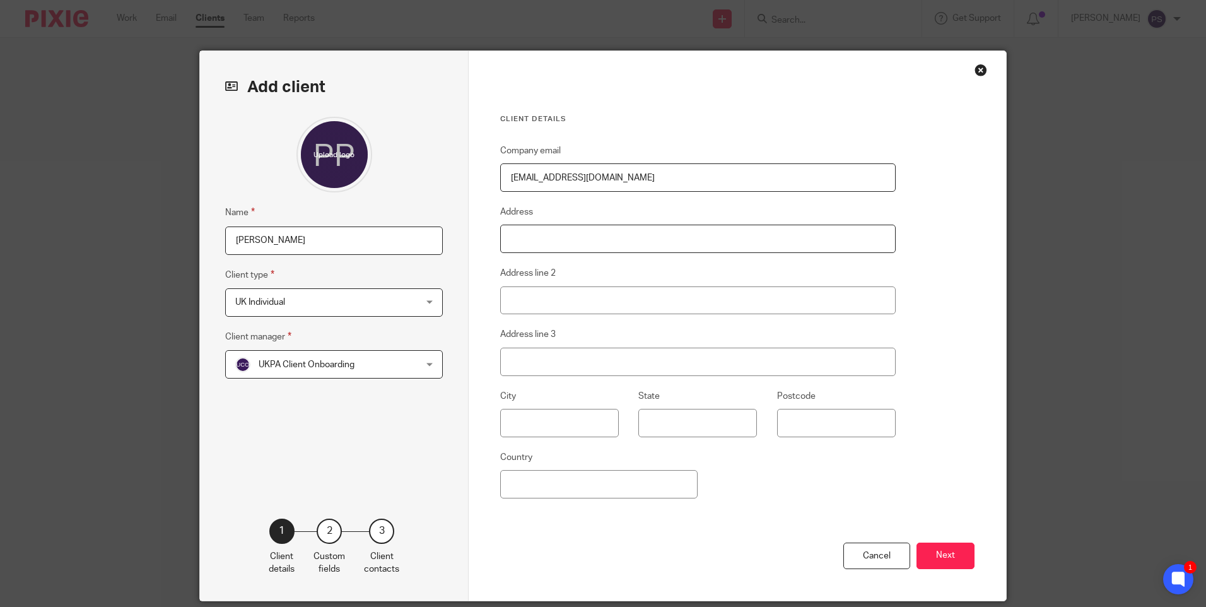
click at [523, 238] on input "Address" at bounding box center [697, 238] width 395 height 28
type input "Flat 17 Cedar Court"
click at [974, 70] on div "Close this dialog window" at bounding box center [980, 70] width 13 height 13
click at [974, 68] on div "Close this dialog window" at bounding box center [980, 70] width 13 height 13
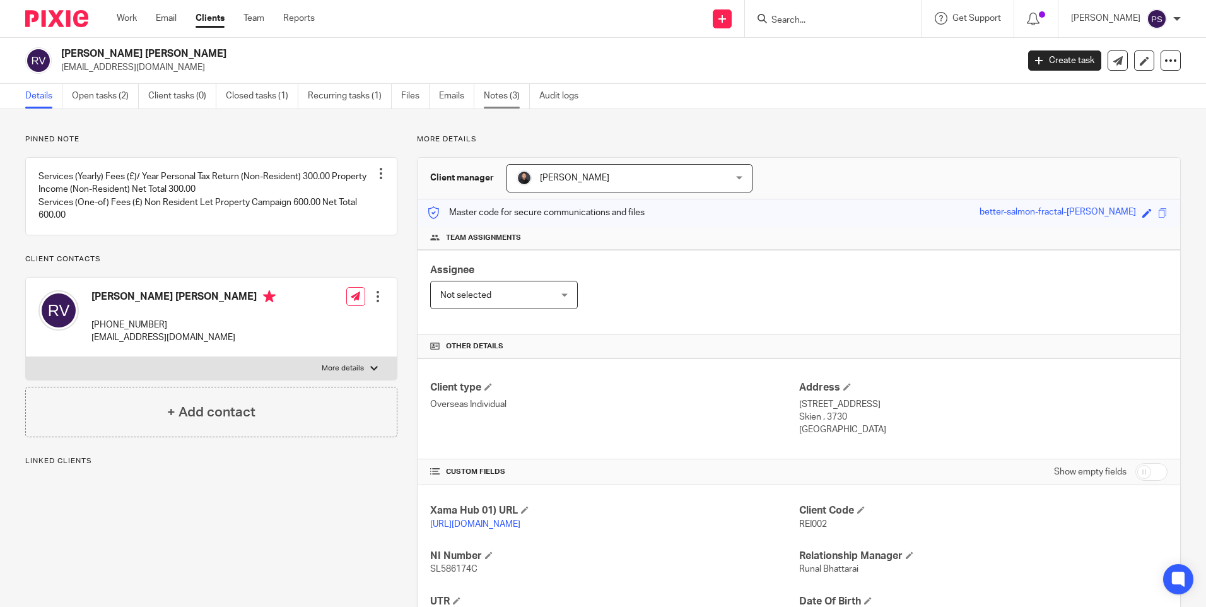
click at [515, 101] on link "Notes (3)" at bounding box center [507, 96] width 46 height 25
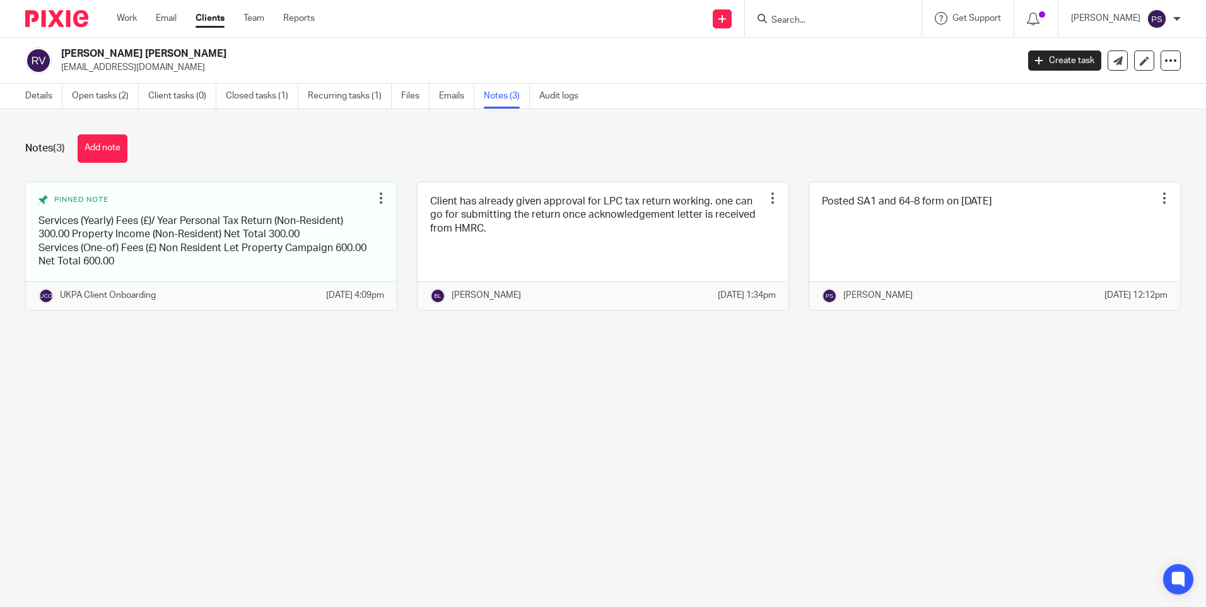
click at [849, 160] on div "Notes (3) Add note" at bounding box center [602, 148] width 1155 height 28
click at [790, 156] on div "Notes (3) Add note" at bounding box center [602, 148] width 1155 height 28
click at [772, 409] on main "Reinaldo Antonio Kasprik Vidal kasprik@hotmail.com Create task Update from Comp…" at bounding box center [603, 303] width 1206 height 607
click at [47, 100] on link "Details" at bounding box center [43, 96] width 37 height 25
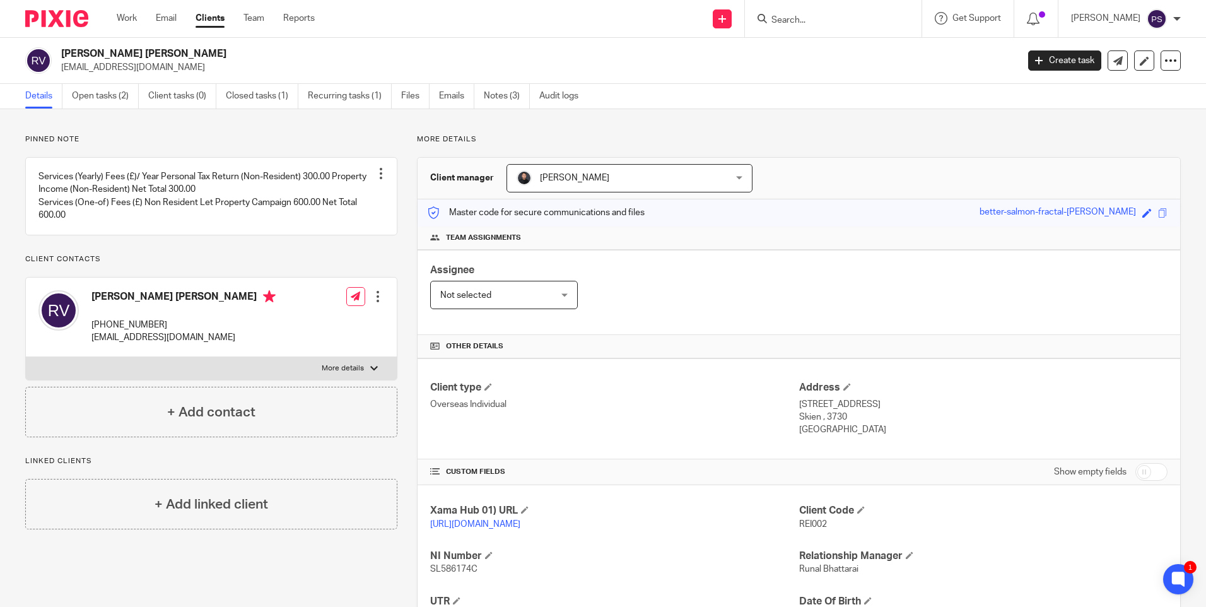
click at [820, 11] on form at bounding box center [837, 19] width 134 height 16
click at [820, 15] on form at bounding box center [837, 19] width 134 height 16
click at [820, 22] on input "Search" at bounding box center [827, 20] width 114 height 11
paste input "Keltze"
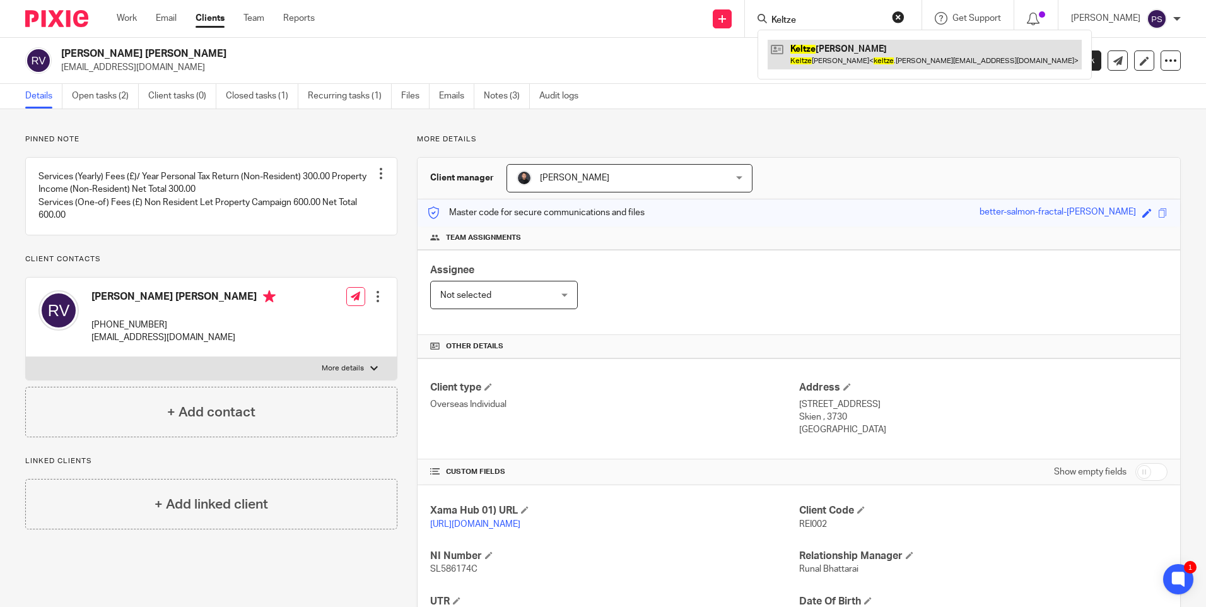
type input "Keltze"
click at [829, 56] on link at bounding box center [924, 54] width 314 height 29
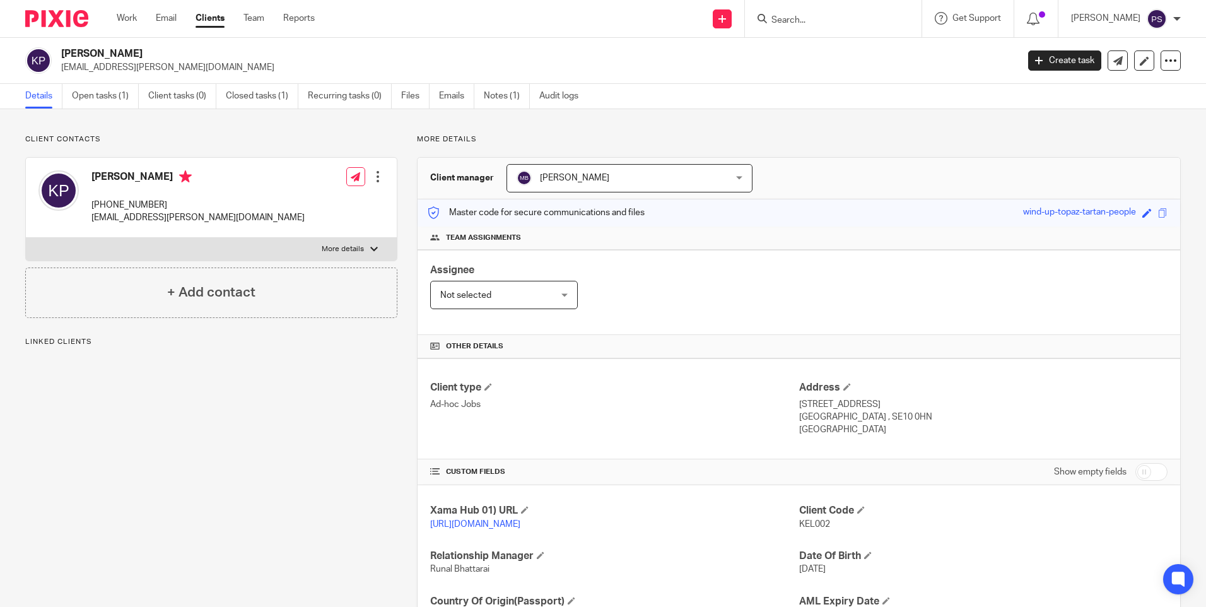
click at [504, 98] on link "Notes (1)" at bounding box center [507, 96] width 46 height 25
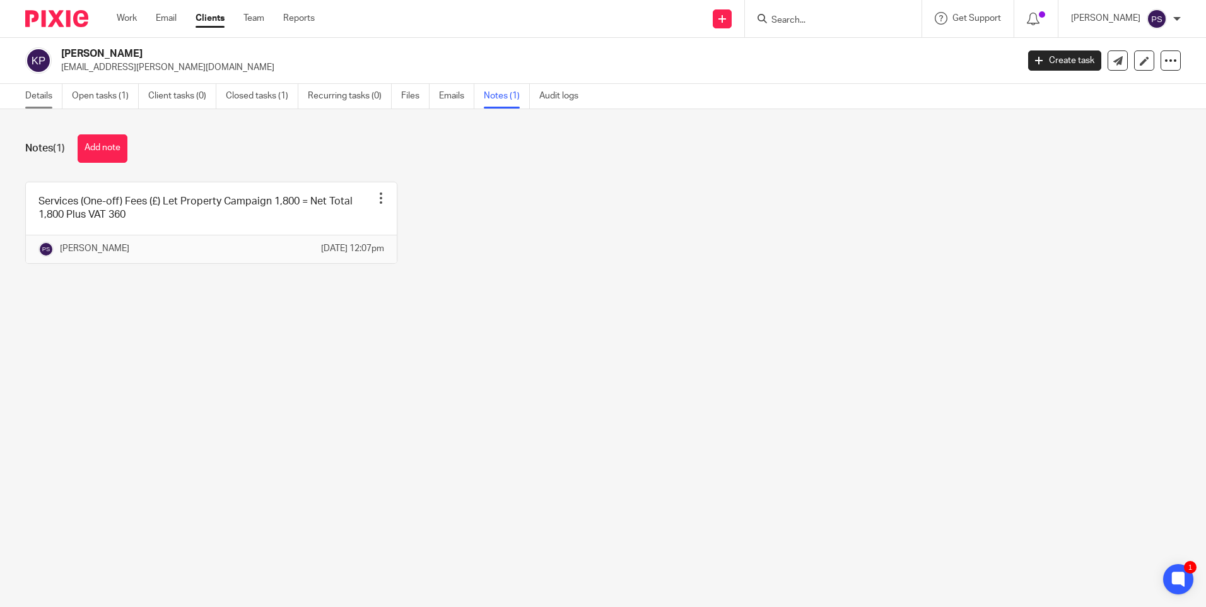
click at [44, 98] on link "Details" at bounding box center [43, 96] width 37 height 25
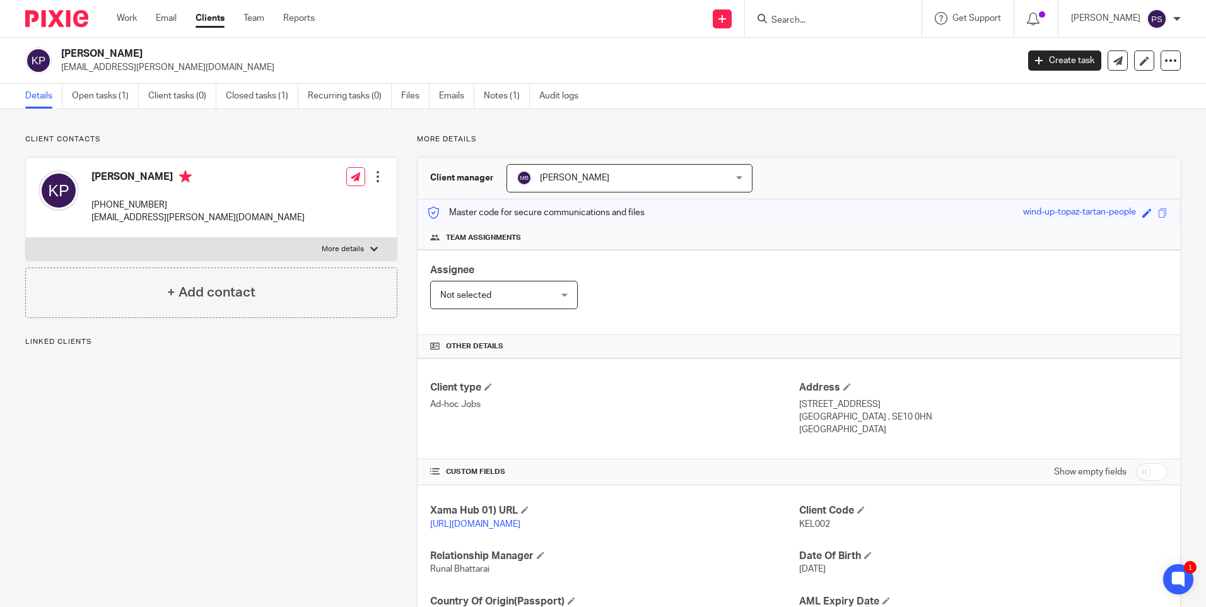
click at [314, 125] on div "Client contacts [PERSON_NAME] [PHONE_NUMBER] [EMAIL_ADDRESS][PERSON_NAME][DOMAI…" at bounding box center [603, 410] width 1206 height 602
click at [115, 99] on link "Open tasks (1)" at bounding box center [105, 96] width 67 height 25
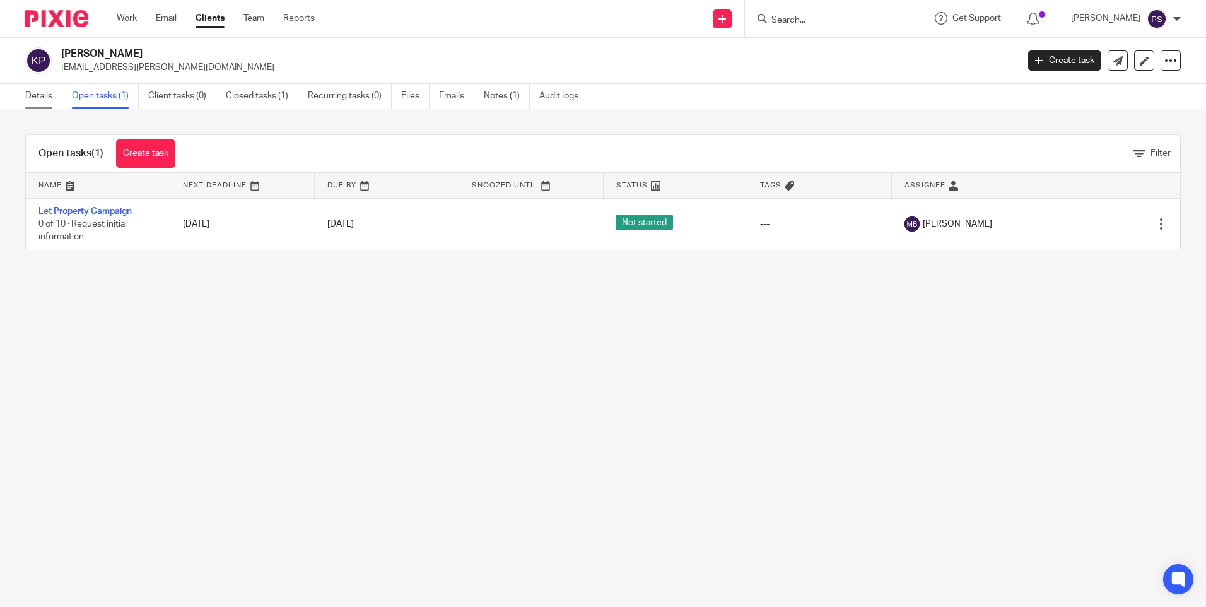
click at [44, 103] on link "Details" at bounding box center [43, 96] width 37 height 25
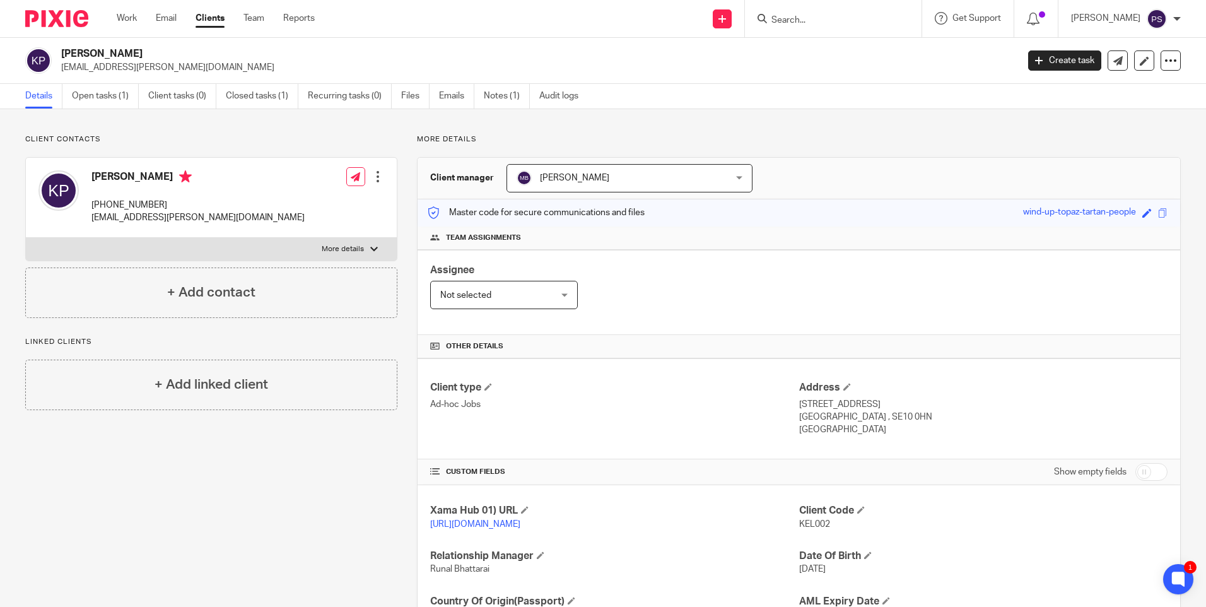
click at [109, 70] on p "[EMAIL_ADDRESS][PERSON_NAME][DOMAIN_NAME]" at bounding box center [535, 67] width 948 height 13
copy main "keltze.elias@yahoo.co.uk Create task Update from Companies House Export data Me…"
click at [810, 14] on form at bounding box center [837, 19] width 134 height 16
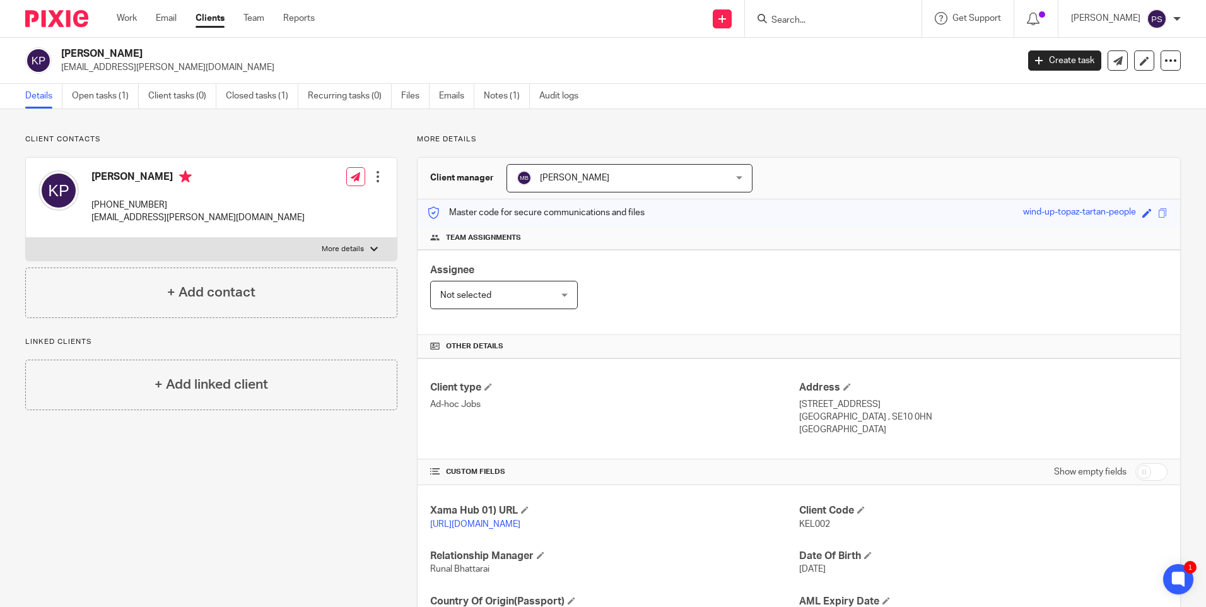
click at [808, 18] on input "Search" at bounding box center [827, 20] width 114 height 11
paste input "Matching Home Ltd"
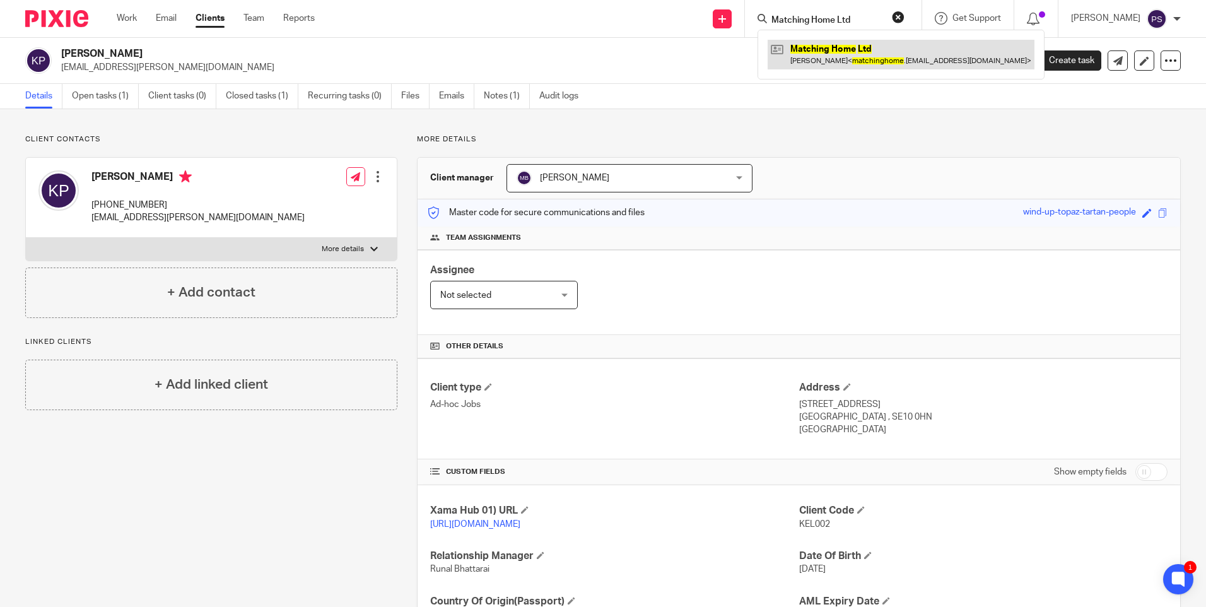
type input "Matching Home Ltd"
click at [817, 54] on link at bounding box center [900, 54] width 267 height 29
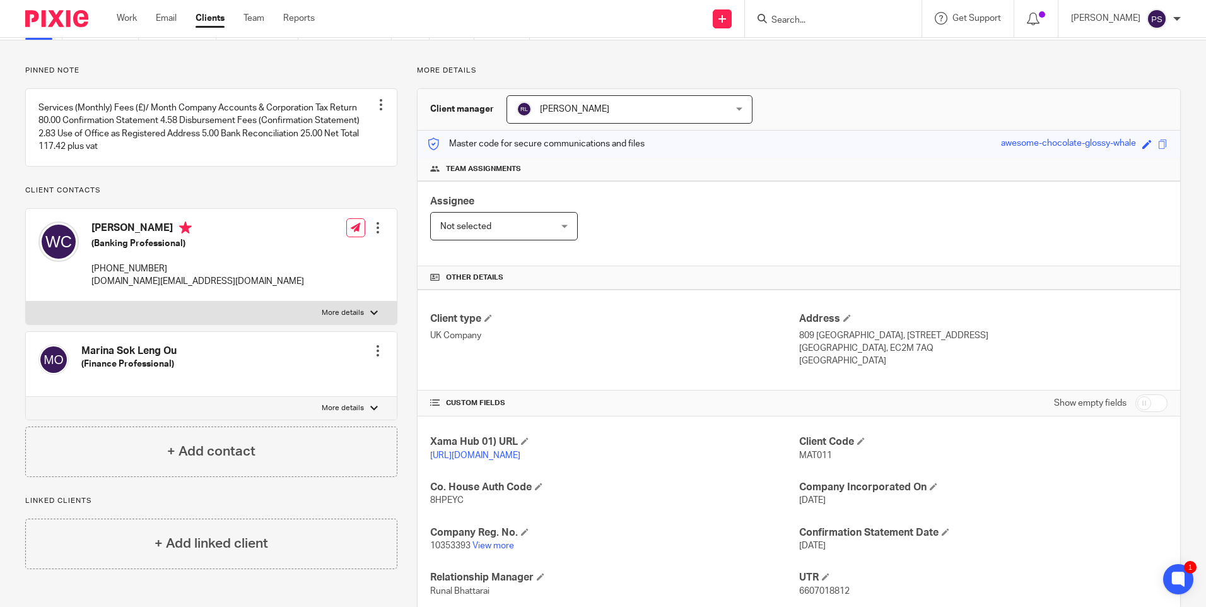
scroll to position [189, 0]
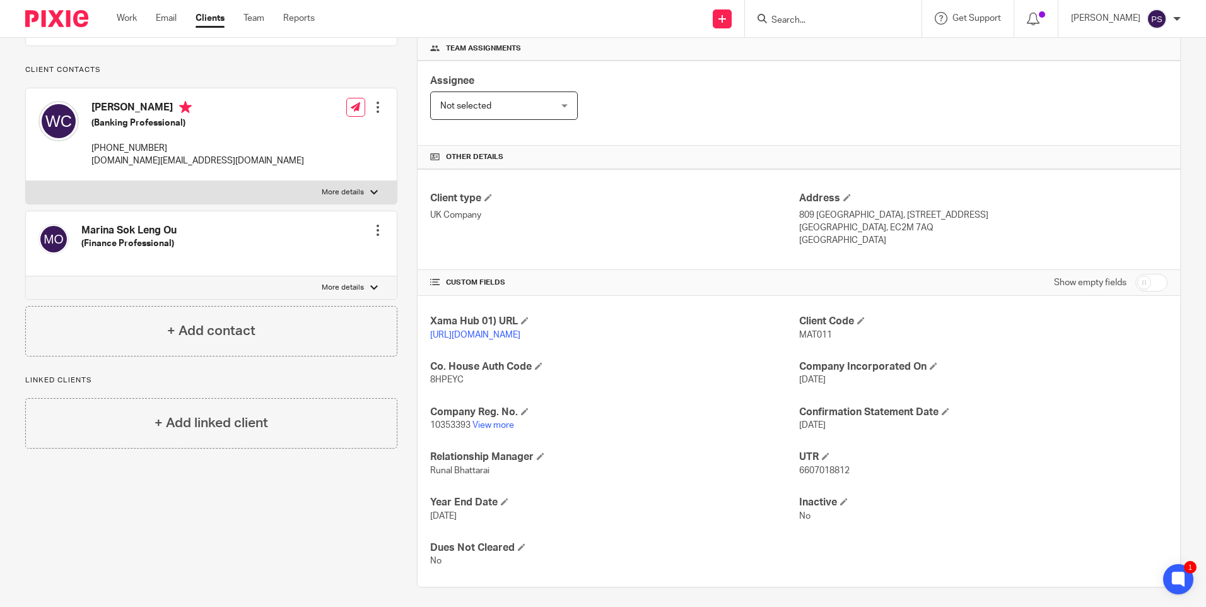
click at [450, 429] on span "10353393" at bounding box center [450, 425] width 40 height 9
copy p "10353393"
click at [131, 167] on p "matchinghome.uk@gmail.com" at bounding box center [197, 160] width 213 height 13
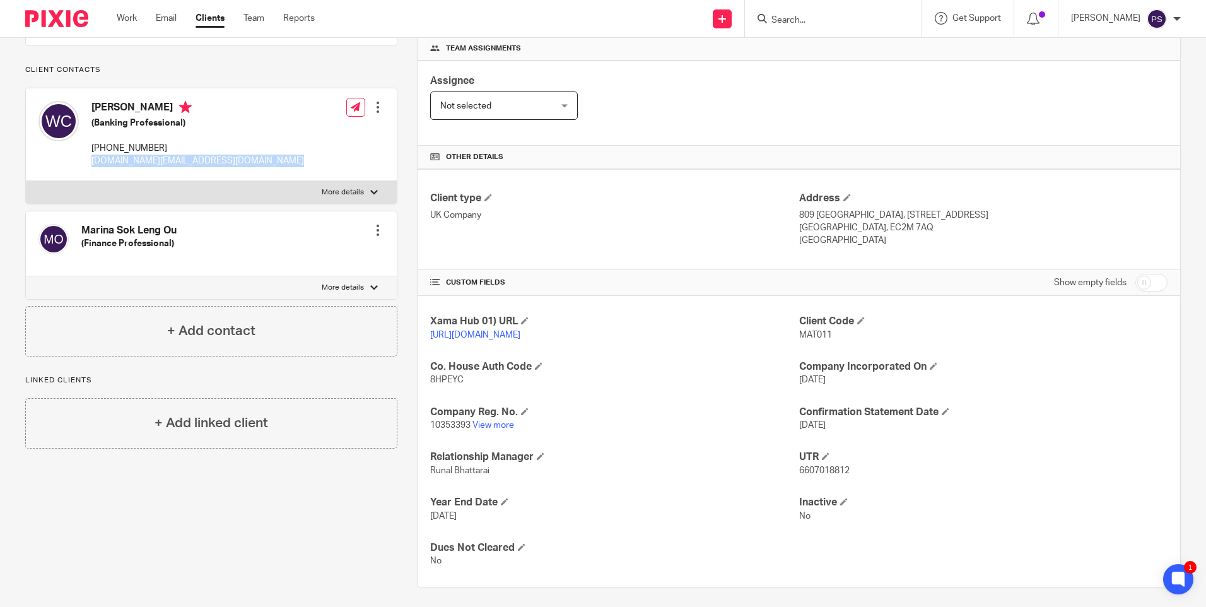
click at [131, 167] on p "matchinghome.uk@gmail.com" at bounding box center [197, 160] width 213 height 13
copy div "matchinghome.uk@gmail.com"
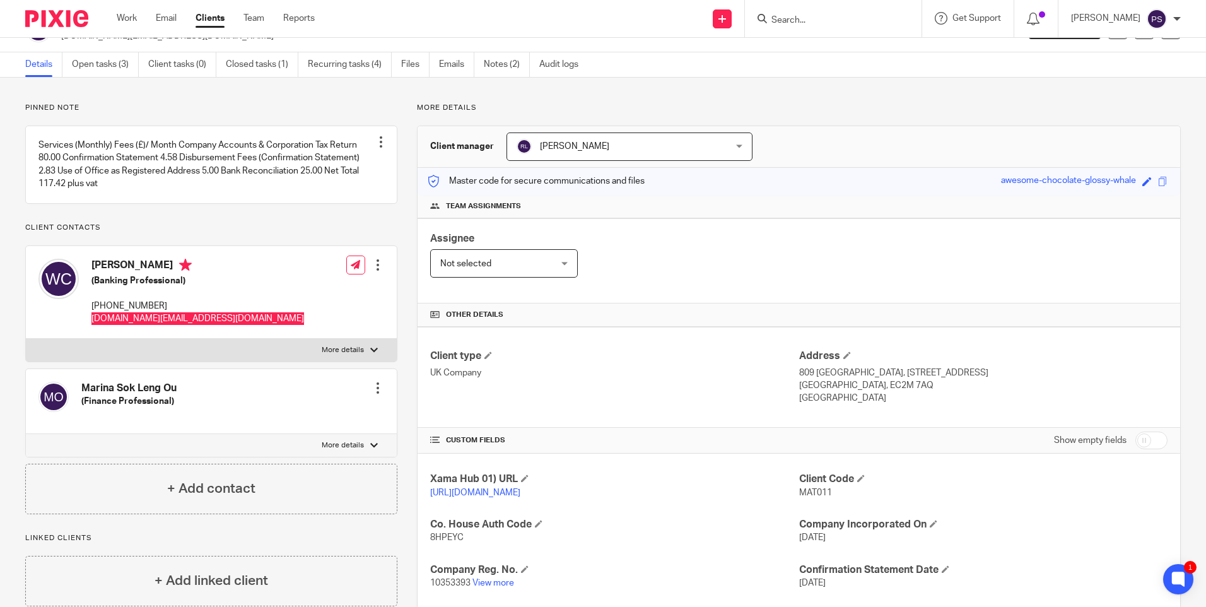
scroll to position [0, 0]
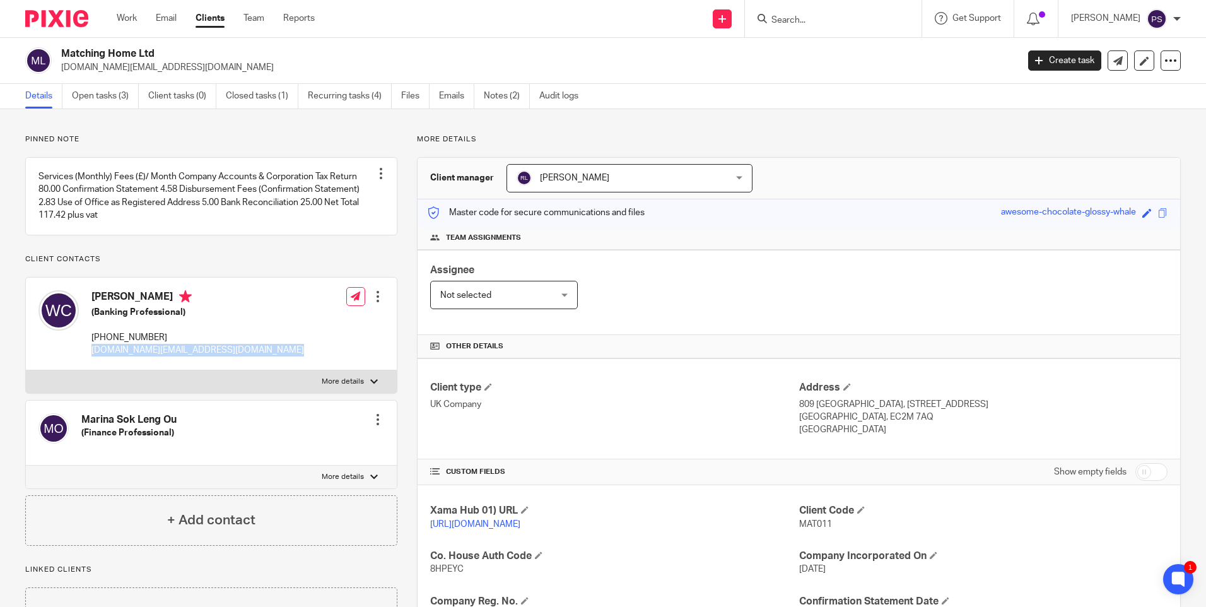
click at [813, 526] on span "MAT011" at bounding box center [815, 524] width 33 height 9
copy span "MAT011"
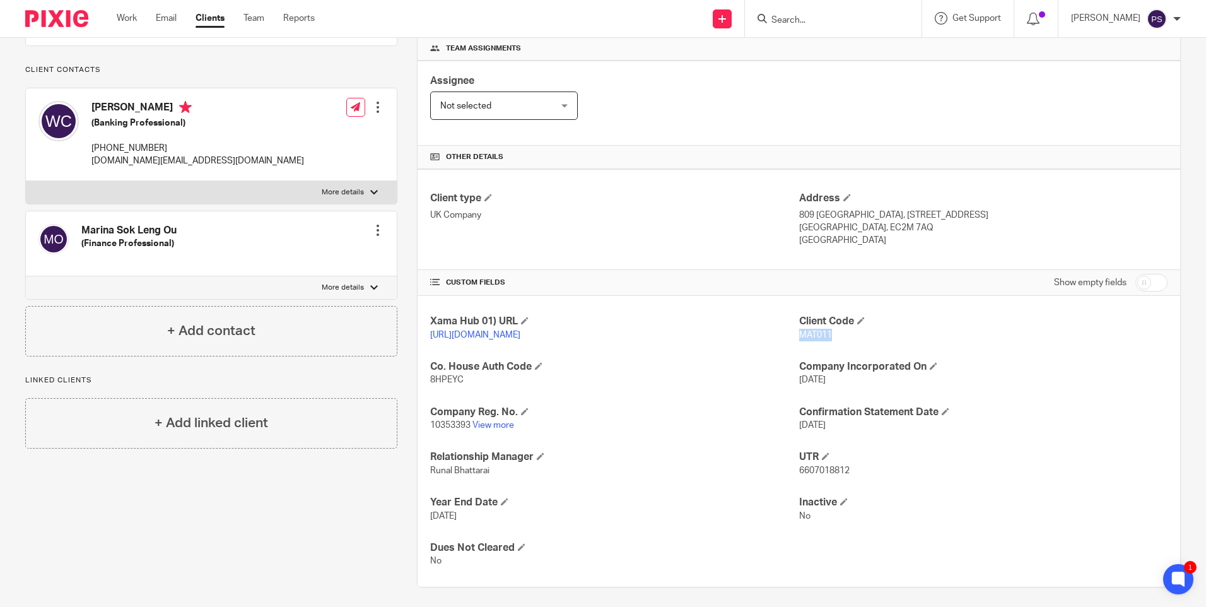
click at [462, 429] on span "10353393" at bounding box center [450, 425] width 40 height 9
copy p "10353393"
click at [811, 477] on p "6607018812" at bounding box center [983, 470] width 368 height 13
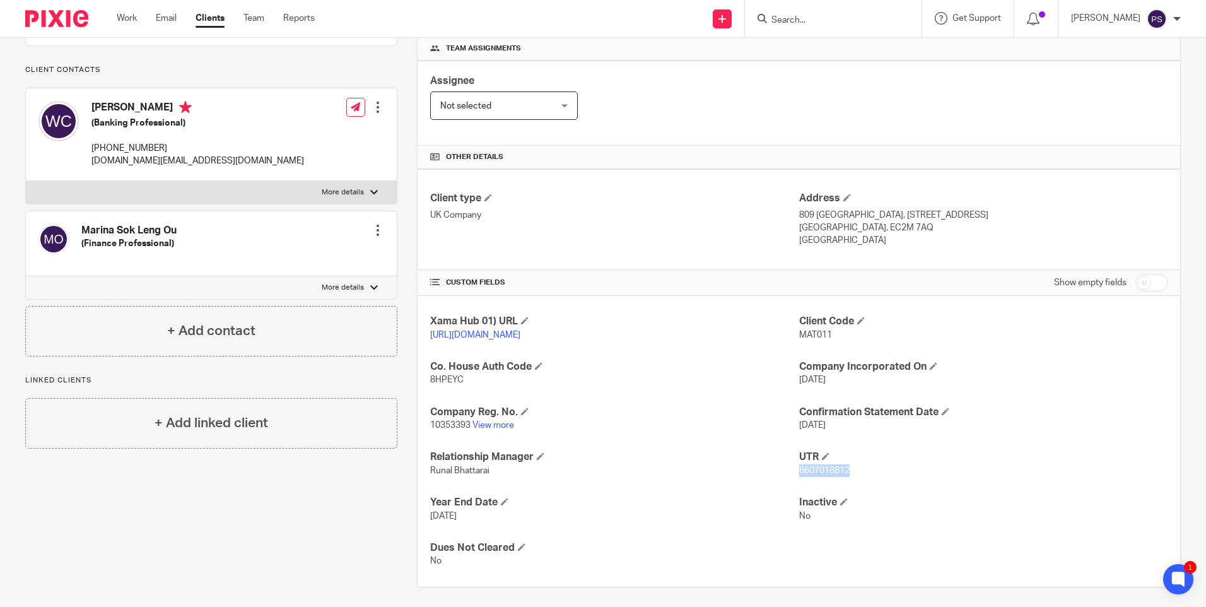
copy span "6607018812"
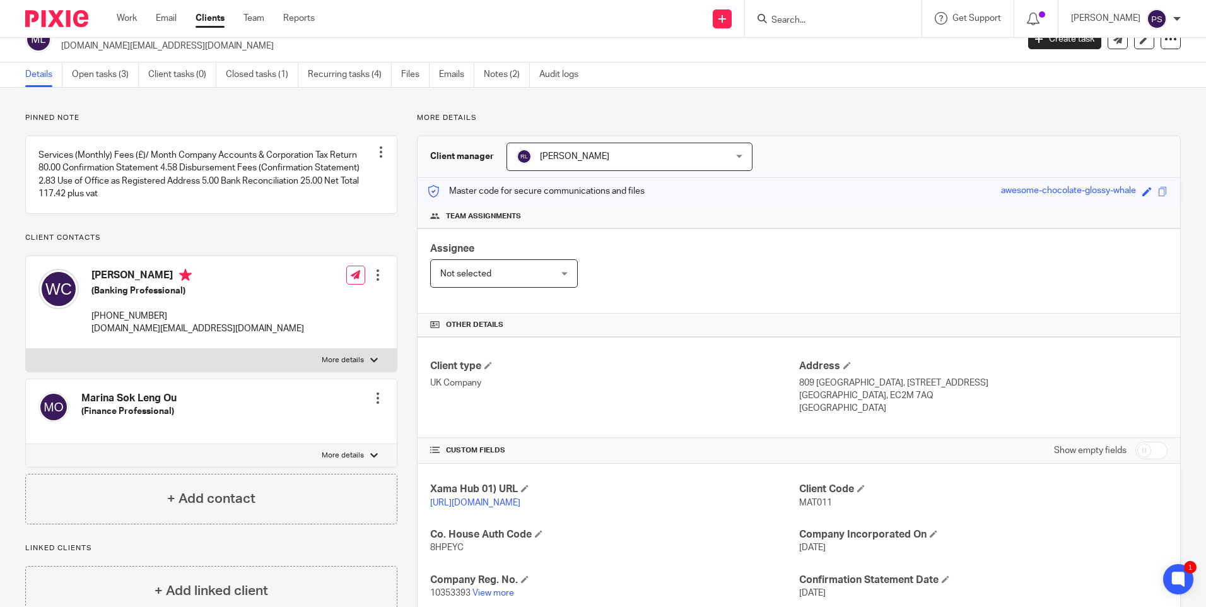
scroll to position [0, 0]
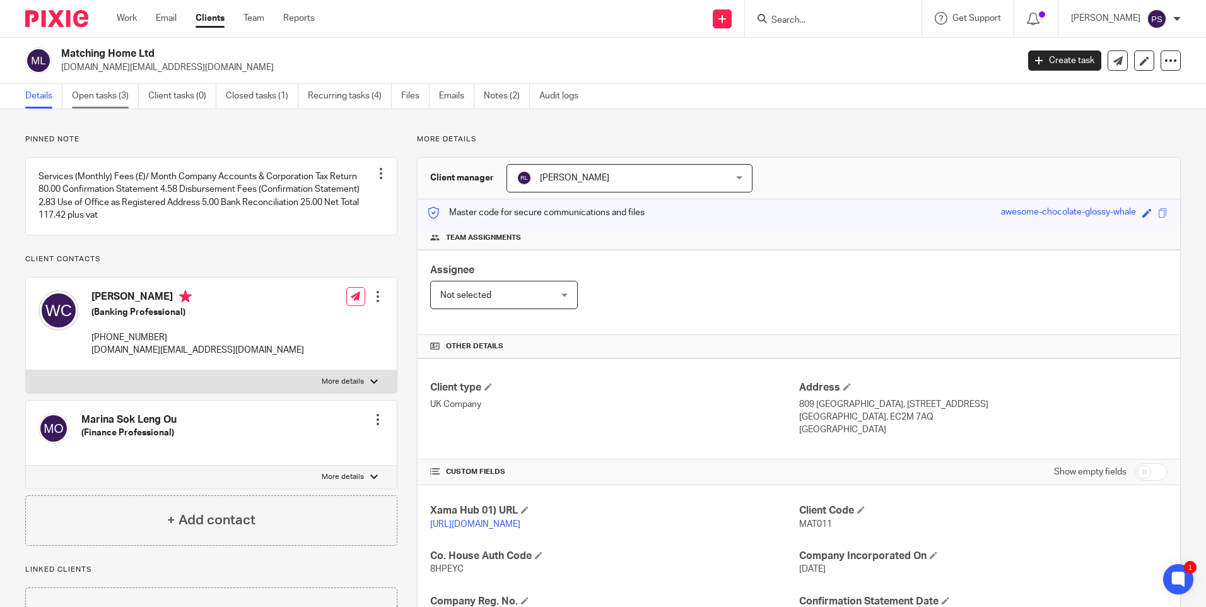
click at [91, 98] on link "Open tasks (3)" at bounding box center [105, 96] width 67 height 25
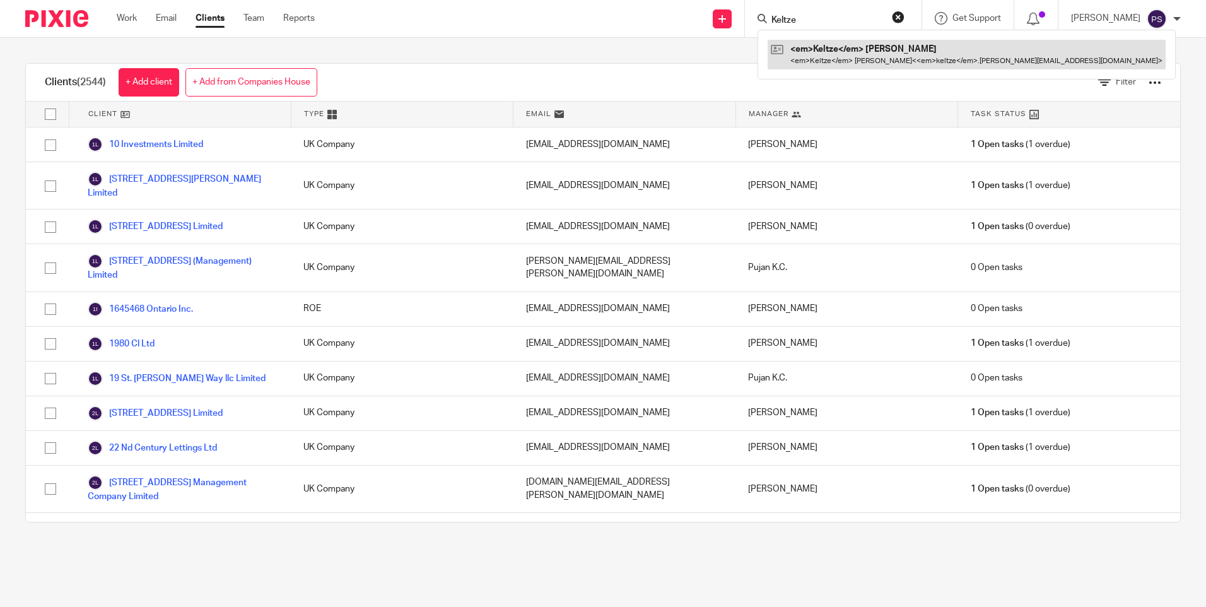
type input "Keltze"
click at [846, 52] on link at bounding box center [966, 54] width 398 height 29
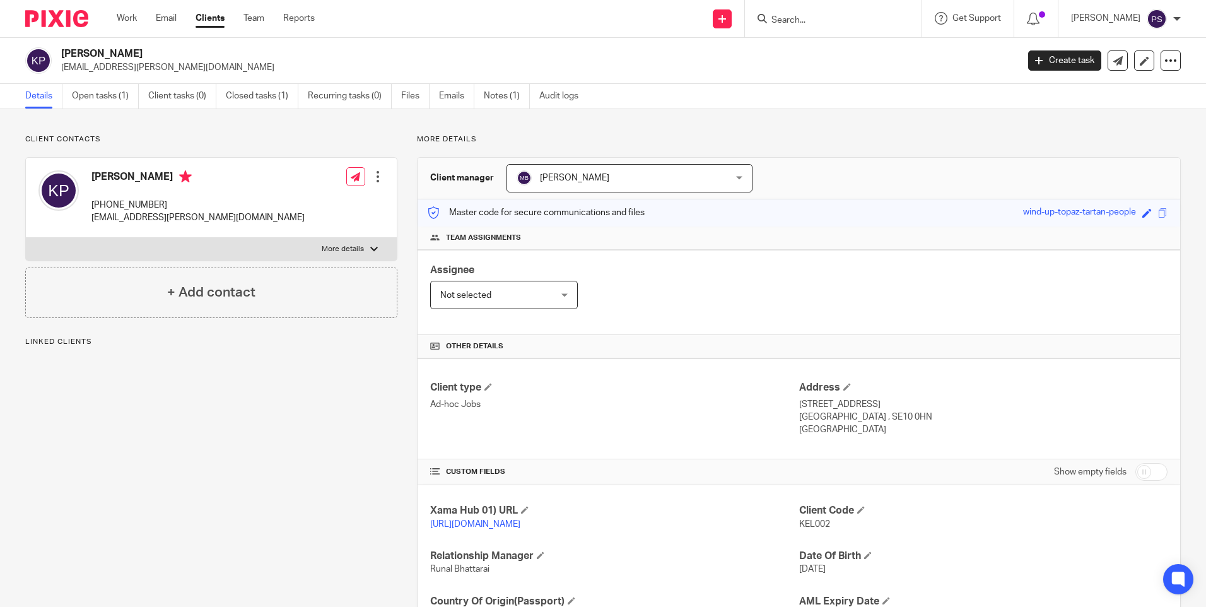
click at [234, 133] on div "Client contacts [PERSON_NAME] [PHONE_NUMBER] [EMAIL_ADDRESS][PERSON_NAME][DOMAI…" at bounding box center [603, 410] width 1206 height 602
click at [428, 49] on h2 "[PERSON_NAME]" at bounding box center [440, 53] width 758 height 13
click at [219, 68] on p "[EMAIL_ADDRESS][PERSON_NAME][DOMAIN_NAME]" at bounding box center [535, 67] width 948 height 13
click at [473, 131] on div "Client contacts [PERSON_NAME] [PHONE_NUMBER] [EMAIL_ADDRESS][PERSON_NAME][DOMAI…" at bounding box center [603, 410] width 1206 height 602
click at [216, 131] on div "Client contacts [PERSON_NAME] [PHONE_NUMBER] [EMAIL_ADDRESS][PERSON_NAME][DOMAI…" at bounding box center [603, 410] width 1206 height 602
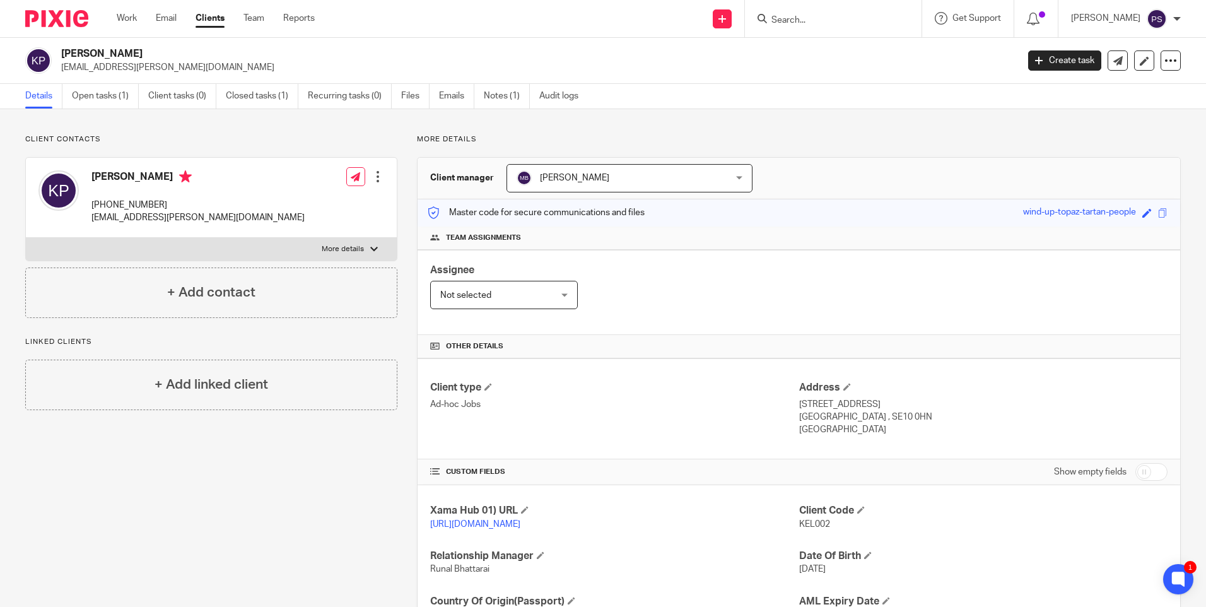
drag, startPoint x: 105, startPoint y: 131, endPoint x: 120, endPoint y: 127, distance: 14.8
click at [107, 131] on div "Client contacts [PERSON_NAME] [PHONE_NUMBER] [EMAIL_ADDRESS][PERSON_NAME][DOMAI…" at bounding box center [603, 410] width 1206 height 602
click at [134, 133] on div "Client contacts [PERSON_NAME] [PHONE_NUMBER] [EMAIL_ADDRESS][PERSON_NAME][DOMAI…" at bounding box center [603, 410] width 1206 height 602
drag, startPoint x: 272, startPoint y: 66, endPoint x: 279, endPoint y: 62, distance: 8.5
click at [272, 66] on p "[EMAIL_ADDRESS][PERSON_NAME][DOMAIN_NAME]" at bounding box center [535, 67] width 948 height 13
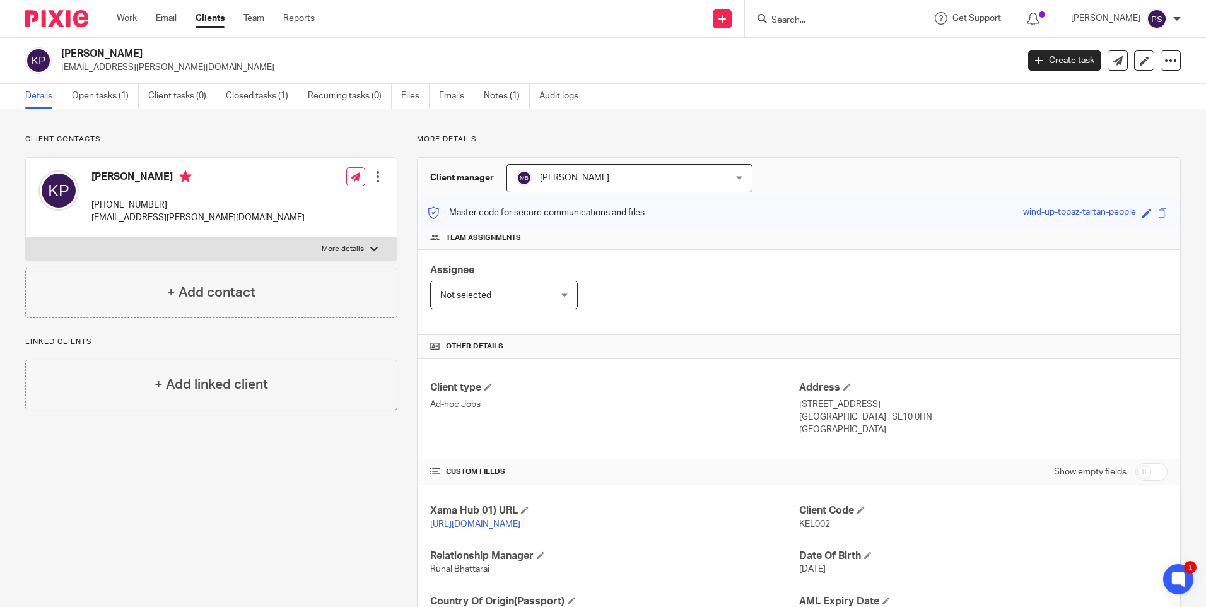
click at [813, 18] on input "Search" at bounding box center [827, 20] width 114 height 11
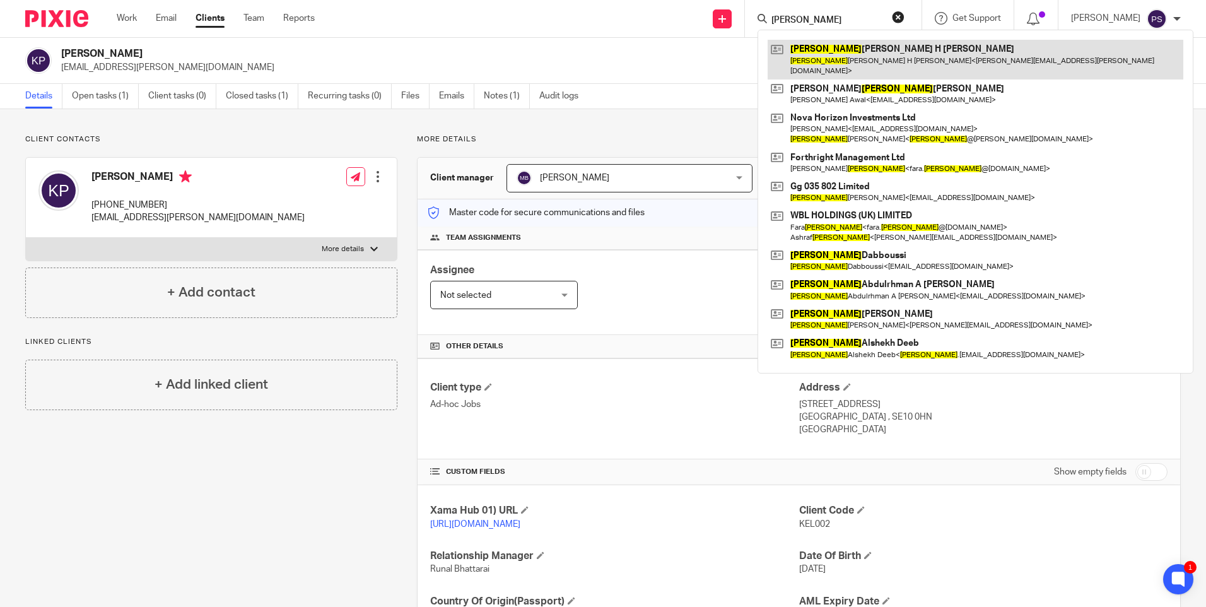
type input "[PERSON_NAME]"
click at [808, 57] on link at bounding box center [975, 59] width 416 height 39
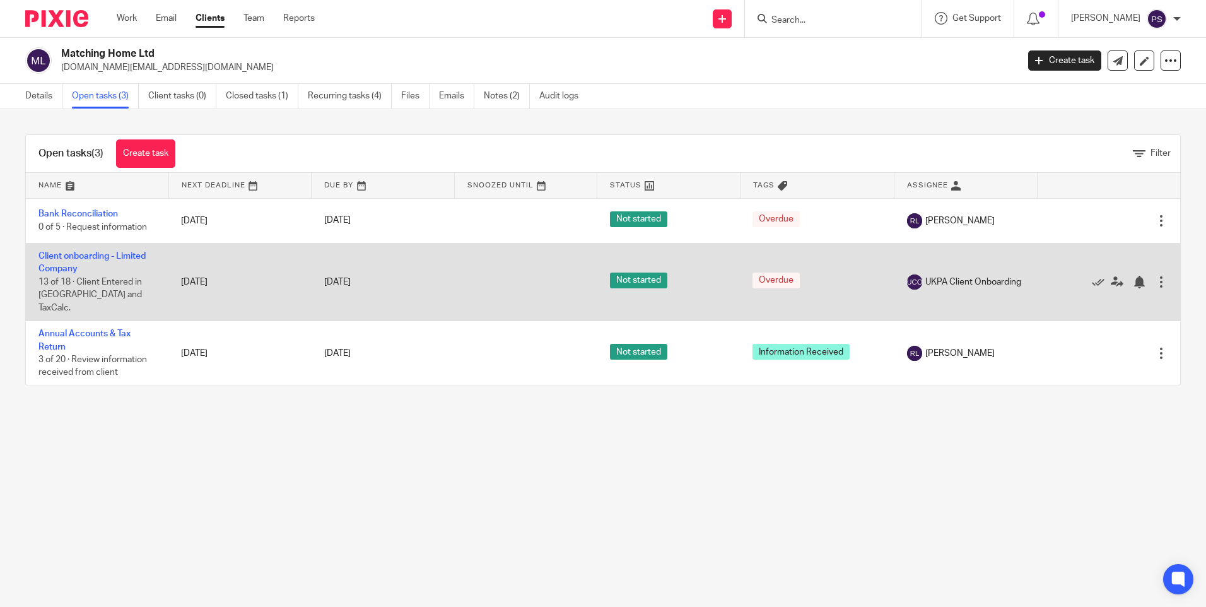
click at [67, 250] on td "Client onboarding - Limited Company 13 of 18 · Client Entered in Senta and TaxC…" at bounding box center [97, 282] width 143 height 78
click at [62, 259] on link "Client onboarding - Limited Company" at bounding box center [91, 262] width 107 height 21
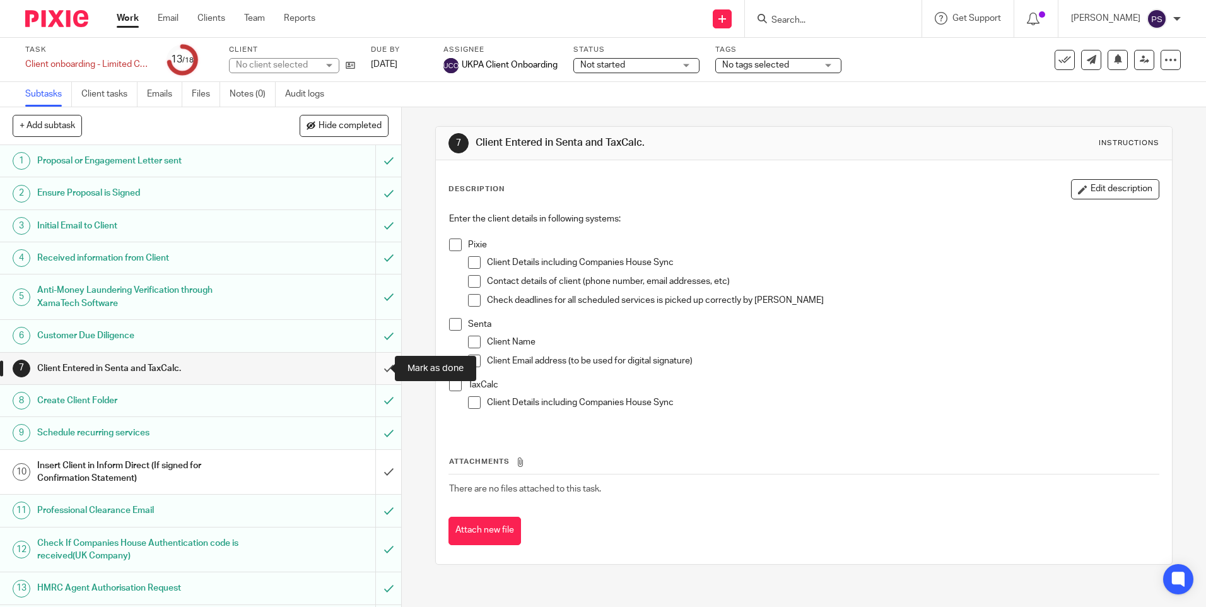
click at [379, 368] on input "submit" at bounding box center [200, 369] width 401 height 32
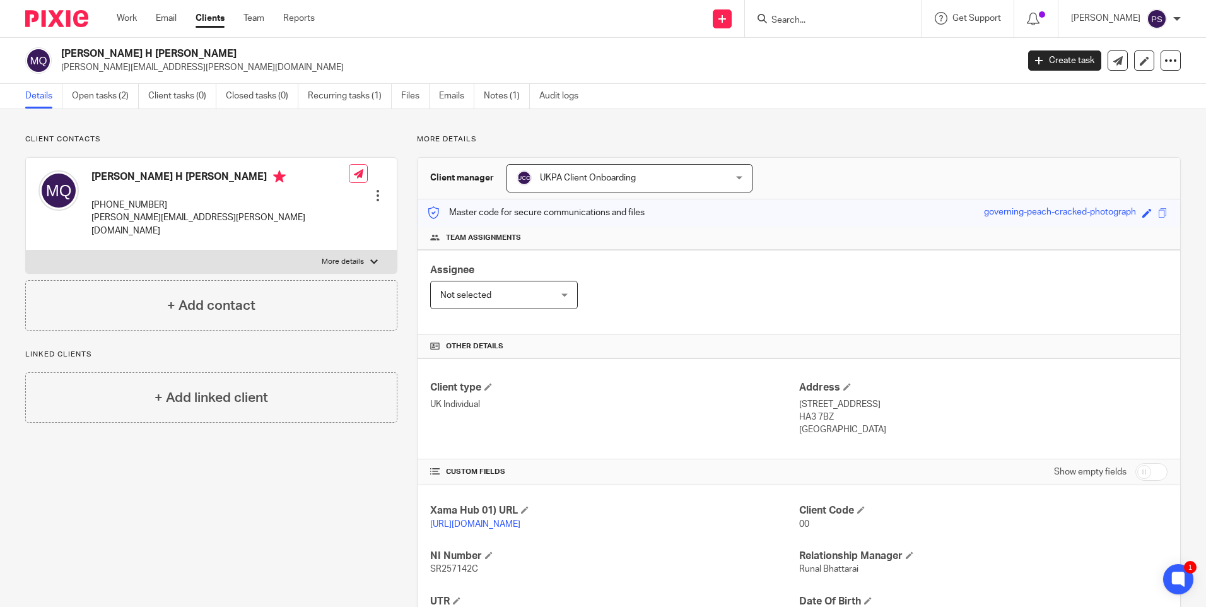
click at [149, 127] on div "Client contacts [PERSON_NAME] H [PERSON_NAME] [PHONE_NUMBER] [PERSON_NAME][EMAI…" at bounding box center [603, 432] width 1206 height 647
click at [79, 124] on div "Client contacts [PERSON_NAME] H [PERSON_NAME] [PHONE_NUMBER] [PERSON_NAME][EMAI…" at bounding box center [603, 432] width 1206 height 647
click at [277, 529] on div "Client contacts [PERSON_NAME] H [PERSON_NAME] [PHONE_NUMBER] [PERSON_NAME][EMAI…" at bounding box center [202, 432] width 392 height 597
click at [170, 49] on h2 "[PERSON_NAME] H [PERSON_NAME]" at bounding box center [440, 53] width 758 height 13
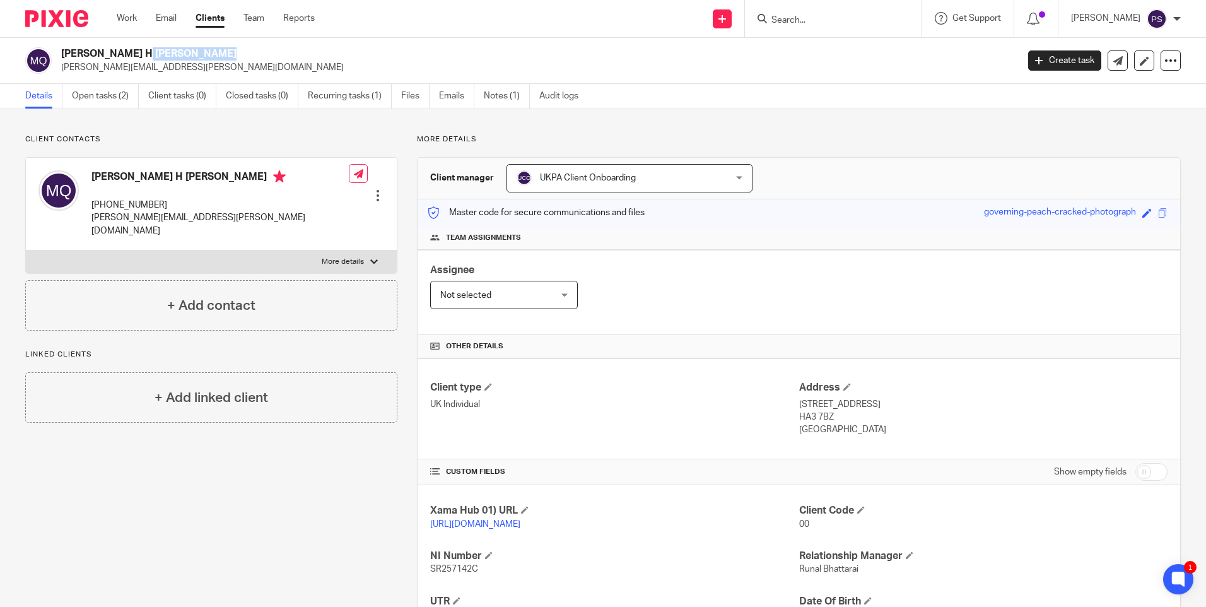
click at [170, 49] on h2 "[PERSON_NAME] H [PERSON_NAME]" at bounding box center [440, 53] width 758 height 13
copy div "[PERSON_NAME] H [PERSON_NAME]"
